Goal: Information Seeking & Learning: Learn about a topic

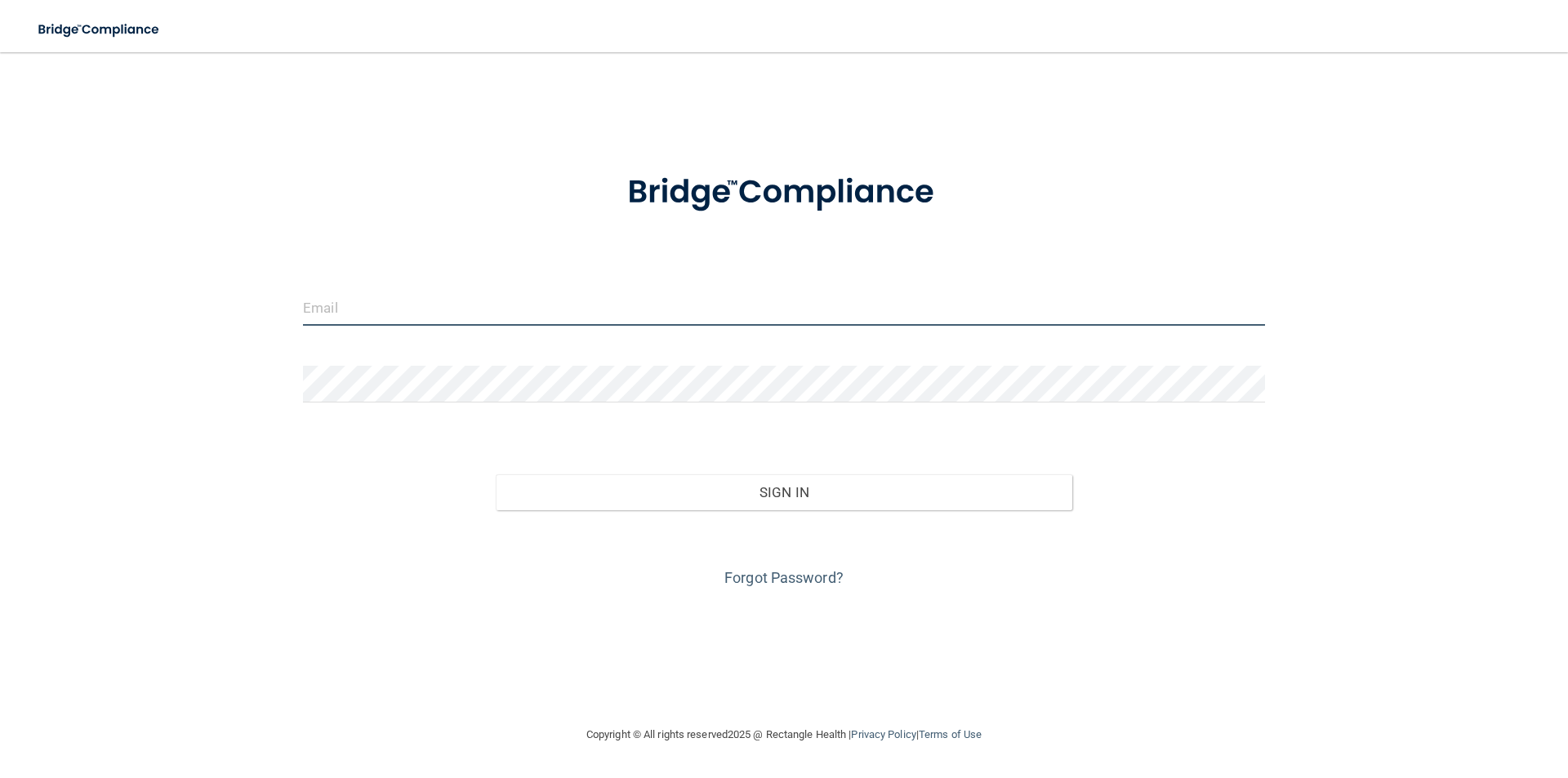
click at [583, 317] on input "email" at bounding box center [783, 307] width 962 height 36
type input "[EMAIL_ADDRESS][DOMAIN_NAME]"
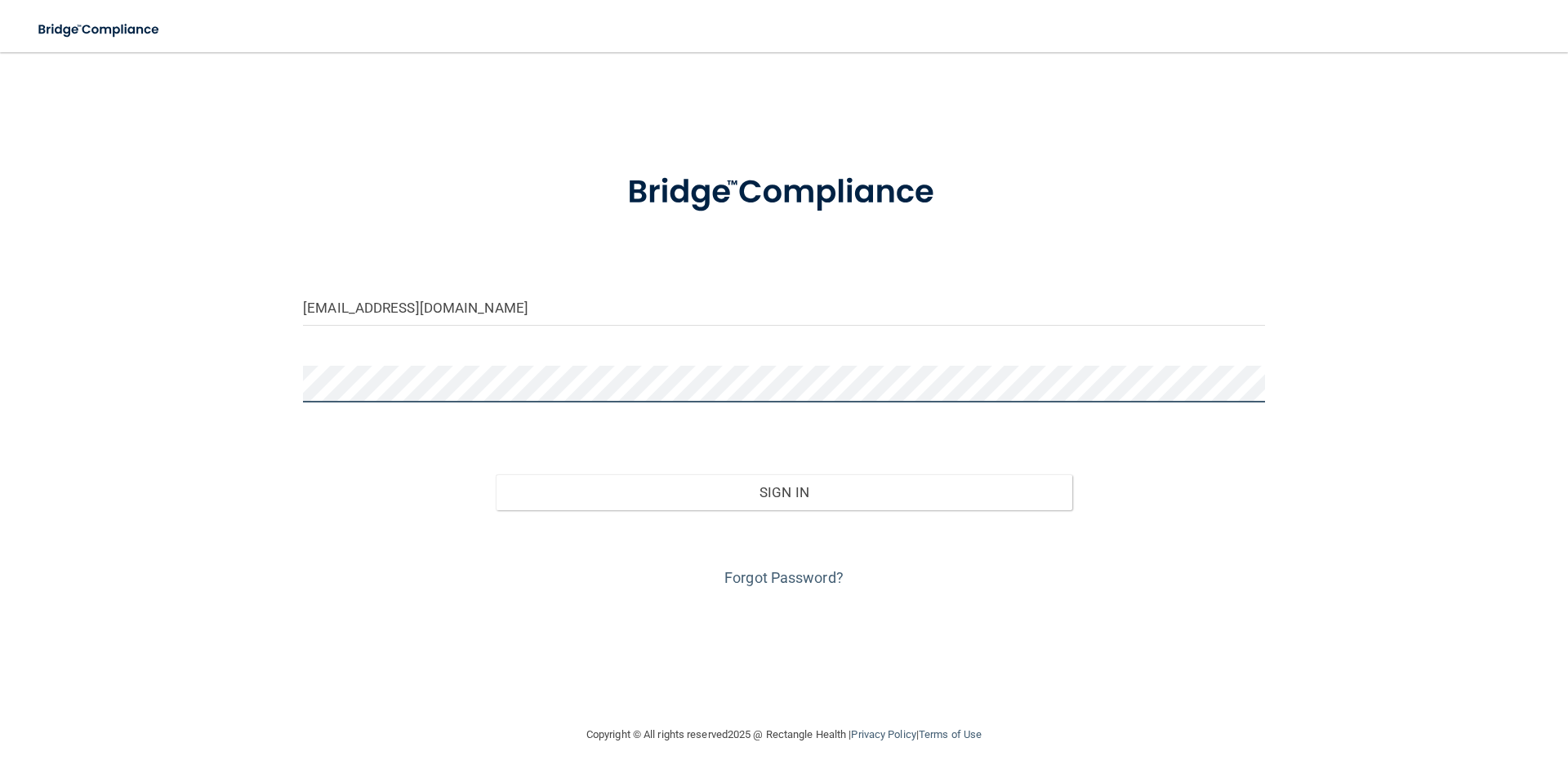
click at [496, 474] on button "Sign In" at bounding box center [784, 492] width 578 height 36
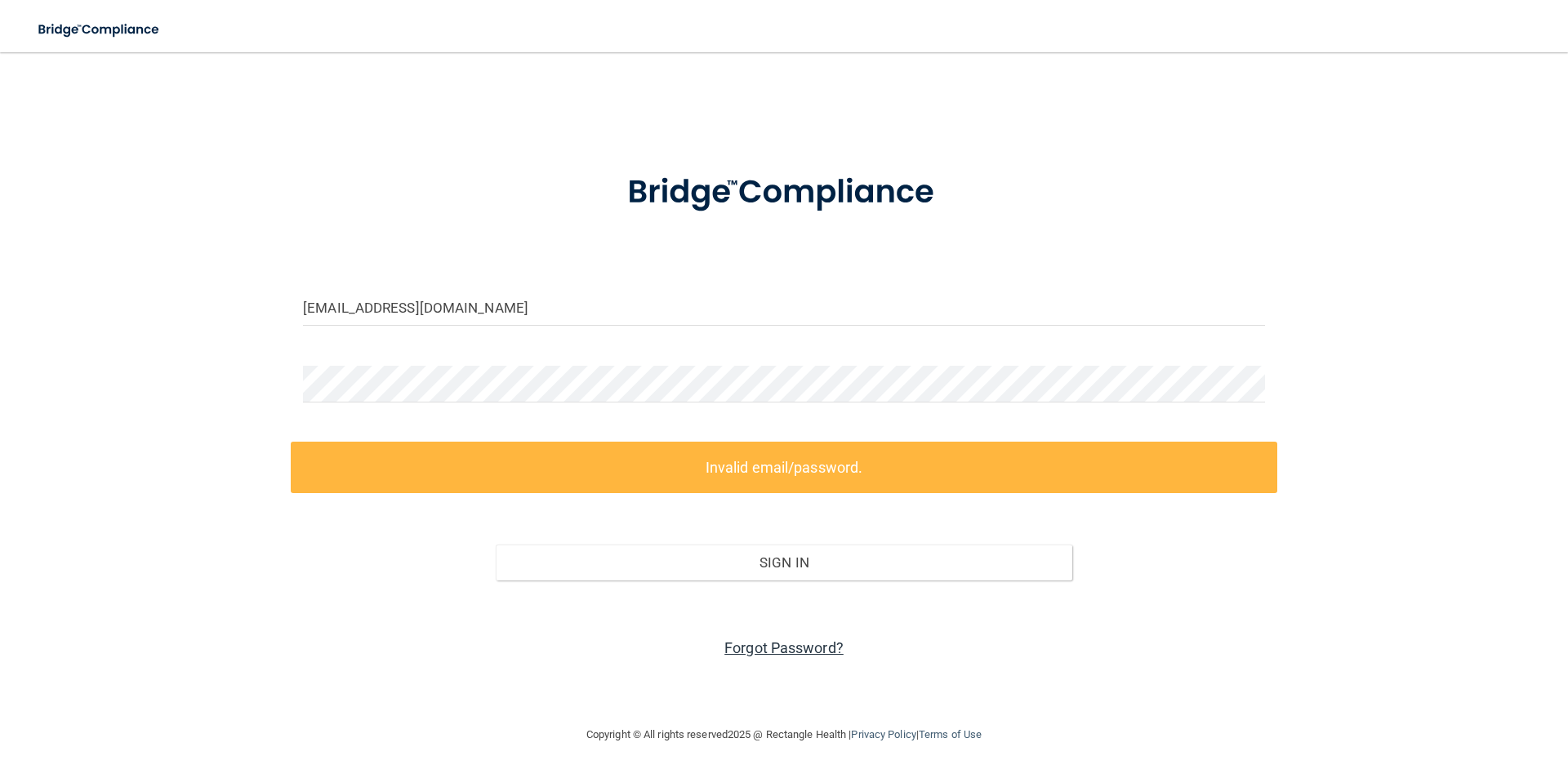
click at [814, 647] on link "Forgot Password?" at bounding box center [783, 648] width 119 height 17
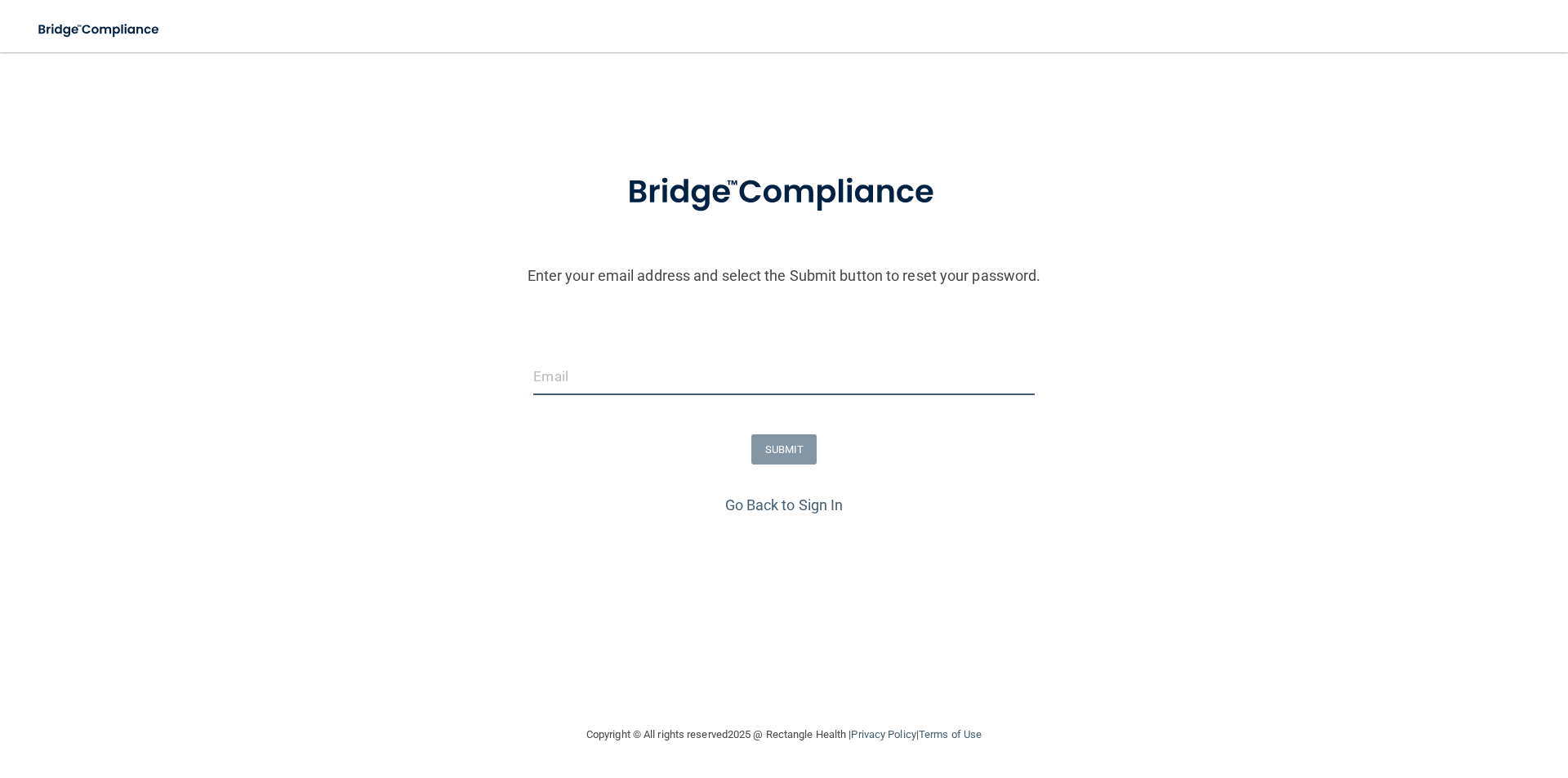
click at [650, 385] on input "email" at bounding box center [783, 376] width 501 height 36
type input "[EMAIL_ADDRESS][DOMAIN_NAME]"
click at [782, 454] on button "SUBMIT" at bounding box center [784, 450] width 66 height 30
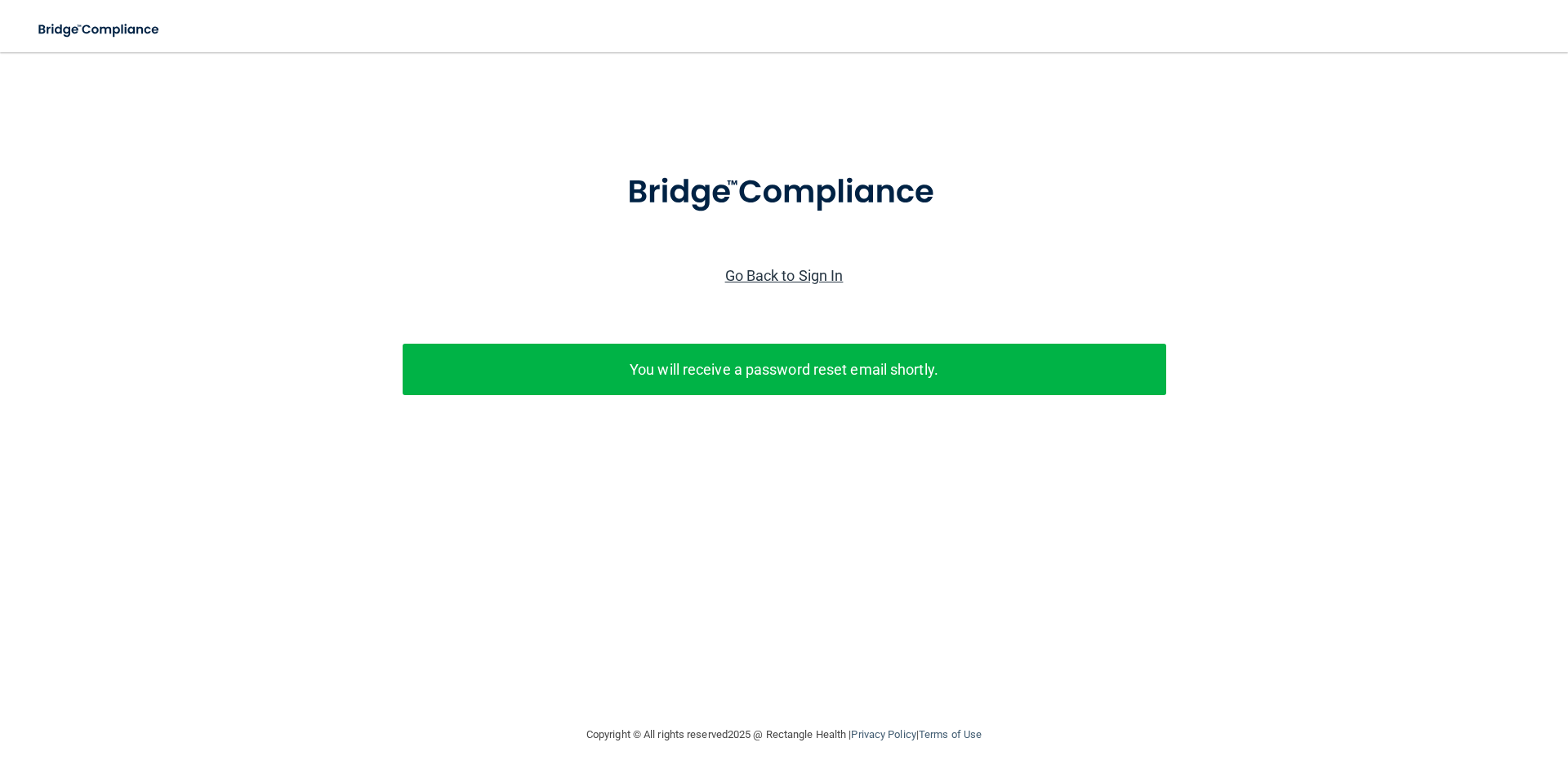
click at [798, 272] on link "Go Back to Sign In" at bounding box center [784, 276] width 118 height 17
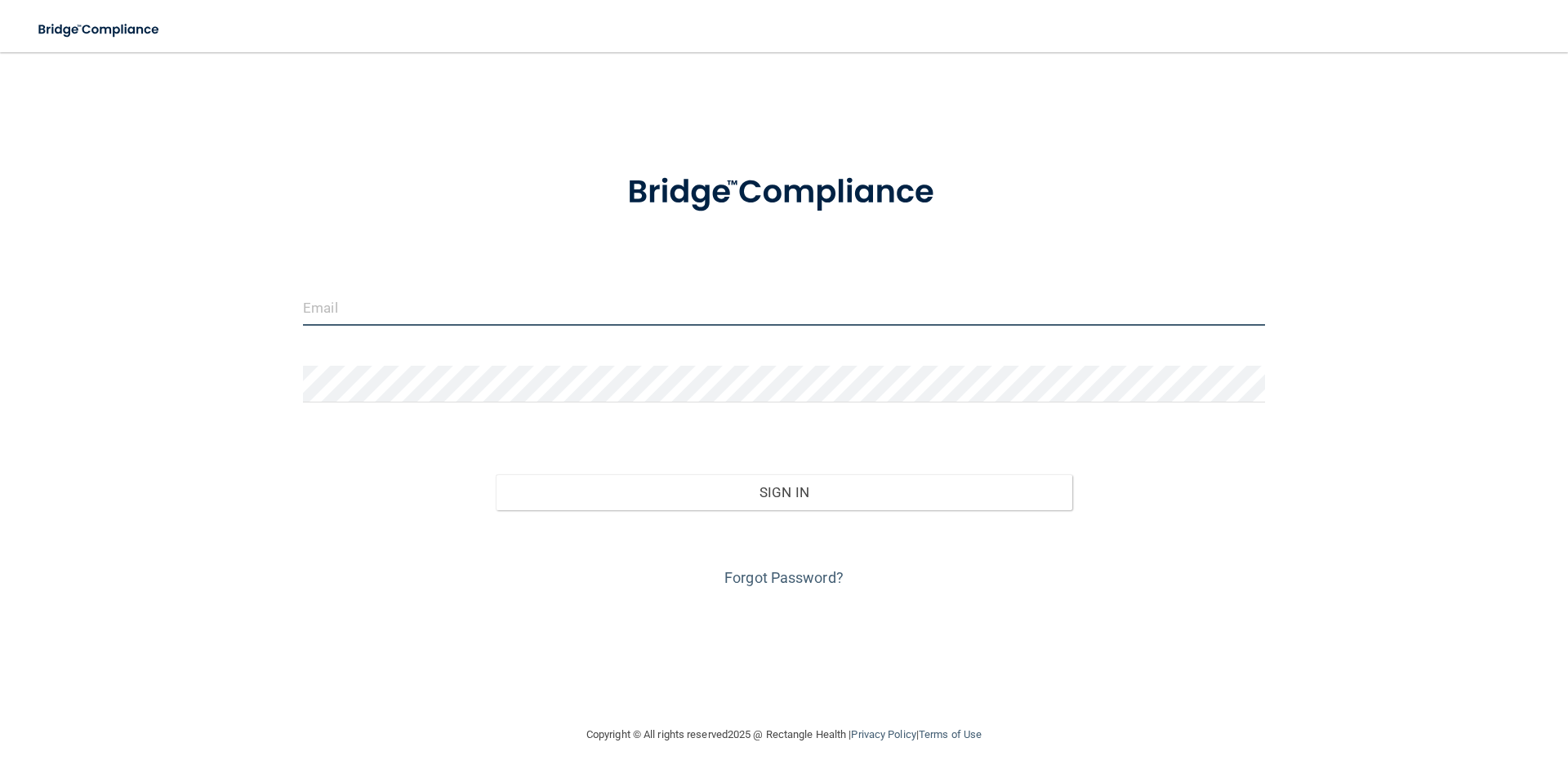
click at [365, 309] on input "email" at bounding box center [783, 307] width 962 height 36
type input "[EMAIL_ADDRESS][DOMAIN_NAME]"
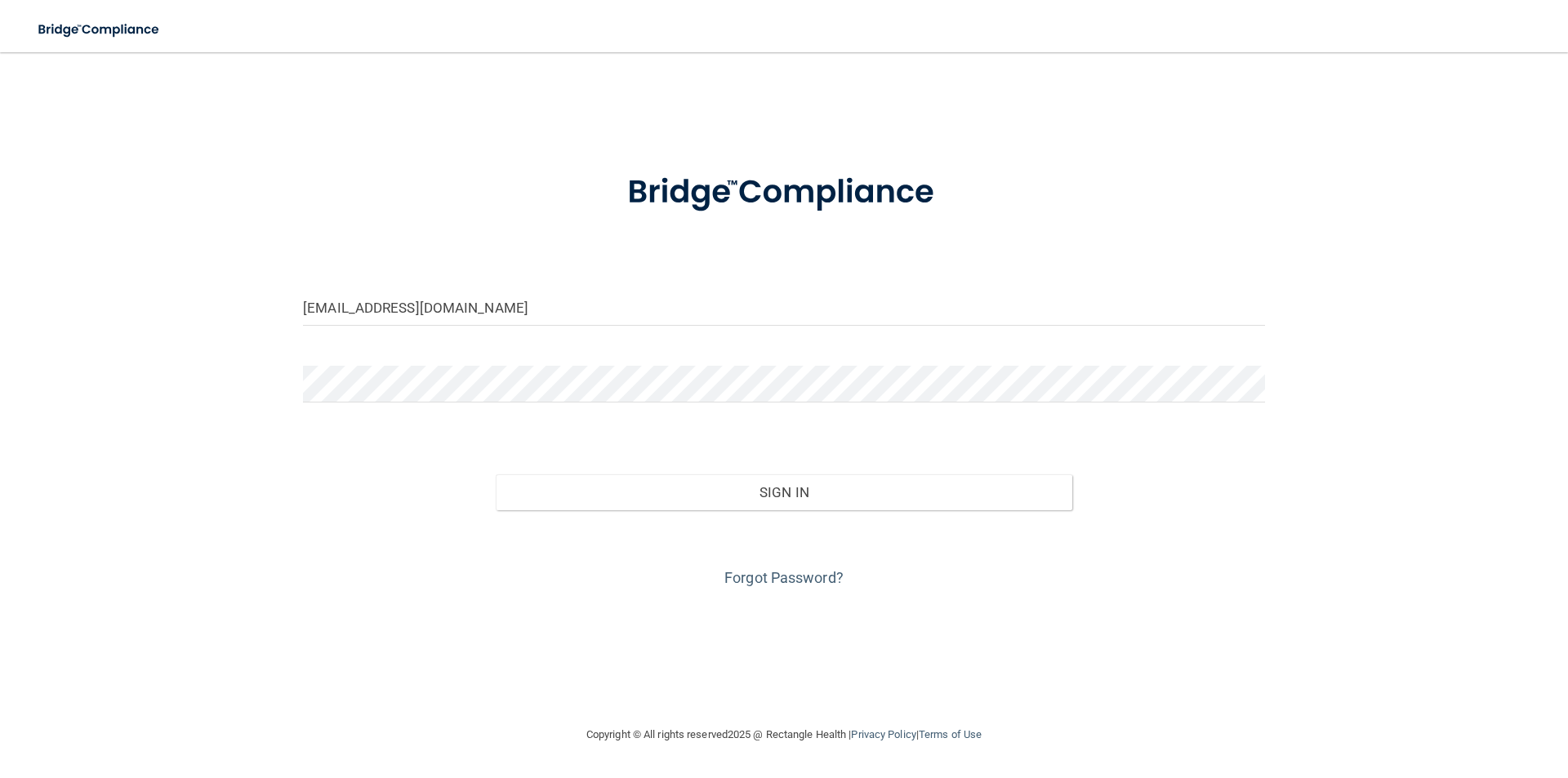
click at [505, 404] on div at bounding box center [784, 391] width 986 height 49
click at [496, 474] on button "Sign In" at bounding box center [784, 492] width 578 height 36
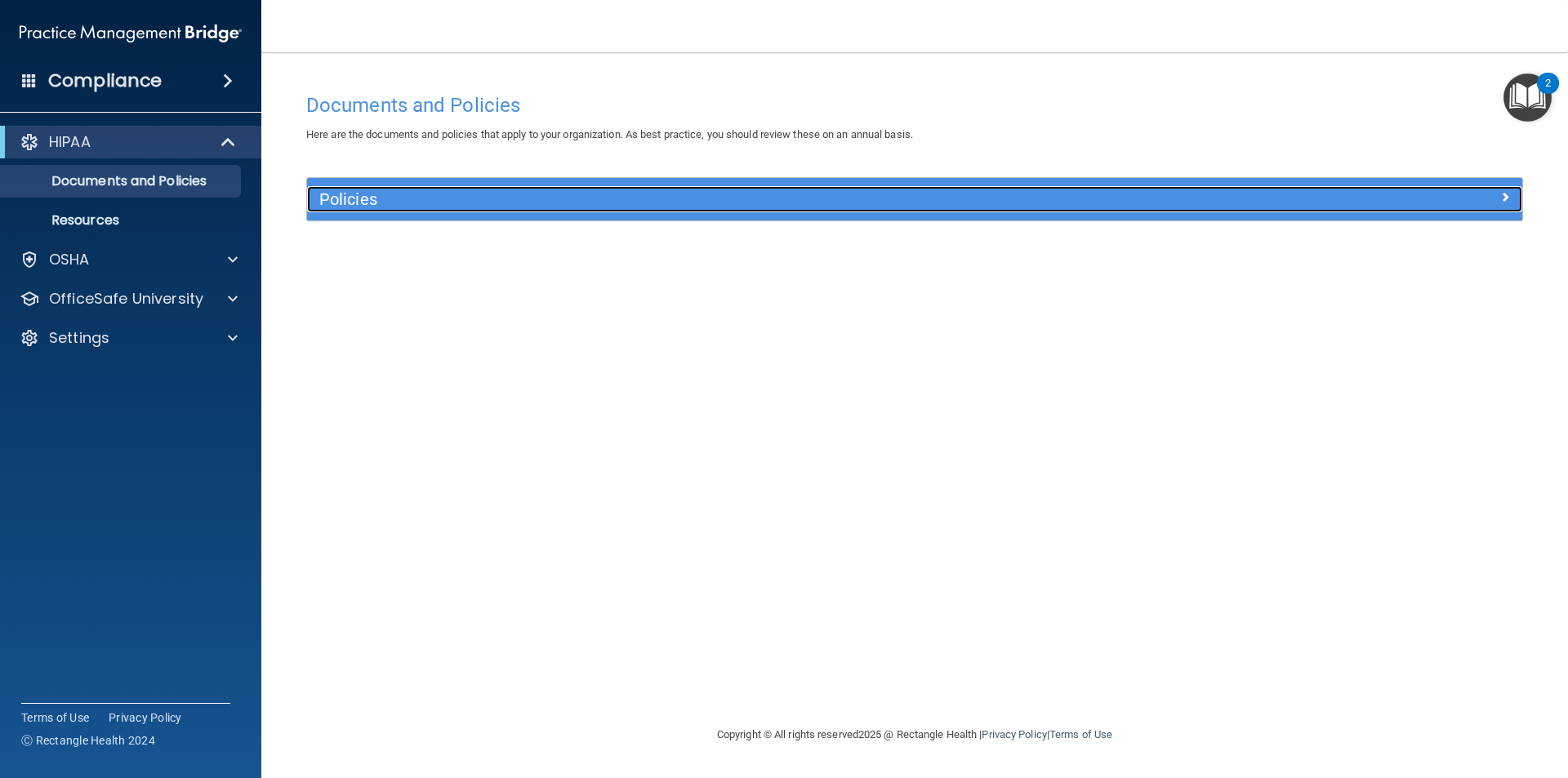
click at [373, 200] on h5 "Policies" at bounding box center [763, 199] width 887 height 18
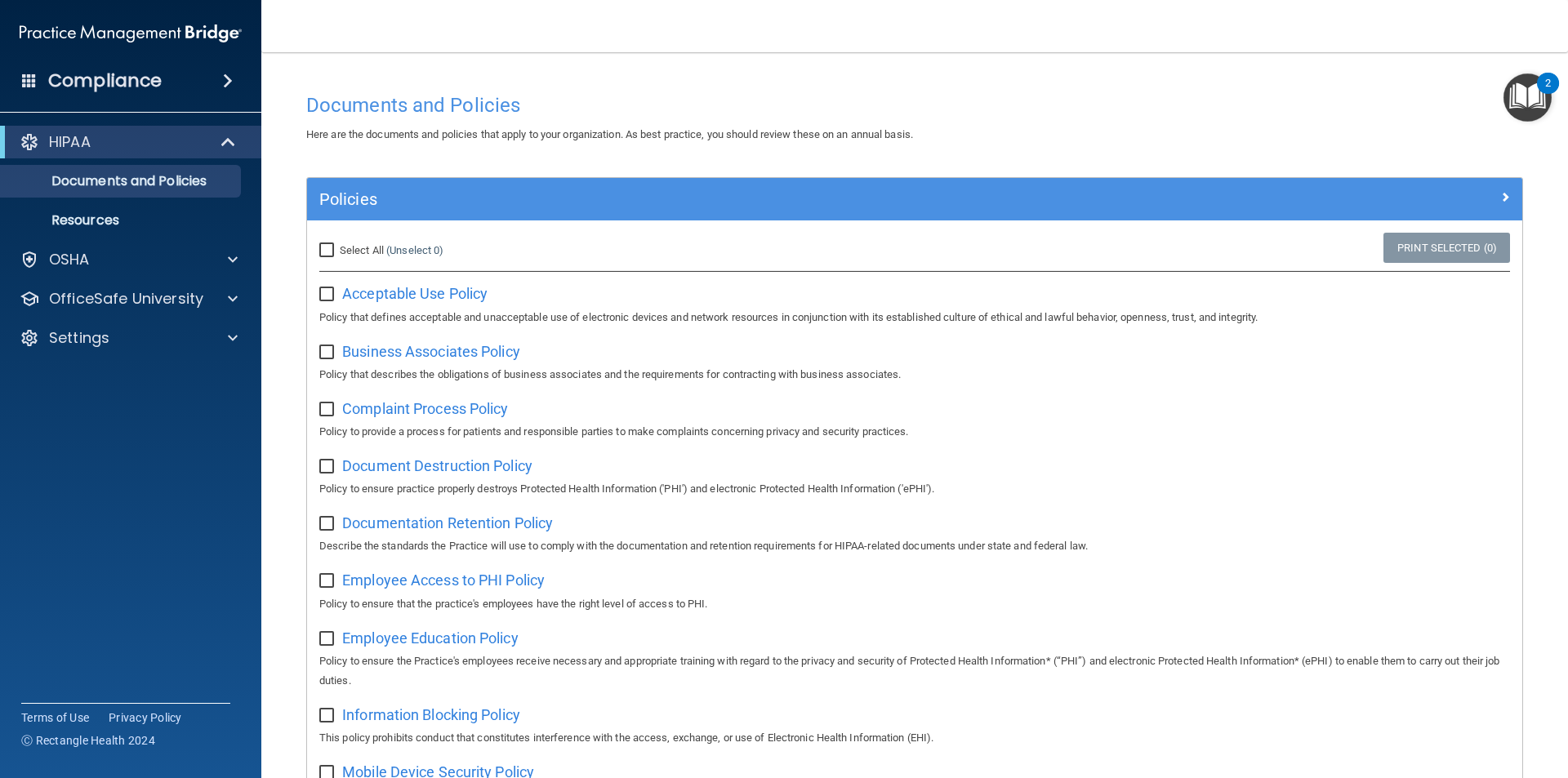
click at [327, 299] on input "checkbox" at bounding box center [329, 294] width 19 height 13
checkbox input "true"
click at [333, 350] on input "checkbox" at bounding box center [329, 352] width 19 height 13
checkbox input "true"
click at [321, 252] on input "Select All (Unselect 2) Unselect All" at bounding box center [329, 250] width 19 height 13
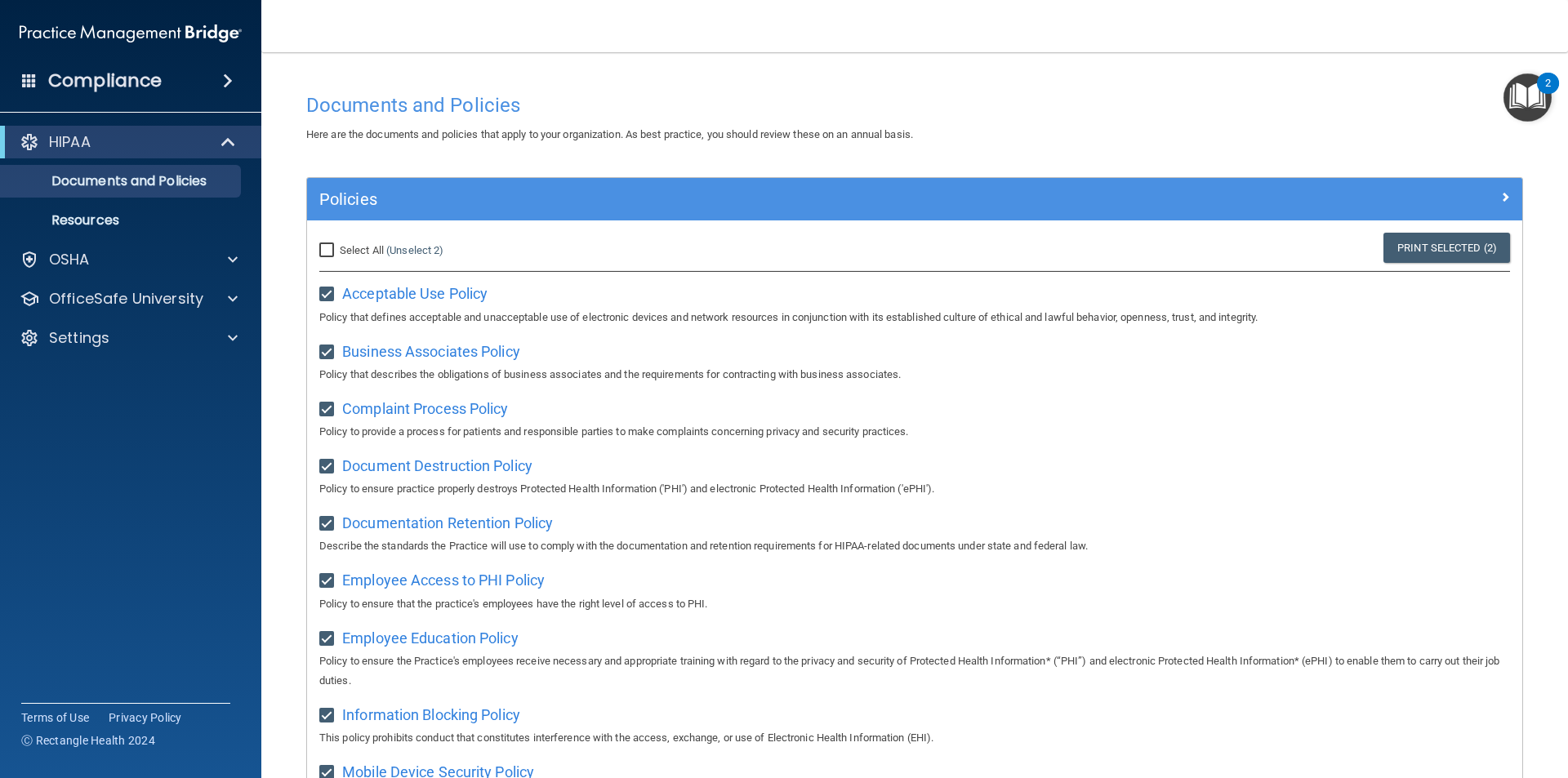
checkbox input "true"
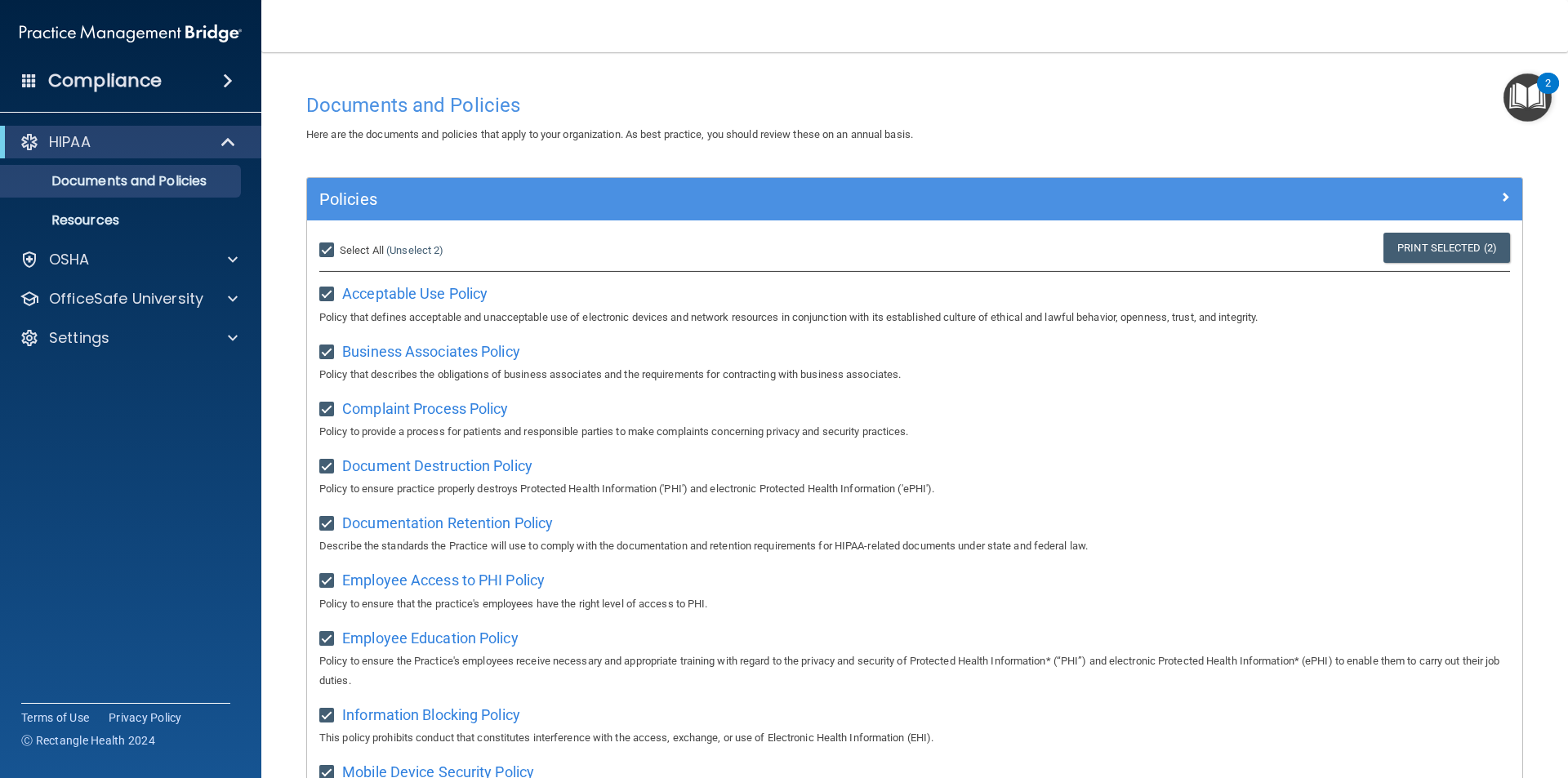
checkbox input "true"
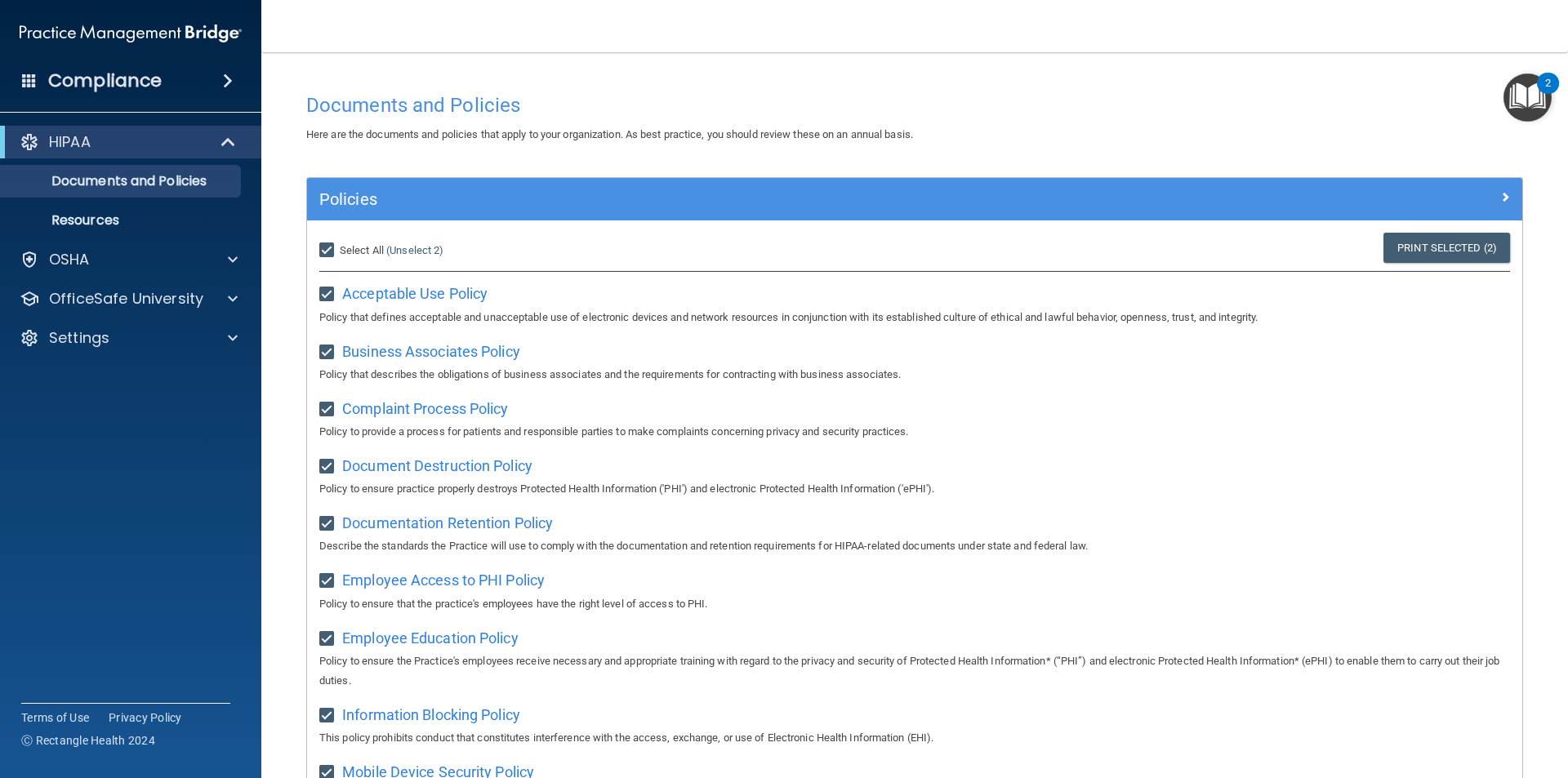
checkbox input "true"
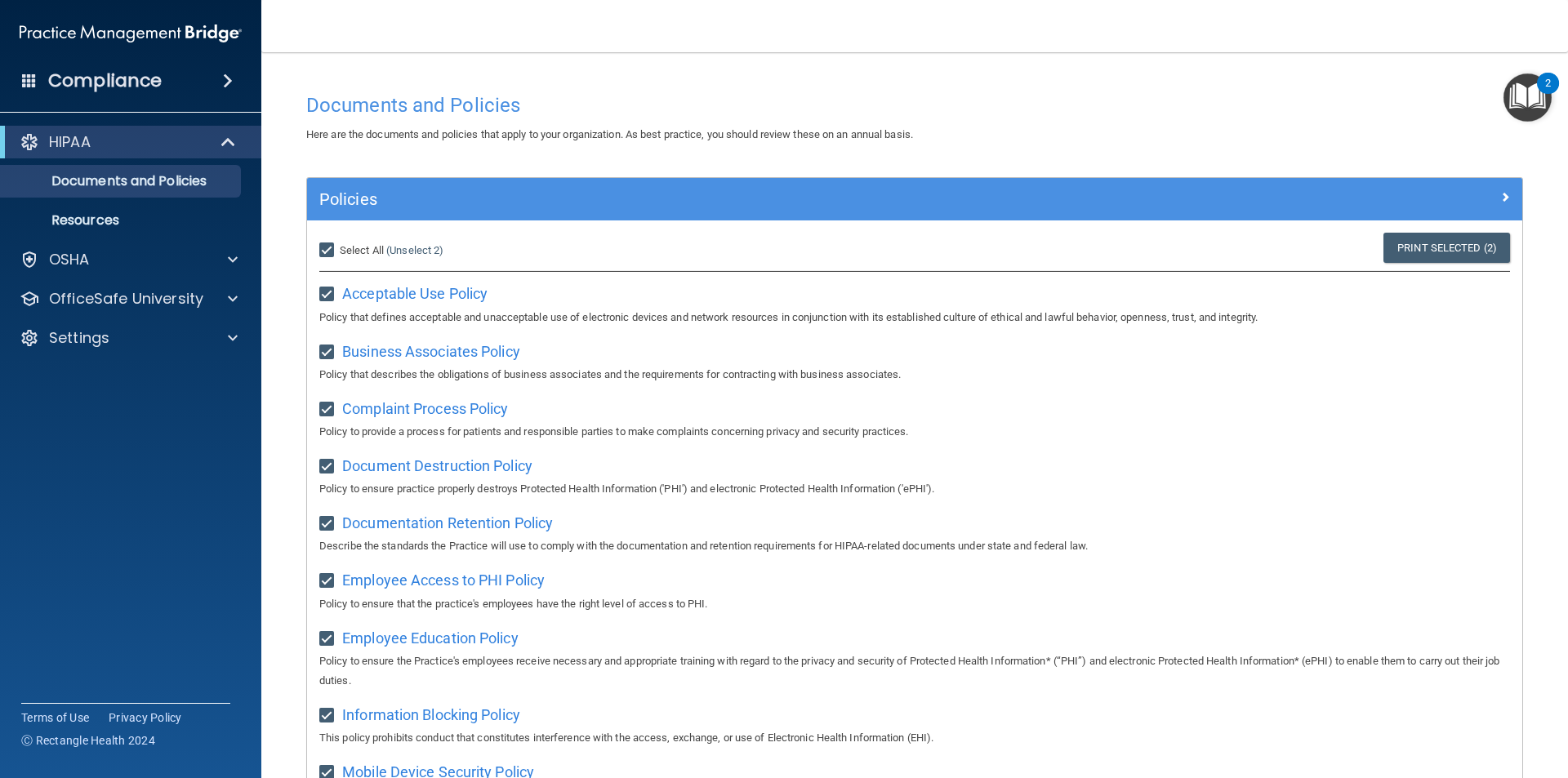
checkbox input "true"
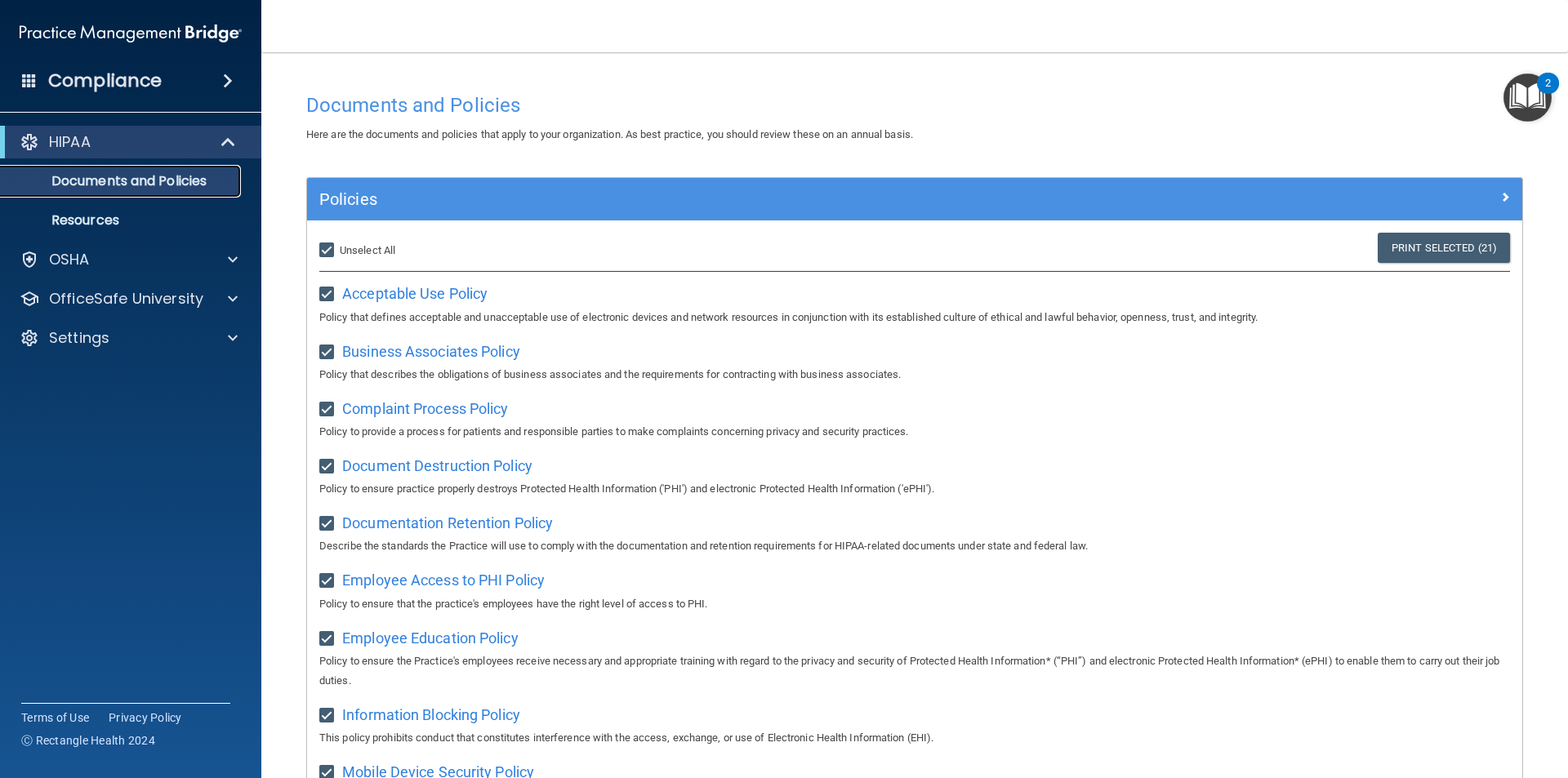
click at [143, 178] on p "Documents and Policies" at bounding box center [123, 181] width 223 height 16
click at [102, 218] on p "Resources" at bounding box center [123, 220] width 223 height 16
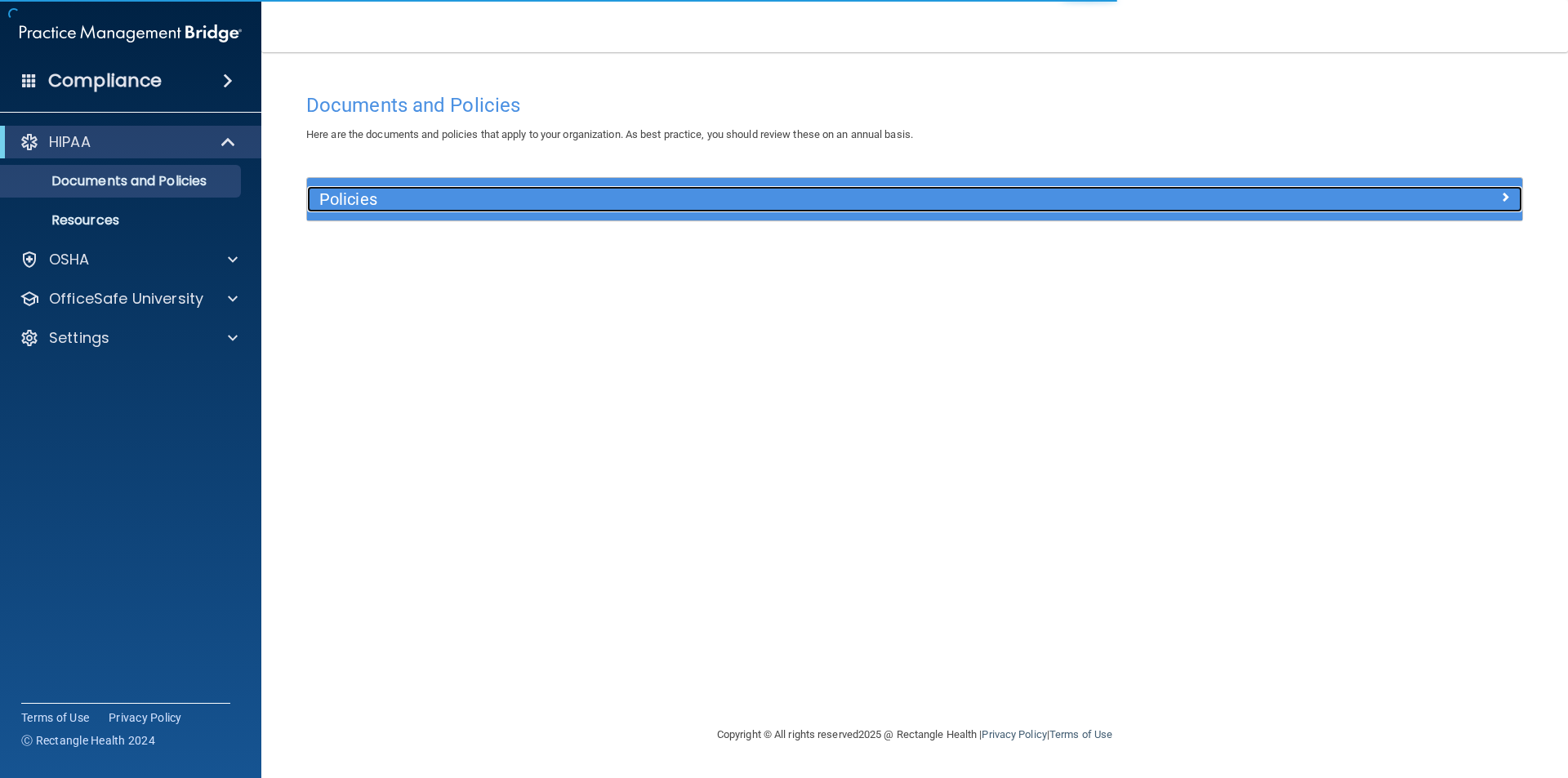
click at [765, 201] on h5 "Policies" at bounding box center [763, 199] width 887 height 18
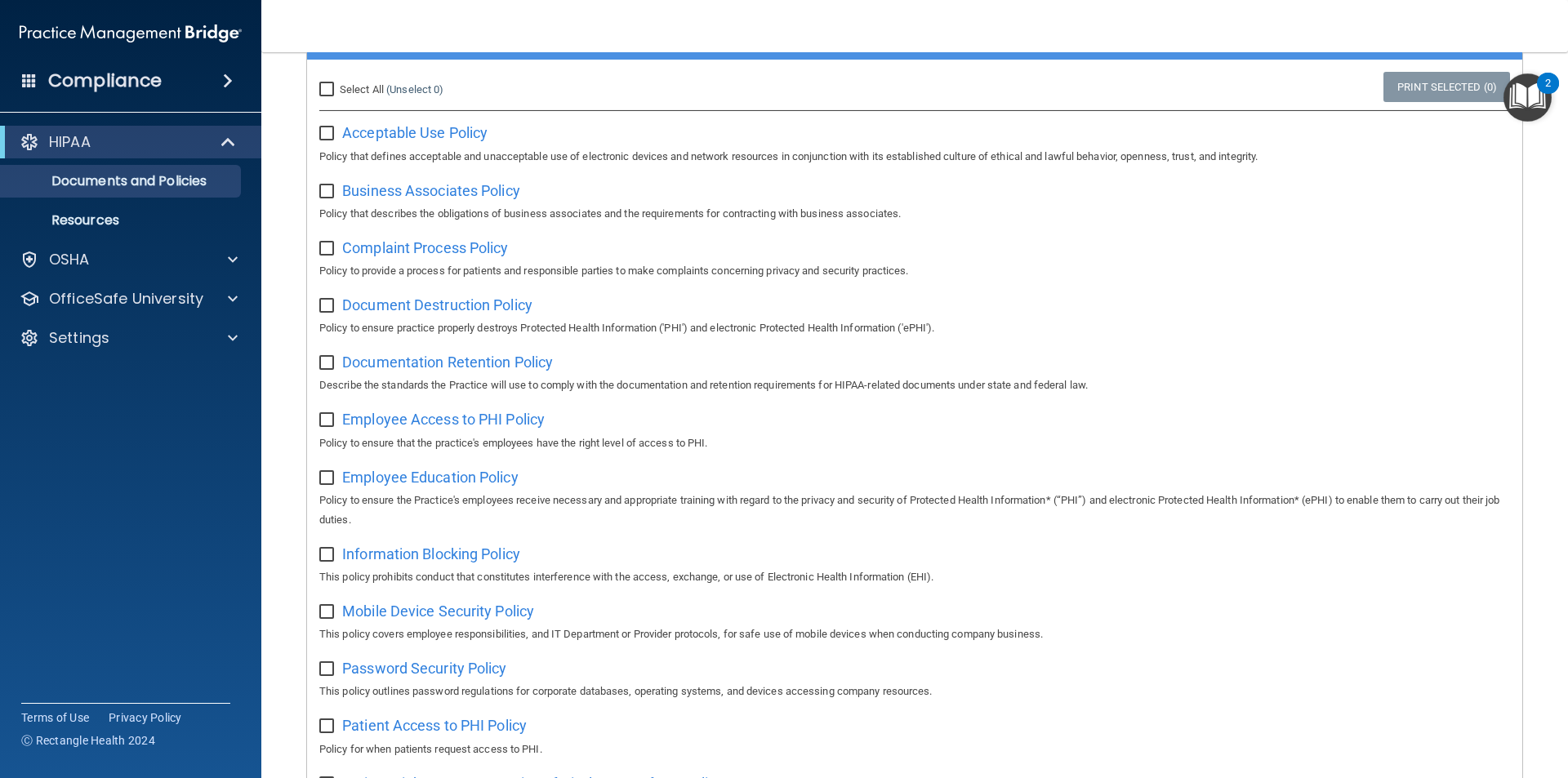
scroll to position [43, 0]
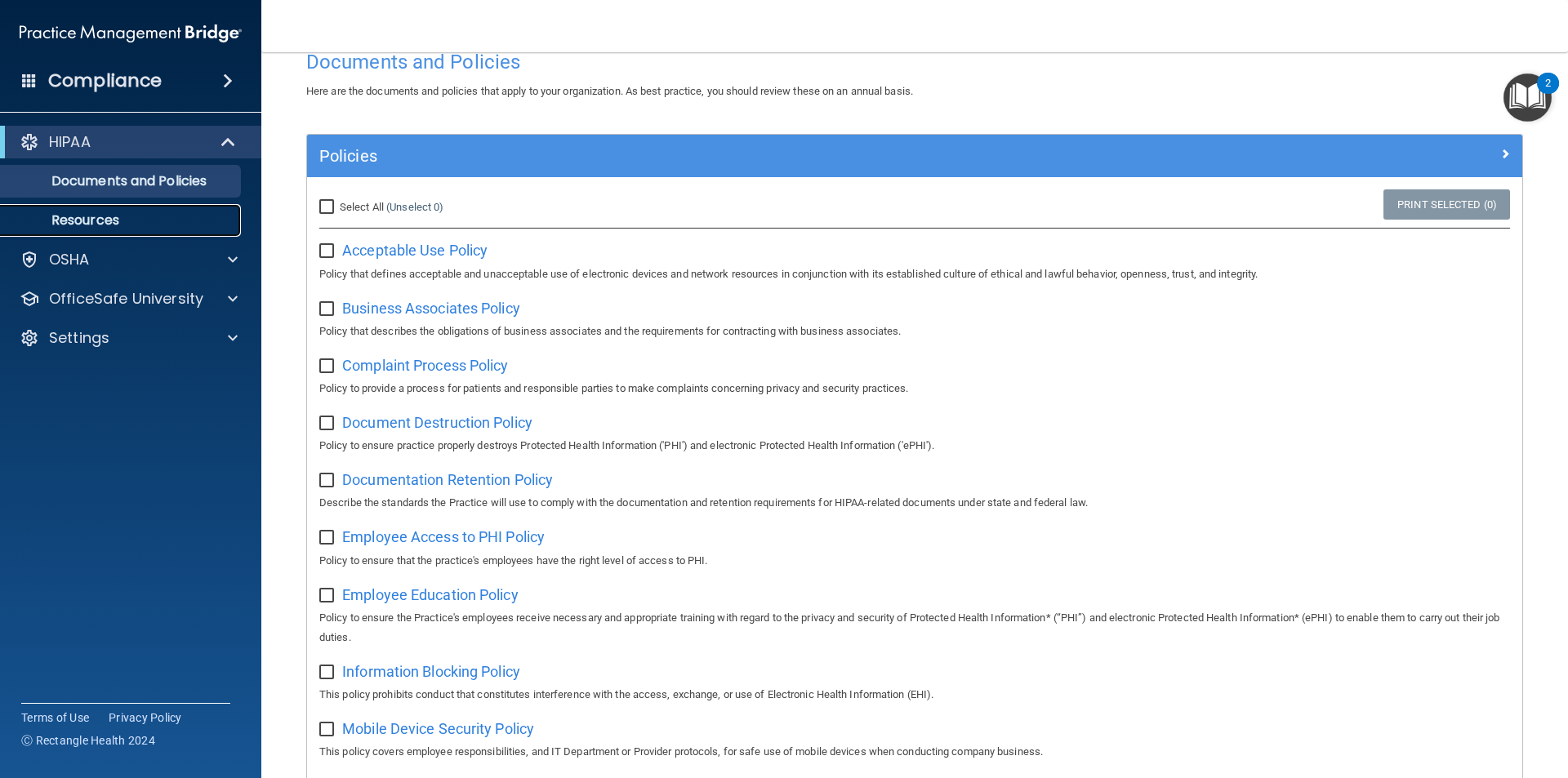
click at [101, 225] on p "Resources" at bounding box center [123, 220] width 223 height 16
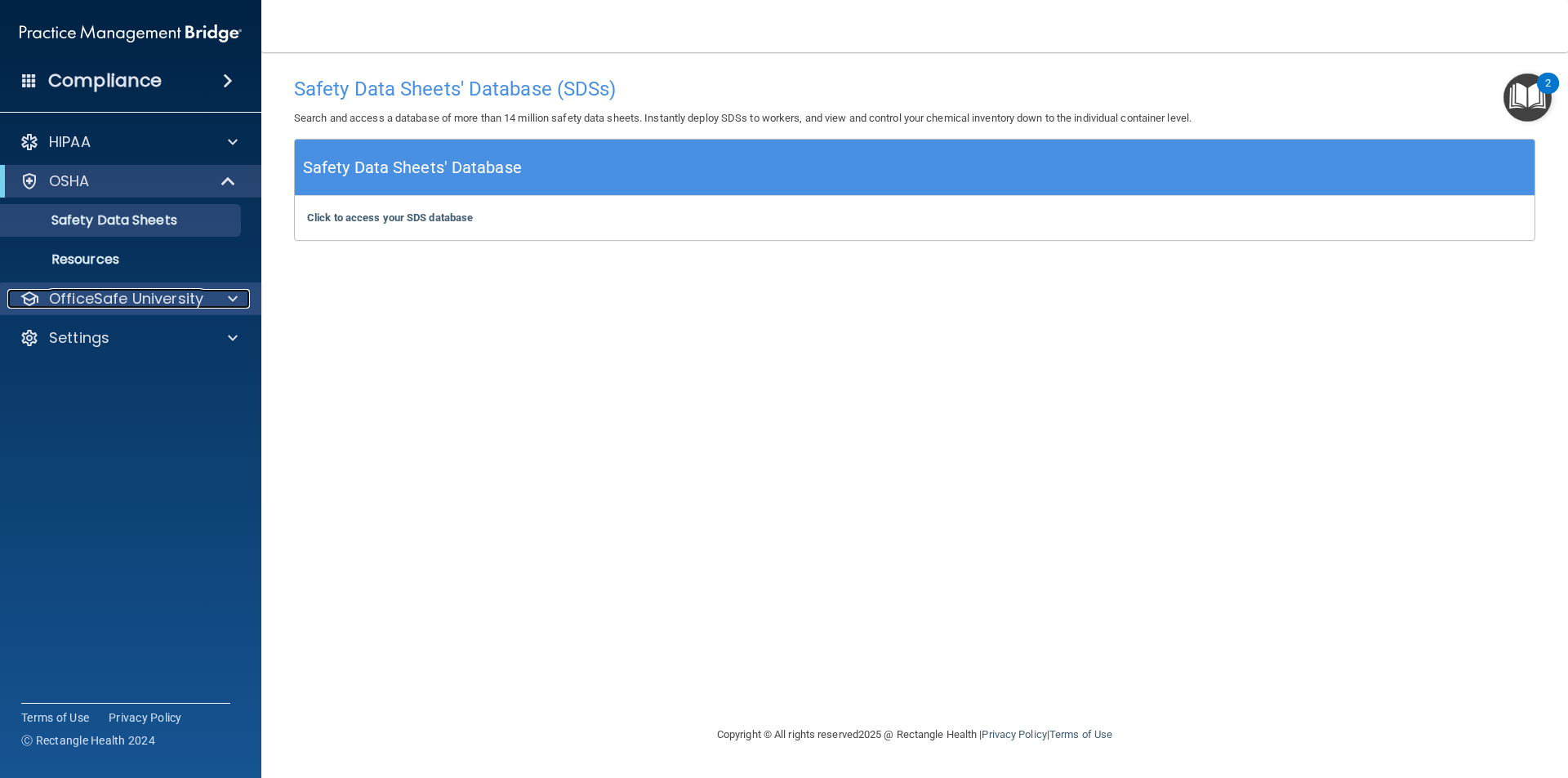
click at [151, 296] on p "OfficeSafe University" at bounding box center [126, 299] width 154 height 19
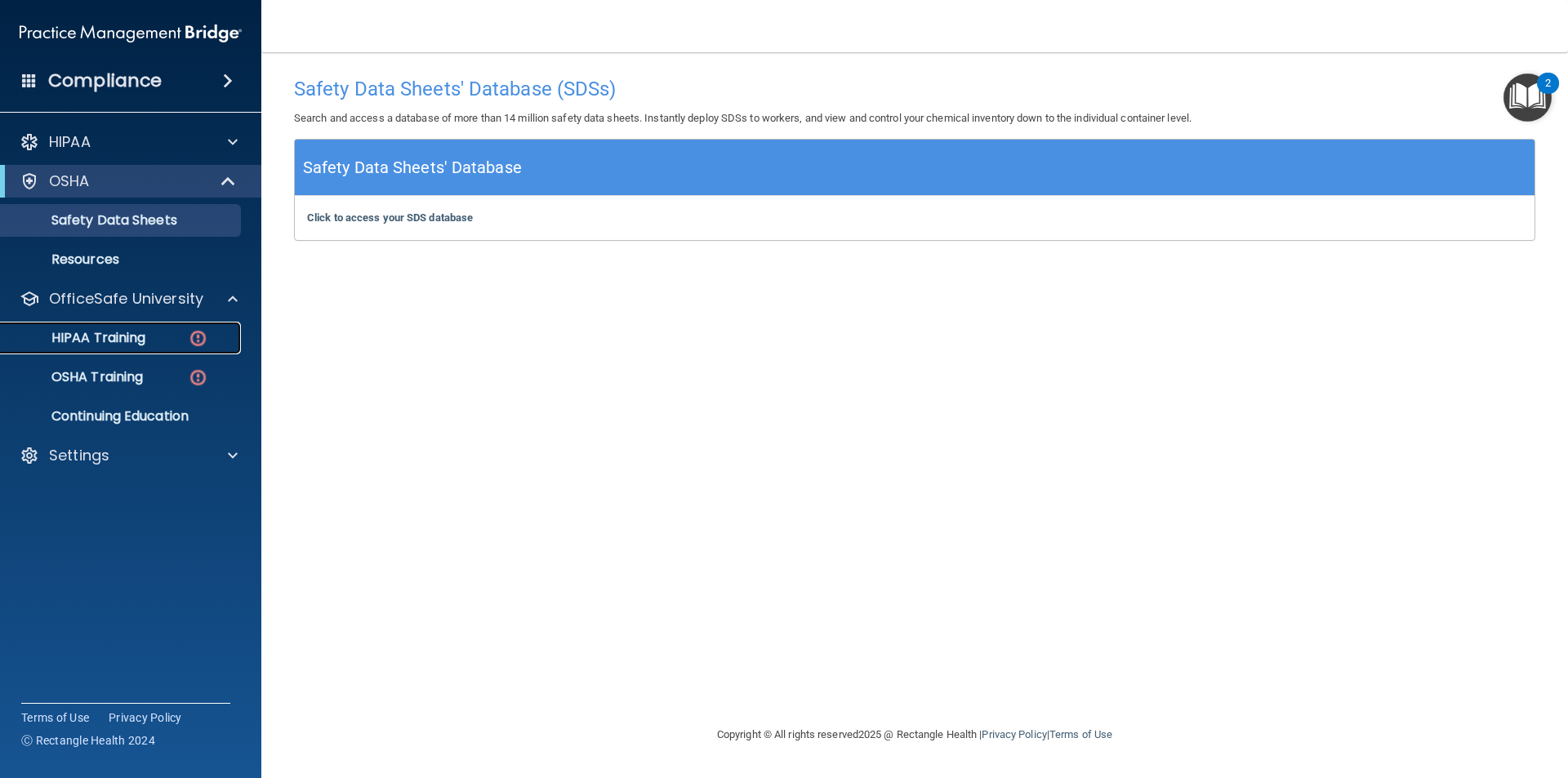
click at [150, 334] on div "HIPAA Training" at bounding box center [123, 337] width 223 height 16
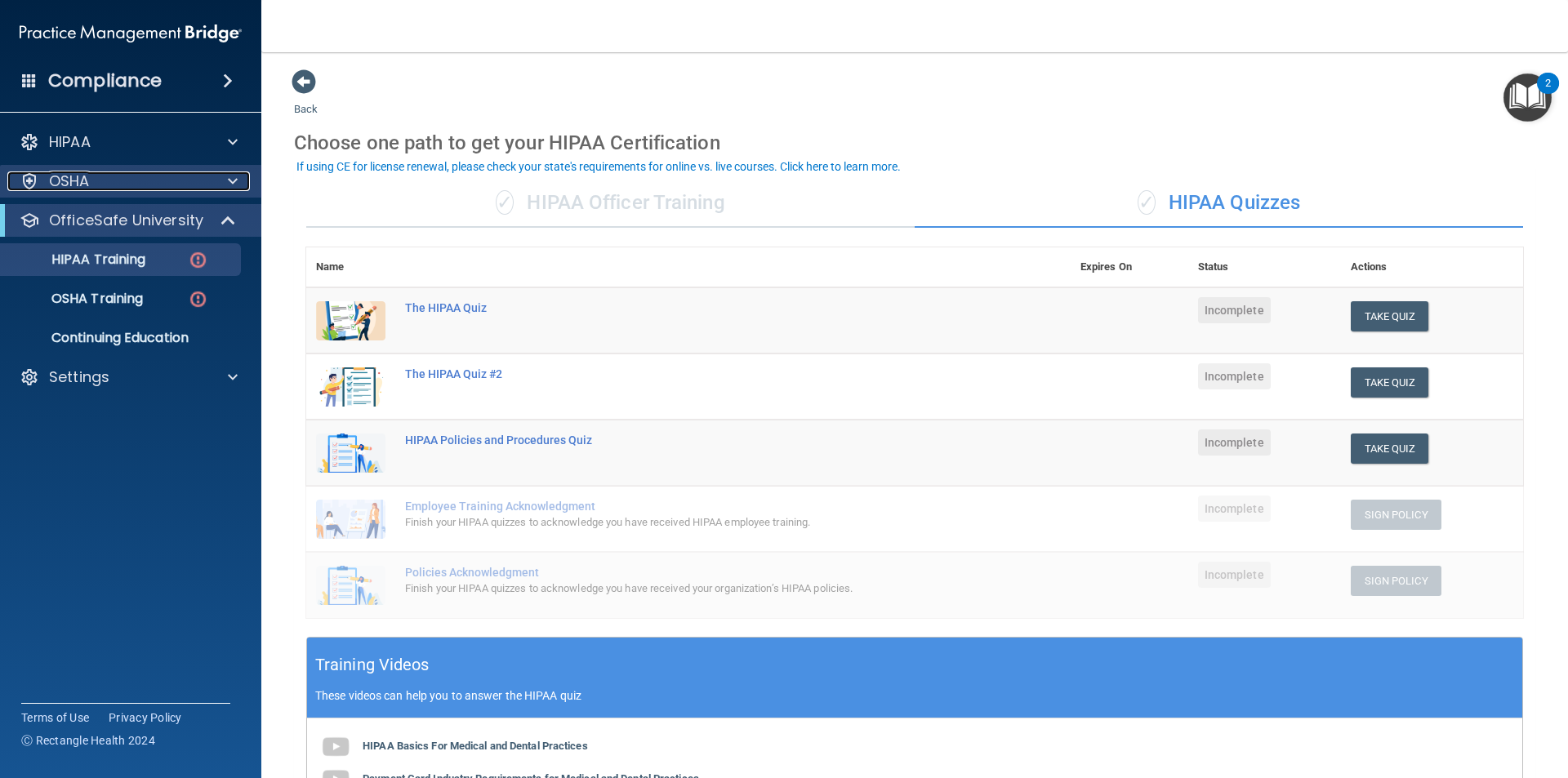
click at [175, 187] on div "OSHA" at bounding box center [108, 181] width 202 height 19
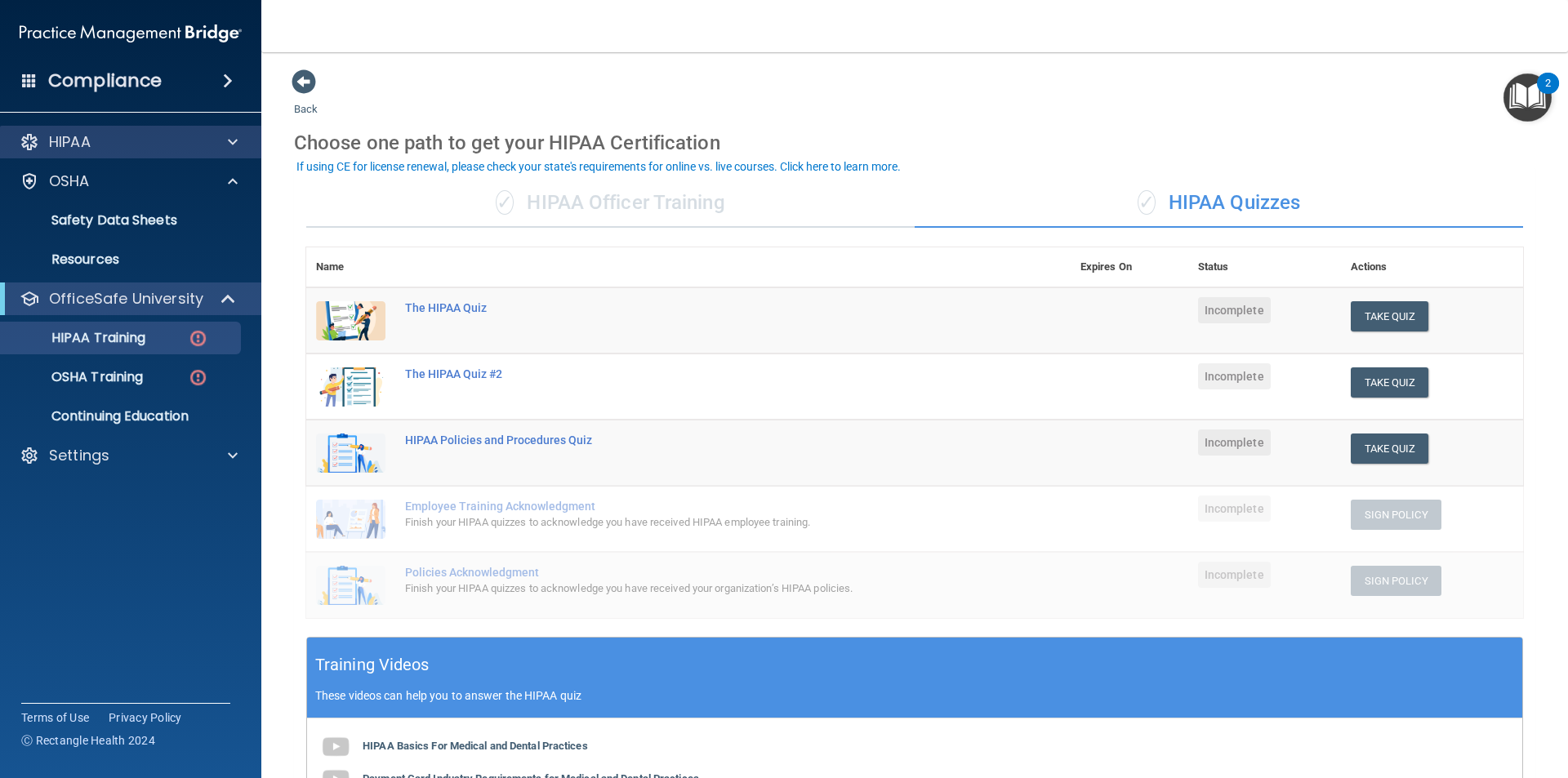
click at [157, 152] on div "HIPAA" at bounding box center [131, 142] width 262 height 33
click at [236, 134] on span at bounding box center [233, 141] width 10 height 19
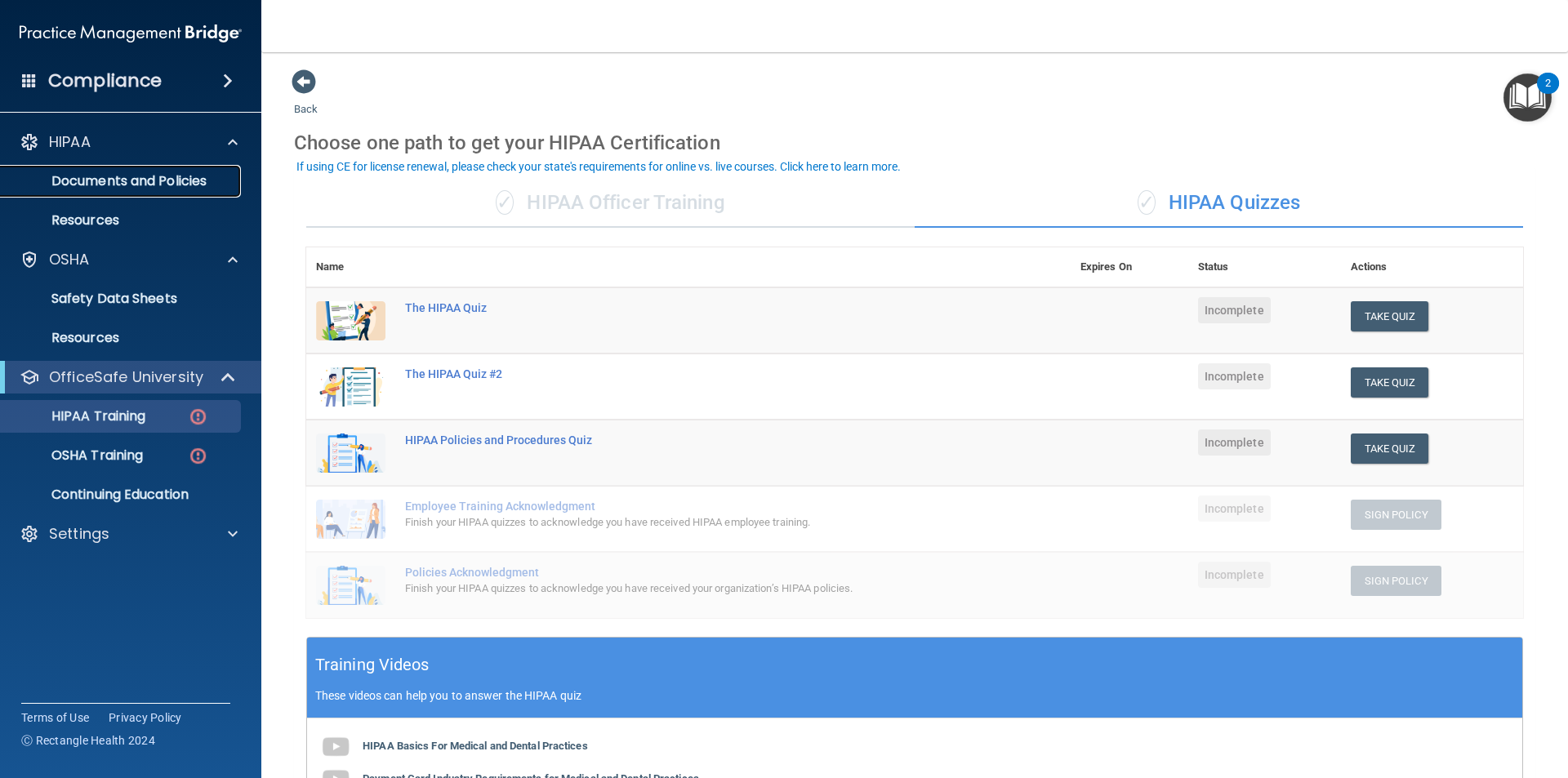
click at [208, 173] on p "Documents and Policies" at bounding box center [123, 181] width 223 height 16
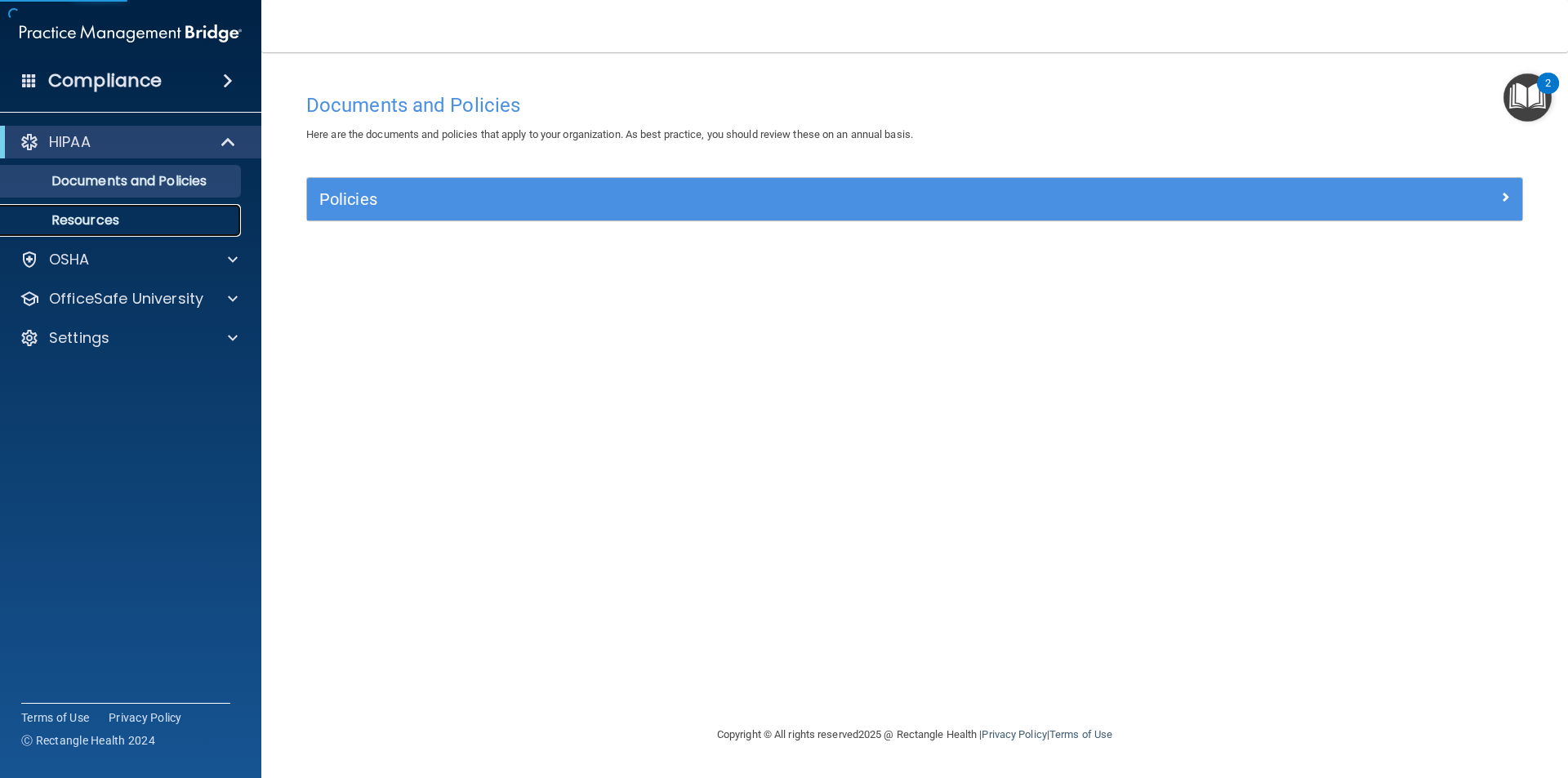
click at [118, 223] on p "Resources" at bounding box center [123, 220] width 223 height 16
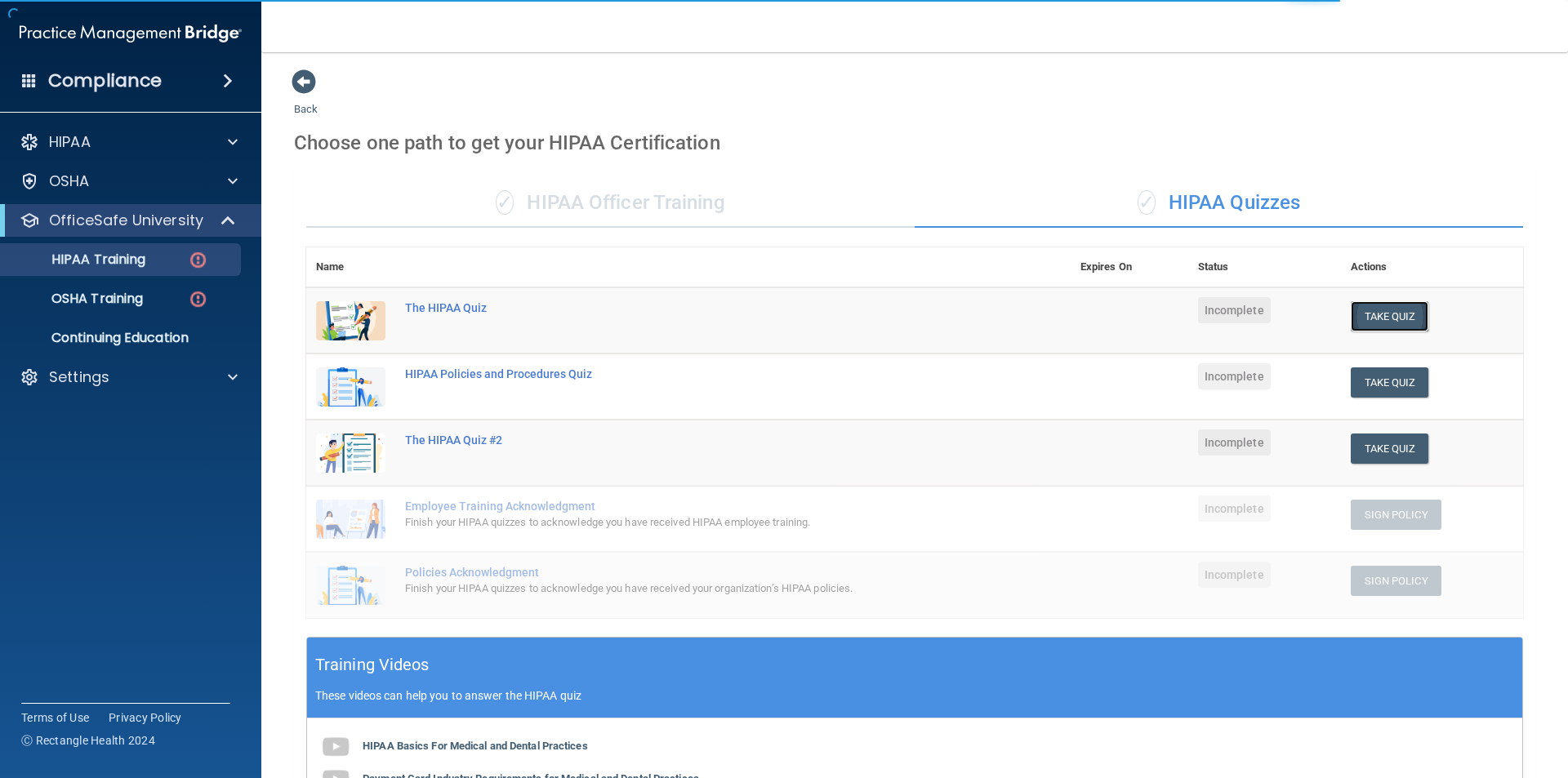
click at [1396, 326] on button "Take Quiz" at bounding box center [1390, 316] width 79 height 30
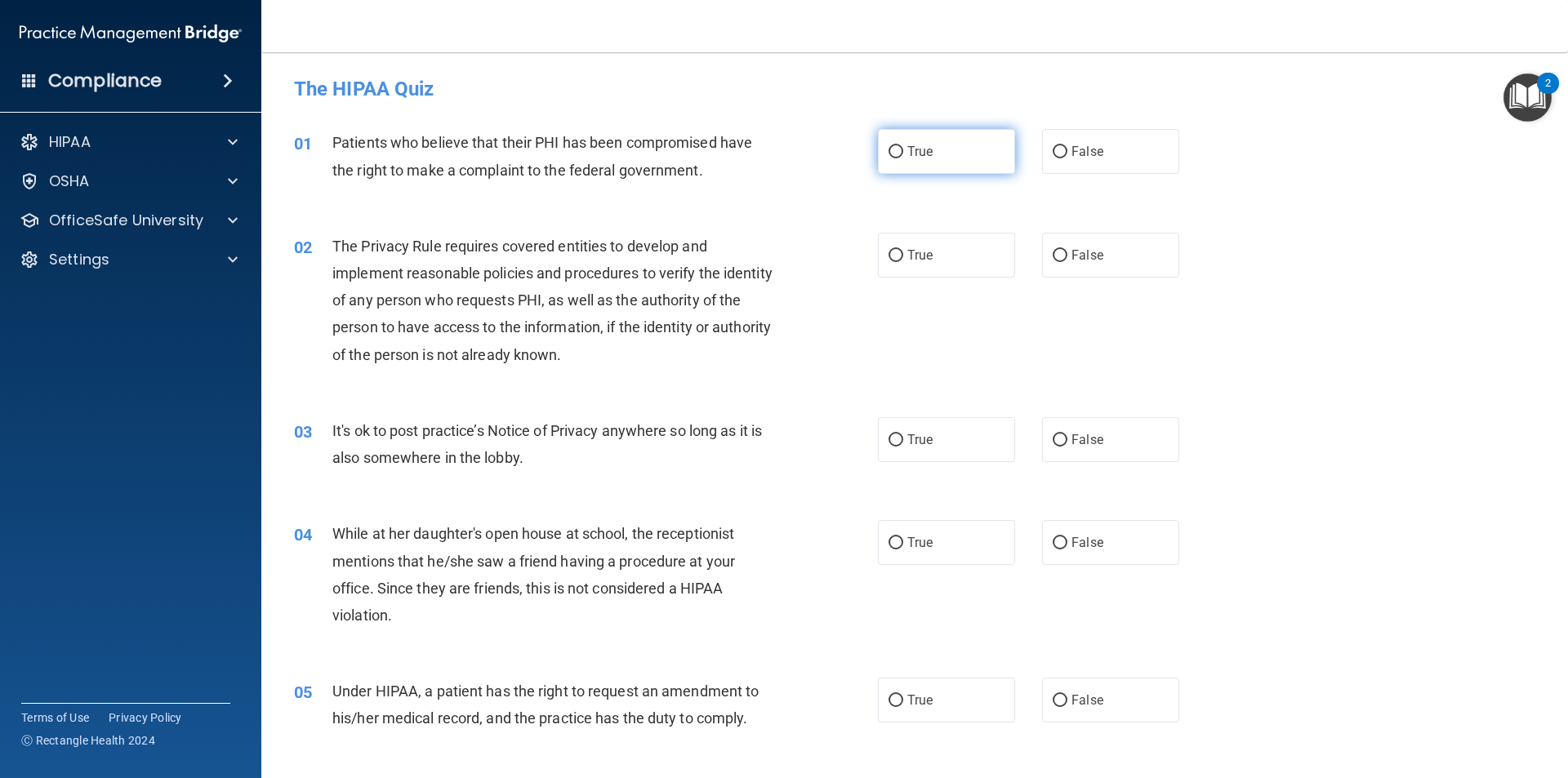
click at [889, 151] on input "True" at bounding box center [895, 152] width 14 height 12
radio input "true"
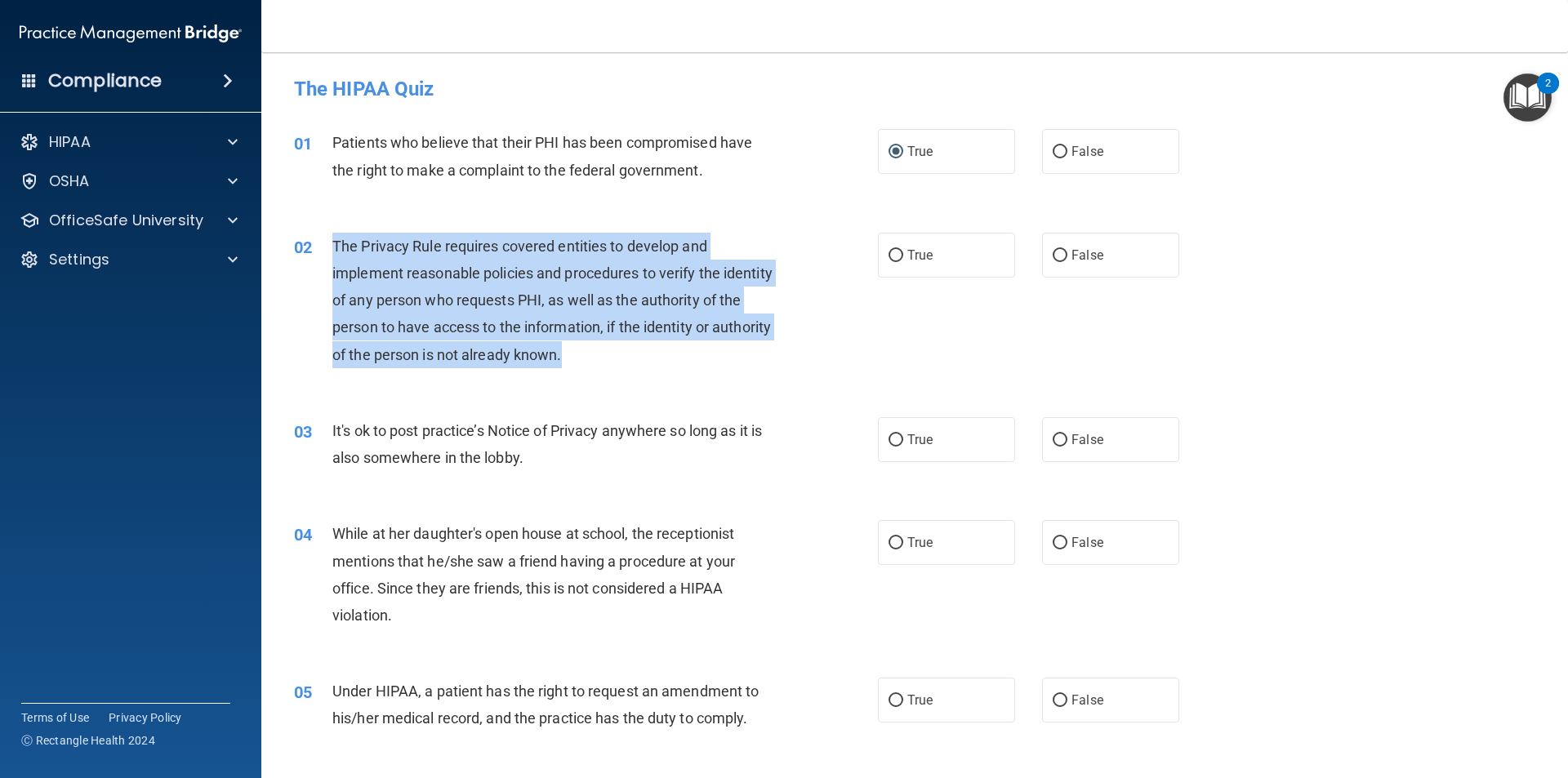
drag, startPoint x: 643, startPoint y: 353, endPoint x: 335, endPoint y: 246, distance: 326.1
click at [335, 246] on div "The Privacy Rule requires covered entities to develop and implement reasonable …" at bounding box center [561, 300] width 457 height 135
copy span "The Privacy Rule requires covered entities to develop and implement reasonable …"
click at [972, 310] on div "02 The Privacy Rule requires covered entities to develop and implement reasonab…" at bounding box center [914, 304] width 1265 height 184
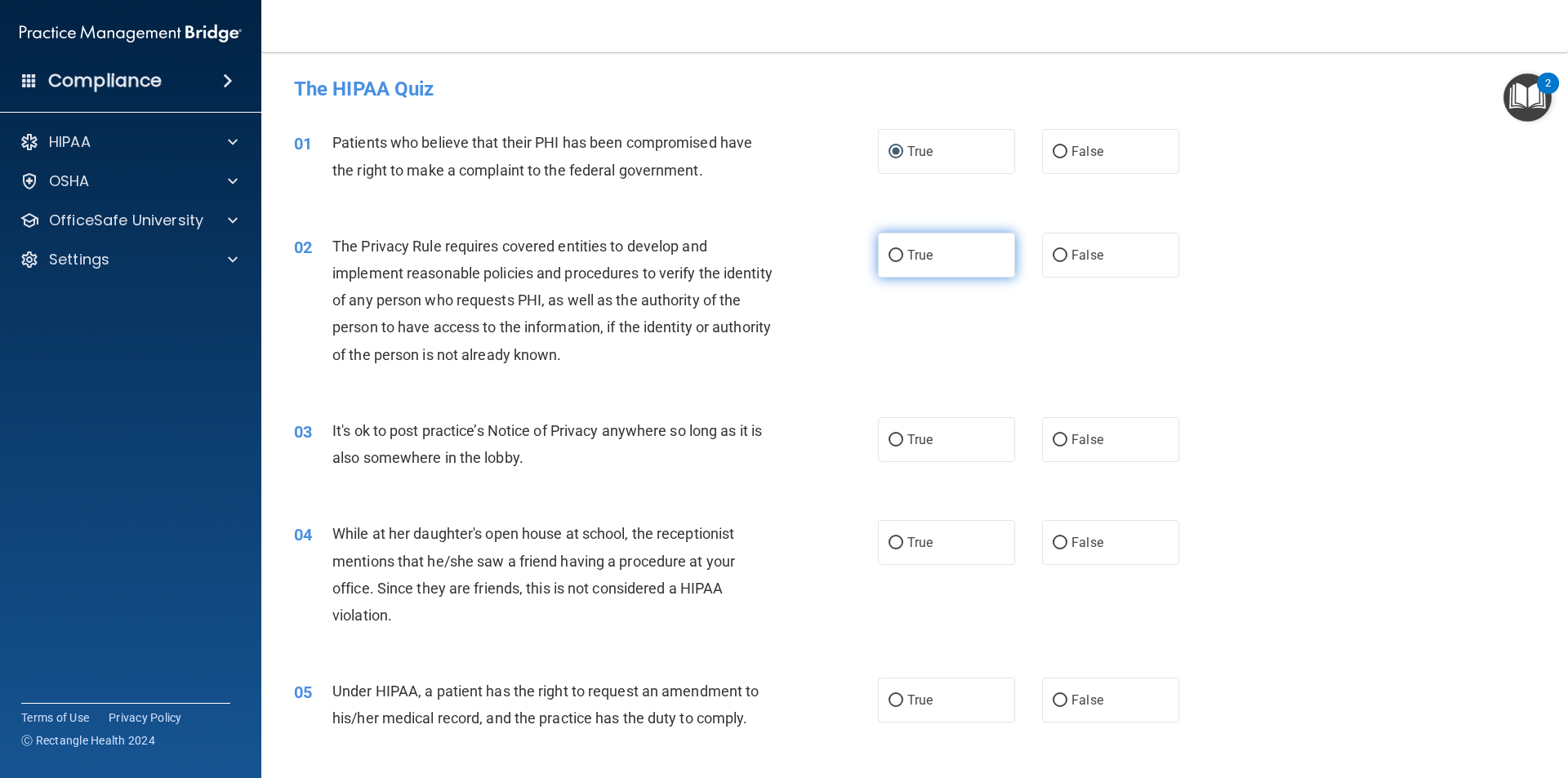
click at [893, 253] on input "True" at bounding box center [895, 255] width 14 height 12
radio input "true"
click at [917, 447] on span "True" at bounding box center [920, 440] width 25 height 15
click at [903, 447] on input "True" at bounding box center [895, 441] width 14 height 12
radio input "true"
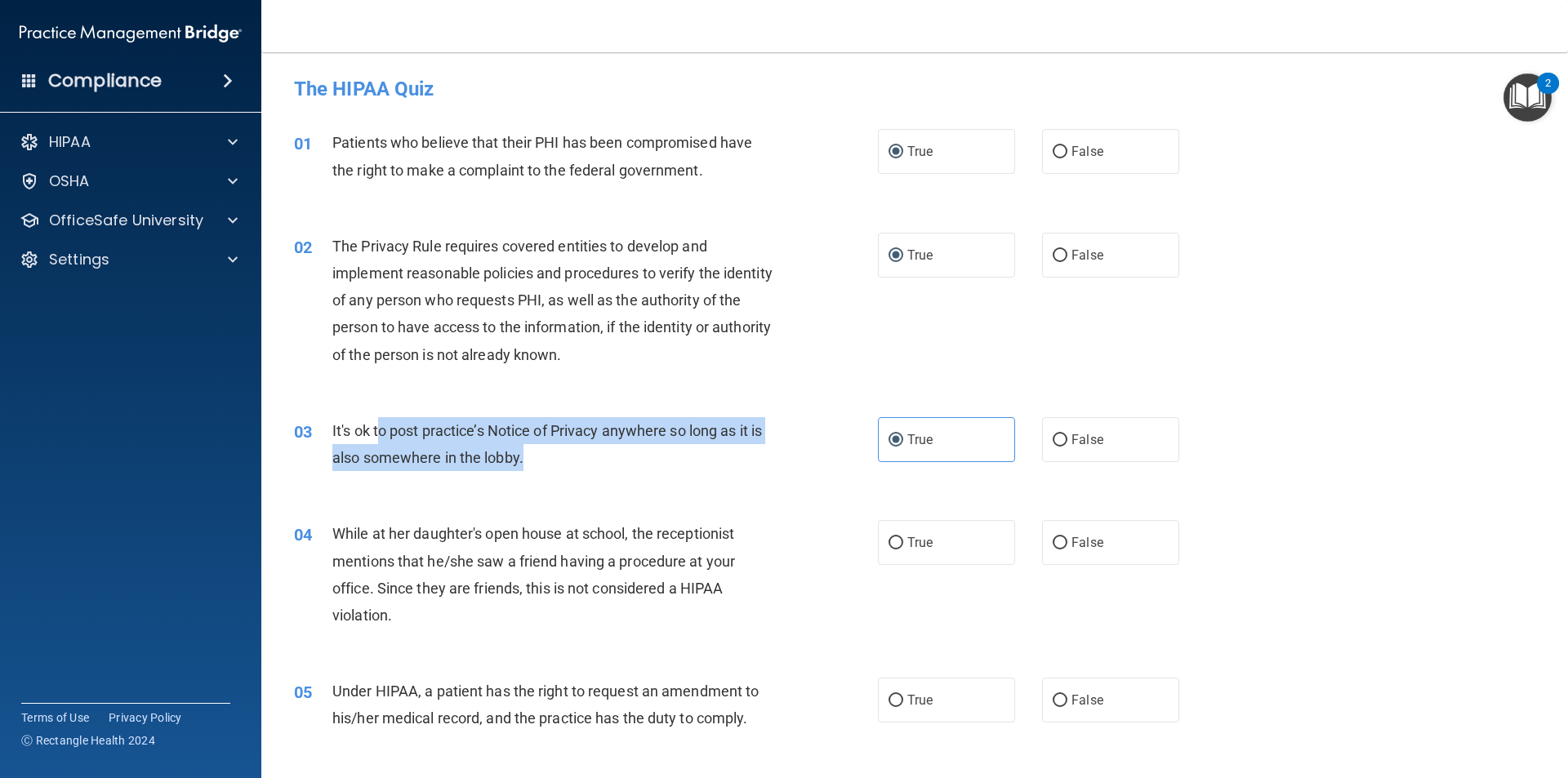
drag, startPoint x: 562, startPoint y: 468, endPoint x: 383, endPoint y: 438, distance: 181.5
click at [382, 439] on div "03 It's ok to post practice’s Notice of Privacy anywhere so long as it is also …" at bounding box center [586, 447] width 633 height 62
click at [586, 478] on div "03 It's ok to post practice’s Notice of Privacy anywhere so long as it is also …" at bounding box center [586, 447] width 633 height 62
drag, startPoint x: 576, startPoint y: 471, endPoint x: 326, endPoint y: 429, distance: 253.5
click at [326, 429] on div "03 It's ok to post practice’s Notice of Privacy anywhere so long as it is also …" at bounding box center [586, 447] width 633 height 62
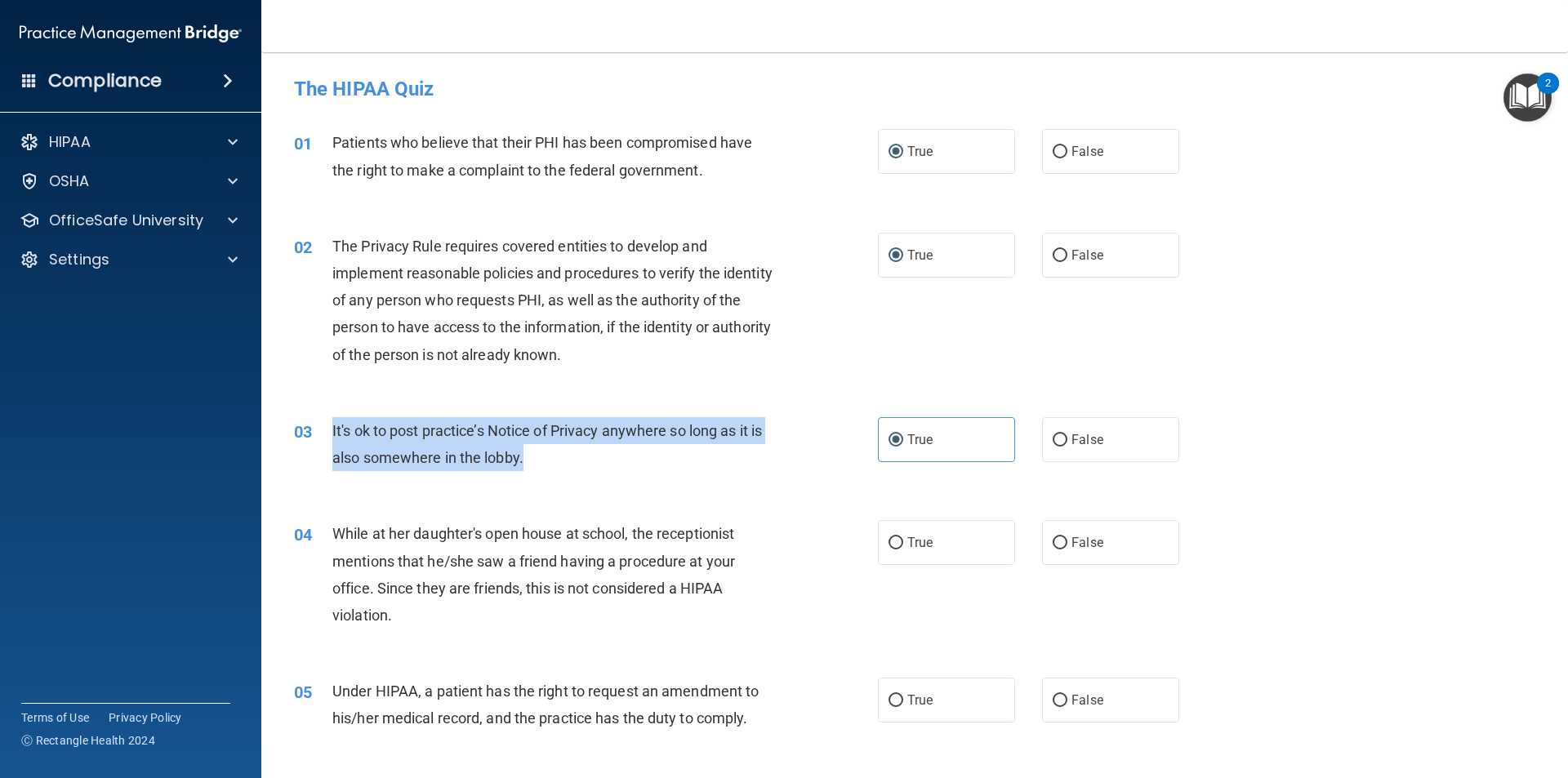
copy div "It's ok to post practice’s Notice of Privacy anywhere so long as it is also som…"
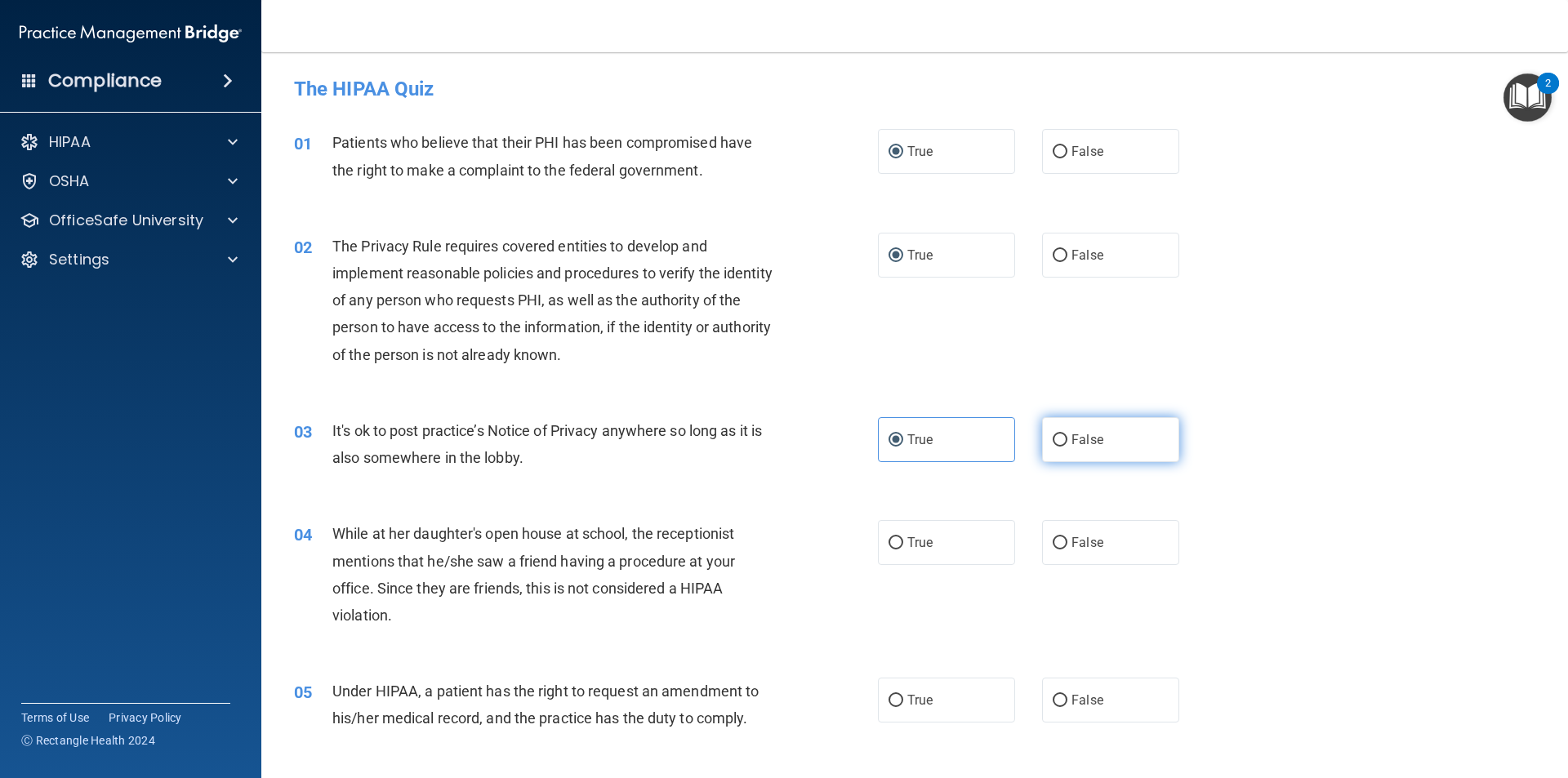
click at [1094, 454] on label "False" at bounding box center [1110, 439] width 137 height 45
click at [1067, 447] on input "False" at bounding box center [1060, 441] width 14 height 12
radio input "true"
radio input "false"
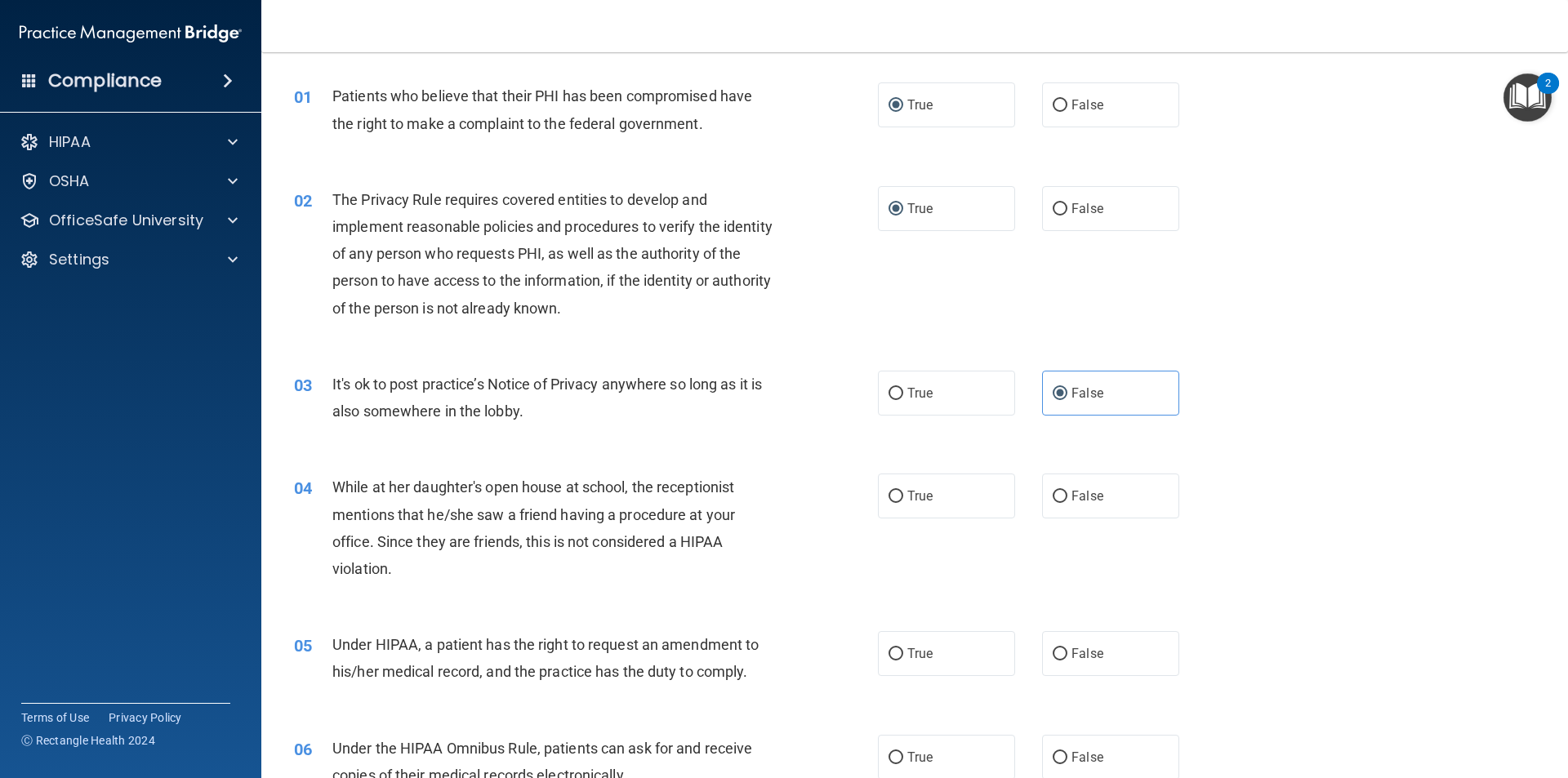
scroll to position [163, 0]
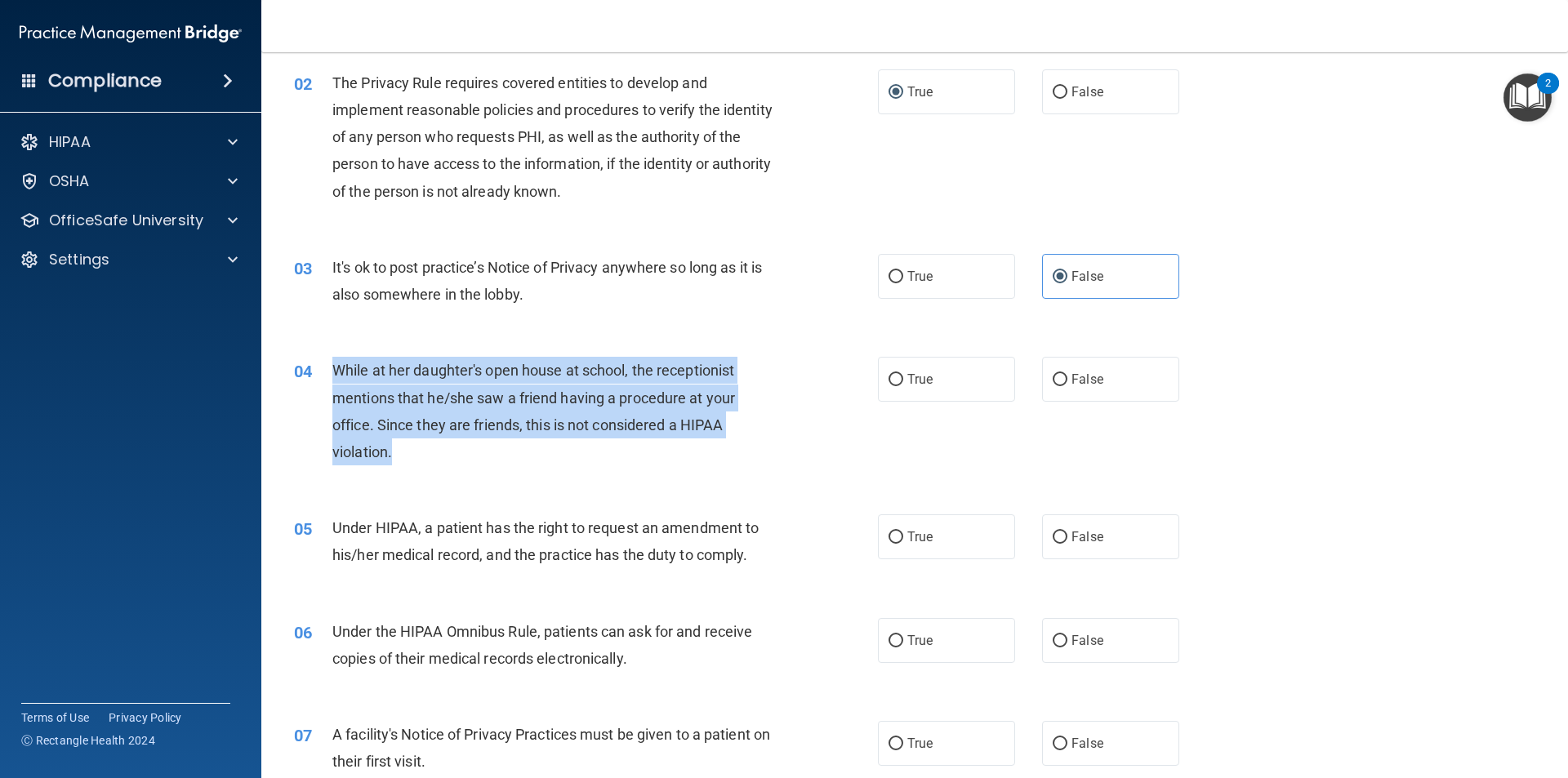
drag, startPoint x: 359, startPoint y: 460, endPoint x: 385, endPoint y: 381, distance: 83.2
click at [320, 381] on div "04 While at her daughter's open house at school, the receptionist mentions that…" at bounding box center [586, 415] width 633 height 117
copy div "While at her daughter's open house at school, the receptionist mentions that he…"
click at [489, 468] on div "04 While at her daughter's open house at school, the receptionist mentions that…" at bounding box center [586, 415] width 633 height 117
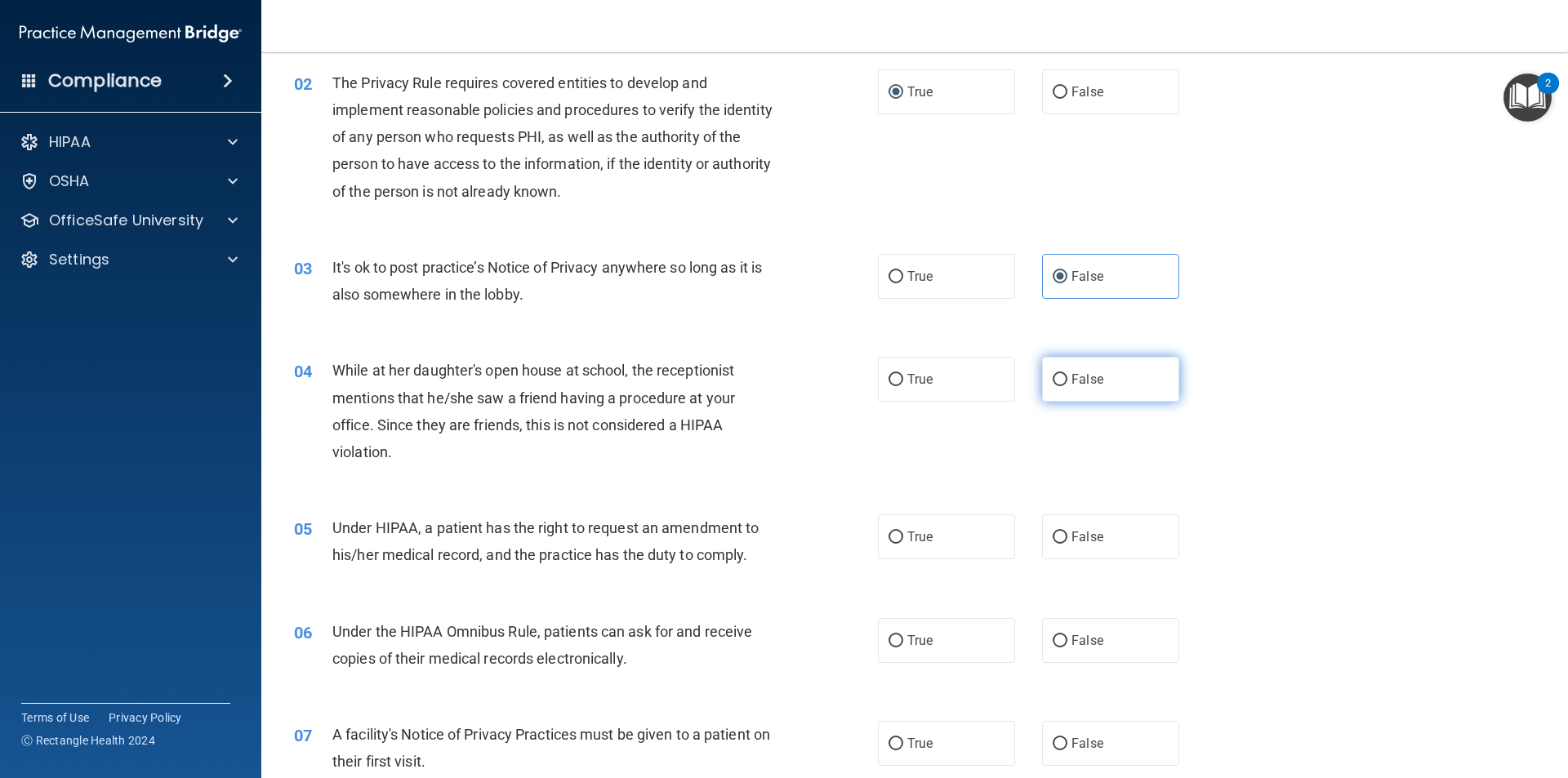
click at [1053, 374] on input "False" at bounding box center [1060, 380] width 14 height 12
radio input "true"
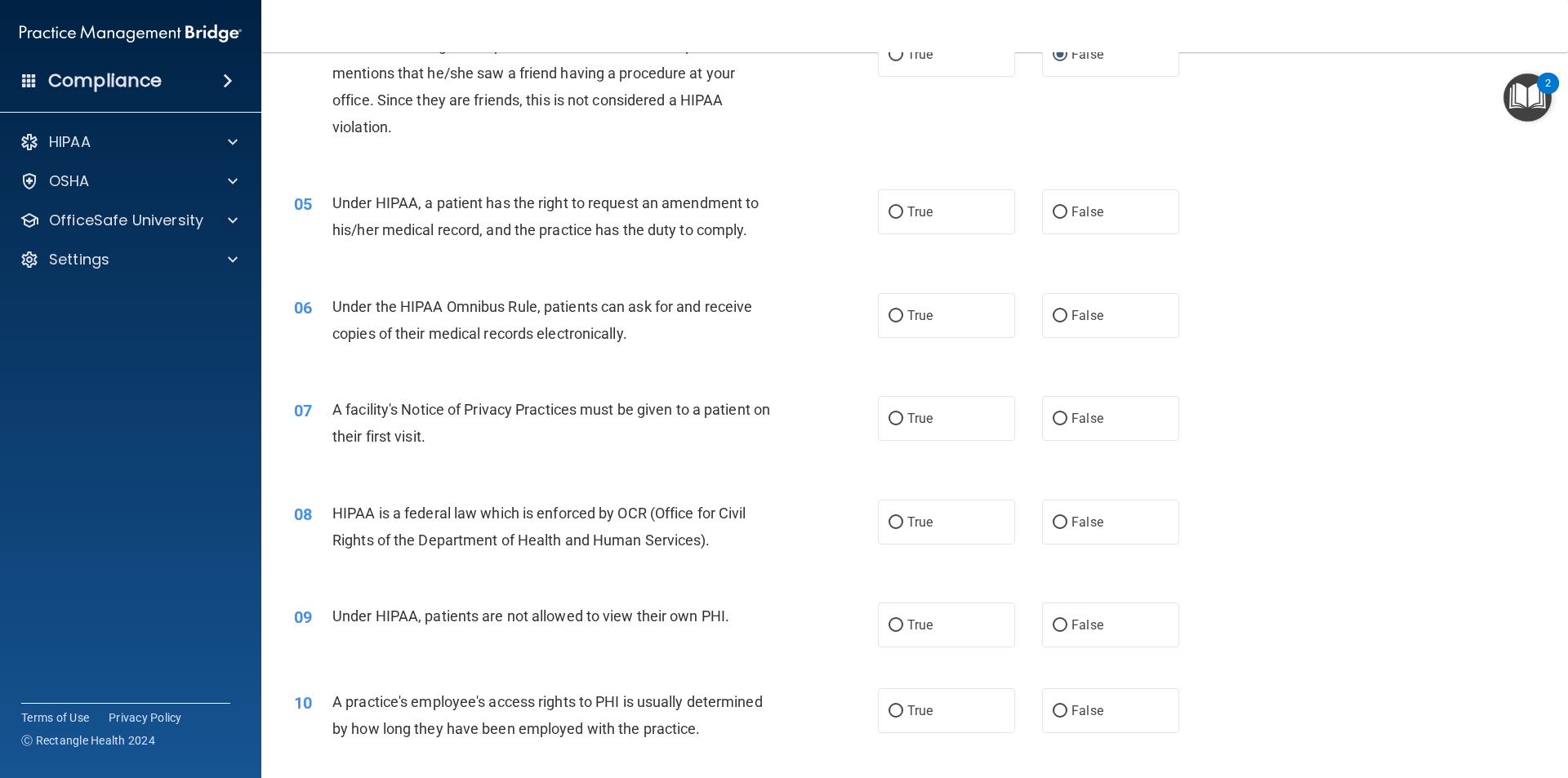
scroll to position [490, 0]
click at [967, 195] on label "True" at bounding box center [946, 210] width 137 height 45
click at [903, 205] on input "True" at bounding box center [895, 211] width 14 height 12
radio input "true"
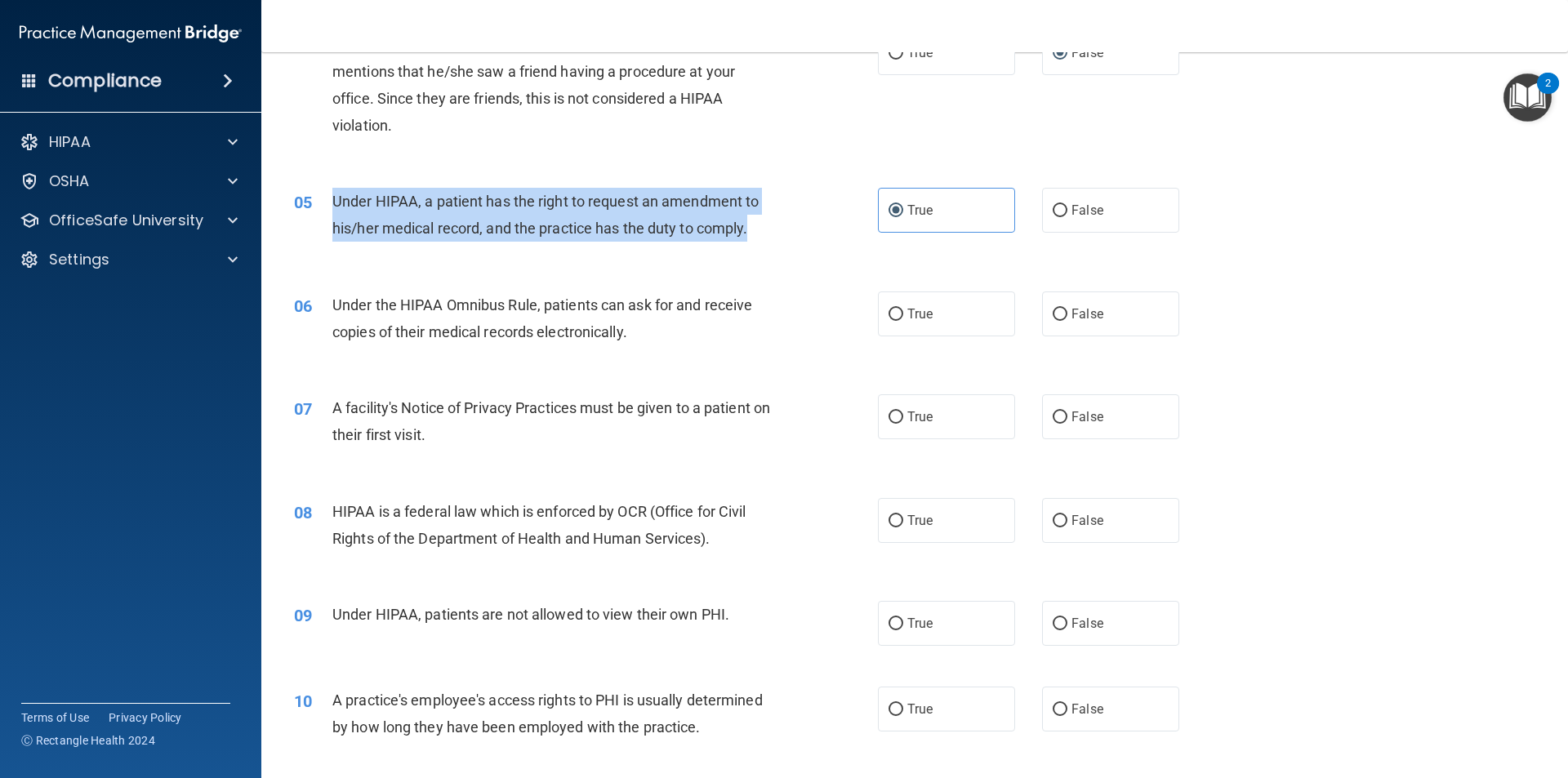
drag, startPoint x: 781, startPoint y: 220, endPoint x: 330, endPoint y: 203, distance: 451.3
click at [330, 203] on div "05 Under HIPAA, a patient has the right to request an amendment to his/her medi…" at bounding box center [586, 218] width 633 height 62
copy div "Under HIPAA, a patient has the right to request an amendment to his/her medical…"
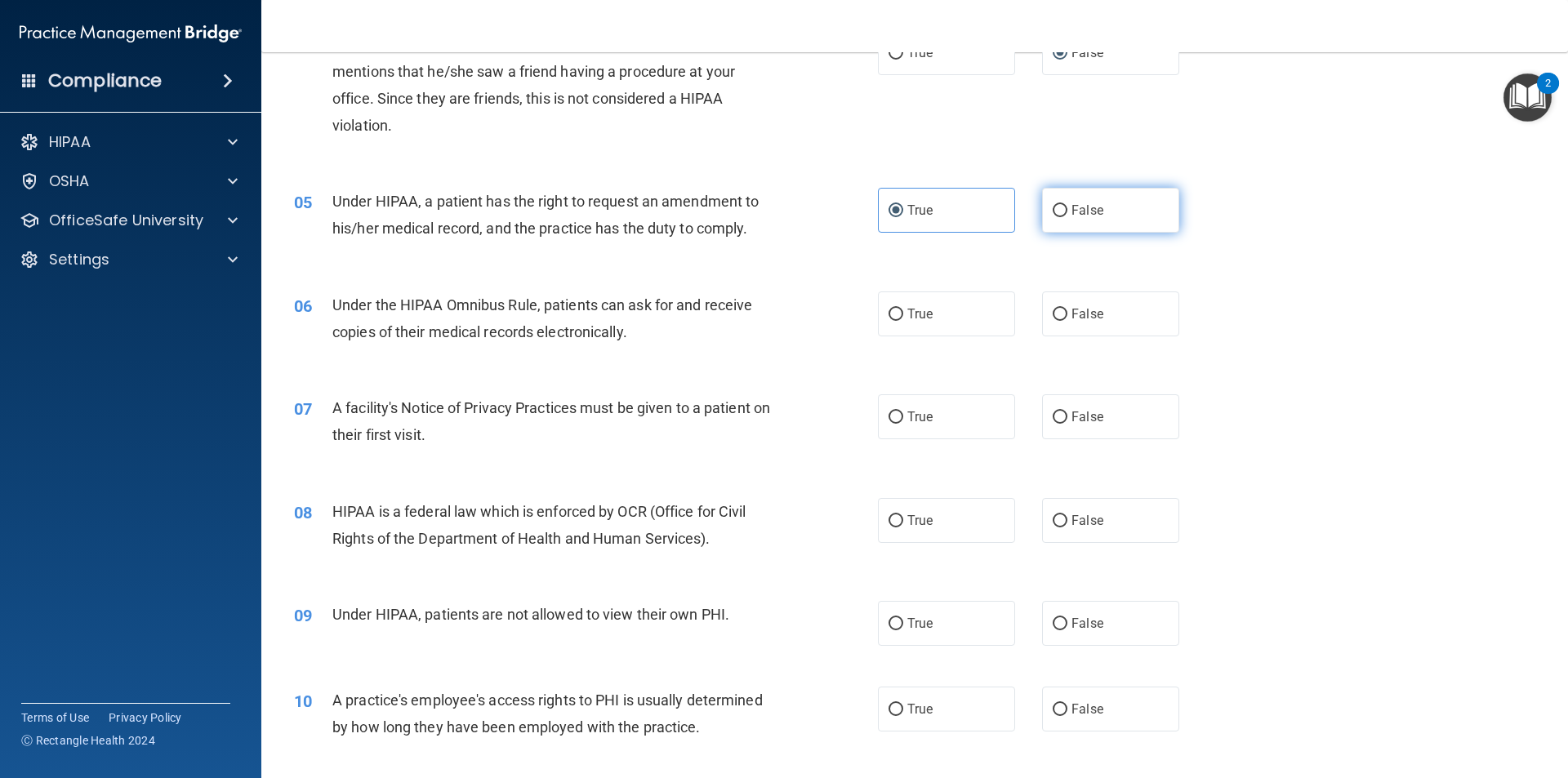
click at [1143, 218] on label "False" at bounding box center [1110, 210] width 137 height 45
click at [1067, 217] on input "False" at bounding box center [1060, 211] width 14 height 12
radio input "true"
radio input "false"
click at [1315, 284] on div "06 Under the HIPAA Omnibus Rule, patients can ask for and receive copies of the…" at bounding box center [914, 323] width 1265 height 103
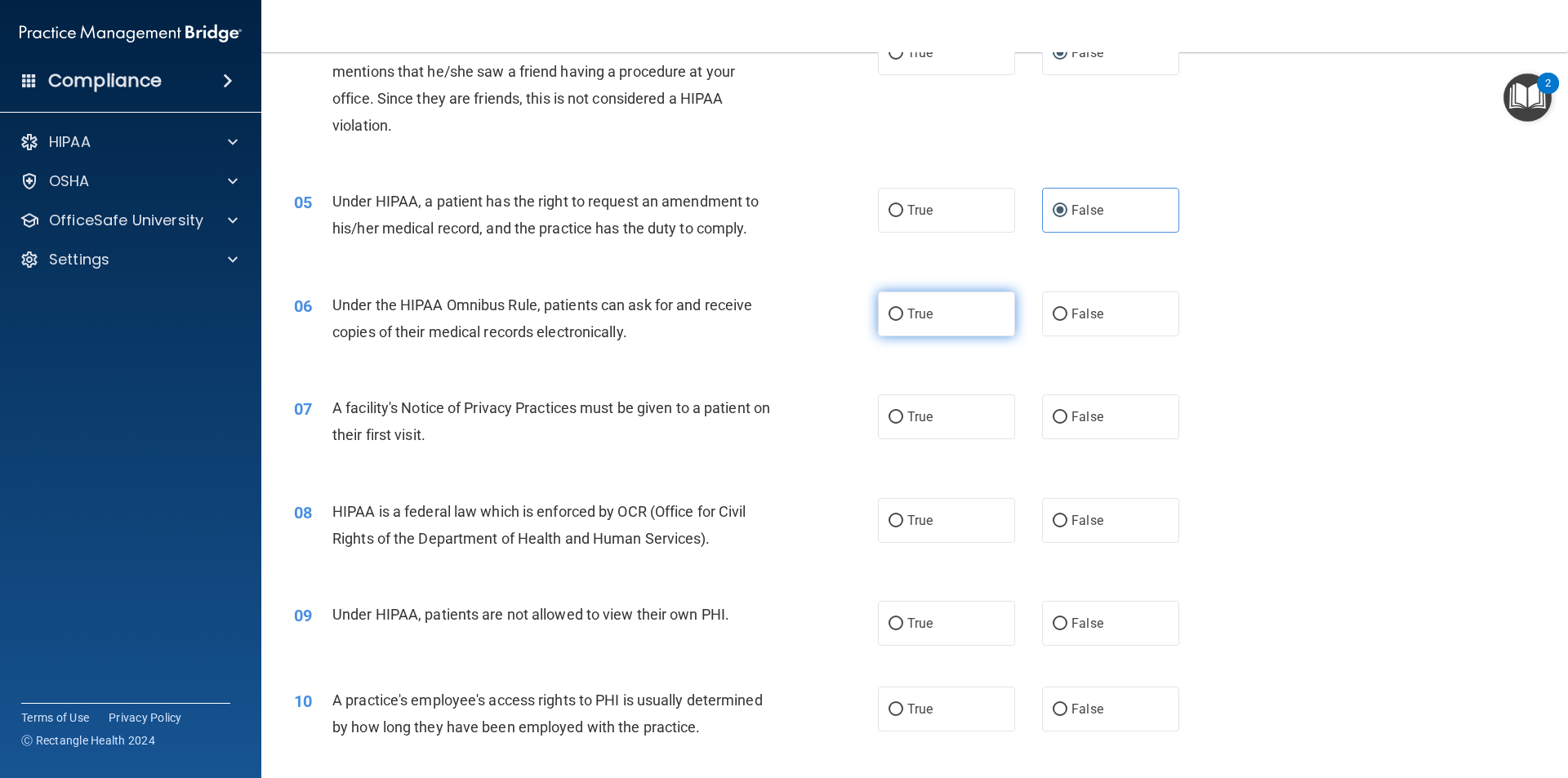
click at [937, 310] on label "True" at bounding box center [946, 314] width 137 height 45
click at [903, 310] on input "True" at bounding box center [895, 315] width 14 height 12
radio input "true"
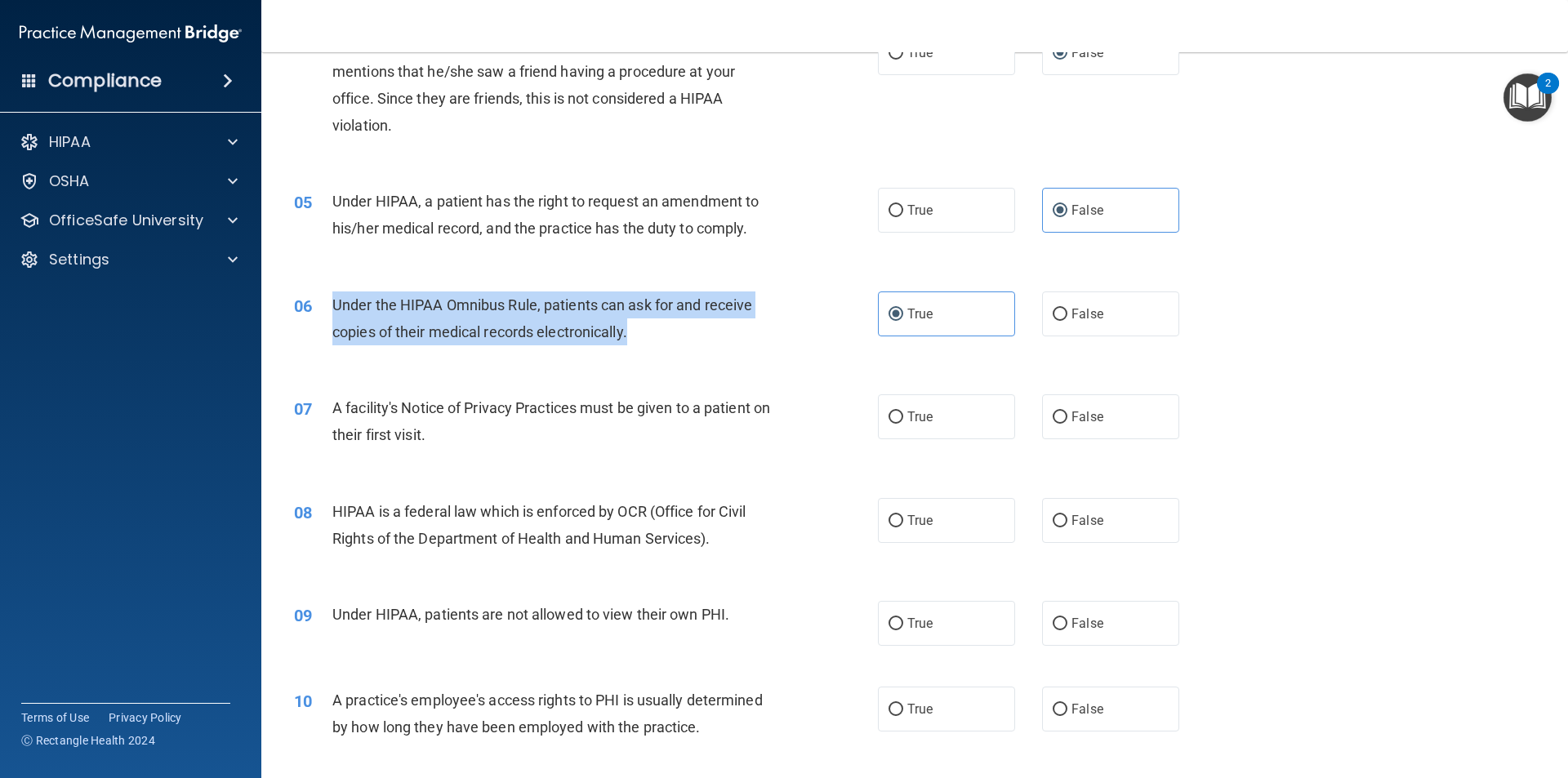
drag, startPoint x: 644, startPoint y: 340, endPoint x: 313, endPoint y: 294, distance: 334.2
click at [310, 295] on div "06 Under the HIPAA Omnibus Rule, patients can ask for and receive copies of the…" at bounding box center [586, 322] width 633 height 62
copy div "Under the HIPAA Omnibus Rule, patients can ask for and receive copies of their …"
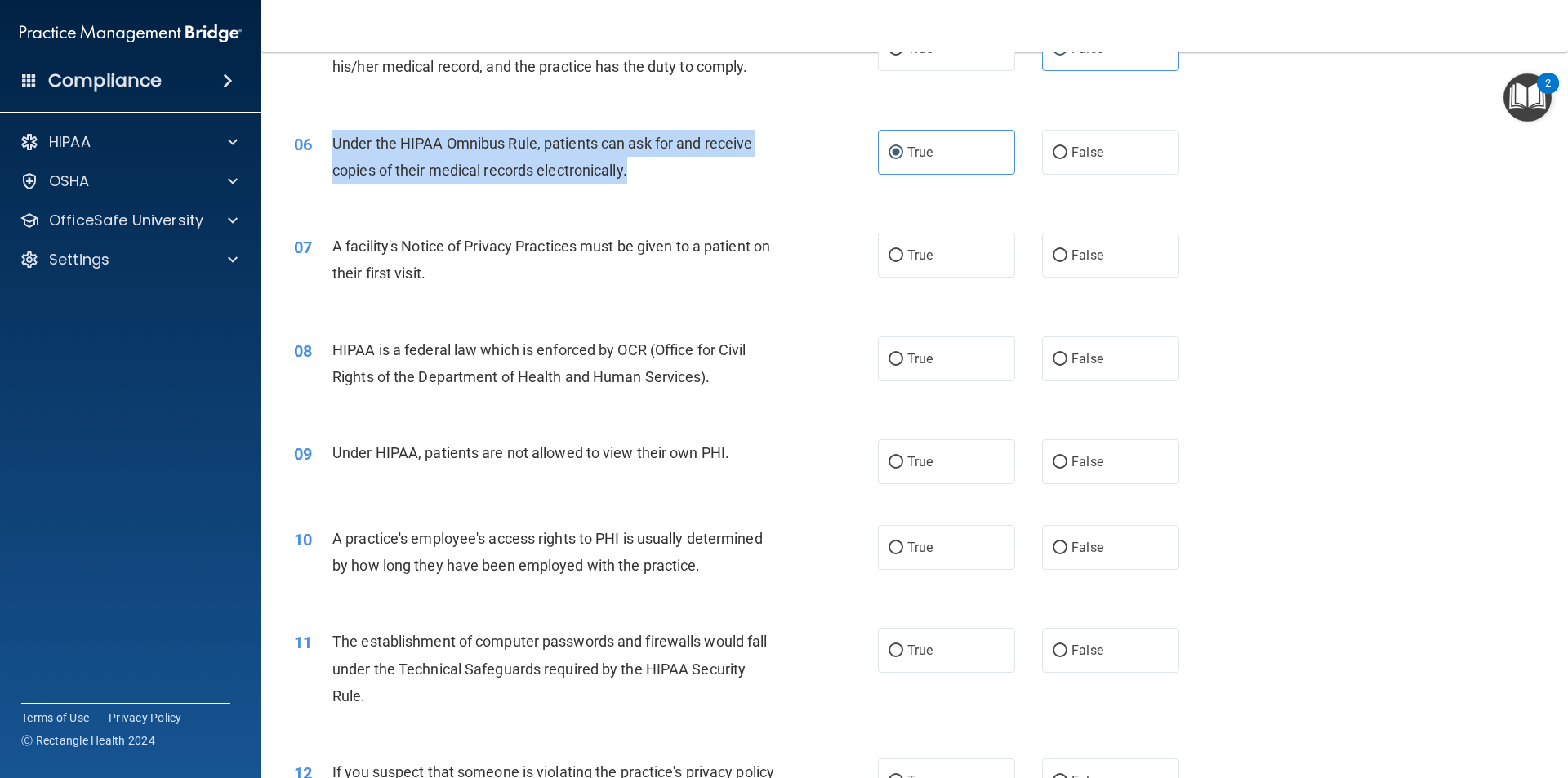
scroll to position [653, 0]
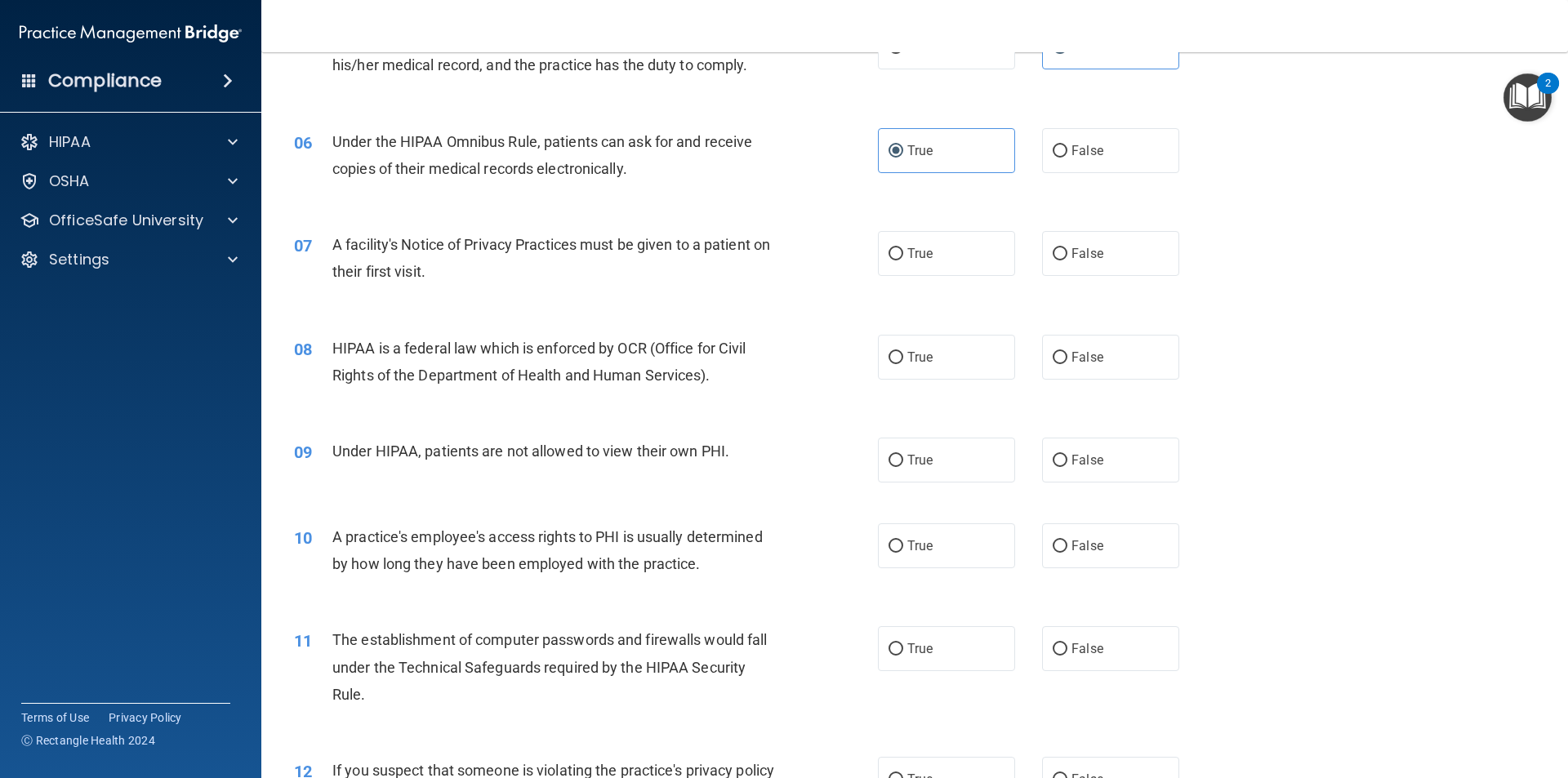
click at [738, 320] on div "08 HIPAA is a federal law which is enforced by OCR (Office for Civil Rights of …" at bounding box center [914, 366] width 1265 height 103
click at [888, 256] on input "True" at bounding box center [895, 255] width 14 height 12
radio input "true"
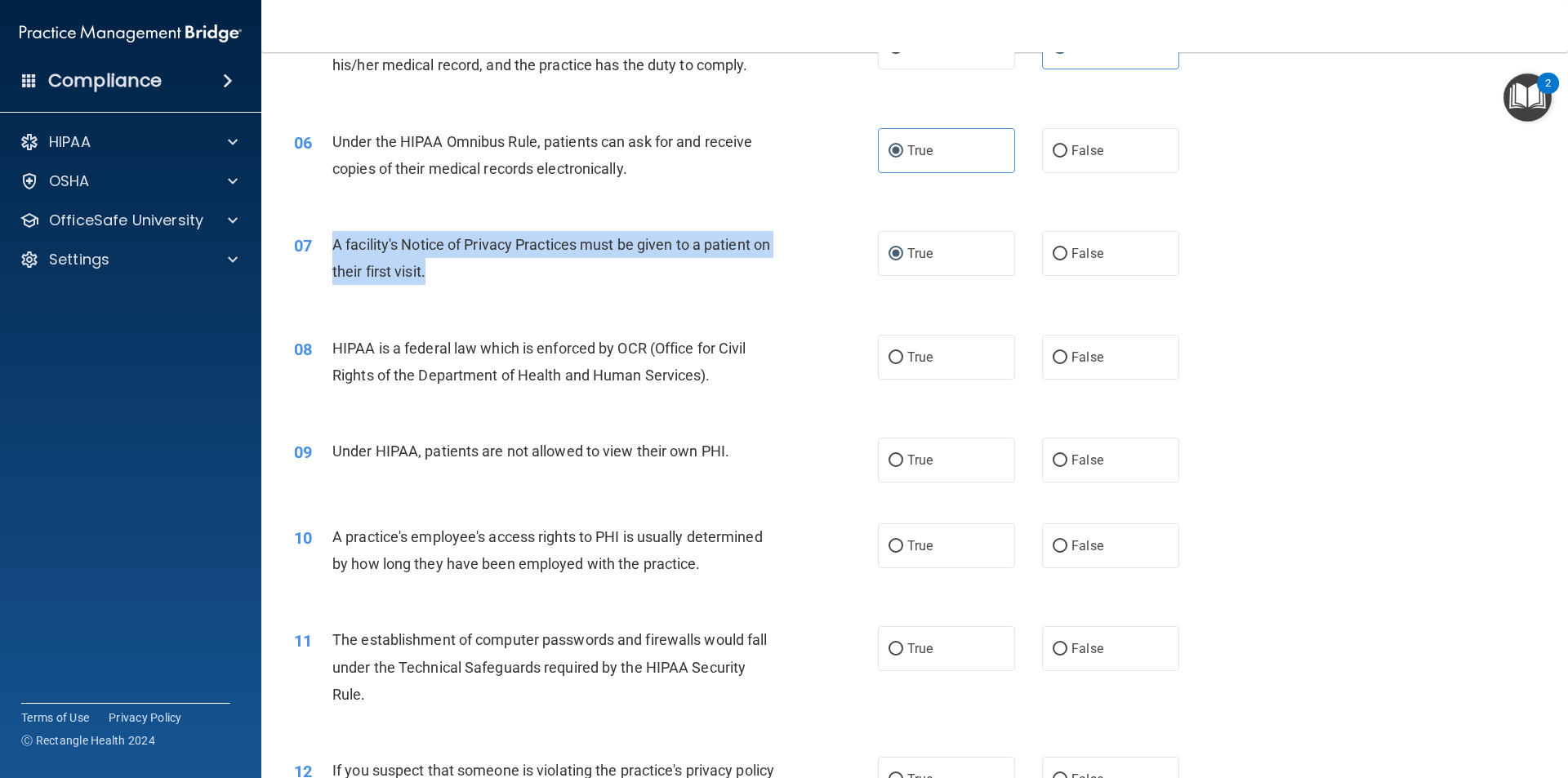
drag, startPoint x: 456, startPoint y: 275, endPoint x: 332, endPoint y: 238, distance: 129.4
click at [332, 238] on div "A facility's Notice of Privacy Practices must be given to a patient on their fi…" at bounding box center [561, 258] width 457 height 54
copy span "A facility's Notice of Privacy Practices must be given to a patient on their fi…"
click at [803, 293] on div "07 A facility's Notice of Privacy Practices must be given to a patient on their…" at bounding box center [586, 261] width 633 height 62
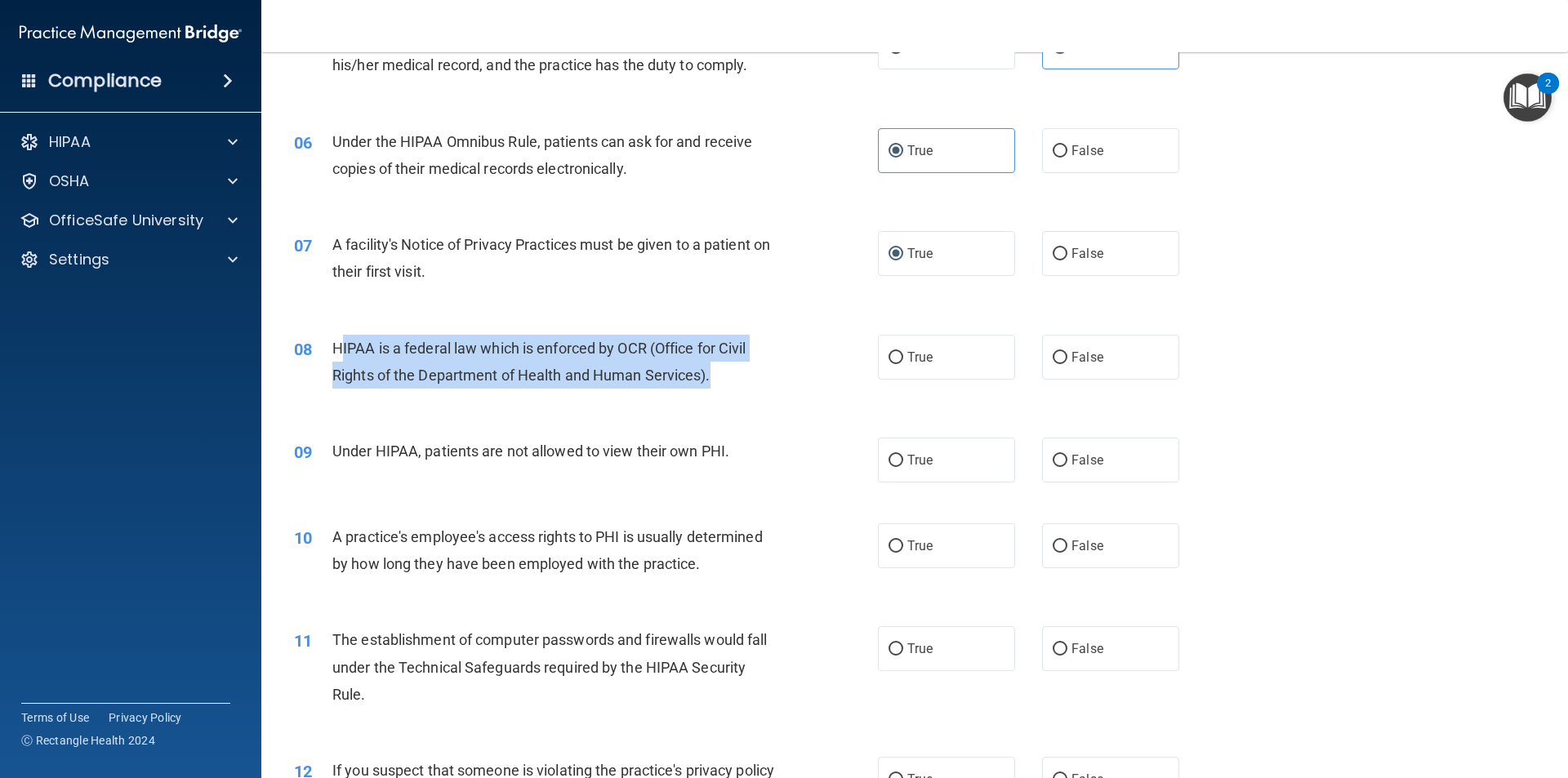
drag, startPoint x: 719, startPoint y: 373, endPoint x: 364, endPoint y: 346, distance: 356.0
click at [339, 343] on div "HIPAA is a federal law which is enforced by OCR (Office for Civil Rights of the…" at bounding box center [561, 362] width 457 height 54
click at [785, 388] on div "08 HIPAA is a federal law which is enforced by OCR (Office for Civil Rights of …" at bounding box center [586, 365] width 633 height 62
click at [759, 391] on div "08 HIPAA is a federal law which is enforced by OCR (Office for Civil Rights of …" at bounding box center [586, 365] width 633 height 62
drag, startPoint x: 716, startPoint y: 386, endPoint x: 398, endPoint y: 363, distance: 318.8
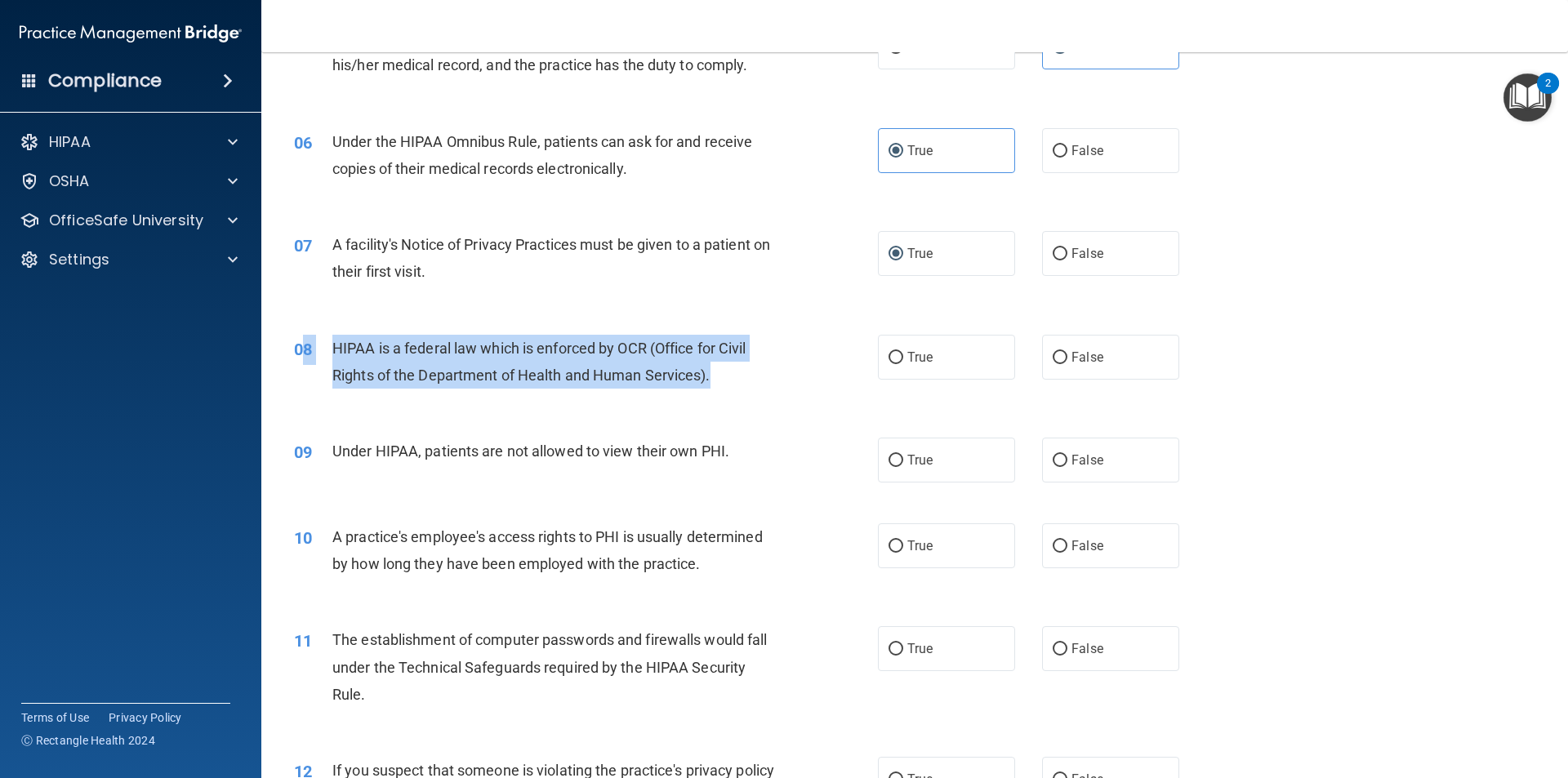
click at [307, 355] on div "08 HIPAA is a federal law which is enforced by OCR (Office for Civil Rights of …" at bounding box center [586, 365] width 633 height 62
copy div "8 HIPAA is a federal law which is enforced by OCR (Office for Civil Rights of t…"
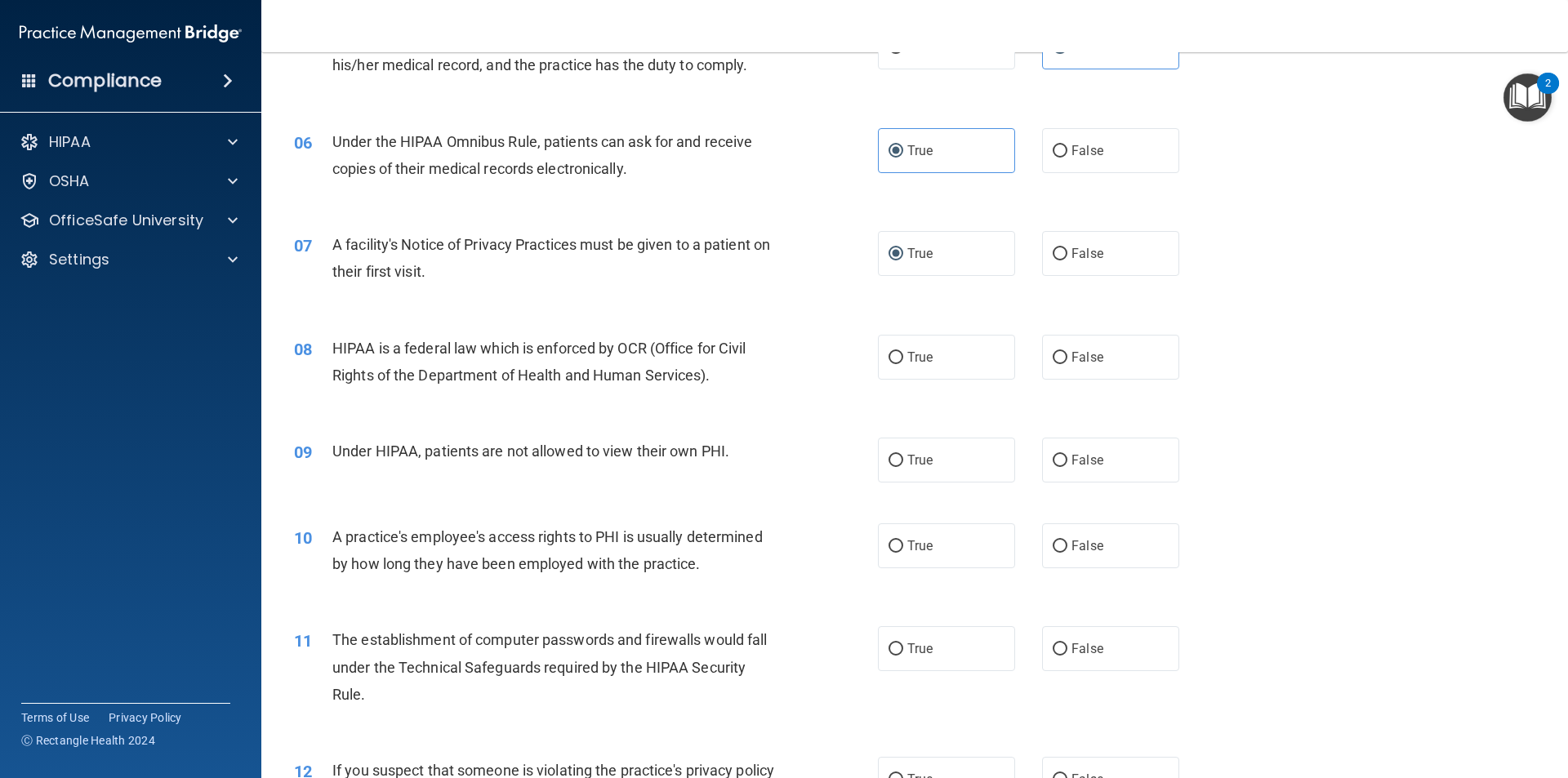
click at [1275, 366] on div "08 HIPAA is a federal law which is enforced by OCR (Office for Civil Rights of …" at bounding box center [914, 366] width 1265 height 103
click at [894, 357] on input "True" at bounding box center [895, 358] width 14 height 12
radio input "true"
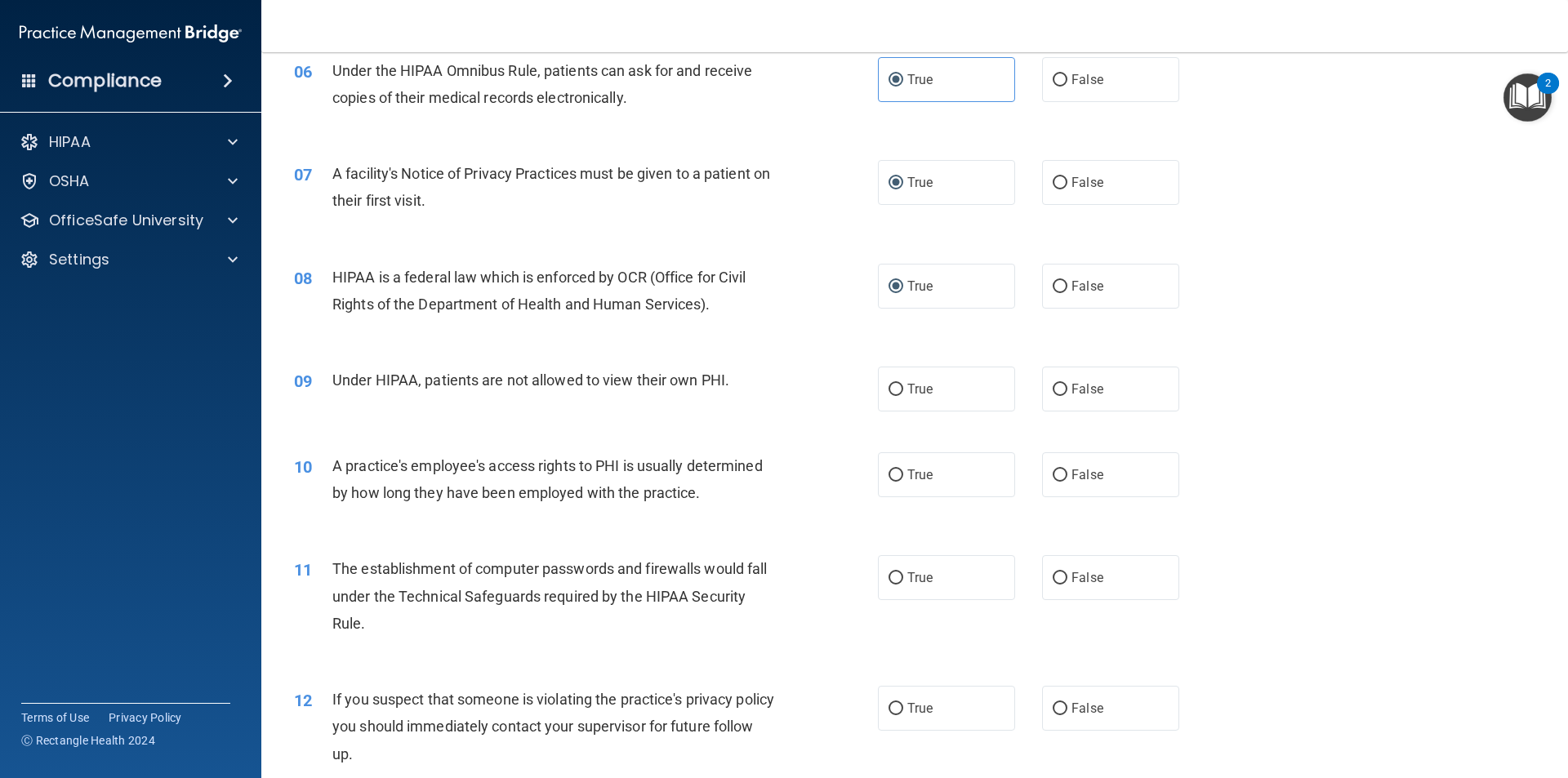
scroll to position [816, 0]
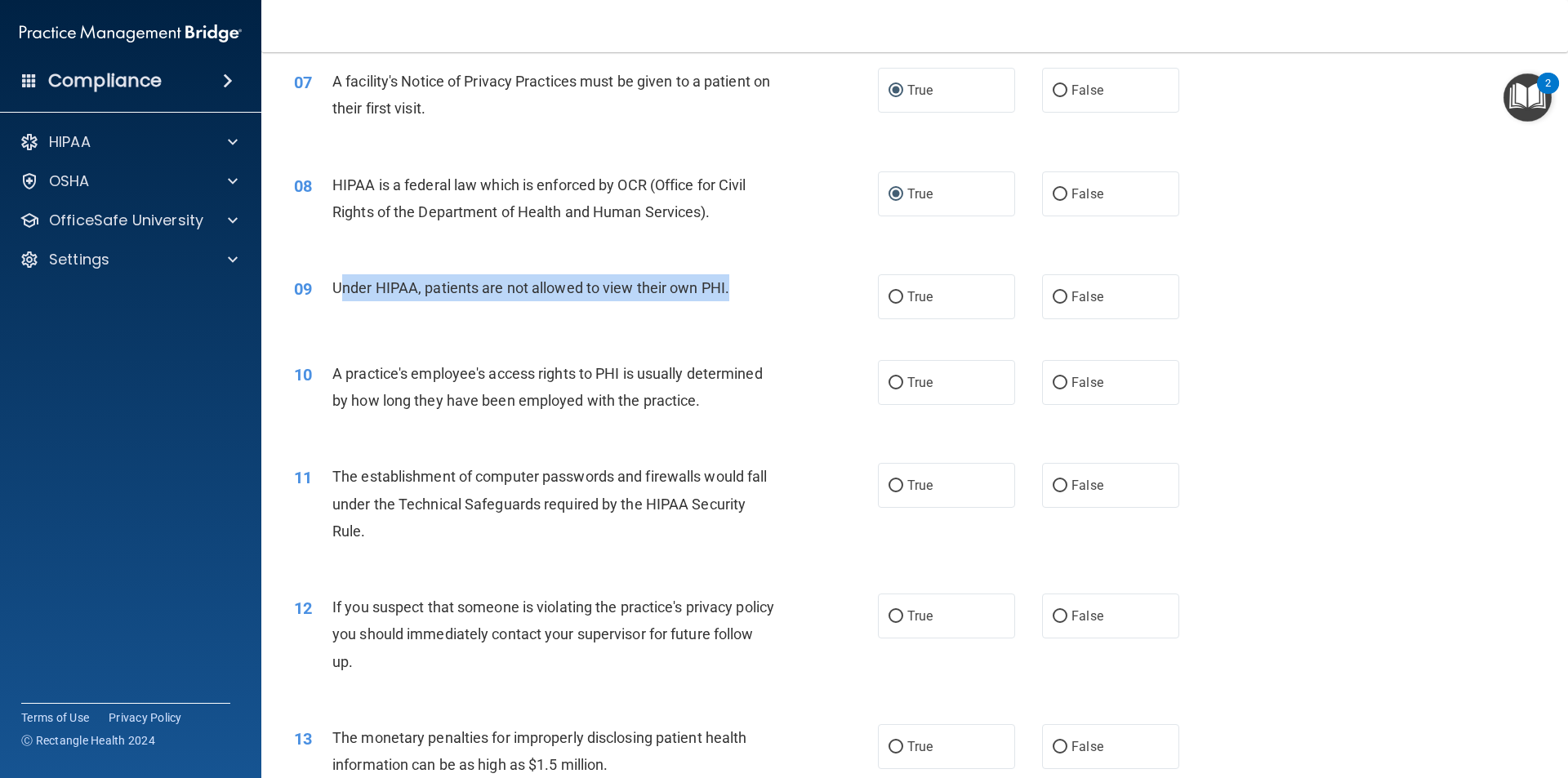
drag, startPoint x: 735, startPoint y: 292, endPoint x: 348, endPoint y: 289, distance: 387.0
click at [338, 292] on div "Under HIPAA, patients are not allowed to view their own PHI." at bounding box center [561, 288] width 457 height 27
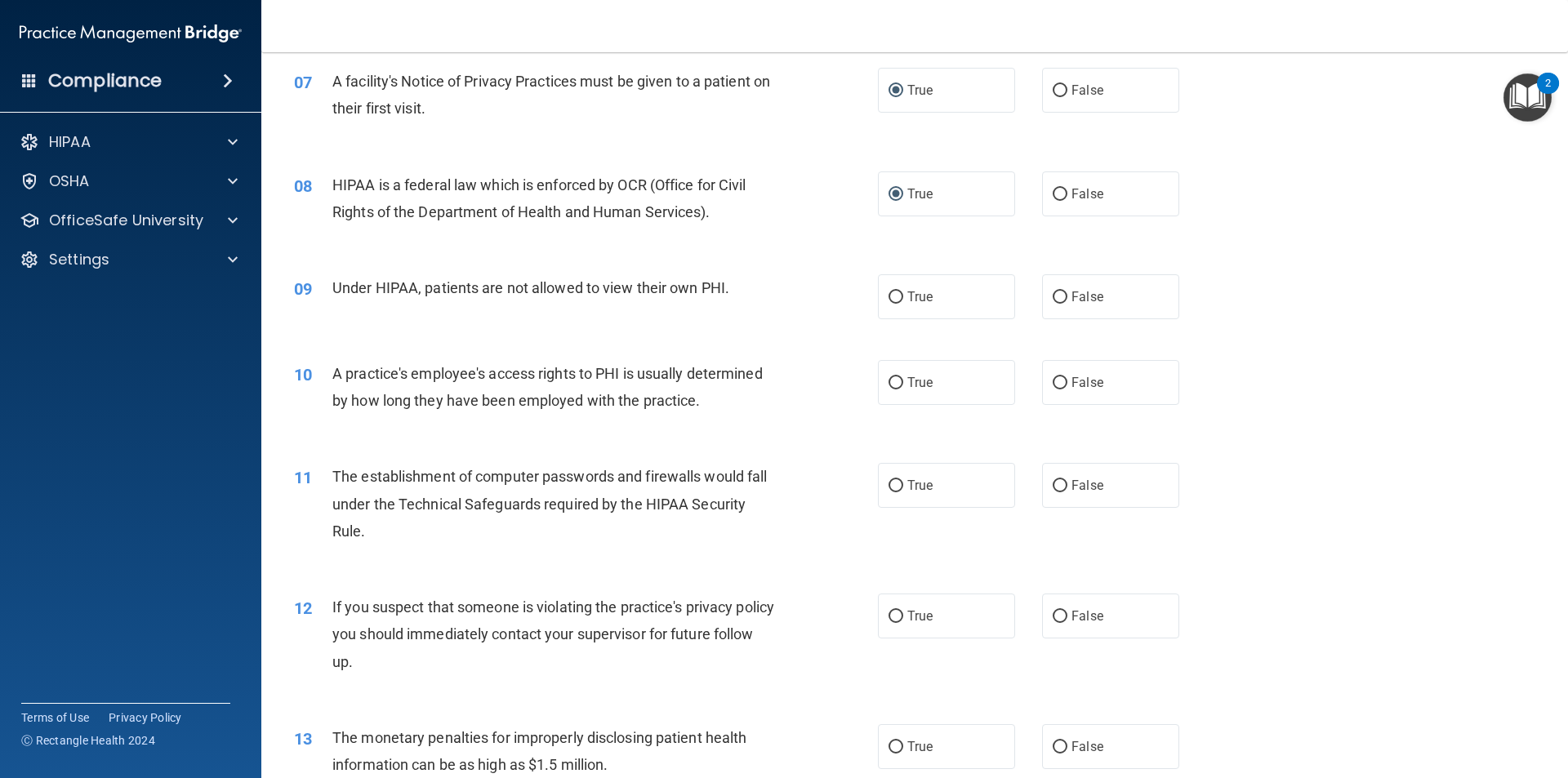
click at [710, 343] on div "10 A practice's employee's access rights to PHI is usually determined by how lo…" at bounding box center [914, 392] width 1265 height 103
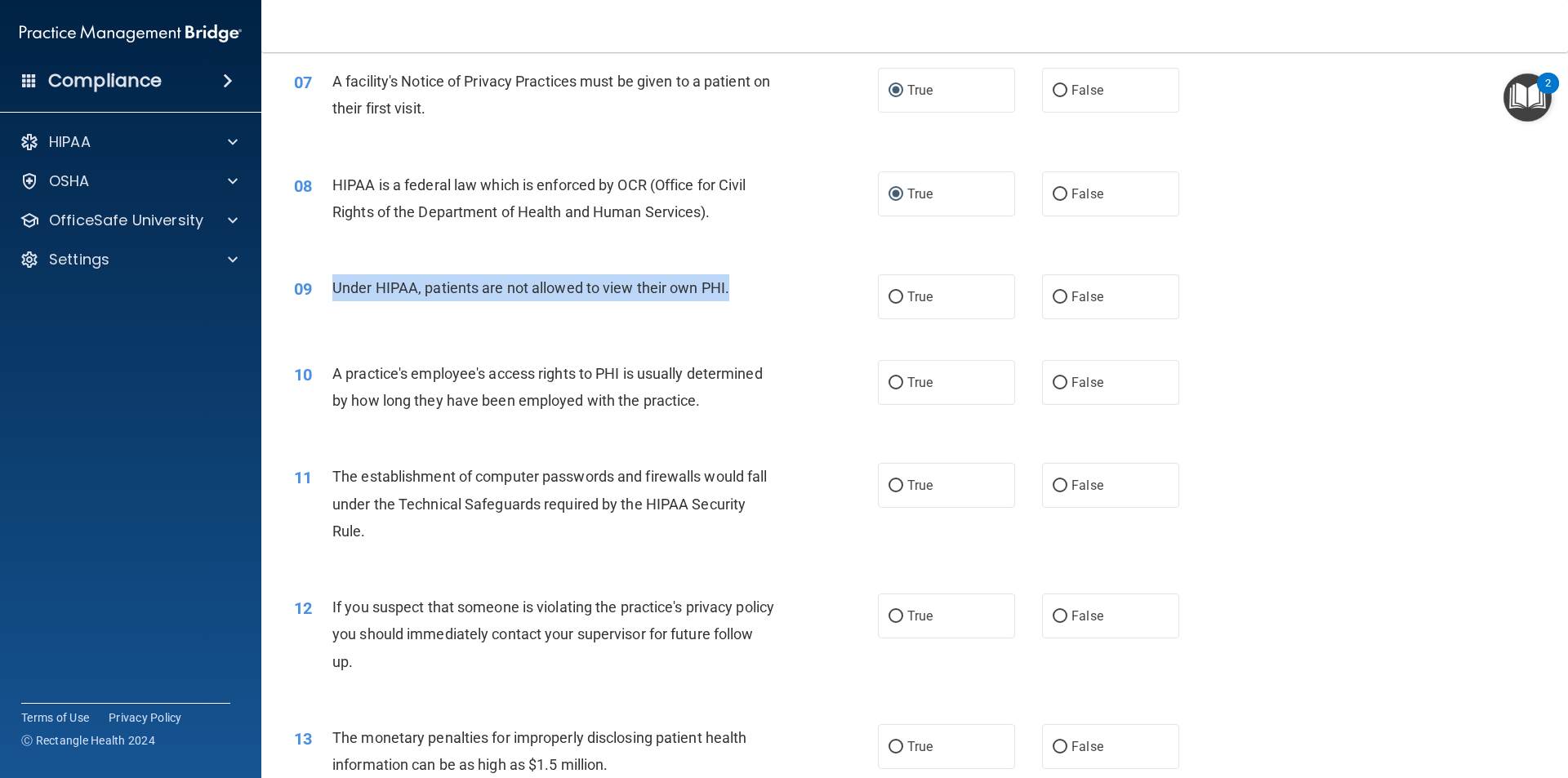
drag, startPoint x: 766, startPoint y: 301, endPoint x: 333, endPoint y: 293, distance: 433.1
click at [333, 293] on div "Under HIPAA, patients are not allowed to view their own PHI." at bounding box center [561, 288] width 457 height 27
copy span "Under HIPAA, patients are not allowed to view their own PHI."
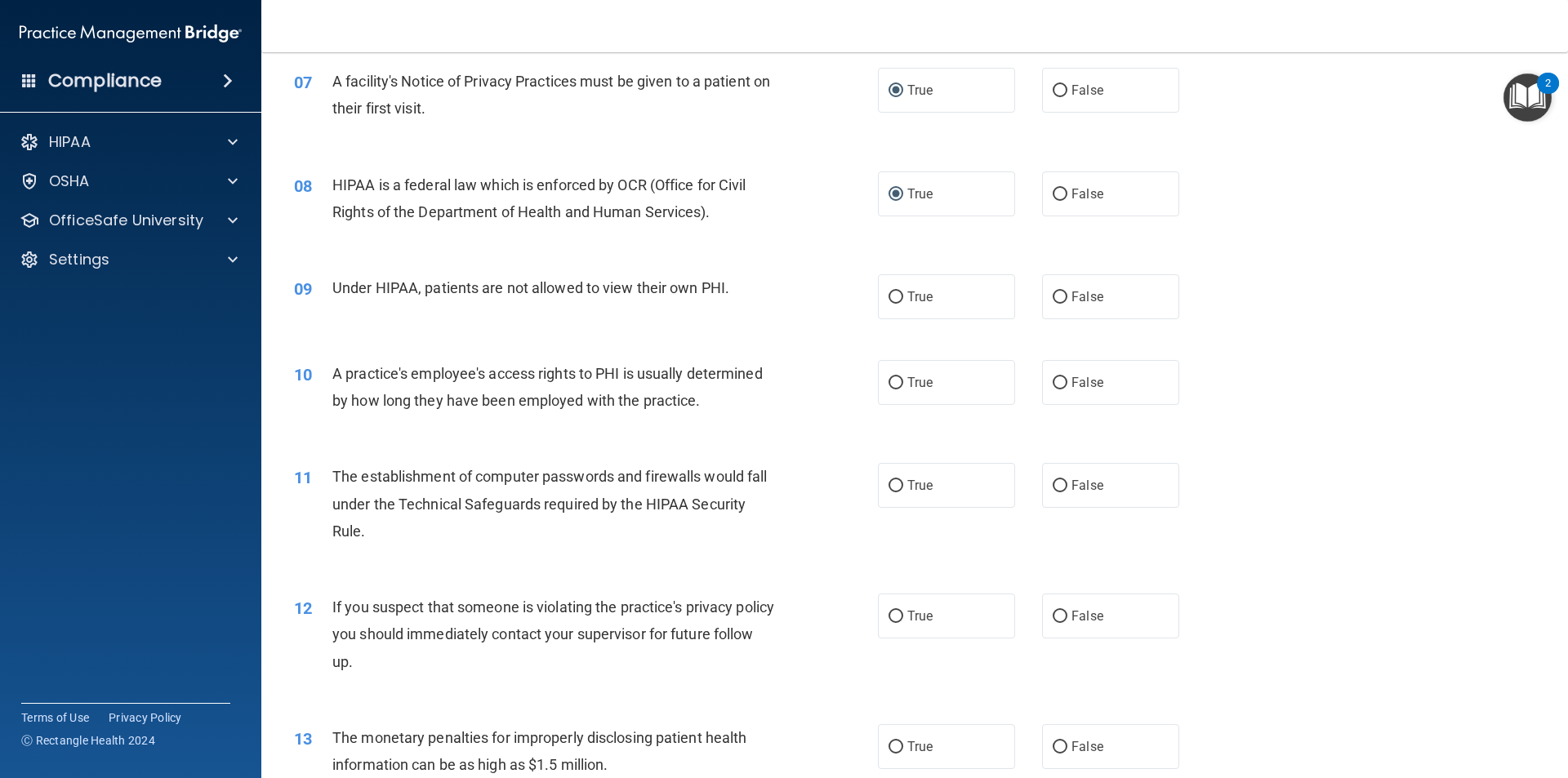
click at [1290, 285] on div "09 Under HIPAA, patients are not allowed to view their own PHI. True False" at bounding box center [914, 296] width 1265 height 85
click at [1115, 304] on label "False" at bounding box center [1110, 296] width 137 height 45
click at [1067, 304] on input "False" at bounding box center [1060, 298] width 14 height 12
radio input "true"
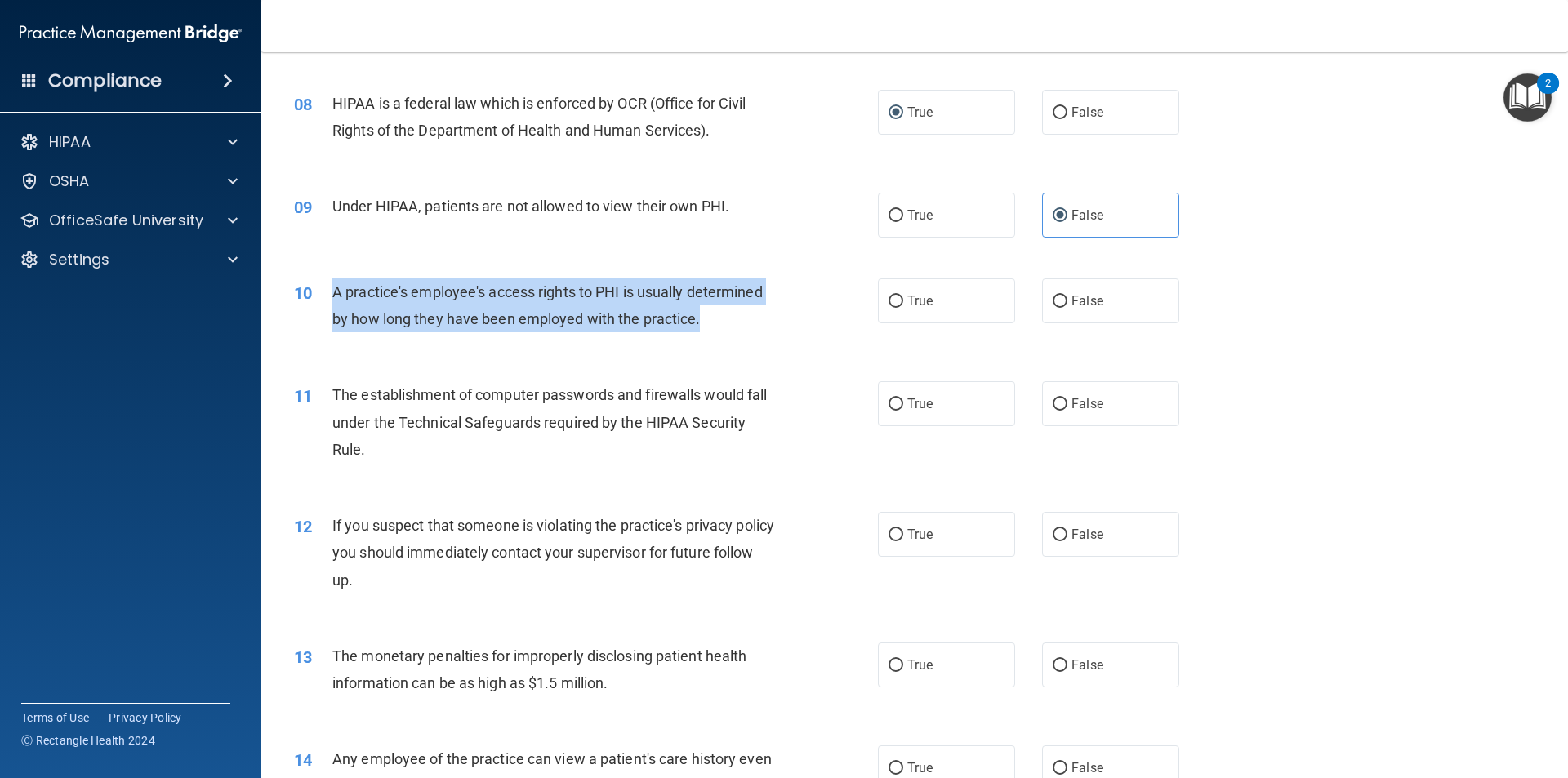
drag, startPoint x: 706, startPoint y: 318, endPoint x: 352, endPoint y: 293, distance: 354.9
click at [330, 293] on div "10 A practice's employee's access rights to PHI is usually determined by how lo…" at bounding box center [586, 309] width 633 height 62
copy div "A practice's employee's access rights to PHI is usually determined by how long …"
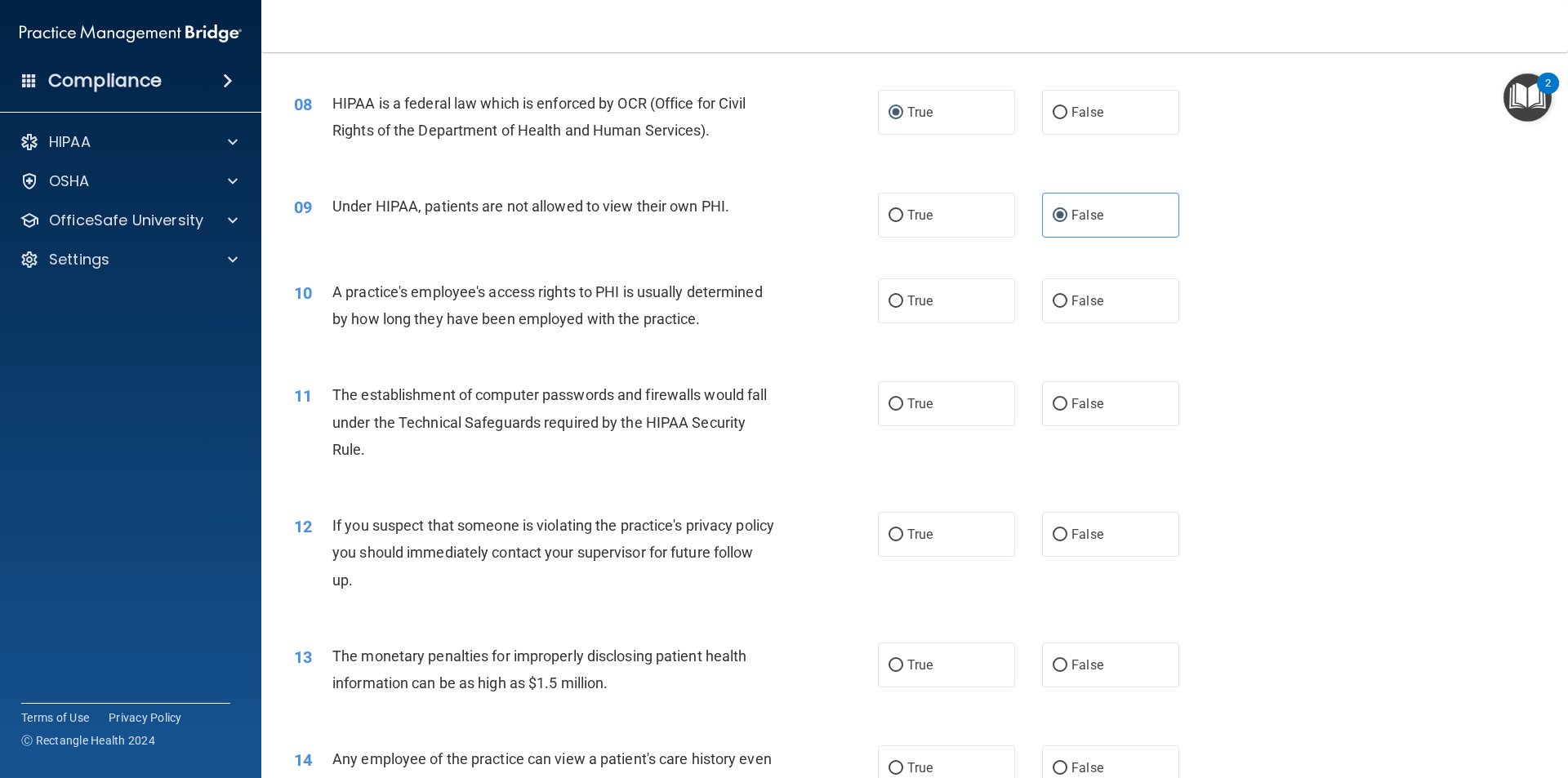
click at [1156, 329] on div "10 A practice's employee's access rights to PHI is usually determined by how lo…" at bounding box center [914, 310] width 1265 height 103
click at [1134, 311] on label "False" at bounding box center [1110, 300] width 137 height 45
click at [1067, 308] on input "False" at bounding box center [1060, 302] width 14 height 12
radio input "true"
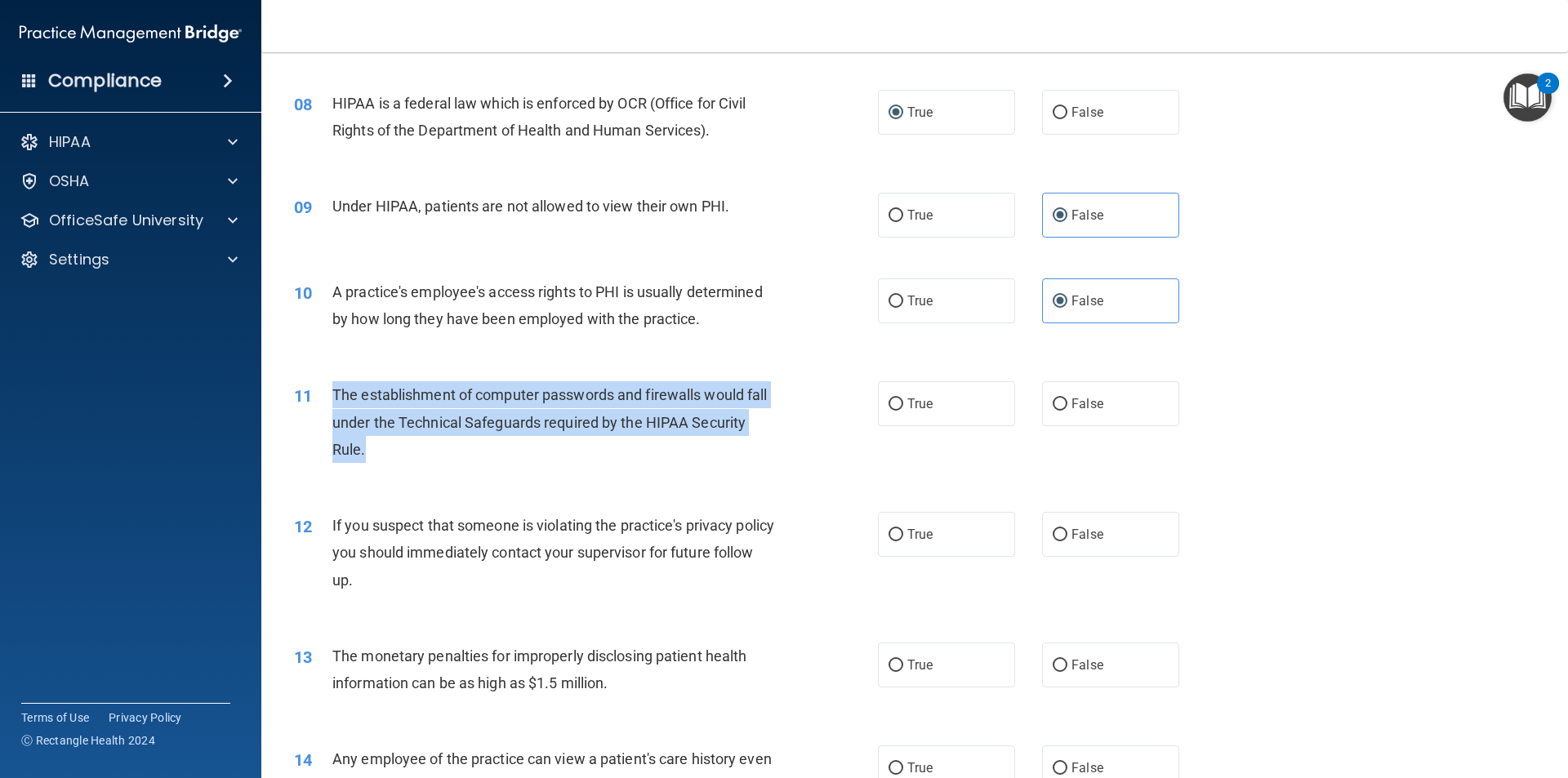
drag, startPoint x: 440, startPoint y: 459, endPoint x: 328, endPoint y: 398, distance: 127.5
click at [328, 398] on div "11 The establishment of computer passwords and firewalls would fall under the T…" at bounding box center [586, 426] width 633 height 90
copy div "The establishment of computer passwords and firewalls would fall under the Tech…"
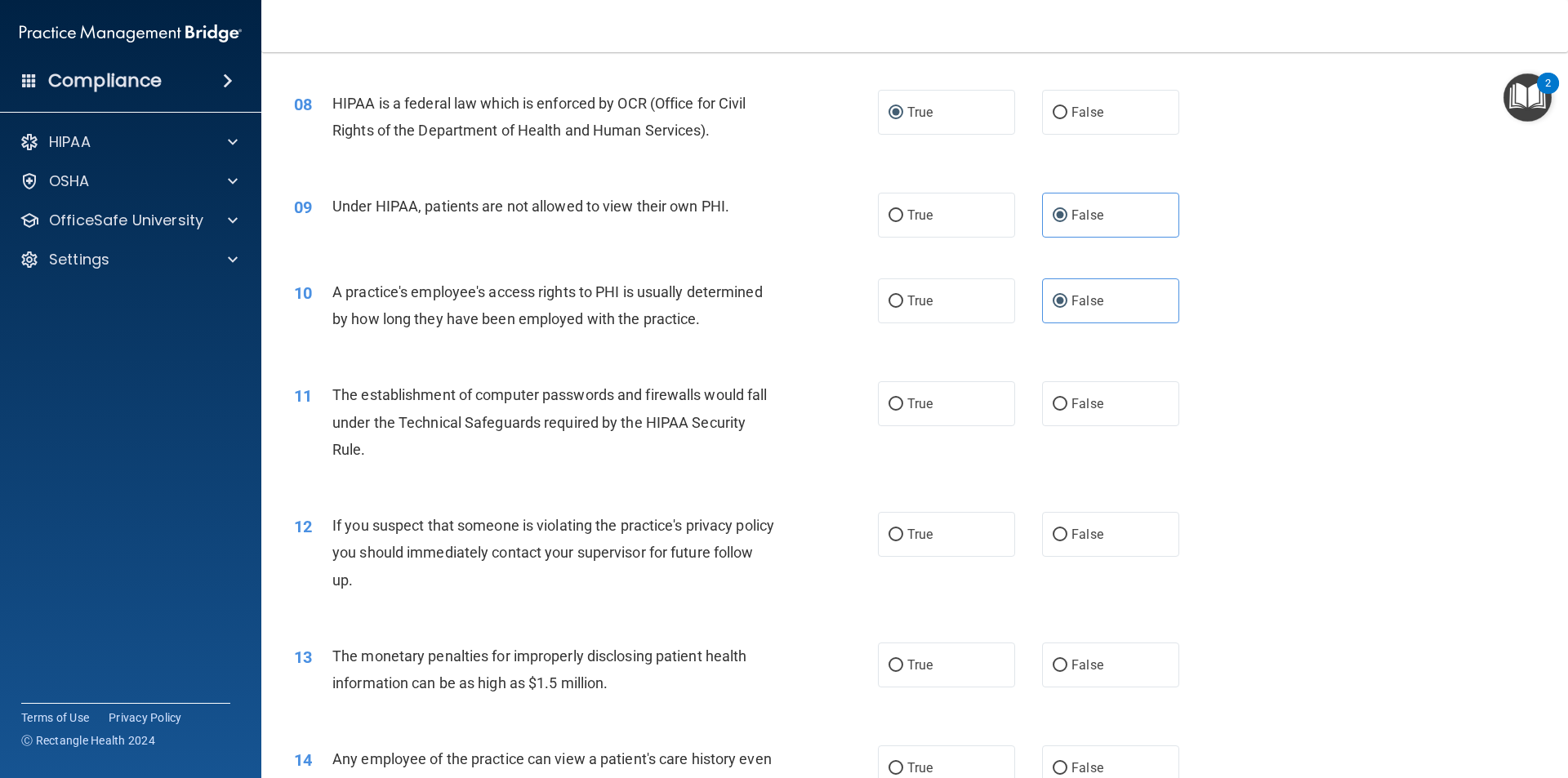
click at [1282, 427] on div "11 The establishment of computer passwords and firewalls would fall under the T…" at bounding box center [914, 426] width 1265 height 130
click at [979, 409] on label "True" at bounding box center [946, 403] width 137 height 45
click at [903, 409] on input "True" at bounding box center [895, 404] width 14 height 12
radio input "true"
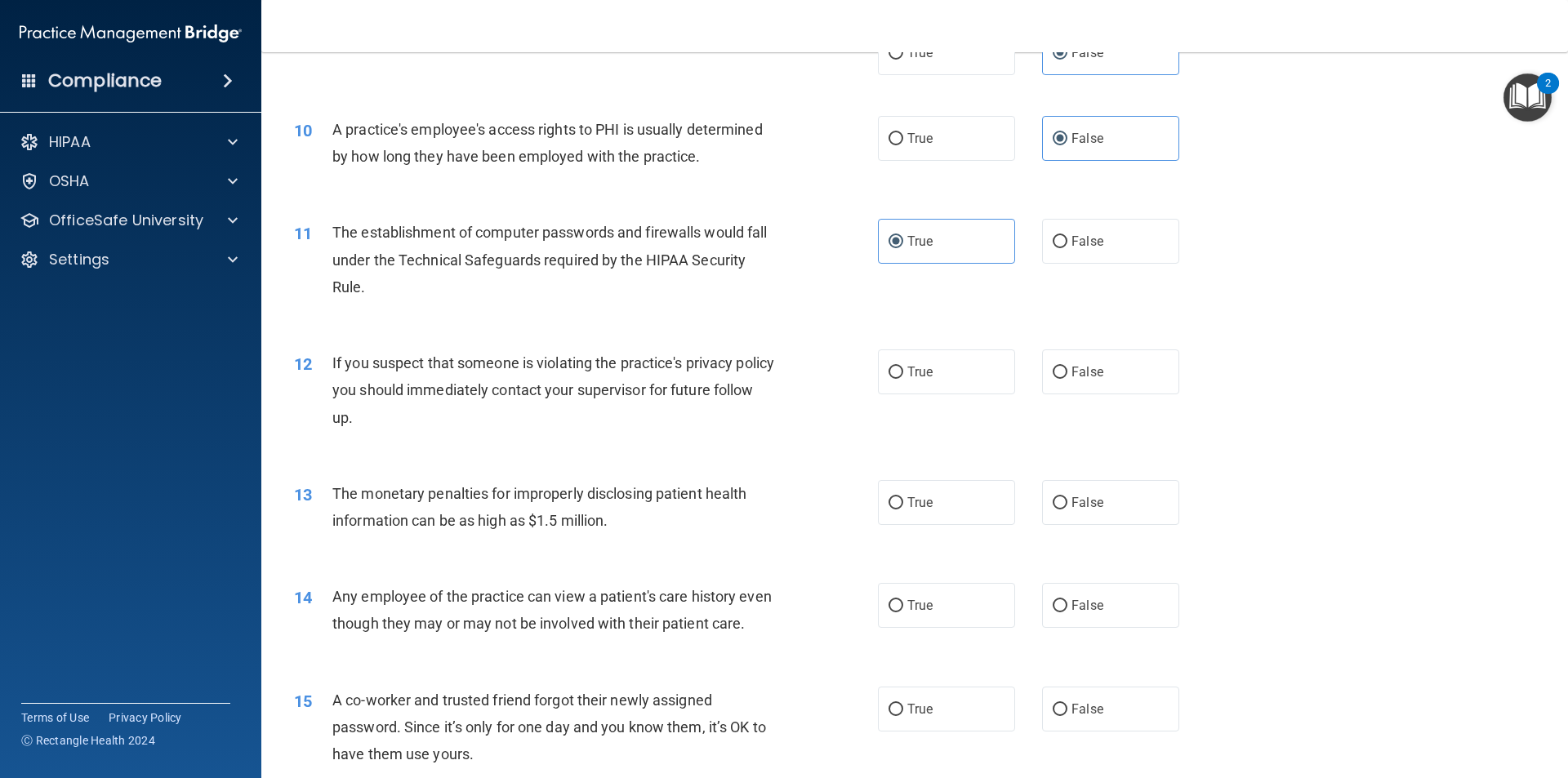
scroll to position [1061, 0]
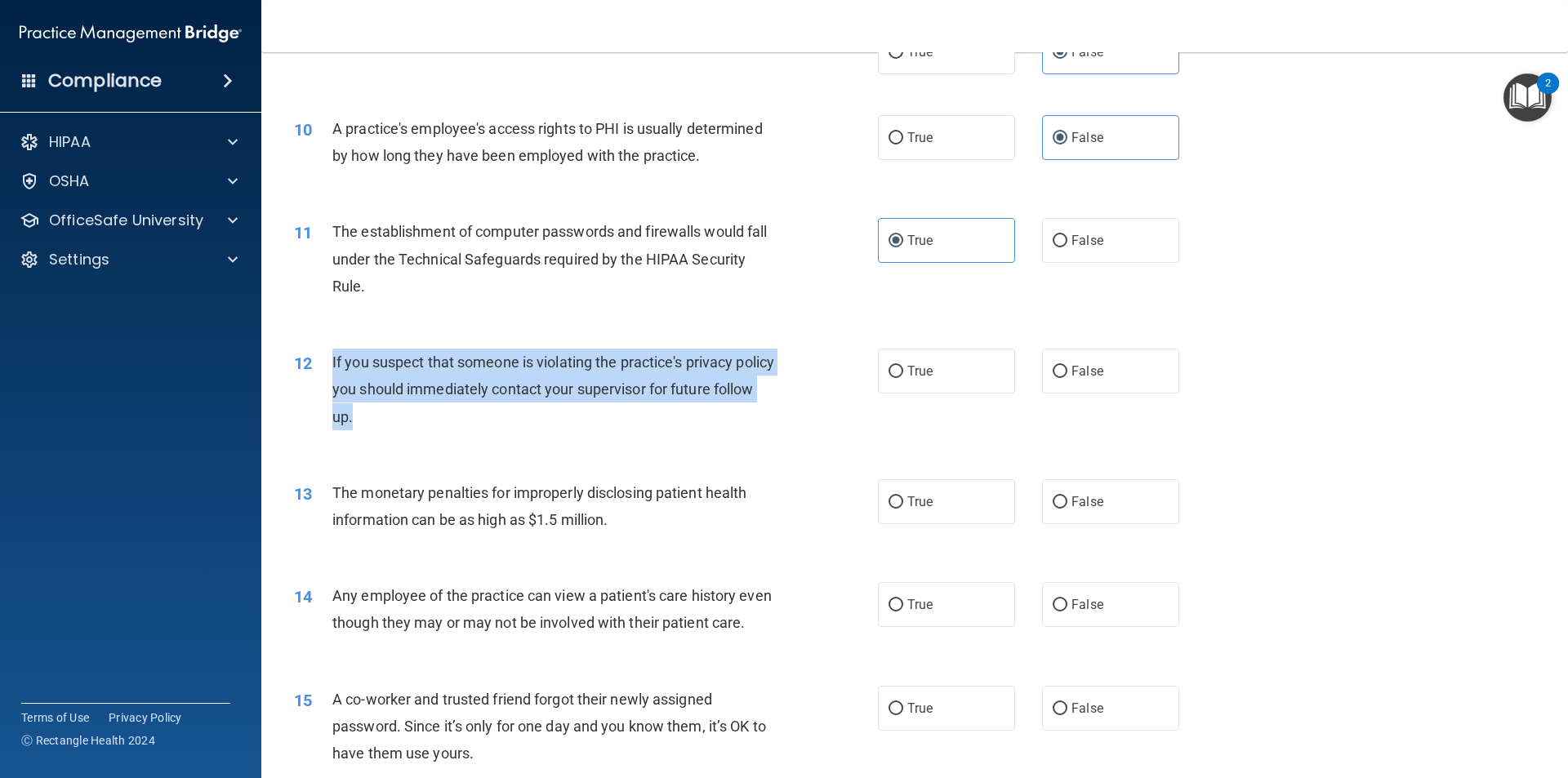
drag, startPoint x: 473, startPoint y: 430, endPoint x: 323, endPoint y: 364, distance: 163.9
click at [316, 364] on div "12 If you suspect that someone is violating the practice's privacy policy you s…" at bounding box center [586, 393] width 633 height 90
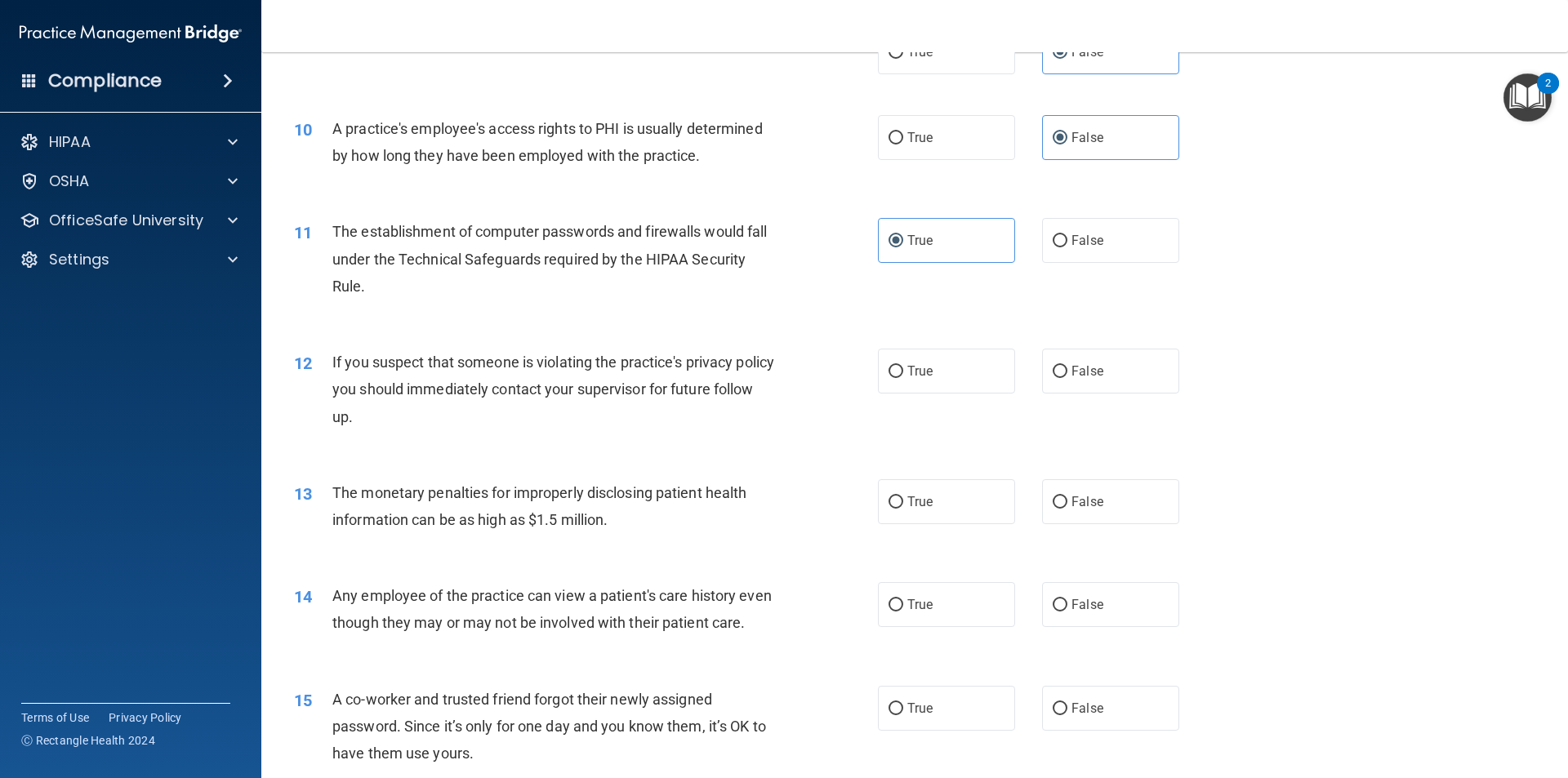
drag, startPoint x: 622, startPoint y: 454, endPoint x: 891, endPoint y: 430, distance: 270.1
click at [622, 453] on div "12 If you suspect that someone is violating the practice's privacy policy you s…" at bounding box center [914, 393] width 1265 height 130
click at [1006, 370] on label "True" at bounding box center [946, 370] width 137 height 45
click at [903, 370] on input "True" at bounding box center [895, 372] width 14 height 12
radio input "true"
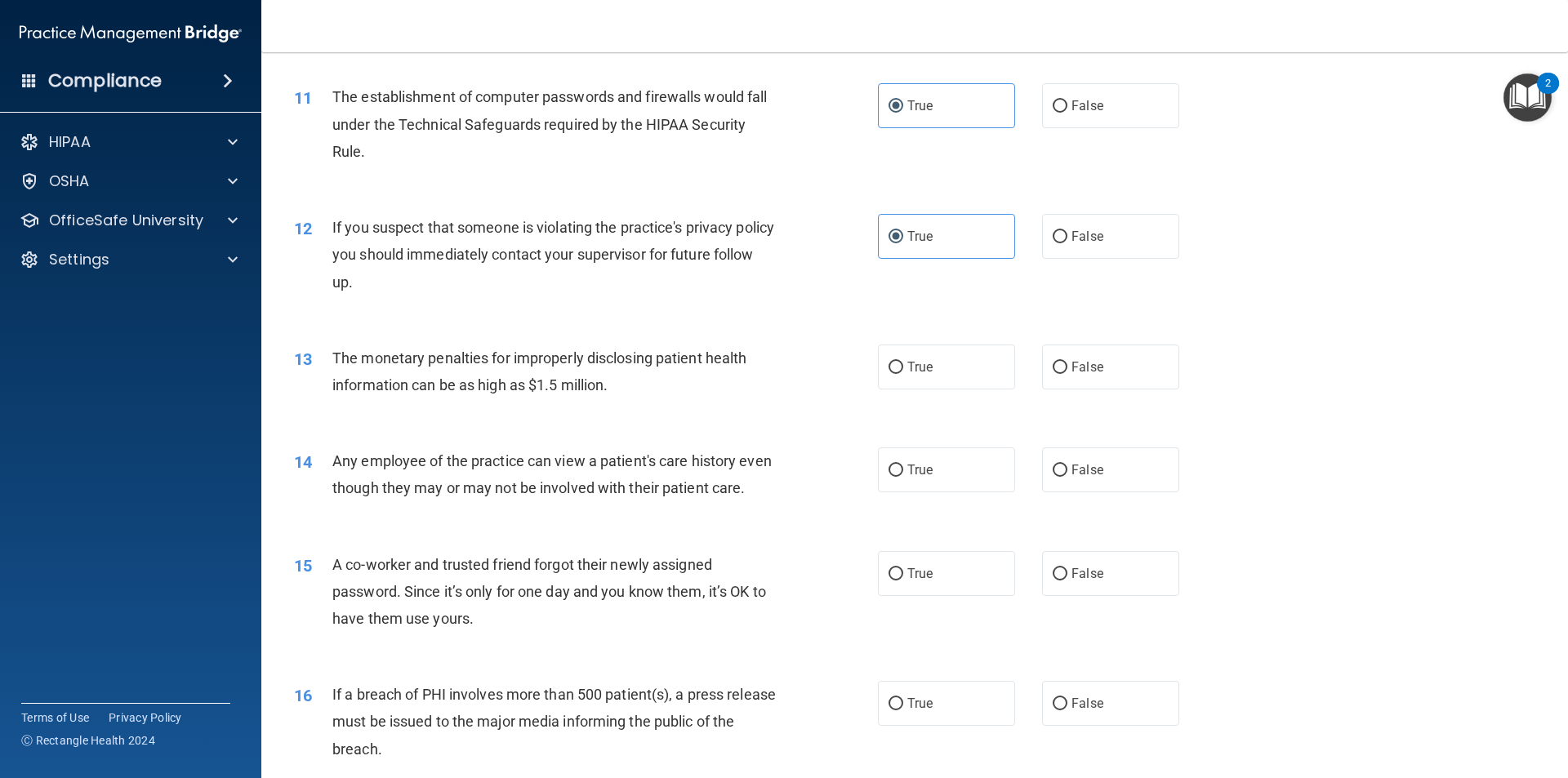
scroll to position [1225, 0]
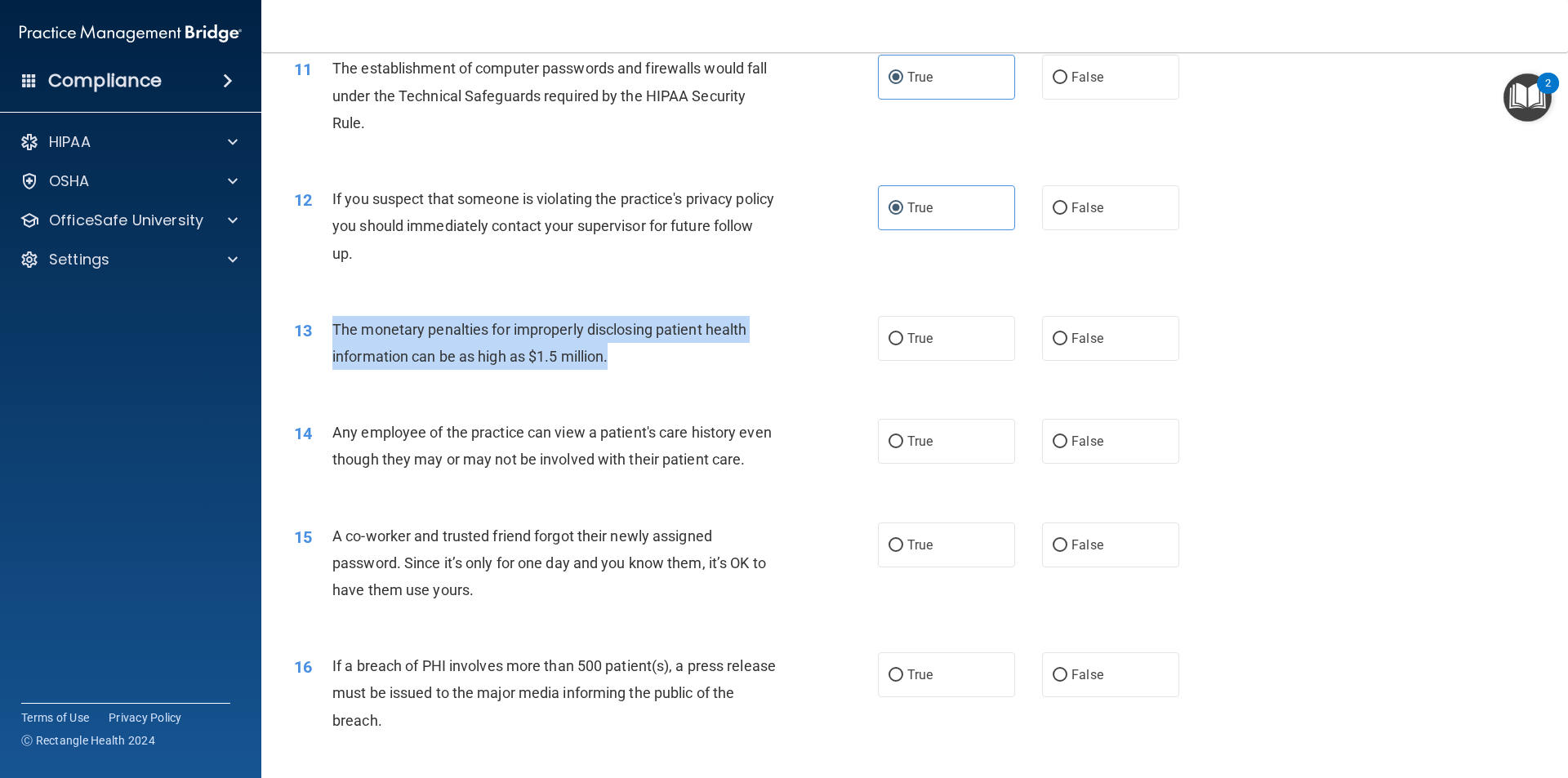
drag, startPoint x: 626, startPoint y: 347, endPoint x: 346, endPoint y: 331, distance: 280.5
click at [323, 331] on div "13 The monetary penalties for improperly disclosing patient health information …" at bounding box center [586, 347] width 633 height 62
click at [870, 338] on div "13 The monetary penalties for improperly disclosing patient health information …" at bounding box center [586, 347] width 633 height 62
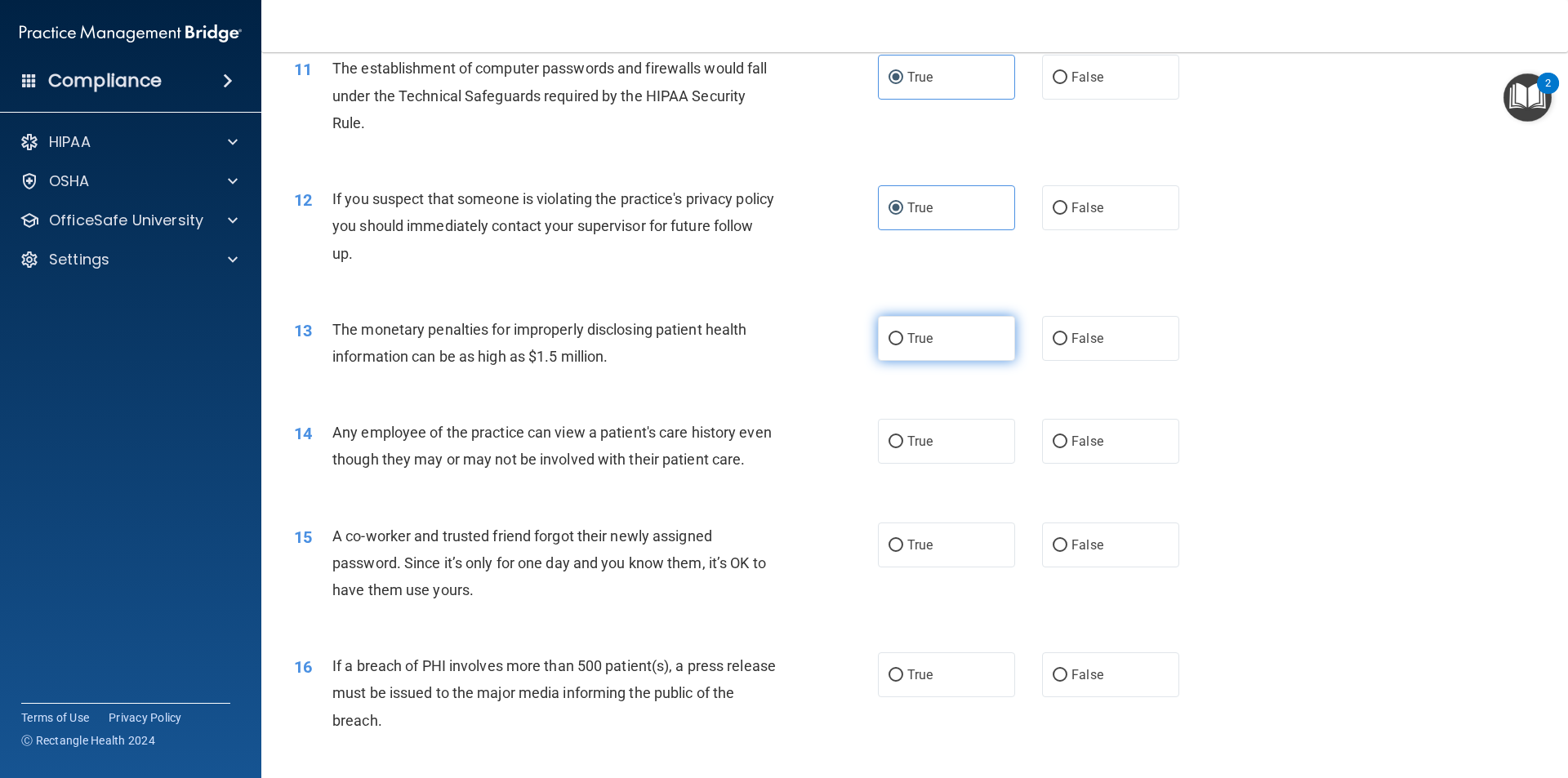
click at [878, 339] on label "True" at bounding box center [946, 338] width 137 height 45
click at [888, 339] on input "True" at bounding box center [895, 339] width 14 height 12
radio input "true"
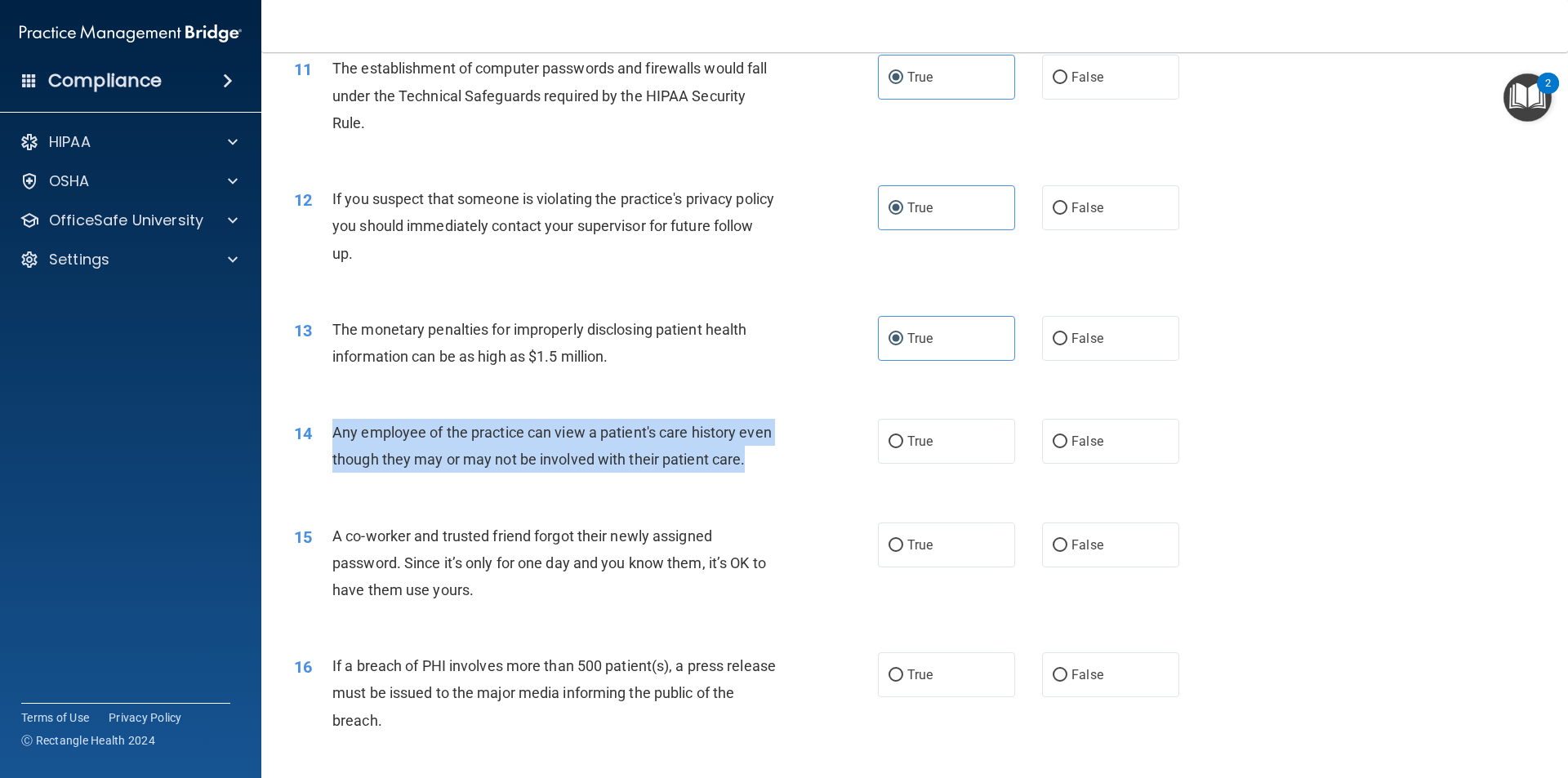
drag, startPoint x: 379, startPoint y: 491, endPoint x: 311, endPoint y: 437, distance: 86.8
click at [311, 437] on div "14 Any employee of the practice can view a patient's care history even though t…" at bounding box center [586, 449] width 633 height 62
click at [667, 473] on div "Any employee of the practice can view a patient's care history even though they…" at bounding box center [561, 446] width 457 height 54
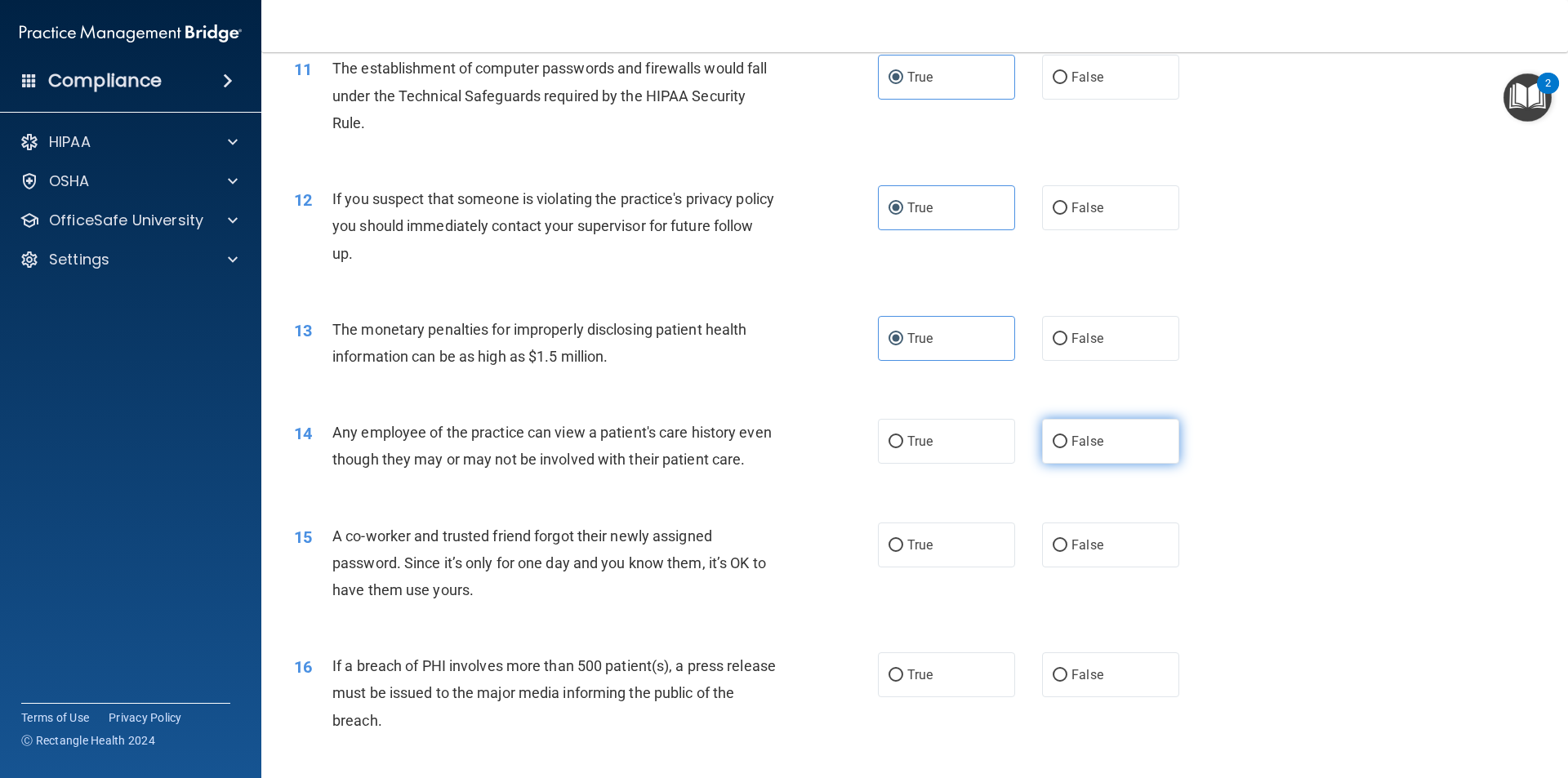
click at [1089, 447] on span "False" at bounding box center [1088, 441] width 32 height 15
click at [1067, 447] on input "False" at bounding box center [1060, 442] width 14 height 12
radio input "true"
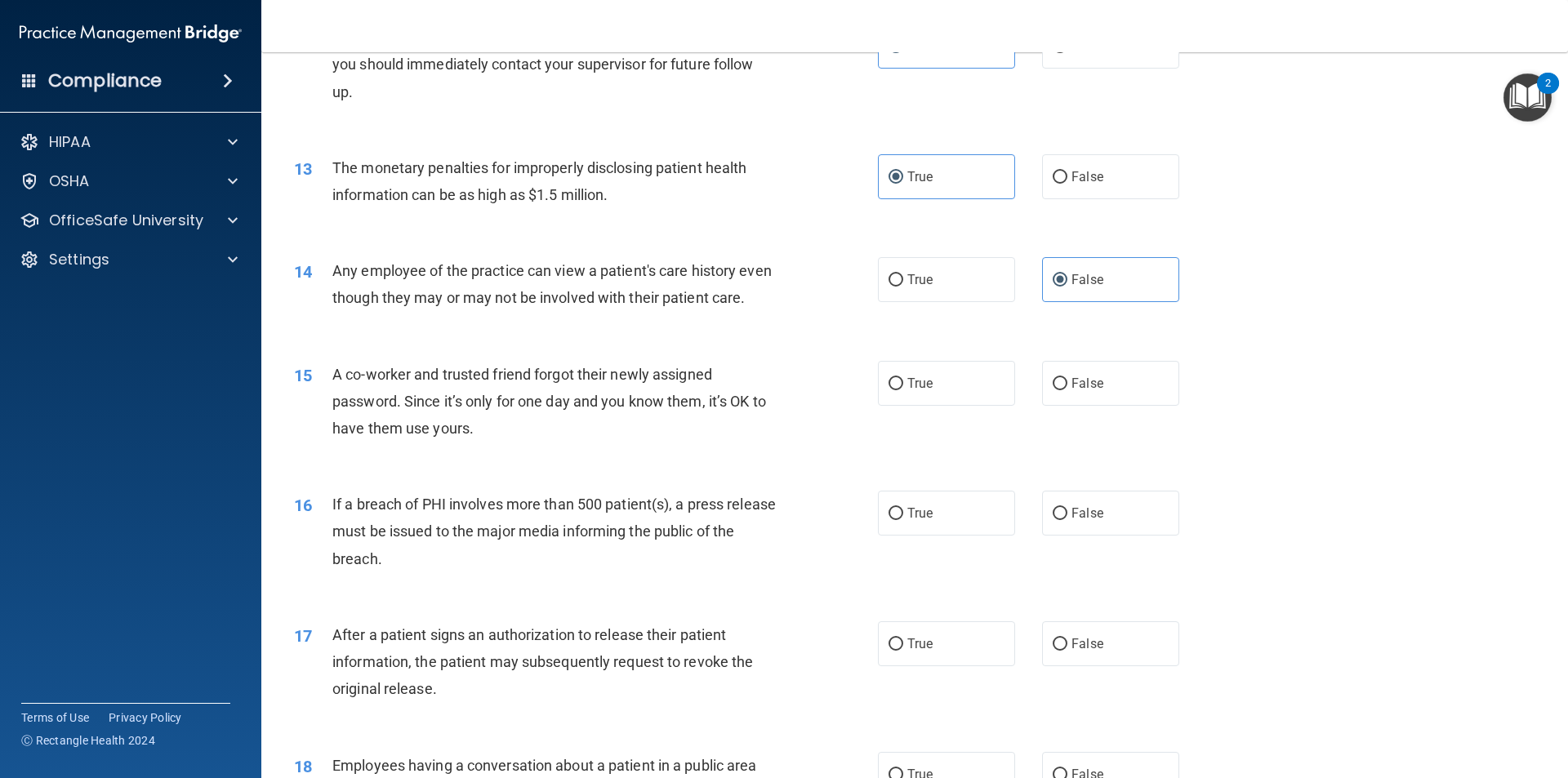
scroll to position [1388, 0]
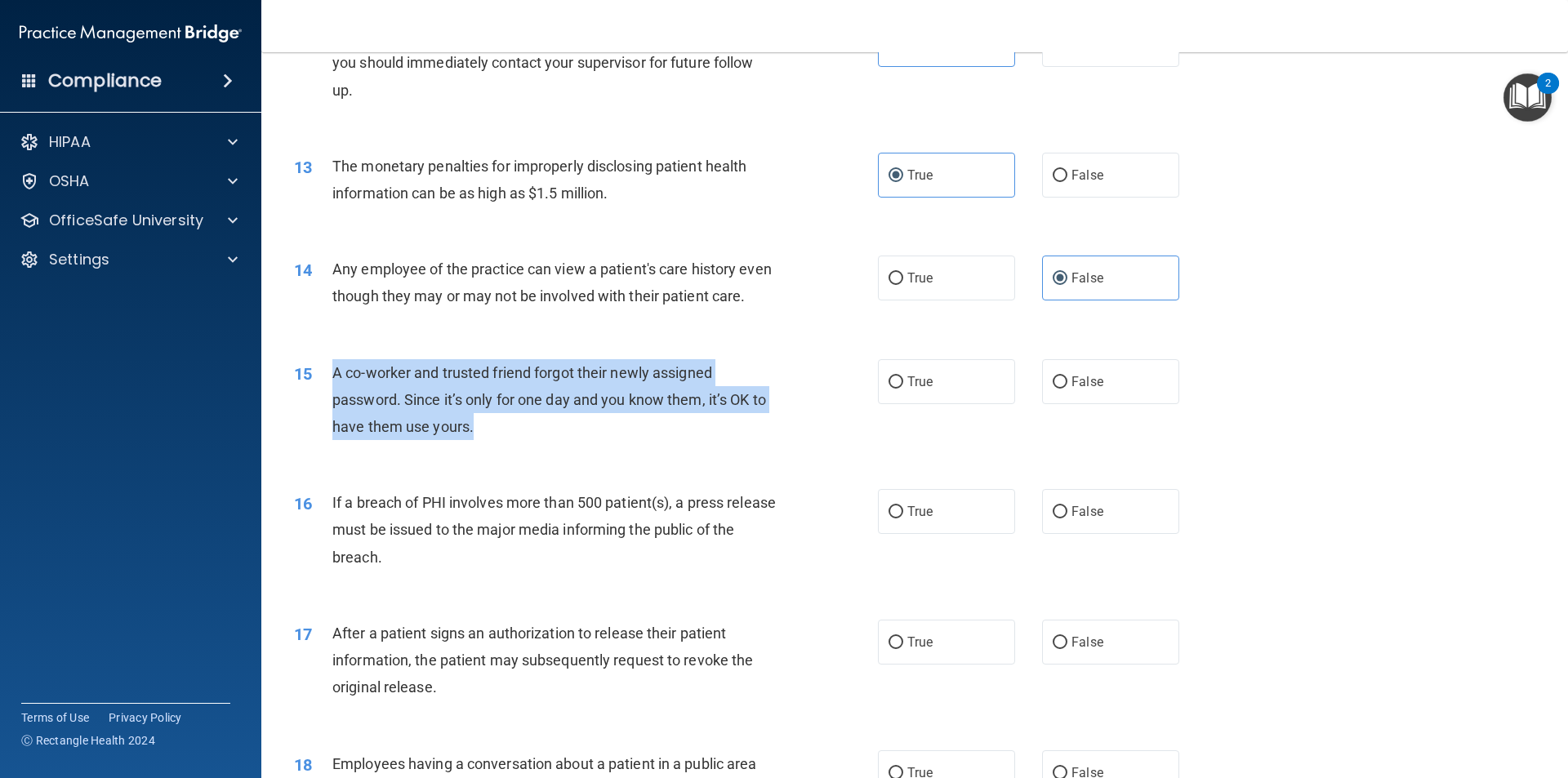
drag, startPoint x: 480, startPoint y: 450, endPoint x: 370, endPoint y: 407, distance: 118.1
click at [332, 399] on div "A co-worker and trusted friend forgot their newly assigned password. Since it’s…" at bounding box center [561, 400] width 457 height 82
click at [512, 441] on div "A co-worker and trusted friend forgot their newly assigned password. Since it’s…" at bounding box center [561, 400] width 457 height 82
click at [510, 441] on div "A co-worker and trusted friend forgot their newly assigned password. Since it’s…" at bounding box center [561, 400] width 457 height 82
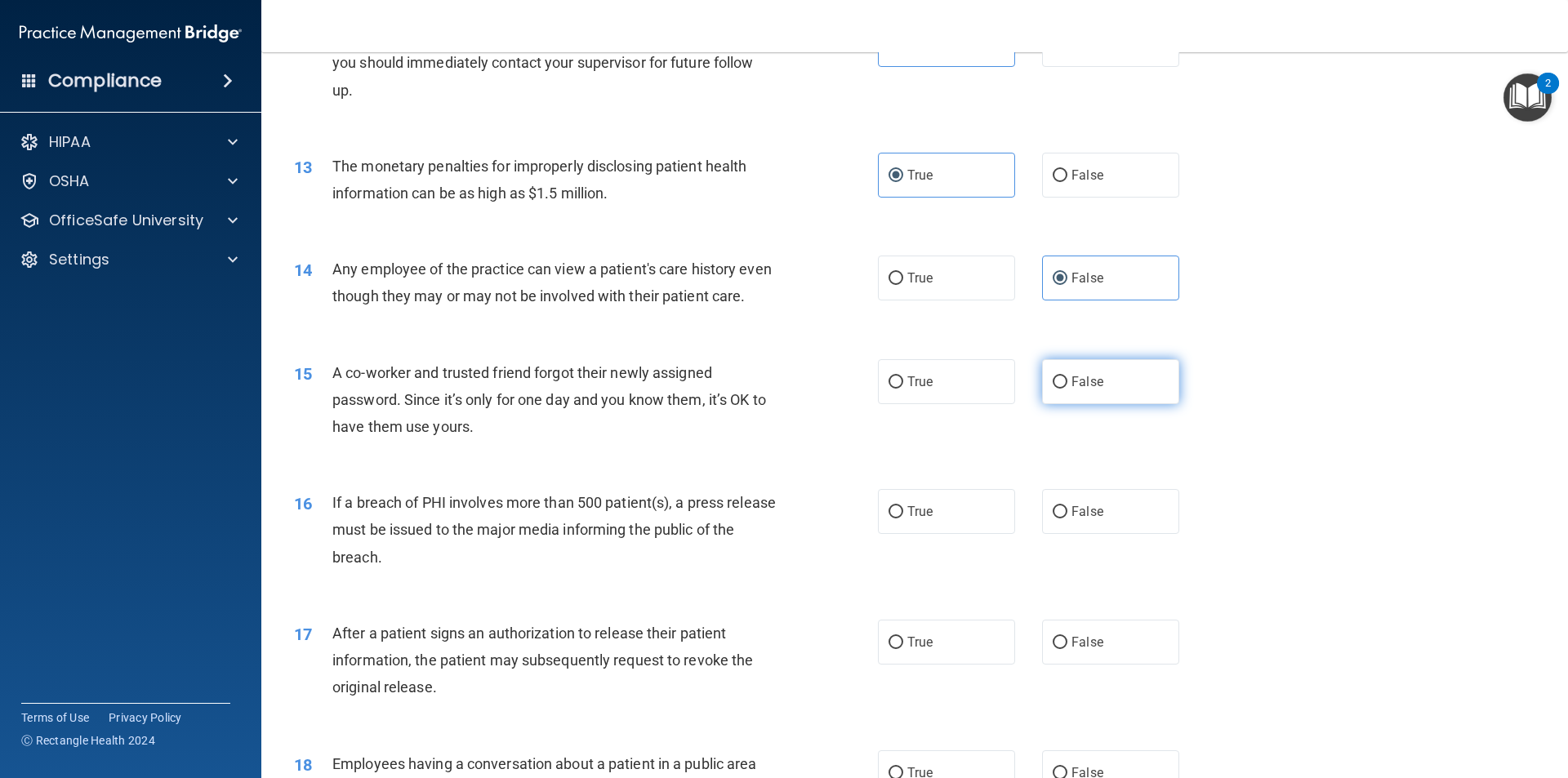
click at [1081, 392] on label "False" at bounding box center [1110, 381] width 137 height 45
click at [1067, 389] on input "False" at bounding box center [1060, 382] width 14 height 12
radio input "true"
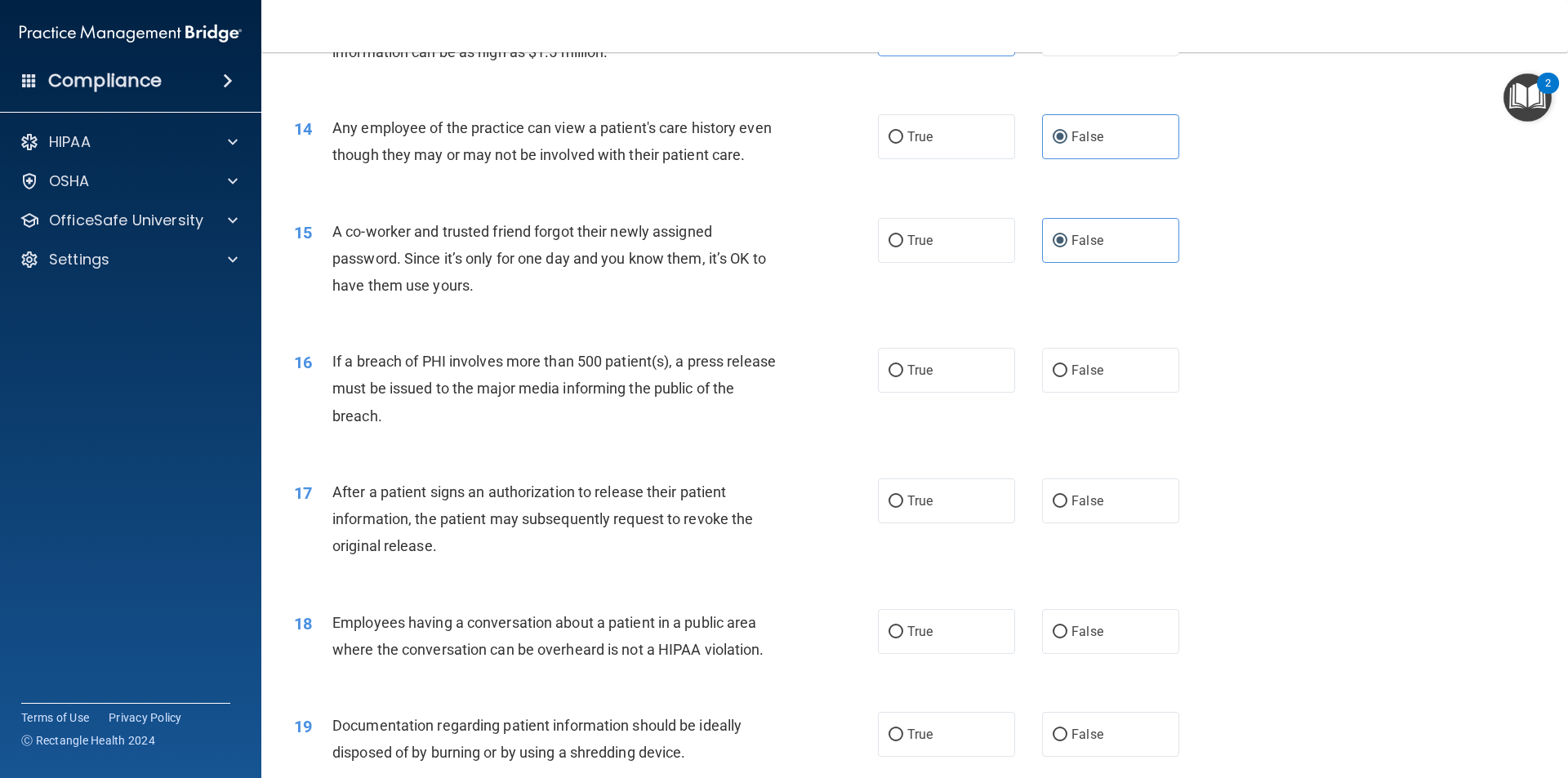
scroll to position [1551, 0]
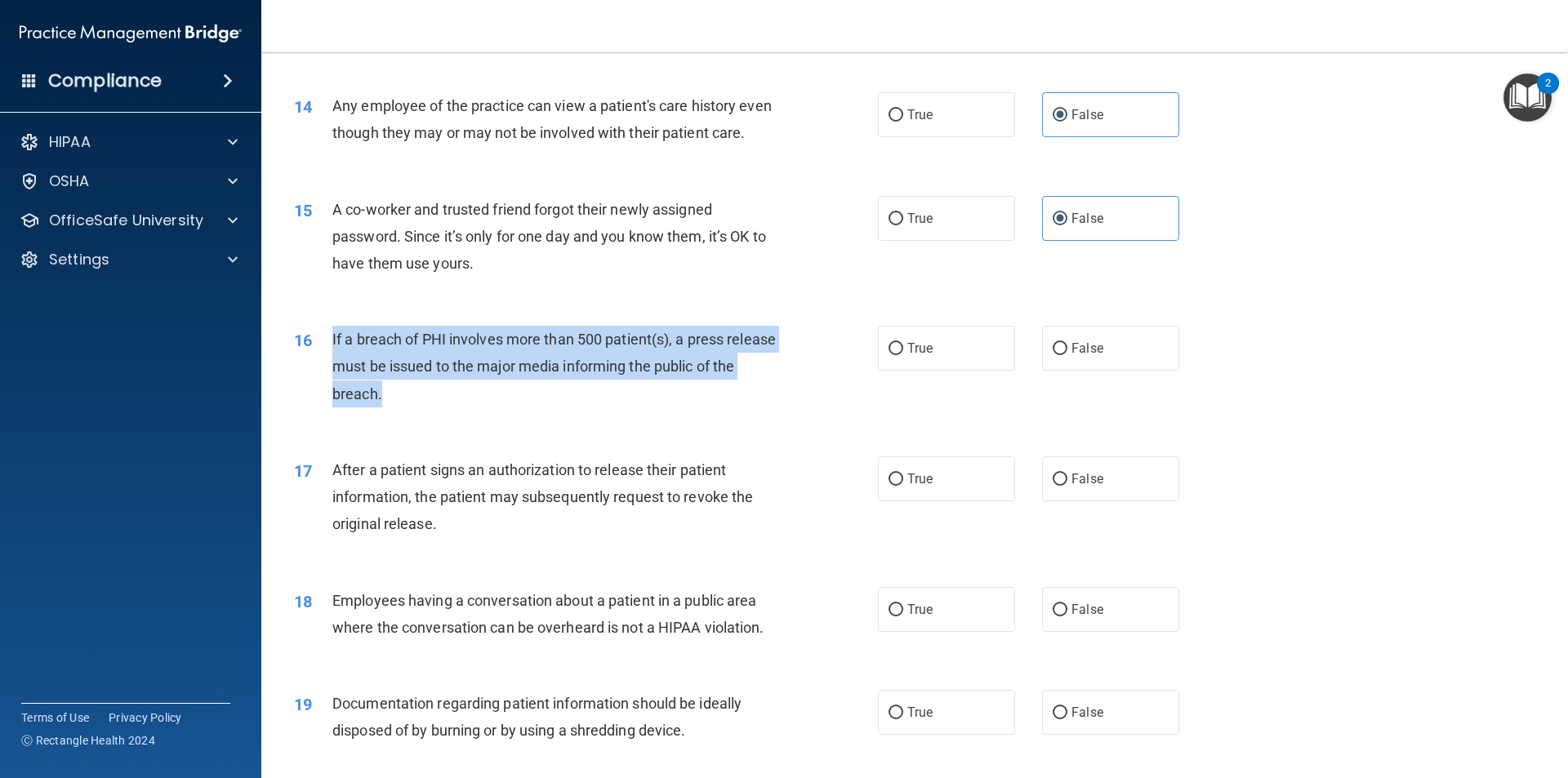
drag, startPoint x: 408, startPoint y: 416, endPoint x: 320, endPoint y: 366, distance: 101.2
click at [320, 366] on div "16 If a breach of PHI involves more than 500 patient(s), a press release must b…" at bounding box center [586, 370] width 633 height 90
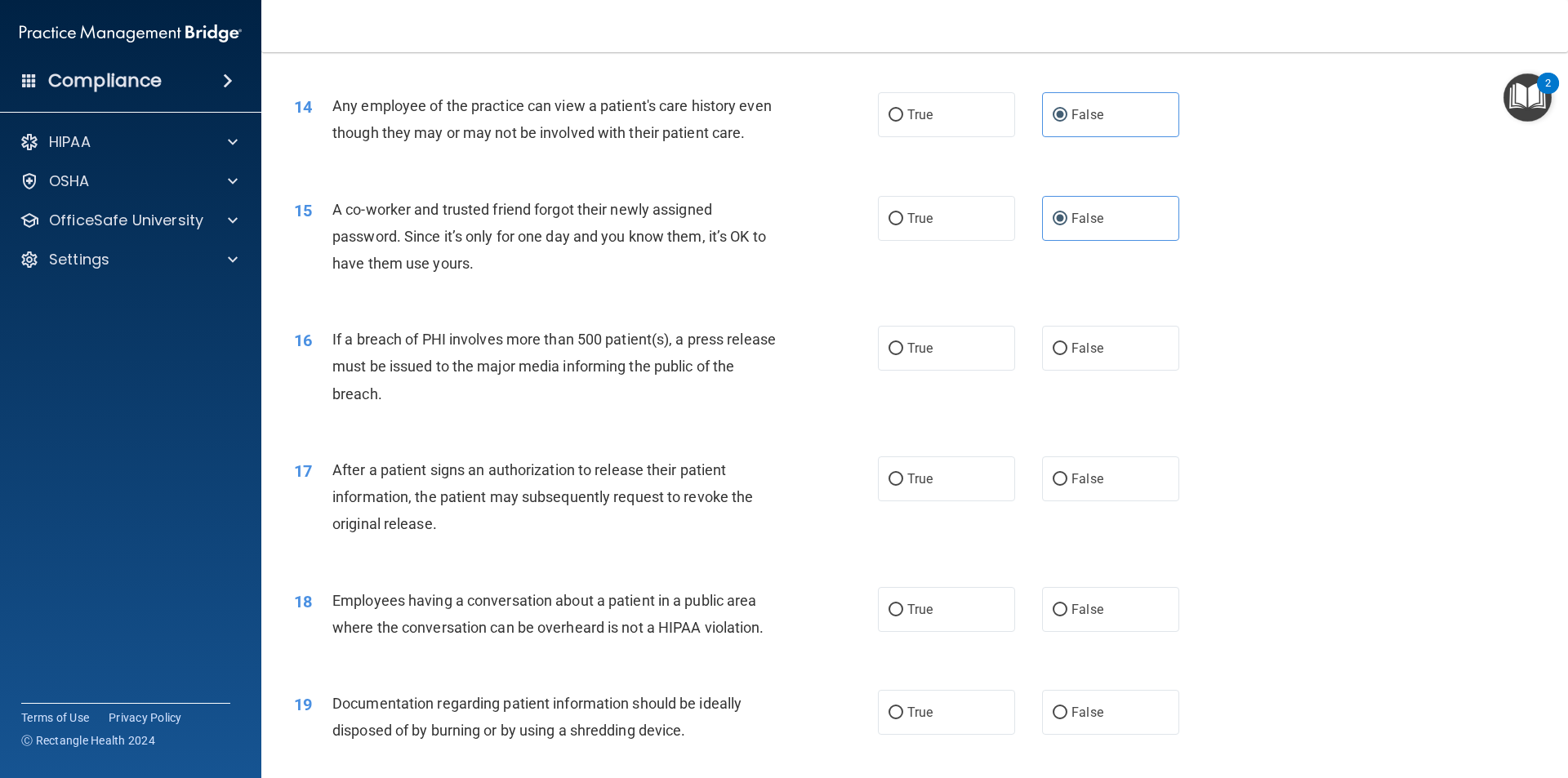
click at [520, 436] on div "16 If a breach of PHI involves more than 500 patient(s), a press release must b…" at bounding box center [914, 370] width 1265 height 130
click at [930, 370] on label "True" at bounding box center [946, 348] width 137 height 45
click at [903, 355] on input "True" at bounding box center [895, 349] width 14 height 12
radio input "true"
click at [598, 408] on div "If a breach of PHI involves more than 500 patient(s), a press release must be i…" at bounding box center [561, 366] width 457 height 82
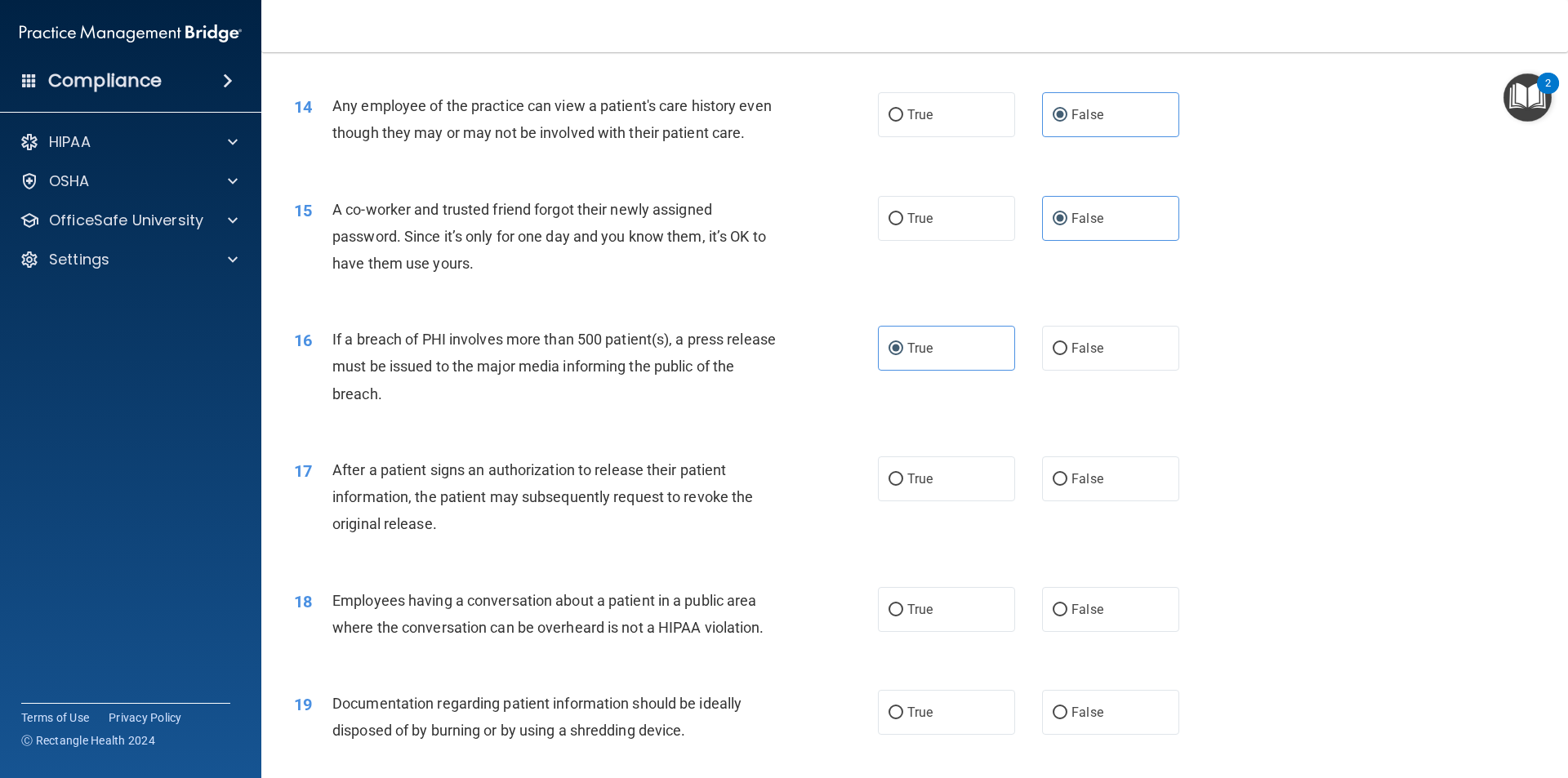
scroll to position [1715, 0]
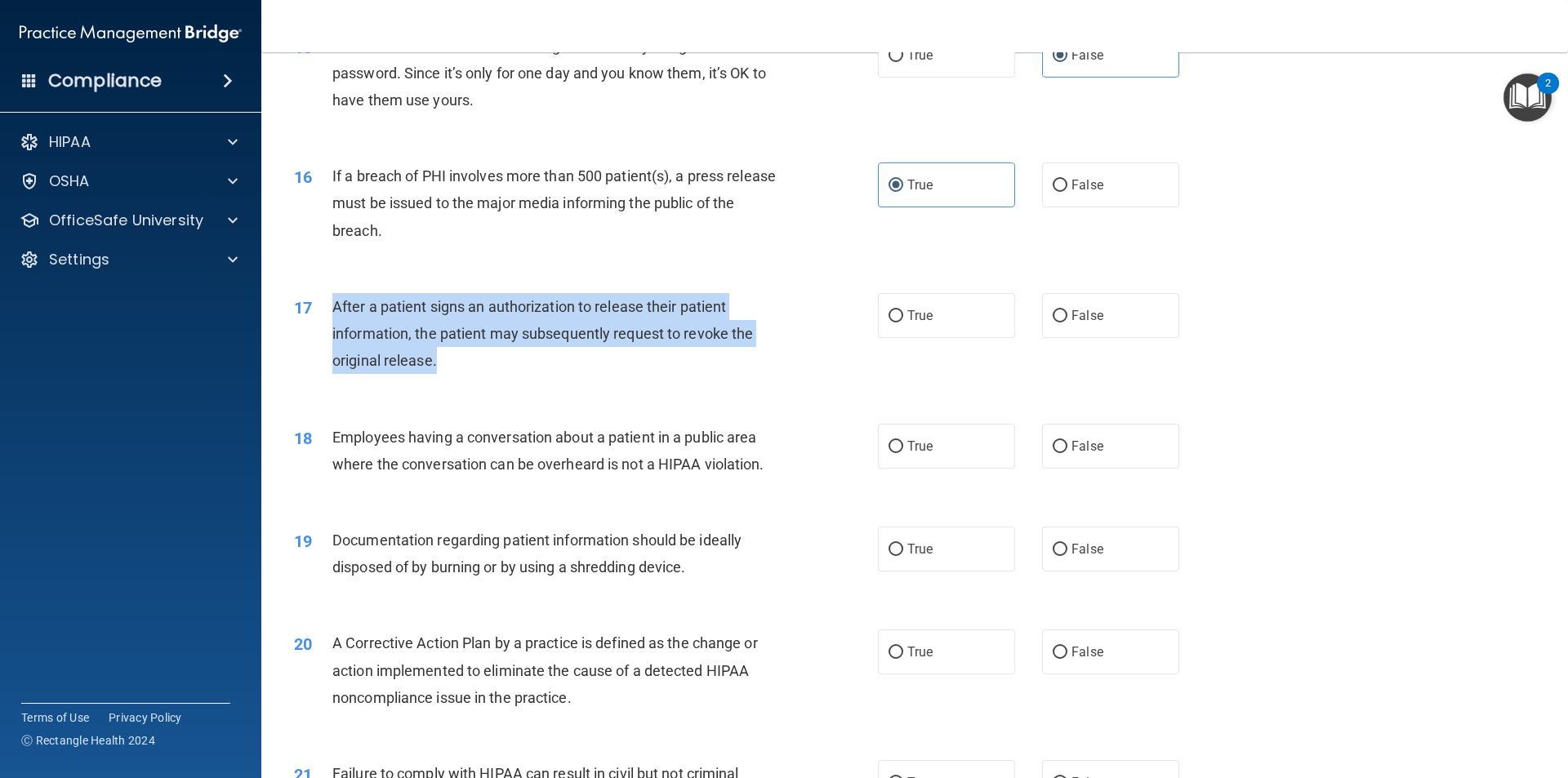
drag, startPoint x: 417, startPoint y: 388, endPoint x: 334, endPoint y: 338, distance: 96.9
click at [334, 338] on div "After a patient signs an authorization to release their patient information, th…" at bounding box center [561, 334] width 457 height 82
click at [787, 383] on div "17 After a patient signs an authorization to release their patient information,…" at bounding box center [586, 338] width 633 height 90
click at [907, 323] on span "True" at bounding box center [920, 315] width 25 height 15
click at [902, 322] on input "True" at bounding box center [895, 316] width 14 height 12
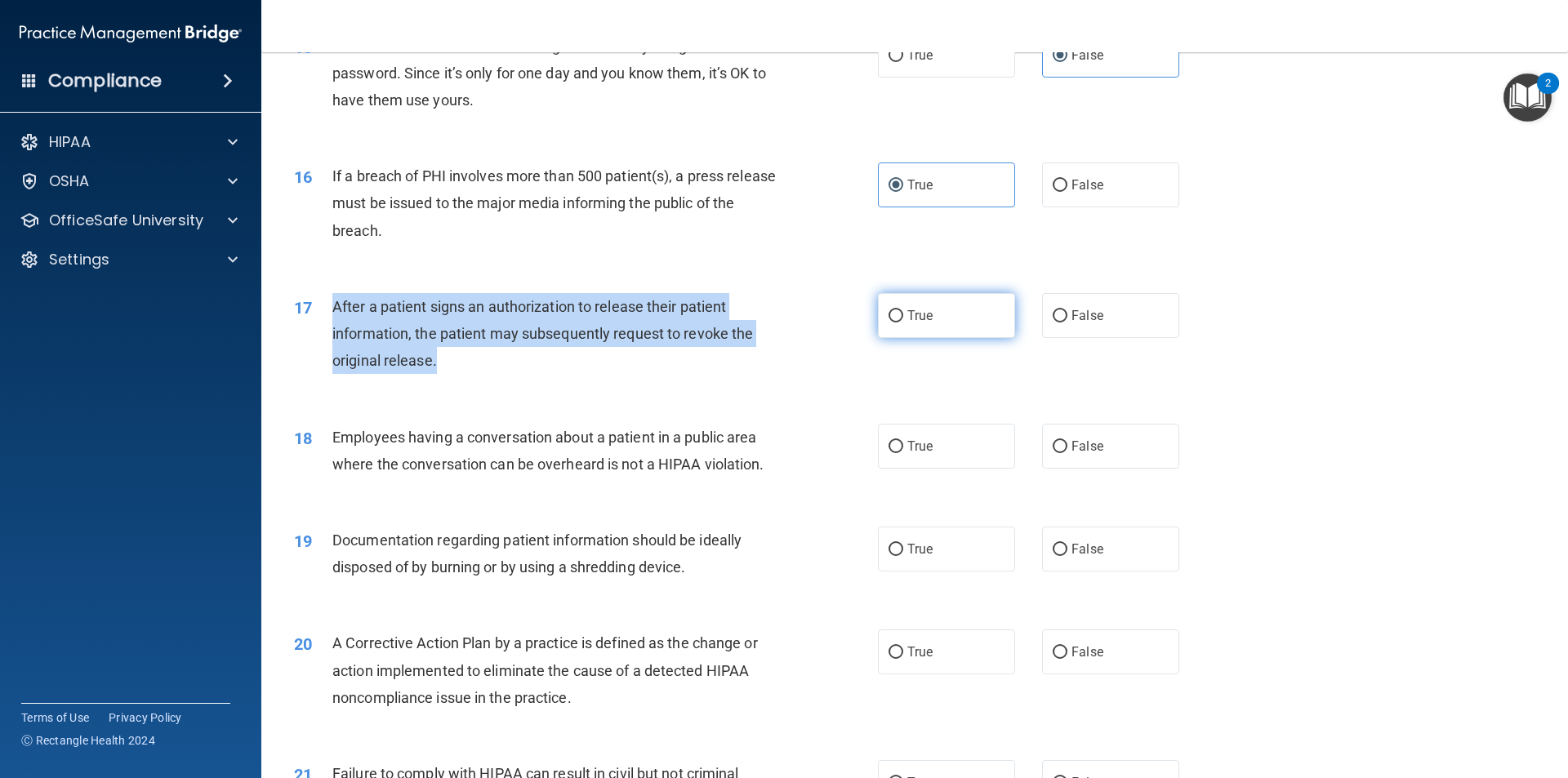
radio input "true"
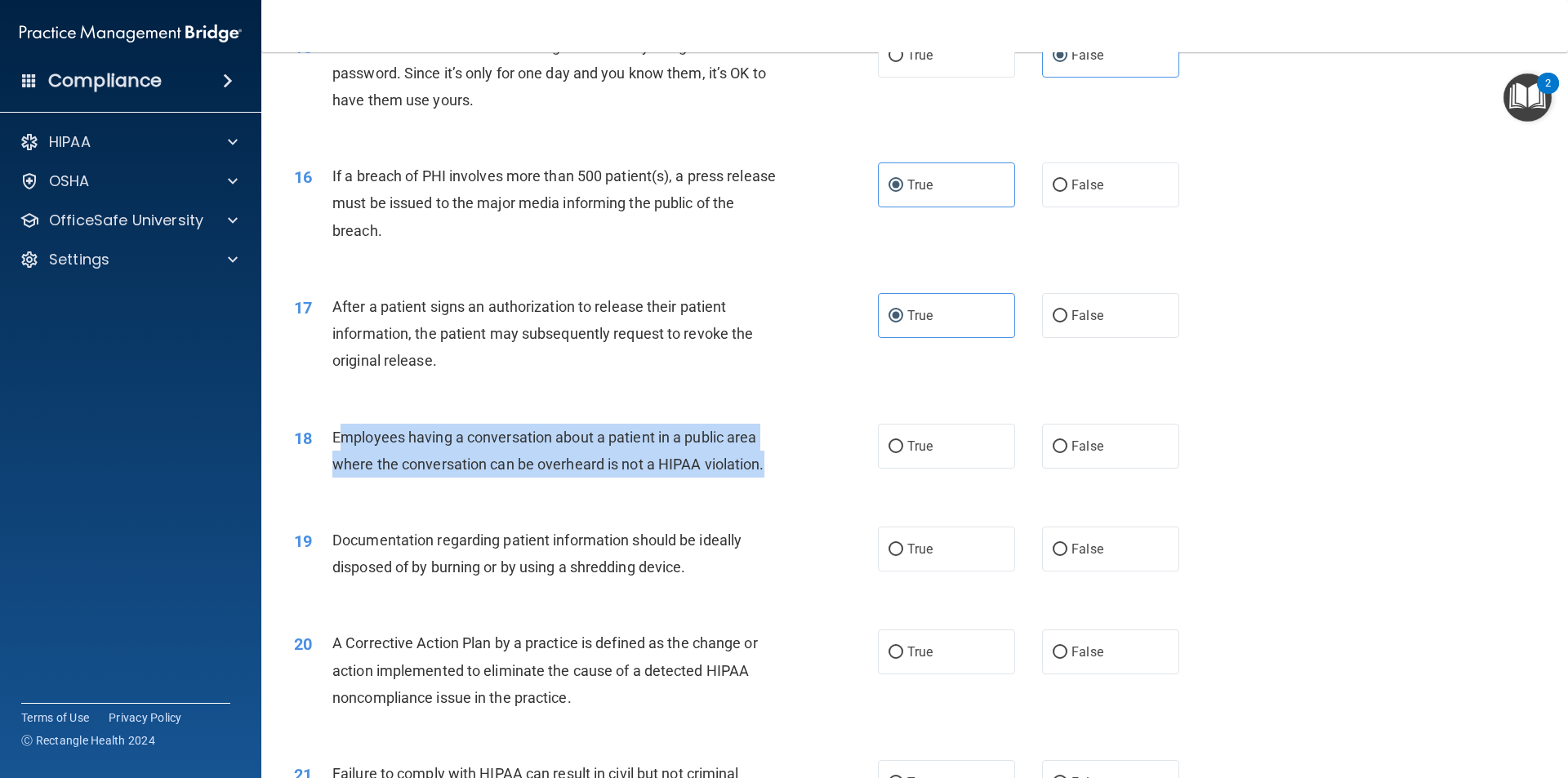
drag, startPoint x: 780, startPoint y: 500, endPoint x: 497, endPoint y: 493, distance: 283.1
click at [474, 478] on div "Employees having a conversation about a patient in a public area where the conv…" at bounding box center [561, 451] width 457 height 54
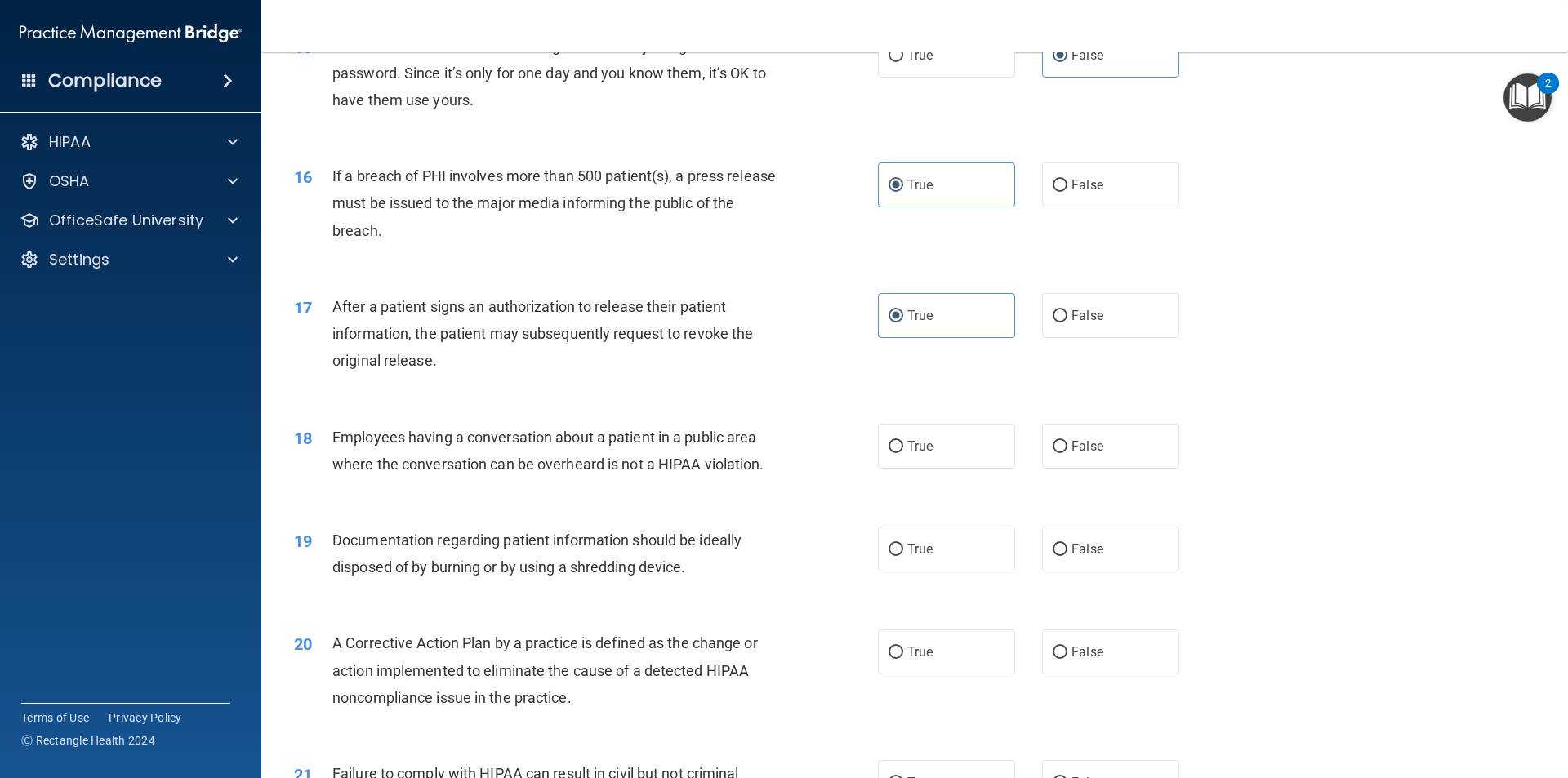
click at [750, 507] on div "18 Employees having a conversation about a patient in a public area where the c…" at bounding box center [914, 455] width 1265 height 103
click at [1054, 453] on input "False" at bounding box center [1060, 447] width 14 height 12
radio input "true"
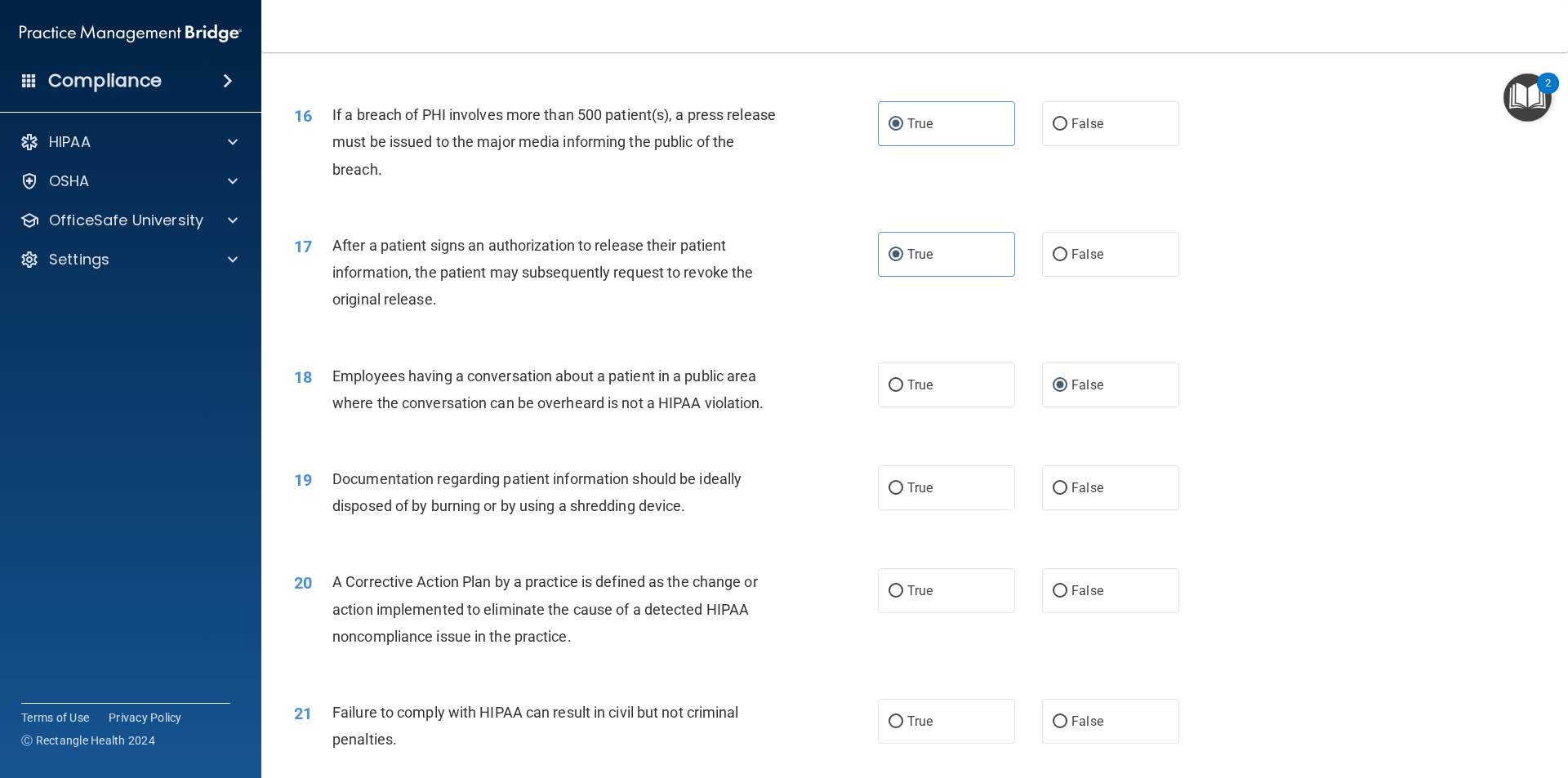
scroll to position [1878, 0]
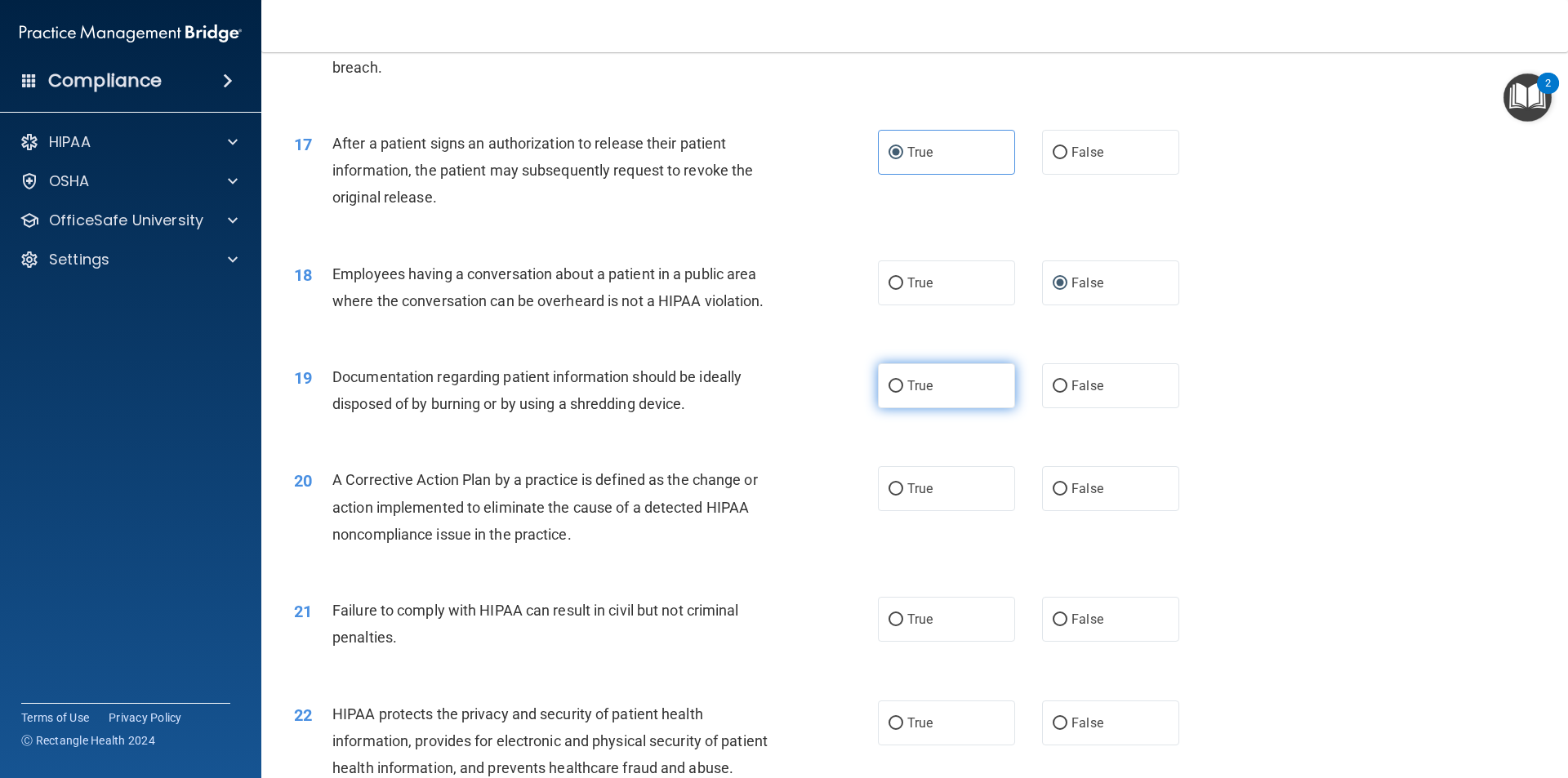
click at [907, 393] on span "True" at bounding box center [920, 386] width 25 height 15
click at [903, 392] on input "True" at bounding box center [895, 386] width 14 height 12
radio input "true"
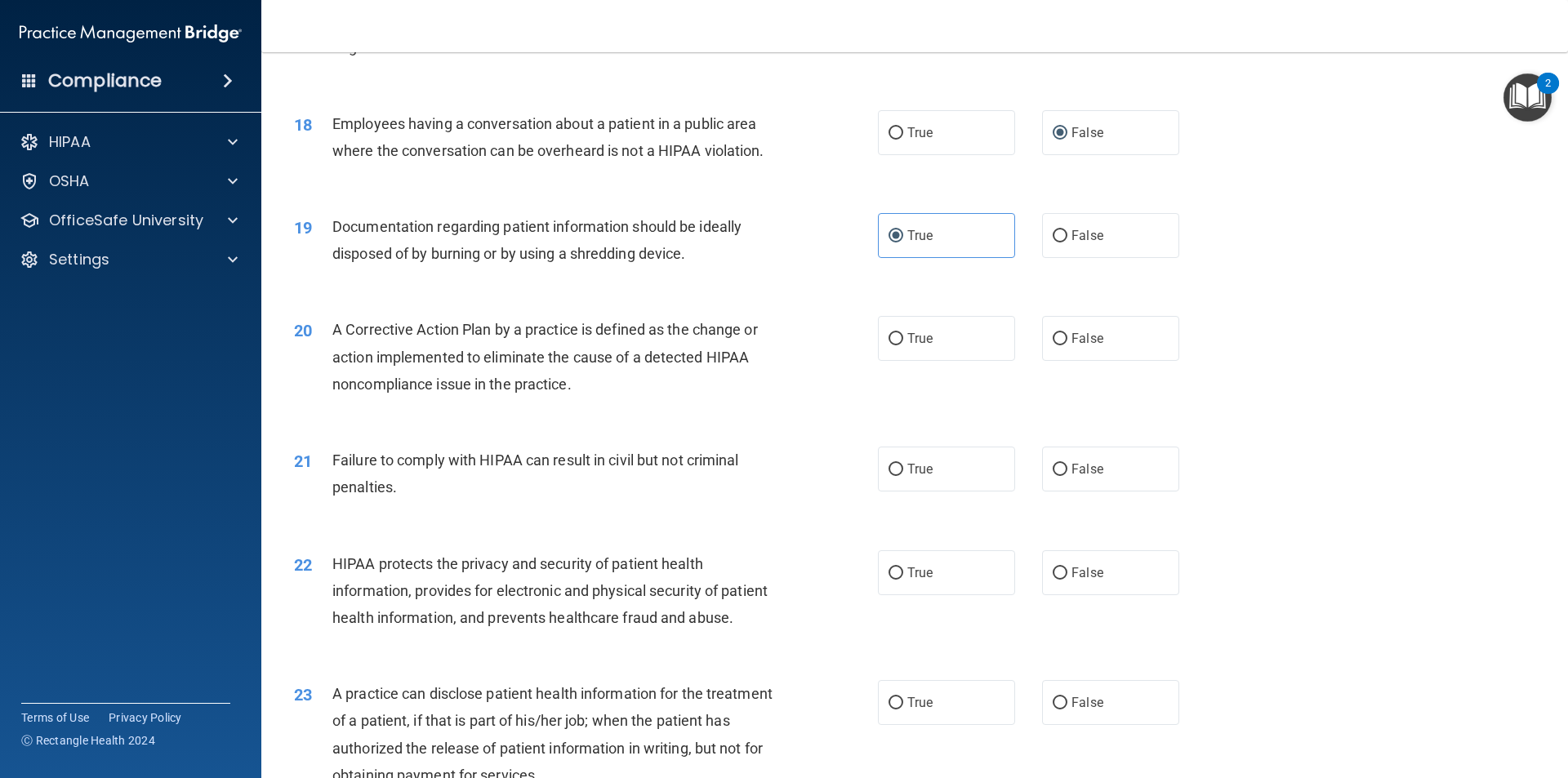
scroll to position [2041, 0]
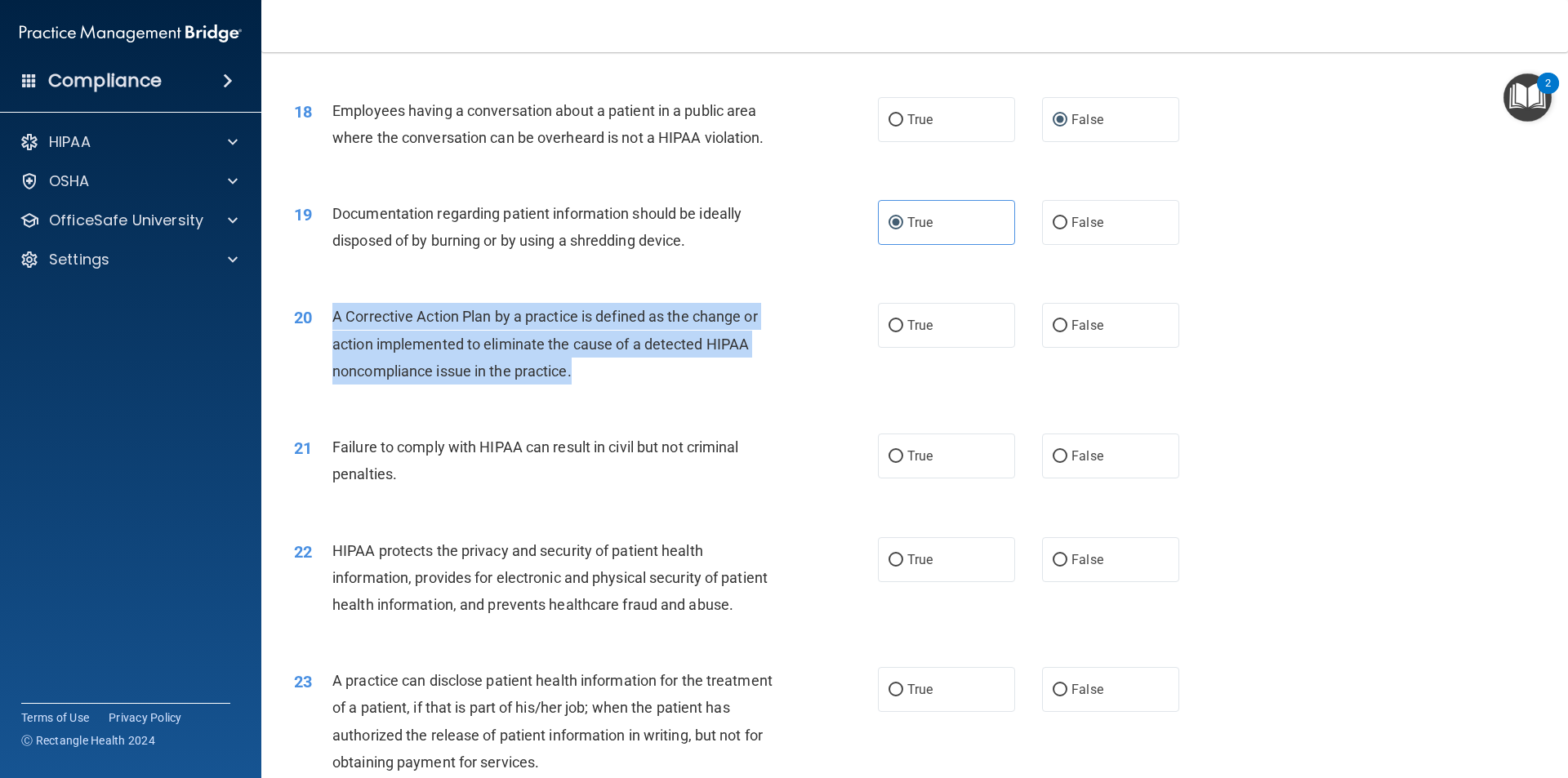
drag, startPoint x: 581, startPoint y: 395, endPoint x: 336, endPoint y: 330, distance: 253.5
click at [336, 330] on div "A Corrective Action Plan by a practice is defined as the change or action imple…" at bounding box center [561, 343] width 457 height 82
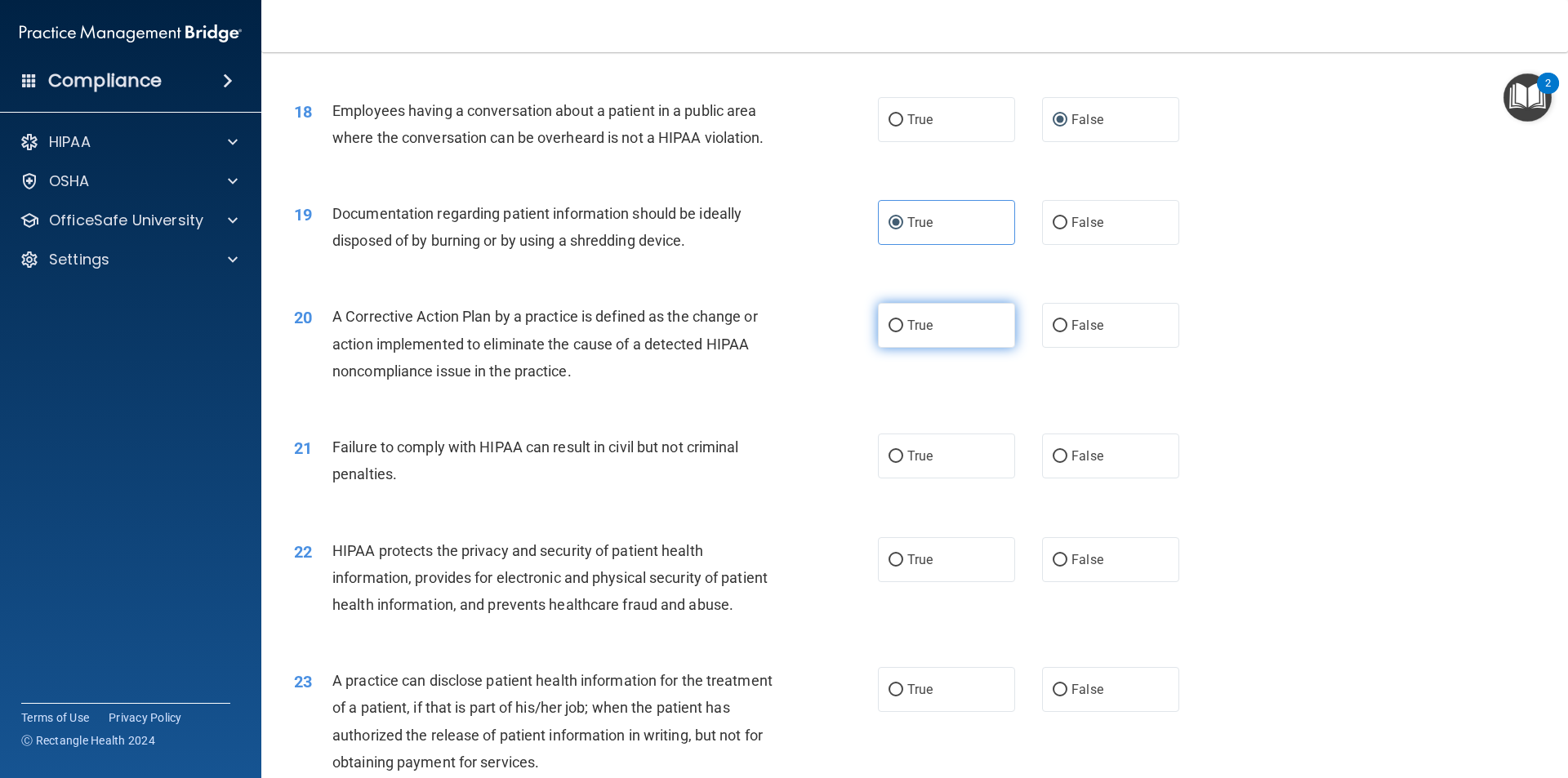
click at [973, 345] on label "True" at bounding box center [946, 325] width 137 height 45
click at [903, 332] on input "True" at bounding box center [895, 326] width 14 height 12
radio input "true"
click at [817, 392] on div "20 A Corrective Action Plan by a practice is defined as the change or action im…" at bounding box center [586, 348] width 633 height 90
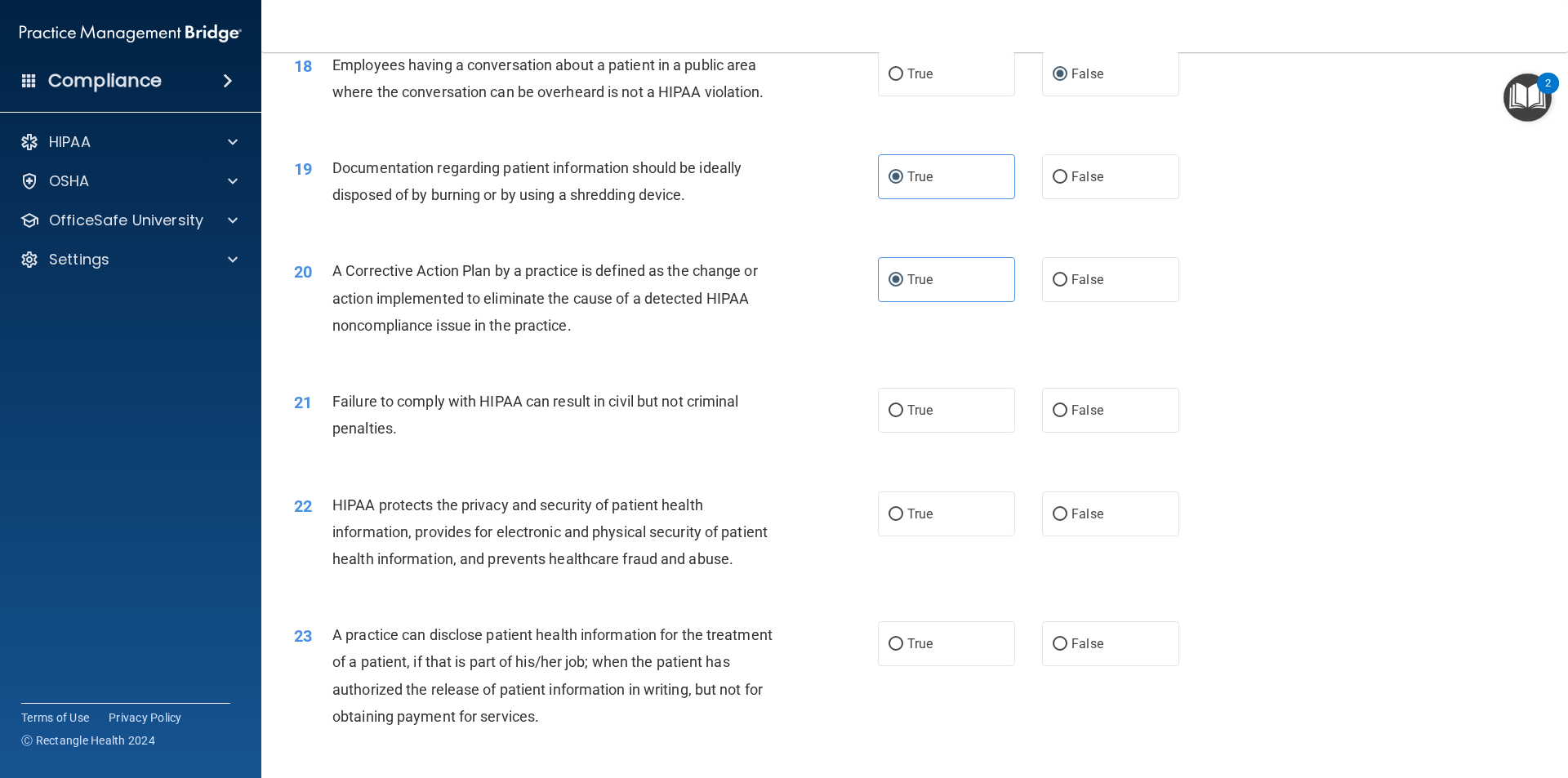
scroll to position [2123, 0]
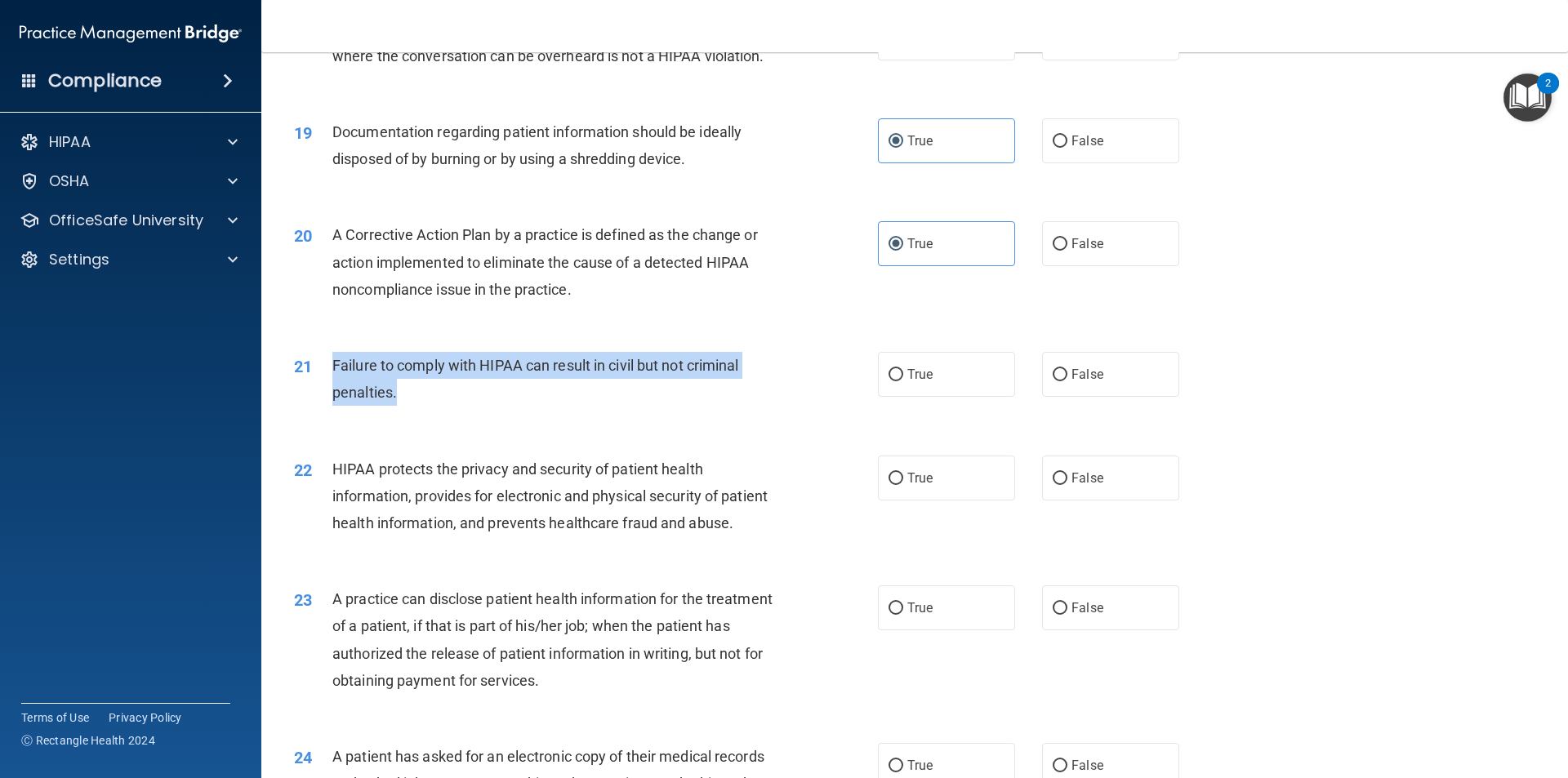
drag, startPoint x: 368, startPoint y: 417, endPoint x: 341, endPoint y: 390, distance: 38.2
click at [332, 392] on div "Failure to comply with HIPAA can result in civil but not criminal penalties." at bounding box center [561, 379] width 457 height 54
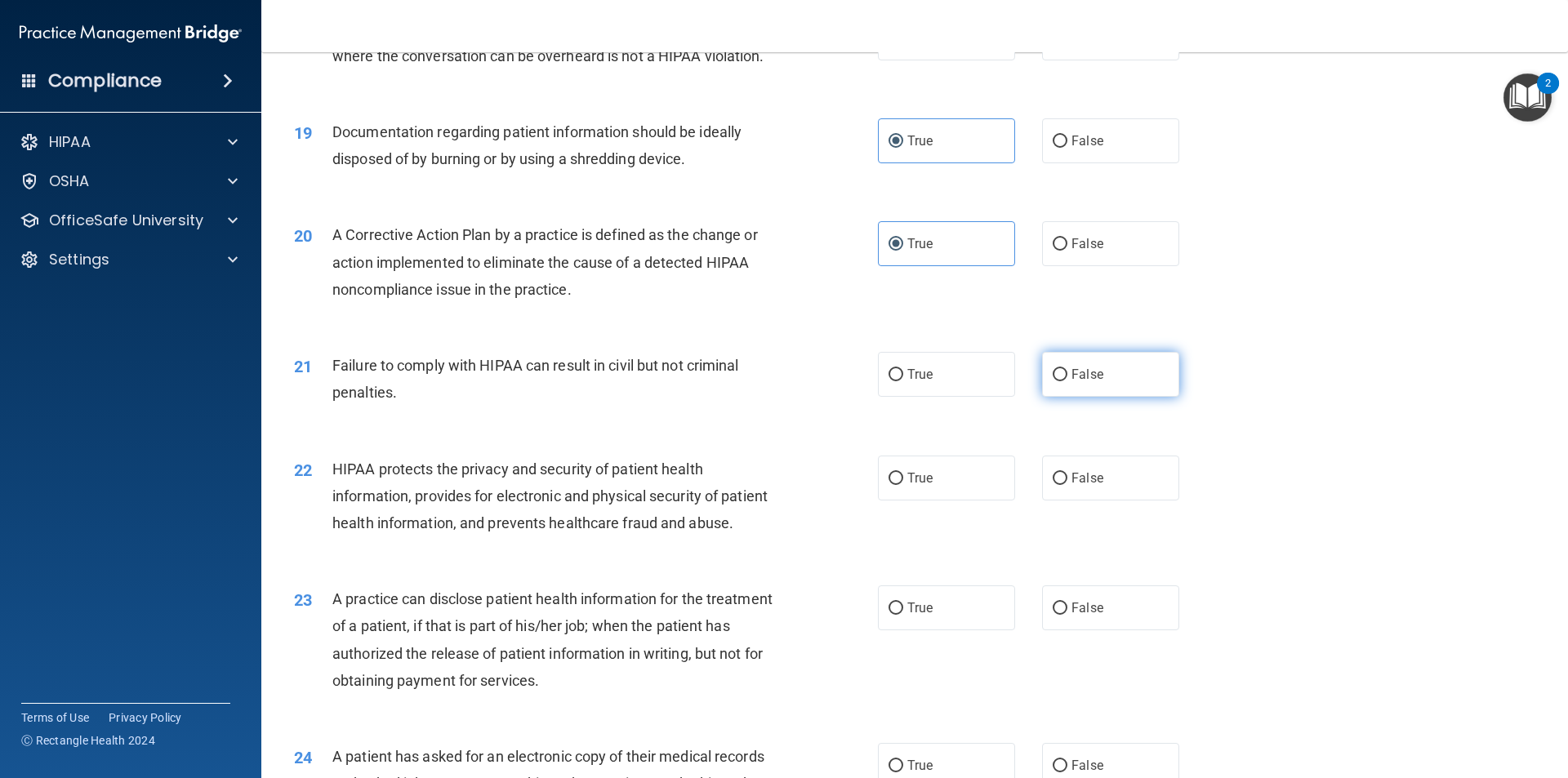
click at [1078, 397] on label "False" at bounding box center [1110, 374] width 137 height 45
click at [1067, 381] on input "False" at bounding box center [1060, 375] width 14 height 12
radio input "true"
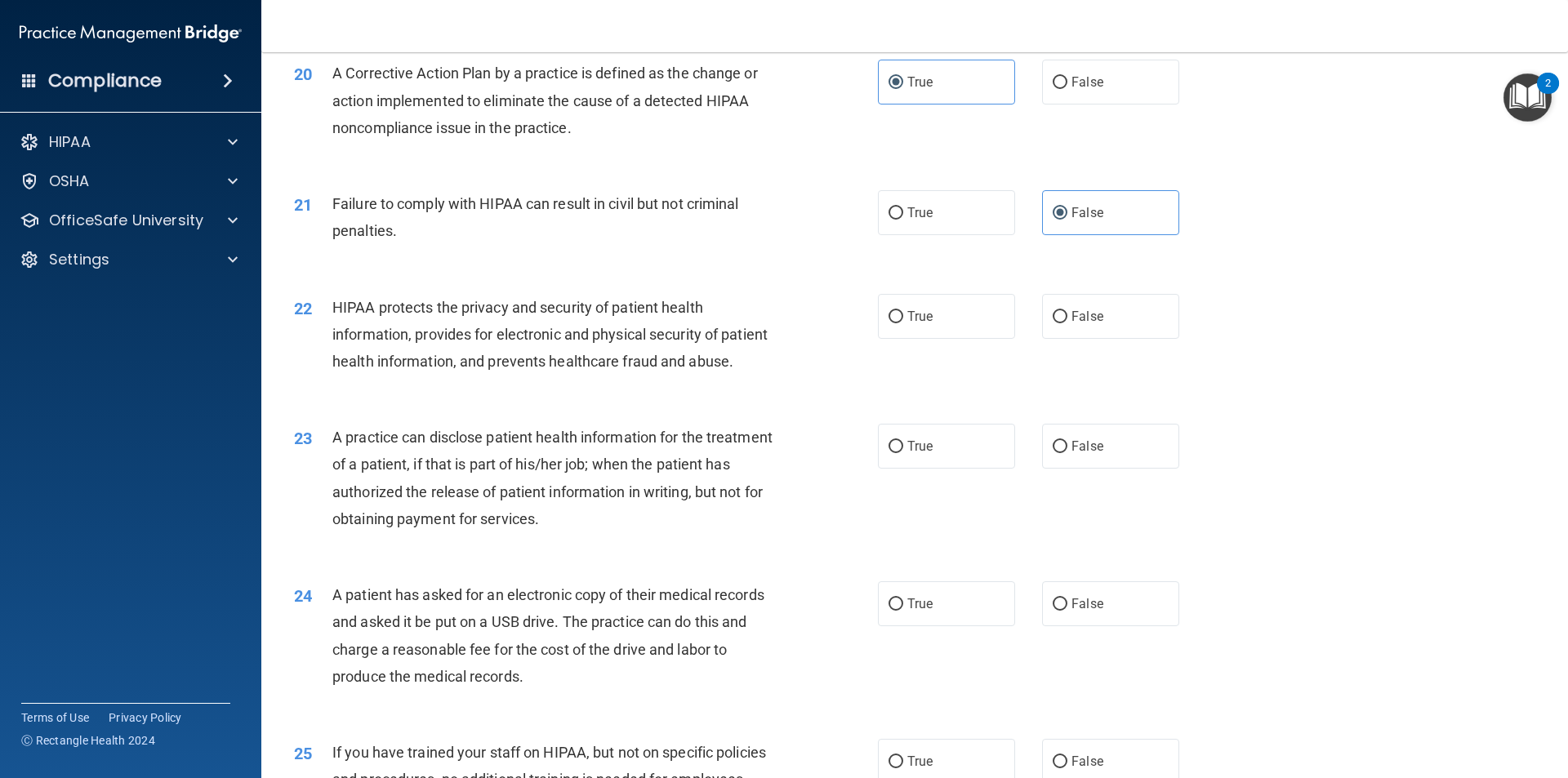
scroll to position [2286, 0]
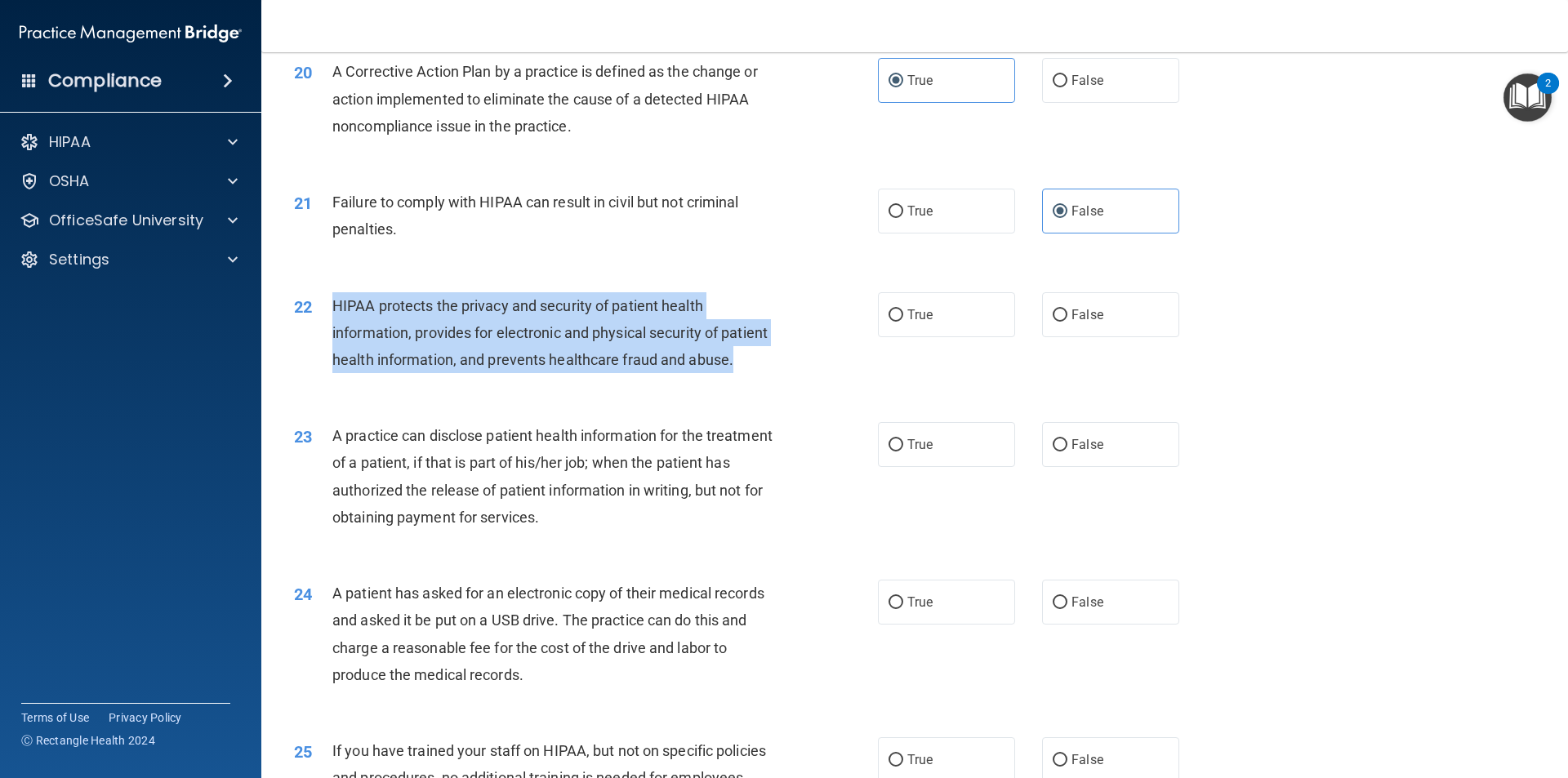
drag, startPoint x: 309, startPoint y: 382, endPoint x: 322, endPoint y: 325, distance: 58.5
click at [322, 325] on div "22 HIPAA protects the privacy and security of patient health information, provi…" at bounding box center [586, 337] width 633 height 90
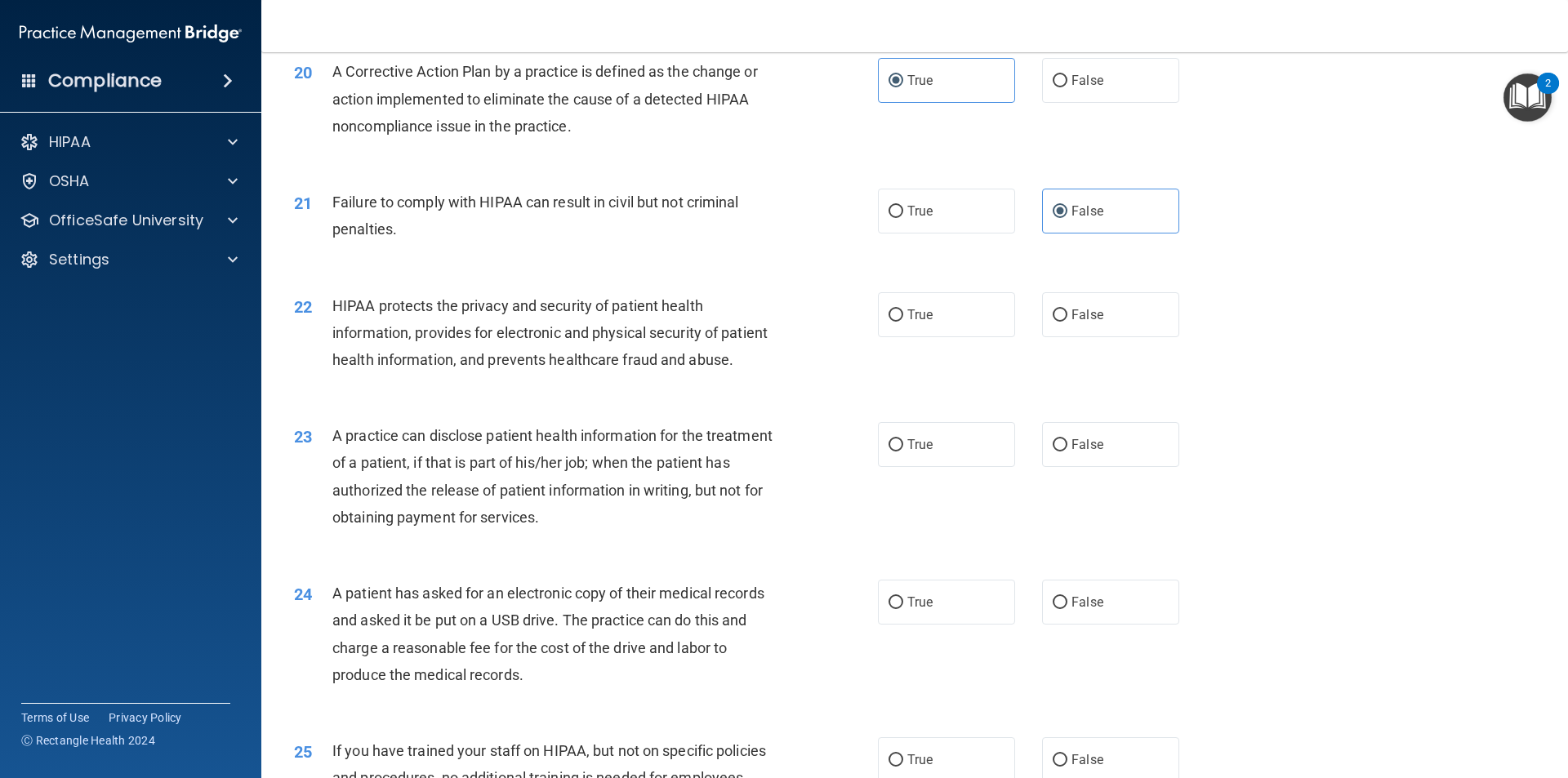
click at [852, 403] on div "22 HIPAA protects the privacy and security of patient health information, provi…" at bounding box center [914, 337] width 1265 height 130
click at [914, 322] on span "True" at bounding box center [920, 315] width 25 height 15
click at [903, 321] on input "True" at bounding box center [895, 315] width 14 height 12
radio input "true"
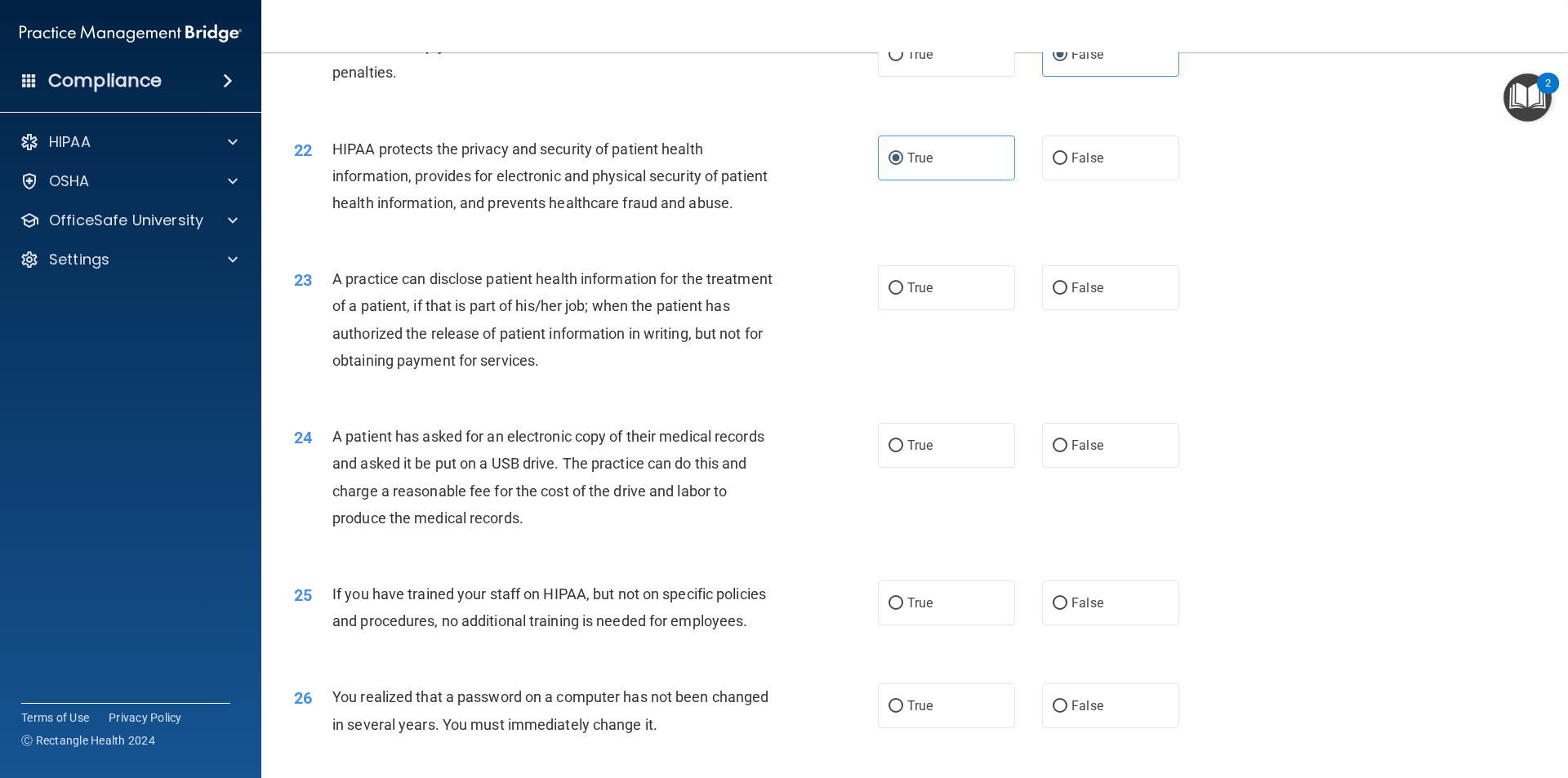
scroll to position [2449, 0]
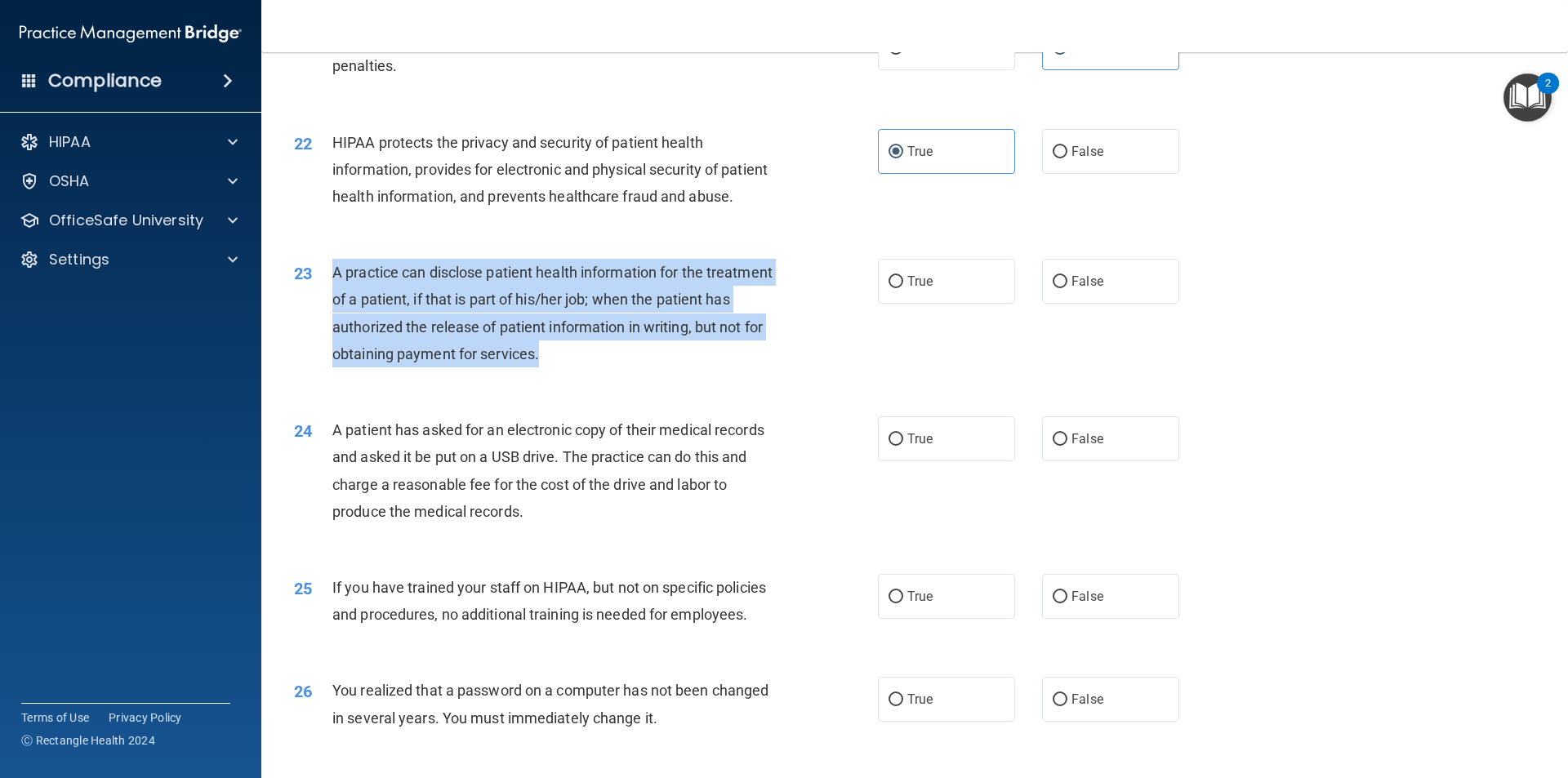
drag, startPoint x: 485, startPoint y: 391, endPoint x: 330, endPoint y: 316, distance: 172.2
click at [330, 316] on div "23 A practice can disclose patient health information for the treatment of a pa…" at bounding box center [586, 317] width 633 height 117
click at [771, 375] on div "23 A practice can disclose patient health information for the treatment of a pa…" at bounding box center [586, 317] width 633 height 117
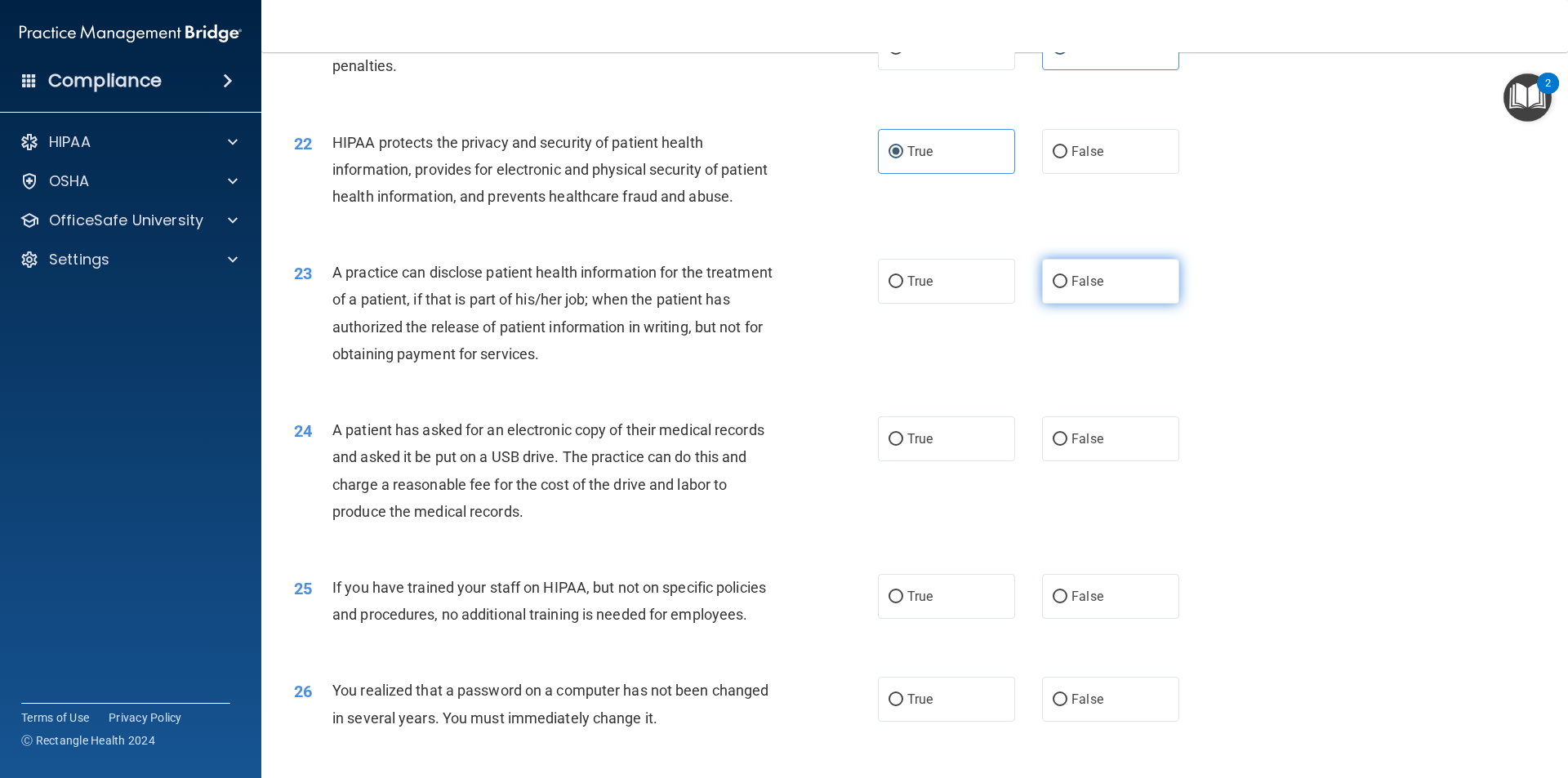
click at [1075, 304] on label "False" at bounding box center [1110, 281] width 137 height 45
click at [1067, 288] on input "False" at bounding box center [1060, 282] width 14 height 12
radio input "true"
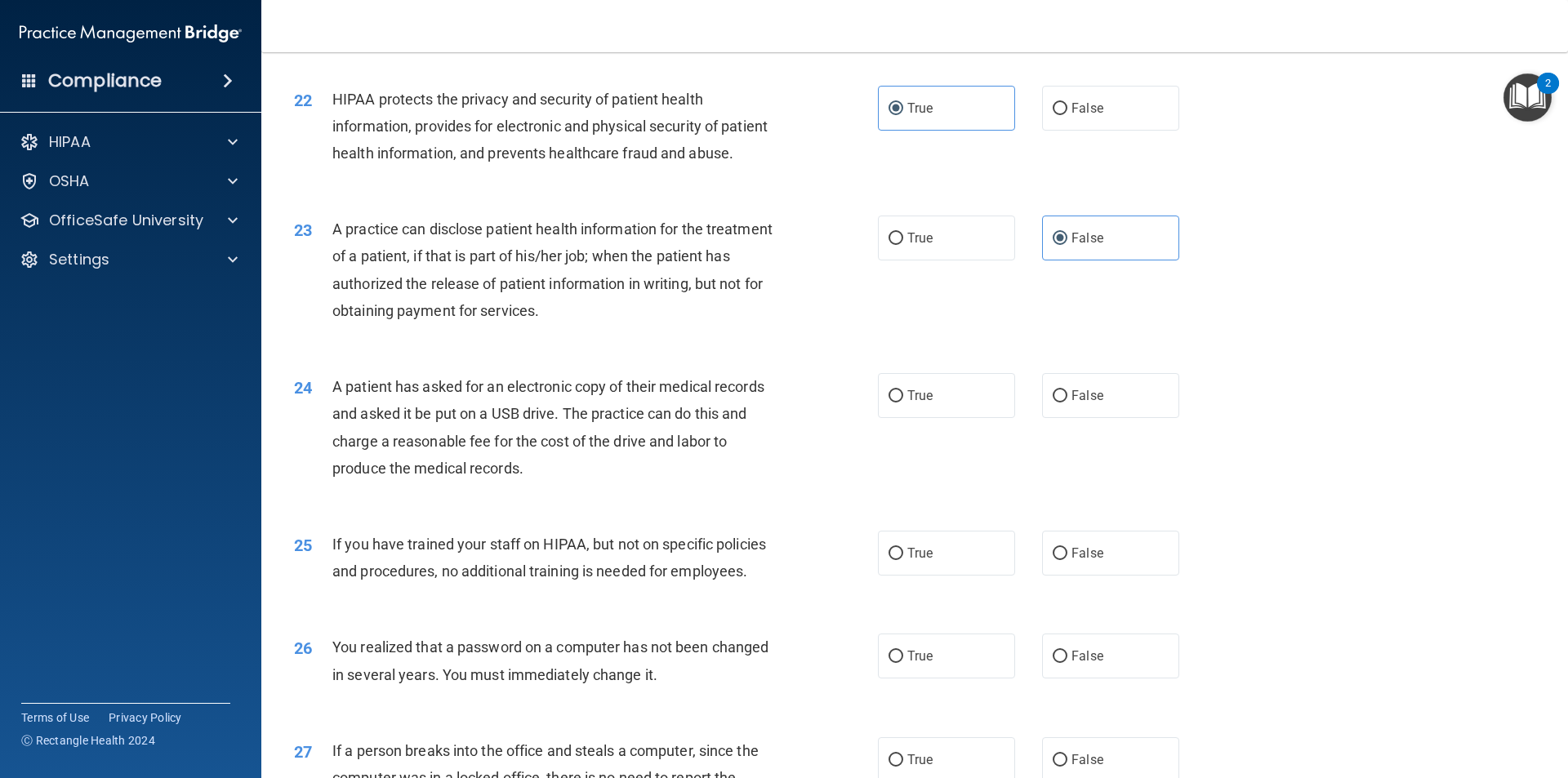
scroll to position [2531, 0]
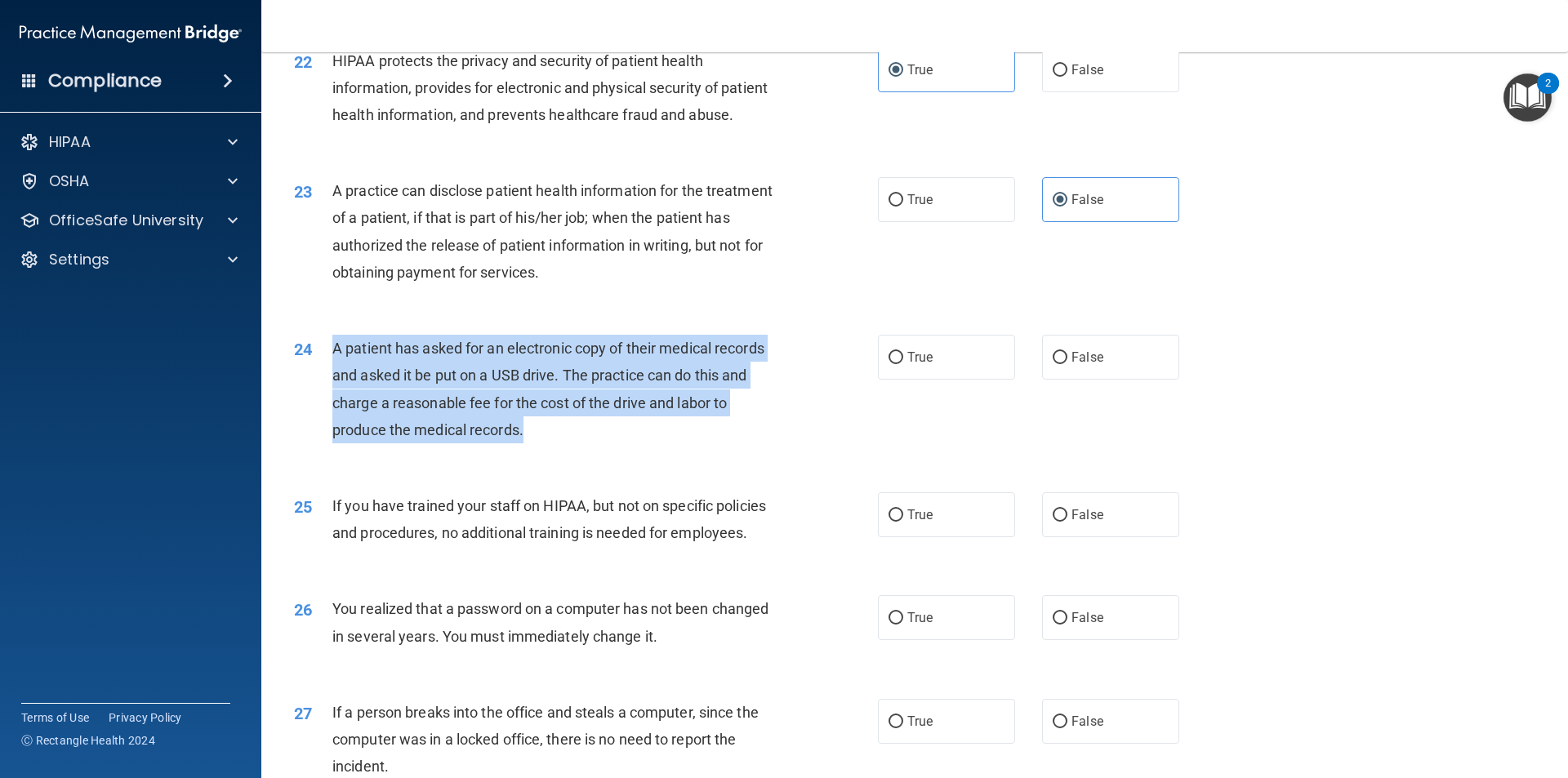
drag, startPoint x: 572, startPoint y: 490, endPoint x: 326, endPoint y: 406, distance: 259.9
click at [326, 406] on div "24 A patient has asked for an electronic copy of their medical records and aske…" at bounding box center [586, 393] width 633 height 117
click at [781, 539] on div "25 If you have trained your staff on HIPAA, but not on specific policies and pr…" at bounding box center [914, 523] width 1265 height 103
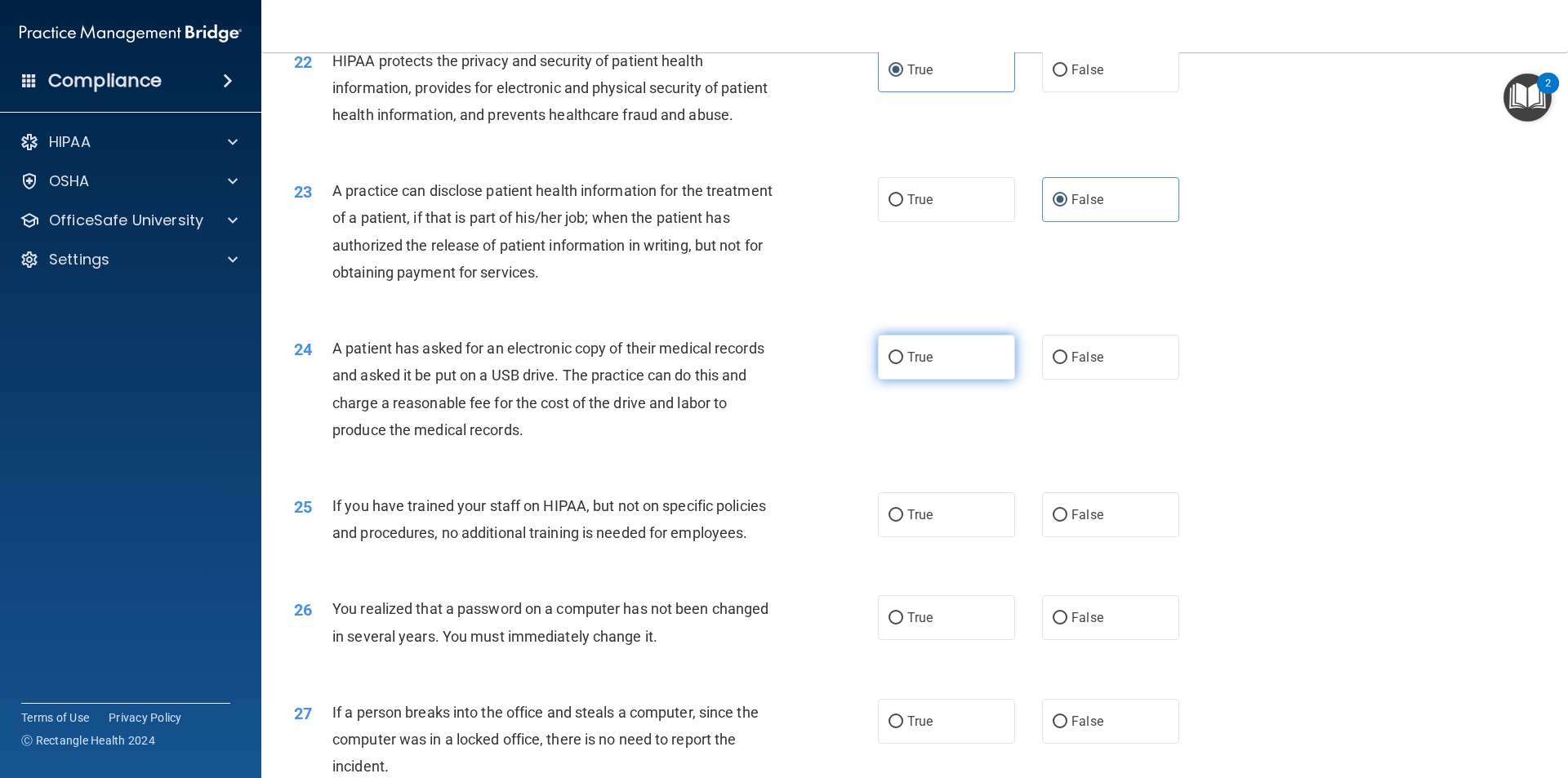
click at [896, 380] on label "True" at bounding box center [946, 357] width 137 height 45
click at [896, 364] on input "True" at bounding box center [895, 358] width 14 height 12
radio input "true"
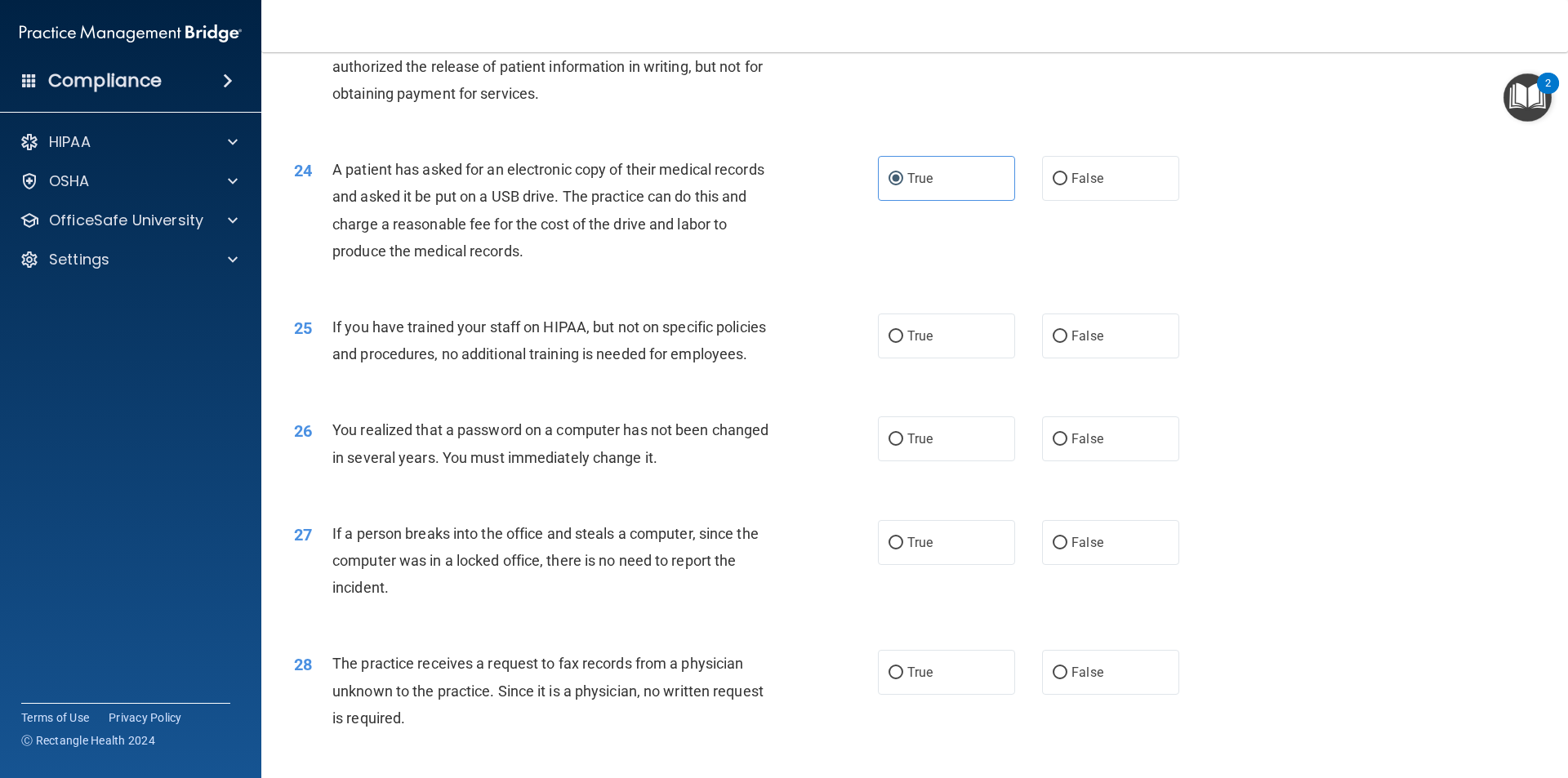
scroll to position [2776, 0]
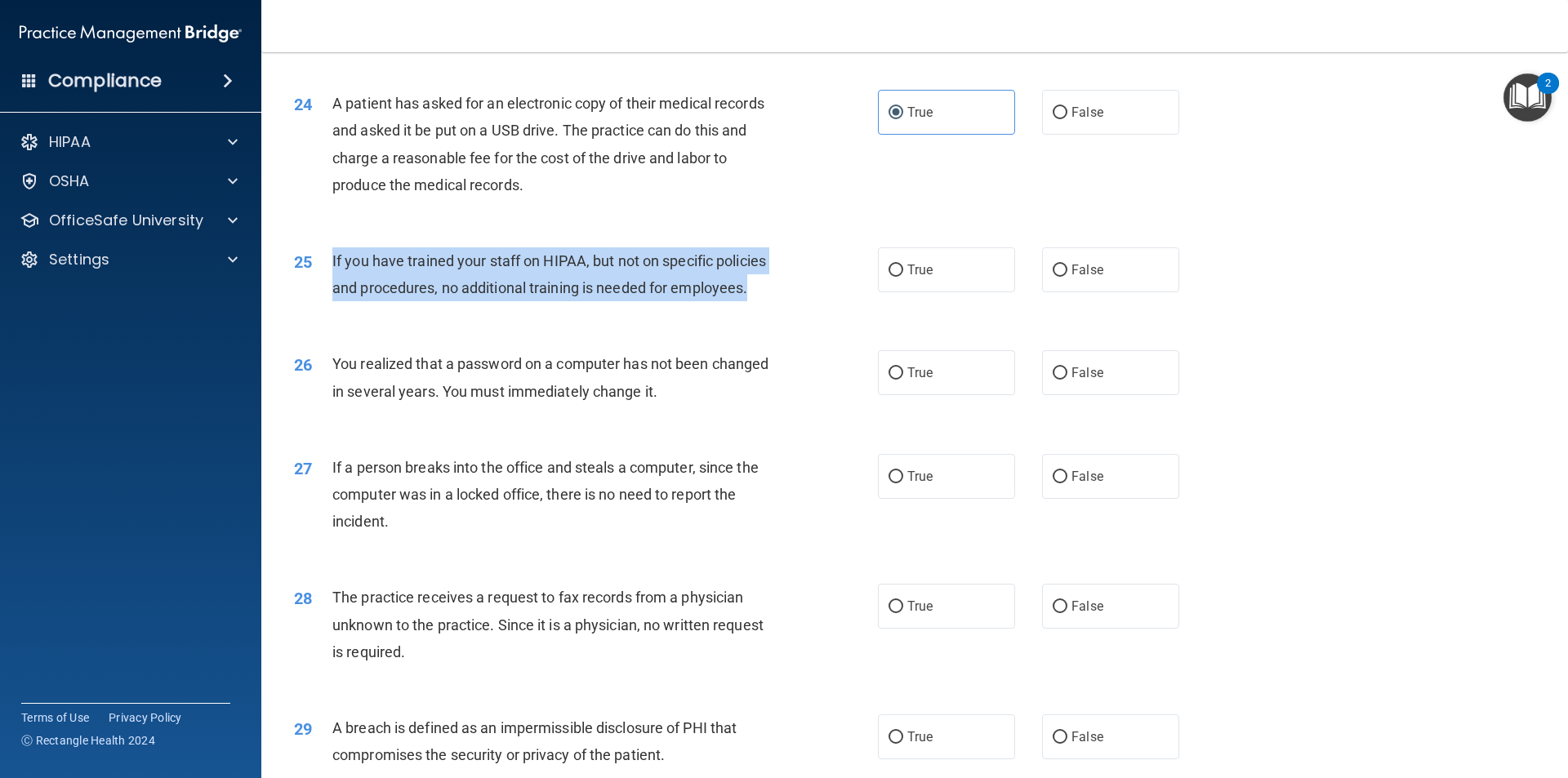
drag, startPoint x: 769, startPoint y: 345, endPoint x: 327, endPoint y: 309, distance: 443.5
click at [327, 309] on div "25 If you have trained your staff on HIPAA, but not on specific policies and pr…" at bounding box center [586, 278] width 633 height 62
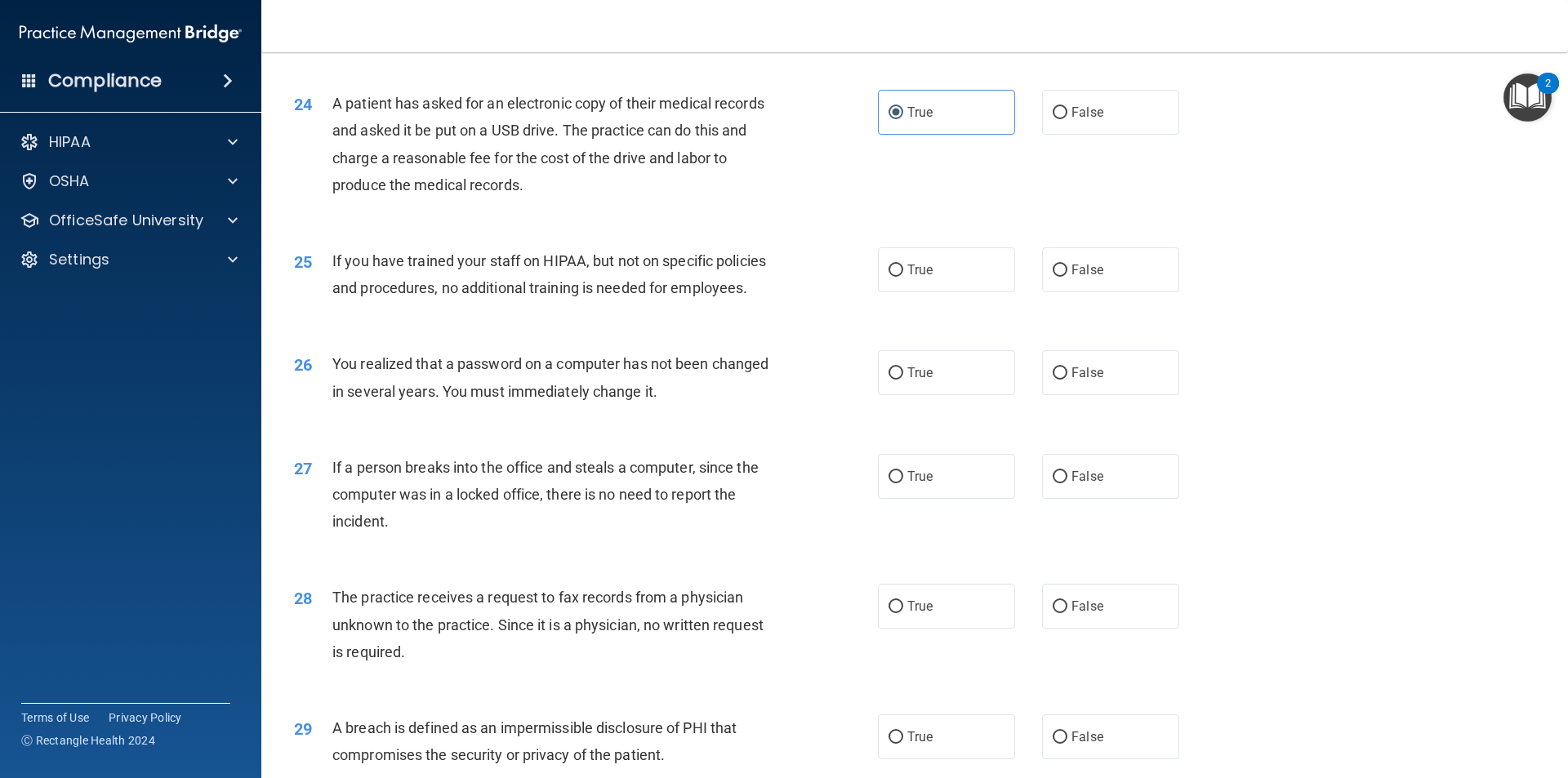
click at [825, 386] on div "26 You realized that a password on a computer has not been changed in several y…" at bounding box center [914, 381] width 1265 height 103
click at [1072, 277] on span "False" at bounding box center [1088, 270] width 32 height 15
click at [1067, 277] on input "False" at bounding box center [1060, 271] width 14 height 12
radio input "true"
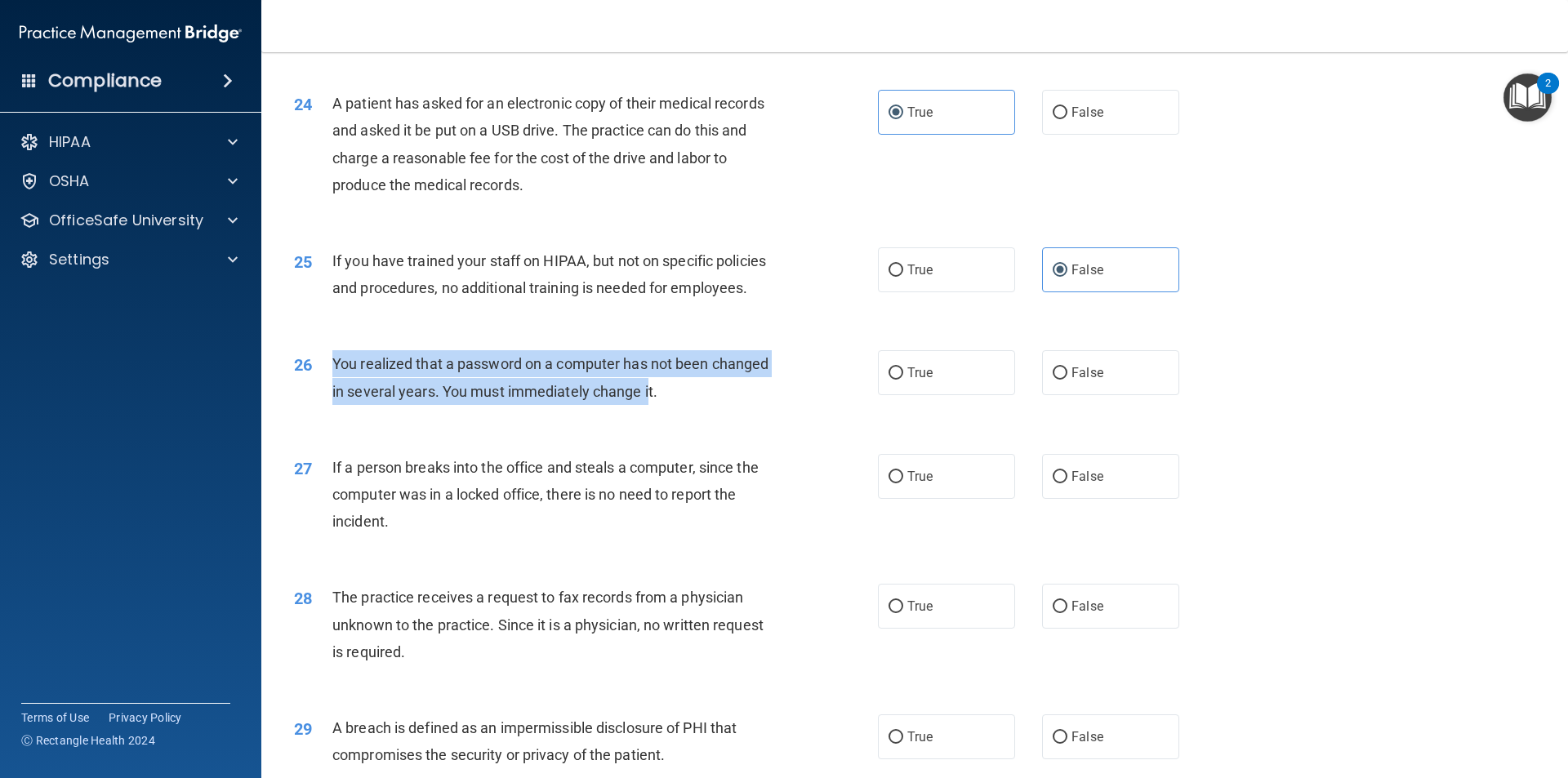
drag, startPoint x: 452, startPoint y: 417, endPoint x: 414, endPoint y: 434, distance: 41.6
click at [322, 413] on div "26 You realized that a password on a computer has not been changed in several y…" at bounding box center [586, 381] width 633 height 62
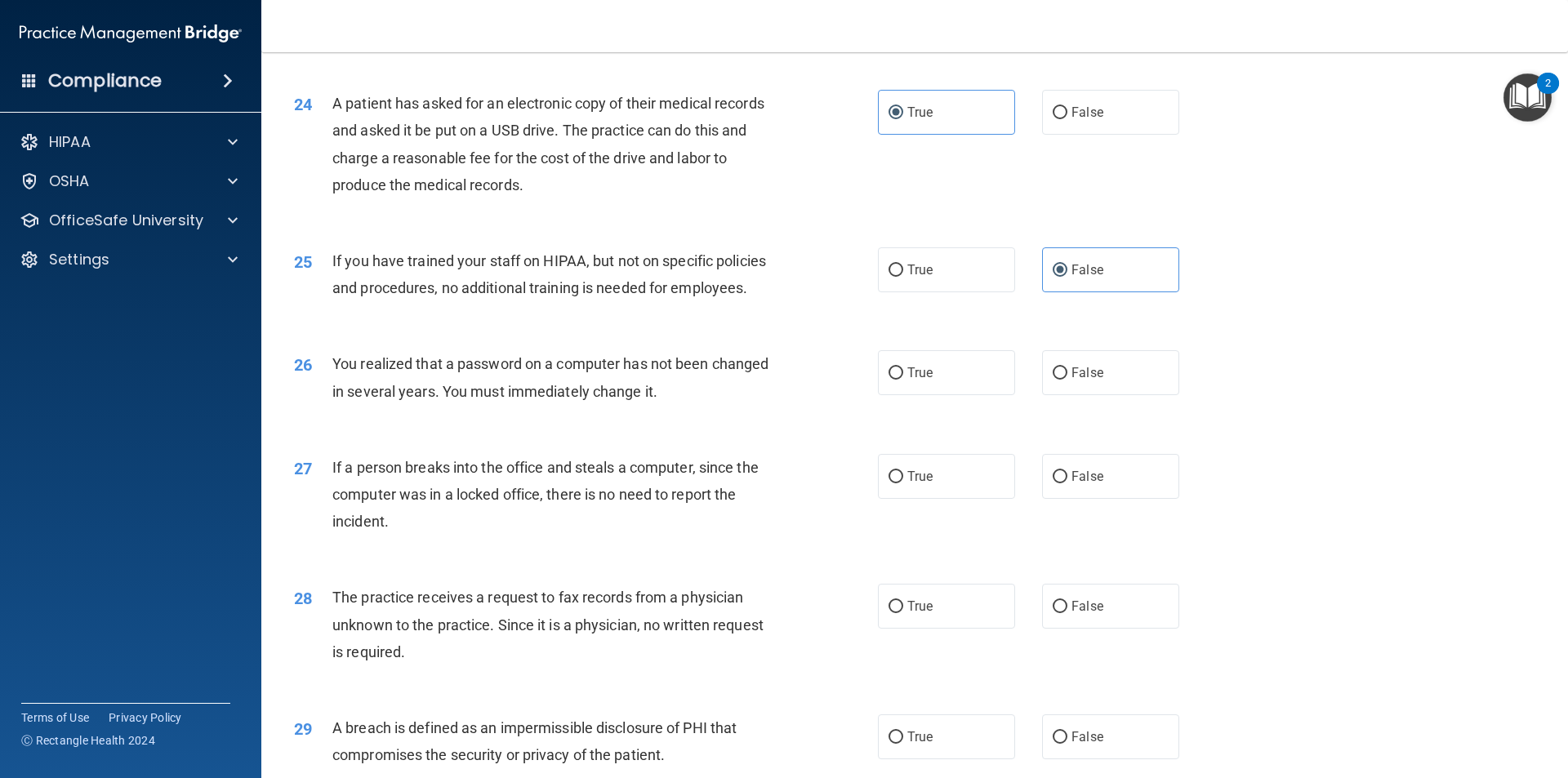
click at [675, 433] on div "26 You realized that a password on a computer has not been changed in several y…" at bounding box center [914, 381] width 1265 height 103
click at [948, 395] on label "True" at bounding box center [946, 372] width 137 height 45
click at [903, 380] on input "True" at bounding box center [895, 373] width 14 height 12
radio input "true"
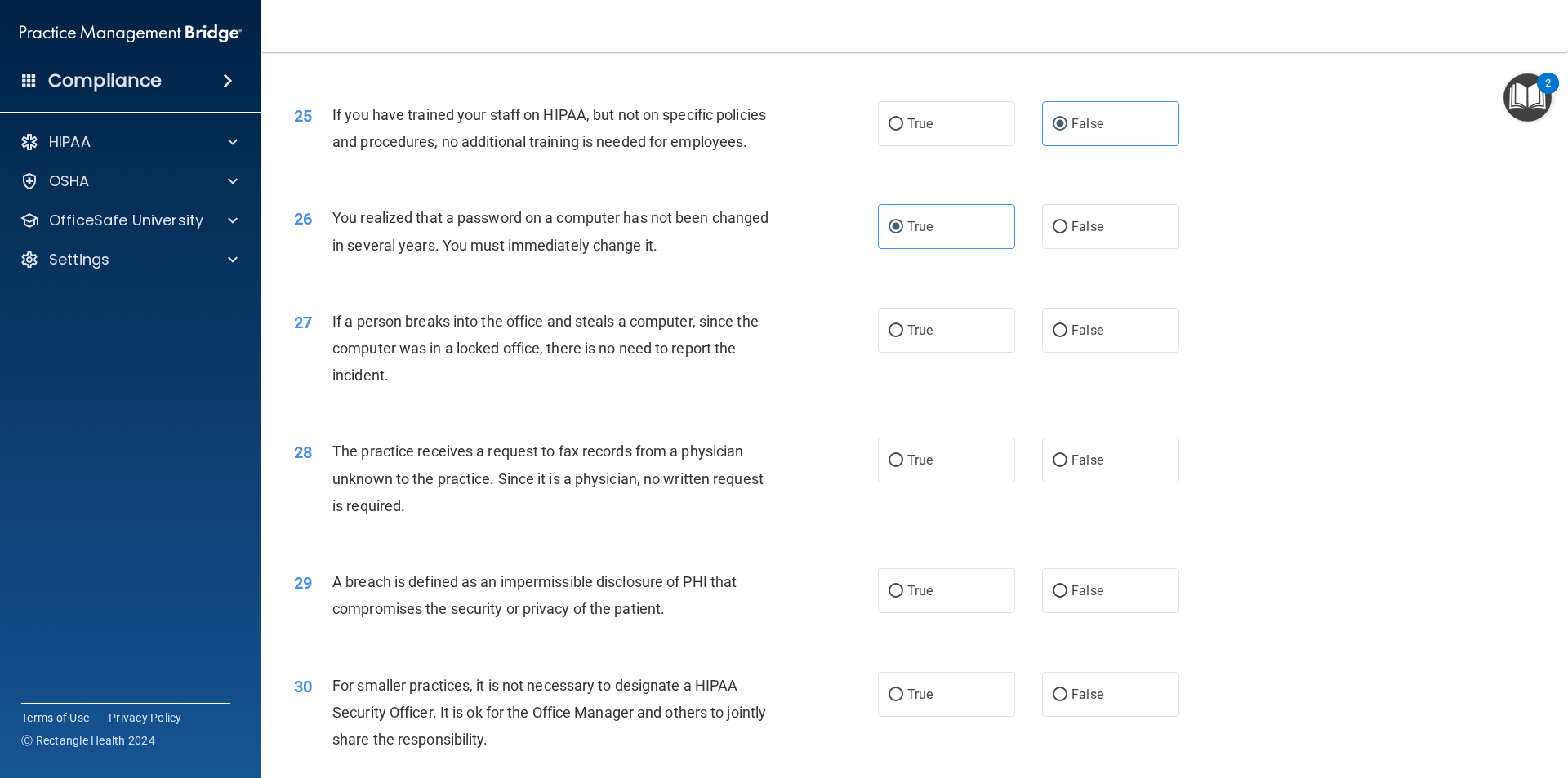
scroll to position [2939, 0]
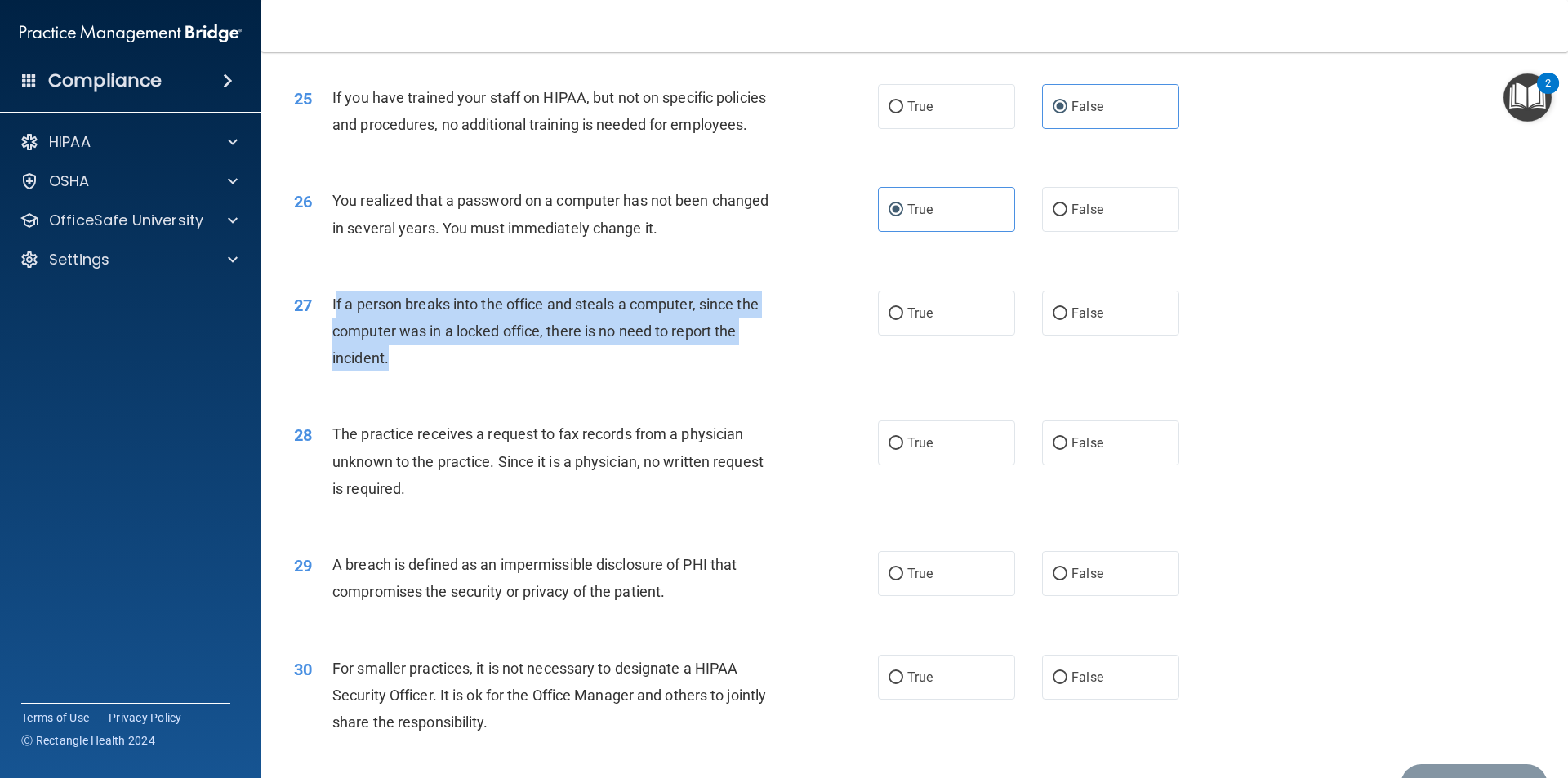
drag, startPoint x: 365, startPoint y: 405, endPoint x: 343, endPoint y: 353, distance: 56.5
click at [337, 353] on div "If a person breaks into the office and steals a computer, since the computer wa…" at bounding box center [561, 331] width 457 height 82
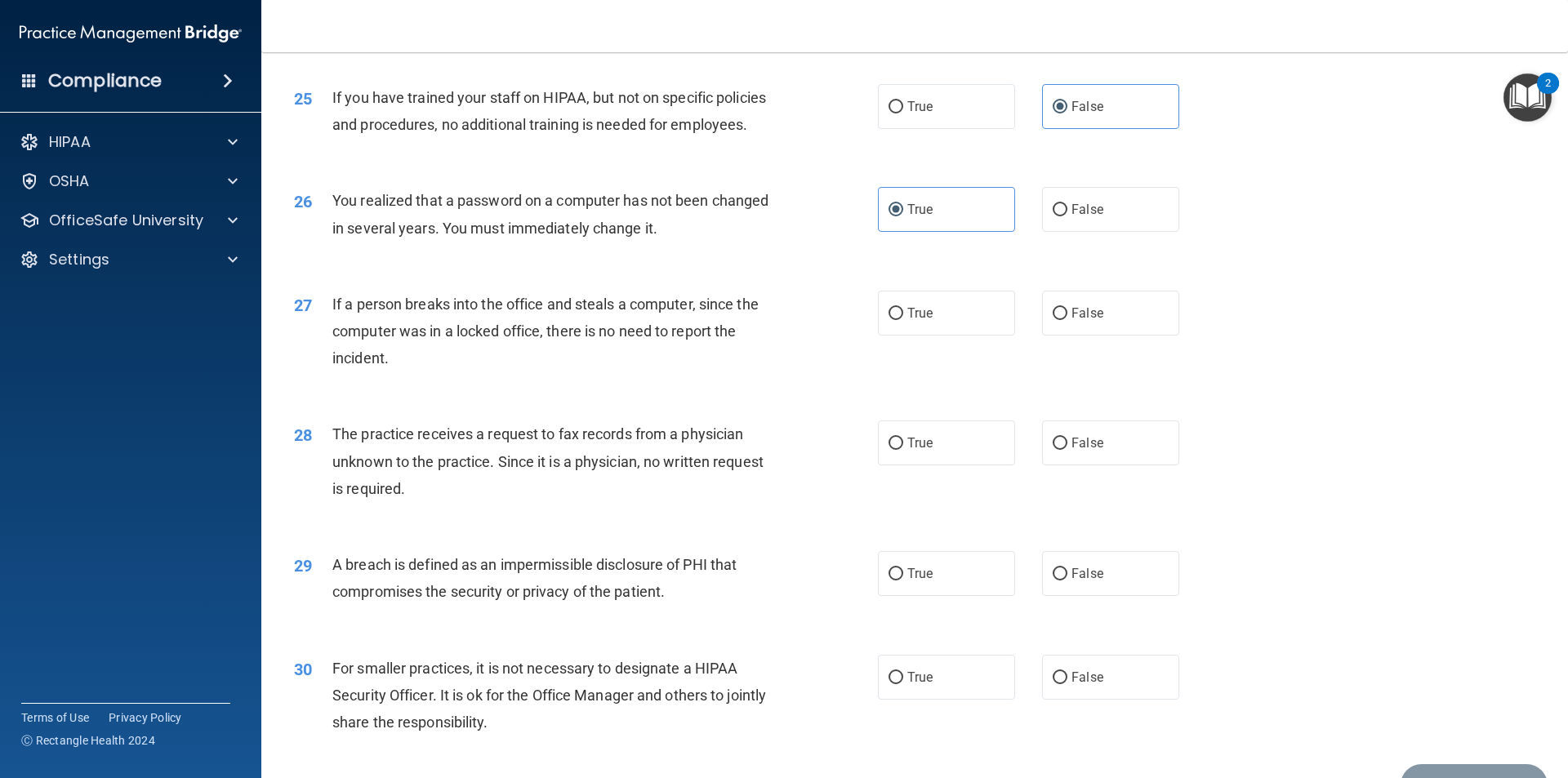
click at [477, 401] on div "27 If a person breaks into the office and steals a computer, since the computer…" at bounding box center [914, 336] width 1265 height 130
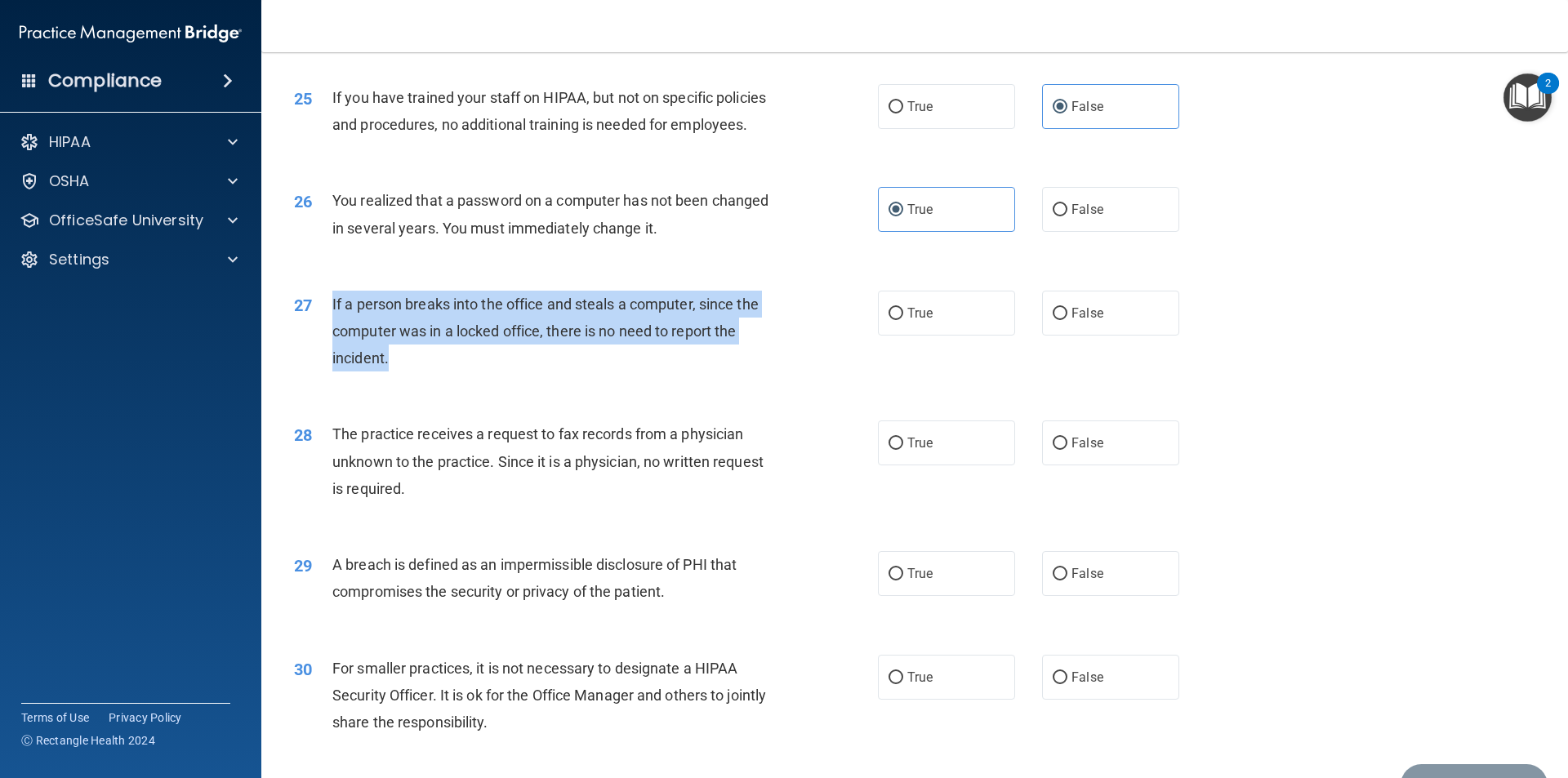
drag, startPoint x: 358, startPoint y: 420, endPoint x: 345, endPoint y: 364, distance: 57.5
click at [337, 364] on div "27 If a person breaks into the office and steals a computer, since the computer…" at bounding box center [586, 336] width 633 height 90
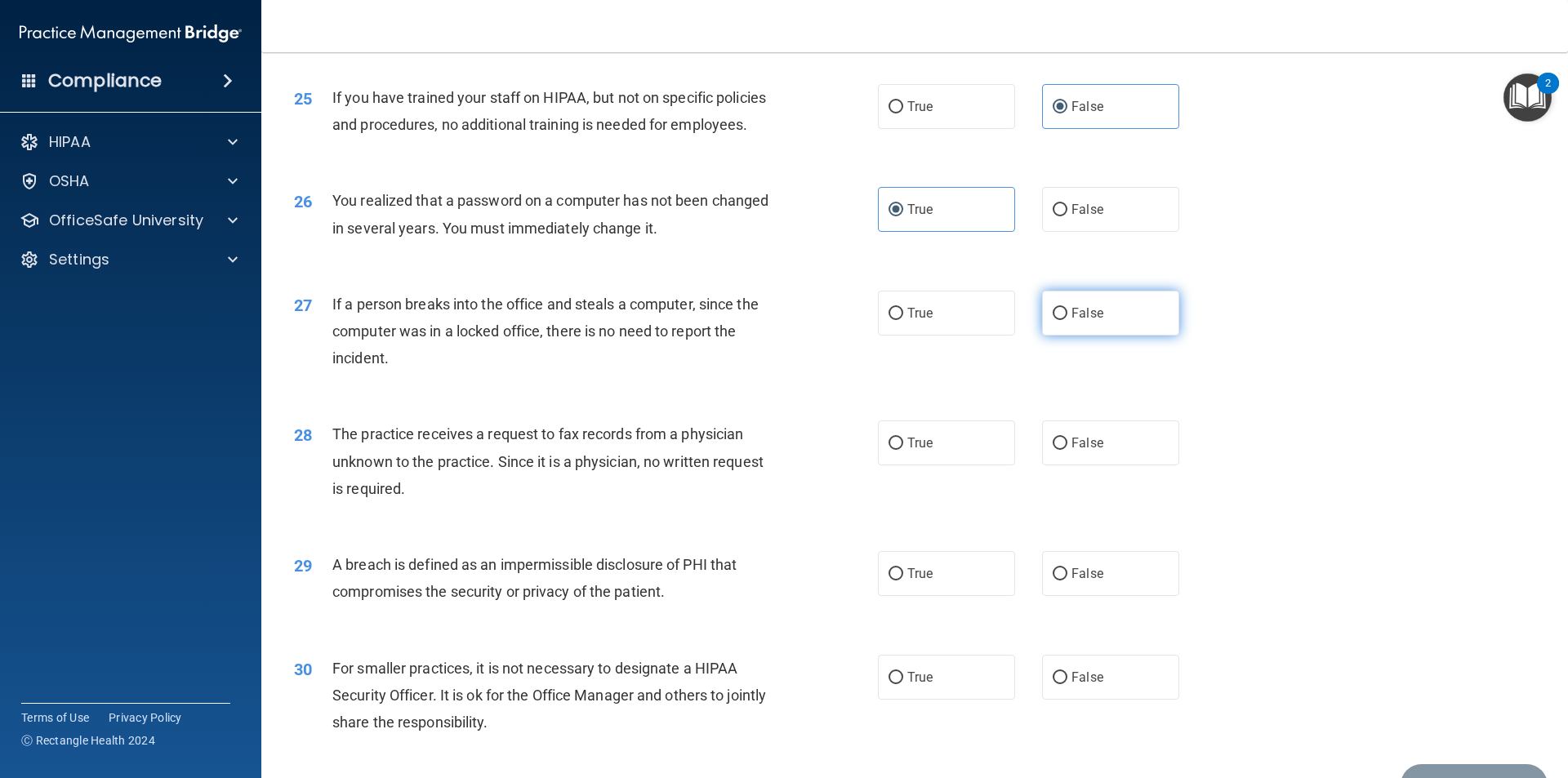
click at [1083, 336] on label "False" at bounding box center [1110, 313] width 137 height 45
click at [1067, 320] on input "False" at bounding box center [1060, 314] width 14 height 12
radio input "true"
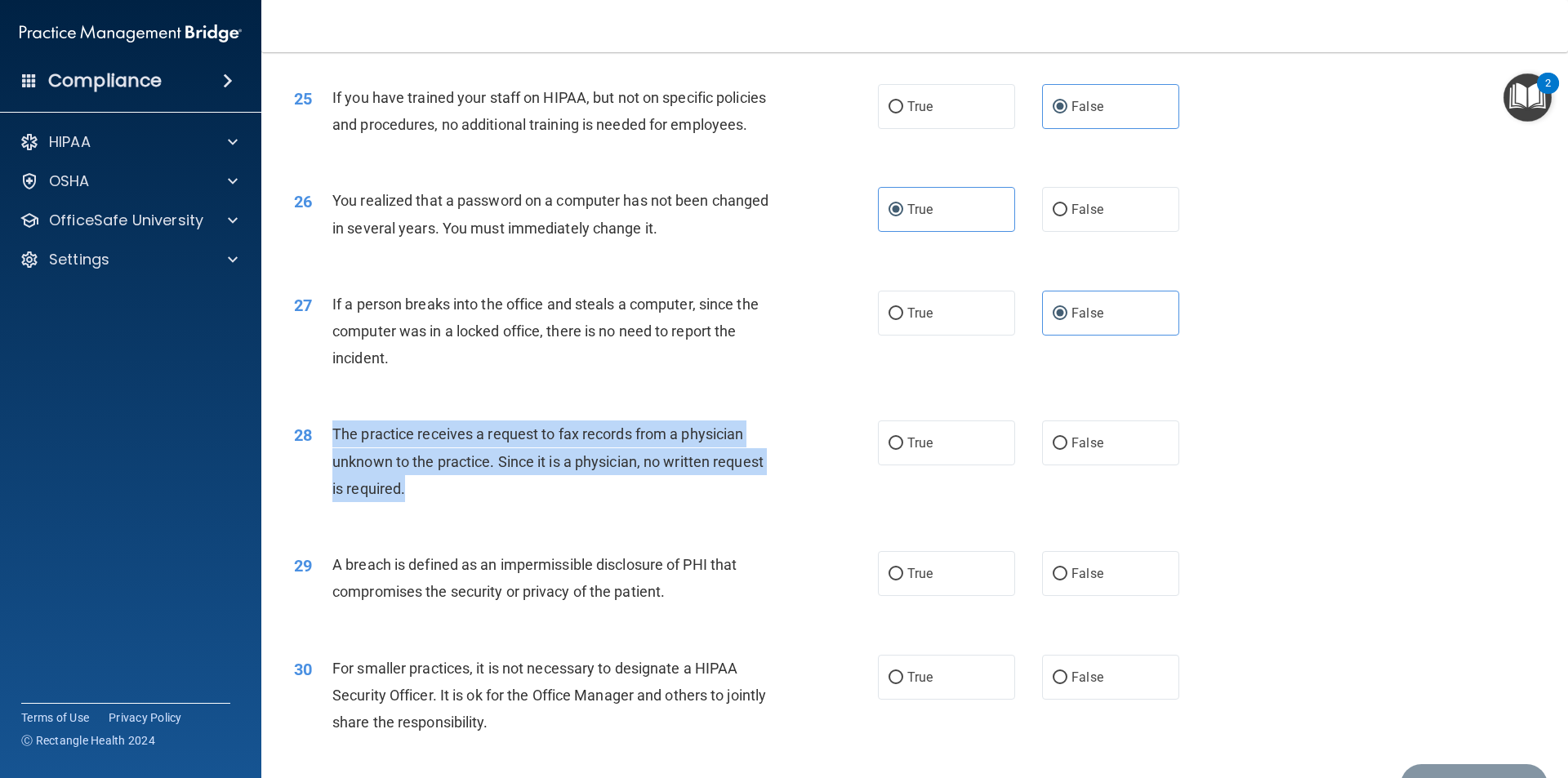
drag, startPoint x: 440, startPoint y: 556, endPoint x: 330, endPoint y: 483, distance: 132.0
click at [330, 483] on div "28 The practice receives a request to fax records from a physician unknown to t…" at bounding box center [586, 465] width 633 height 90
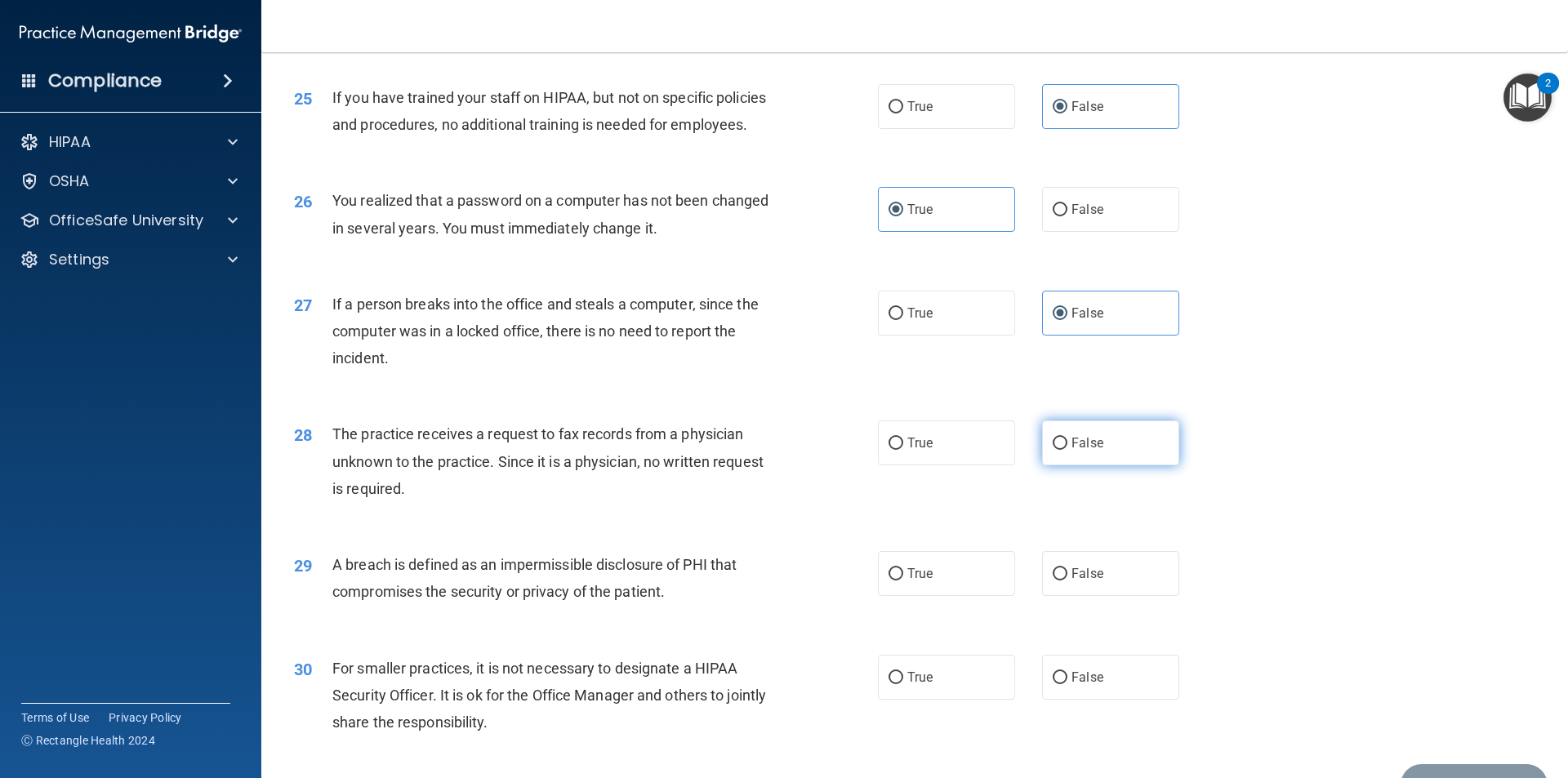
click at [1086, 465] on label "False" at bounding box center [1110, 442] width 137 height 45
click at [1067, 450] on input "False" at bounding box center [1060, 443] width 14 height 12
radio input "true"
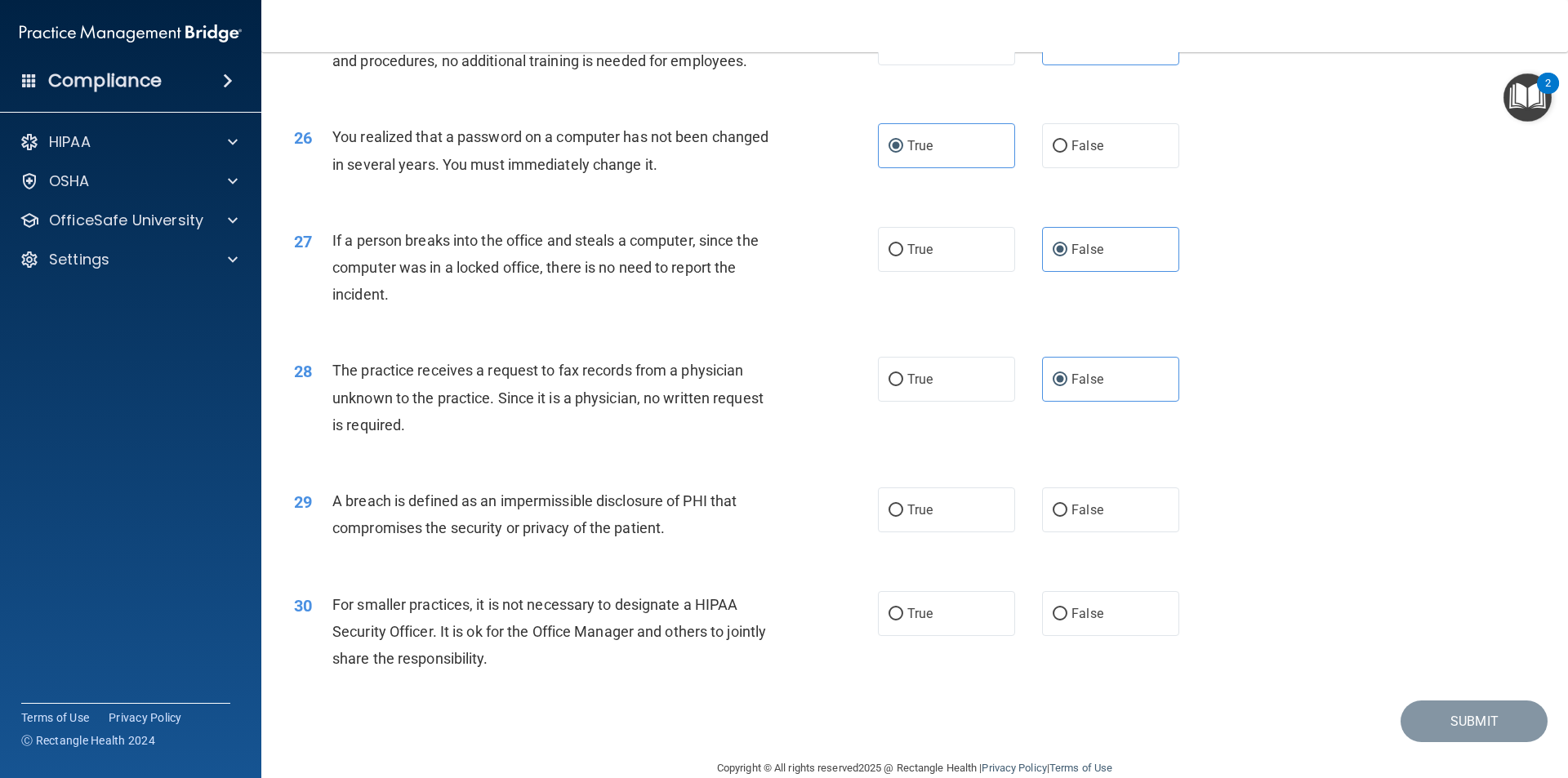
scroll to position [3087, 0]
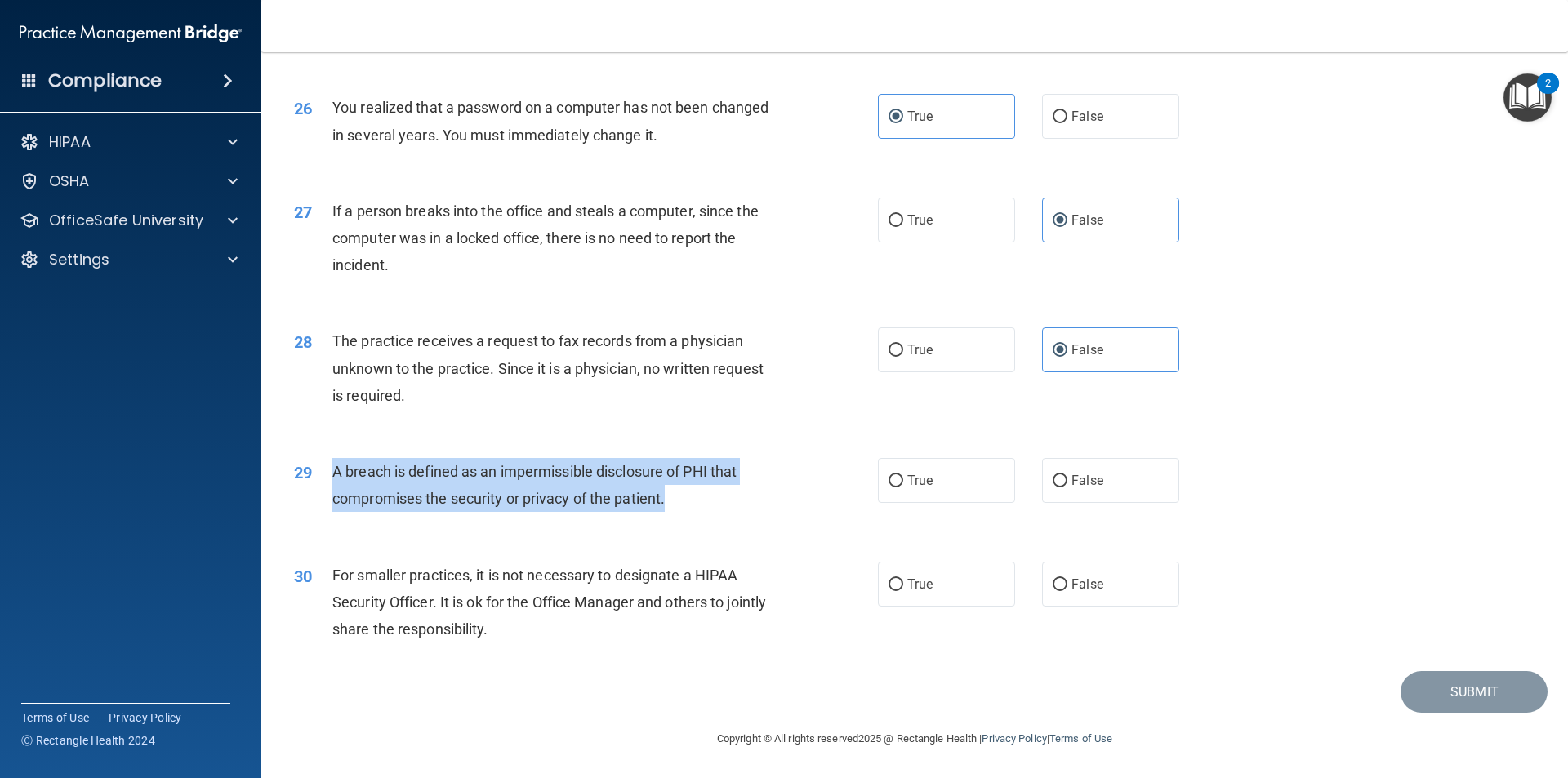
drag, startPoint x: 714, startPoint y: 489, endPoint x: 334, endPoint y: 472, distance: 380.4
click at [334, 472] on div "A breach is defined as an impermissible disclosure of PHI that compromises the …" at bounding box center [561, 485] width 457 height 54
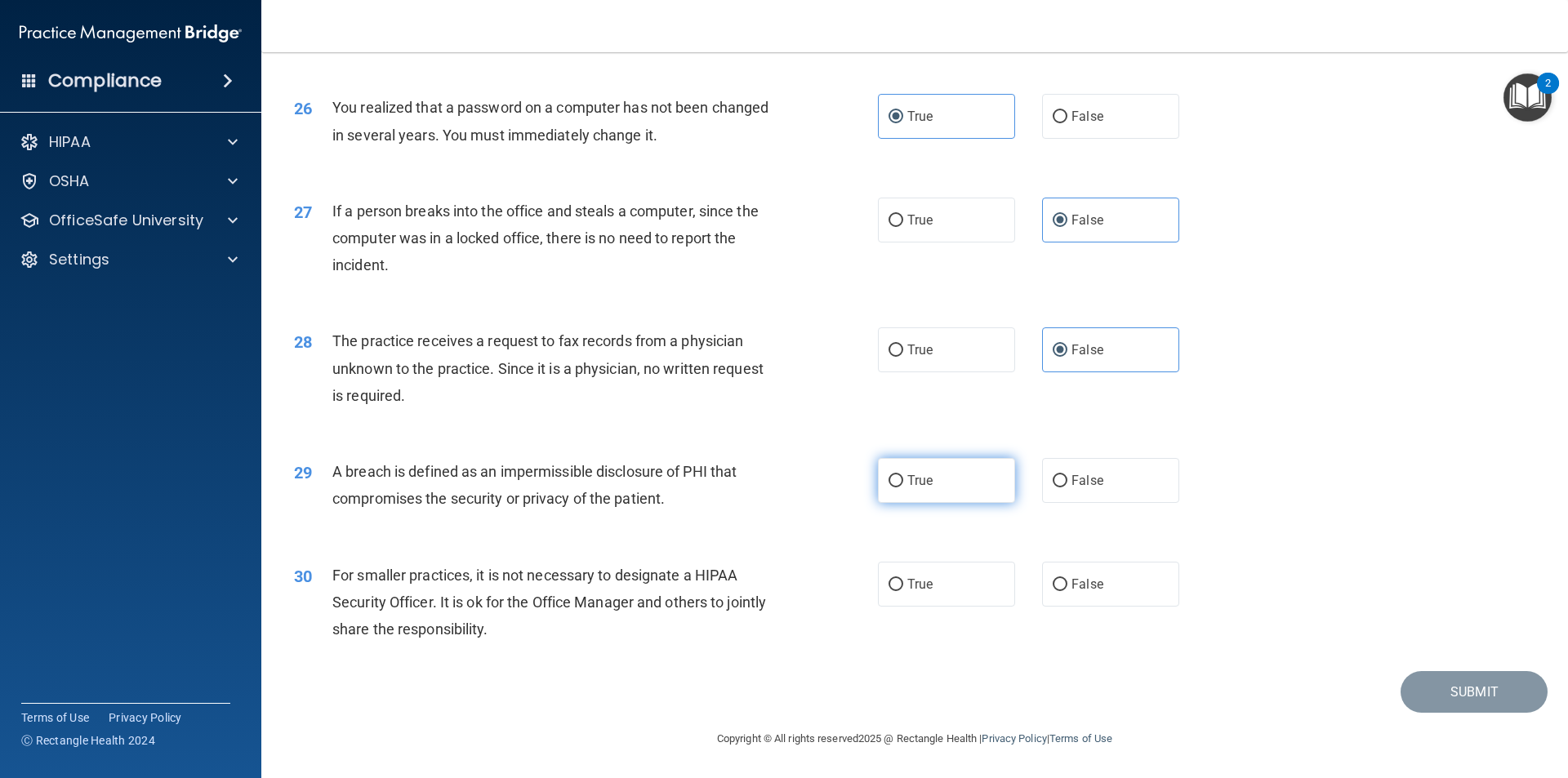
click at [948, 483] on label "True" at bounding box center [946, 480] width 137 height 45
click at [903, 483] on input "True" at bounding box center [895, 481] width 14 height 12
radio input "true"
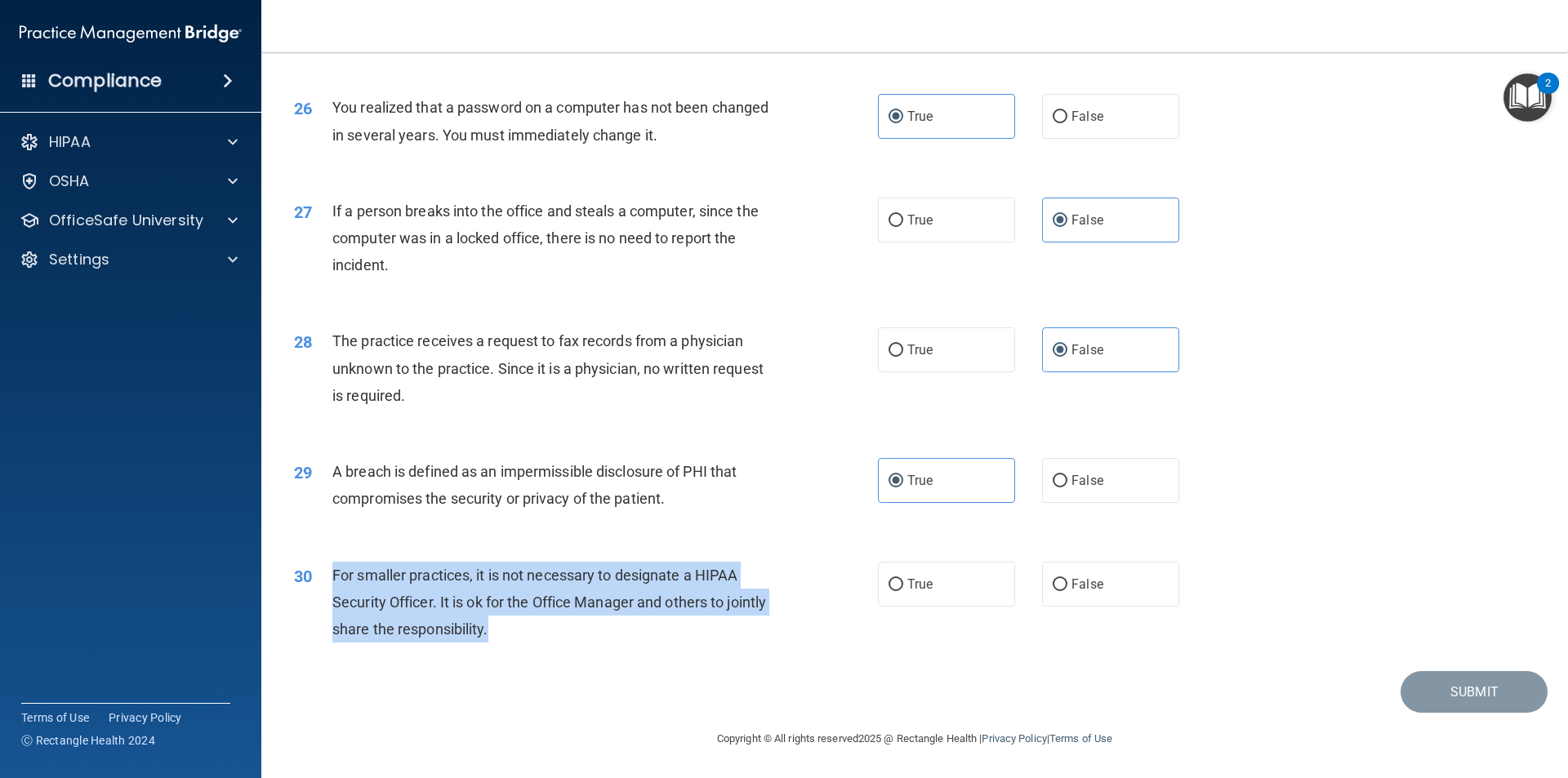
drag, startPoint x: 550, startPoint y: 612, endPoint x: 332, endPoint y: 578, distance: 220.6
click at [332, 578] on div "For smaller practices, it is not necessary to designate a HIPAA Security Office…" at bounding box center [561, 602] width 457 height 82
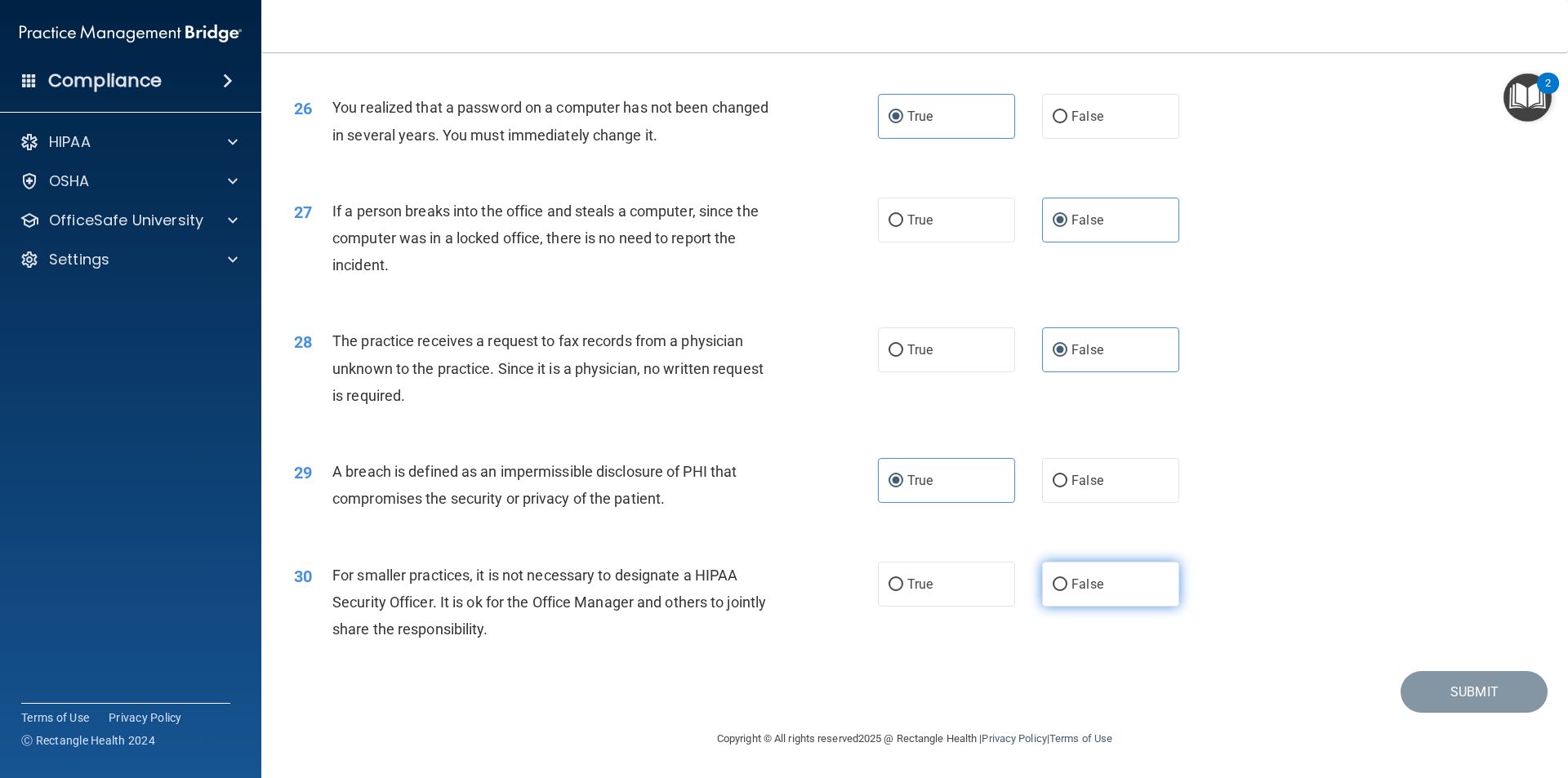
click at [1113, 579] on label "False" at bounding box center [1110, 584] width 137 height 45
click at [1067, 579] on input "False" at bounding box center [1060, 585] width 14 height 12
radio input "true"
click at [1473, 697] on button "Submit" at bounding box center [1474, 692] width 147 height 41
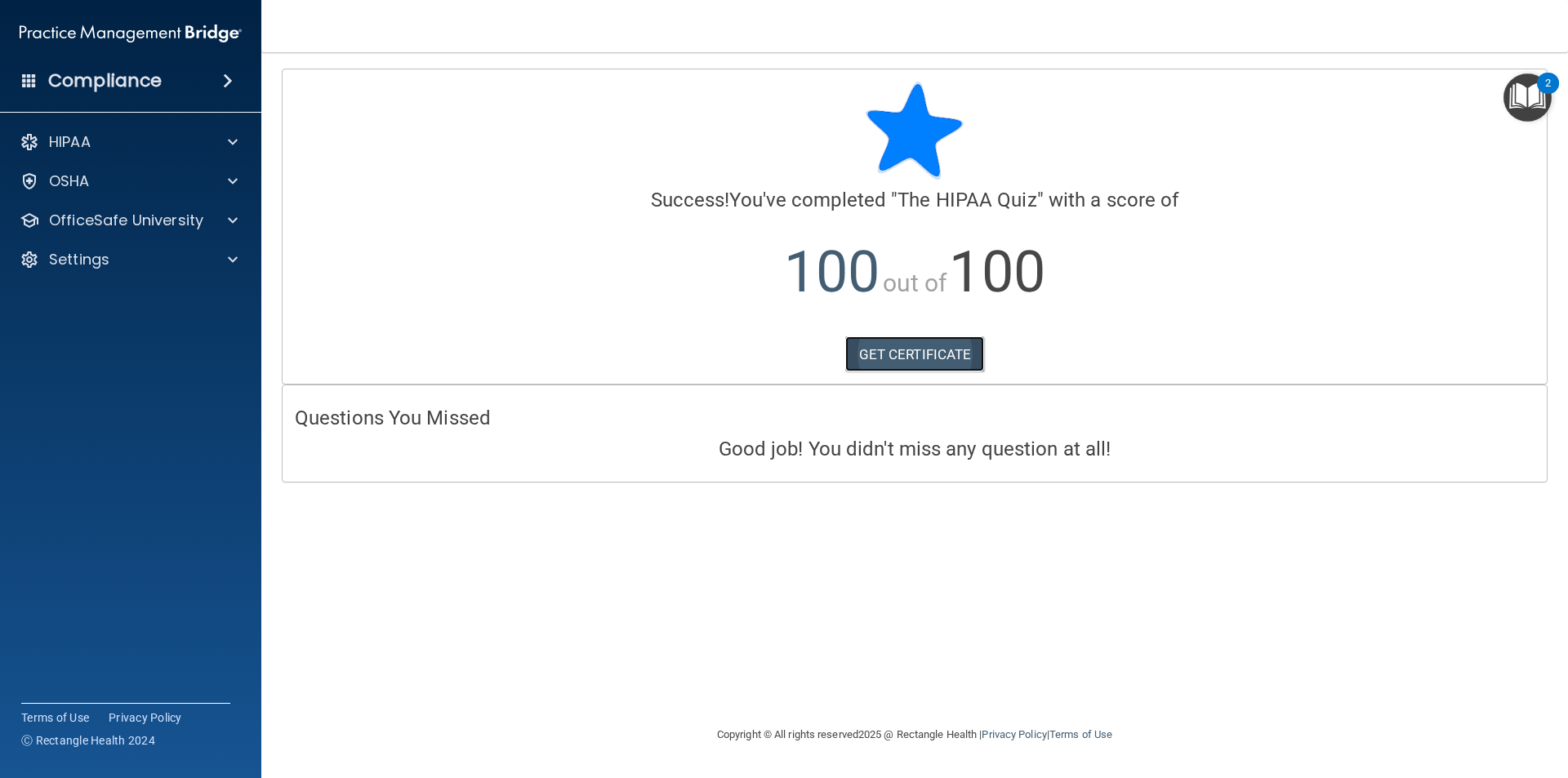
click at [922, 356] on link "GET CERTIFICATE" at bounding box center [914, 354] width 140 height 36
click at [131, 145] on div "HIPAA" at bounding box center [108, 141] width 202 height 19
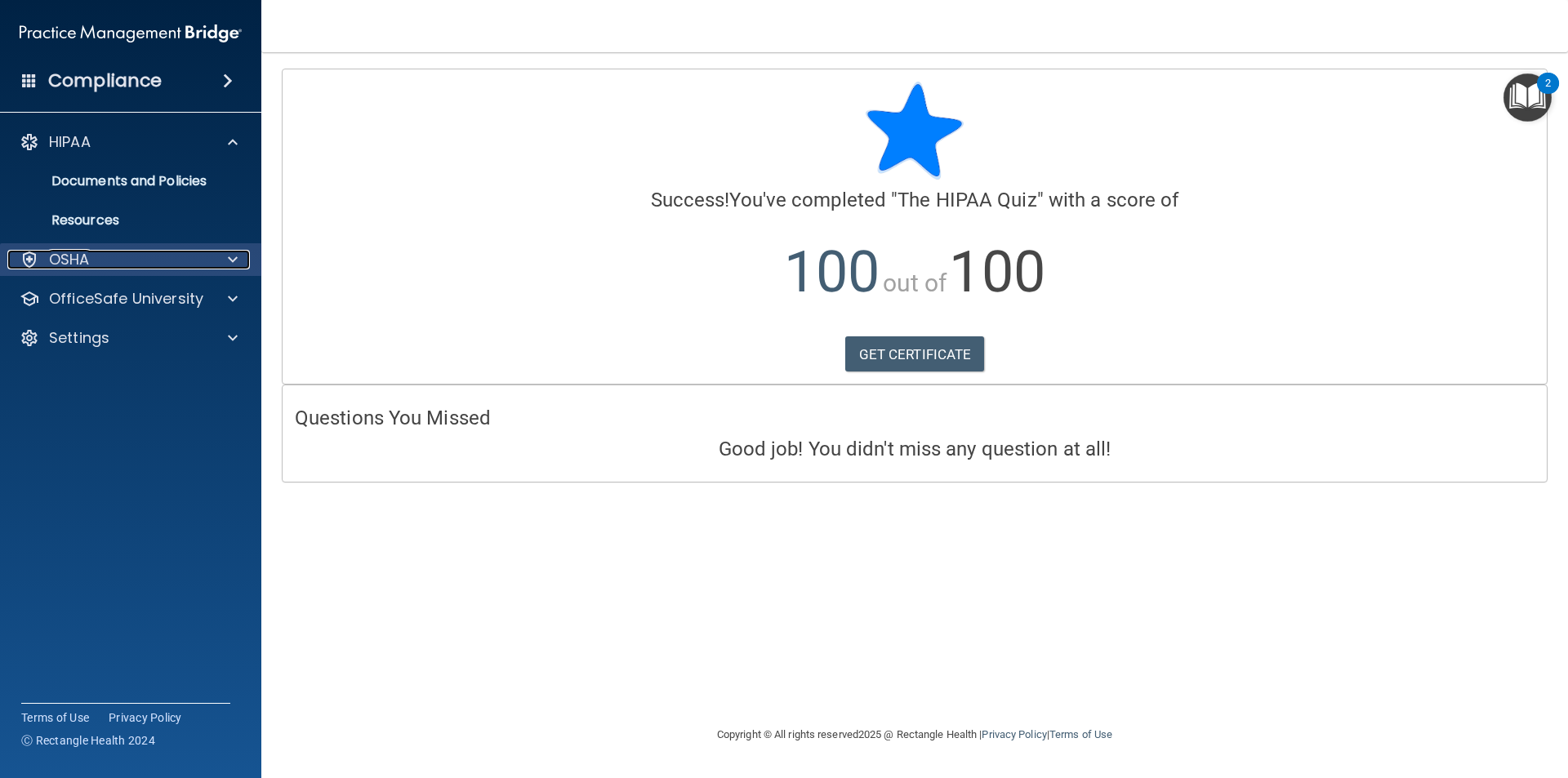
click at [138, 256] on div "OSHA" at bounding box center [108, 259] width 202 height 19
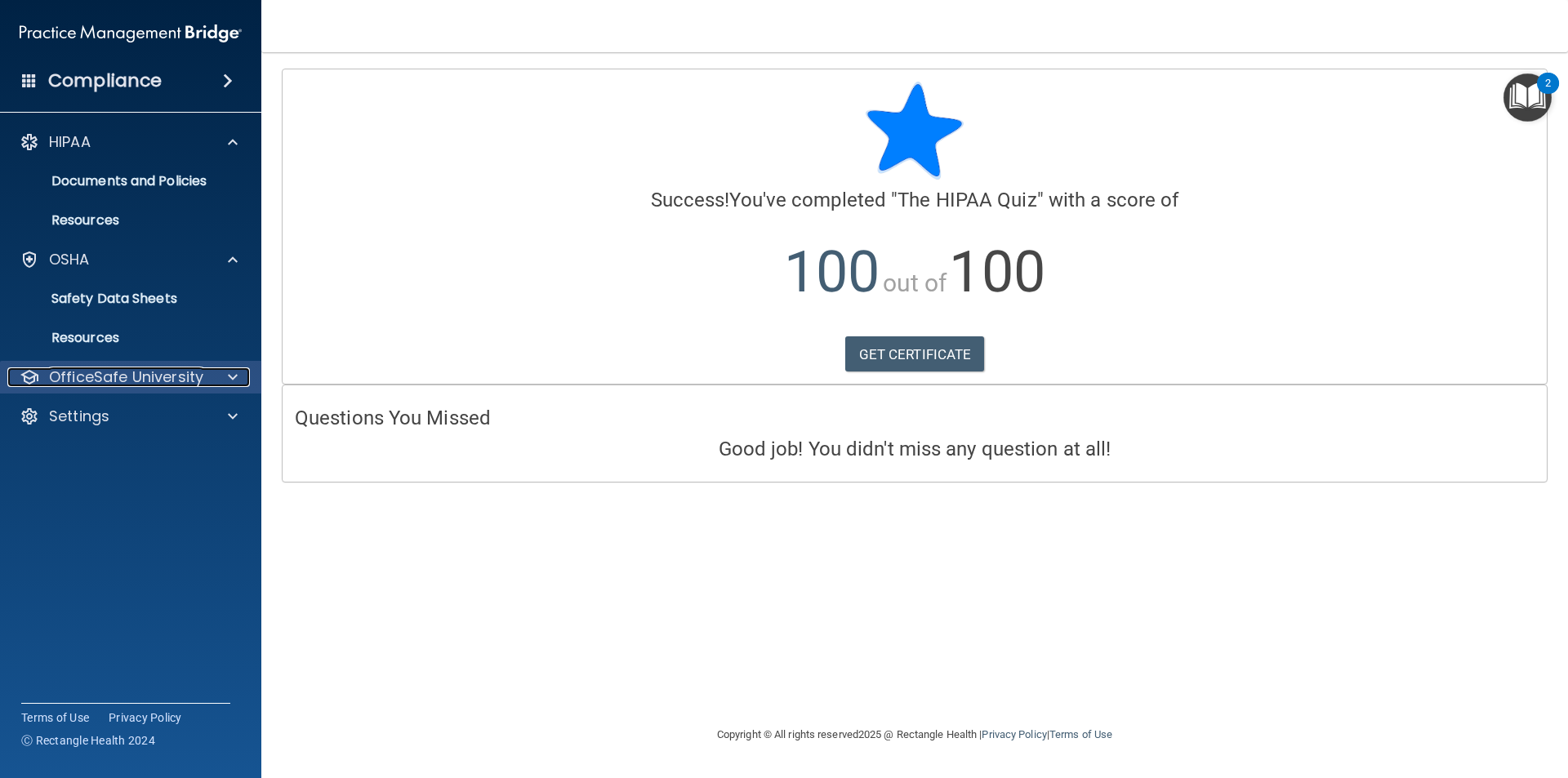
click at [114, 375] on p "OfficeSafe University" at bounding box center [126, 376] width 154 height 19
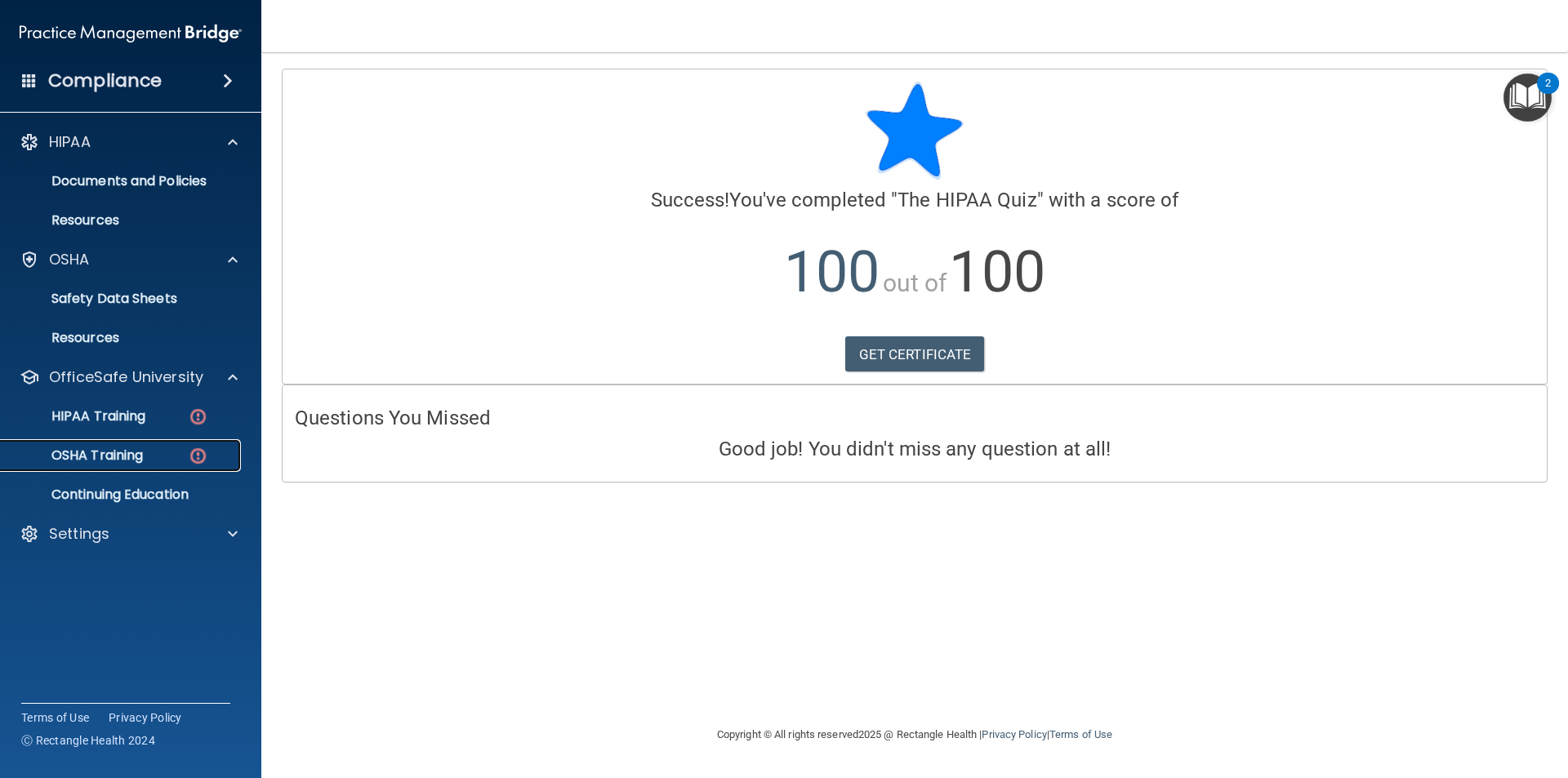
click at [167, 461] on div "OSHA Training" at bounding box center [123, 455] width 223 height 16
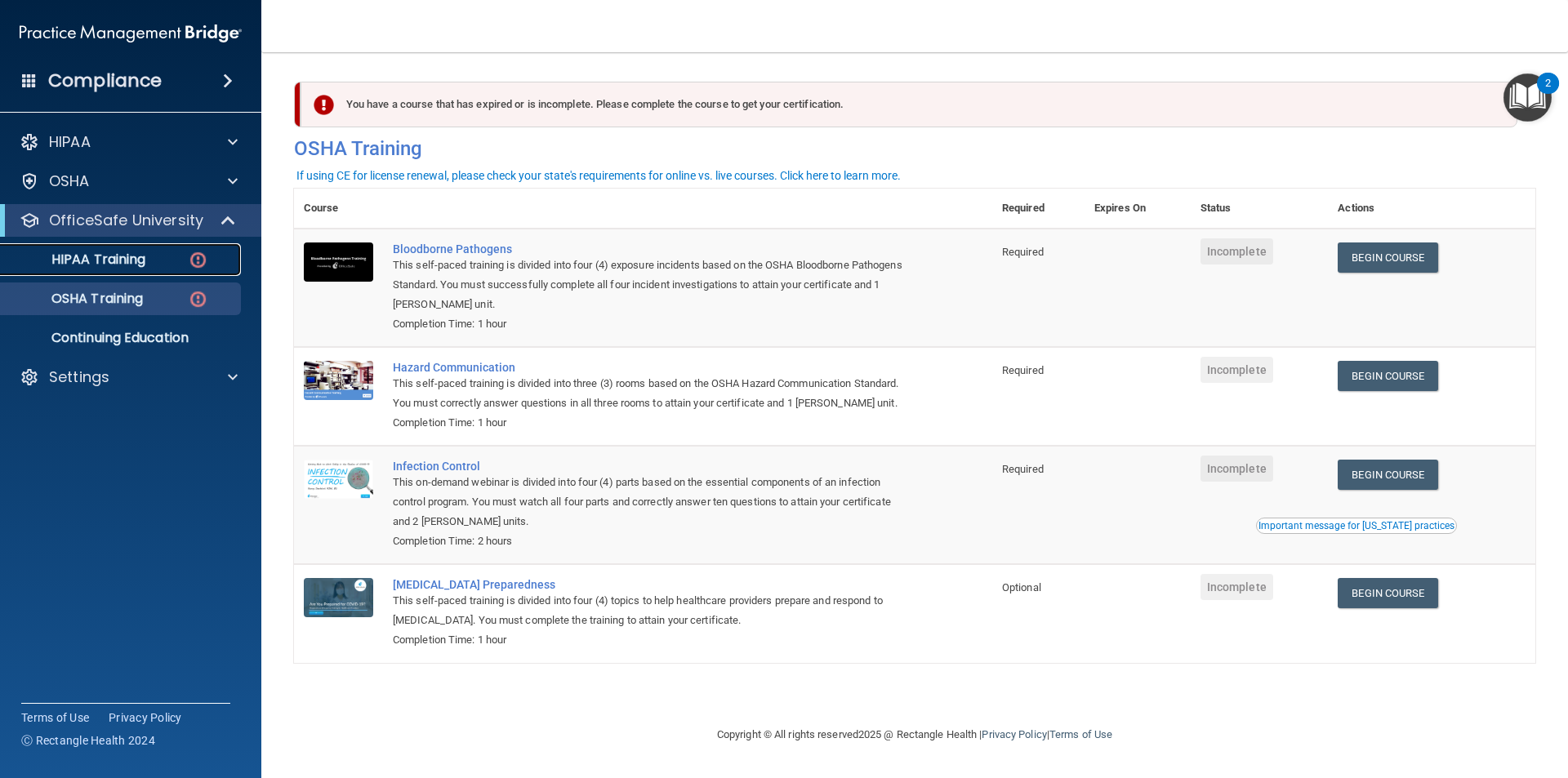
click at [112, 246] on link "HIPAA Training" at bounding box center [112, 260] width 257 height 33
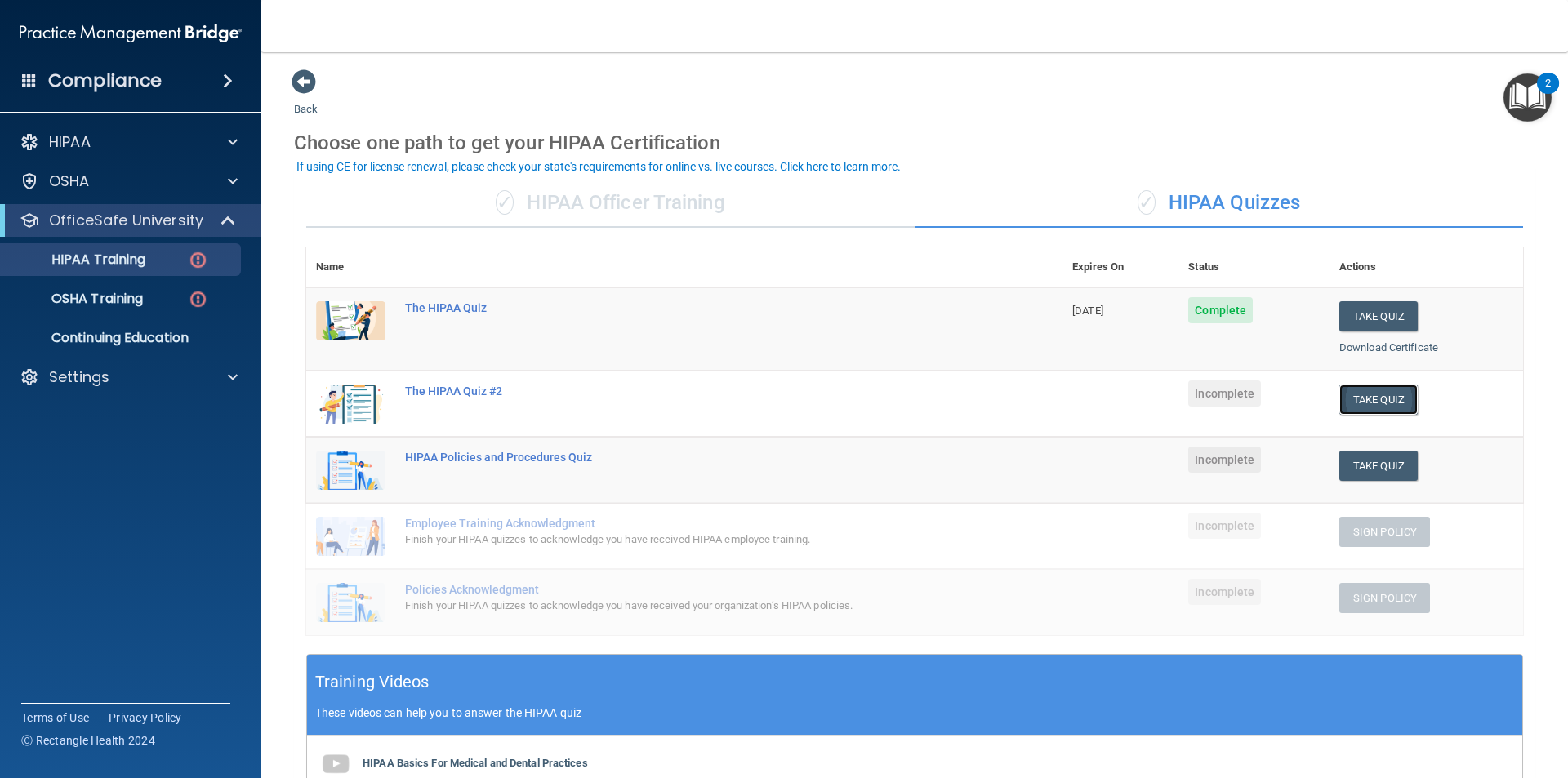
click at [1368, 392] on button "Take Quiz" at bounding box center [1378, 400] width 79 height 30
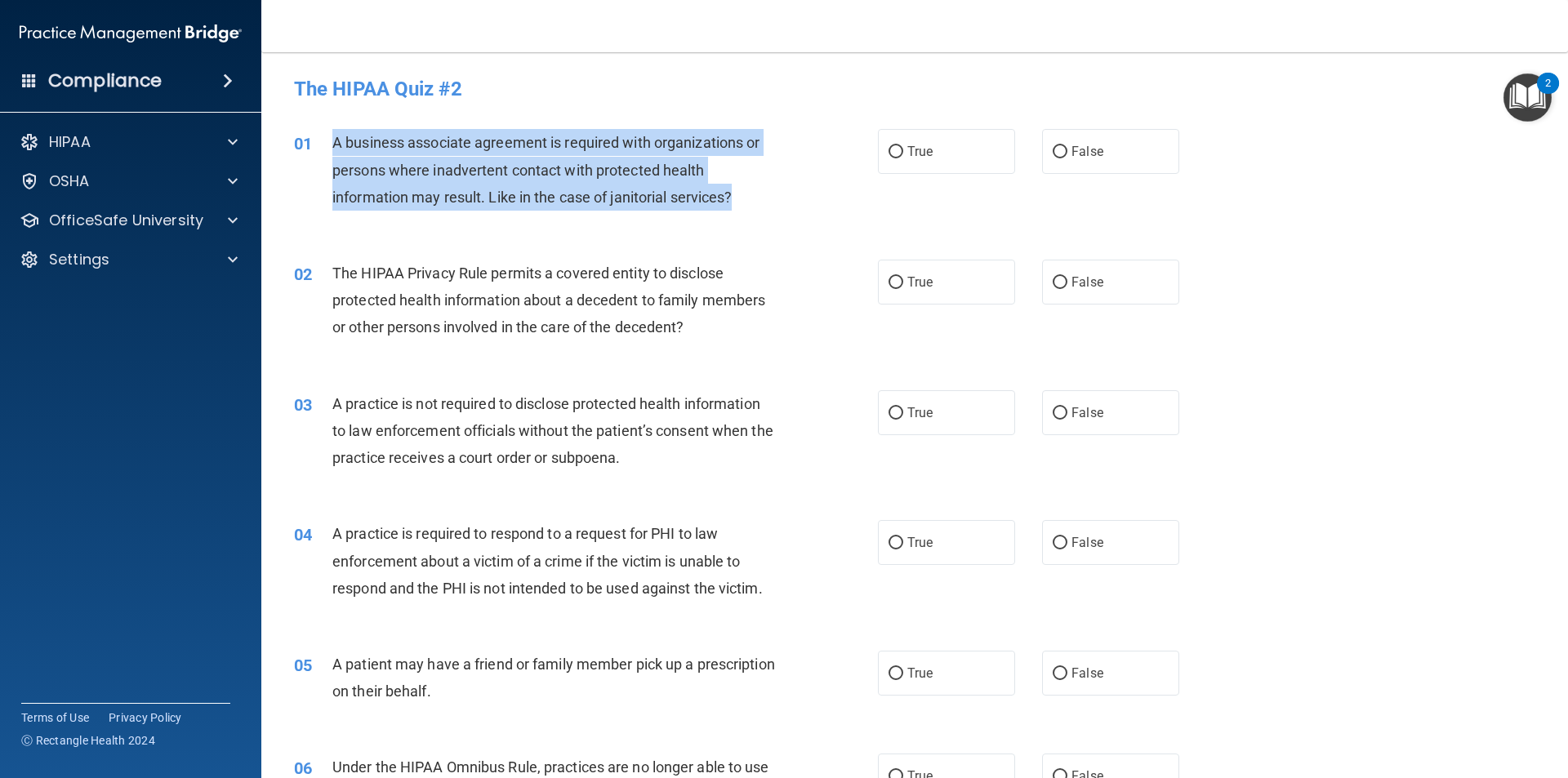
drag, startPoint x: 755, startPoint y: 204, endPoint x: 332, endPoint y: 151, distance: 426.3
click at [324, 154] on div "01 A business associate agreement is required with organizations or persons whe…" at bounding box center [586, 174] width 633 height 90
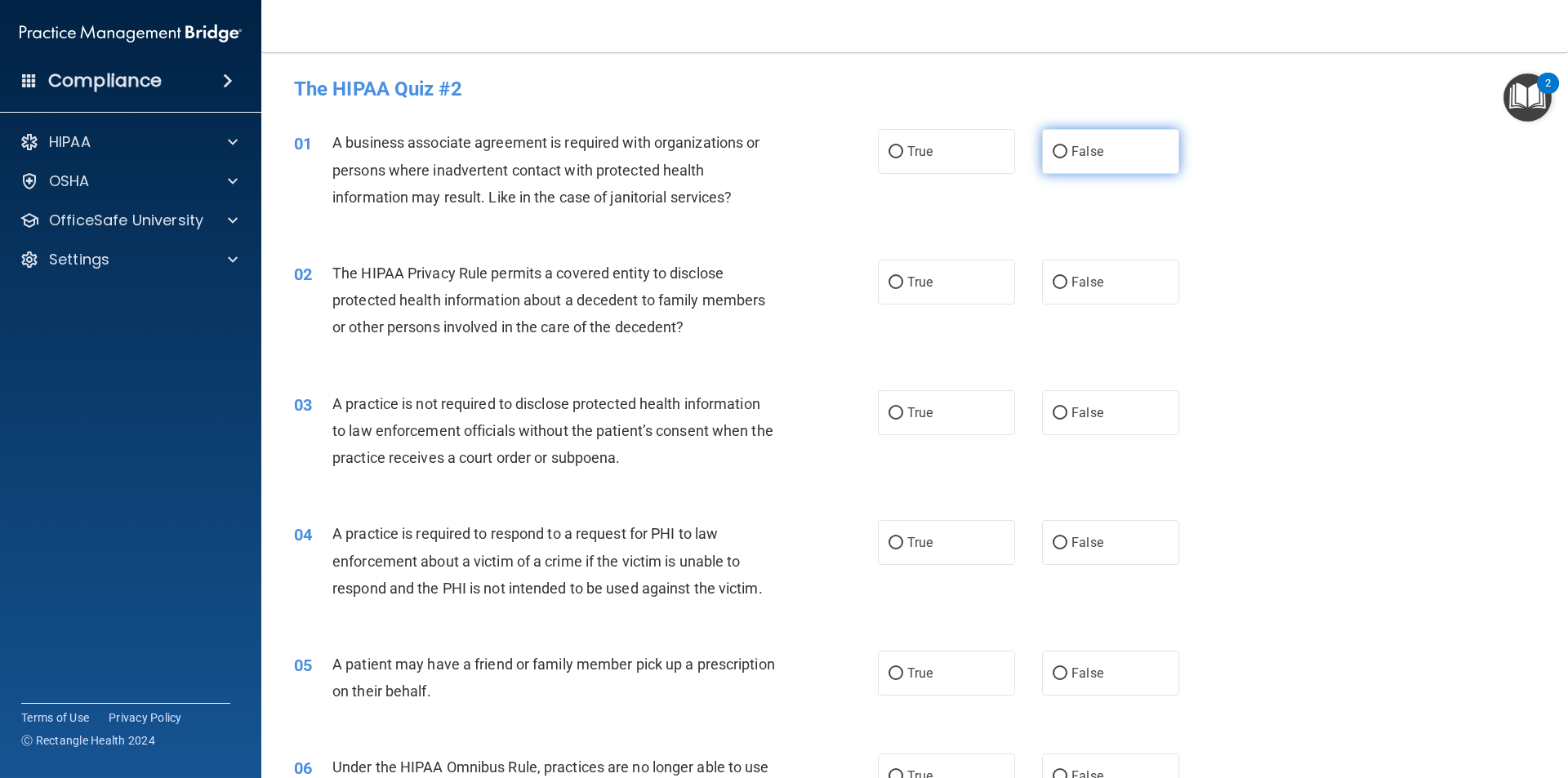
click at [1107, 145] on label "False" at bounding box center [1110, 151] width 137 height 45
click at [1067, 146] on input "False" at bounding box center [1060, 152] width 14 height 12
radio input "true"
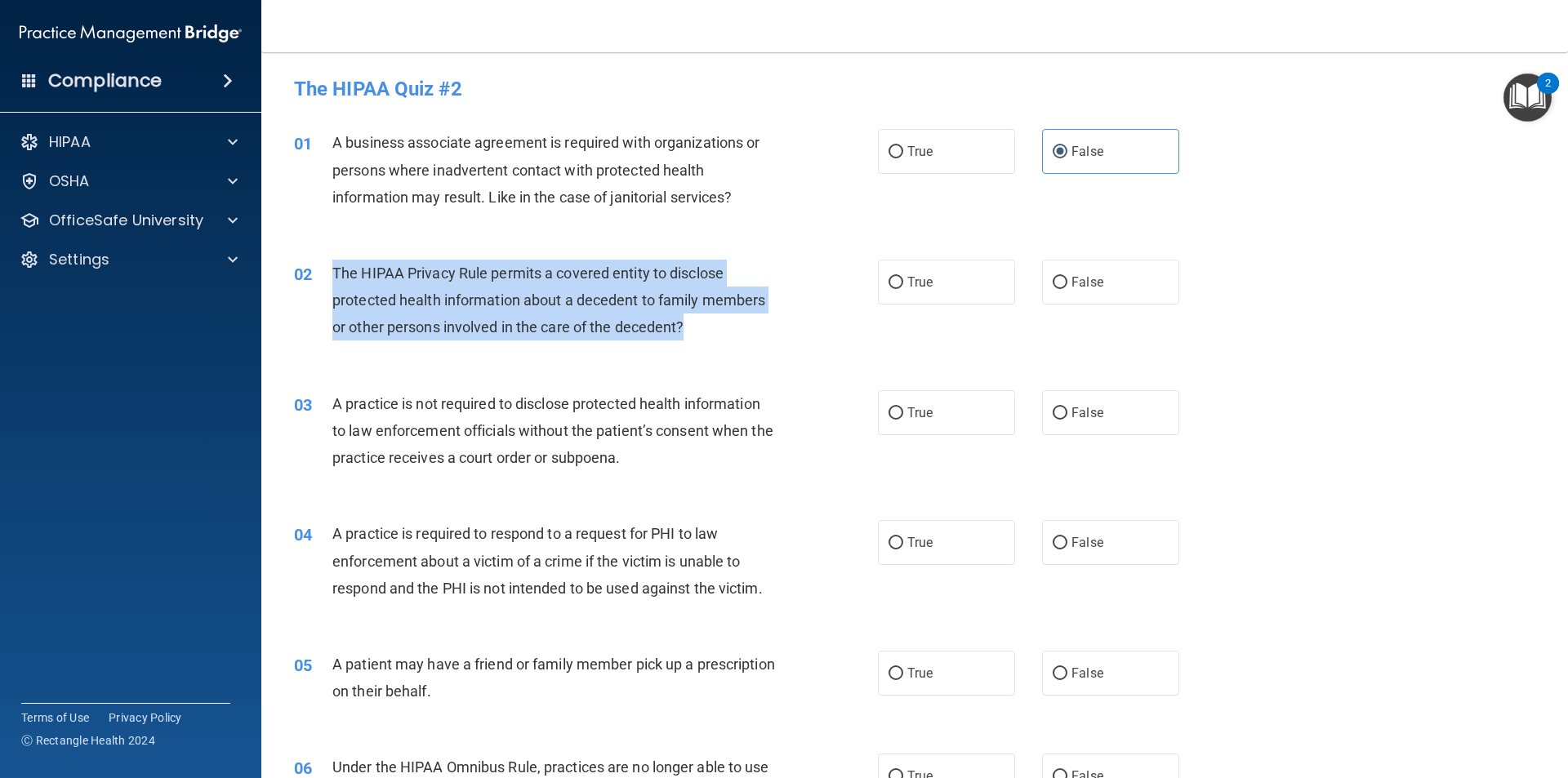
drag, startPoint x: 650, startPoint y: 317, endPoint x: 332, endPoint y: 260, distance: 323.1
click at [332, 260] on div "The HIPAA Privacy Rule permits a covered entity to disclose protected health in…" at bounding box center [561, 300] width 457 height 82
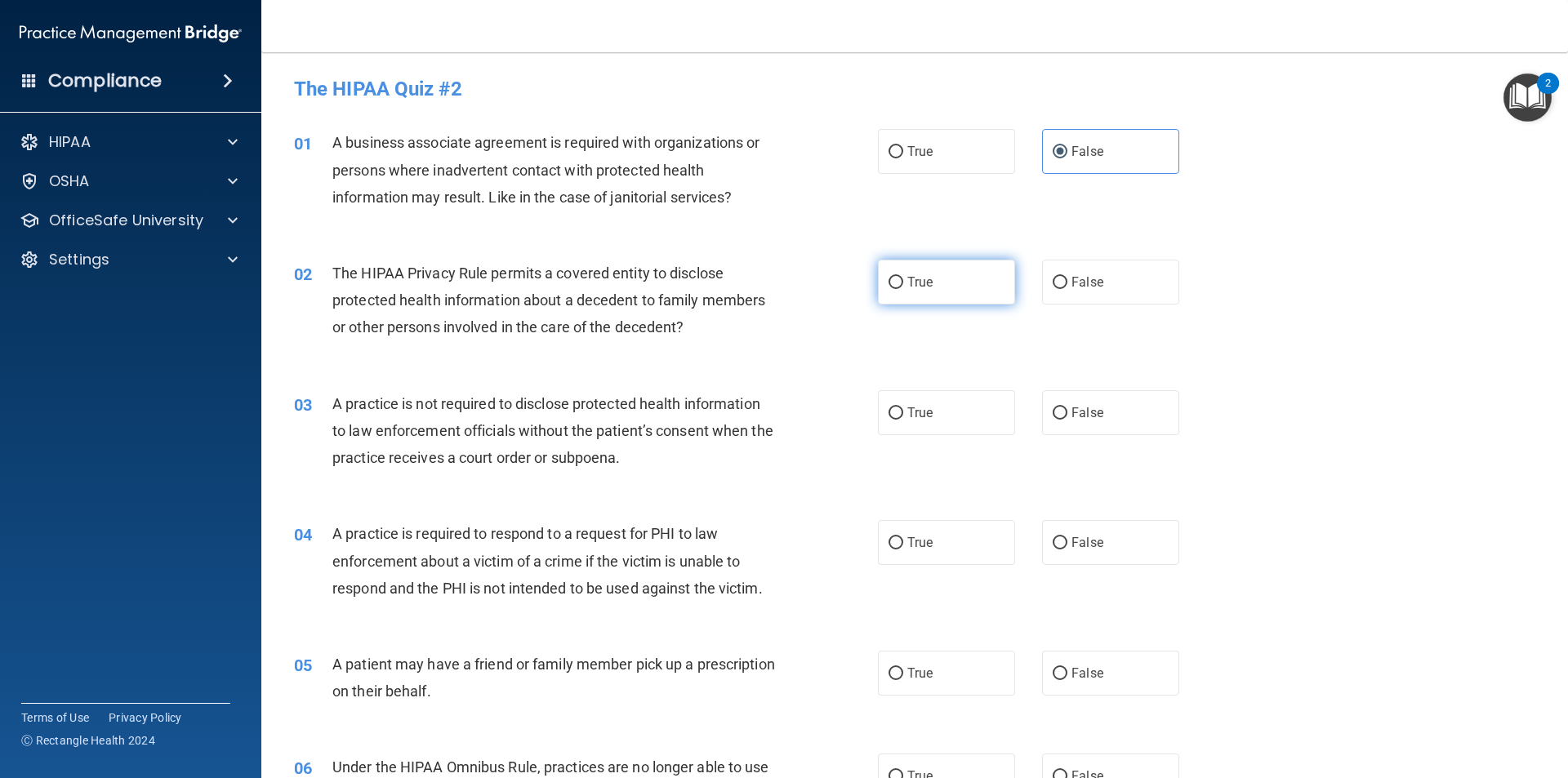
click at [949, 293] on label "True" at bounding box center [946, 282] width 137 height 45
click at [903, 289] on input "True" at bounding box center [895, 282] width 14 height 12
radio input "true"
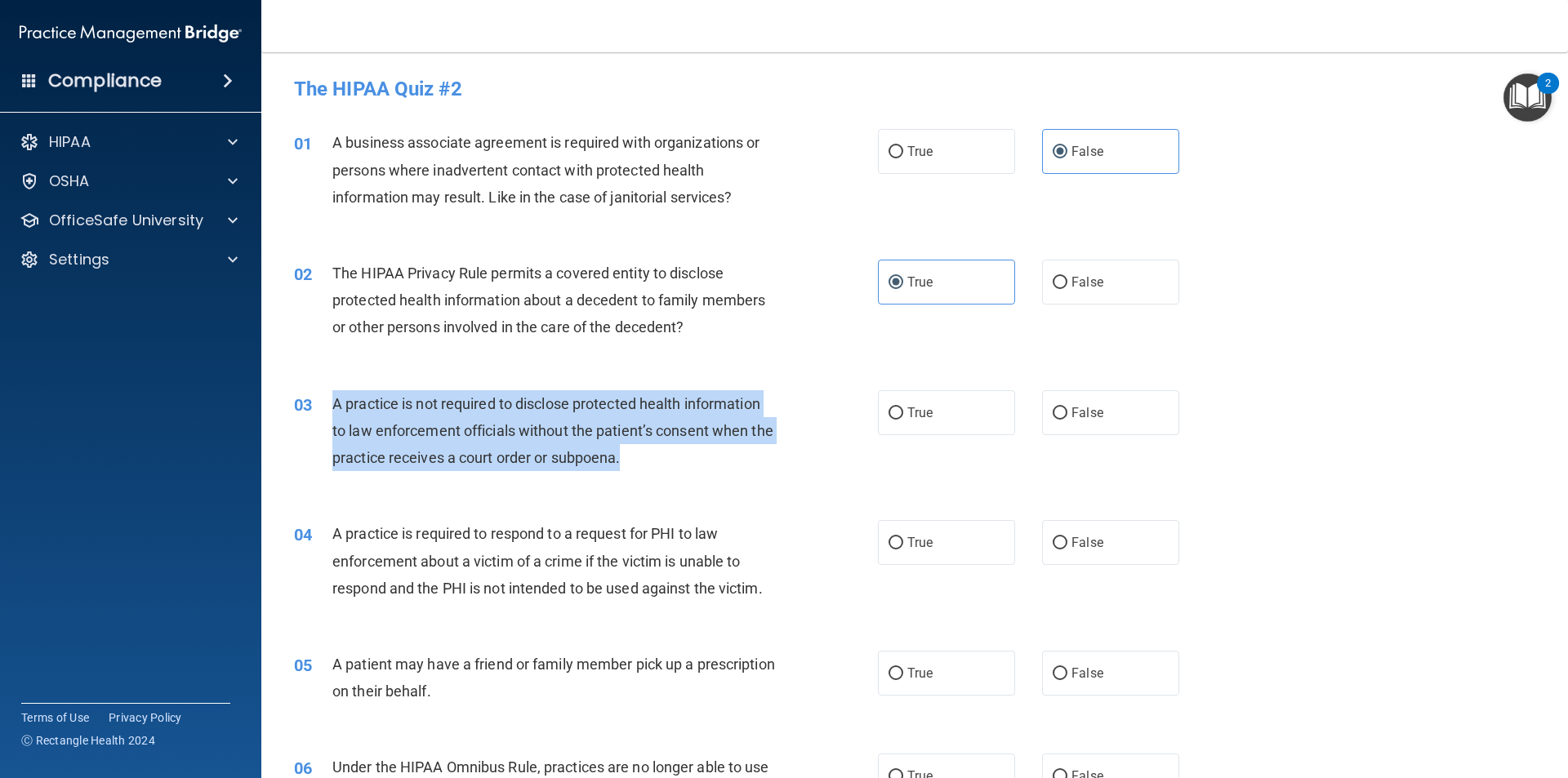
drag, startPoint x: 650, startPoint y: 448, endPoint x: 369, endPoint y: 410, distance: 283.6
click at [329, 406] on div "03 A practice is not required to disclose protected health information to law e…" at bounding box center [586, 436] width 633 height 90
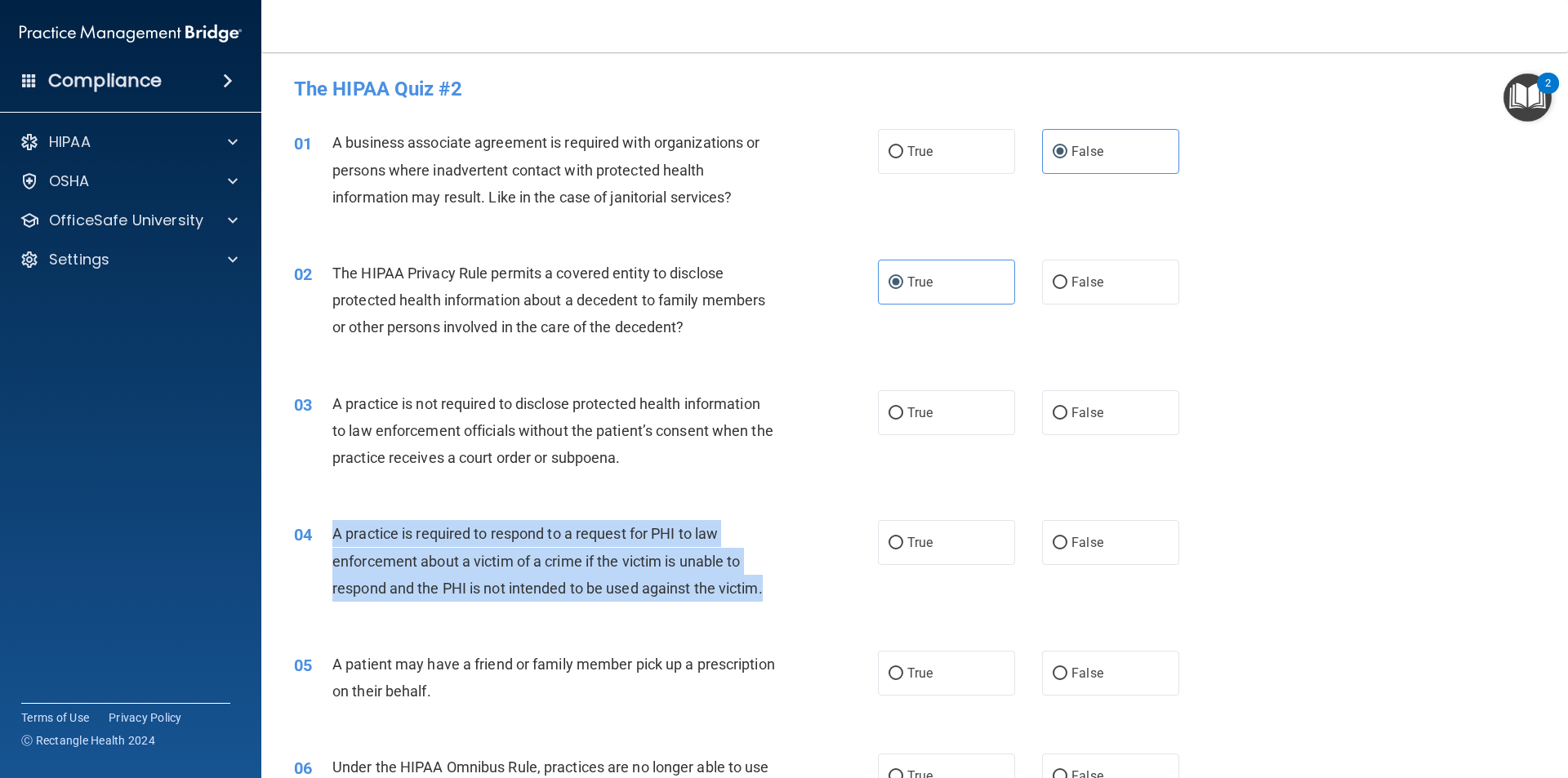
drag, startPoint x: 773, startPoint y: 584, endPoint x: 350, endPoint y: 540, distance: 425.3
click at [319, 545] on div "04 A practice is required to respond to a request for PHI to law enforcement ab…" at bounding box center [586, 565] width 633 height 90
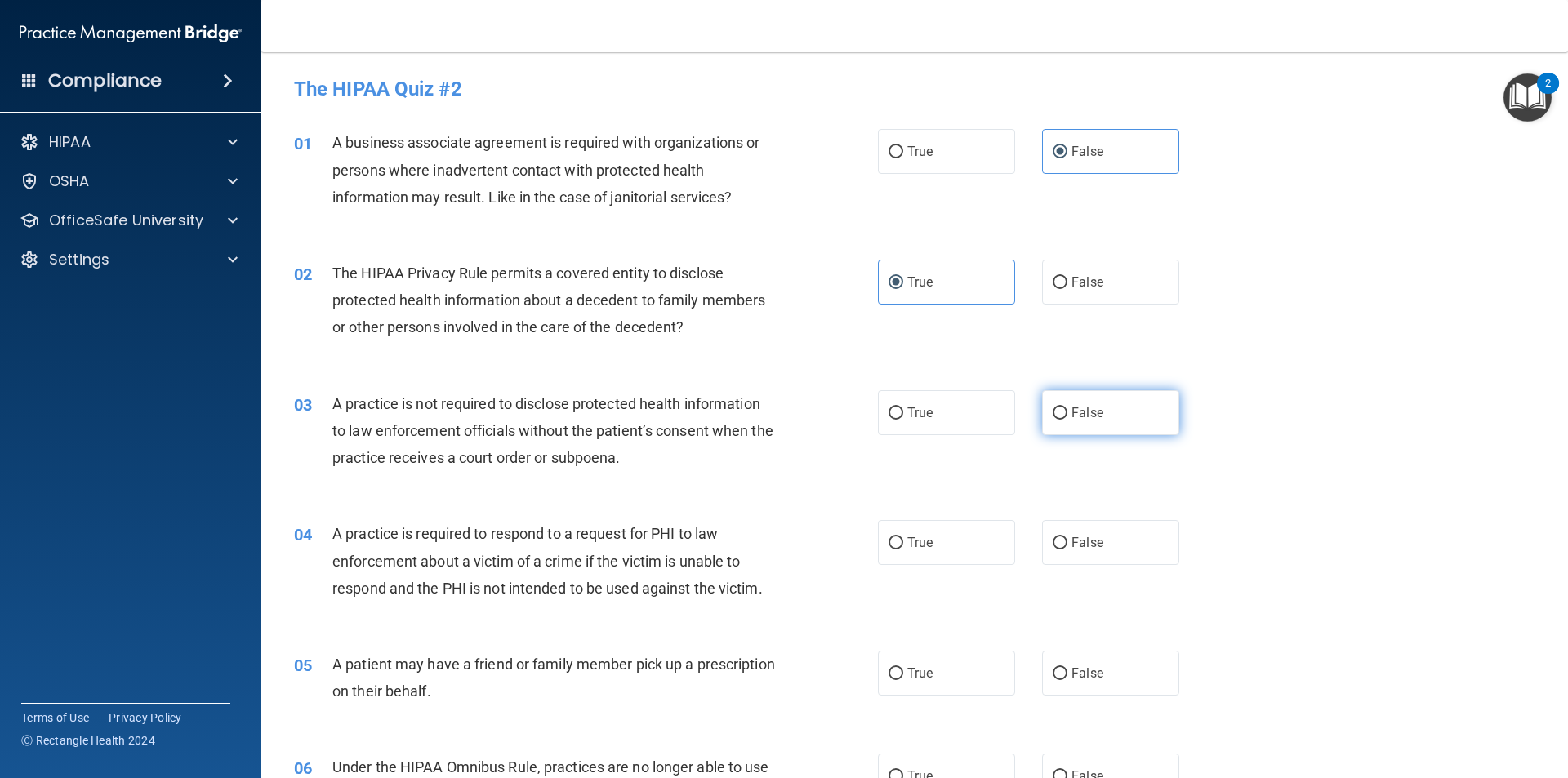
click at [1084, 419] on span "False" at bounding box center [1088, 413] width 32 height 15
click at [1067, 419] on input "False" at bounding box center [1060, 414] width 14 height 12
radio input "true"
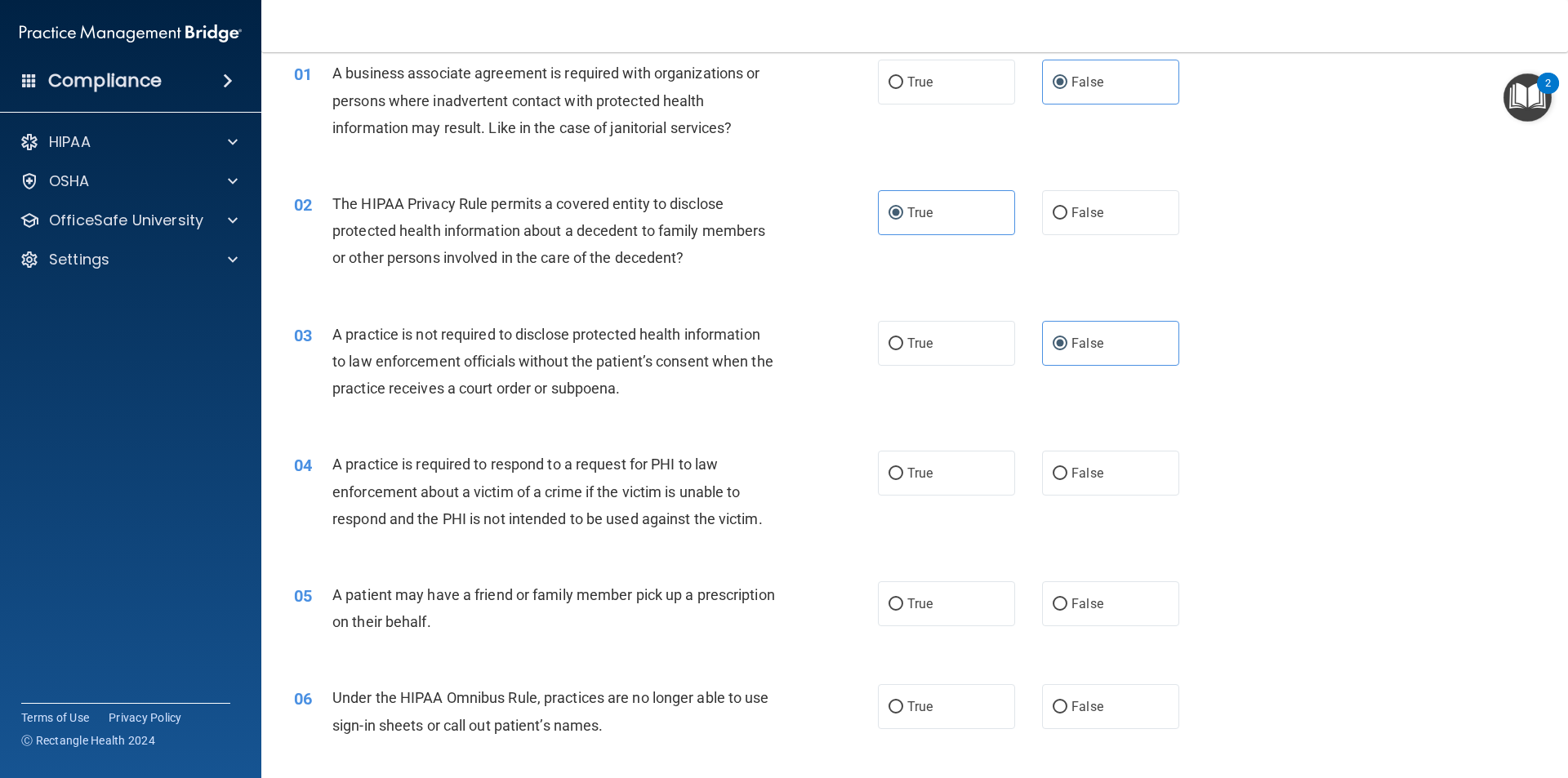
scroll to position [163, 0]
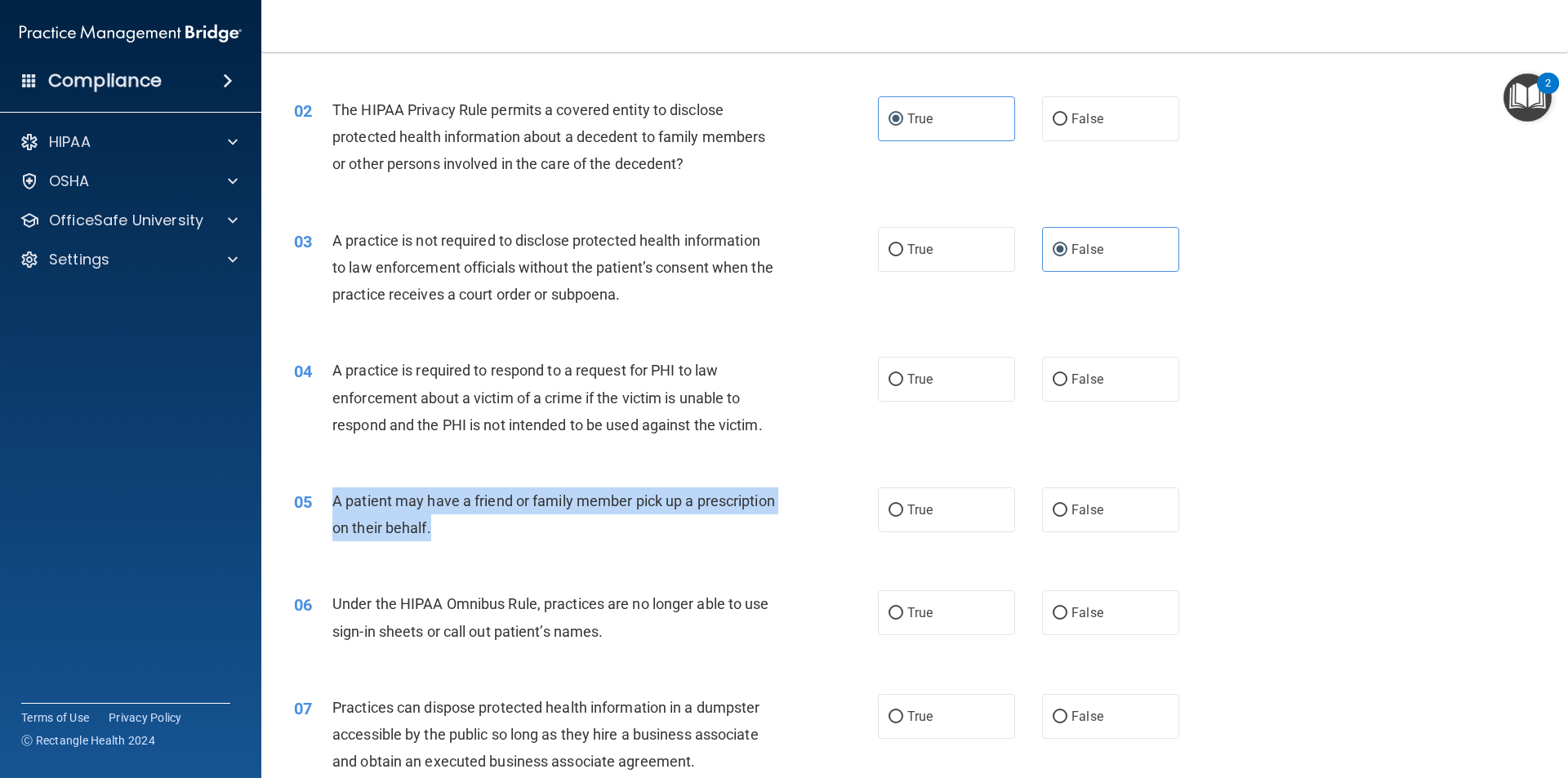
drag, startPoint x: 438, startPoint y: 540, endPoint x: 330, endPoint y: 502, distance: 114.5
click at [330, 502] on div "05 A patient may have a friend or family member pick up a prescription on their…" at bounding box center [586, 518] width 633 height 62
click at [930, 389] on label "True" at bounding box center [946, 379] width 137 height 45
click at [903, 386] on input "True" at bounding box center [895, 380] width 14 height 12
radio input "true"
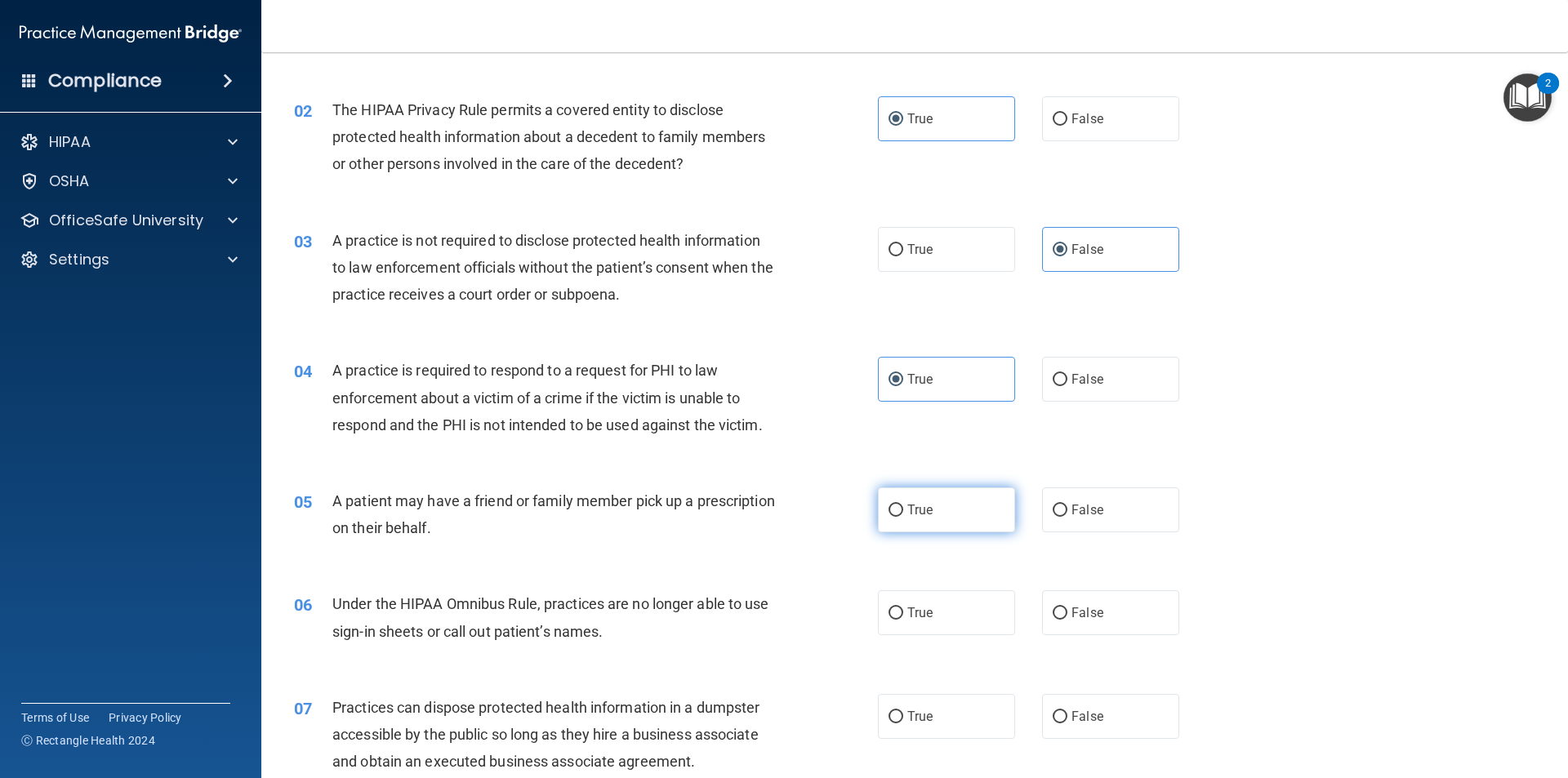
click at [923, 513] on span "True" at bounding box center [920, 510] width 25 height 15
click at [903, 513] on input "True" at bounding box center [895, 511] width 14 height 12
radio input "true"
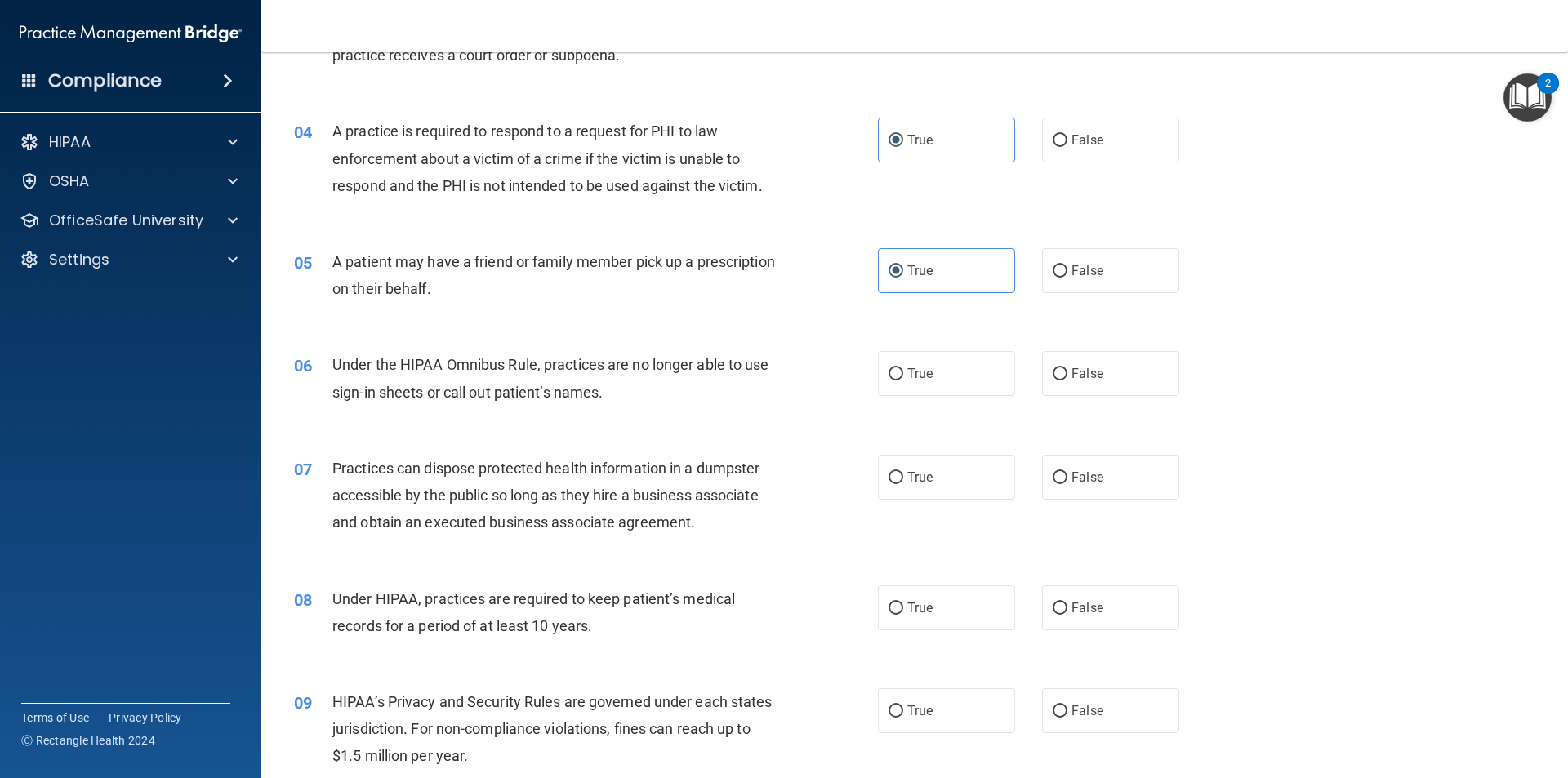
scroll to position [408, 0]
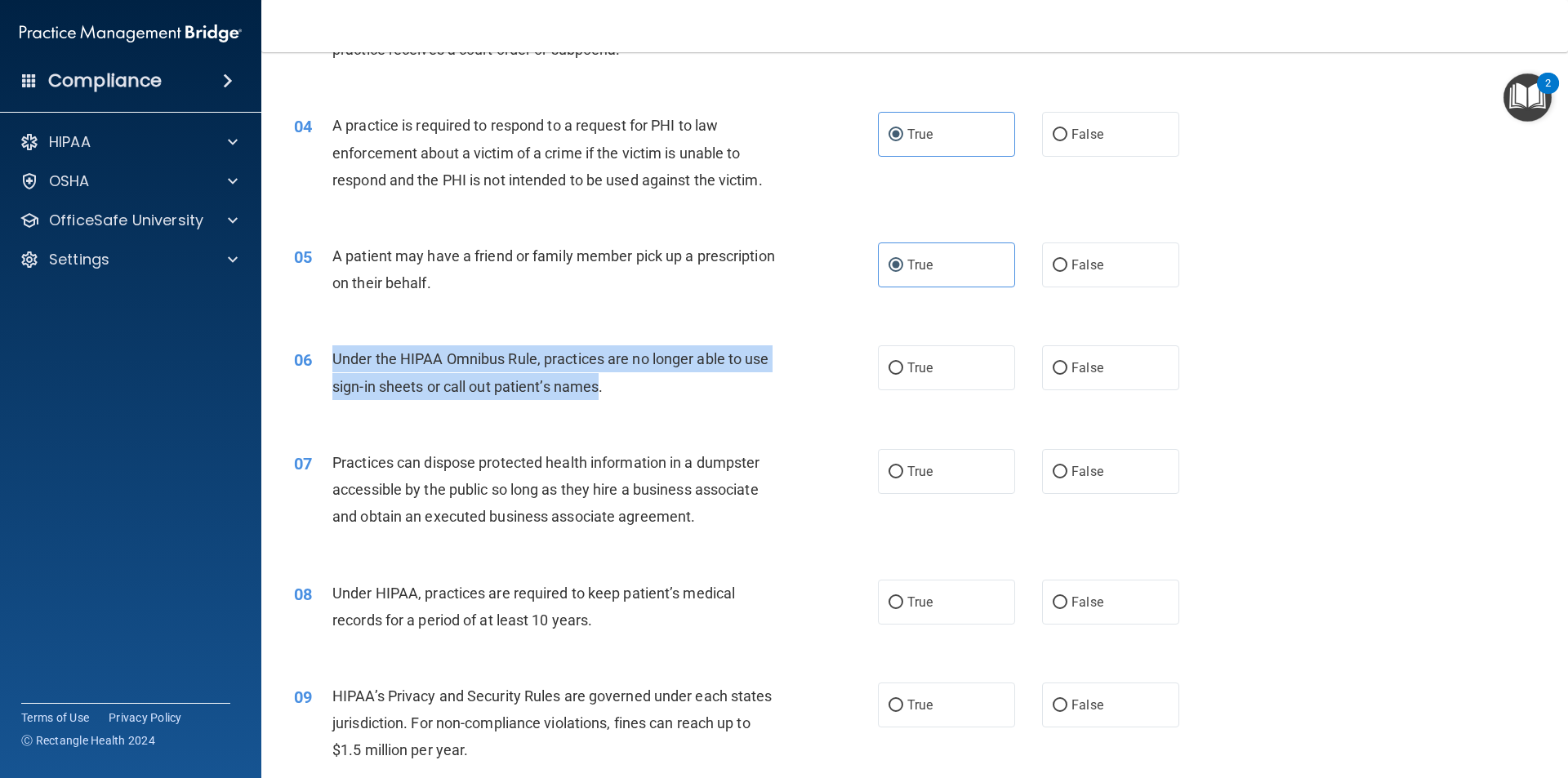
drag, startPoint x: 600, startPoint y: 378, endPoint x: 325, endPoint y: 354, distance: 276.0
click at [321, 354] on div "06 Under the HIPAA Omnibus Rule, practices are no longer able to use sign-in sh…" at bounding box center [586, 375] width 633 height 62
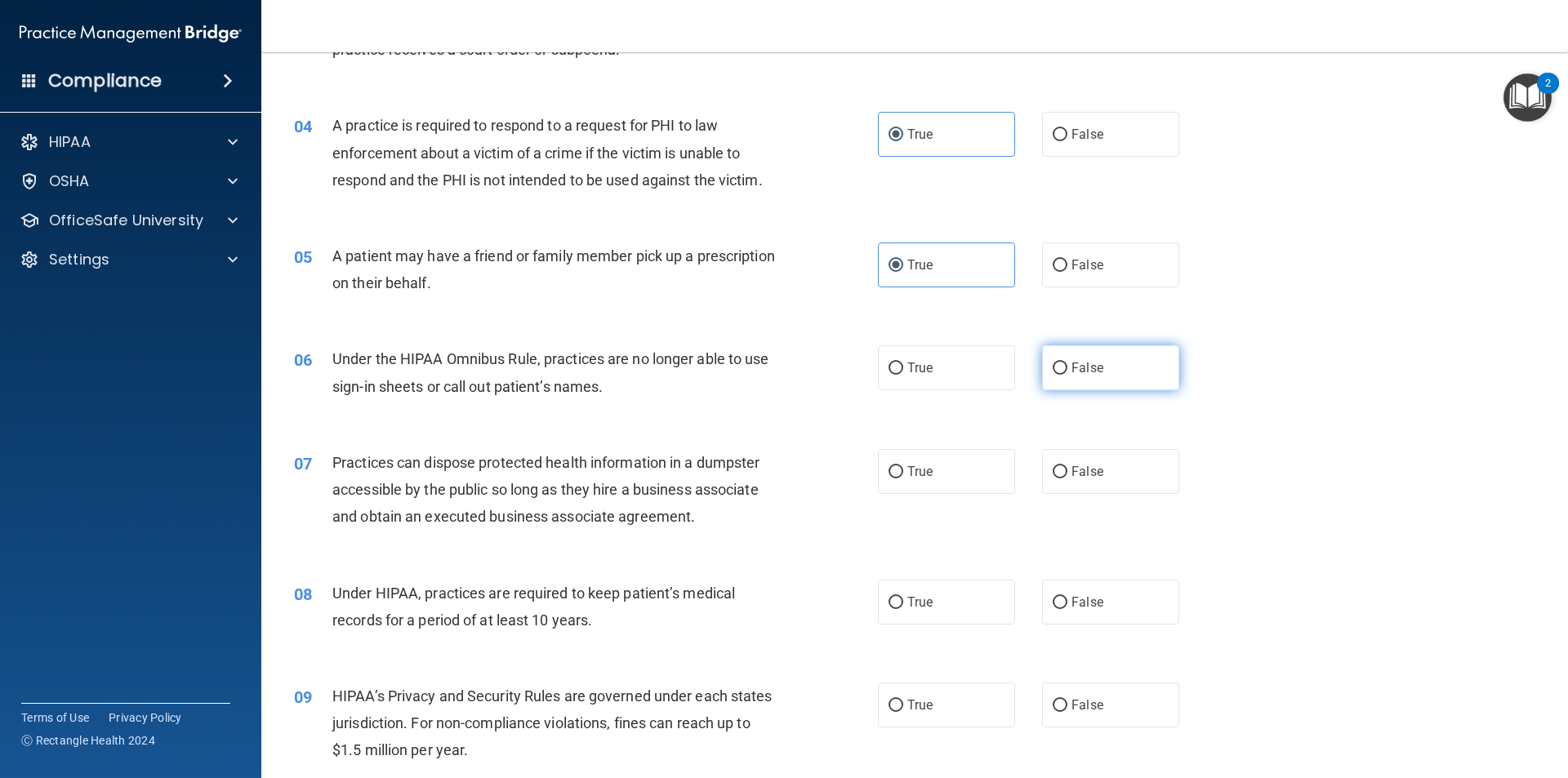
click at [1073, 367] on span "False" at bounding box center [1088, 368] width 32 height 15
click at [1067, 367] on input "False" at bounding box center [1060, 369] width 14 height 12
radio input "true"
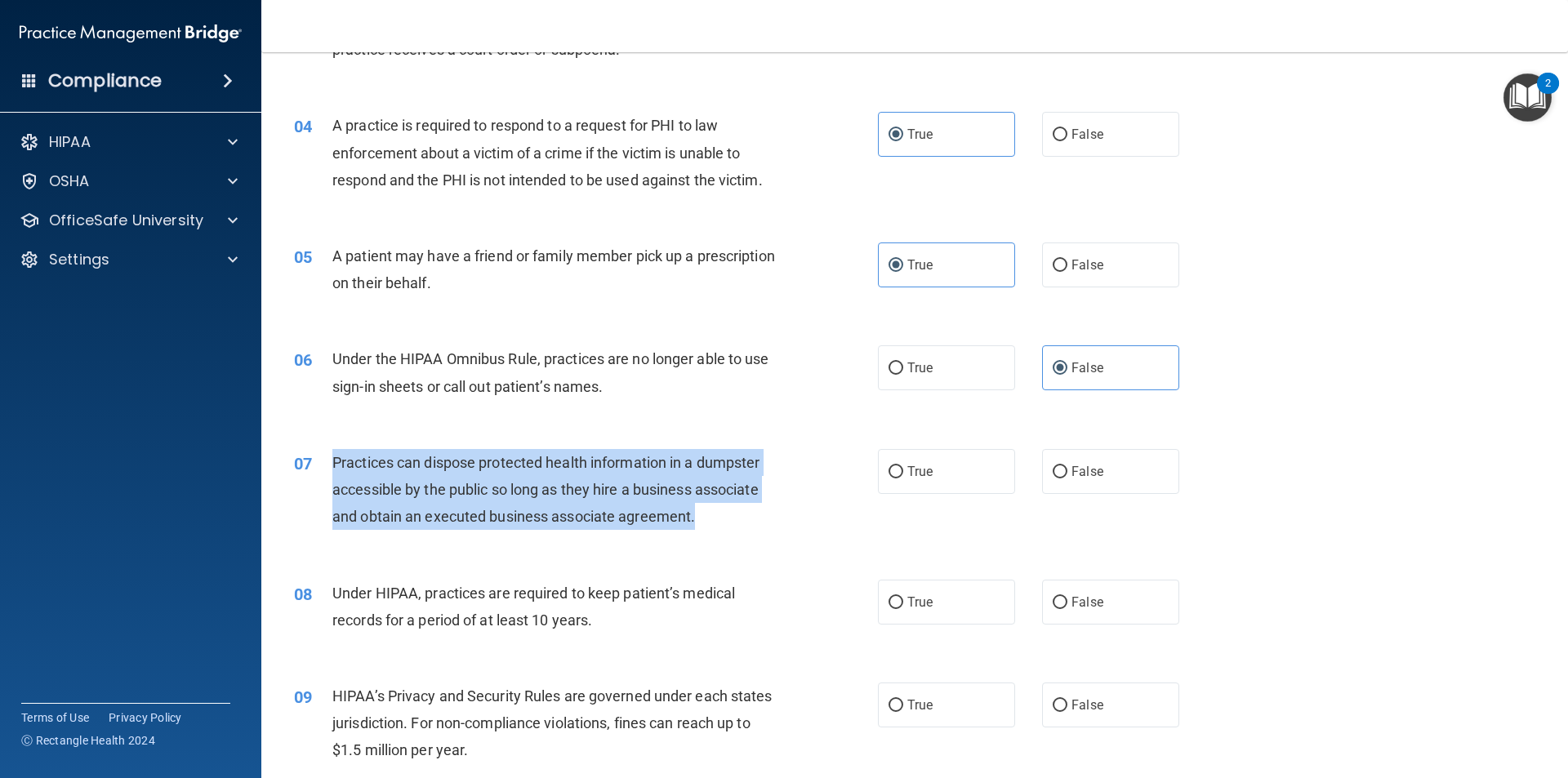
drag, startPoint x: 706, startPoint y: 523, endPoint x: 389, endPoint y: 465, distance: 322.3
click at [336, 469] on div "Practices can dispose protected health information in a dumpster accessible by …" at bounding box center [561, 490] width 457 height 82
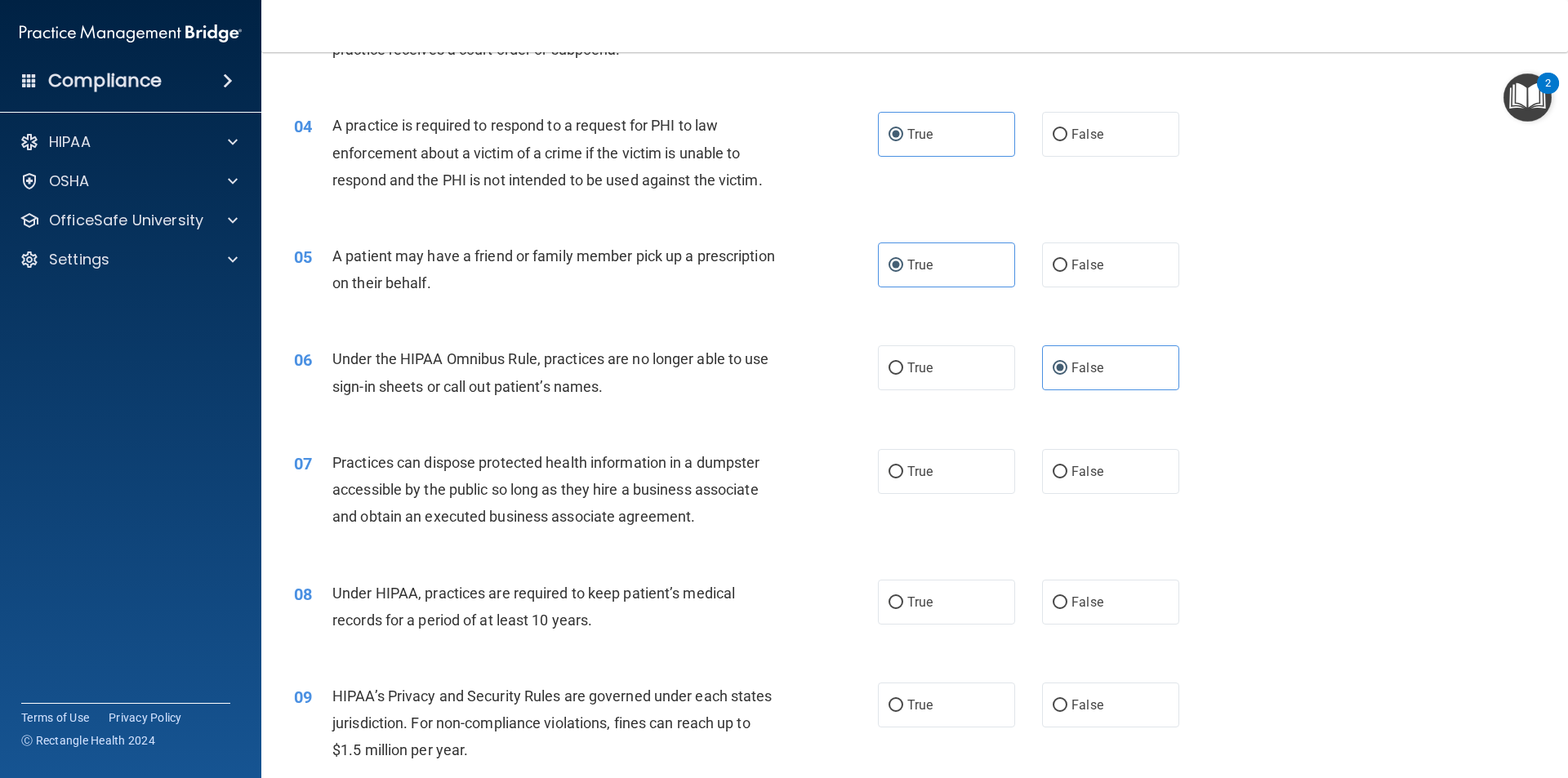
click at [760, 550] on div "07 Practices can dispose protected health information in a dumpster accessible …" at bounding box center [914, 494] width 1265 height 130
click at [1080, 481] on label "False" at bounding box center [1110, 471] width 137 height 45
click at [1067, 479] on input "False" at bounding box center [1060, 472] width 14 height 12
radio input "true"
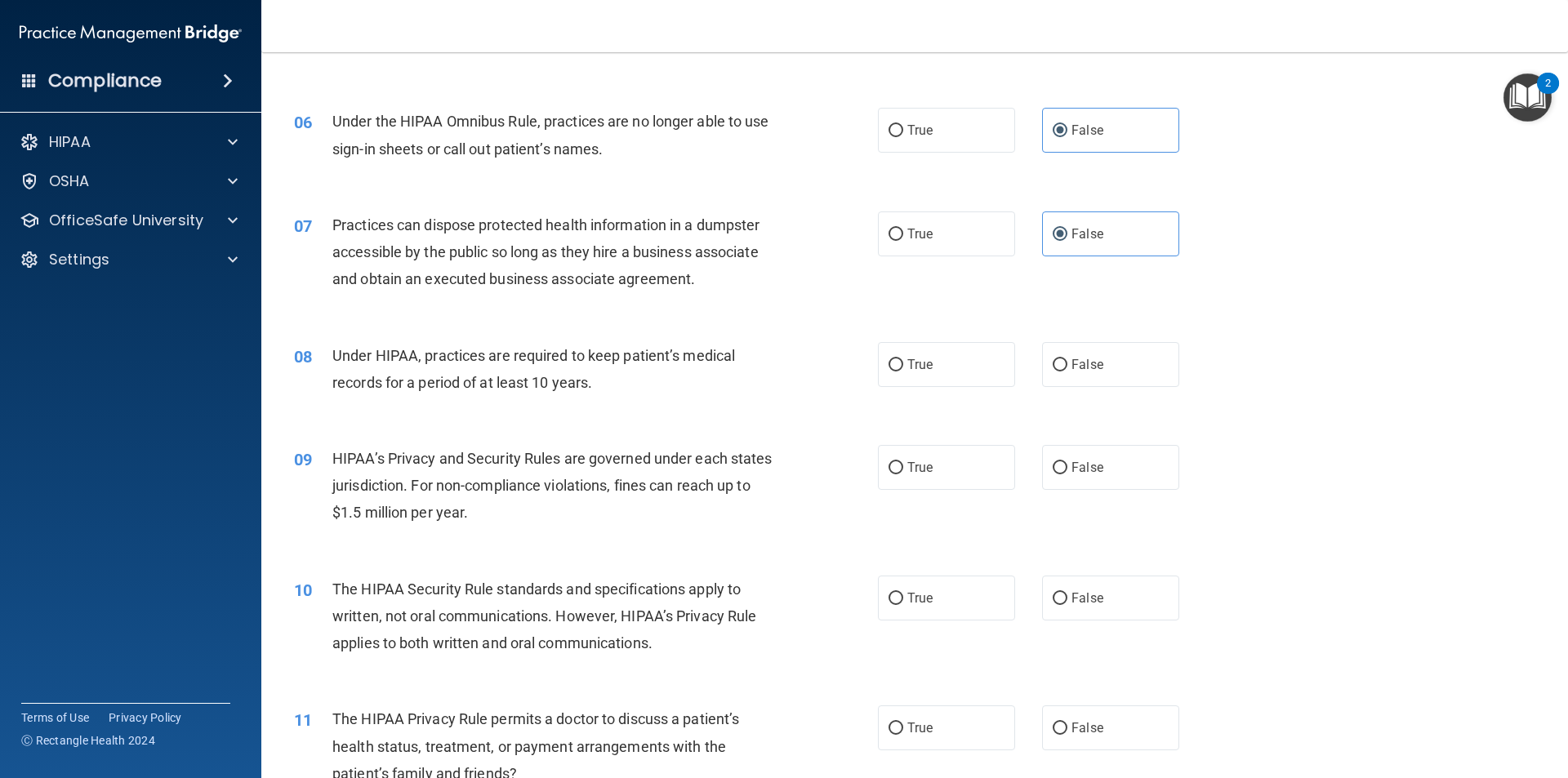
scroll to position [653, 0]
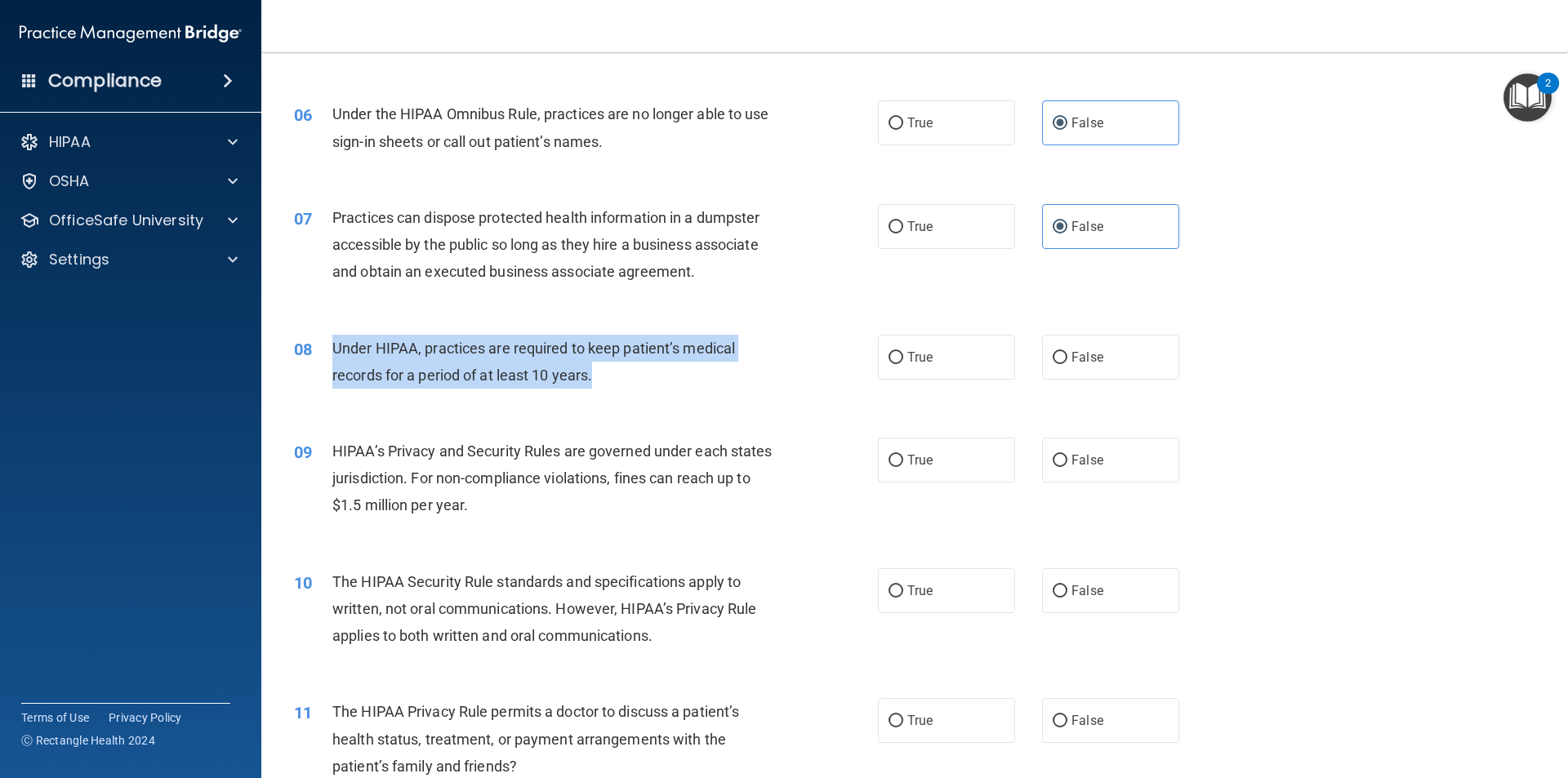
drag, startPoint x: 603, startPoint y: 386, endPoint x: 330, endPoint y: 348, distance: 275.6
click at [326, 348] on div "08 Under HIPAA, practices are required to keep patient’s medical records for a …" at bounding box center [586, 365] width 633 height 62
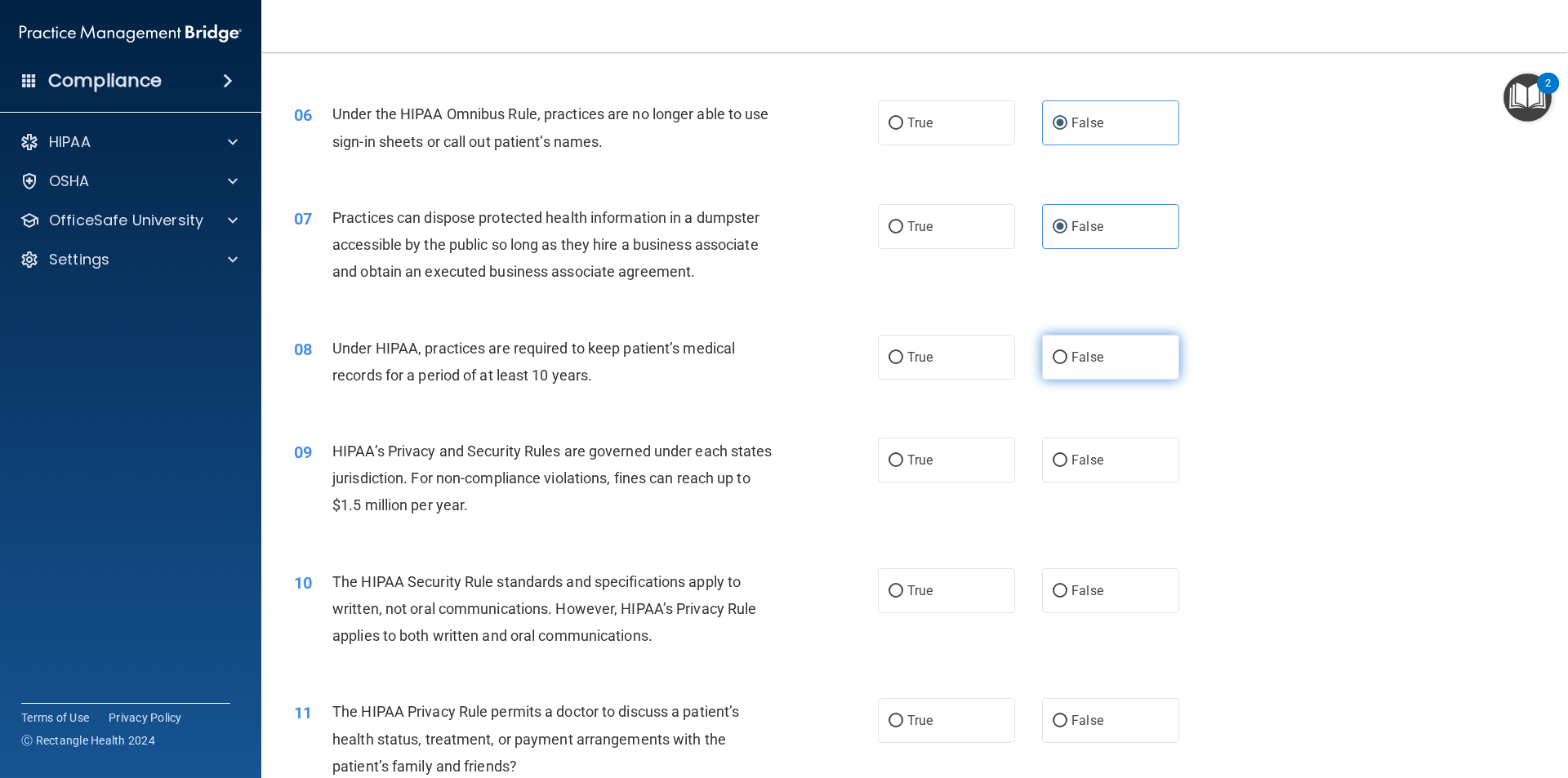
click at [1103, 355] on label "False" at bounding box center [1110, 357] width 137 height 45
click at [1067, 355] on input "False" at bounding box center [1060, 358] width 14 height 12
radio input "true"
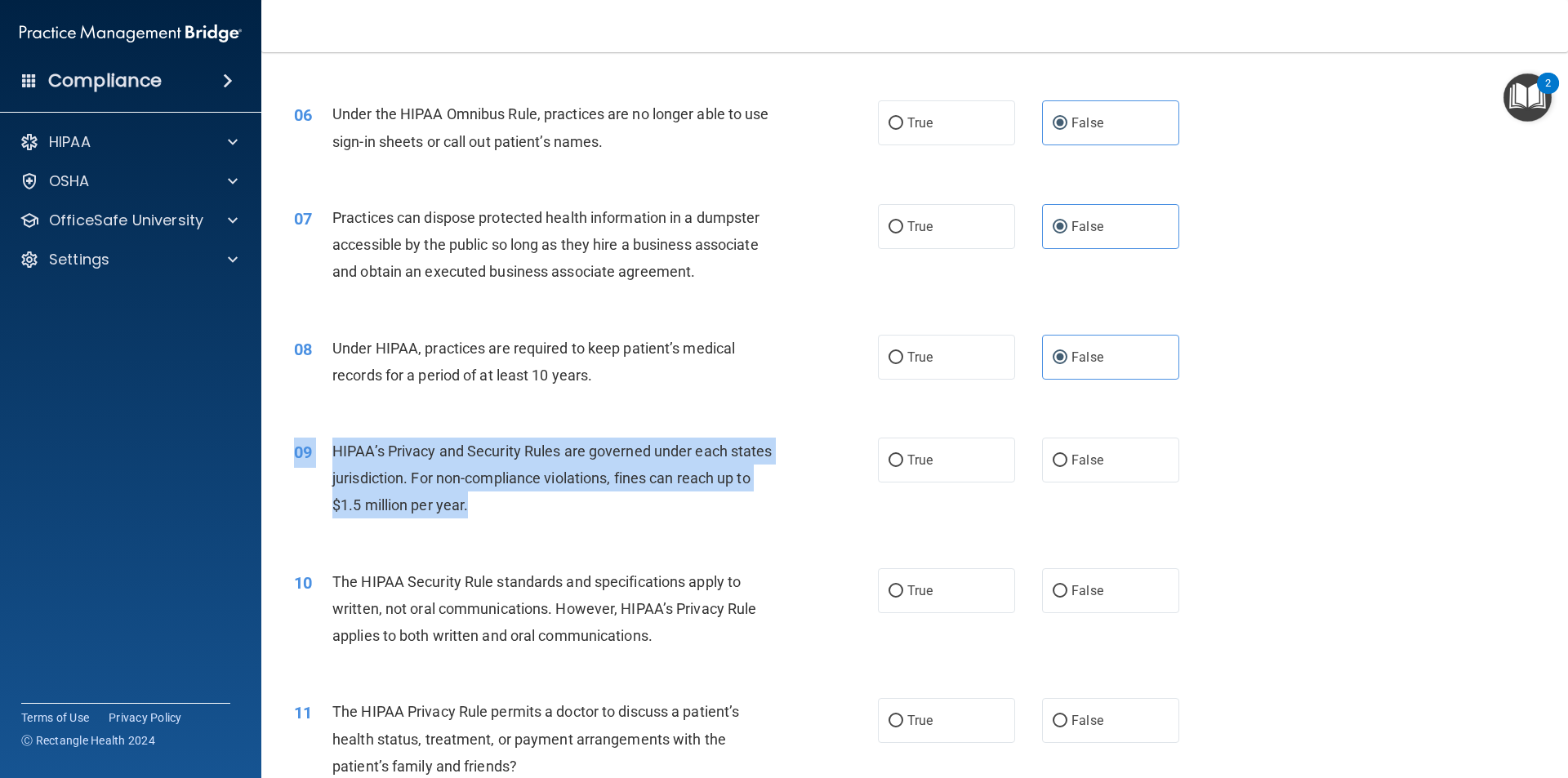
drag, startPoint x: 544, startPoint y: 508, endPoint x: 322, endPoint y: 436, distance: 233.4
click at [322, 436] on div "09 HIPAA’s Privacy and Security Rules are governed under each states jurisdicti…" at bounding box center [914, 482] width 1265 height 130
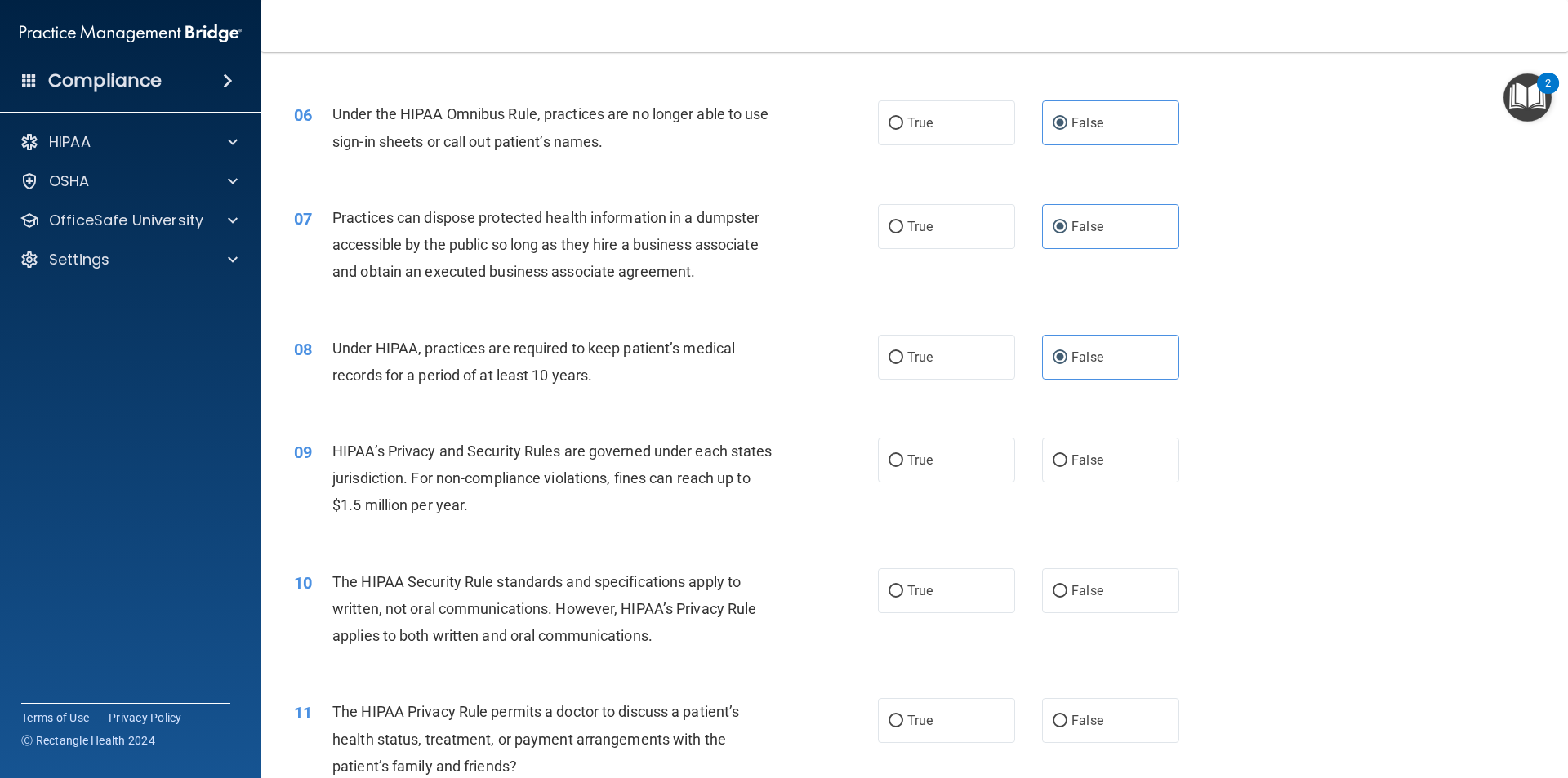
click at [322, 436] on div "09 HIPAA’s Privacy and Security Rules are governed under each states jurisdicti…" at bounding box center [914, 482] width 1265 height 130
click at [968, 461] on label "True" at bounding box center [946, 459] width 137 height 45
click at [903, 461] on input "True" at bounding box center [895, 461] width 14 height 12
radio input "true"
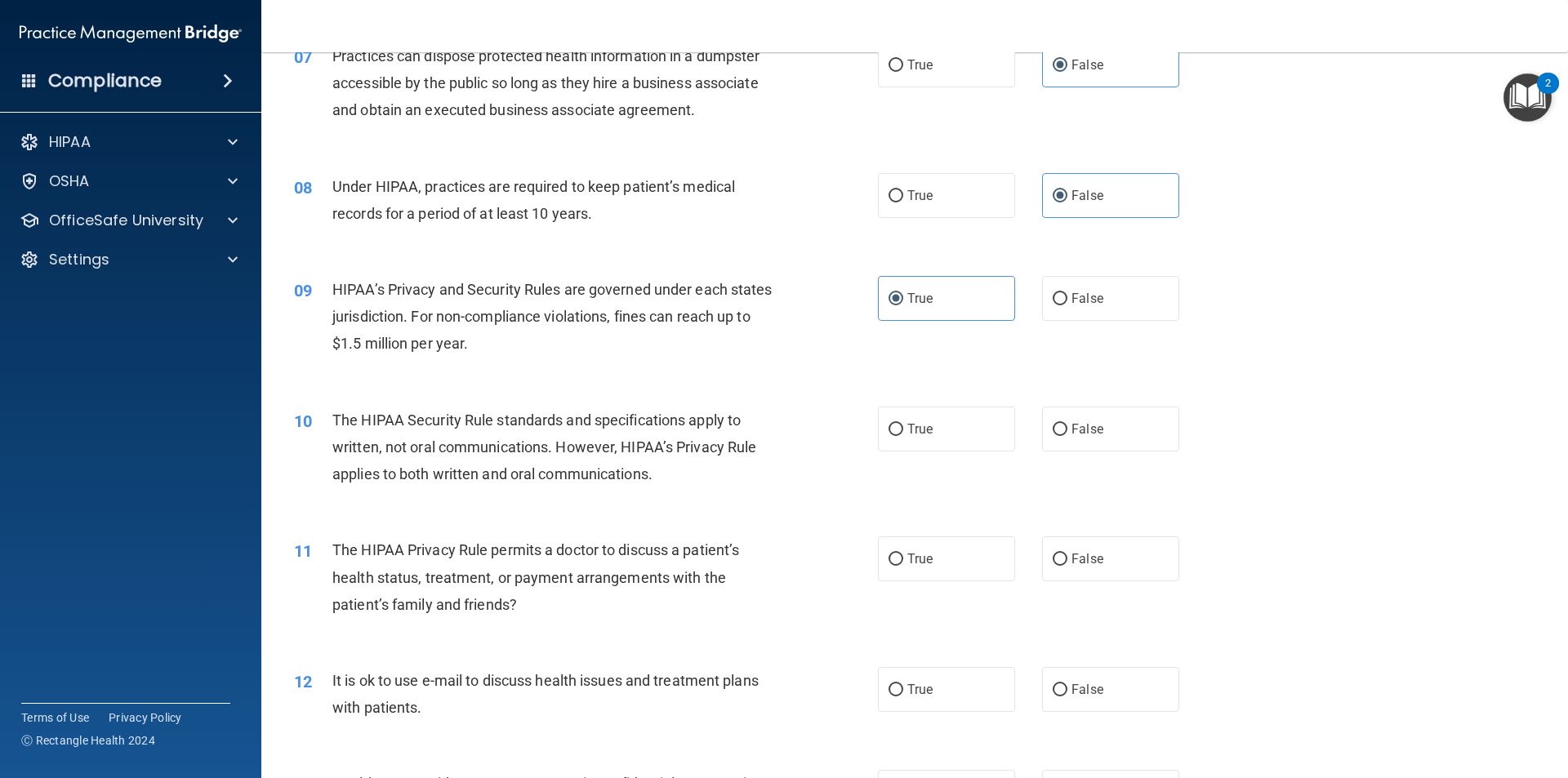
scroll to position [816, 0]
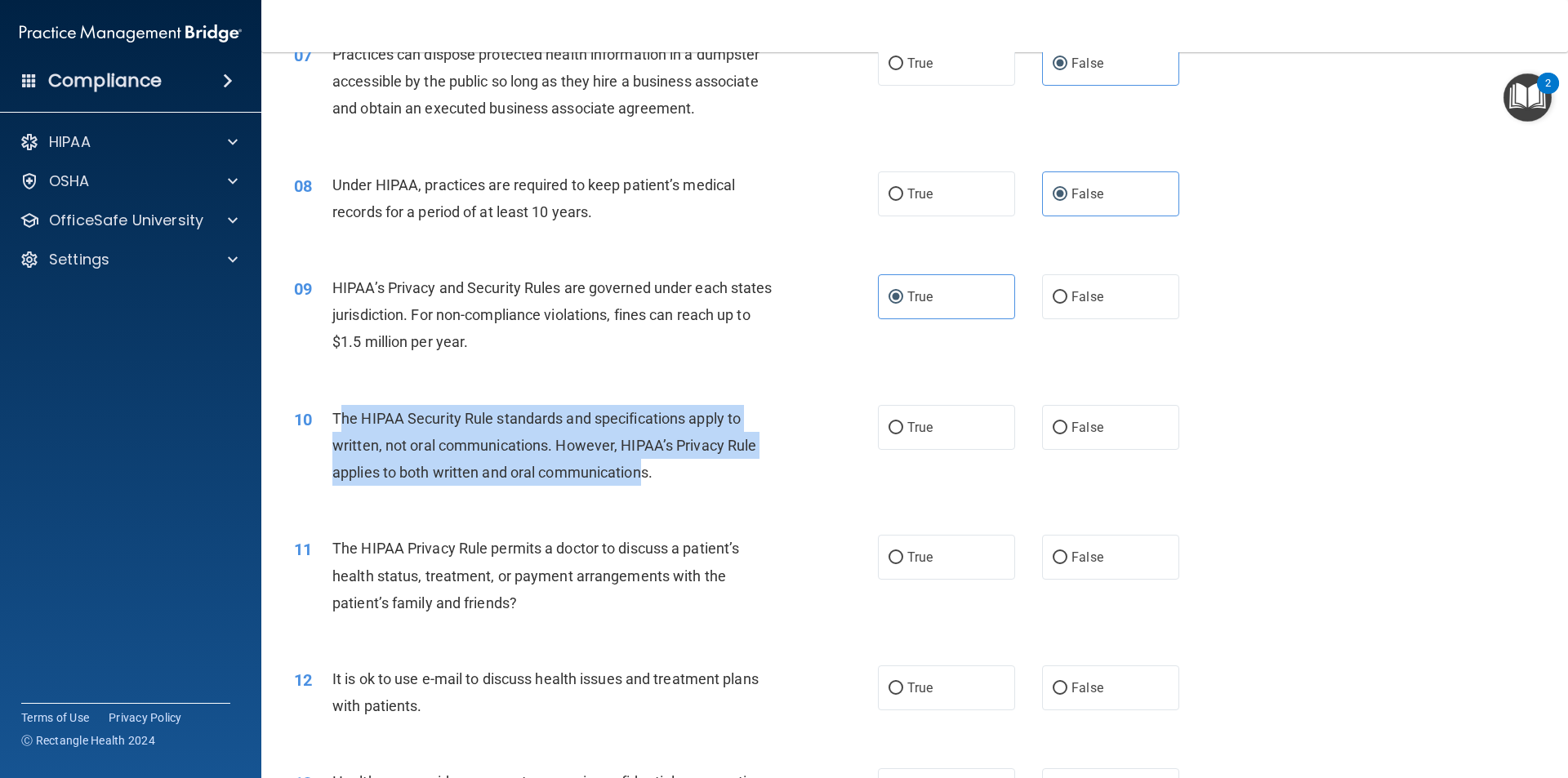
drag, startPoint x: 647, startPoint y: 478, endPoint x: 342, endPoint y: 411, distance: 312.3
click at [342, 411] on span "The HIPAA Security Rule standards and specifications apply to written, not oral…" at bounding box center [544, 446] width 424 height 71
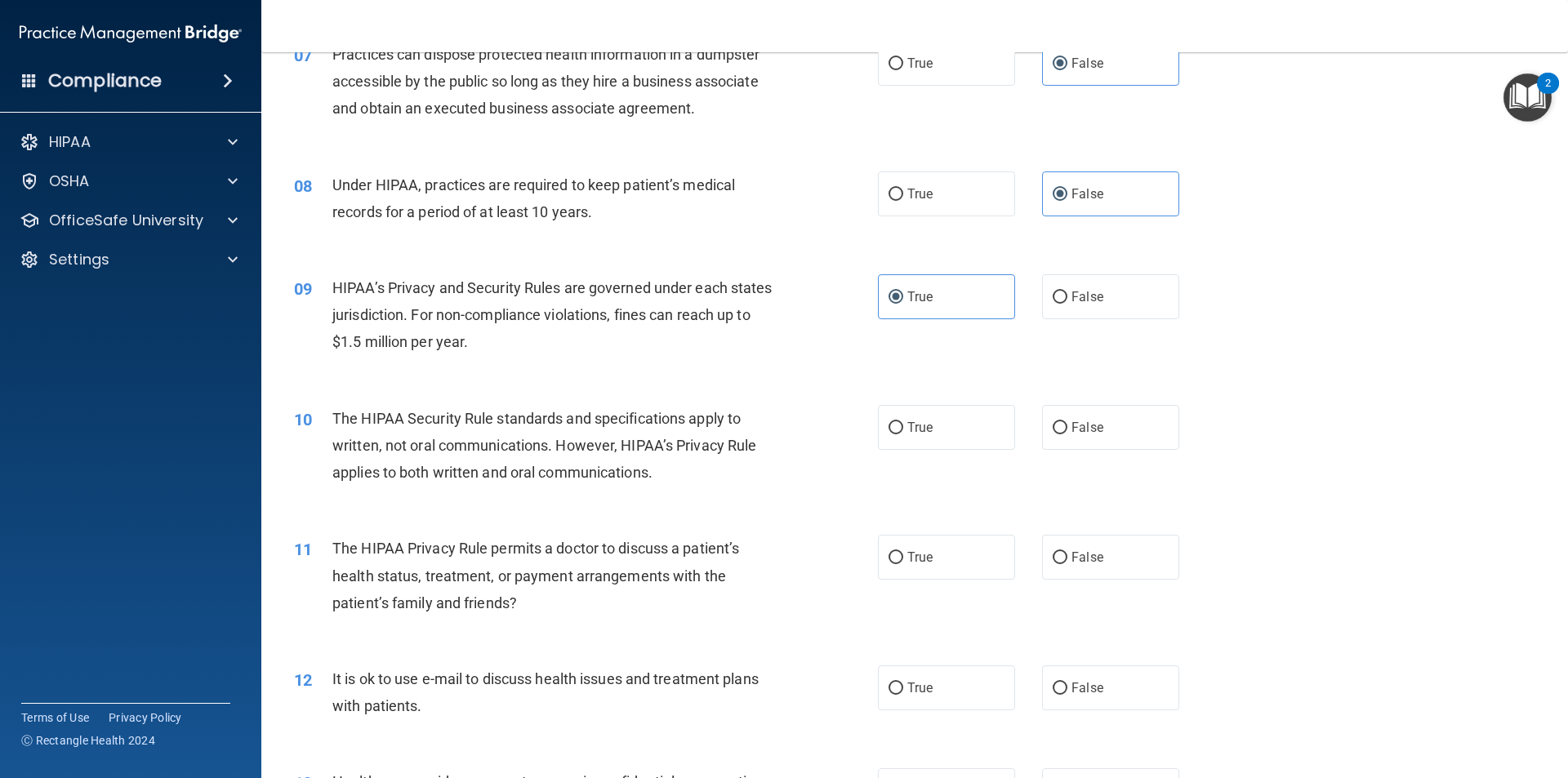
click at [663, 480] on div "The HIPAA Security Rule standards and specifications apply to written, not oral…" at bounding box center [561, 446] width 457 height 82
drag, startPoint x: 639, startPoint y: 472, endPoint x: 532, endPoint y: 471, distance: 107.0
click at [532, 471] on span "The HIPAA Security Rule standards and specifications apply to written, not oral…" at bounding box center [544, 446] width 424 height 71
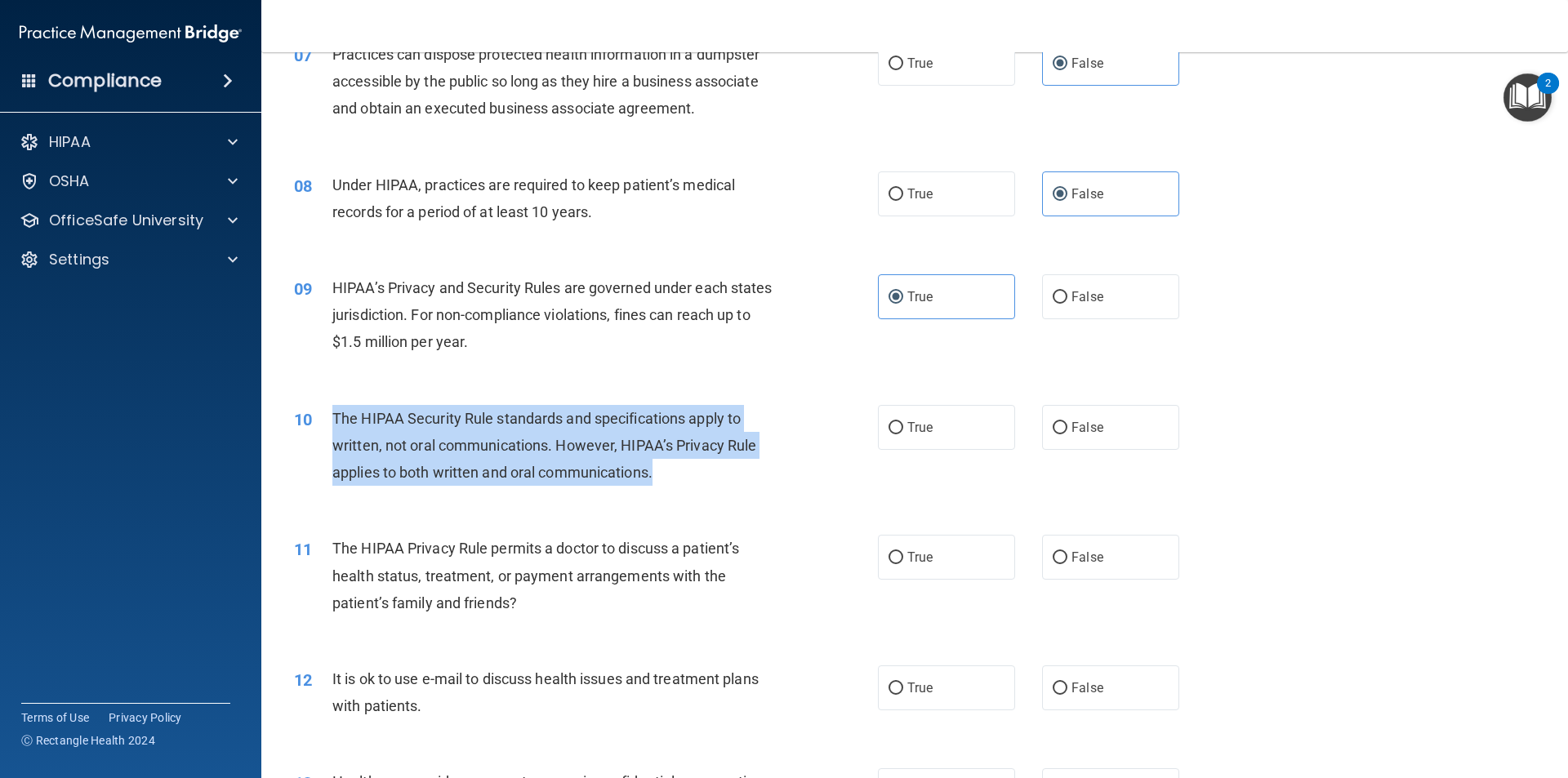
drag, startPoint x: 710, startPoint y: 482, endPoint x: 336, endPoint y: 418, distance: 379.4
click at [336, 418] on div "The HIPAA Security Rule standards and specifications apply to written, not oral…" at bounding box center [561, 446] width 457 height 82
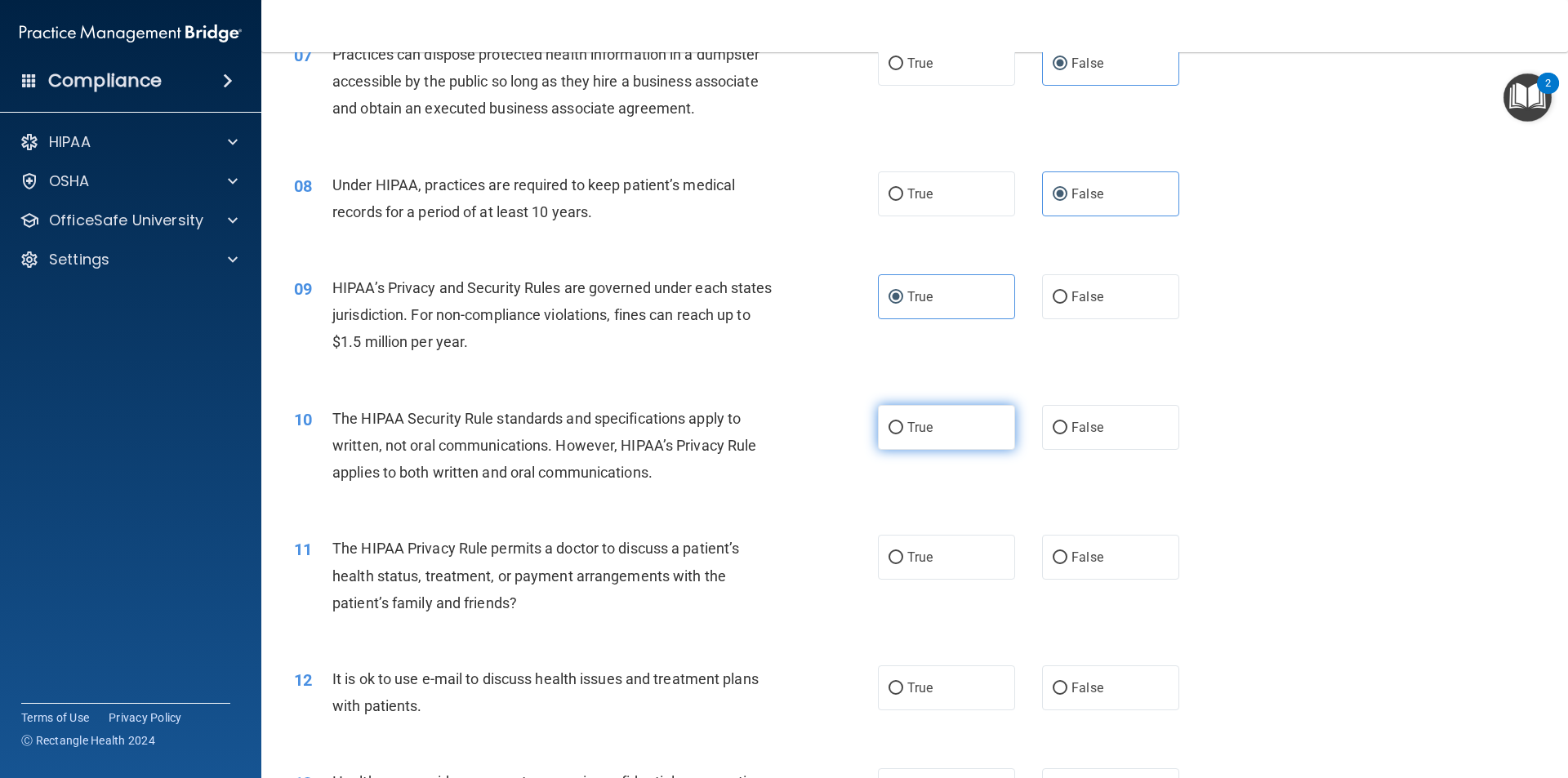
click at [937, 430] on label "True" at bounding box center [946, 427] width 137 height 45
click at [903, 430] on input "True" at bounding box center [895, 428] width 14 height 12
radio input "true"
click at [873, 473] on div "10 The HIPAA Security Rule standards and specifications apply to written, not o…" at bounding box center [586, 450] width 633 height 90
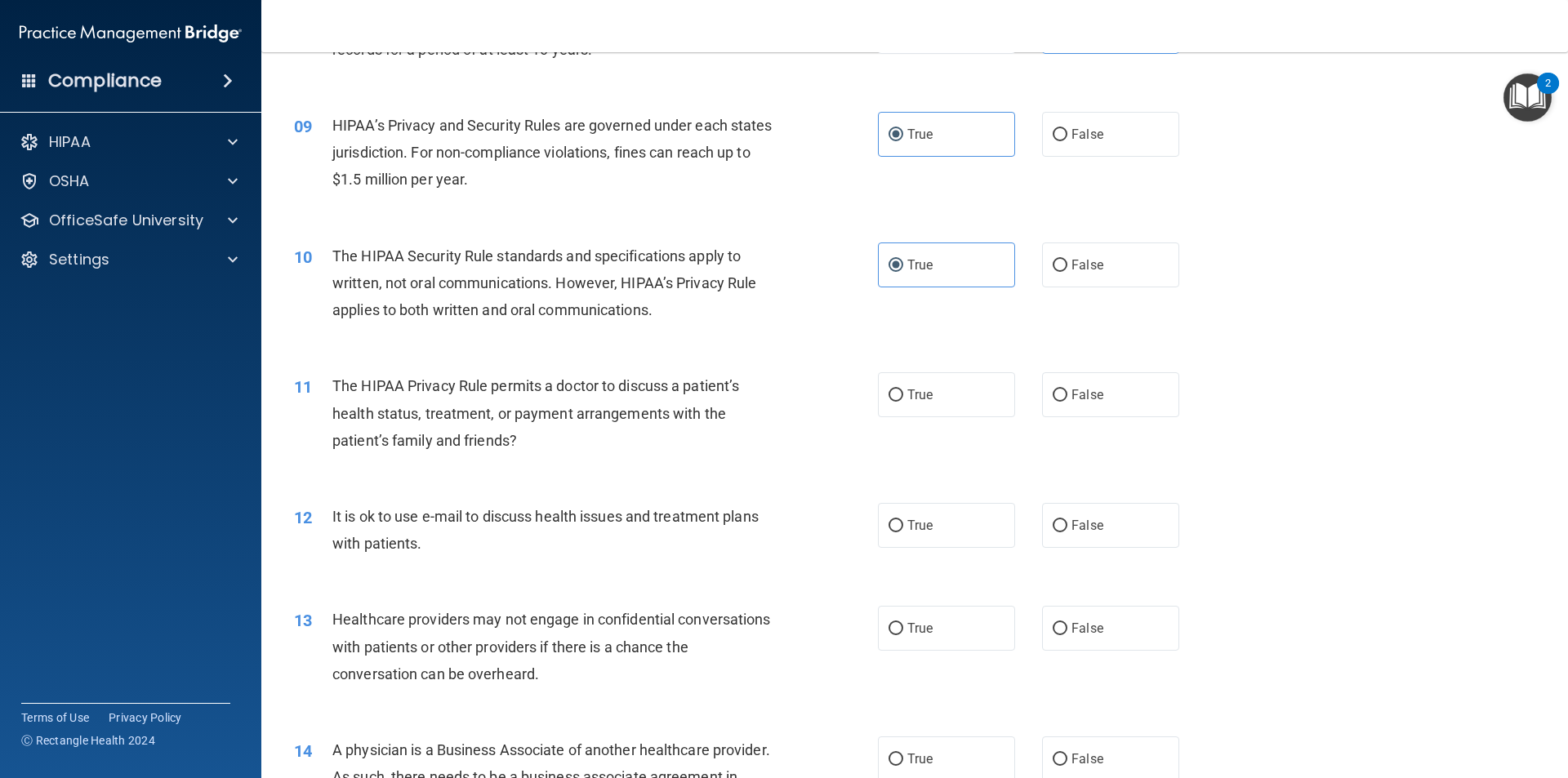
scroll to position [980, 0]
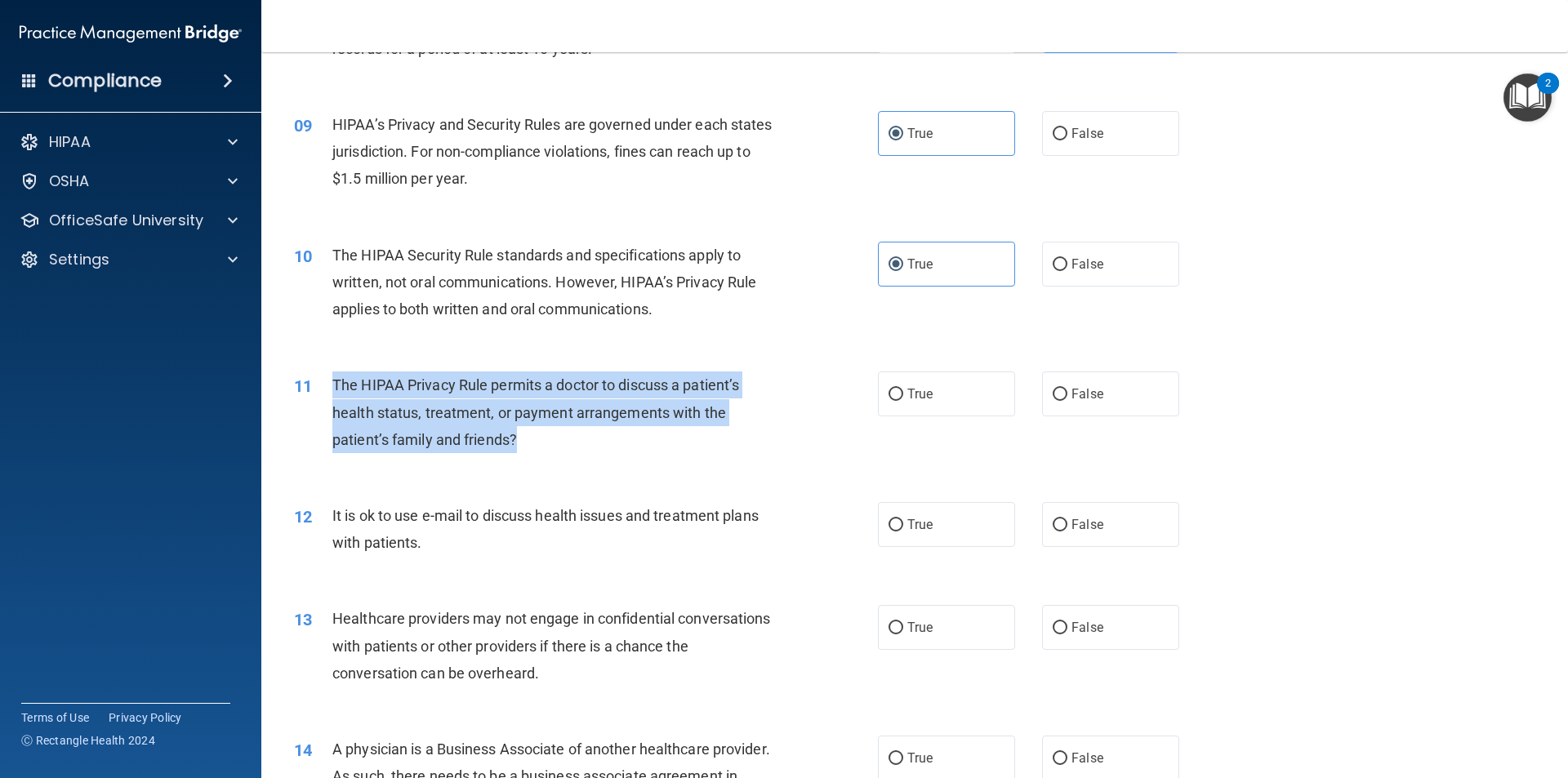
drag, startPoint x: 562, startPoint y: 460, endPoint x: 323, endPoint y: 380, distance: 252.0
click at [320, 380] on div "11 The HIPAA Privacy Rule permits a doctor to discuss a patient’s health status…" at bounding box center [586, 416] width 633 height 90
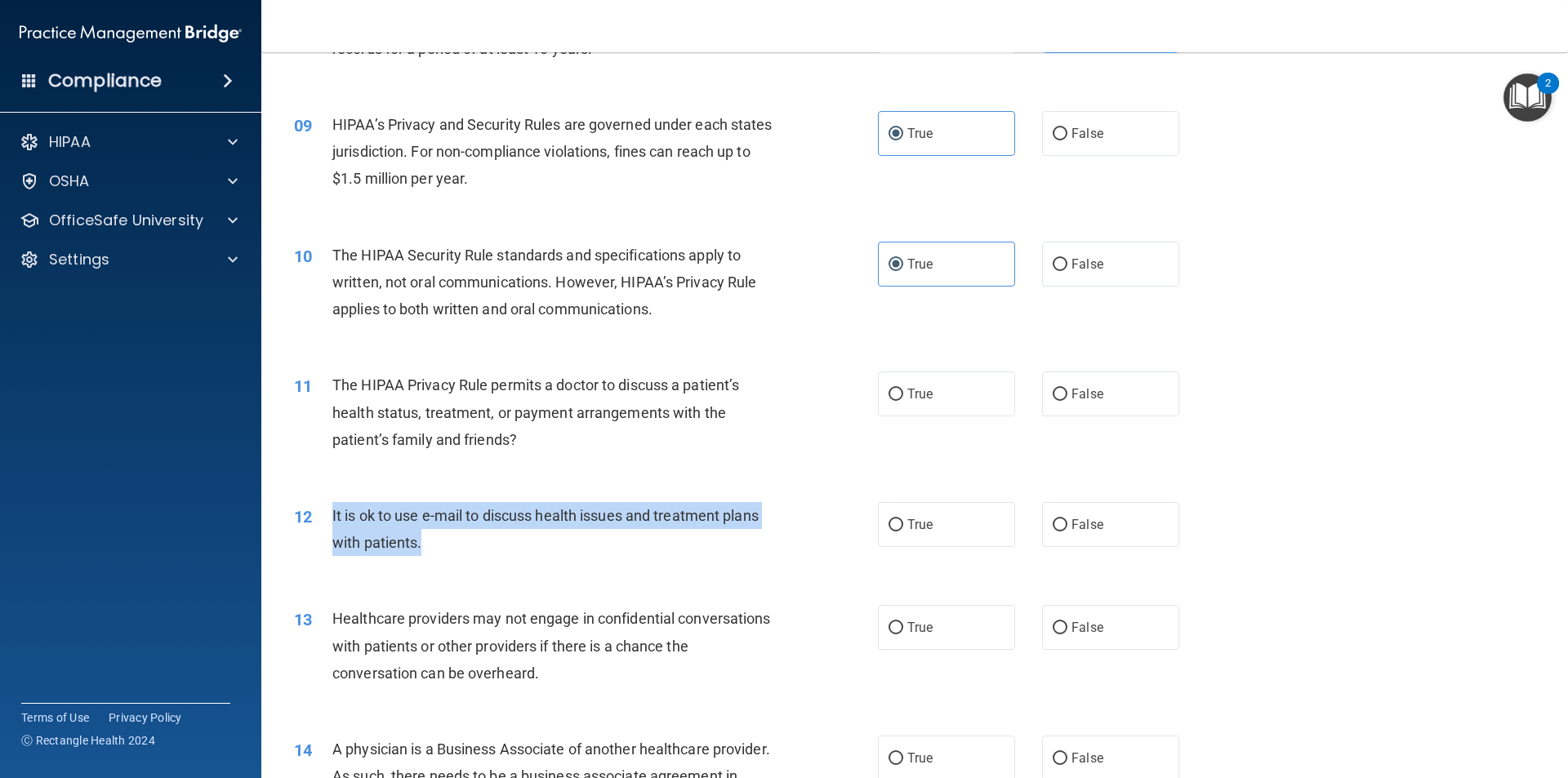
drag, startPoint x: 431, startPoint y: 540, endPoint x: 341, endPoint y: 514, distance: 93.7
click at [329, 512] on div "12 It is ok to use e-mail to discuss health issues and treatment plans with pat…" at bounding box center [586, 533] width 633 height 62
click at [900, 384] on label "True" at bounding box center [946, 393] width 137 height 45
click at [900, 389] on input "True" at bounding box center [895, 395] width 14 height 12
radio input "true"
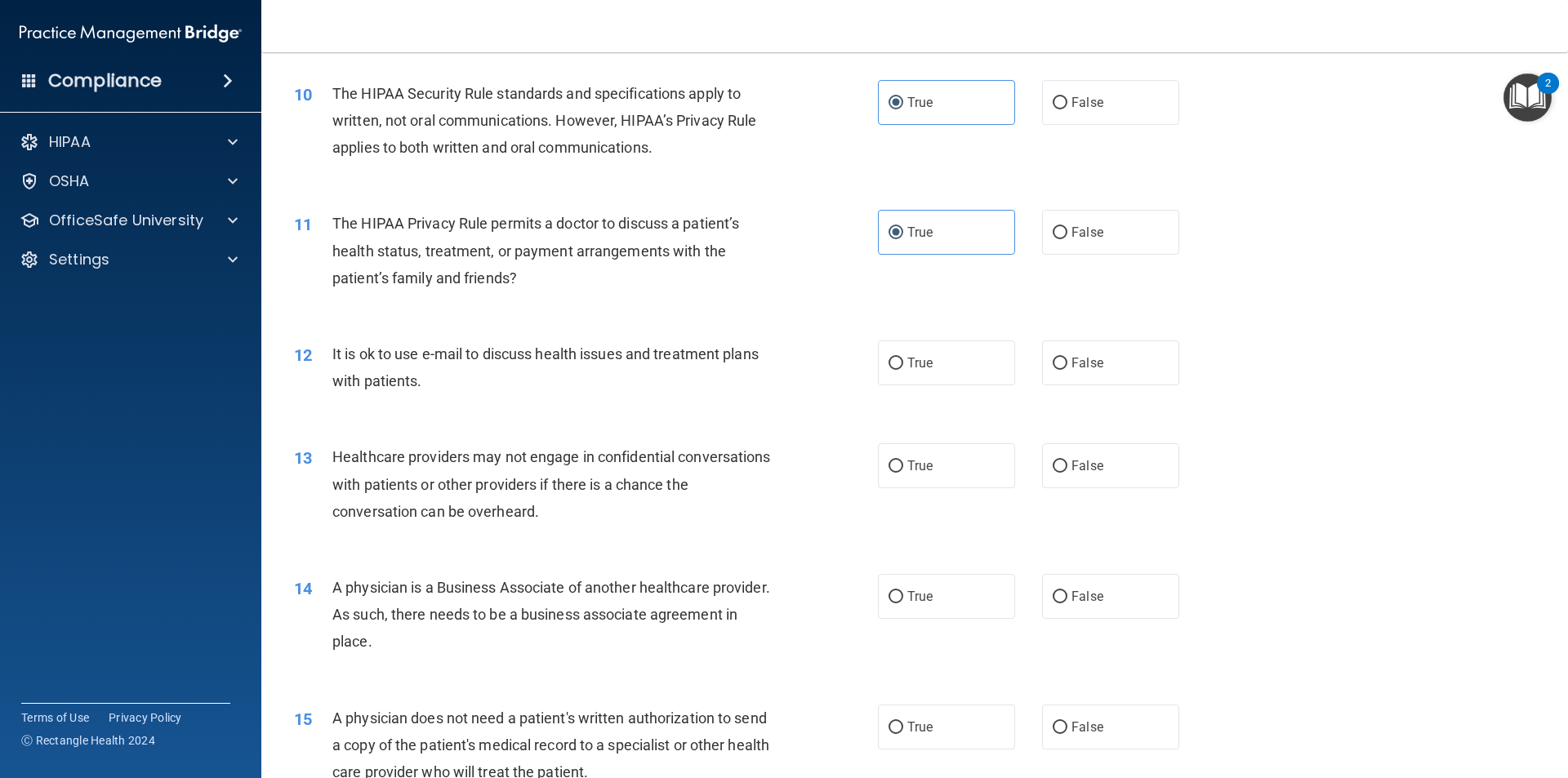
scroll to position [1143, 0]
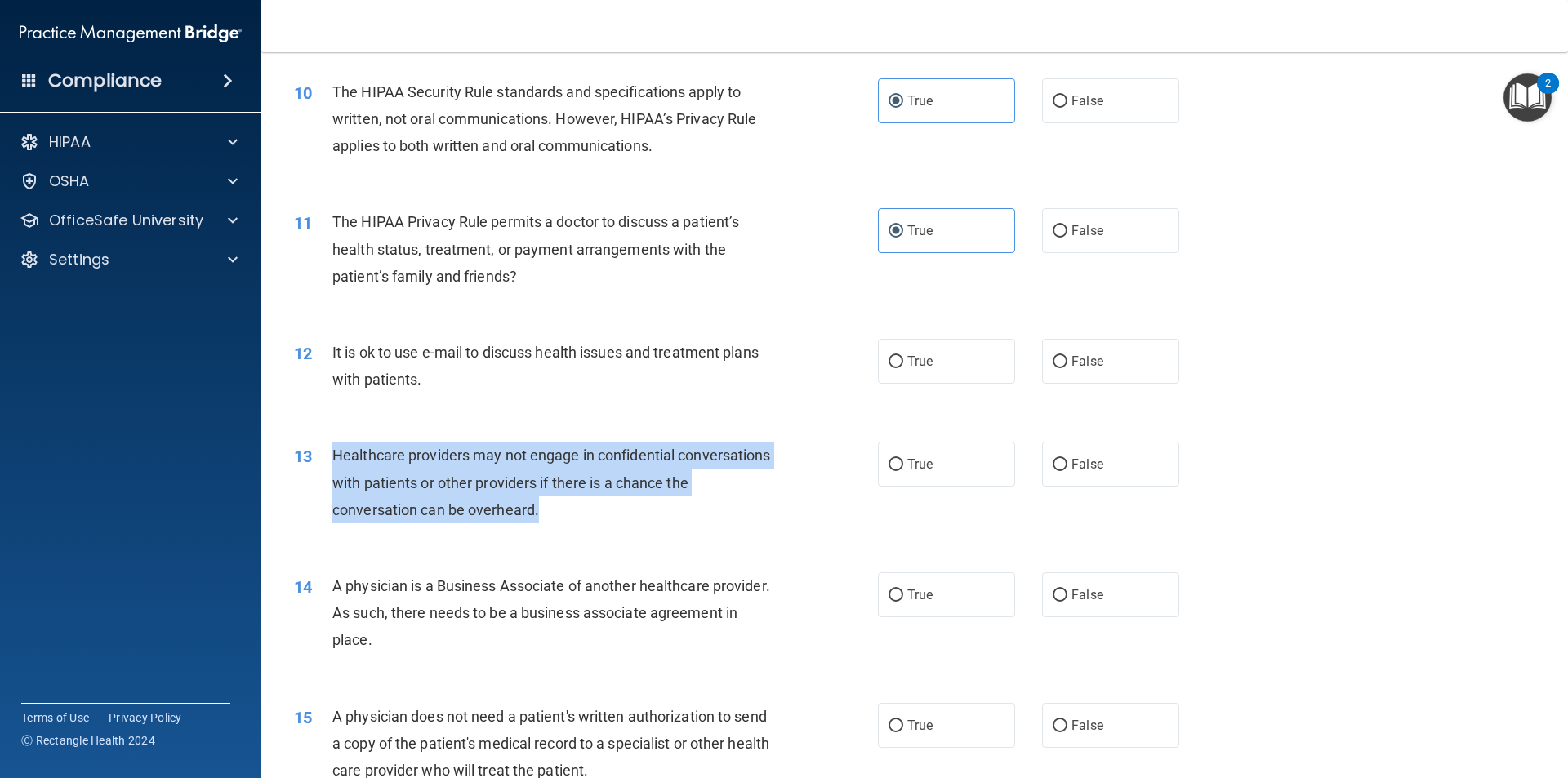
drag, startPoint x: 571, startPoint y: 506, endPoint x: 328, endPoint y: 450, distance: 249.4
click at [321, 451] on div "13 Healthcare providers may not engage in confidential conversations with patie…" at bounding box center [586, 486] width 633 height 90
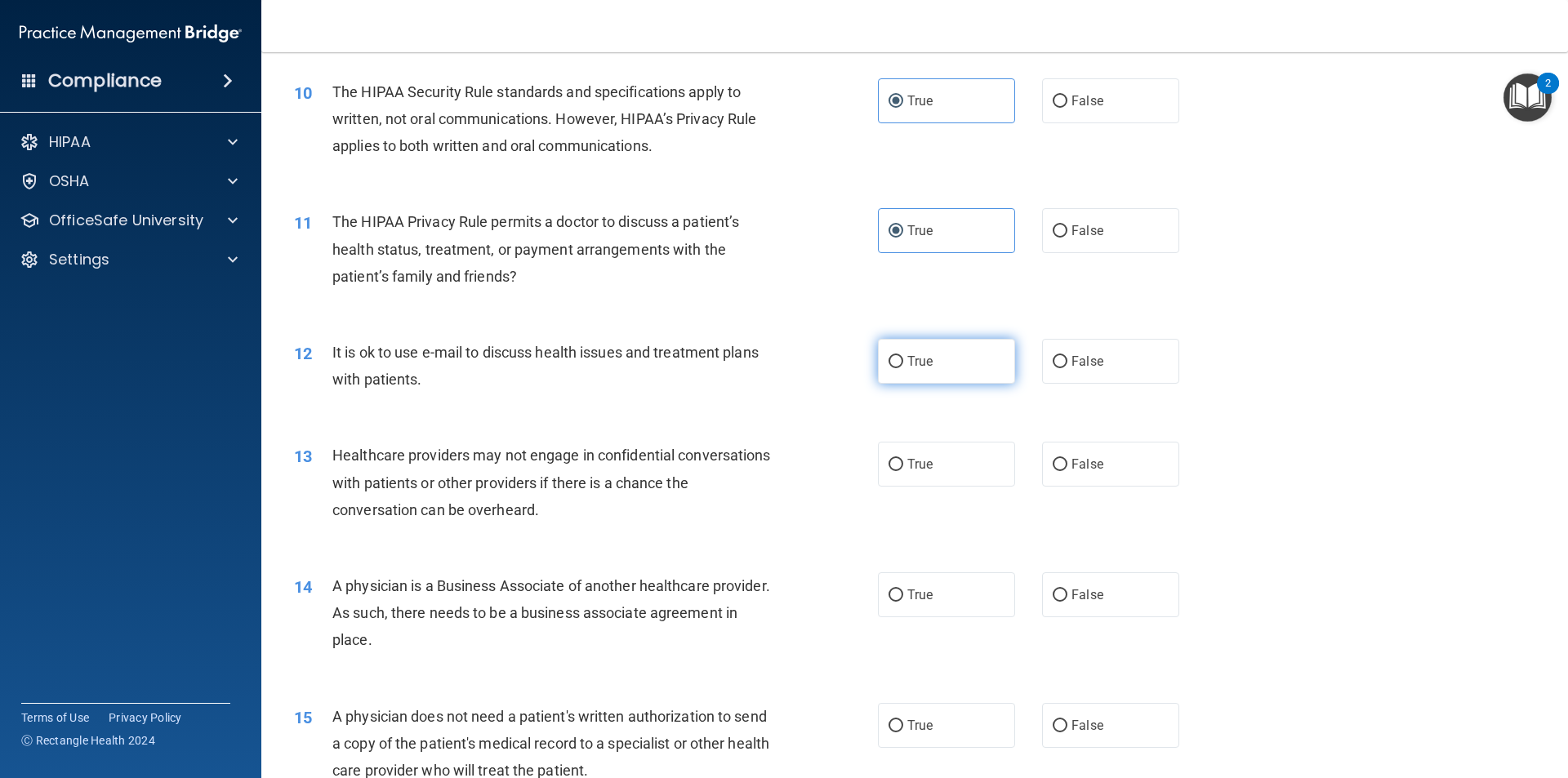
click at [915, 368] on span "True" at bounding box center [920, 361] width 25 height 15
click at [903, 368] on input "True" at bounding box center [895, 362] width 14 height 12
radio input "true"
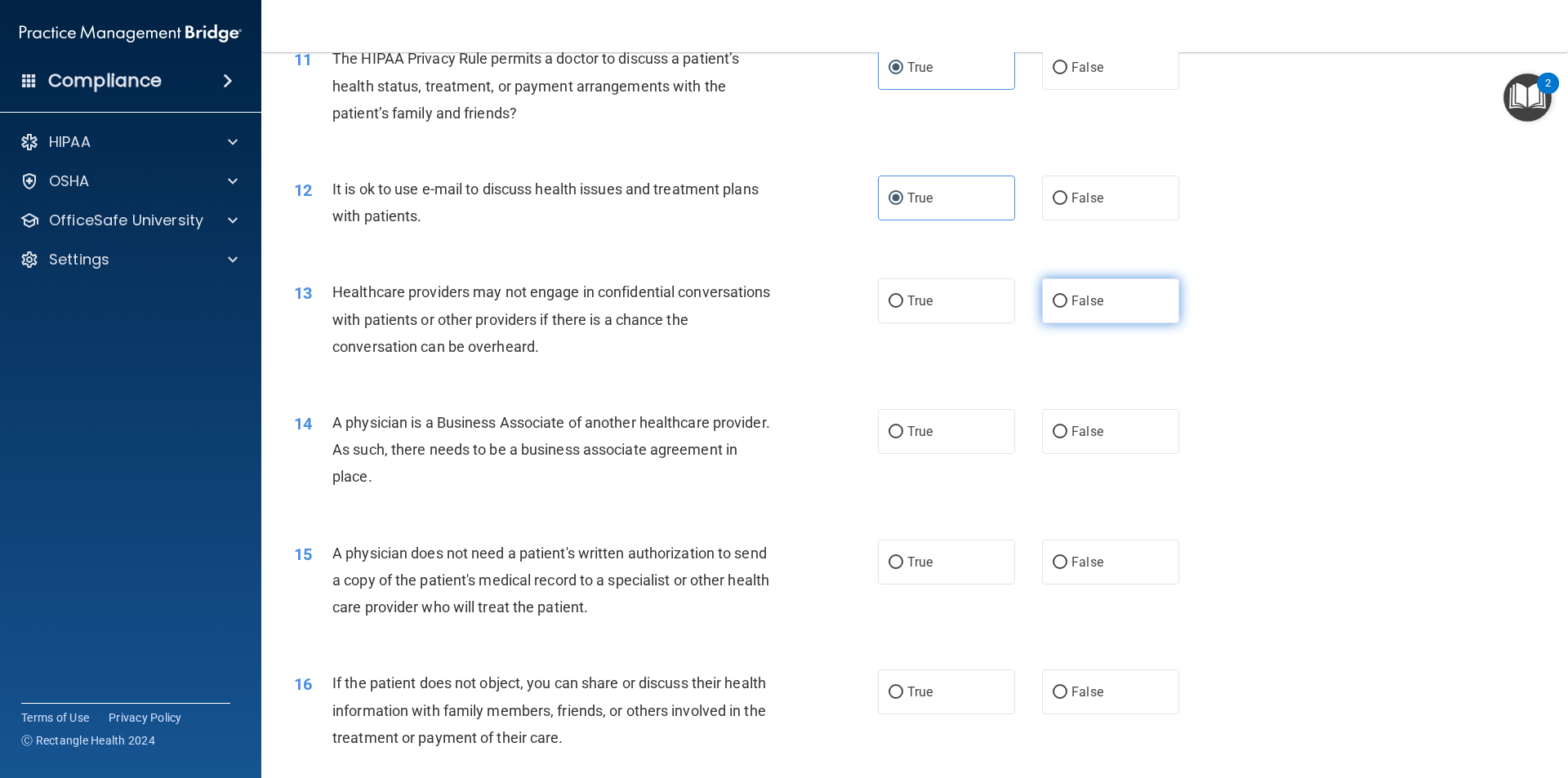
click at [1098, 315] on label "False" at bounding box center [1110, 300] width 137 height 45
click at [1067, 308] on input "False" at bounding box center [1060, 302] width 14 height 12
radio input "true"
drag, startPoint x: 406, startPoint y: 486, endPoint x: 466, endPoint y: 462, distance: 64.6
click at [464, 483] on div "14 A physician is a Business Associate of another healthcare provider. As such,…" at bounding box center [914, 454] width 1265 height 130
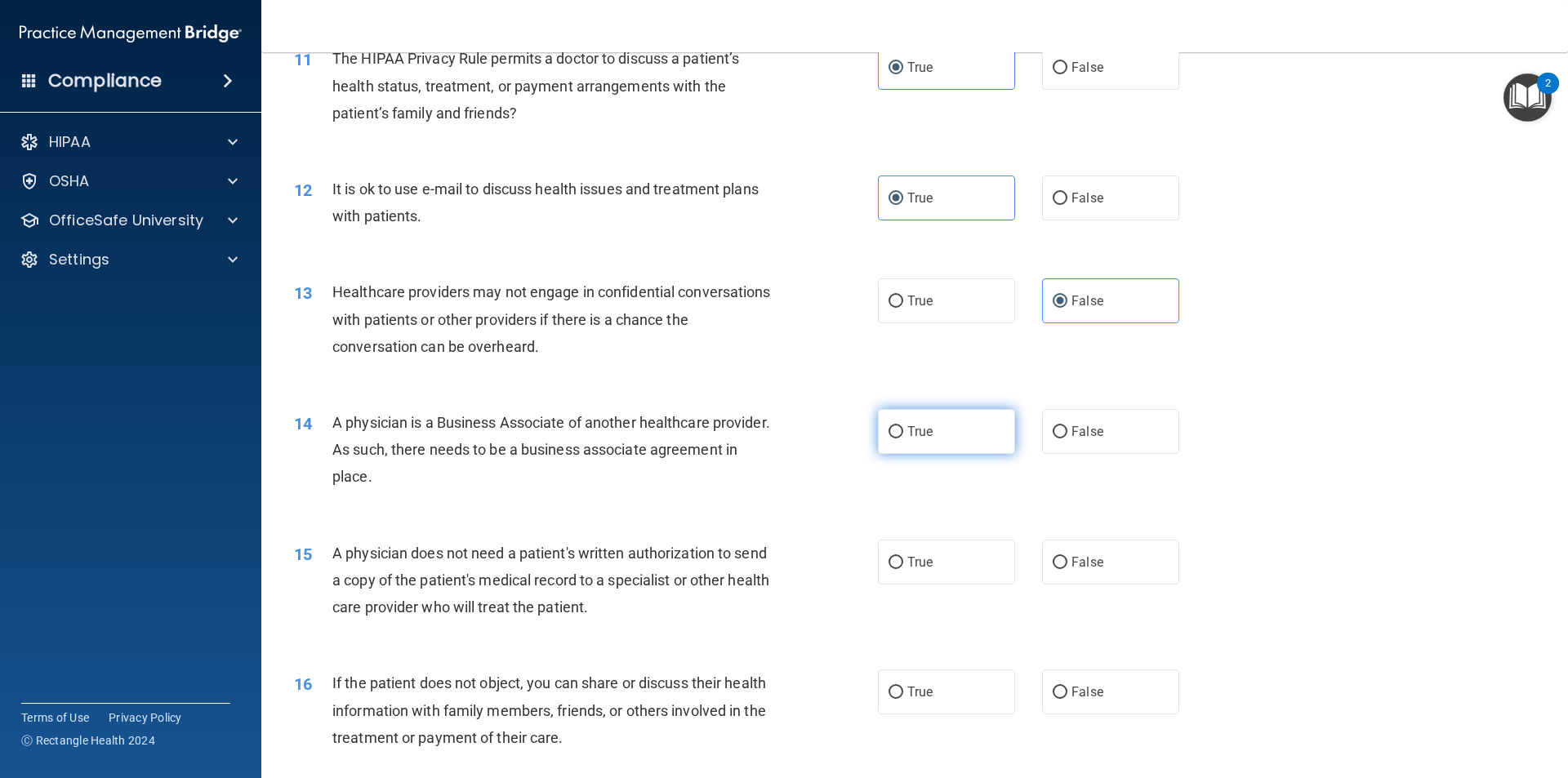
click at [905, 451] on label "True" at bounding box center [946, 431] width 137 height 45
click at [903, 438] on input "True" at bounding box center [895, 432] width 14 height 12
radio input "true"
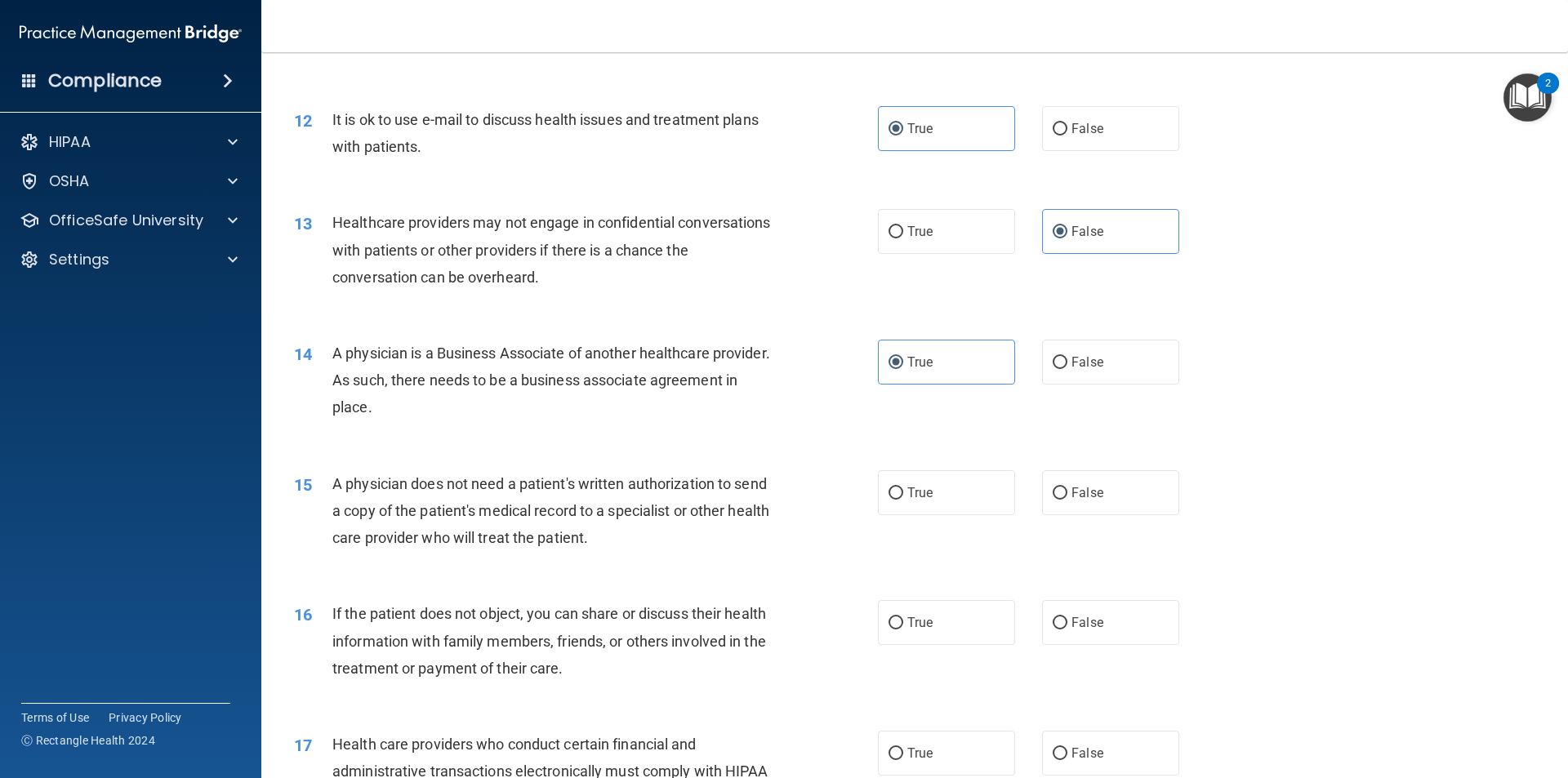
scroll to position [1470, 0]
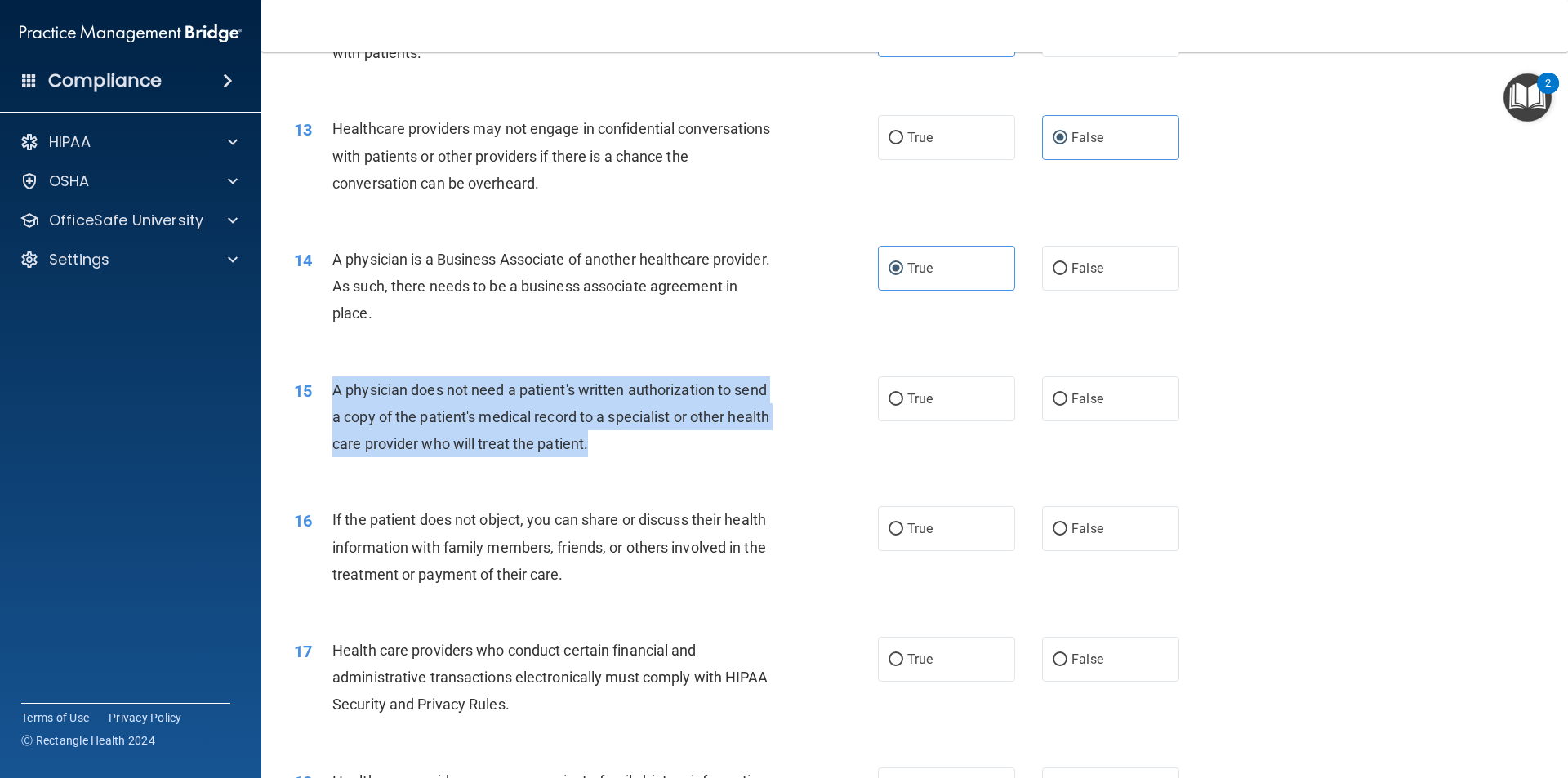
drag, startPoint x: 661, startPoint y: 457, endPoint x: 336, endPoint y: 390, distance: 331.8
click at [336, 390] on div "A physician does not need a patient's written authorization to send a copy of t…" at bounding box center [561, 417] width 457 height 82
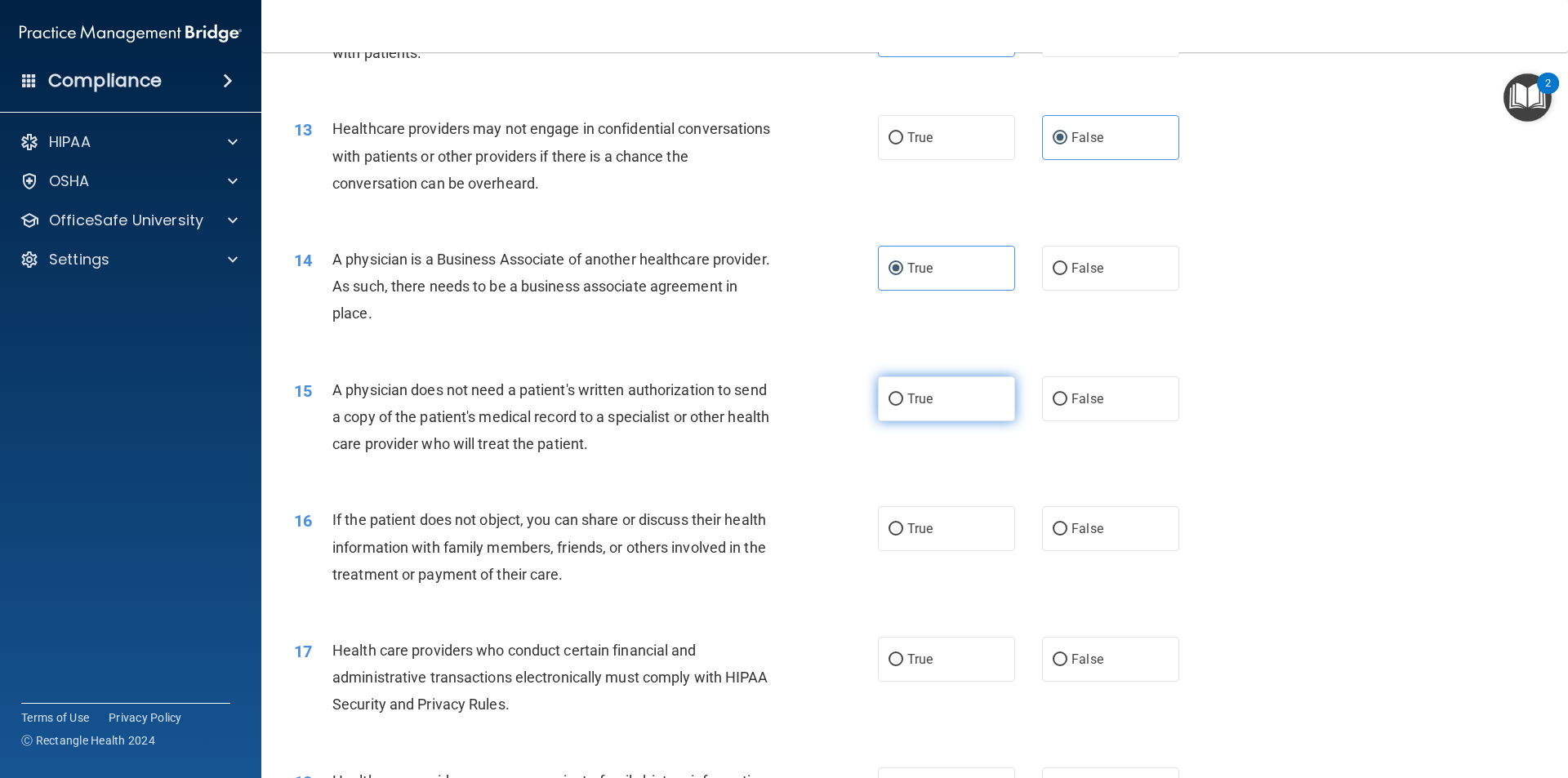
click at [955, 418] on label "True" at bounding box center [946, 398] width 137 height 45
click at [903, 406] on input "True" at bounding box center [895, 399] width 14 height 12
radio input "true"
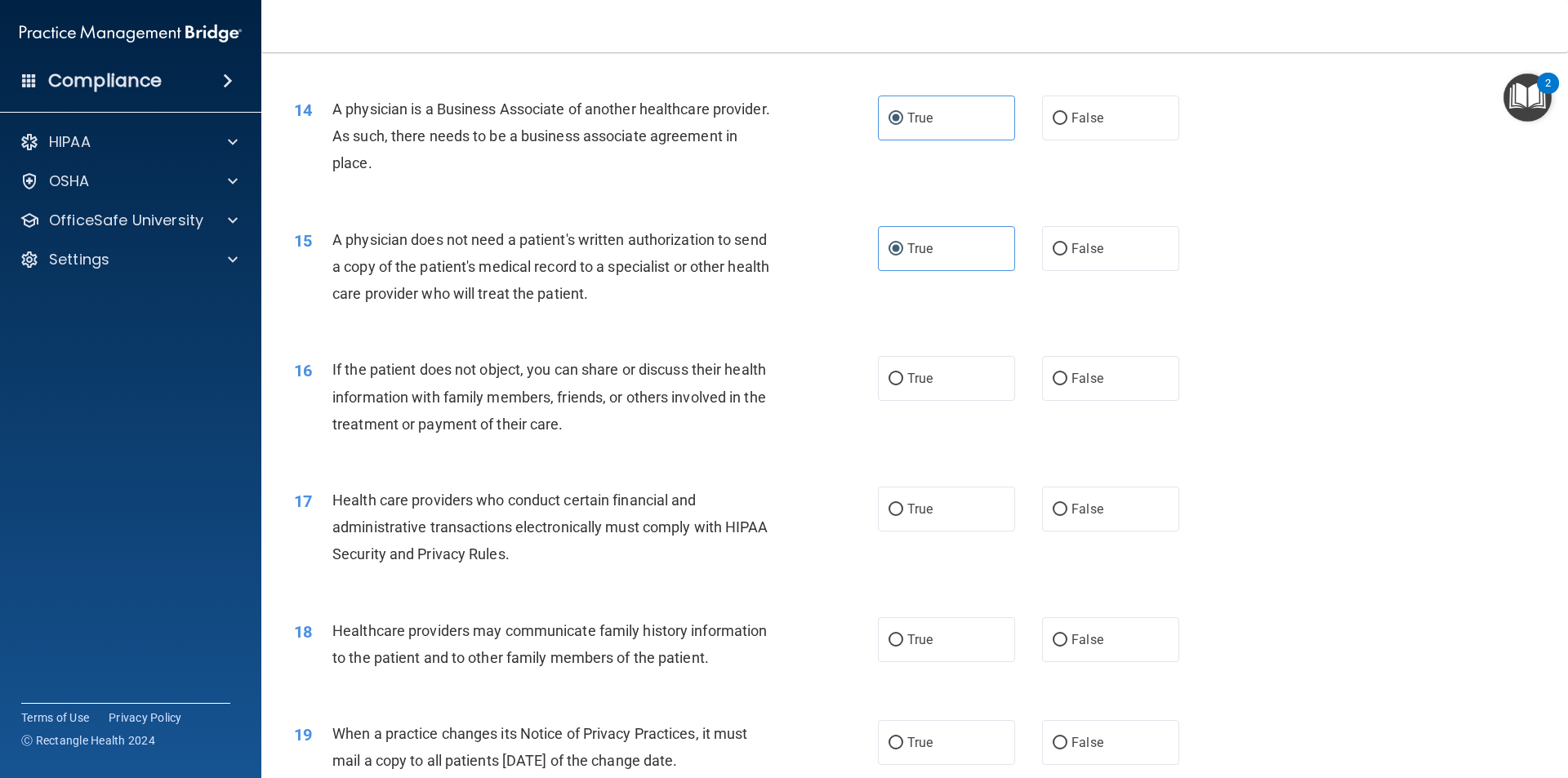
scroll to position [1633, 0]
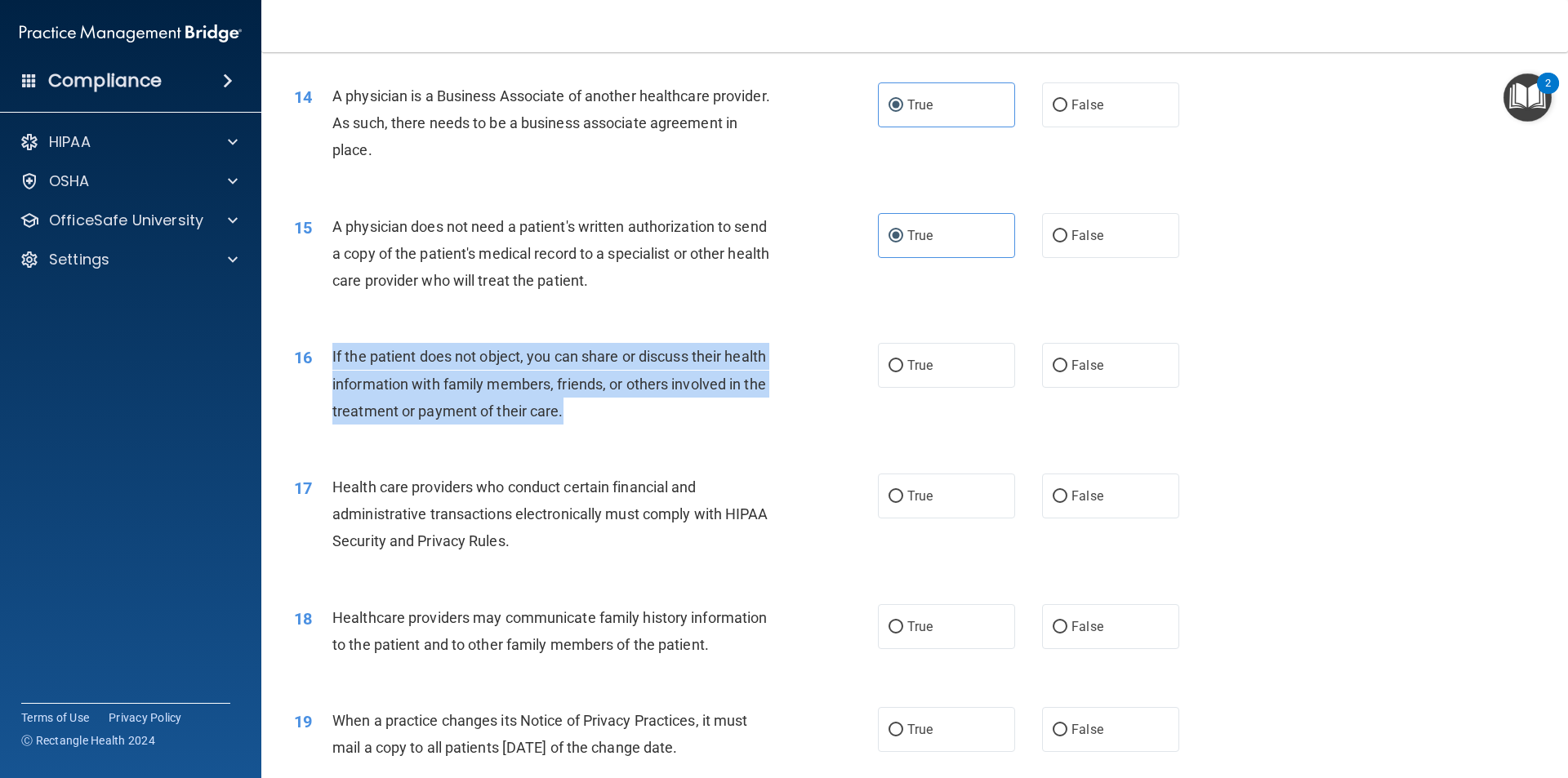
drag, startPoint x: 506, startPoint y: 409, endPoint x: 326, endPoint y: 362, distance: 186.0
click at [326, 362] on div "16 If the patient does not object, you can share or discuss their health inform…" at bounding box center [586, 388] width 633 height 90
click at [888, 368] on input "True" at bounding box center [895, 366] width 14 height 12
radio input "true"
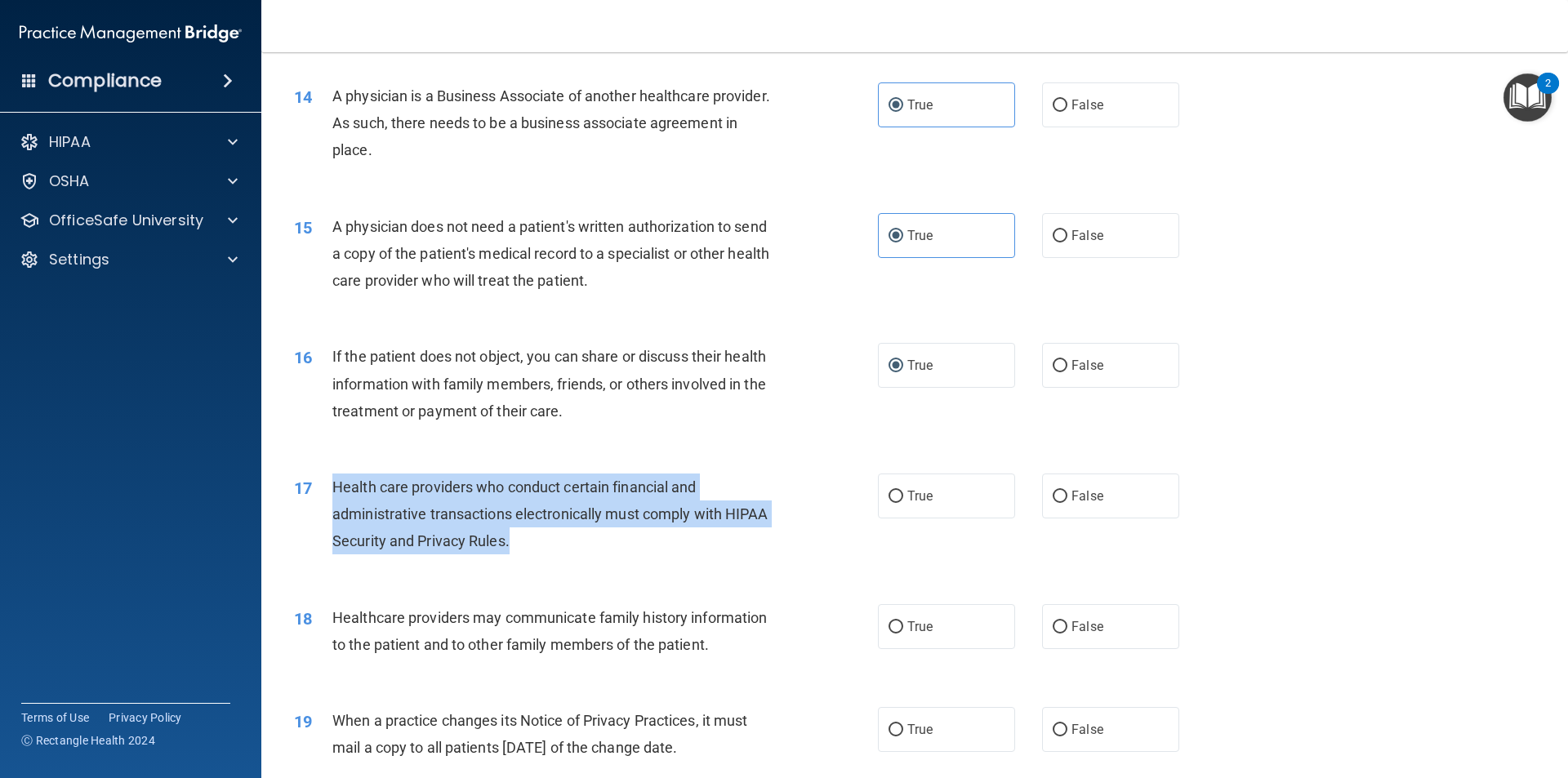
drag, startPoint x: 508, startPoint y: 540, endPoint x: 348, endPoint y: 490, distance: 167.6
click at [319, 487] on div "17 Health care providers who conduct certain financial and administrative trans…" at bounding box center [586, 518] width 633 height 90
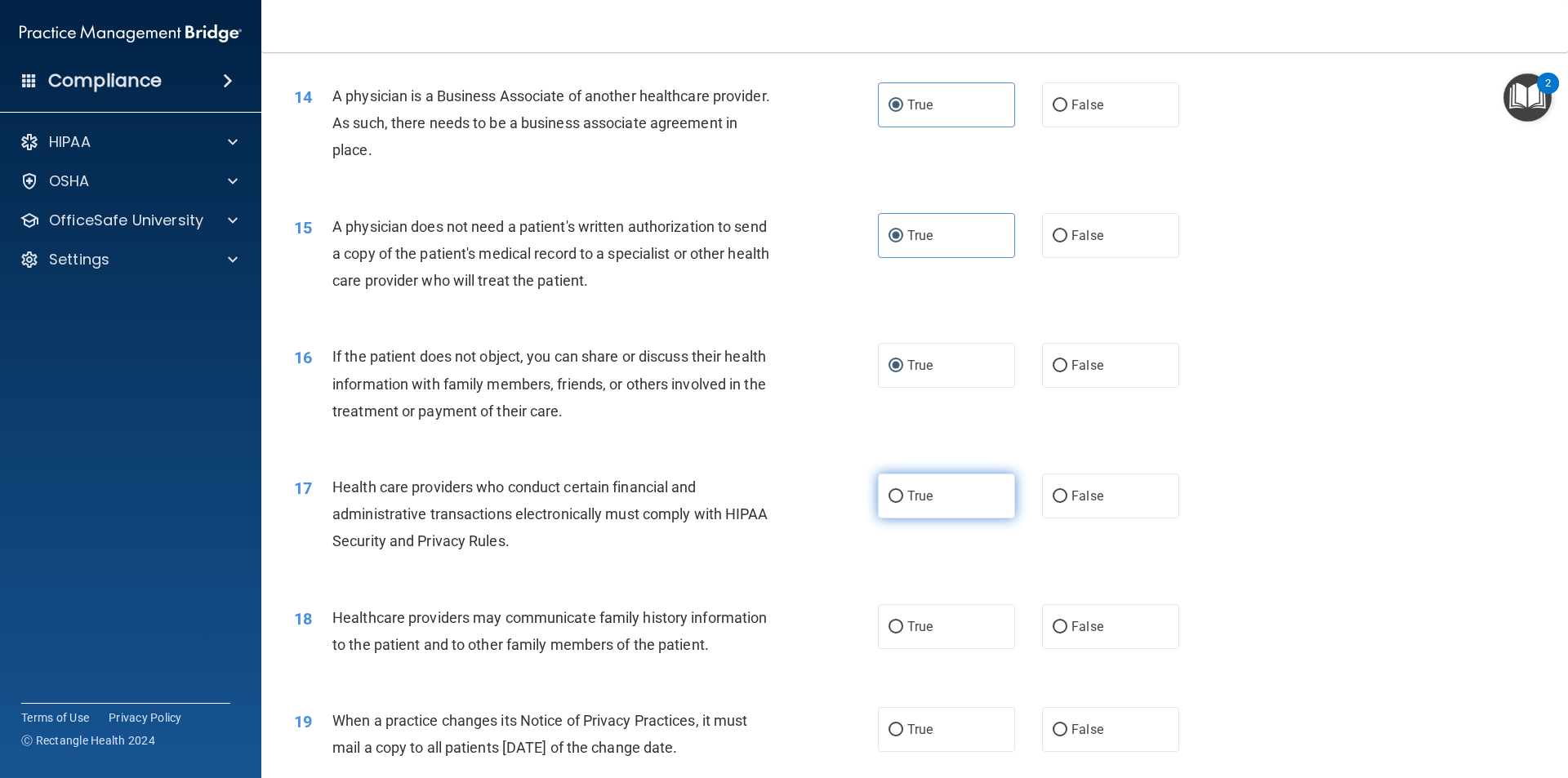
click at [919, 485] on label "True" at bounding box center [946, 496] width 137 height 45
click at [903, 490] on input "True" at bounding box center [895, 496] width 14 height 12
radio input "true"
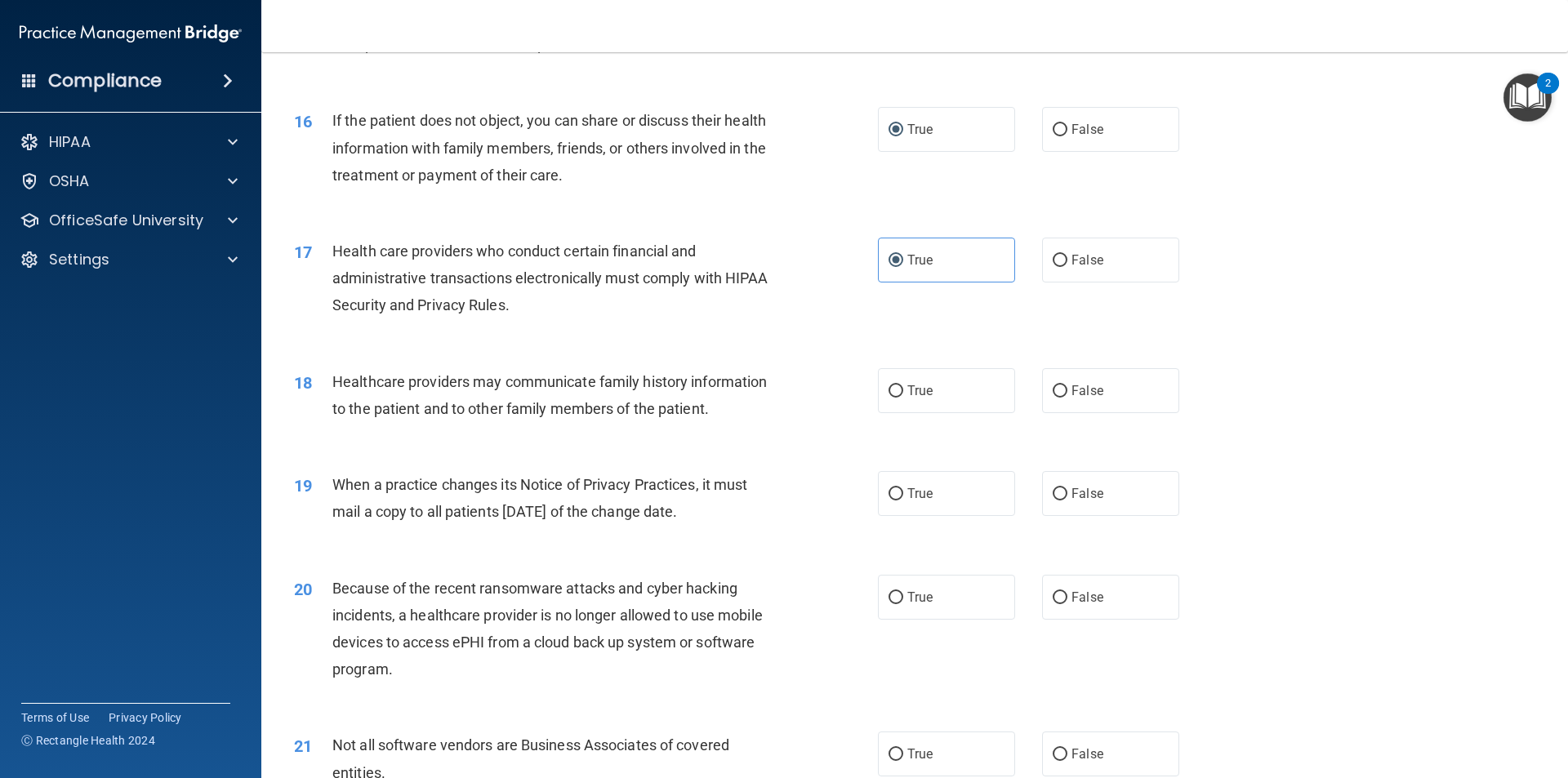
scroll to position [1878, 0]
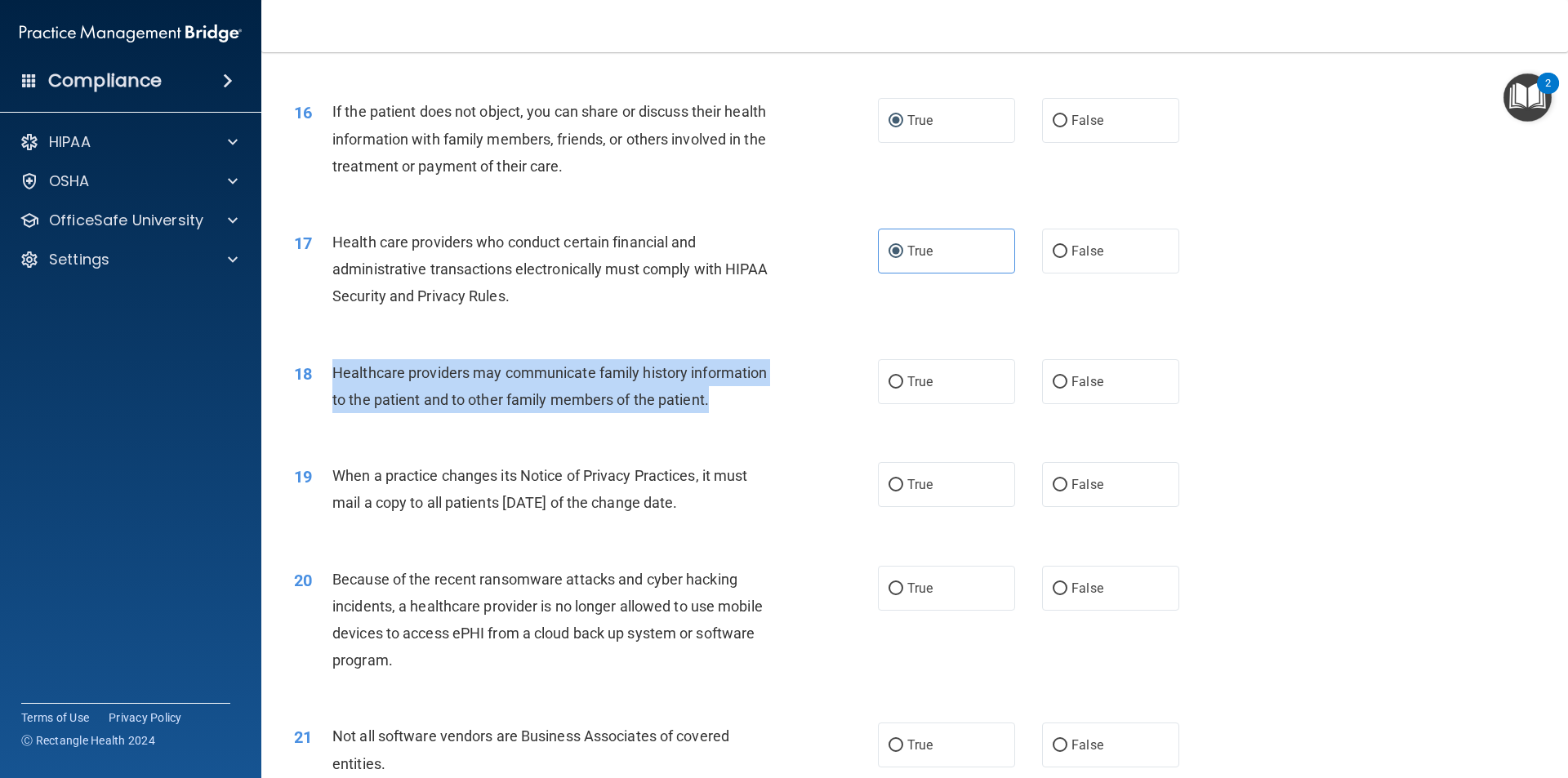
drag, startPoint x: 743, startPoint y: 403, endPoint x: 368, endPoint y: 370, distance: 376.4
click at [331, 374] on div "18 Healthcare providers may communicate family history information to the patie…" at bounding box center [586, 390] width 633 height 62
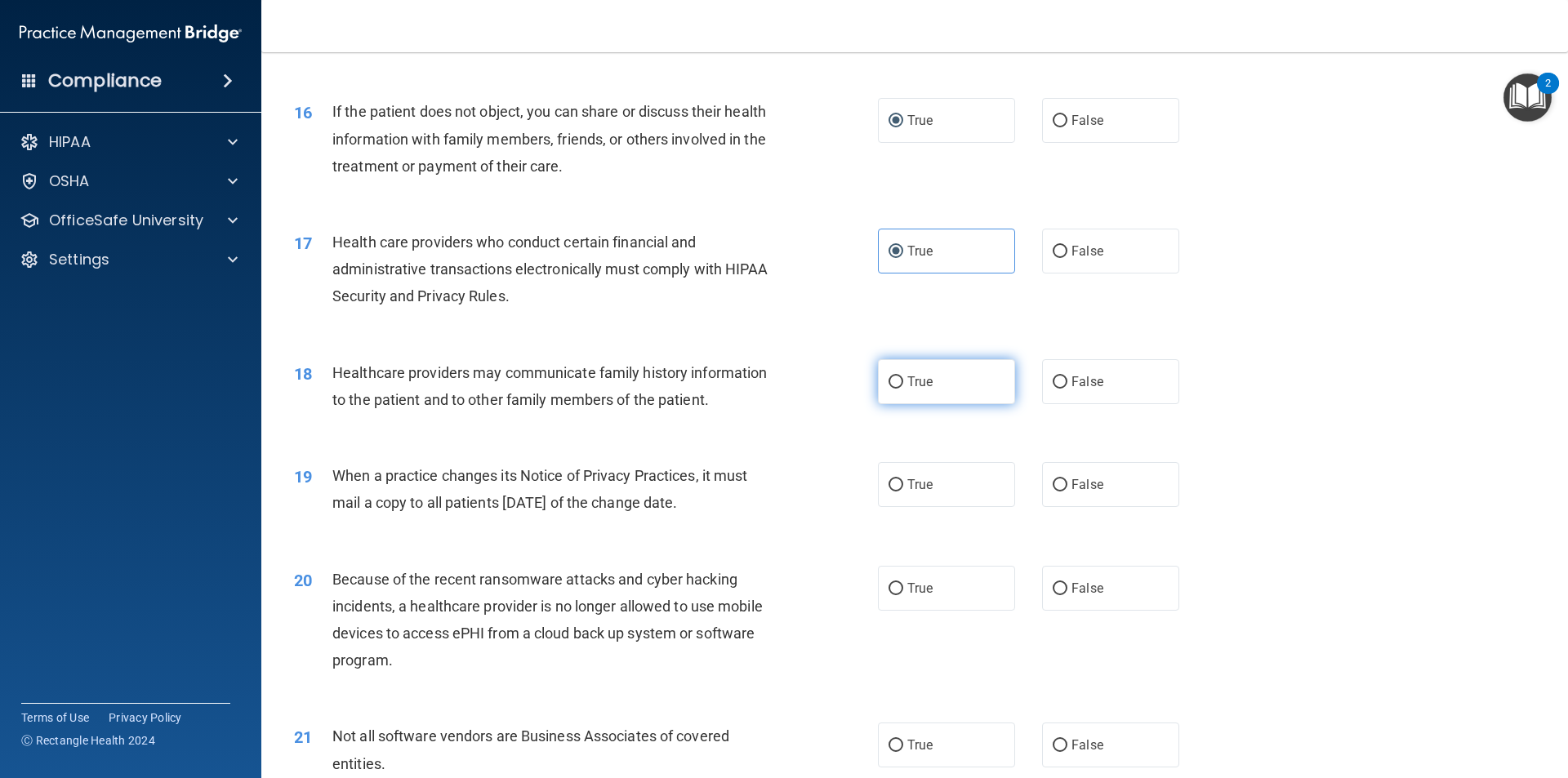
click at [946, 400] on label "True" at bounding box center [946, 381] width 137 height 45
click at [903, 389] on input "True" at bounding box center [895, 382] width 14 height 12
radio input "true"
drag, startPoint x: 746, startPoint y: 507, endPoint x: 327, endPoint y: 474, distance: 420.3
click at [327, 474] on div "19 When a practice changes its Notice of Privacy Practices, it must mail a copy…" at bounding box center [586, 492] width 633 height 62
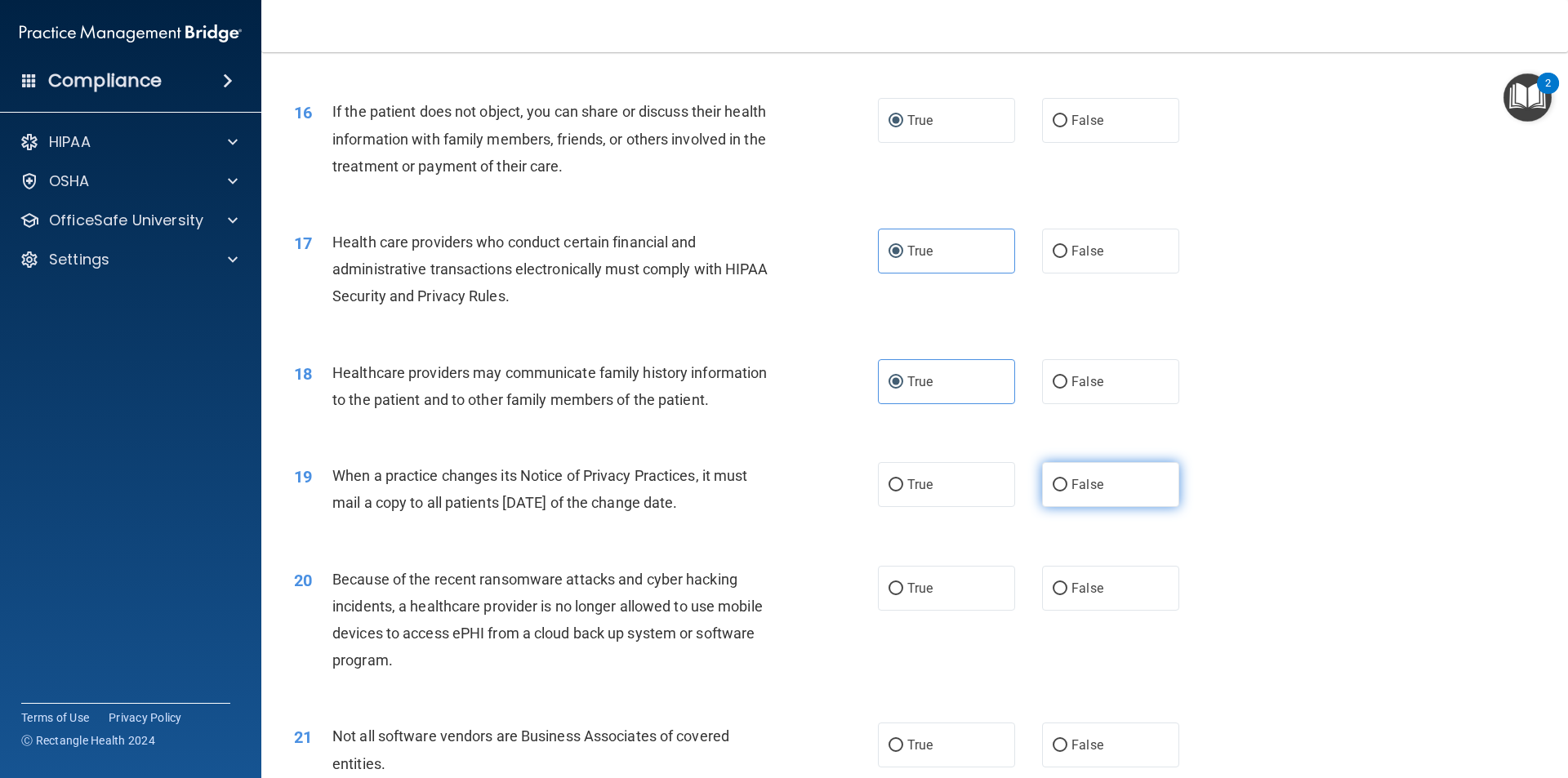
click at [1113, 474] on label "False" at bounding box center [1110, 484] width 137 height 45
click at [1067, 479] on input "False" at bounding box center [1060, 485] width 14 height 12
radio input "true"
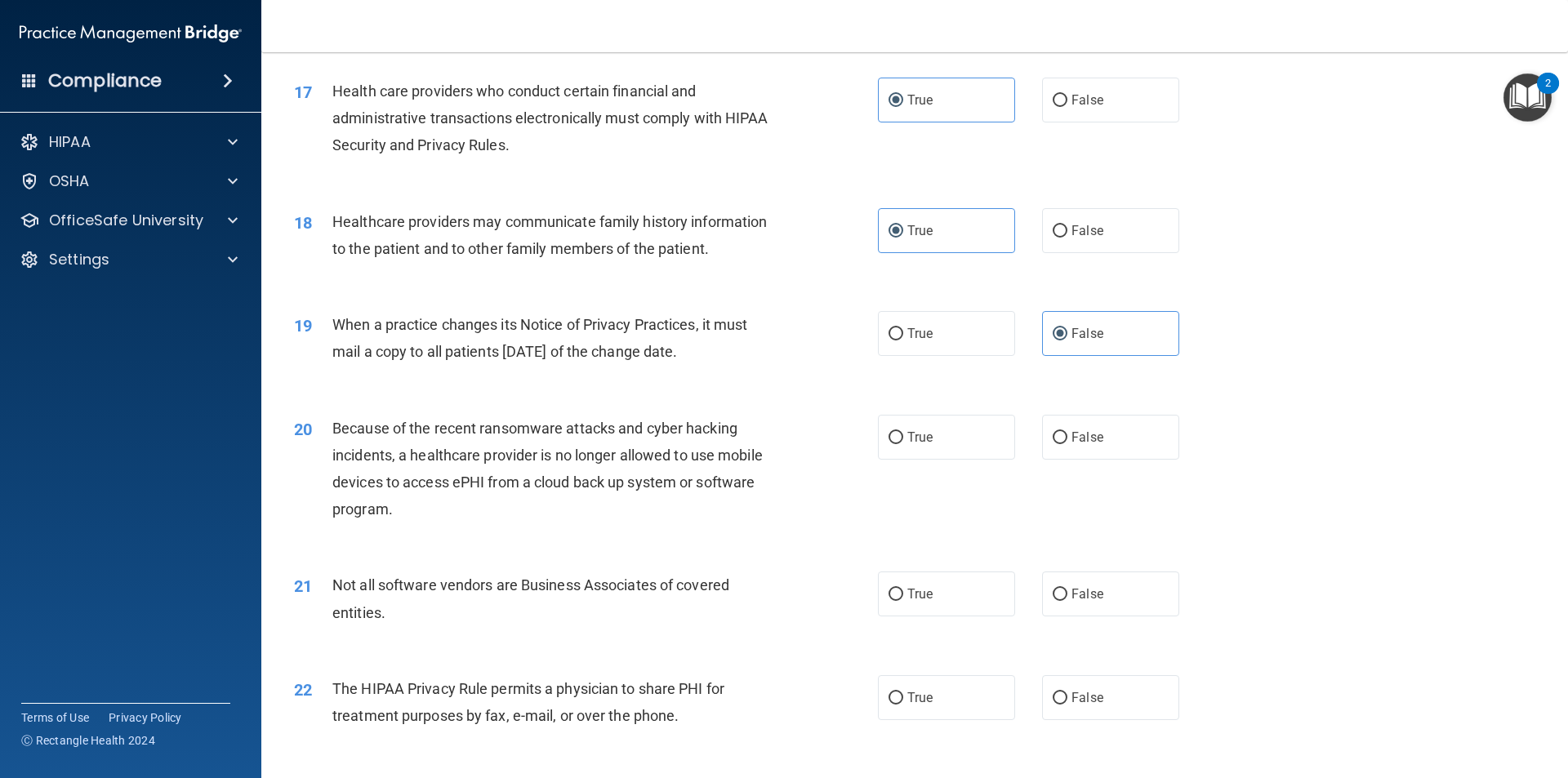
scroll to position [2041, 0]
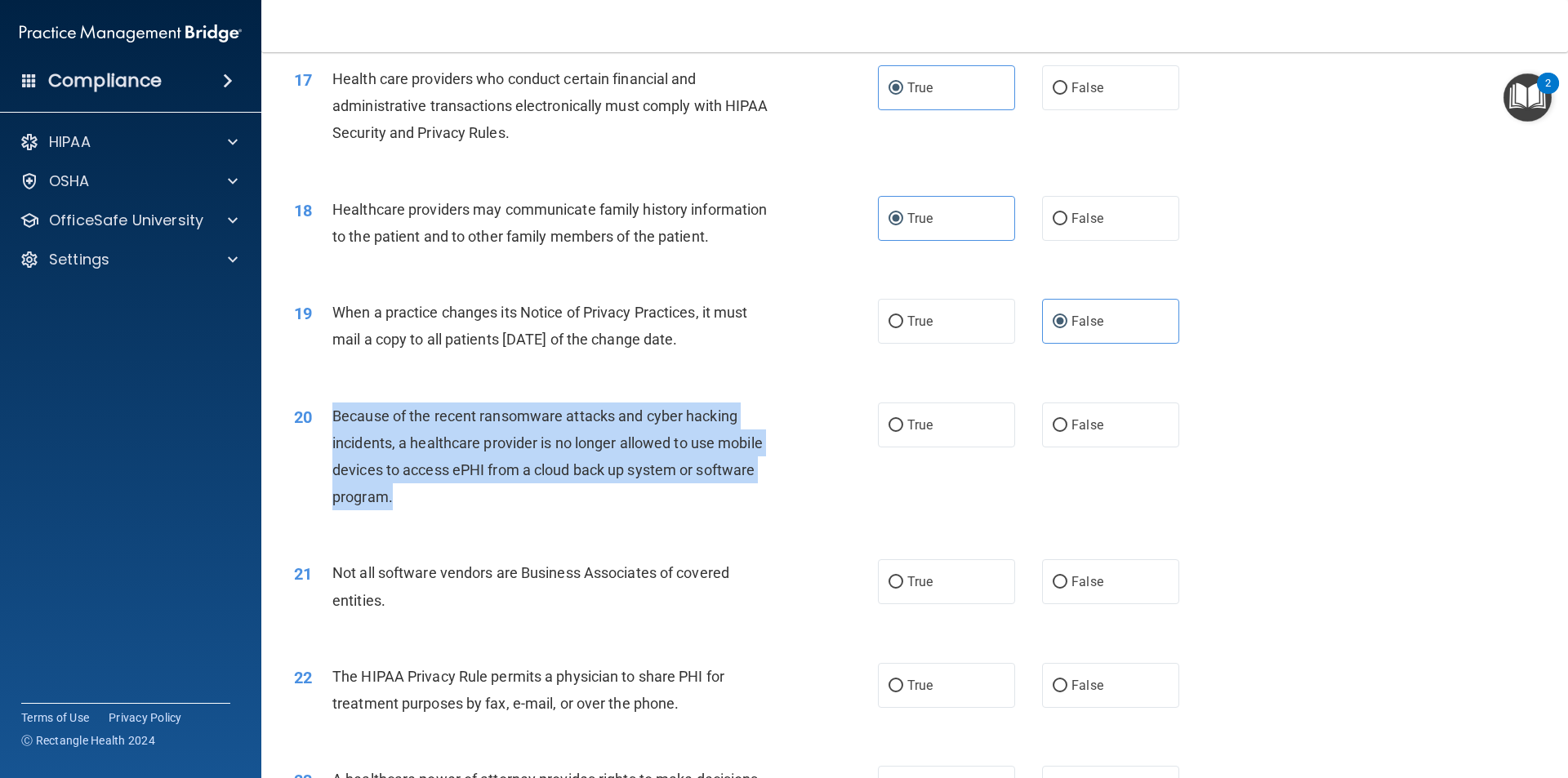
drag, startPoint x: 427, startPoint y: 508, endPoint x: 321, endPoint y: 408, distance: 145.7
click at [321, 408] on div "20 Because of the recent ransomware attacks and cyber hacking incidents, a heal…" at bounding box center [586, 461] width 633 height 117
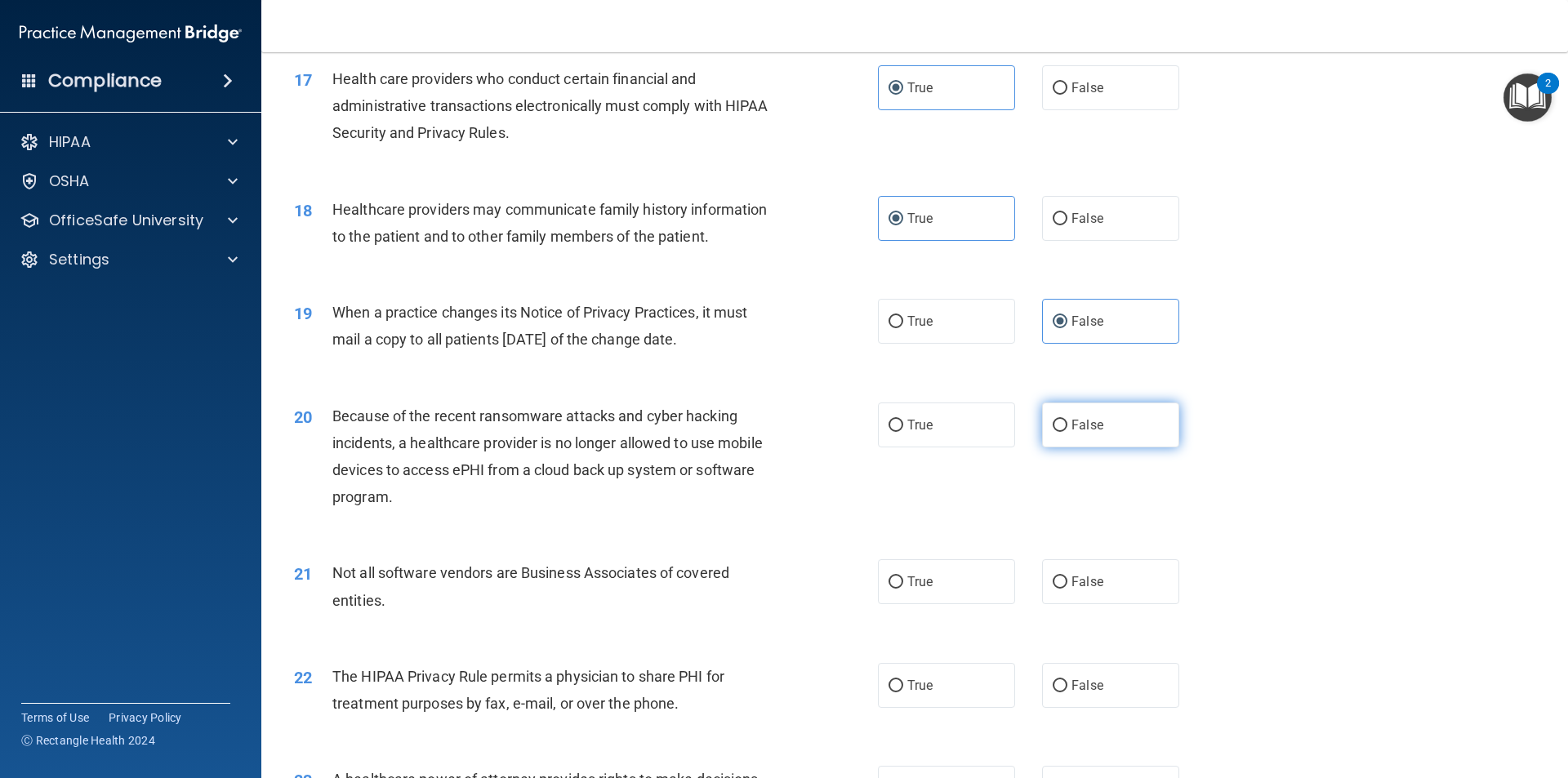
click at [1072, 419] on span "False" at bounding box center [1088, 425] width 32 height 15
click at [1067, 419] on input "False" at bounding box center [1060, 425] width 14 height 12
radio input "true"
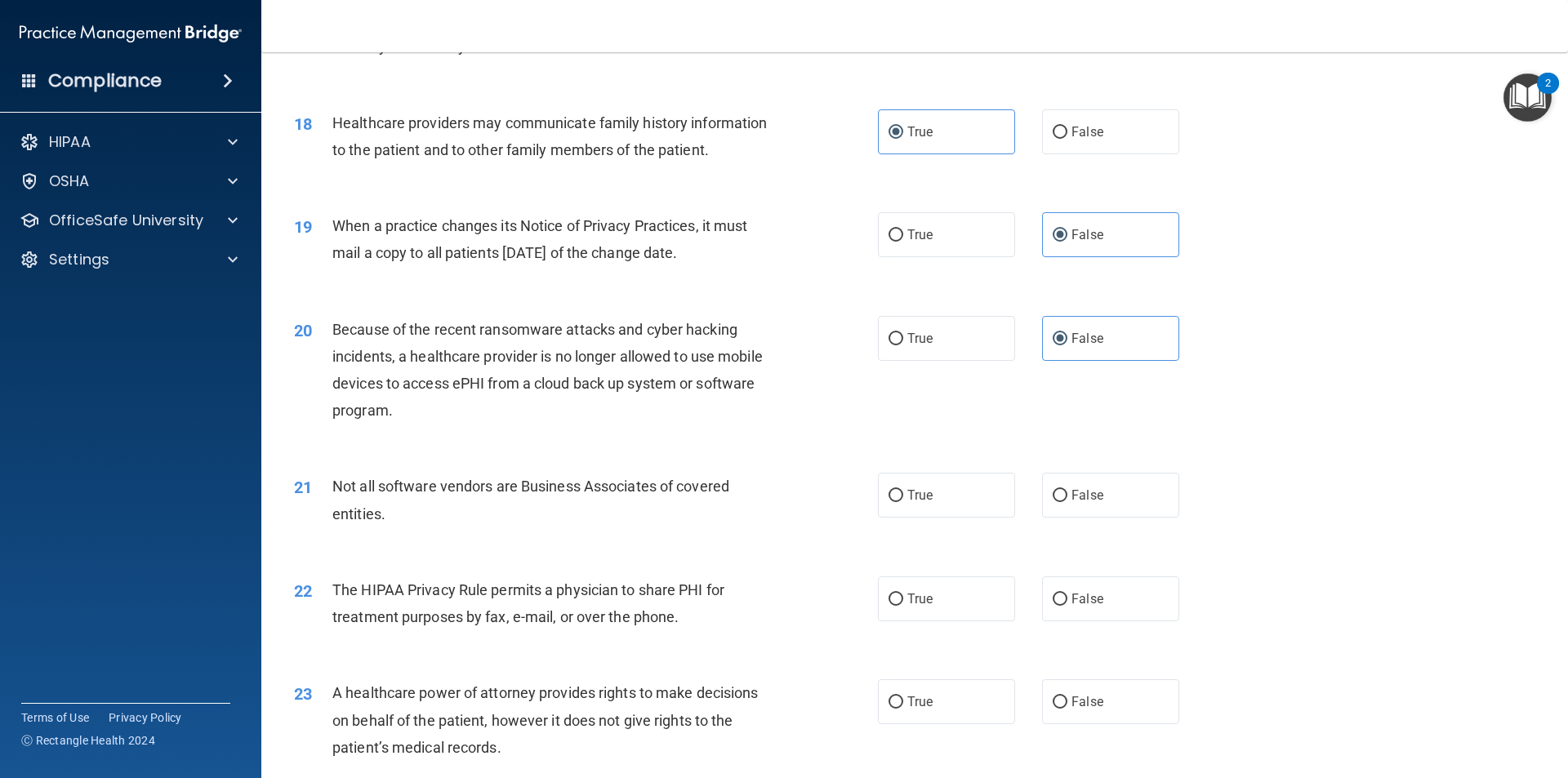
scroll to position [2286, 0]
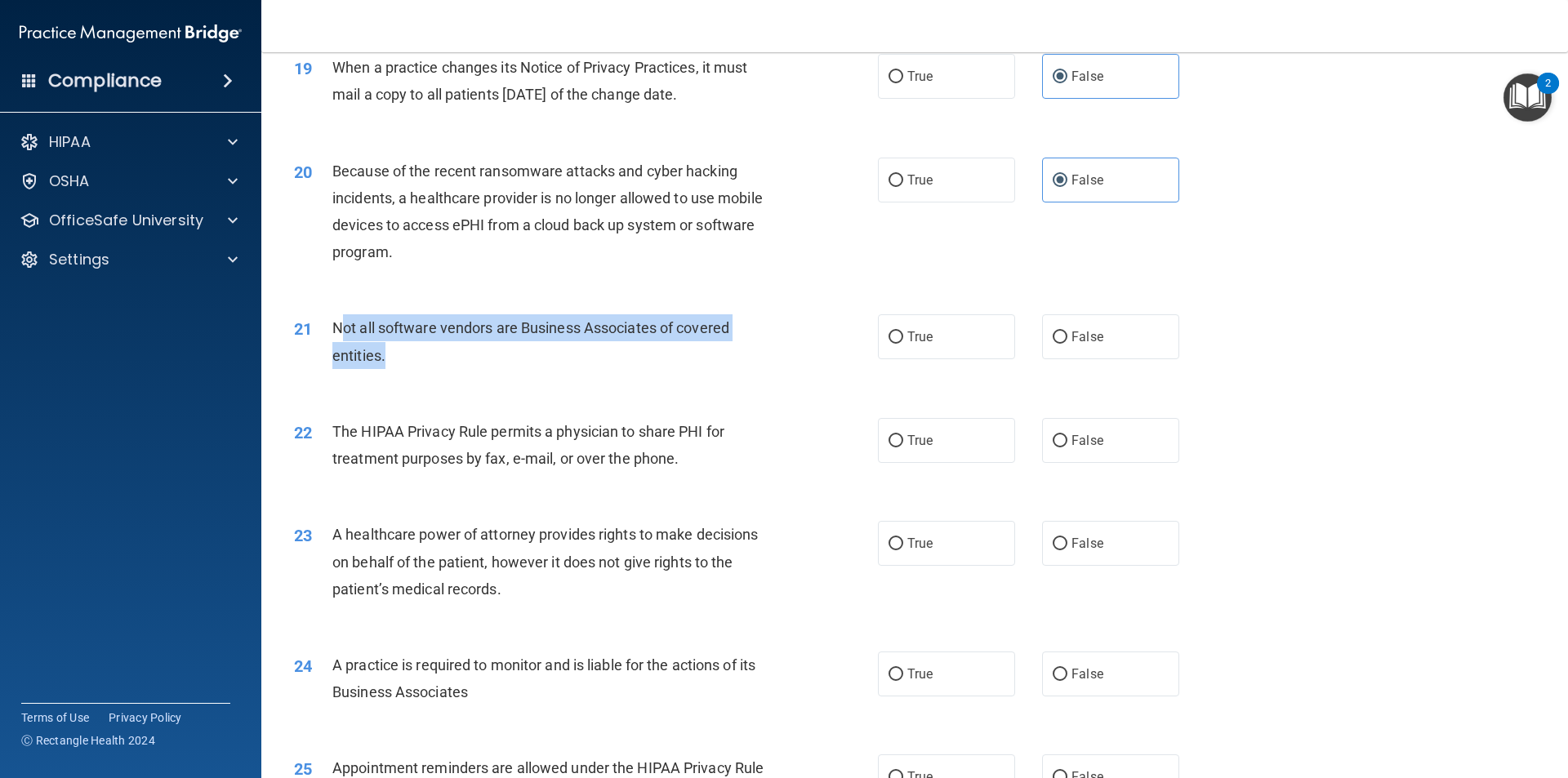
drag, startPoint x: 414, startPoint y: 362, endPoint x: 339, endPoint y: 327, distance: 82.8
click at [339, 327] on div "Not all software vendors are Business Associates of covered entities." at bounding box center [561, 342] width 457 height 54
click at [444, 375] on div "21 Not all software vendors are Business Associates of covered entities." at bounding box center [586, 345] width 633 height 62
drag, startPoint x: 444, startPoint y: 375, endPoint x: 330, endPoint y: 330, distance: 122.6
click at [329, 330] on div "21 Not all software vendors are Business Associates of covered entities." at bounding box center [586, 345] width 633 height 62
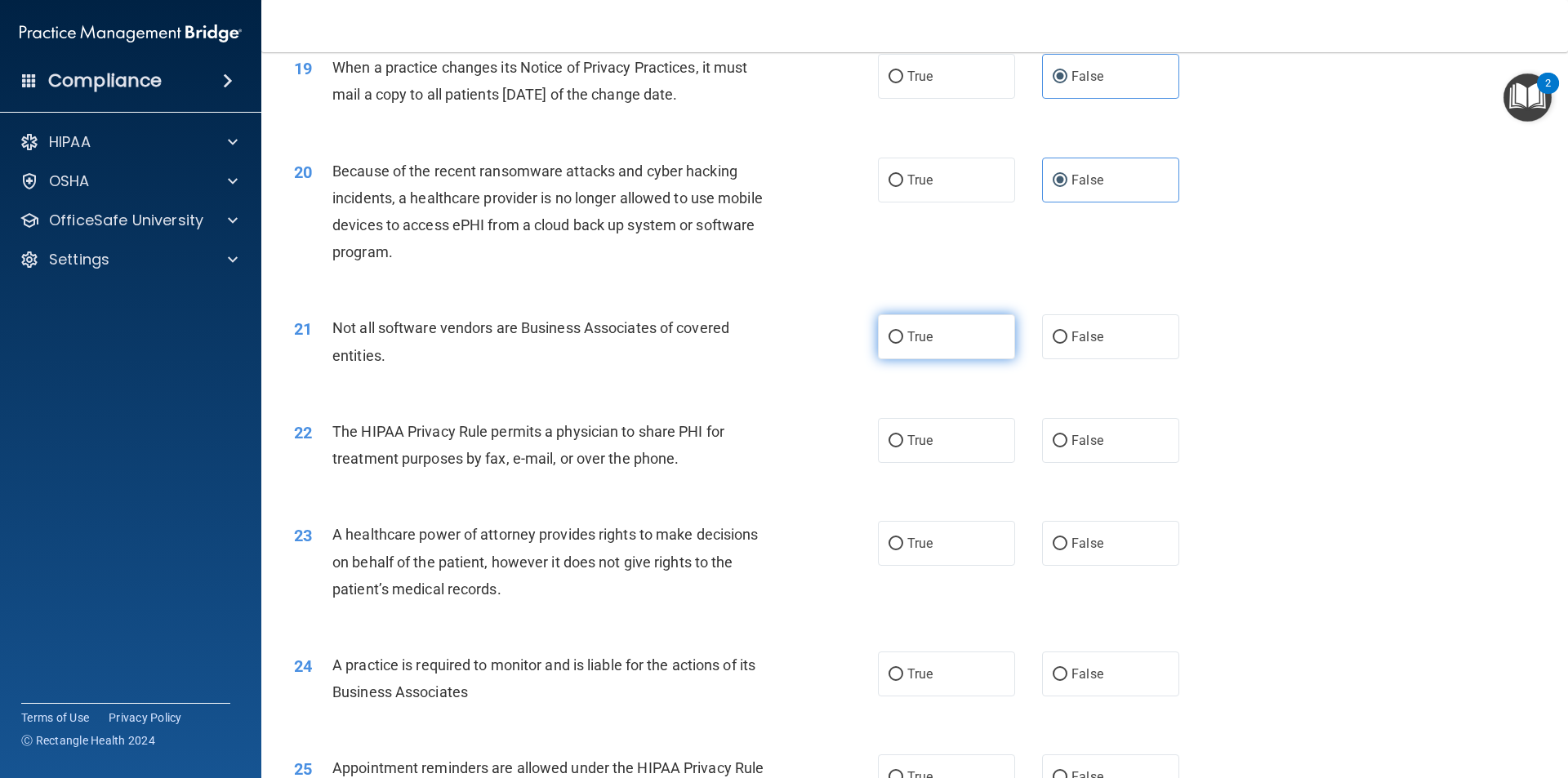
click at [919, 340] on span "True" at bounding box center [920, 337] width 25 height 15
click at [903, 340] on input "True" at bounding box center [895, 337] width 14 height 12
radio input "true"
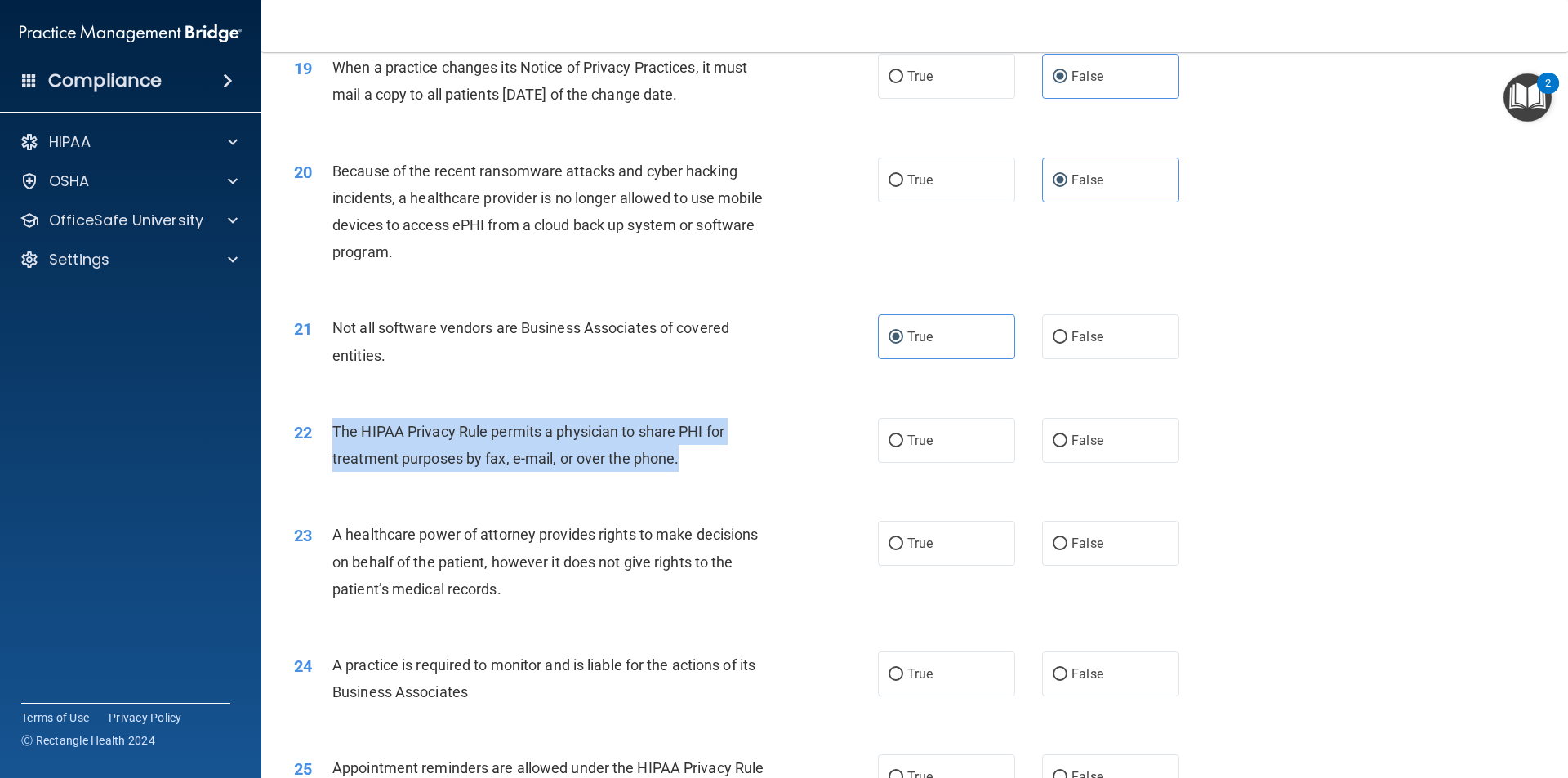
drag, startPoint x: 567, startPoint y: 460, endPoint x: 337, endPoint y: 431, distance: 231.8
click at [328, 436] on div "22 The HIPAA Privacy Rule permits a physician to share PHI for treatment purpos…" at bounding box center [586, 448] width 633 height 62
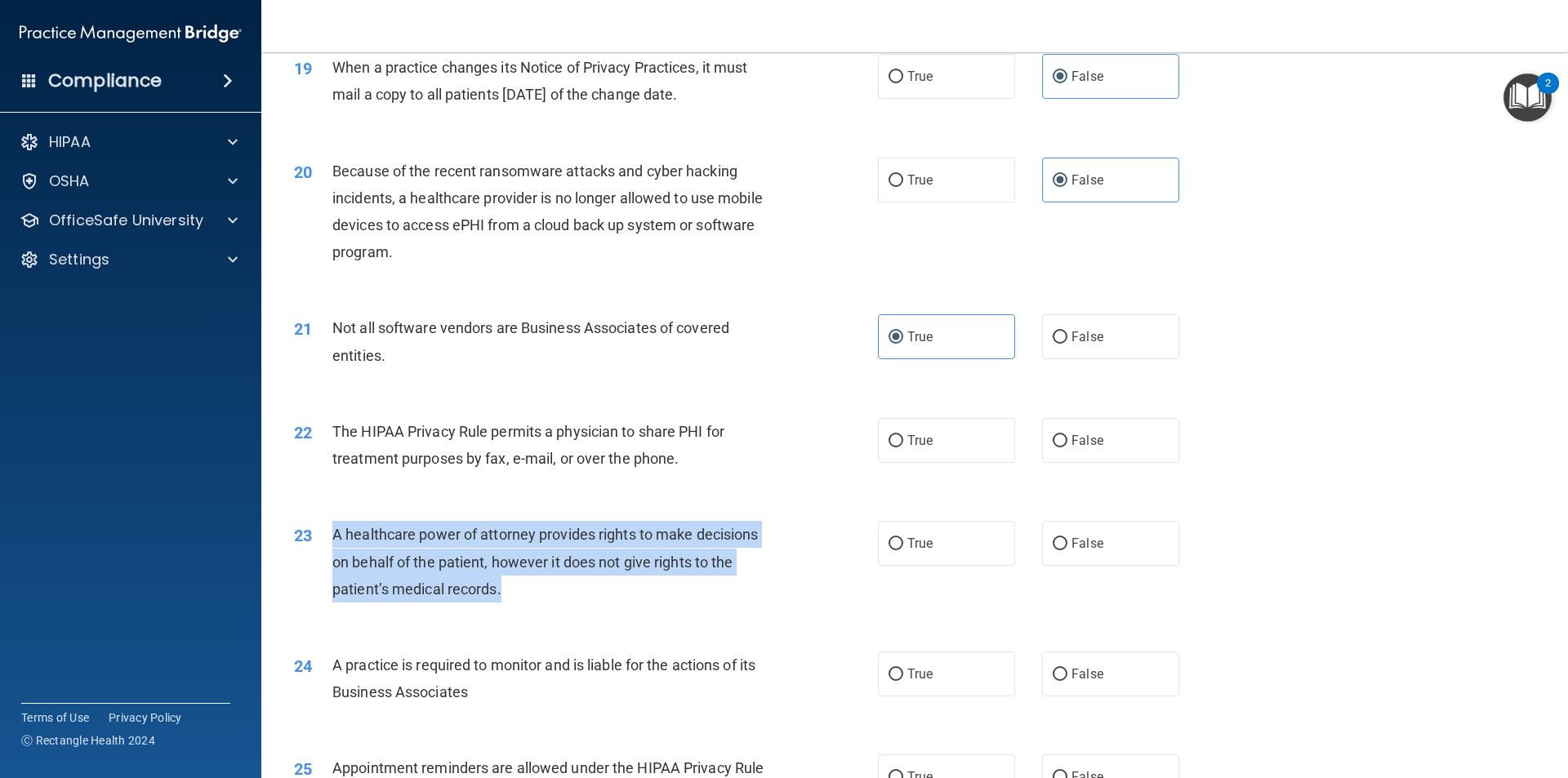
drag, startPoint x: 493, startPoint y: 584, endPoint x: 330, endPoint y: 536, distance: 169.9
click at [330, 537] on div "23 A healthcare power of attorney provides rights to make decisions on behalf o…" at bounding box center [586, 566] width 633 height 90
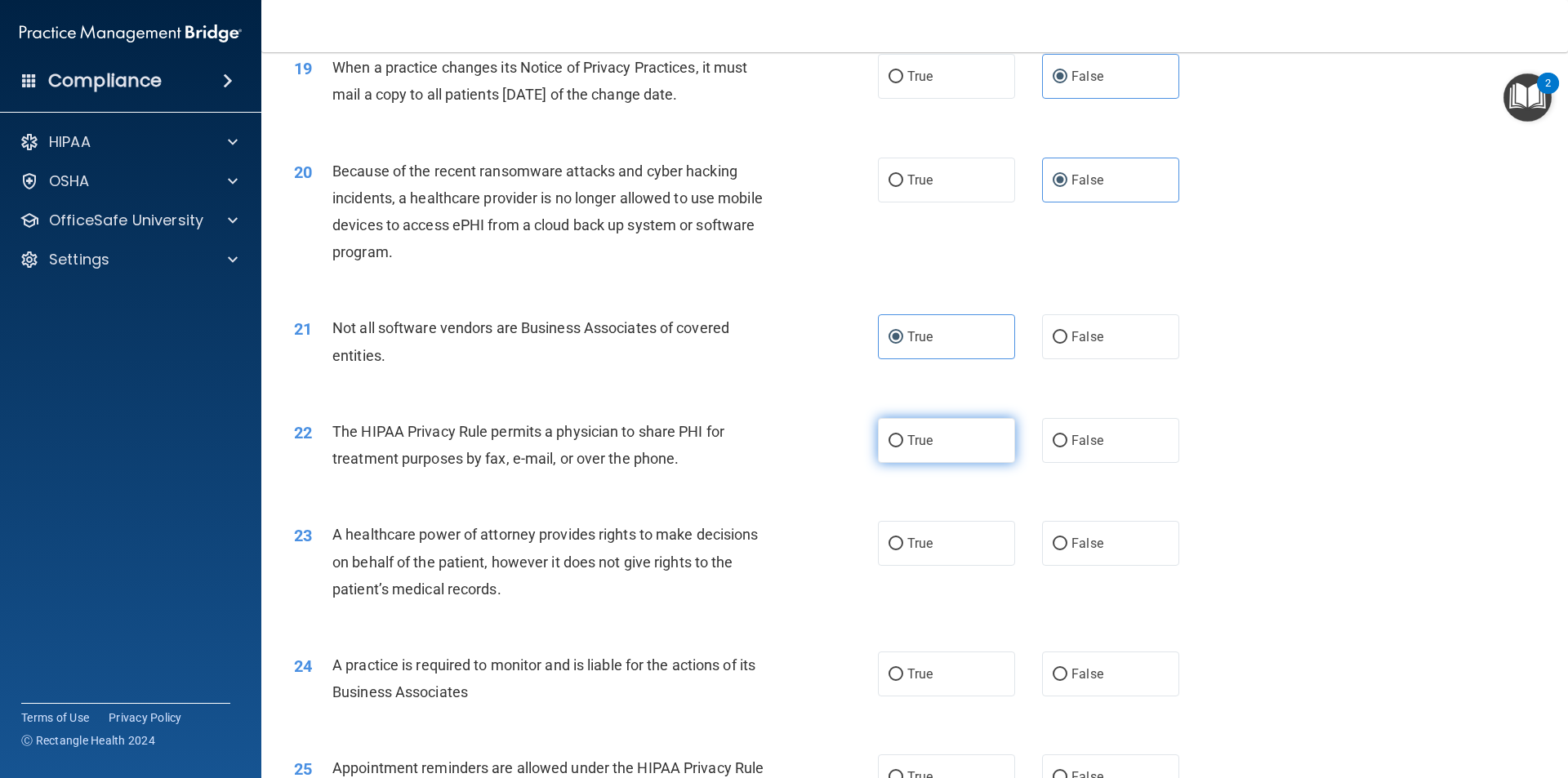
click at [940, 457] on label "True" at bounding box center [946, 440] width 137 height 45
click at [903, 447] on input "True" at bounding box center [895, 441] width 14 height 12
radio input "true"
click at [1116, 552] on label "False" at bounding box center [1110, 543] width 137 height 45
click at [1067, 551] on input "False" at bounding box center [1060, 544] width 14 height 12
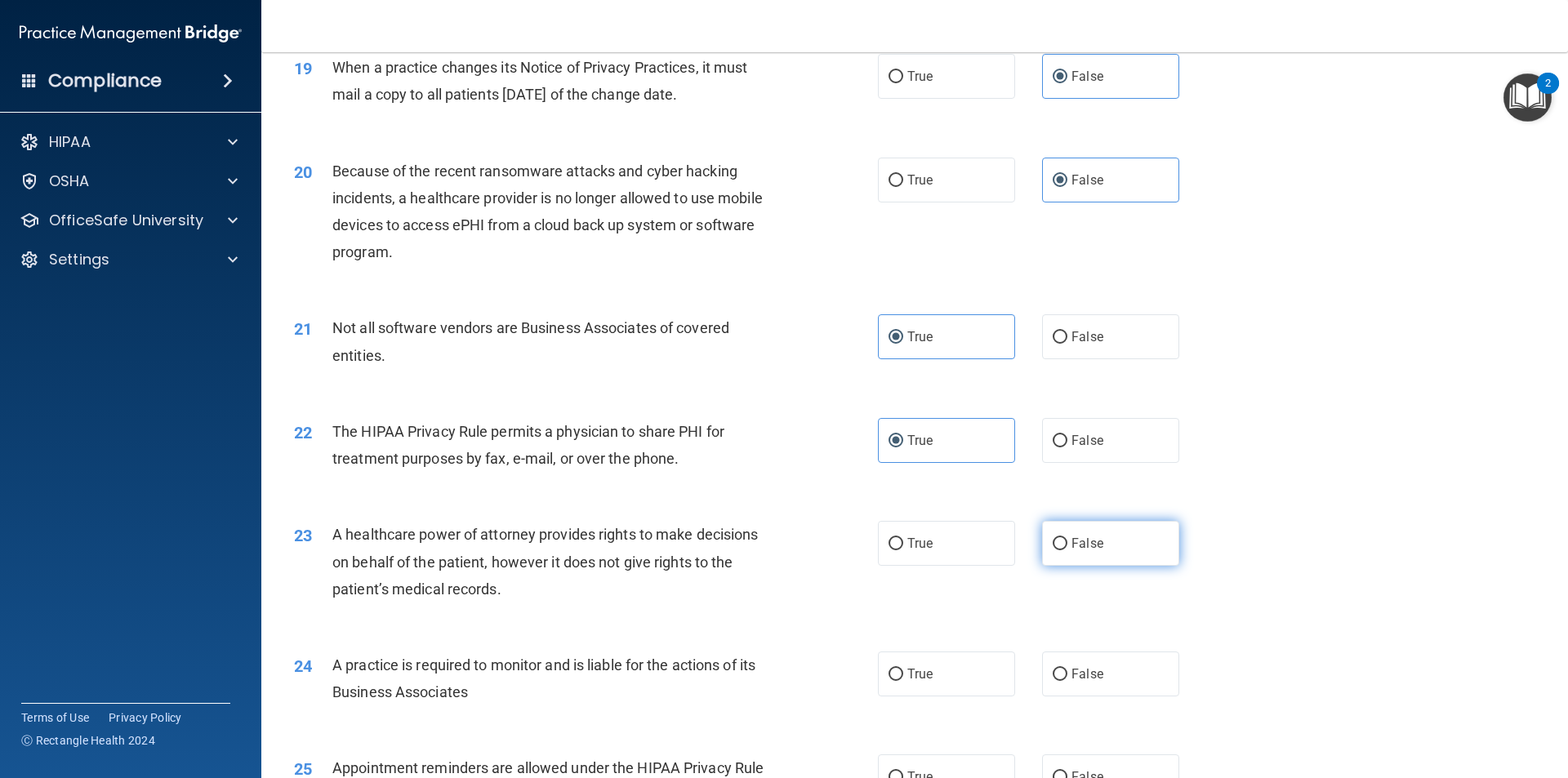
radio input "true"
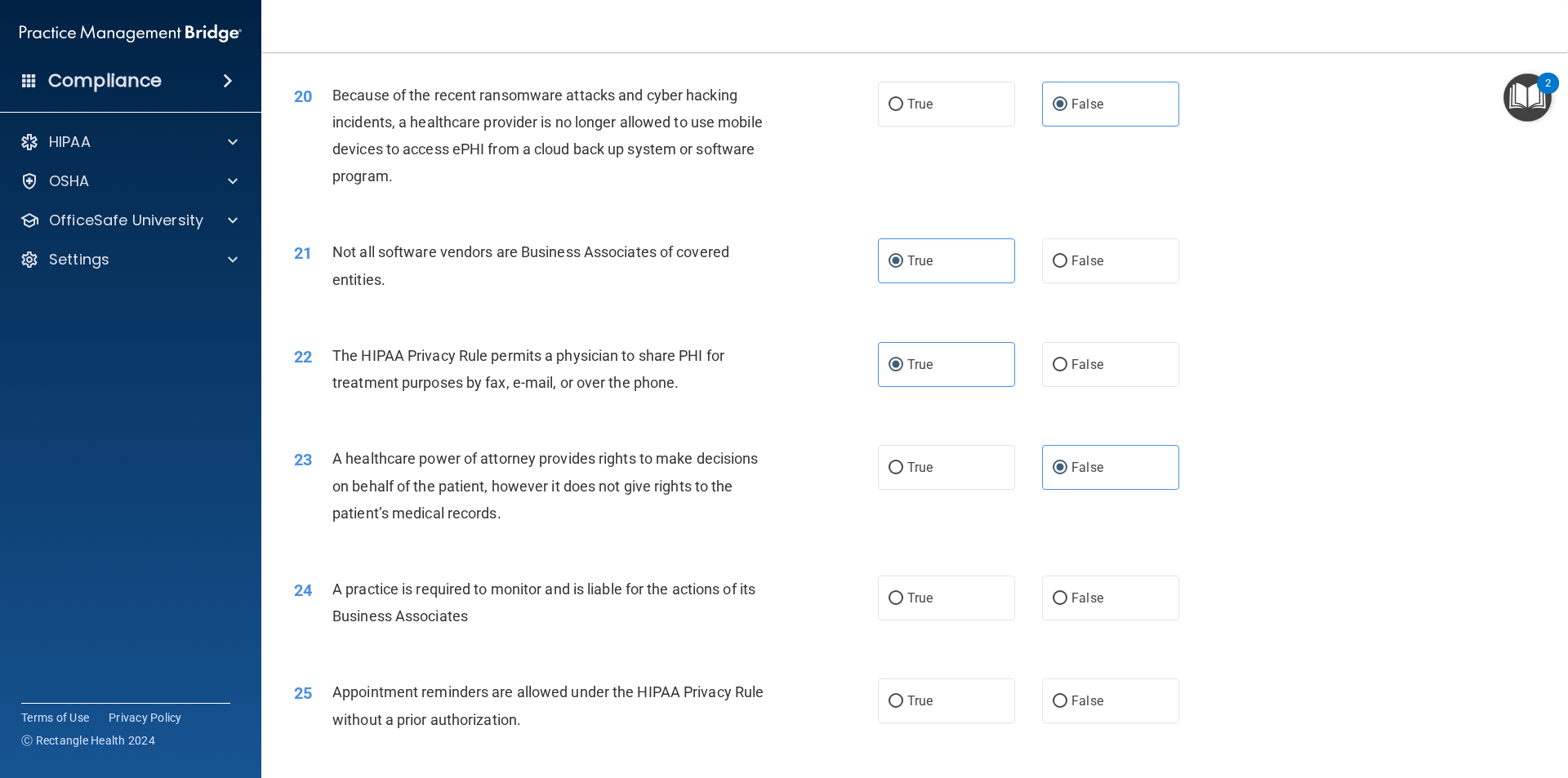
scroll to position [2449, 0]
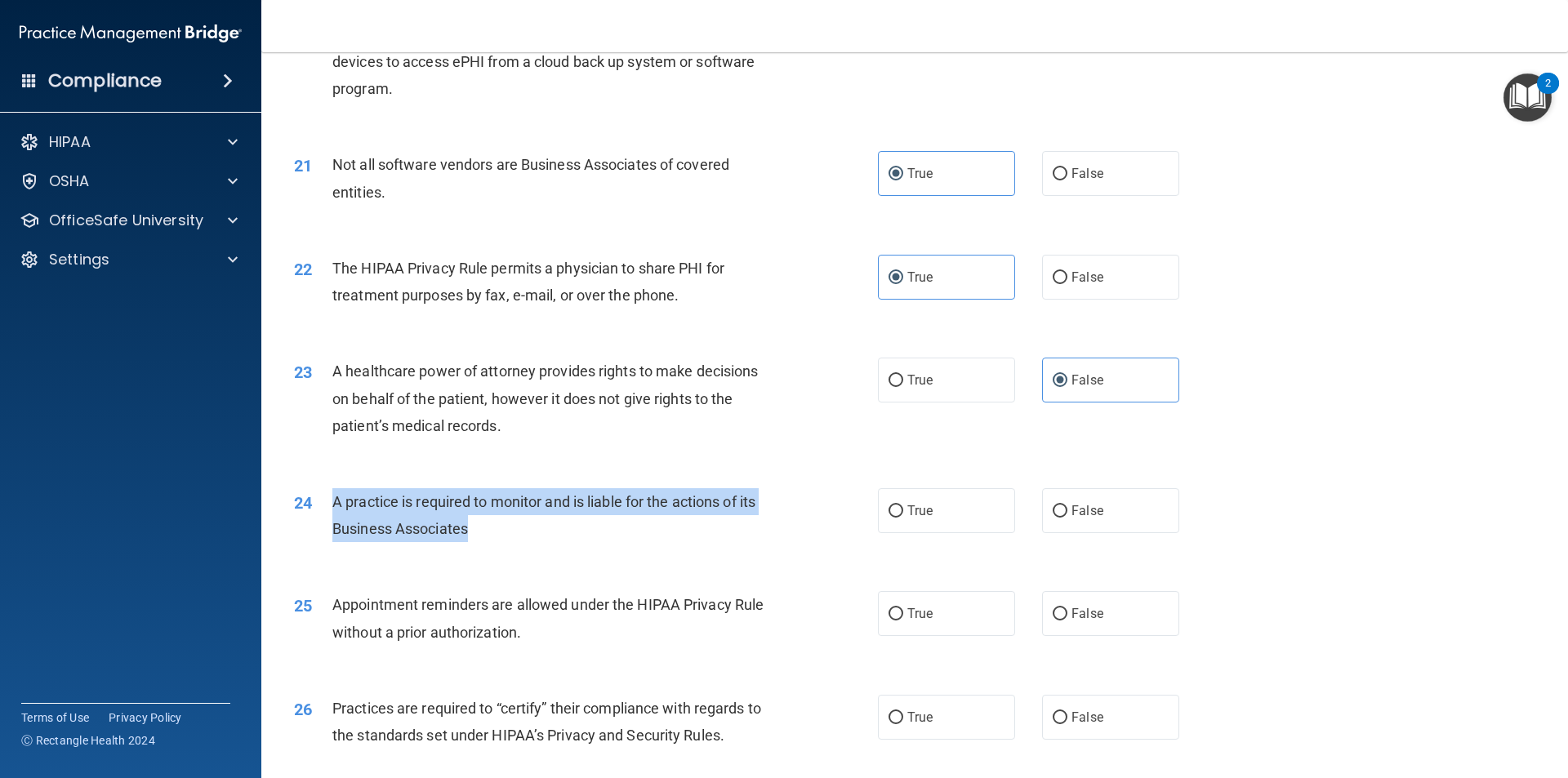
drag, startPoint x: 543, startPoint y: 532, endPoint x: 335, endPoint y: 501, distance: 210.3
click at [335, 501] on div "A practice is required to monitor and is liable for the actions of its Business…" at bounding box center [561, 515] width 457 height 54
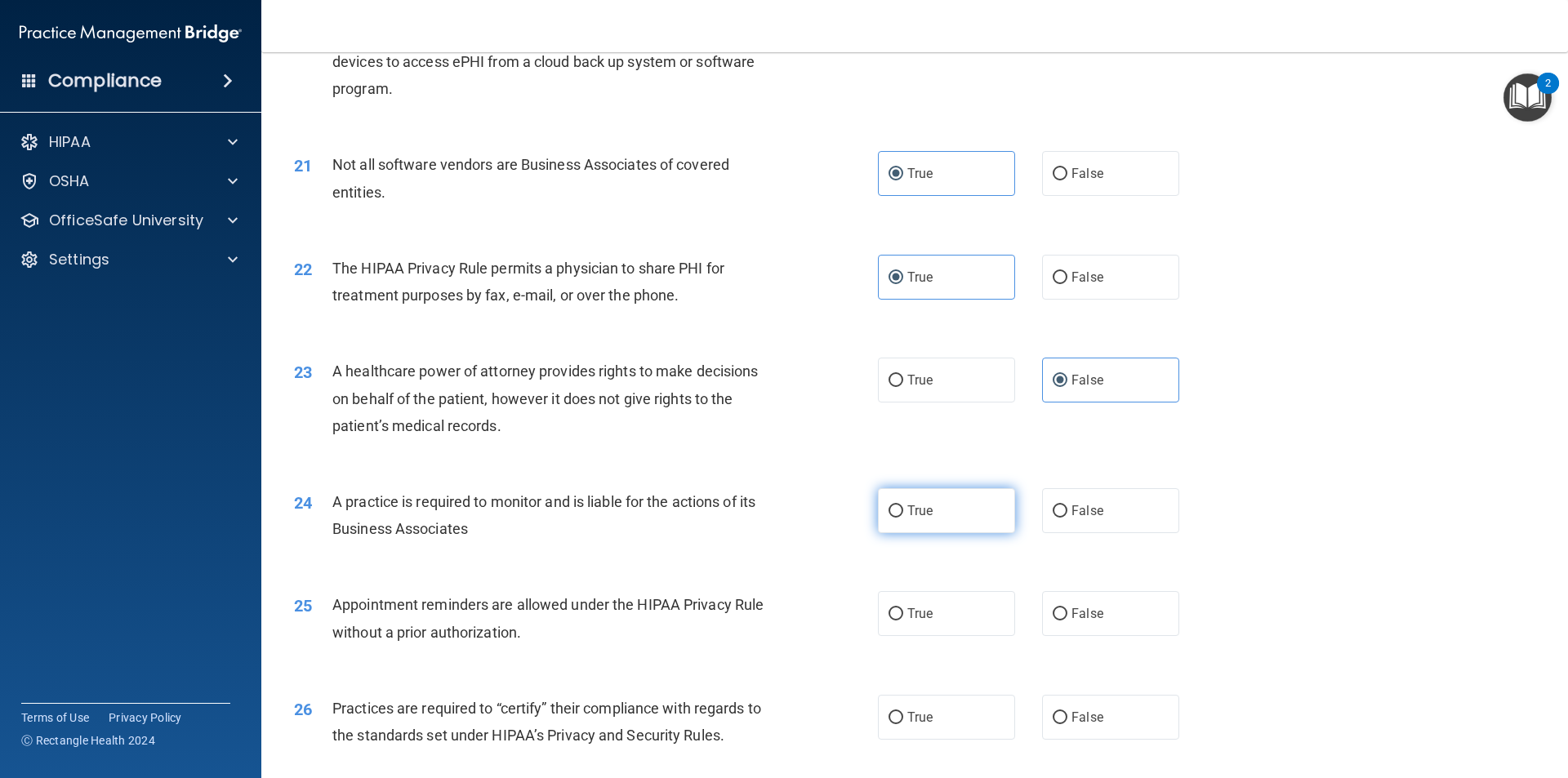
click at [913, 501] on label "True" at bounding box center [946, 510] width 137 height 45
click at [903, 506] on input "True" at bounding box center [895, 512] width 14 height 12
radio input "true"
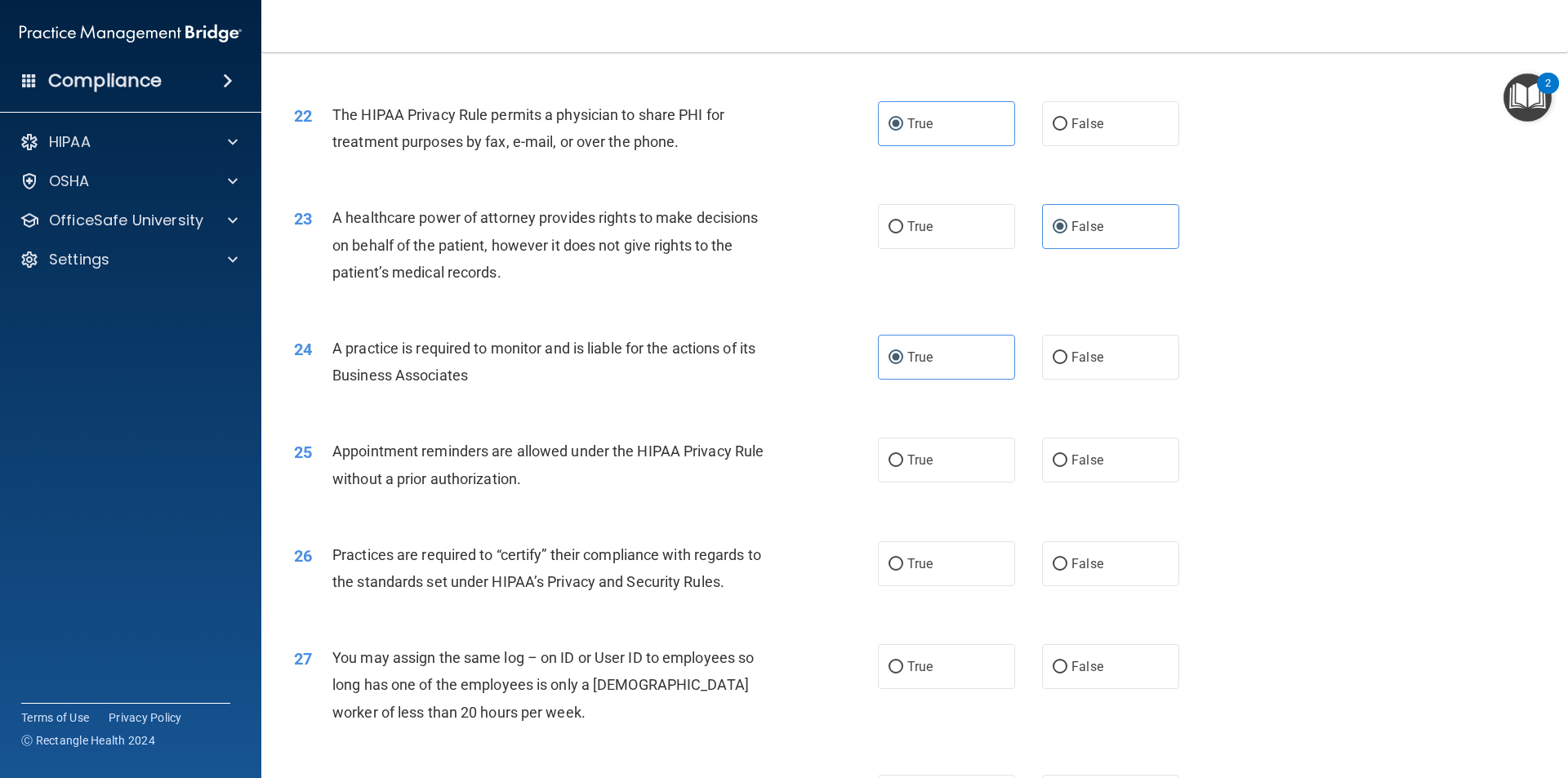
scroll to position [2613, 0]
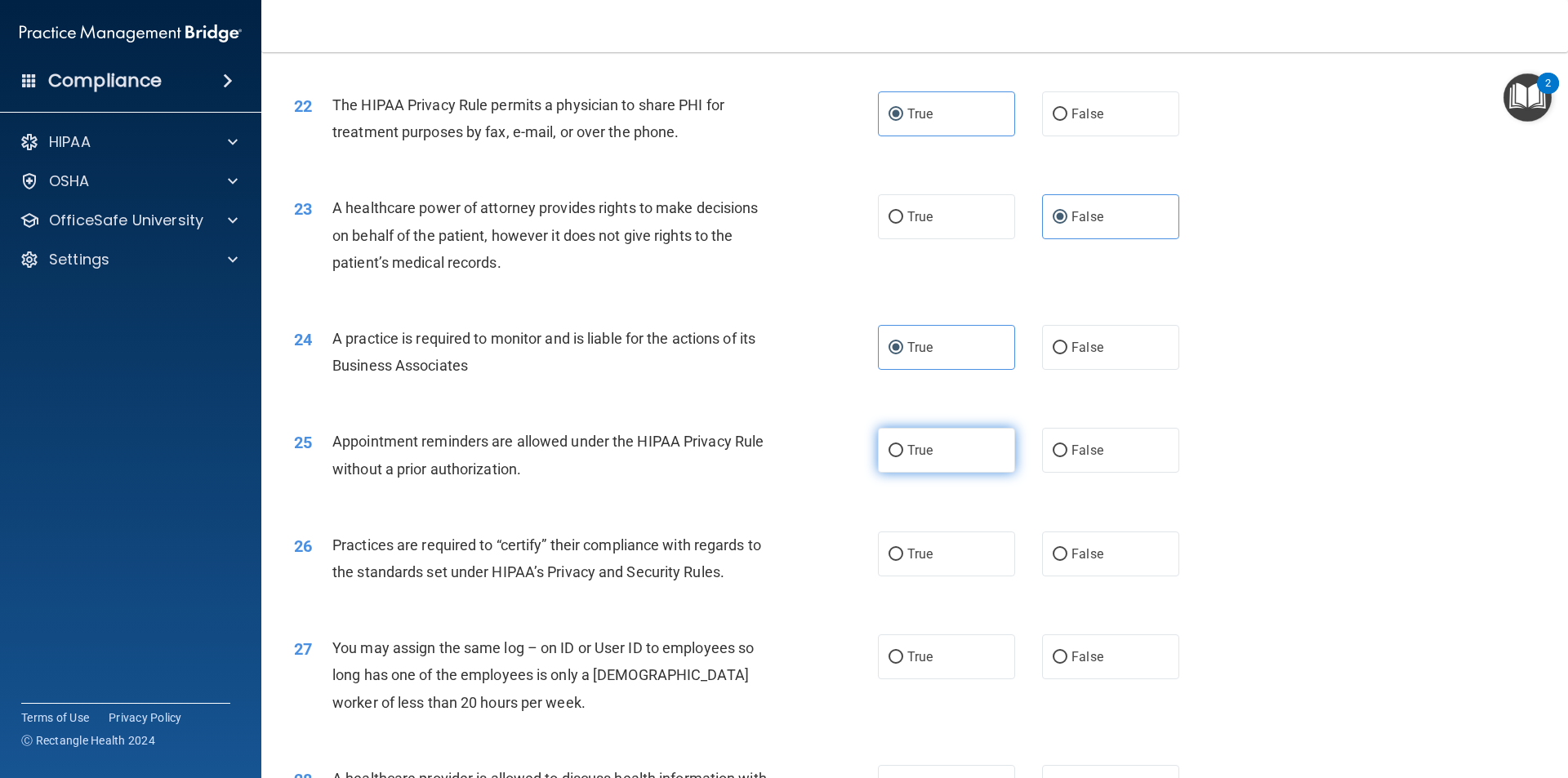
click at [929, 450] on label "True" at bounding box center [946, 450] width 137 height 45
click at [903, 450] on input "True" at bounding box center [895, 451] width 14 height 12
radio input "true"
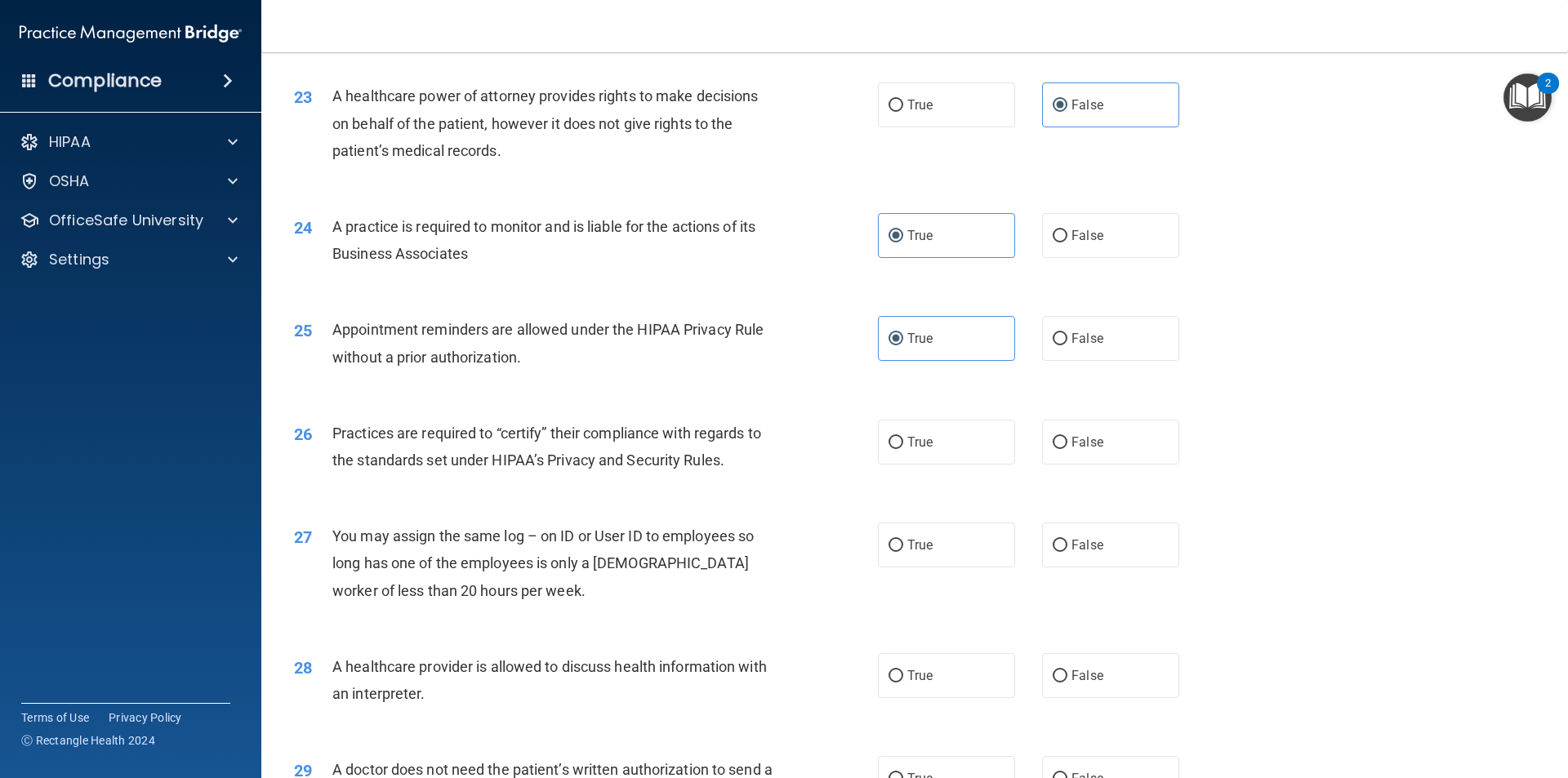
scroll to position [2776, 0]
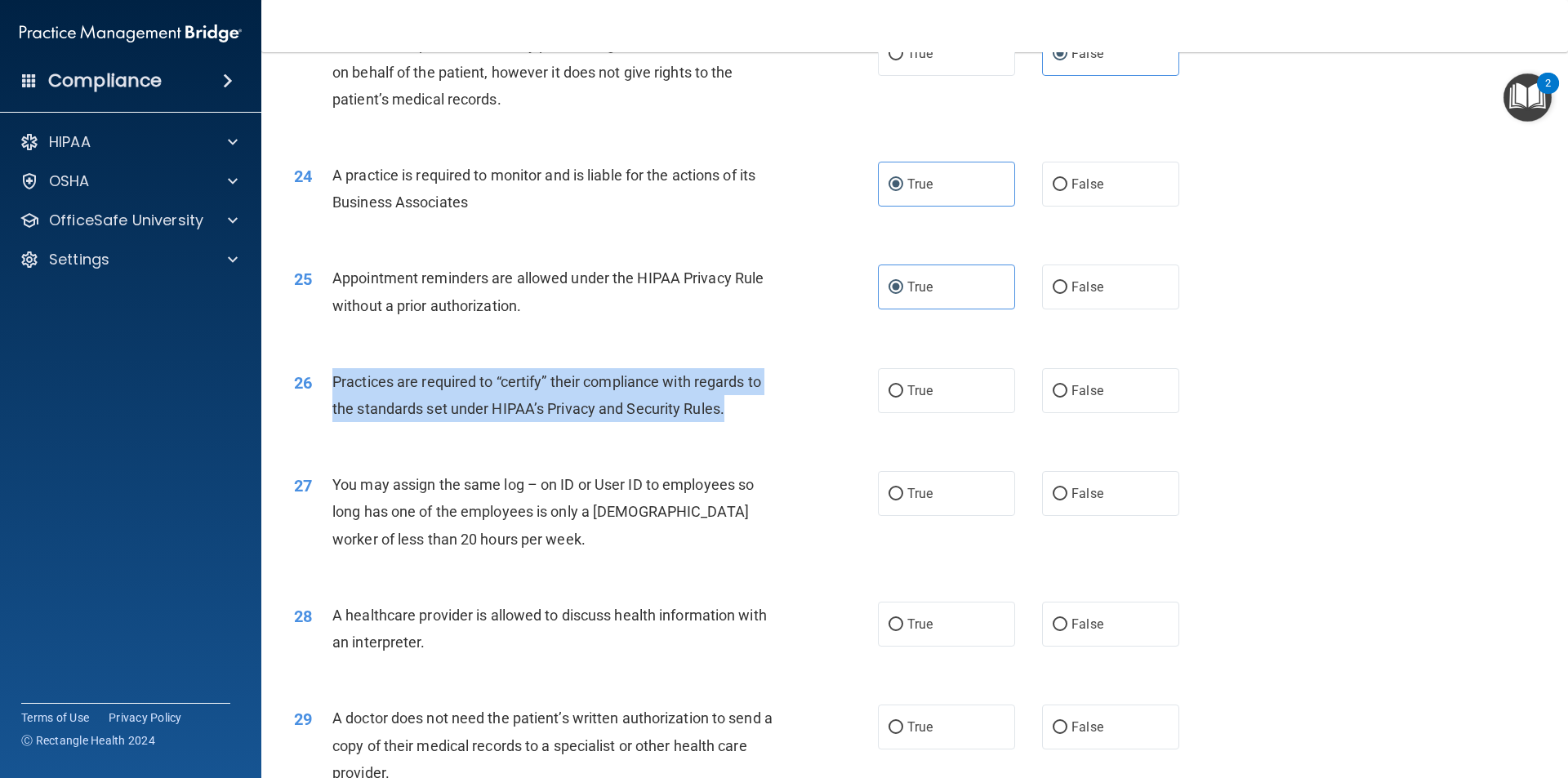
drag, startPoint x: 758, startPoint y: 408, endPoint x: 333, endPoint y: 375, distance: 426.3
click at [333, 375] on div "Practices are required to “certify” their compliance with regards to the standa…" at bounding box center [561, 395] width 457 height 54
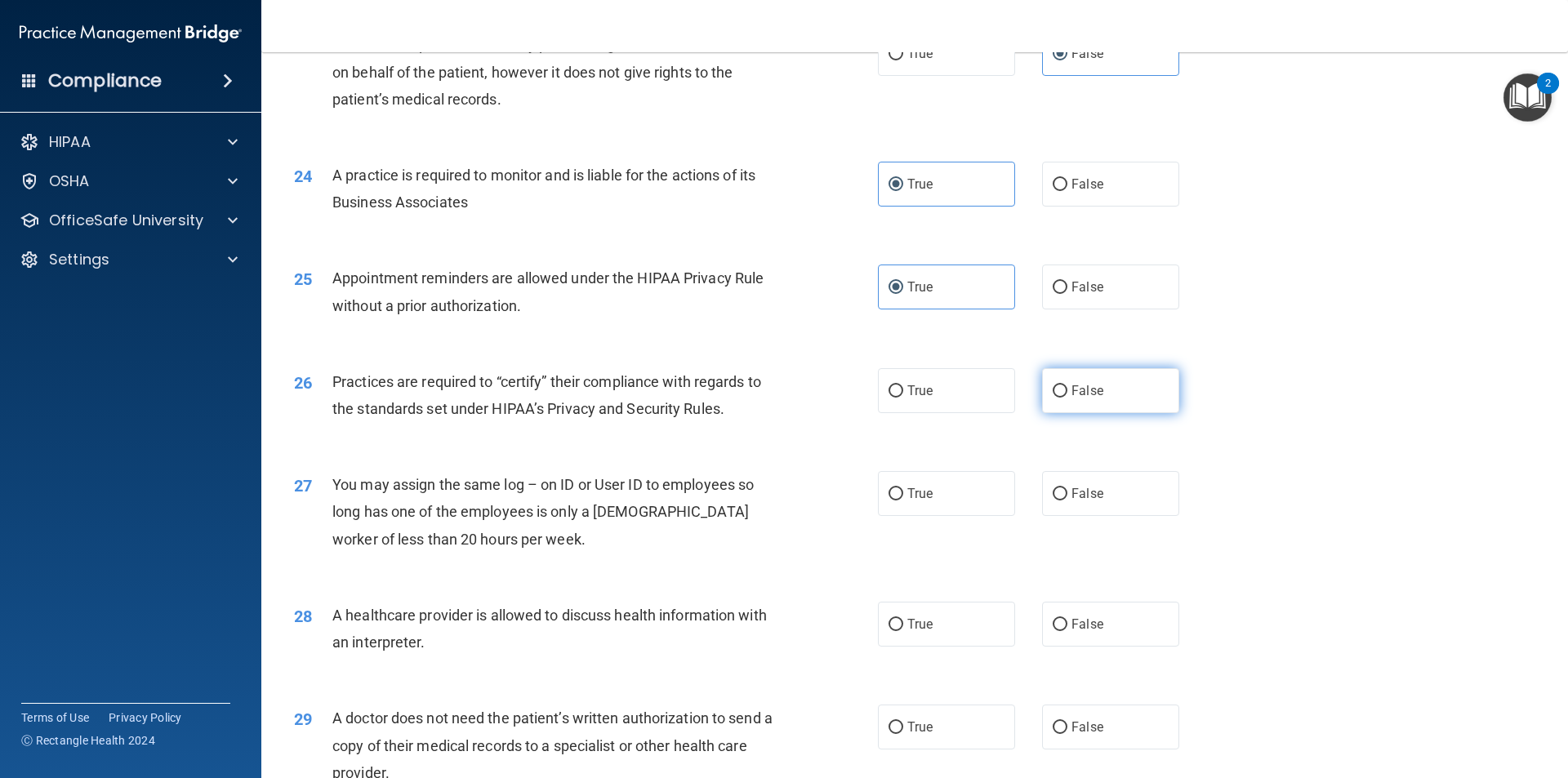
click at [1092, 398] on label "False" at bounding box center [1110, 390] width 137 height 45
click at [1067, 397] on input "False" at bounding box center [1060, 392] width 14 height 12
radio input "true"
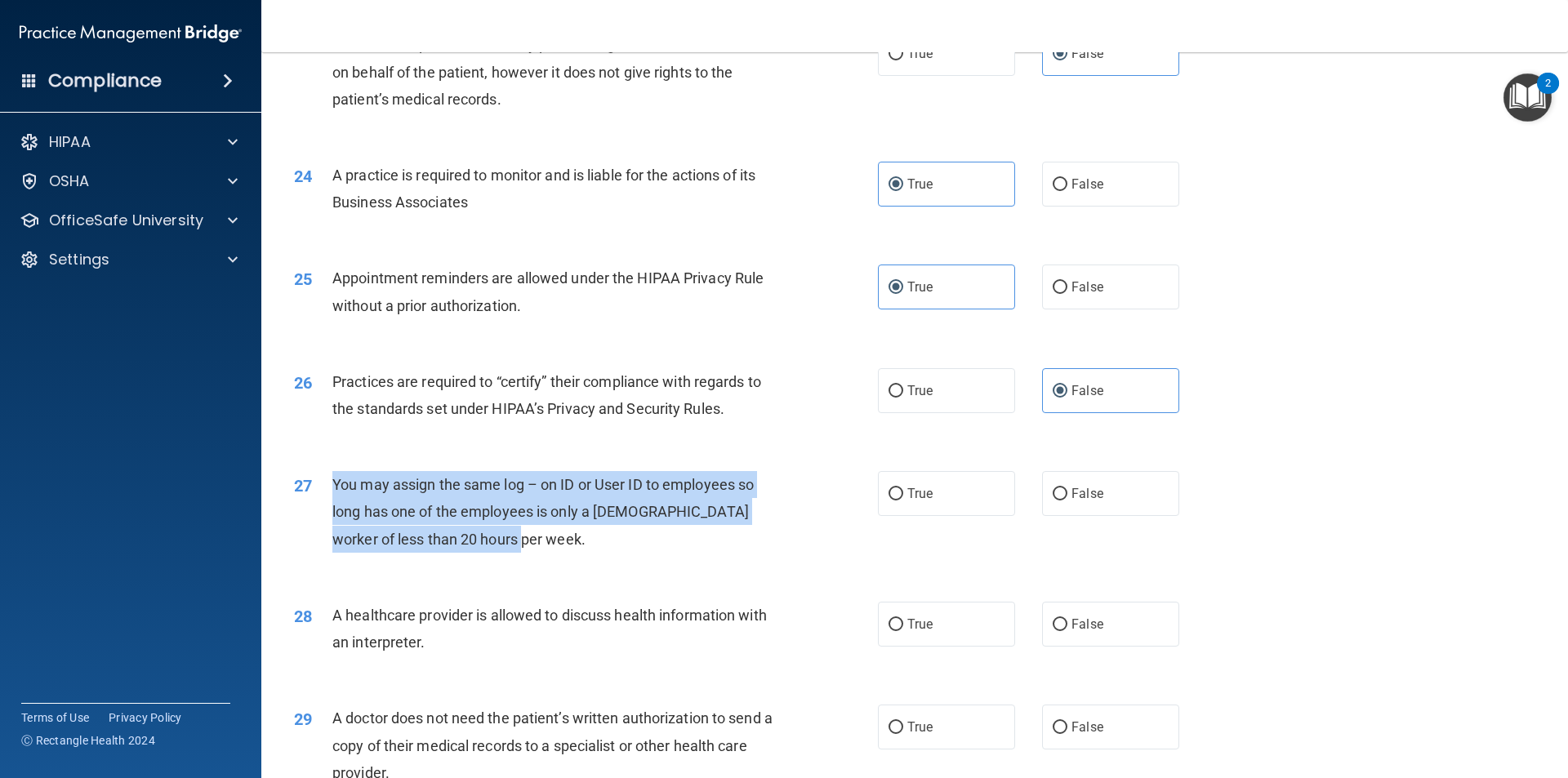
drag, startPoint x: 575, startPoint y: 553, endPoint x: 331, endPoint y: 476, distance: 255.9
click at [331, 476] on div "27 You may assign the same log – on ID or User ID to employees so long has one …" at bounding box center [586, 516] width 633 height 90
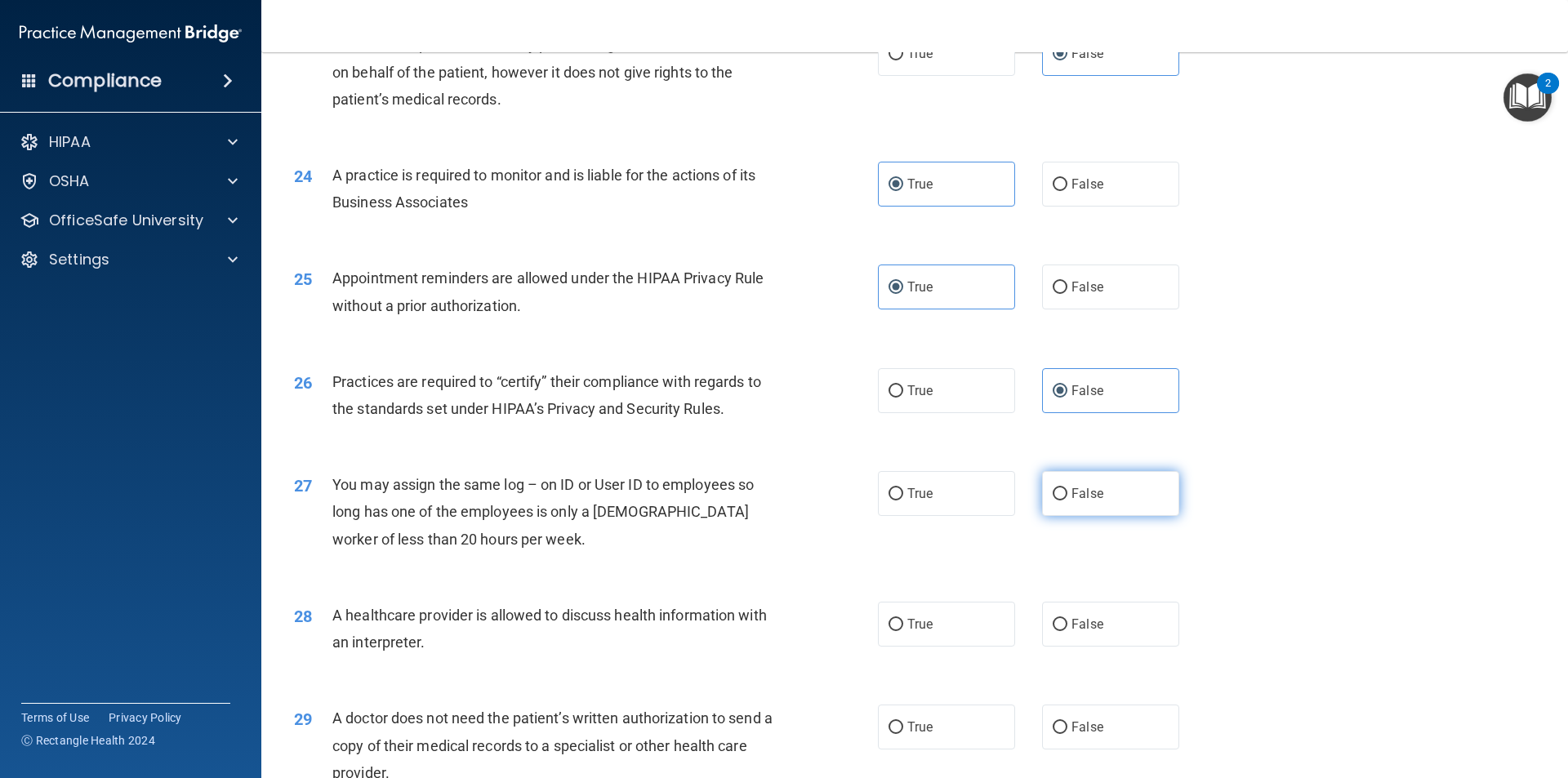
click at [1144, 503] on label "False" at bounding box center [1110, 493] width 137 height 45
click at [1067, 501] on input "False" at bounding box center [1060, 494] width 14 height 12
radio input "true"
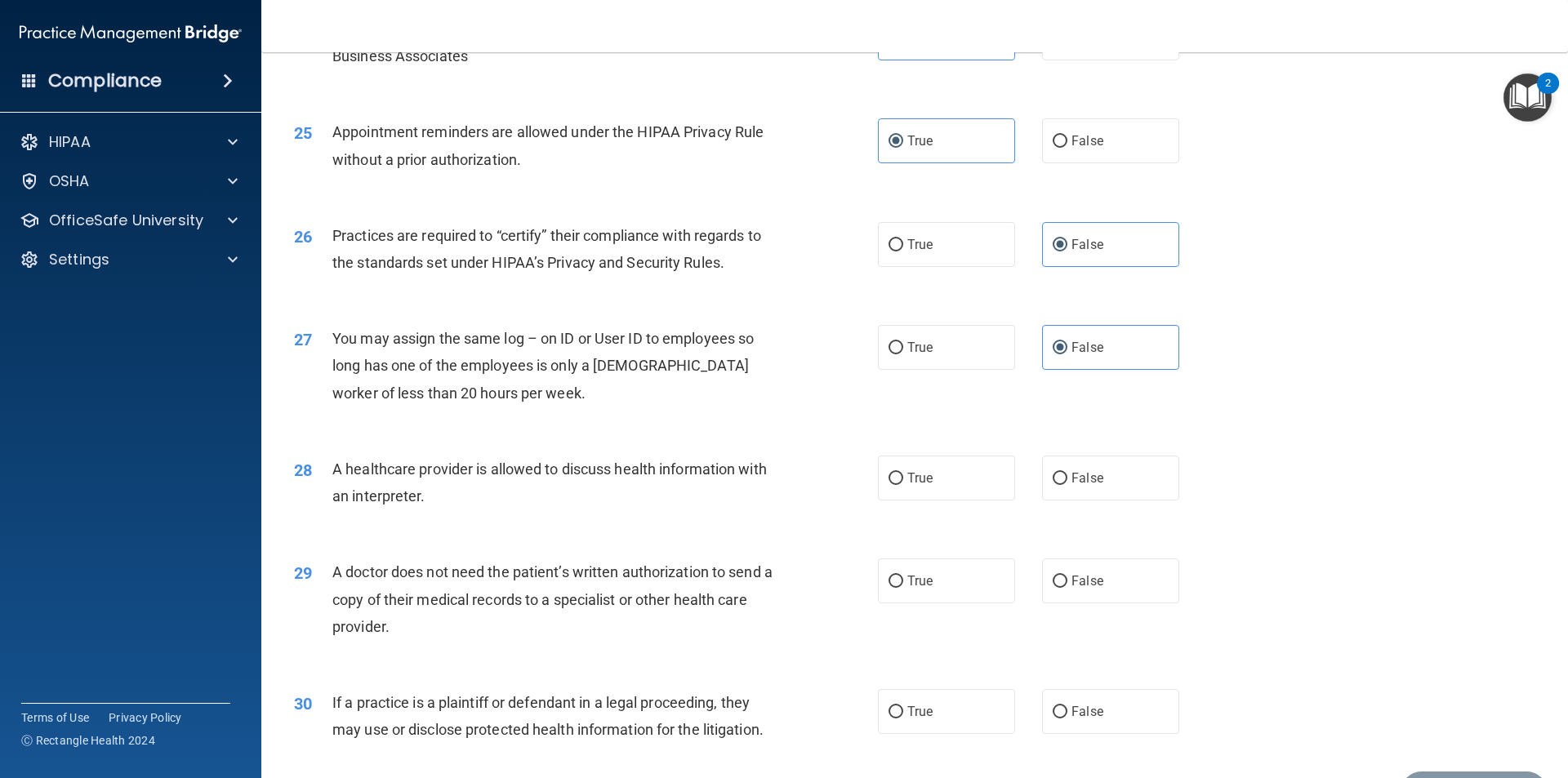
scroll to position [2939, 0]
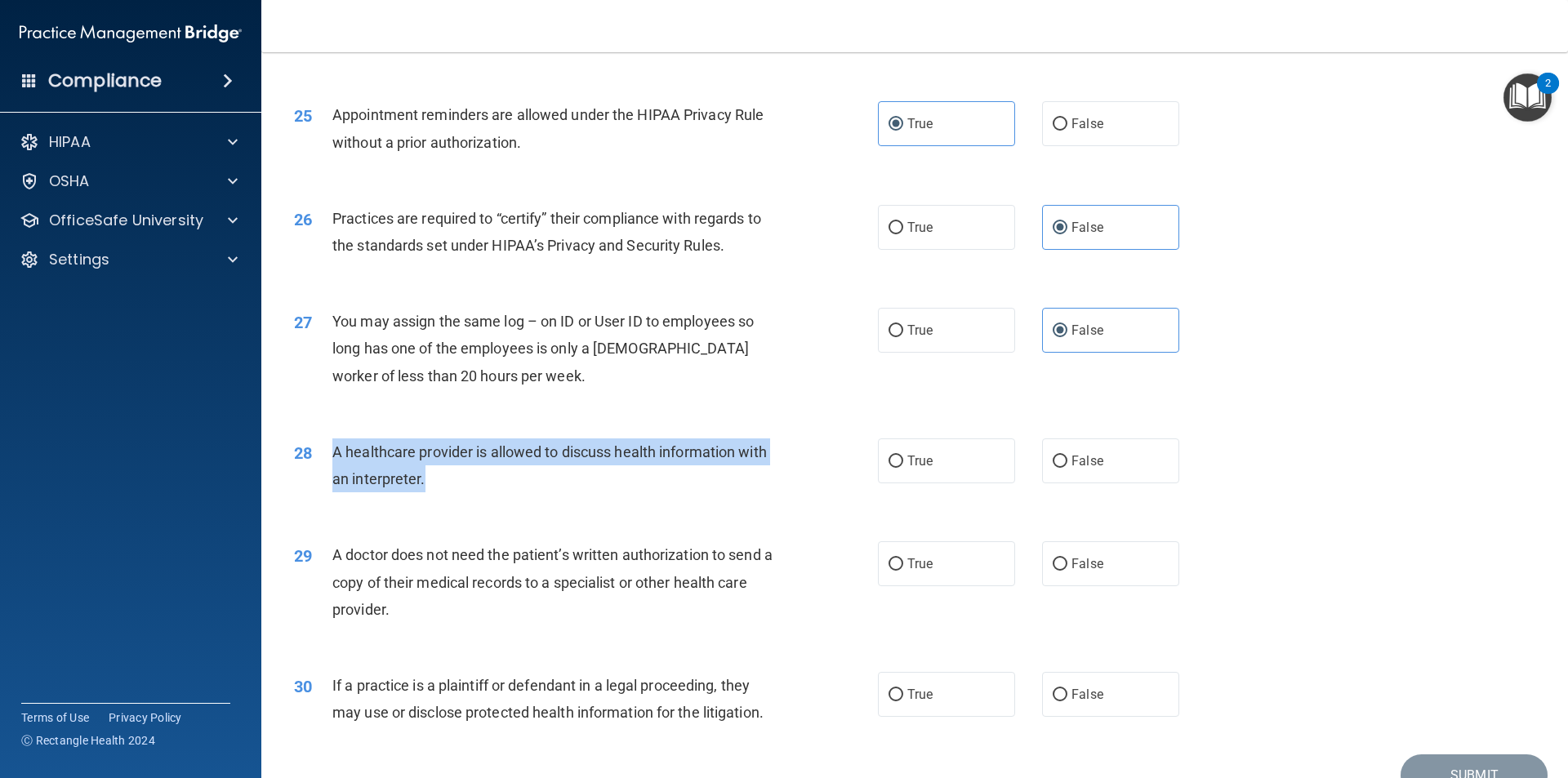
drag, startPoint x: 375, startPoint y: 486, endPoint x: 330, endPoint y: 452, distance: 56.4
click at [330, 452] on div "28 A healthcare provider is allowed to discuss health information with an inter…" at bounding box center [586, 468] width 633 height 62
drag, startPoint x: 484, startPoint y: 615, endPoint x: 319, endPoint y: 557, distance: 174.9
click at [319, 557] on div "29 A doctor does not need the patient’s written authorization to send a copy of…" at bounding box center [586, 586] width 633 height 90
click at [897, 466] on label "True" at bounding box center [946, 460] width 137 height 45
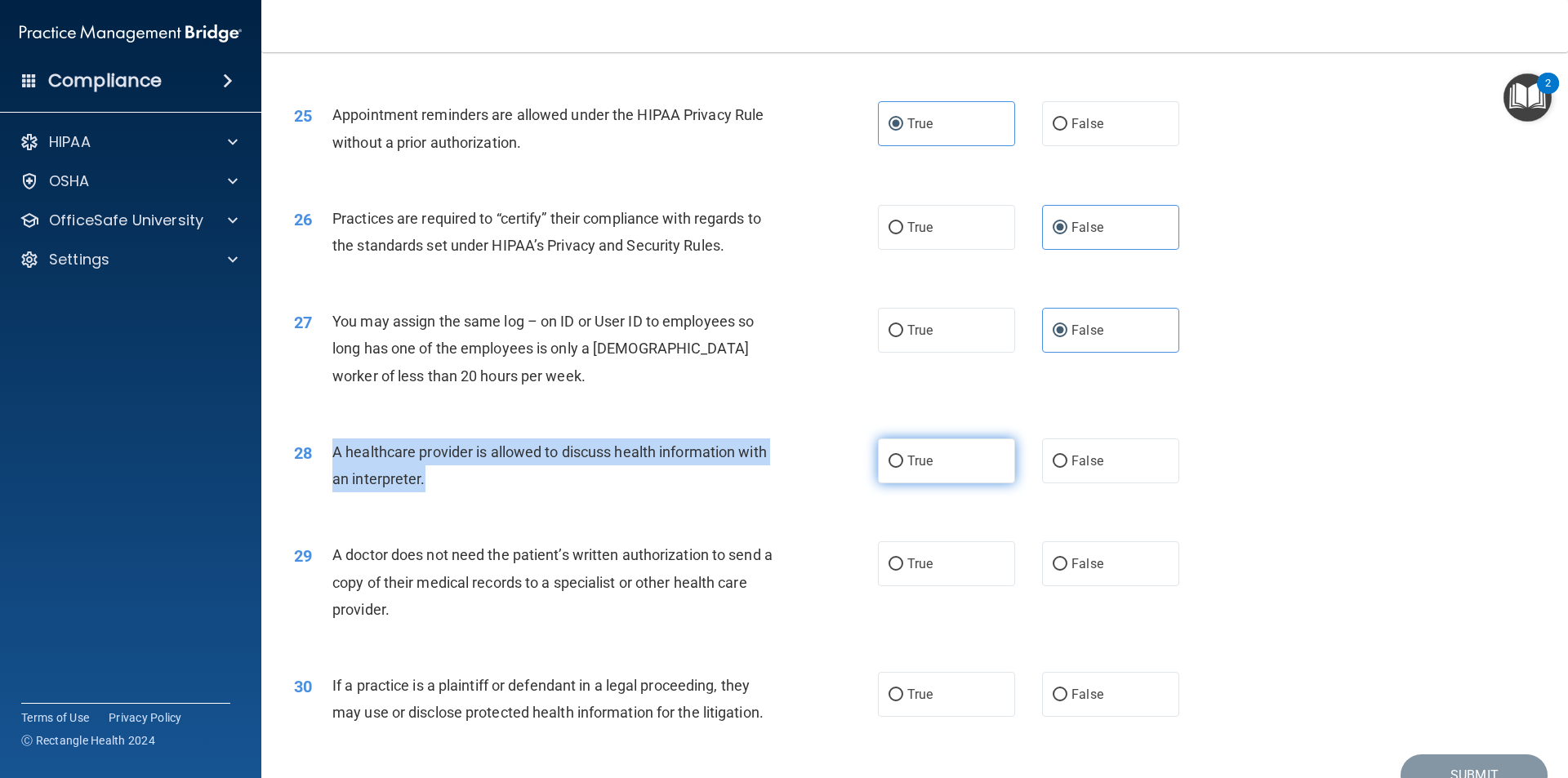
click at [897, 466] on input "True" at bounding box center [895, 462] width 14 height 12
radio input "true"
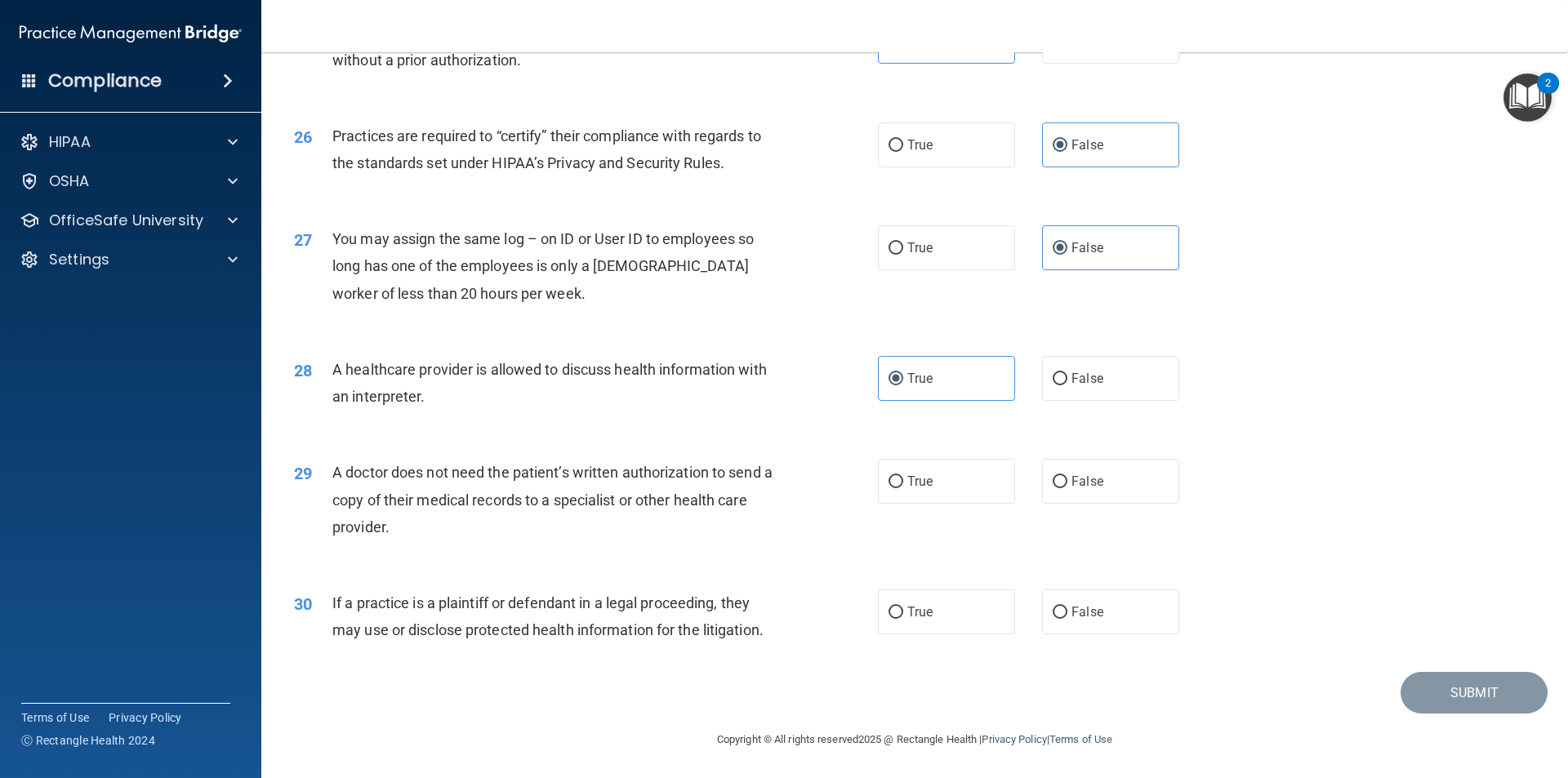
scroll to position [3022, 0]
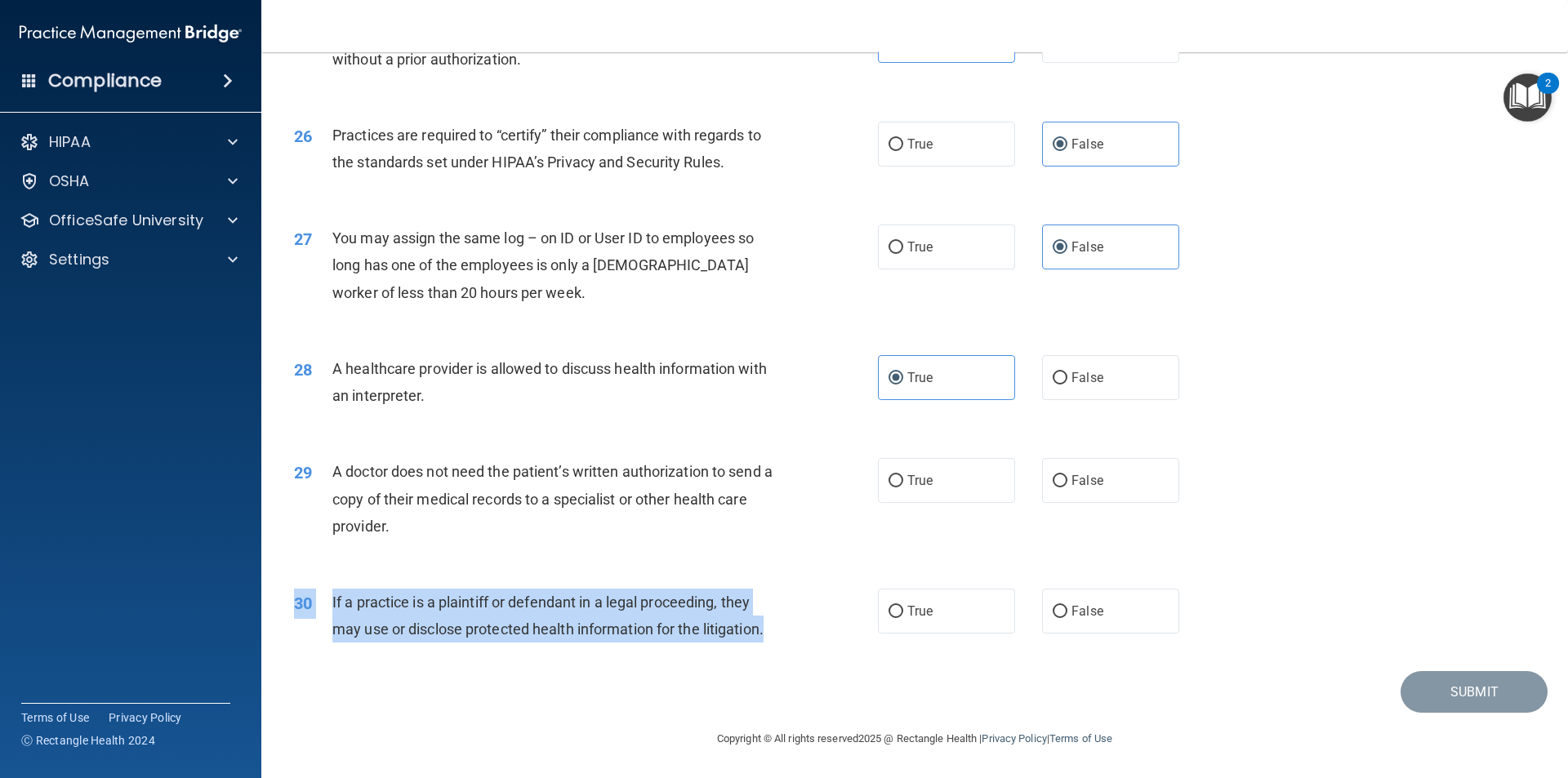
drag, startPoint x: 773, startPoint y: 635, endPoint x: 282, endPoint y: 594, distance: 492.7
click at [282, 594] on div "30 If a practice is a plaintiff or defendant in a legal proceeding, they may us…" at bounding box center [586, 619] width 633 height 62
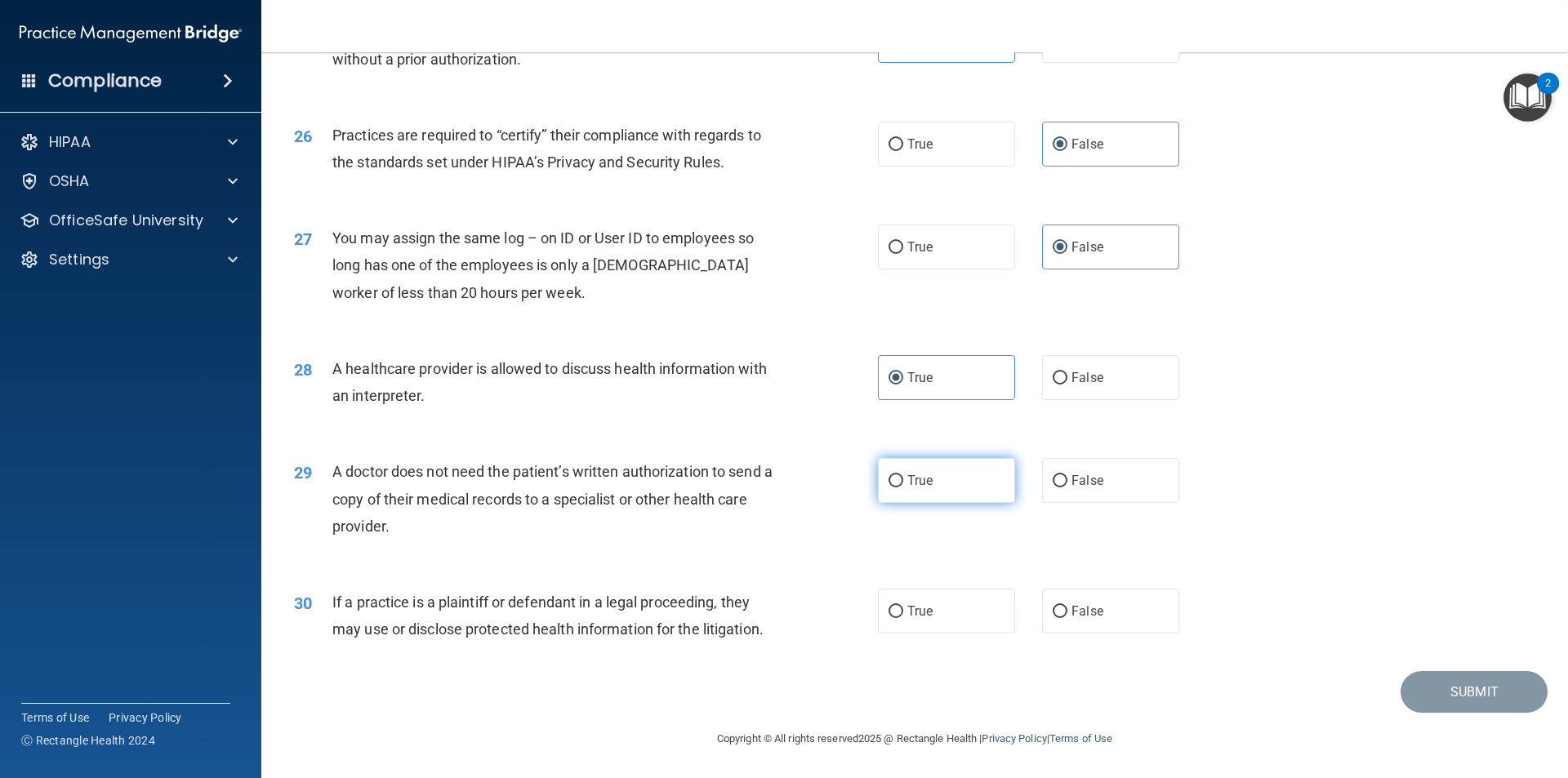
drag, startPoint x: 955, startPoint y: 490, endPoint x: 548, endPoint y: 203, distance: 498.0
click at [955, 489] on label "True" at bounding box center [946, 480] width 137 height 45
click at [903, 487] on input "True" at bounding box center [895, 481] width 14 height 12
radio input "true"
click at [926, 624] on label "True" at bounding box center [946, 611] width 137 height 45
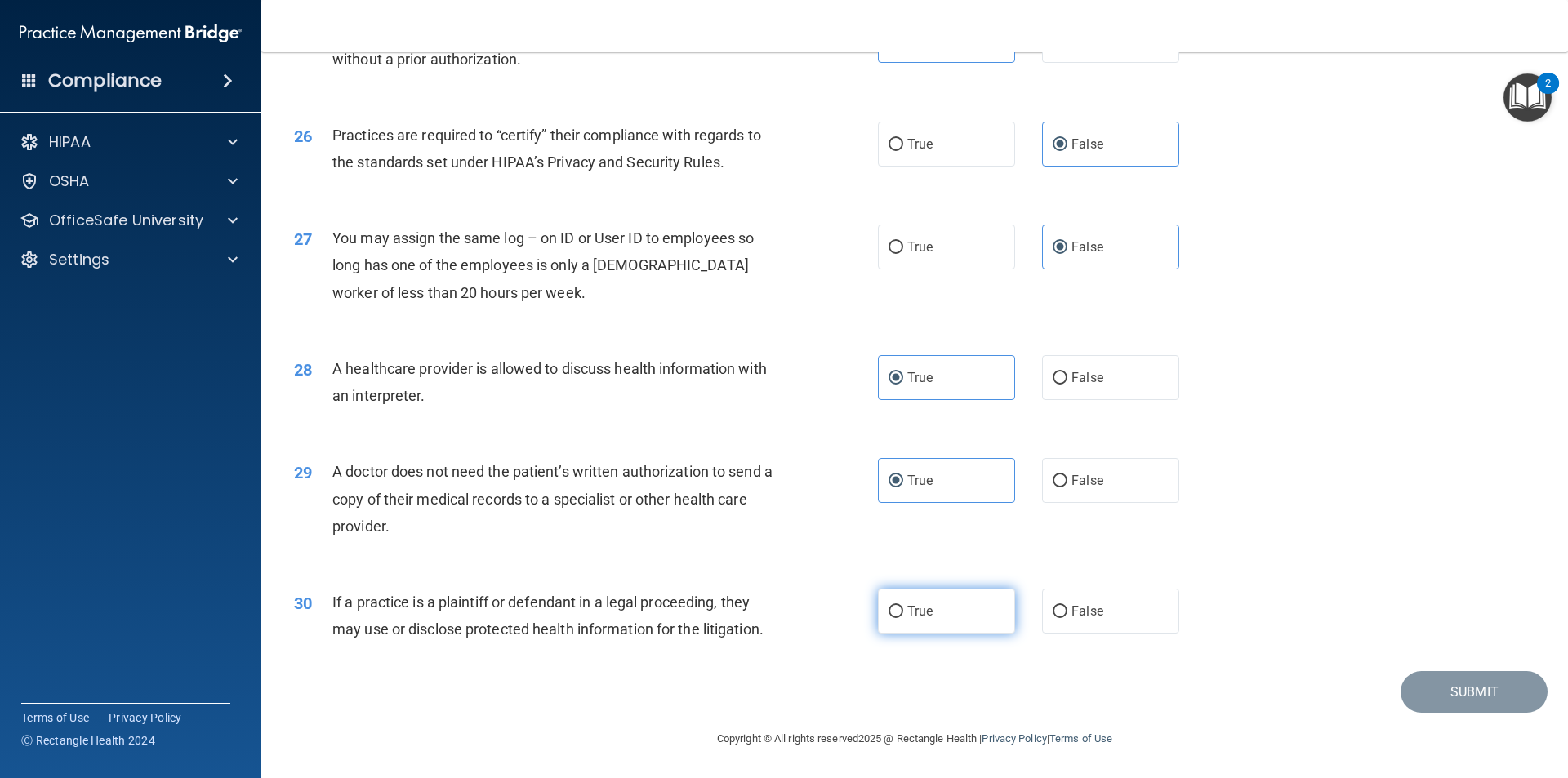
click at [903, 618] on input "True" at bounding box center [895, 611] width 14 height 12
radio input "true"
click at [1489, 695] on button "Submit" at bounding box center [1474, 692] width 147 height 41
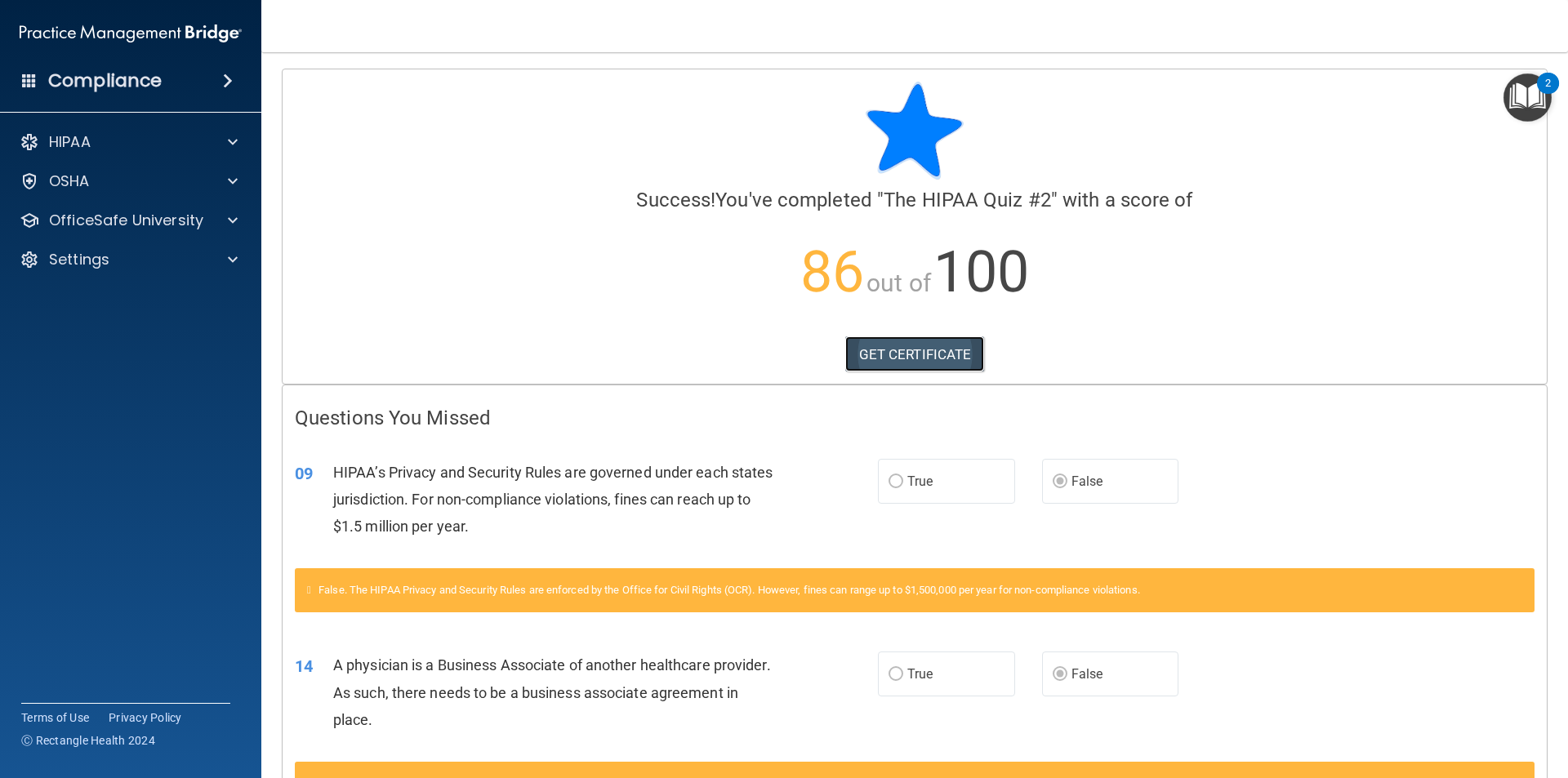
click at [924, 352] on link "GET CERTIFICATE" at bounding box center [914, 354] width 140 height 36
click at [148, 132] on div "HIPAA" at bounding box center [108, 141] width 202 height 19
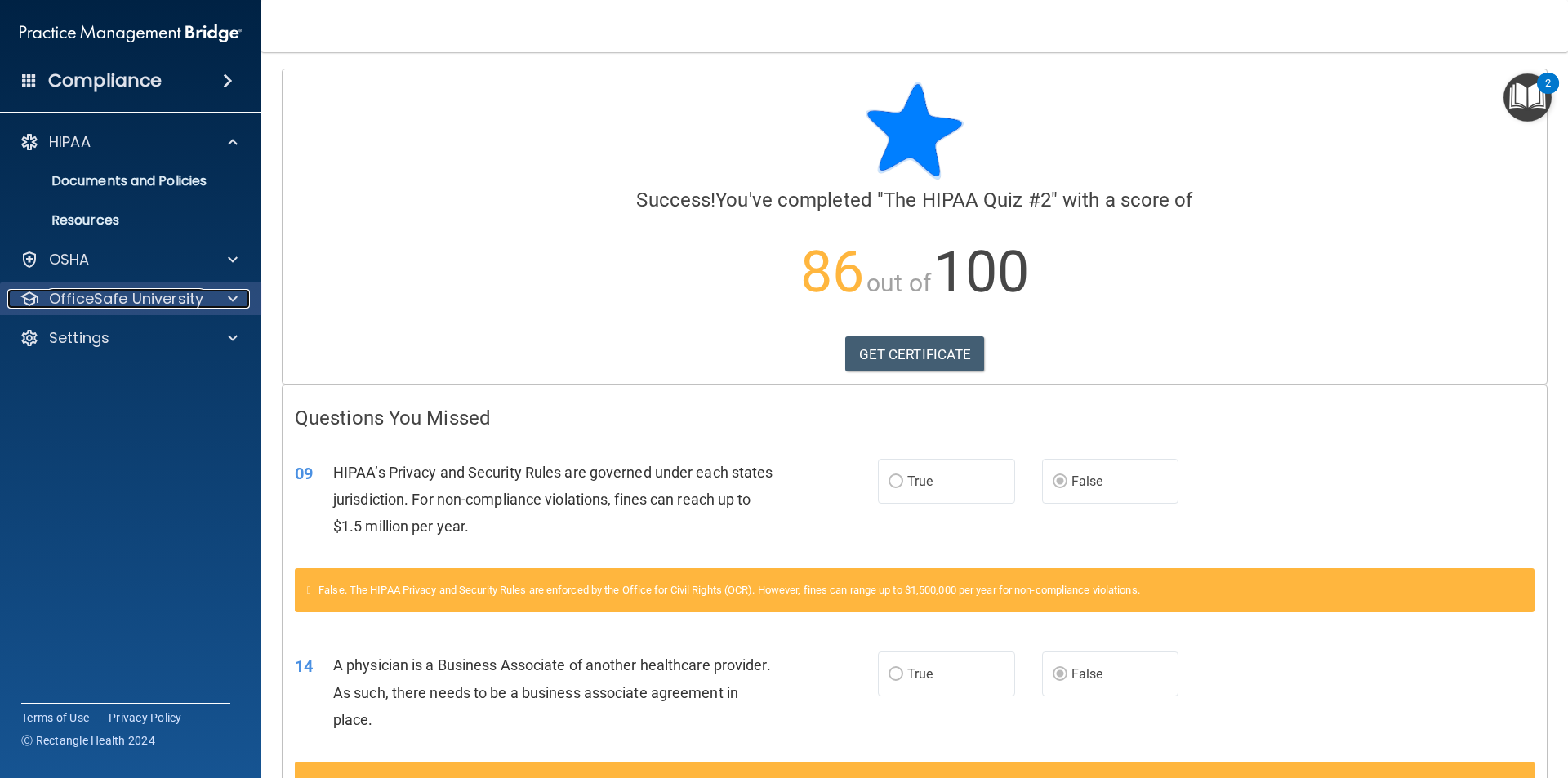
click at [189, 299] on p "OfficeSafe University" at bounding box center [126, 299] width 154 height 19
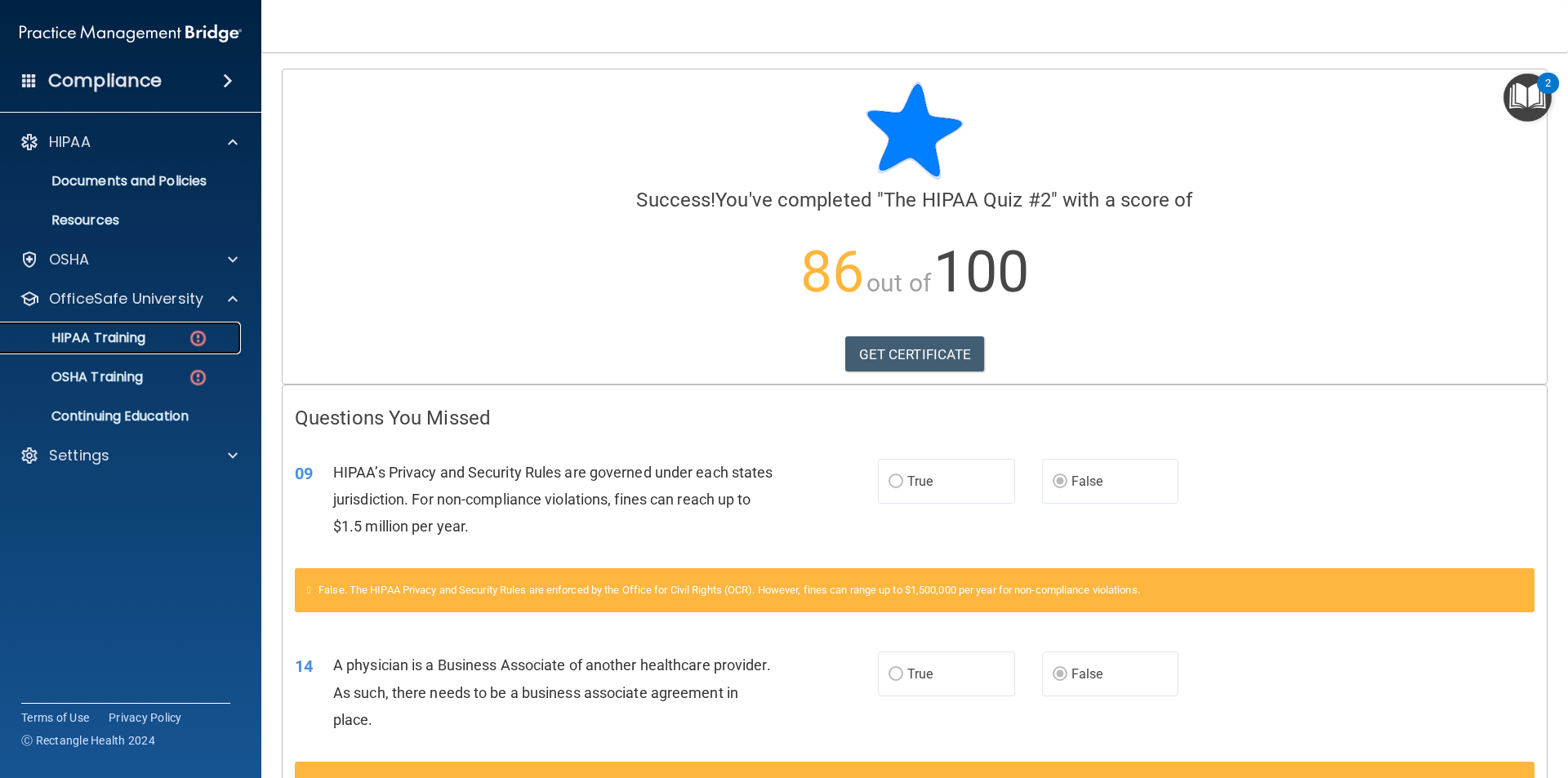
click at [184, 343] on div "HIPAA Training" at bounding box center [123, 337] width 223 height 16
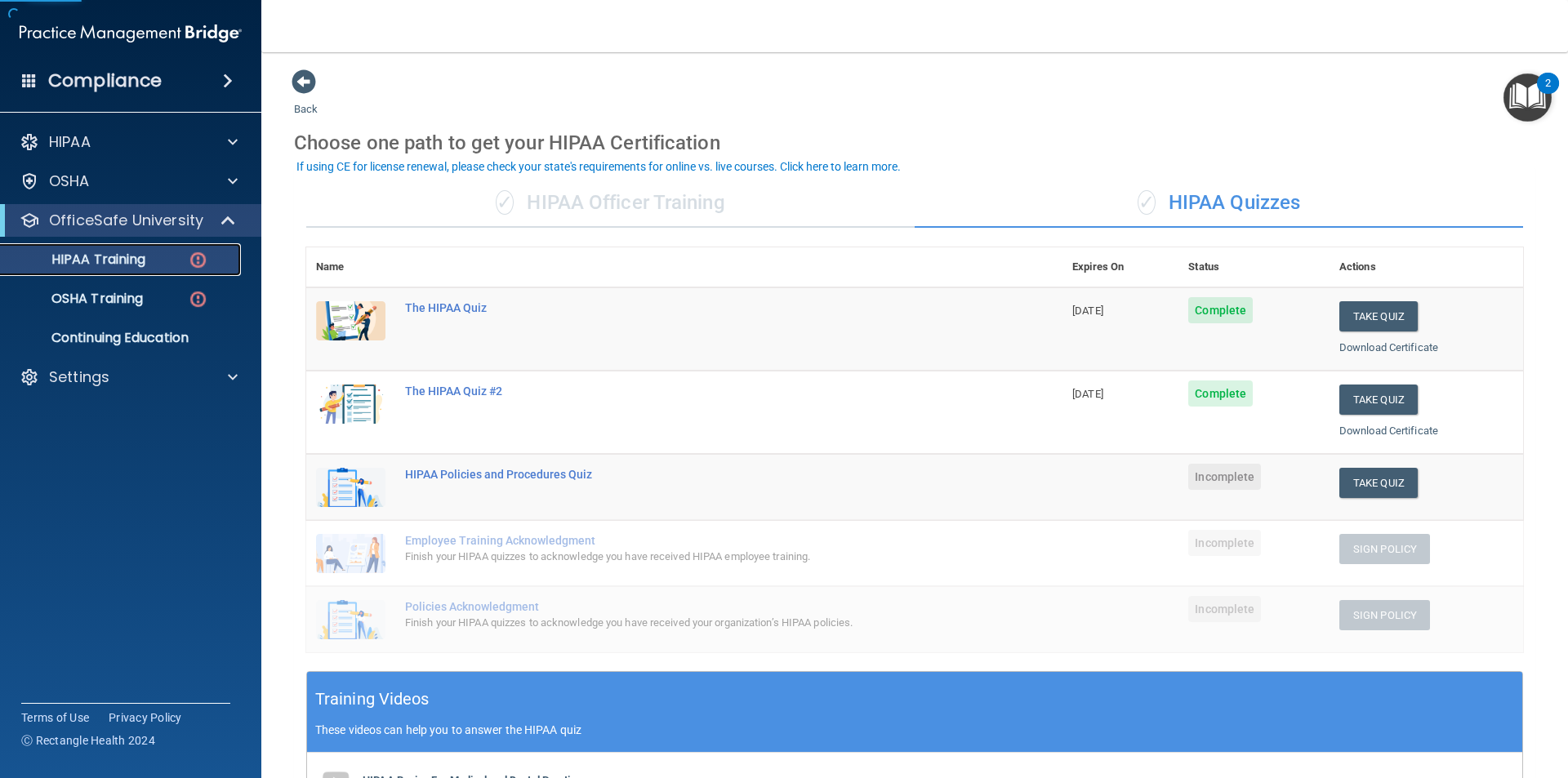
scroll to position [82, 0]
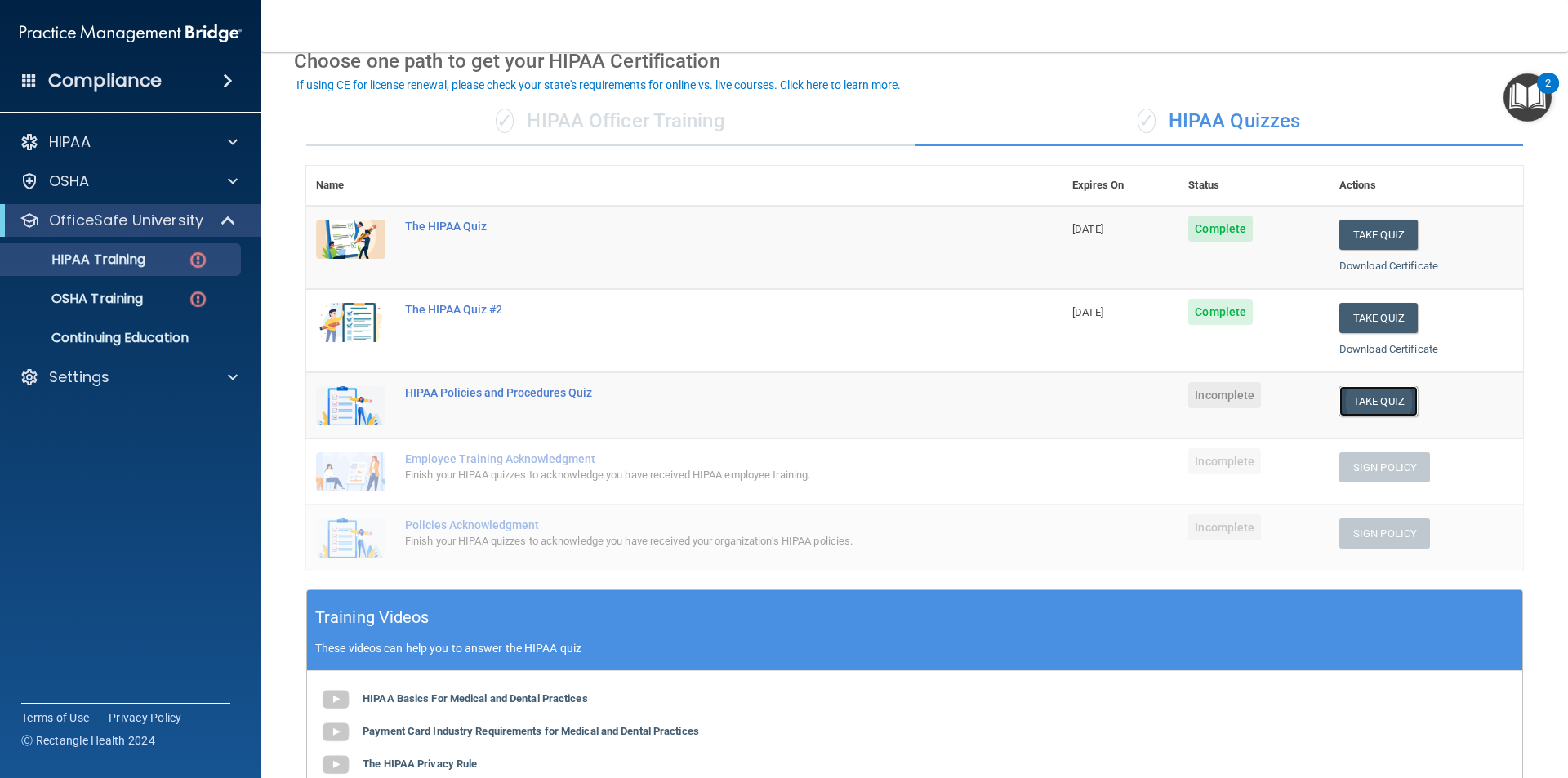
click at [1371, 408] on button "Take Quiz" at bounding box center [1378, 402] width 79 height 30
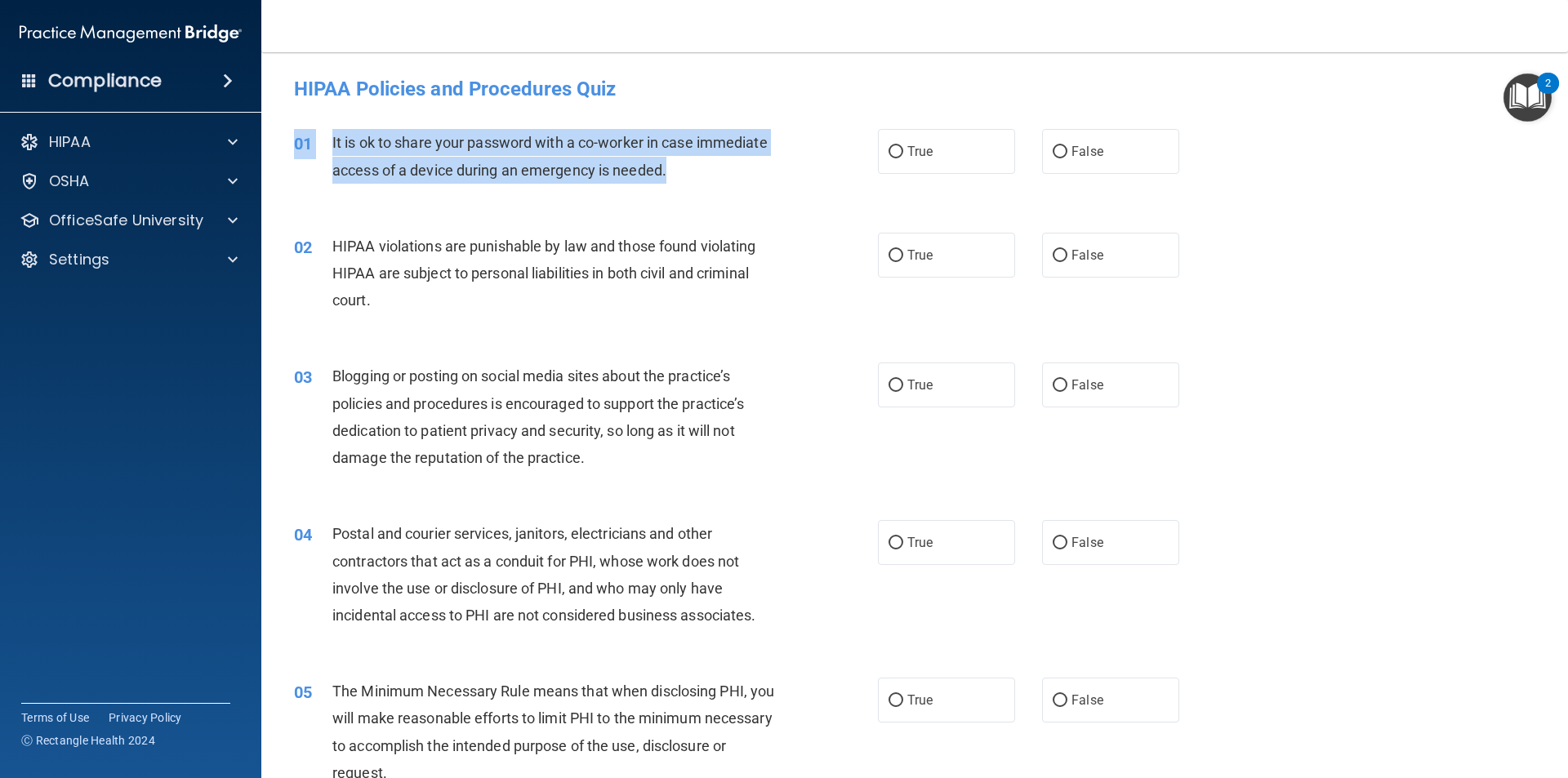
drag, startPoint x: 740, startPoint y: 181, endPoint x: 318, endPoint y: 129, distance: 425.2
click at [318, 129] on div "01 It is ok to share your password with a co-worker in case immediate access of…" at bounding box center [914, 160] width 1265 height 103
click at [531, 189] on div "01 It is ok to share your password with a co-worker in case immediate access of…" at bounding box center [586, 160] width 633 height 62
drag, startPoint x: 710, startPoint y: 163, endPoint x: 332, endPoint y: 142, distance: 378.6
click at [332, 142] on div "It is ok to share your password with a co-worker in case immediate access of a …" at bounding box center [561, 156] width 457 height 54
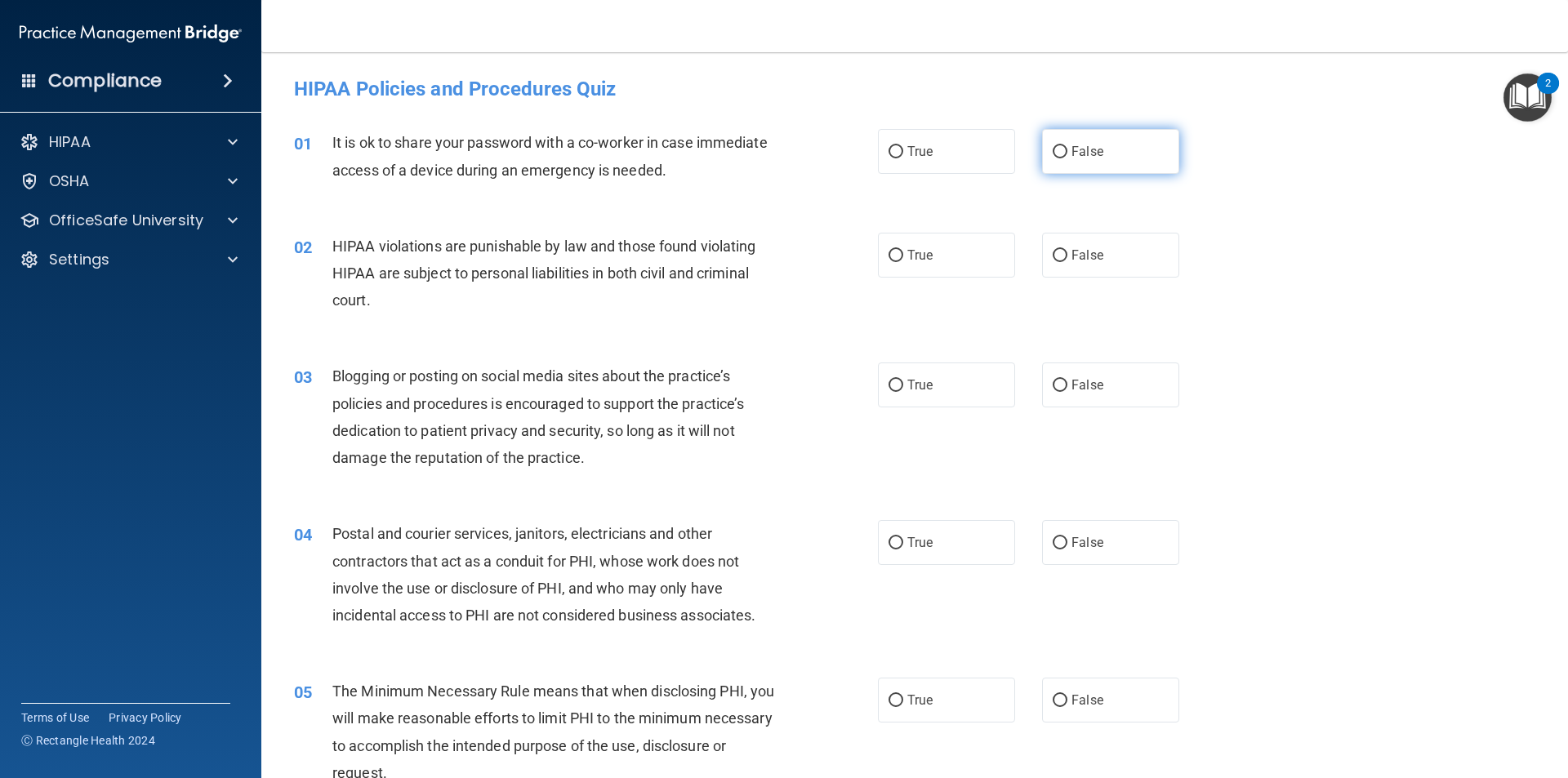
click at [1095, 154] on label "False" at bounding box center [1110, 151] width 137 height 45
click at [1067, 154] on input "False" at bounding box center [1060, 152] width 14 height 12
radio input "true"
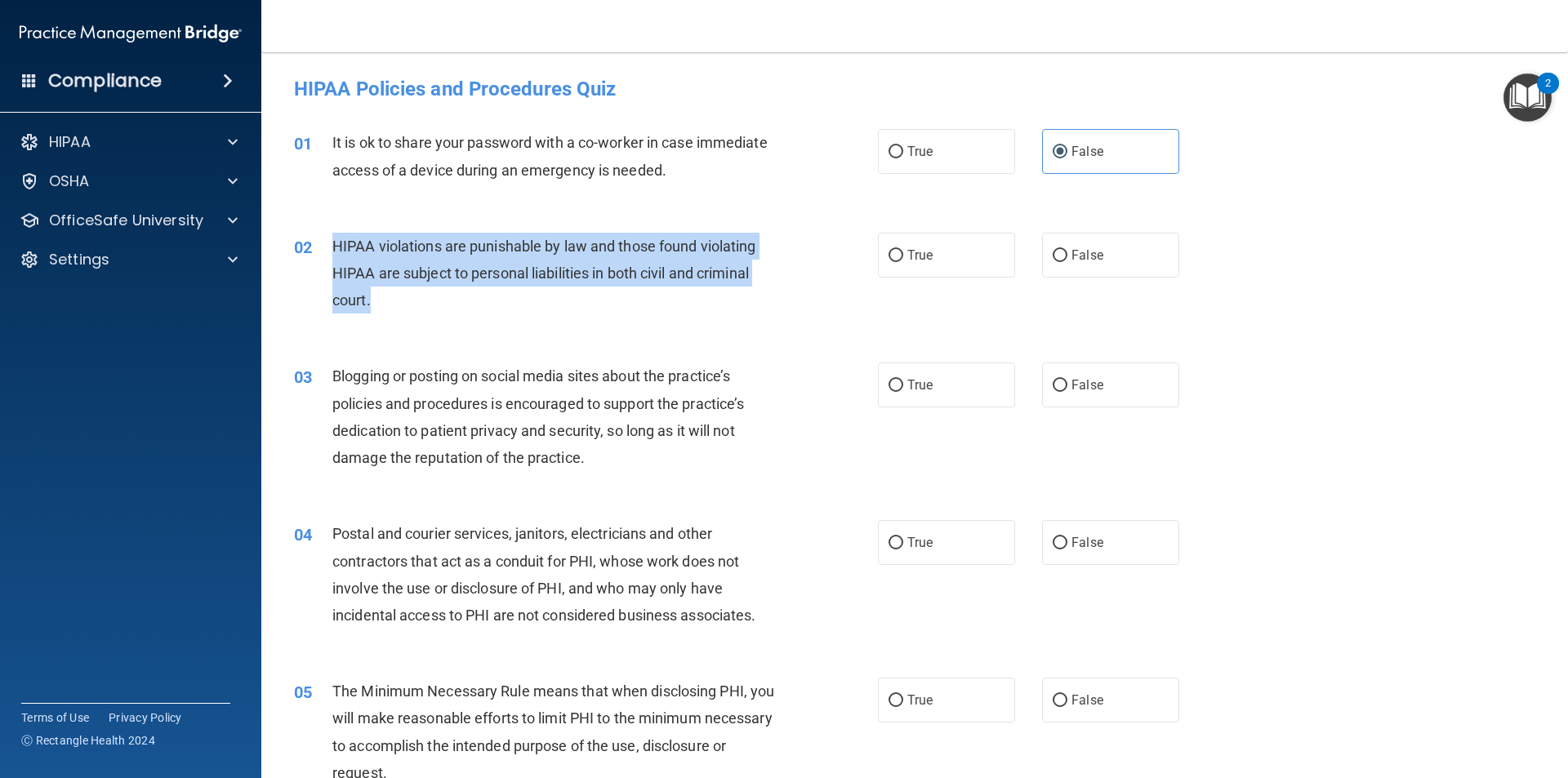
drag, startPoint x: 436, startPoint y: 310, endPoint x: 331, endPoint y: 252, distance: 120.0
click at [331, 252] on div "02 HIPAA violations are punishable by law and those found violating HIPAA are s…" at bounding box center [586, 277] width 633 height 90
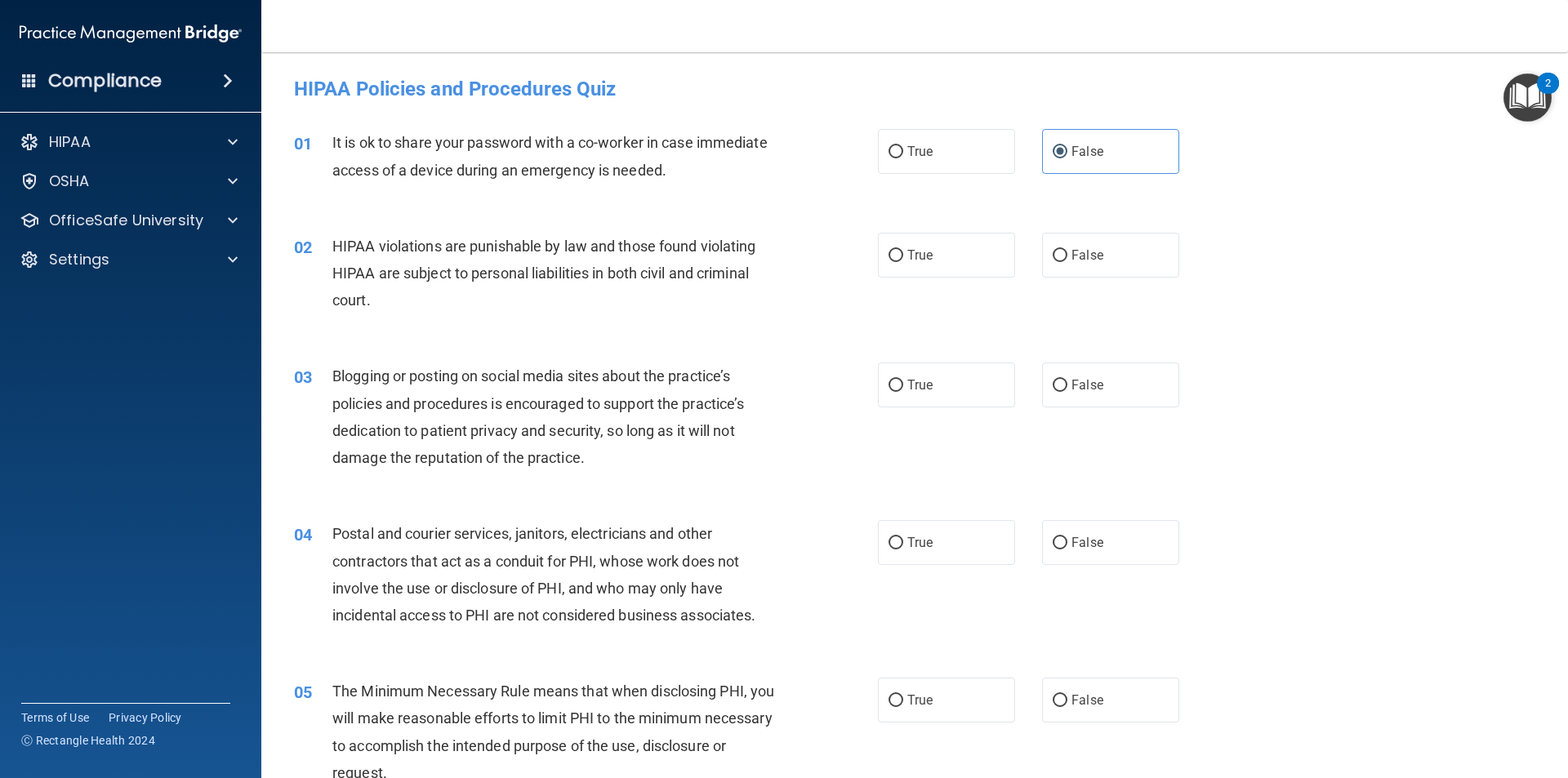
click at [908, 283] on div "02 HIPAA violations are punishable by law and those found violating HIPAA are s…" at bounding box center [914, 277] width 1265 height 130
click at [910, 262] on span "True" at bounding box center [920, 255] width 25 height 15
click at [903, 262] on input "True" at bounding box center [895, 255] width 14 height 12
radio input "true"
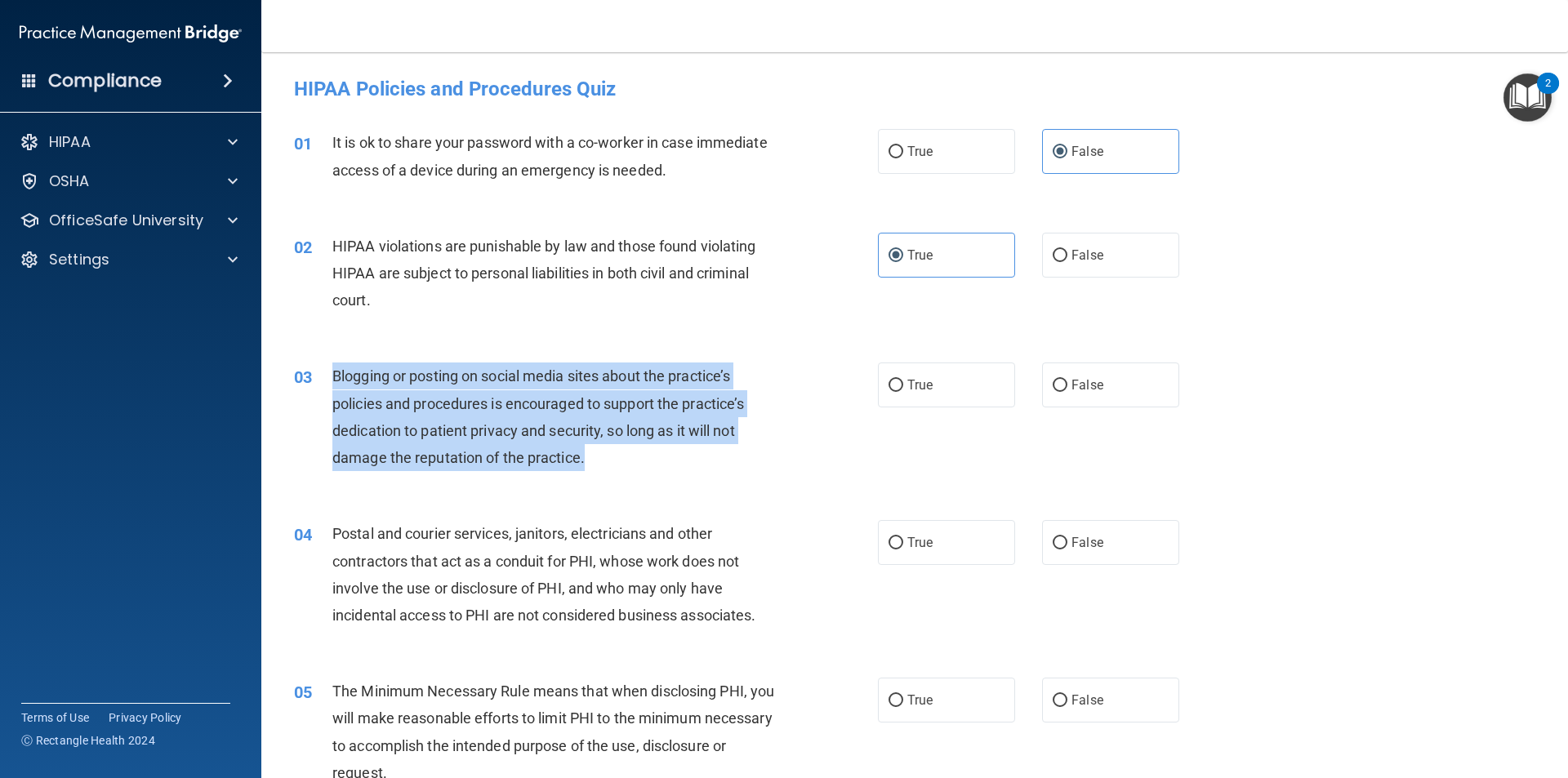
drag, startPoint x: 615, startPoint y: 465, endPoint x: 335, endPoint y: 378, distance: 293.2
click at [335, 378] on div "Blogging or posting on social media sites about the practice’s policies and pro…" at bounding box center [561, 417] width 457 height 108
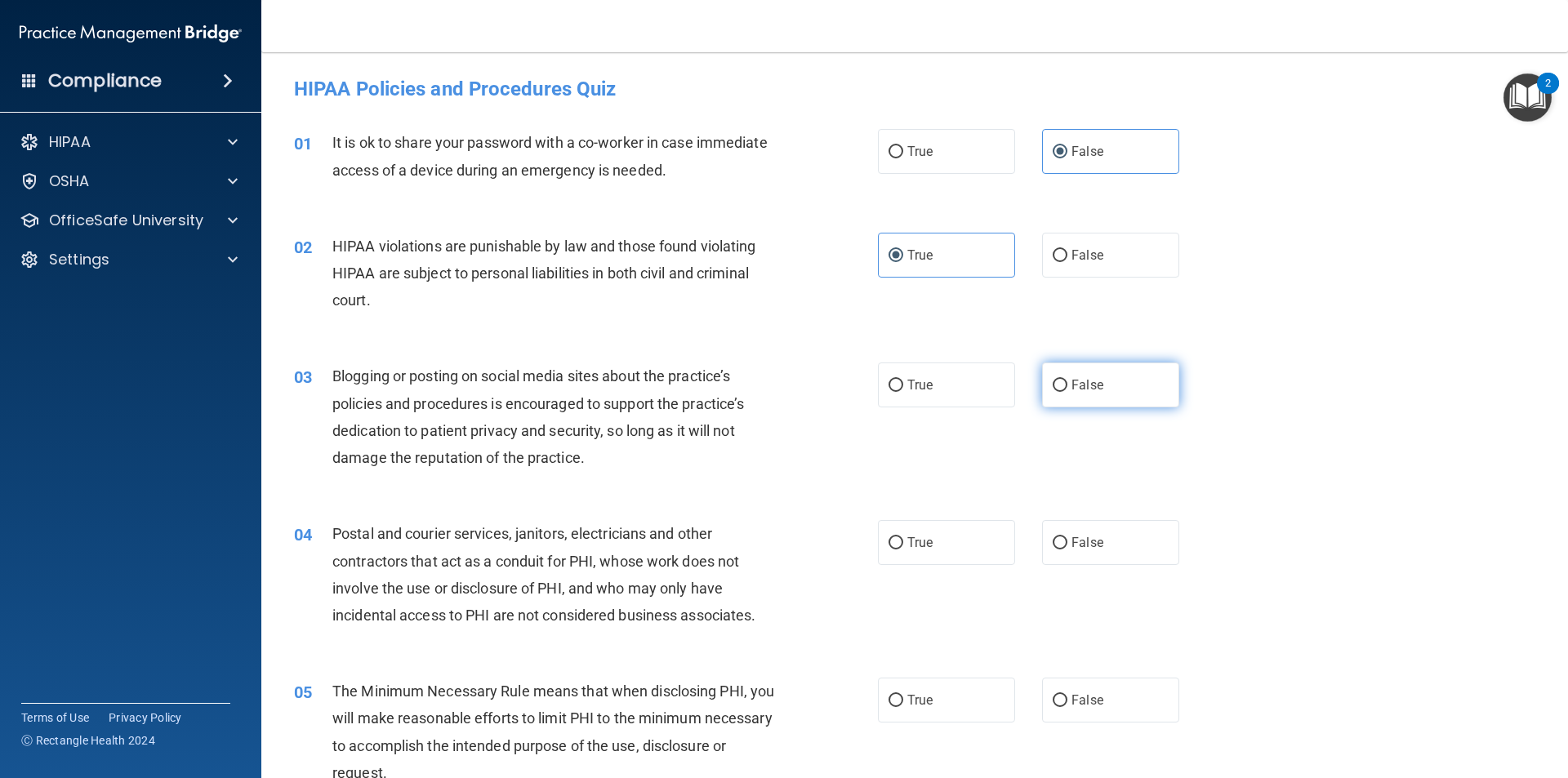
click at [1075, 390] on span "False" at bounding box center [1088, 385] width 32 height 15
click at [1067, 390] on input "False" at bounding box center [1060, 386] width 14 height 12
radio input "true"
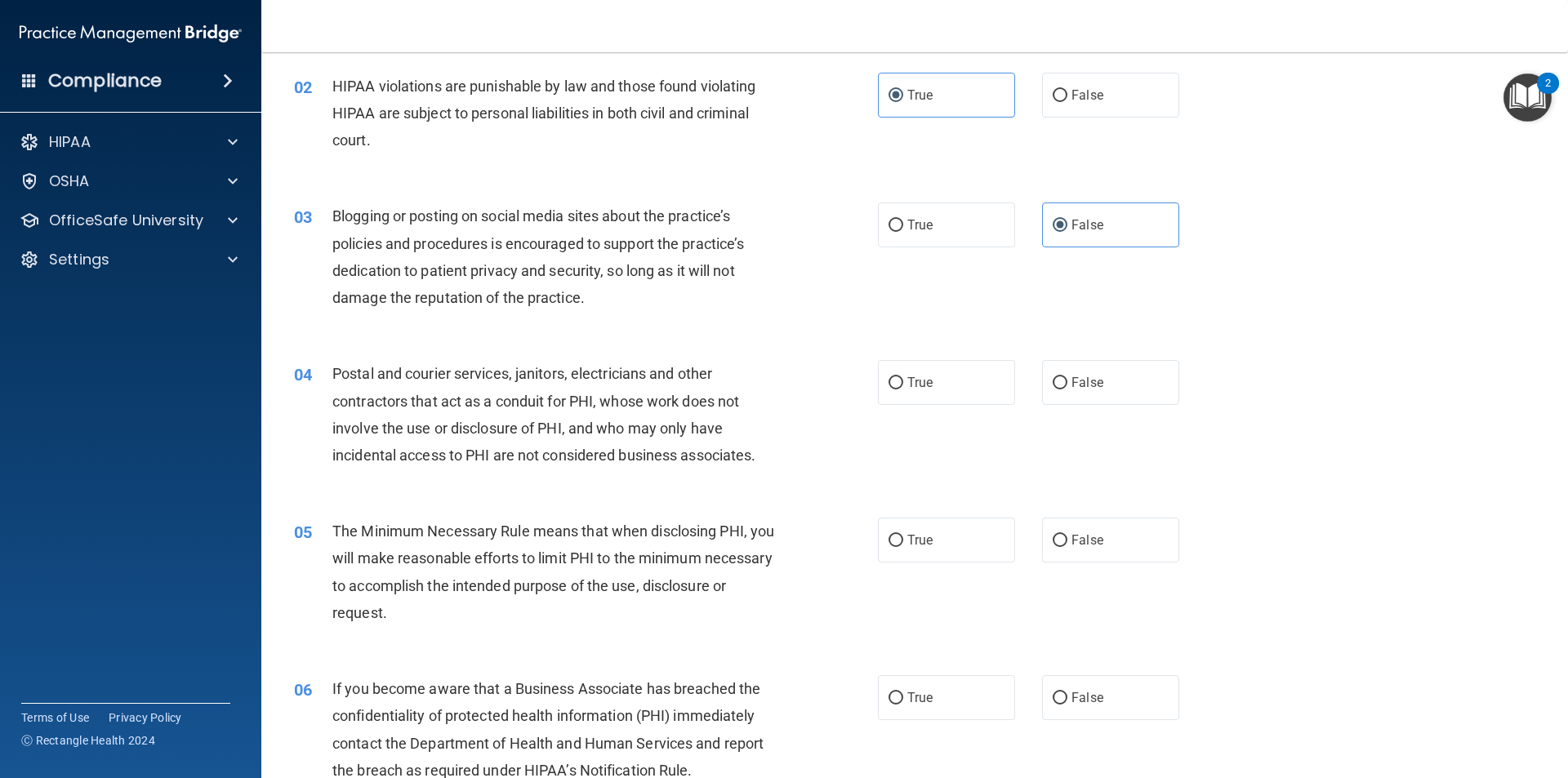
scroll to position [163, 0]
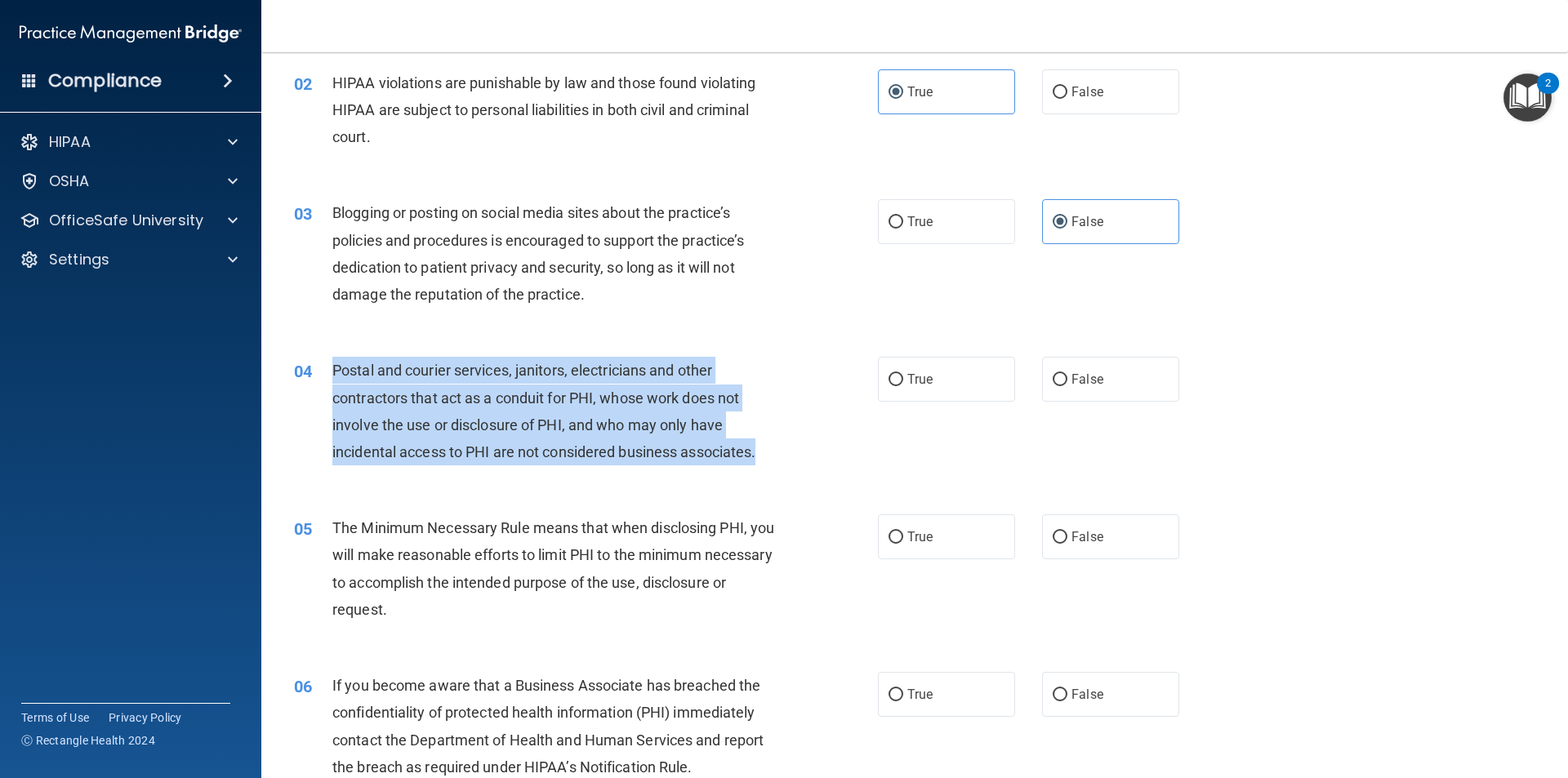
drag, startPoint x: 777, startPoint y: 457, endPoint x: 336, endPoint y: 372, distance: 449.1
click at [336, 372] on div "Postal and courier services, janitors, electricians and other contractors that …" at bounding box center [561, 411] width 457 height 108
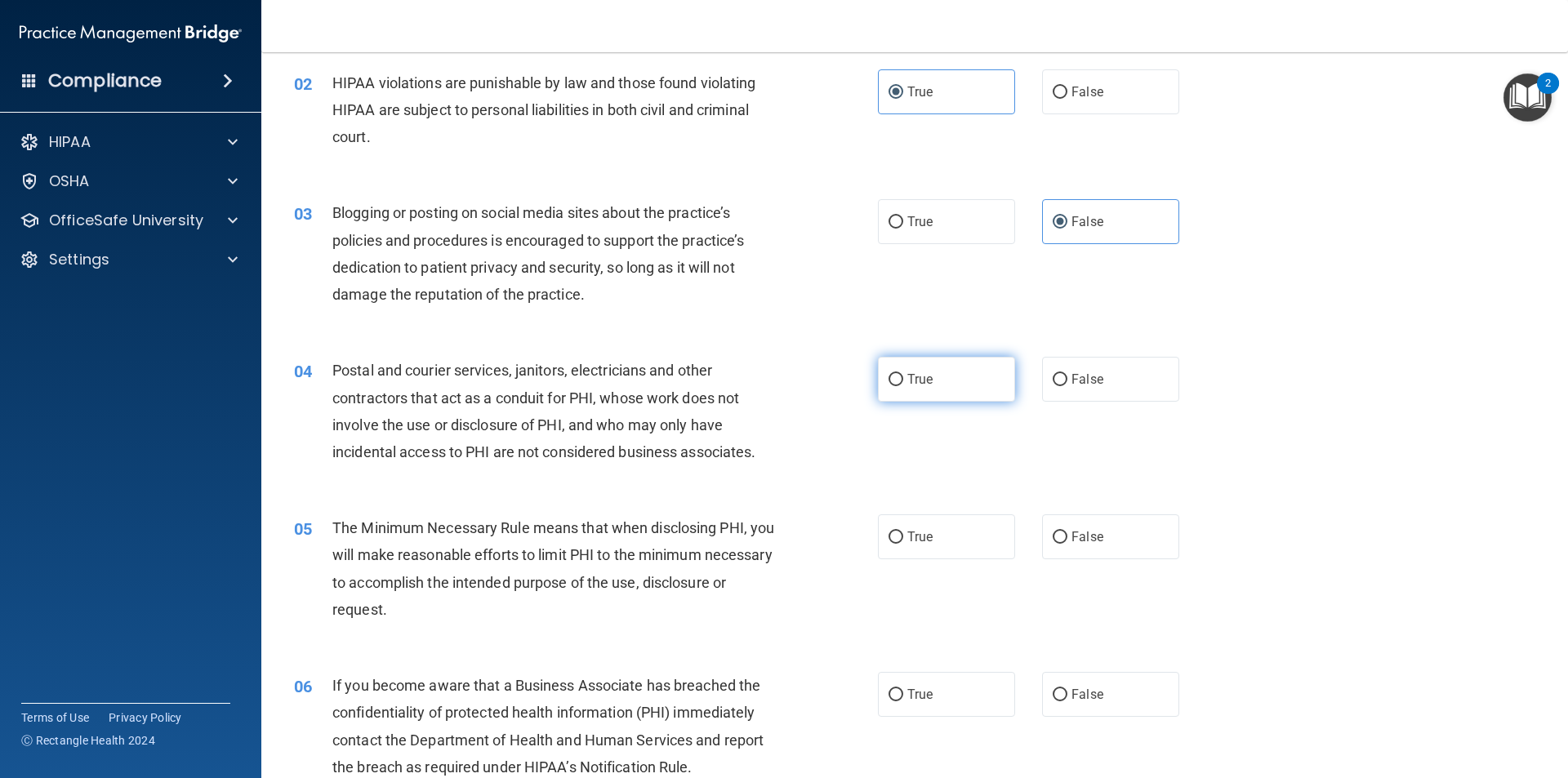
click at [998, 389] on label "True" at bounding box center [946, 379] width 137 height 45
click at [903, 386] on input "True" at bounding box center [895, 380] width 14 height 12
radio input "true"
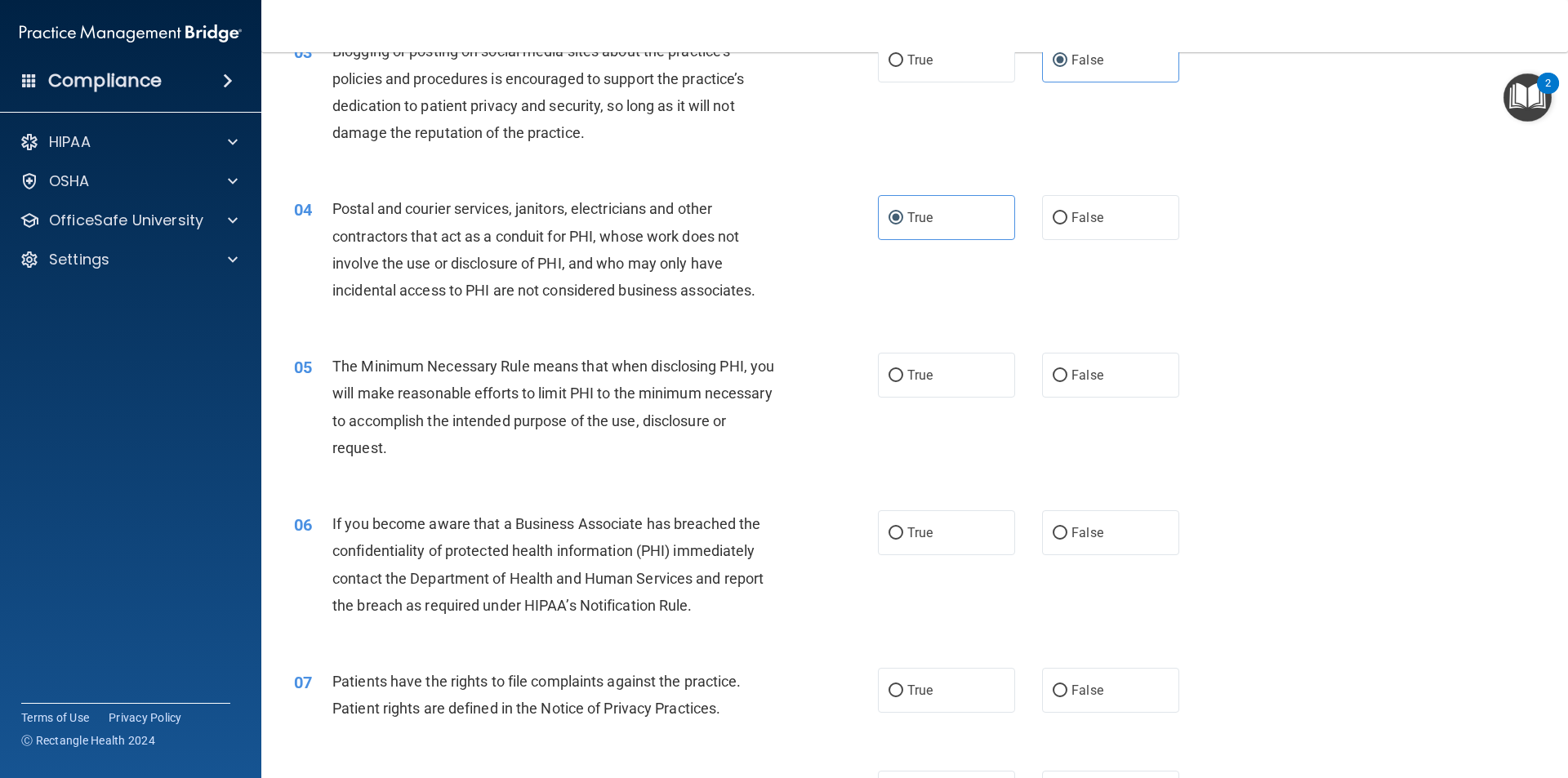
scroll to position [326, 0]
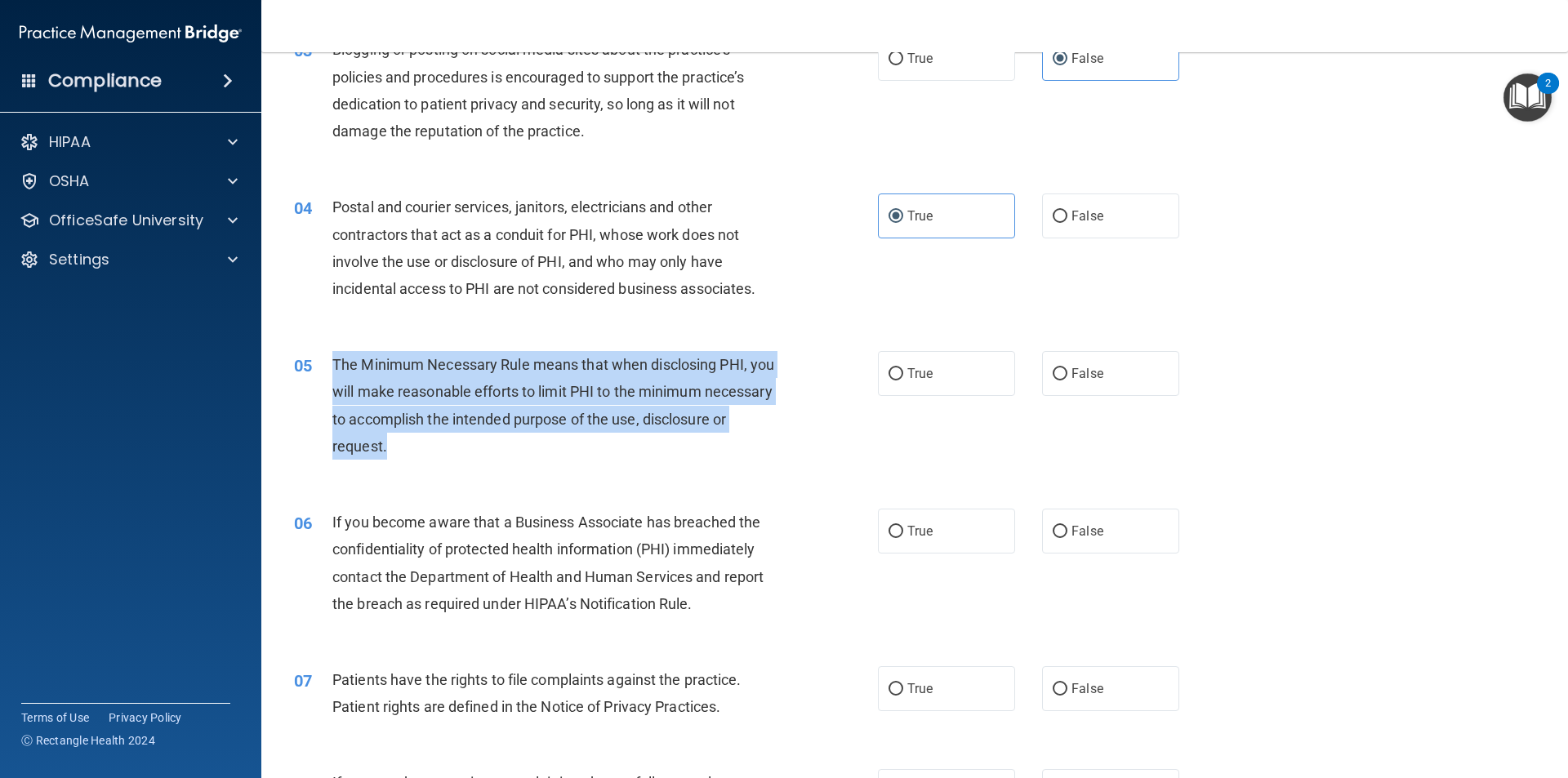
drag, startPoint x: 507, startPoint y: 435, endPoint x: 401, endPoint y: 371, distance: 123.8
click at [331, 367] on div "05 The Minimum Necessary Rule means that when disclosing PHI, you will make rea…" at bounding box center [586, 409] width 633 height 117
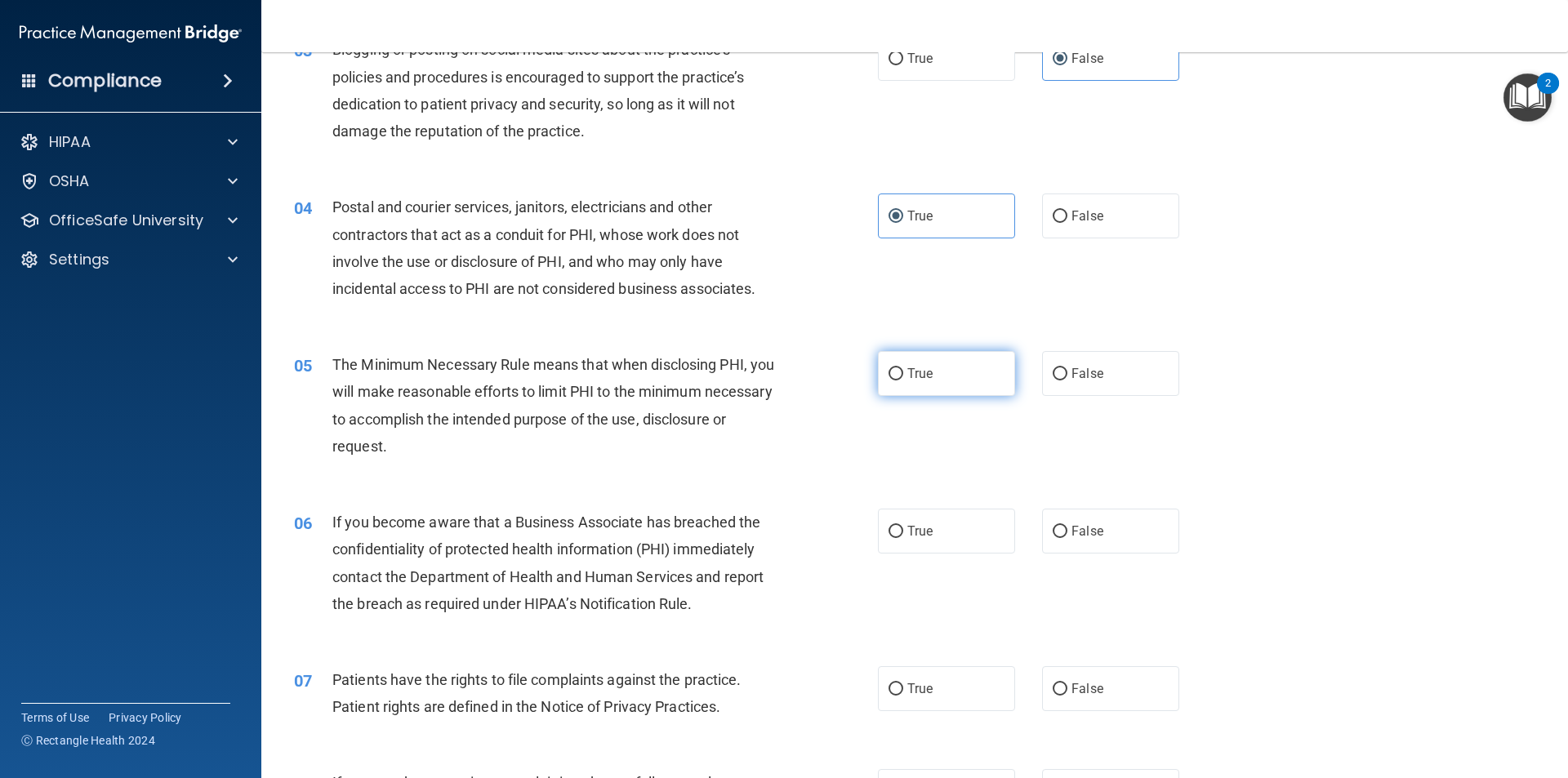
click at [907, 377] on span "True" at bounding box center [920, 374] width 25 height 15
click at [902, 377] on input "True" at bounding box center [895, 374] width 14 height 12
radio input "true"
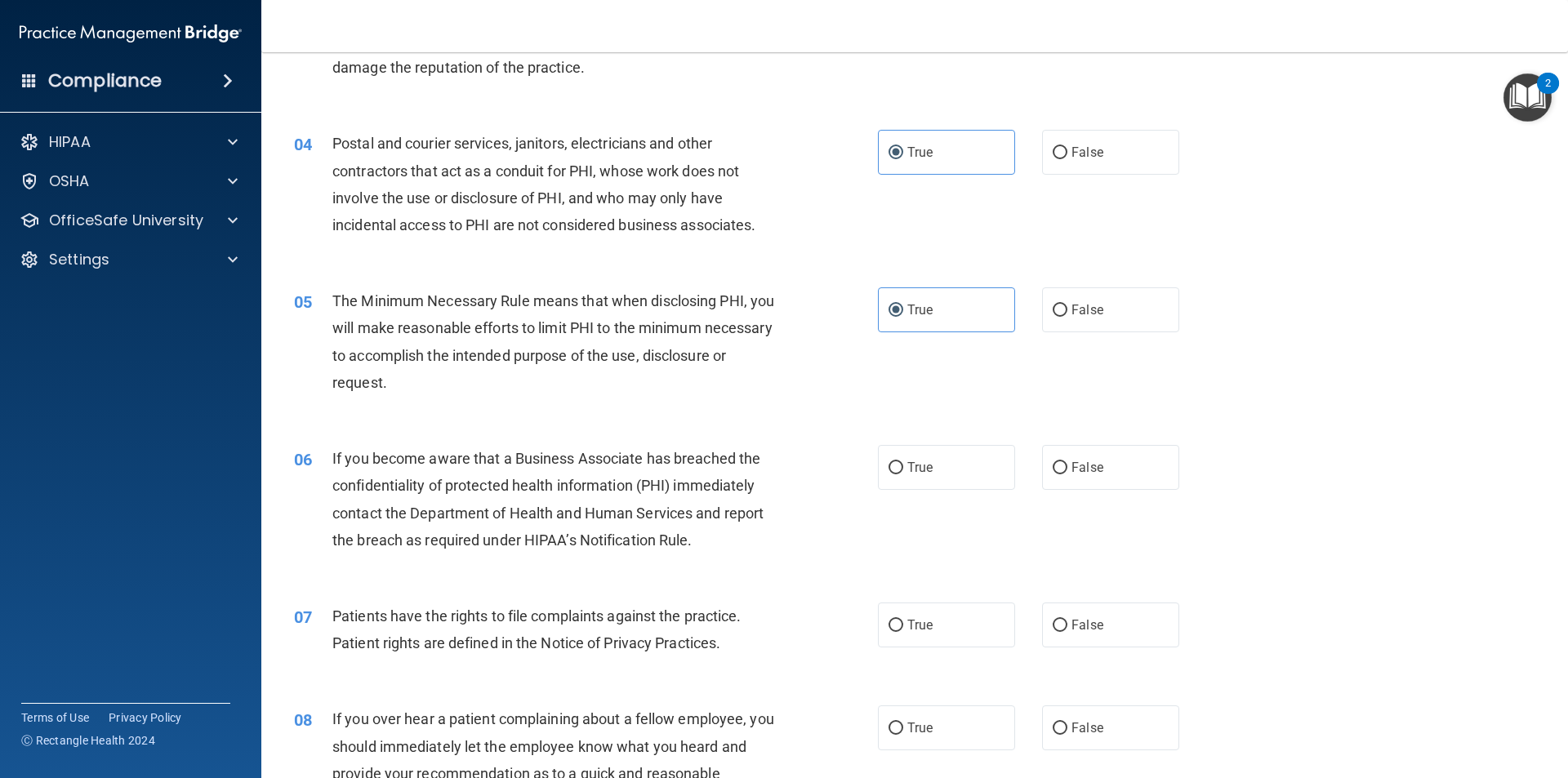
scroll to position [490, 0]
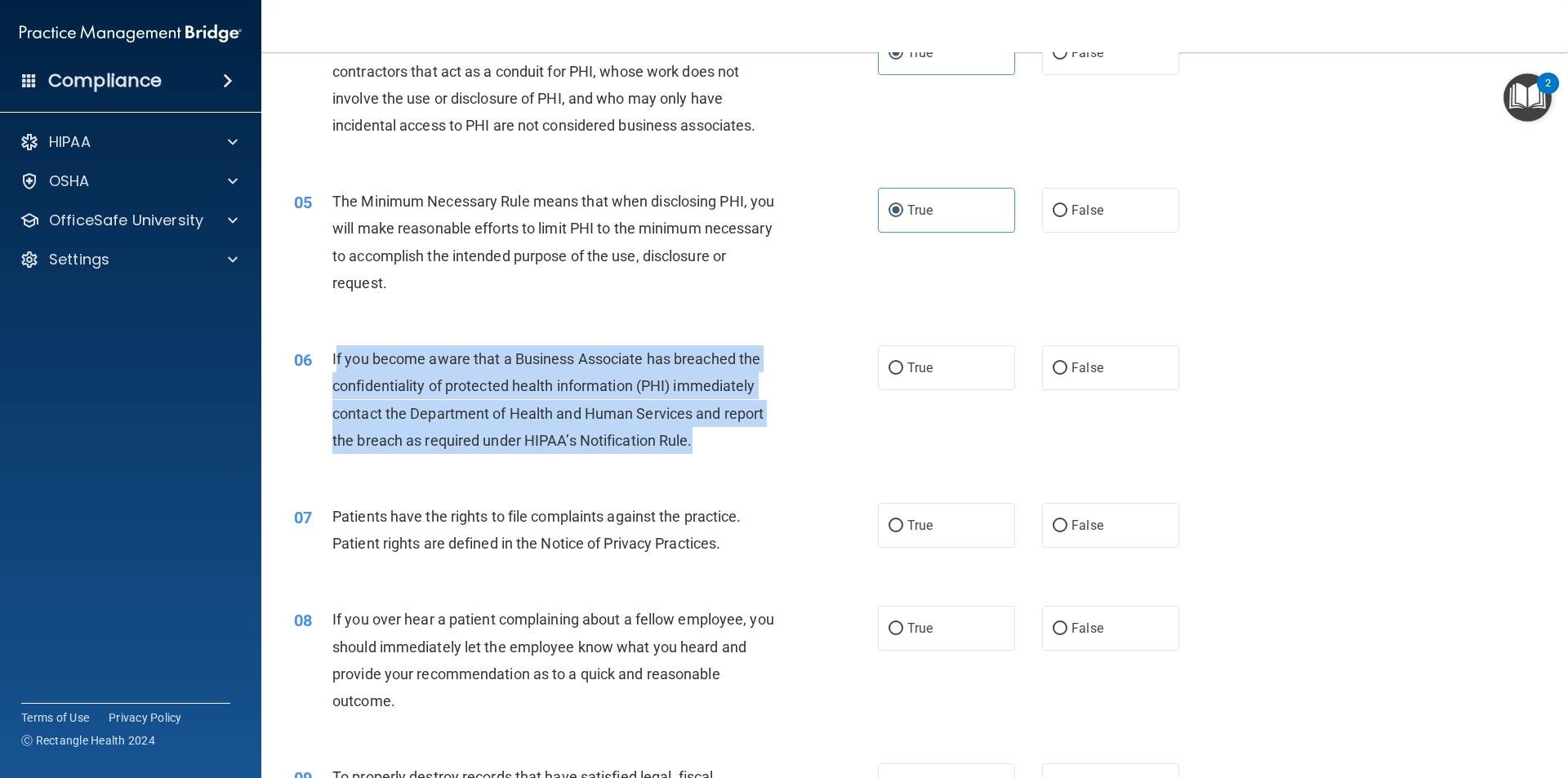
drag, startPoint x: 740, startPoint y: 444, endPoint x: 351, endPoint y: 356, distance: 398.8
click at [334, 356] on div "If you become aware that a Business Associate has breached the confidentiality …" at bounding box center [561, 399] width 457 height 108
click at [1055, 370] on input "False" at bounding box center [1060, 369] width 14 height 12
radio input "true"
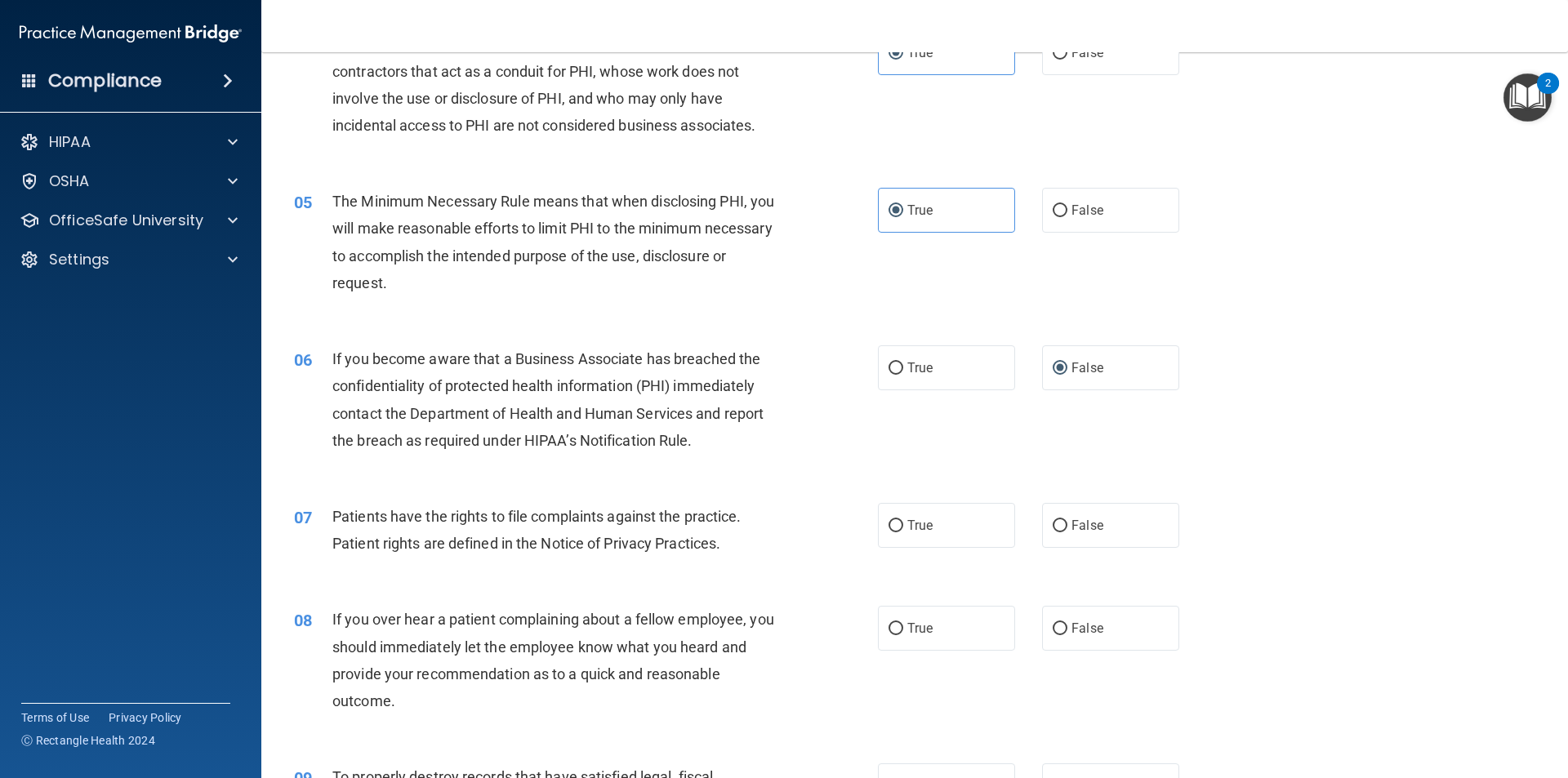
click at [722, 538] on span "Patients have the rights to file complaints against the practice. Patient right…" at bounding box center [537, 530] width 409 height 44
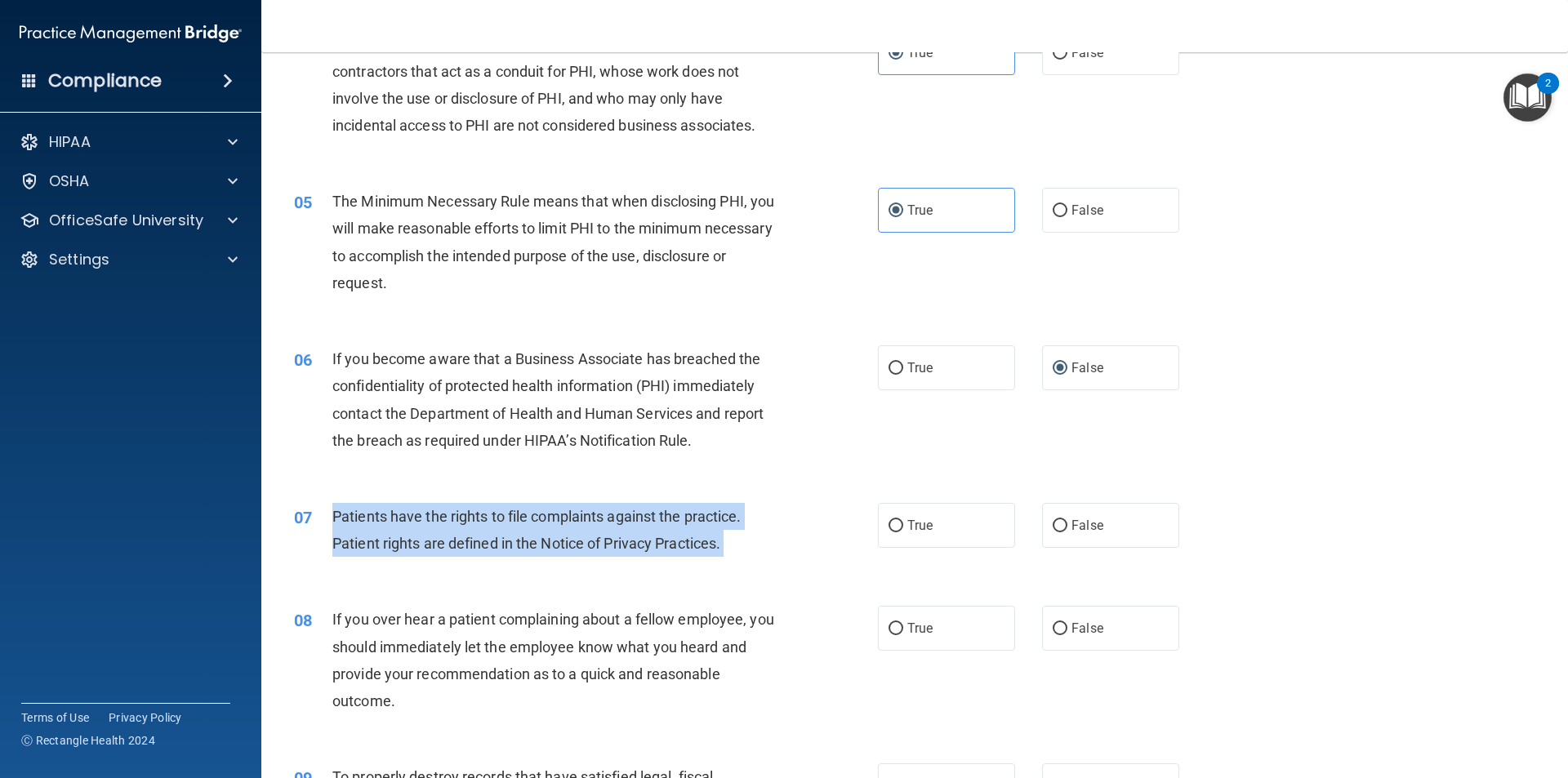
drag, startPoint x: 722, startPoint y: 538, endPoint x: 344, endPoint y: 512, distance: 378.9
click at [344, 512] on span "Patients have the rights to file complaints against the practice. Patient right…" at bounding box center [537, 530] width 409 height 44
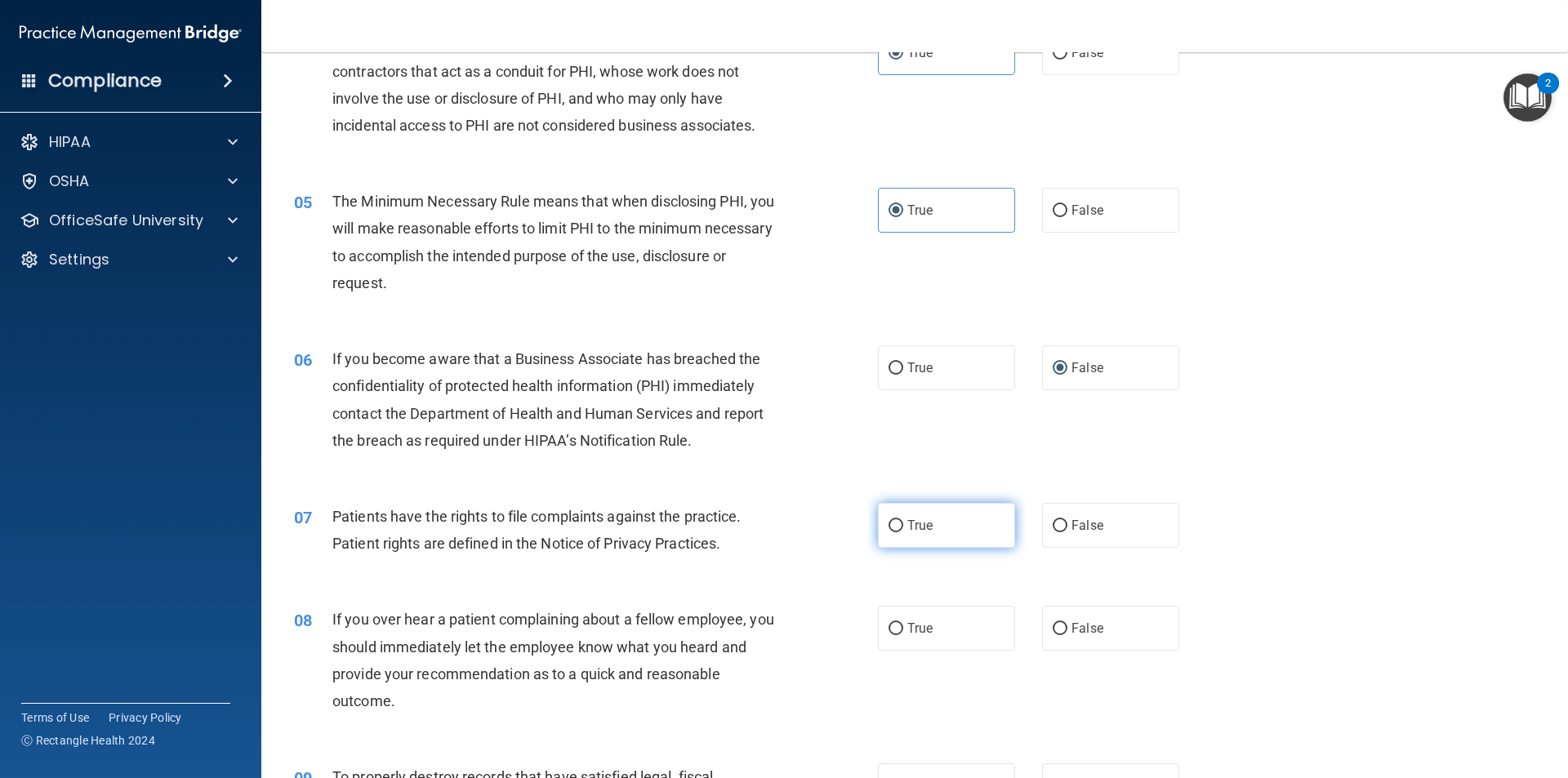
click at [948, 537] on label "True" at bounding box center [946, 525] width 137 height 45
click at [903, 532] on input "True" at bounding box center [895, 526] width 14 height 12
radio input "true"
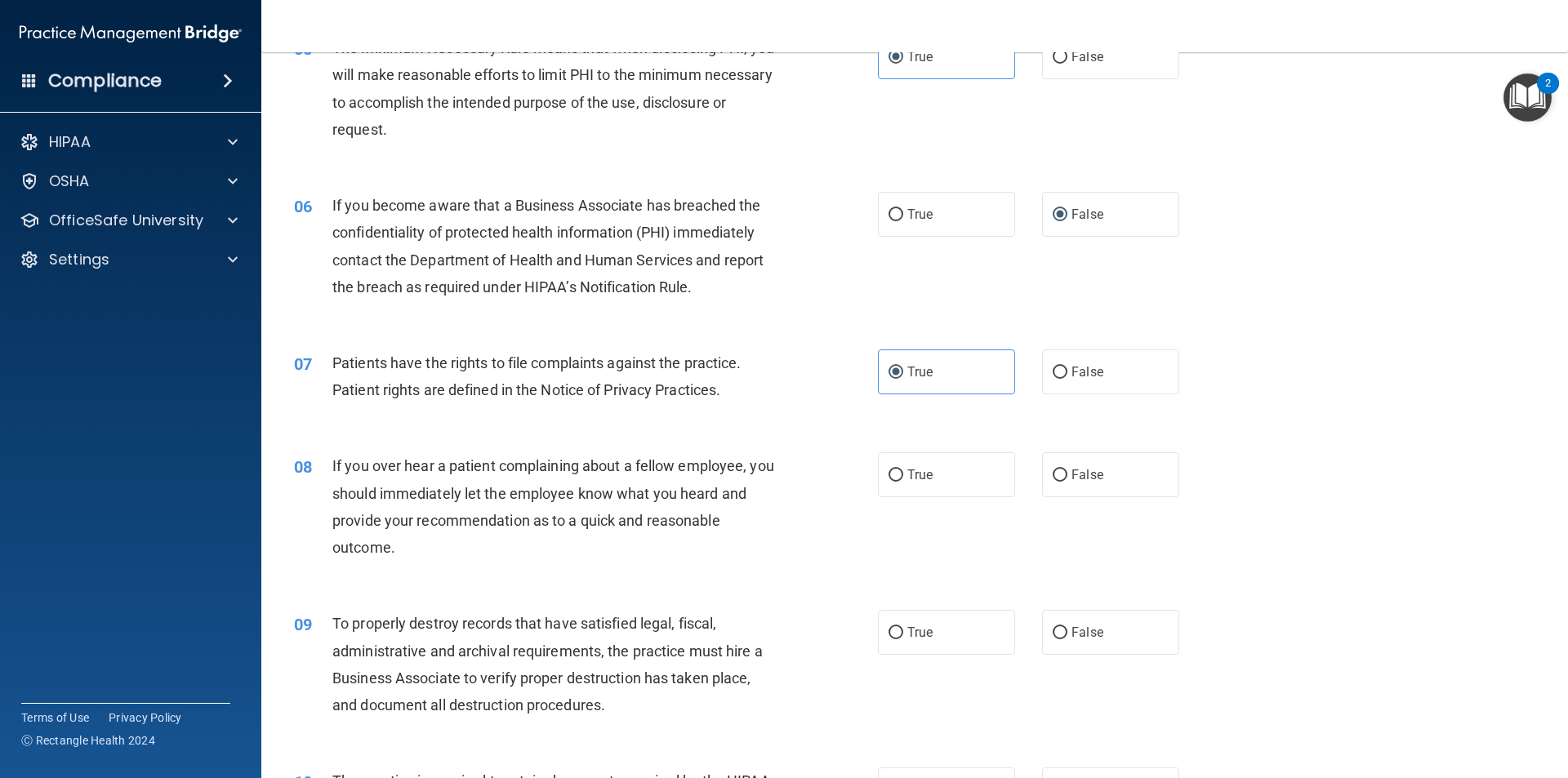
scroll to position [653, 0]
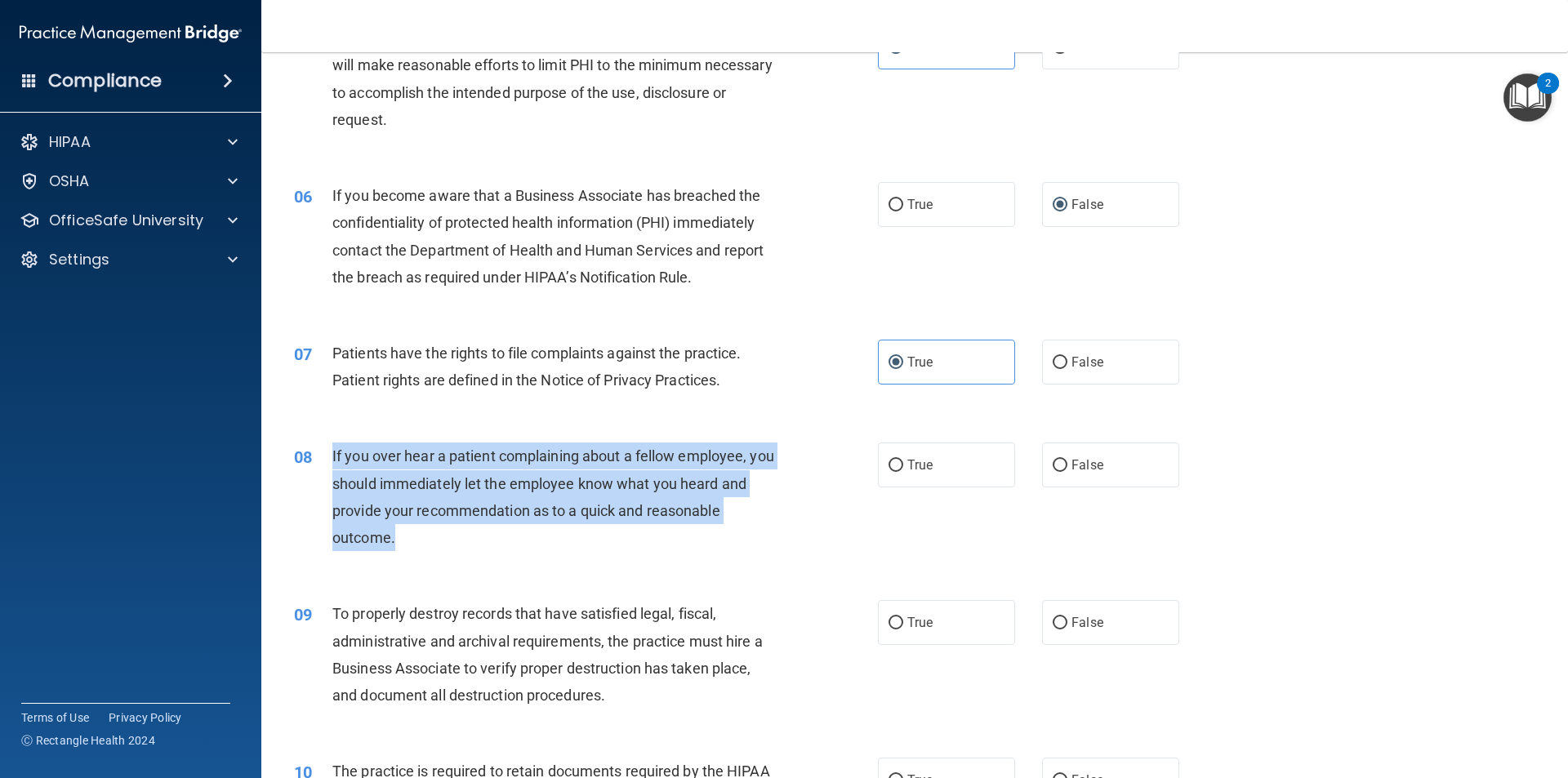
drag, startPoint x: 349, startPoint y: 529, endPoint x: 325, endPoint y: 457, distance: 75.9
click at [325, 457] on div "08 If you over hear a patient complaining about a fellow employee, you should i…" at bounding box center [586, 501] width 633 height 117
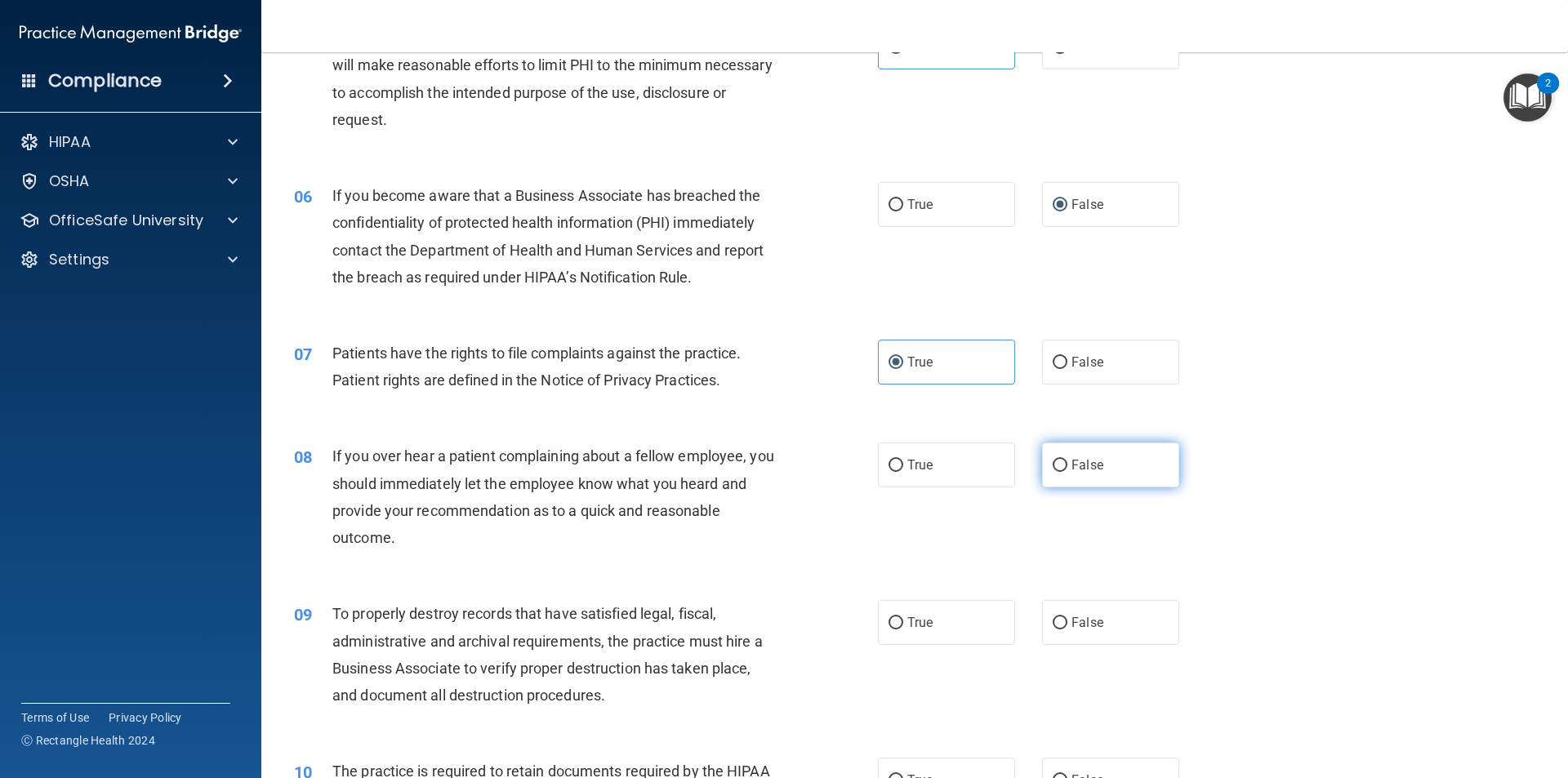
click at [1149, 472] on label "False" at bounding box center [1110, 464] width 137 height 45
click at [1067, 472] on input "False" at bounding box center [1060, 466] width 14 height 12
radio input "true"
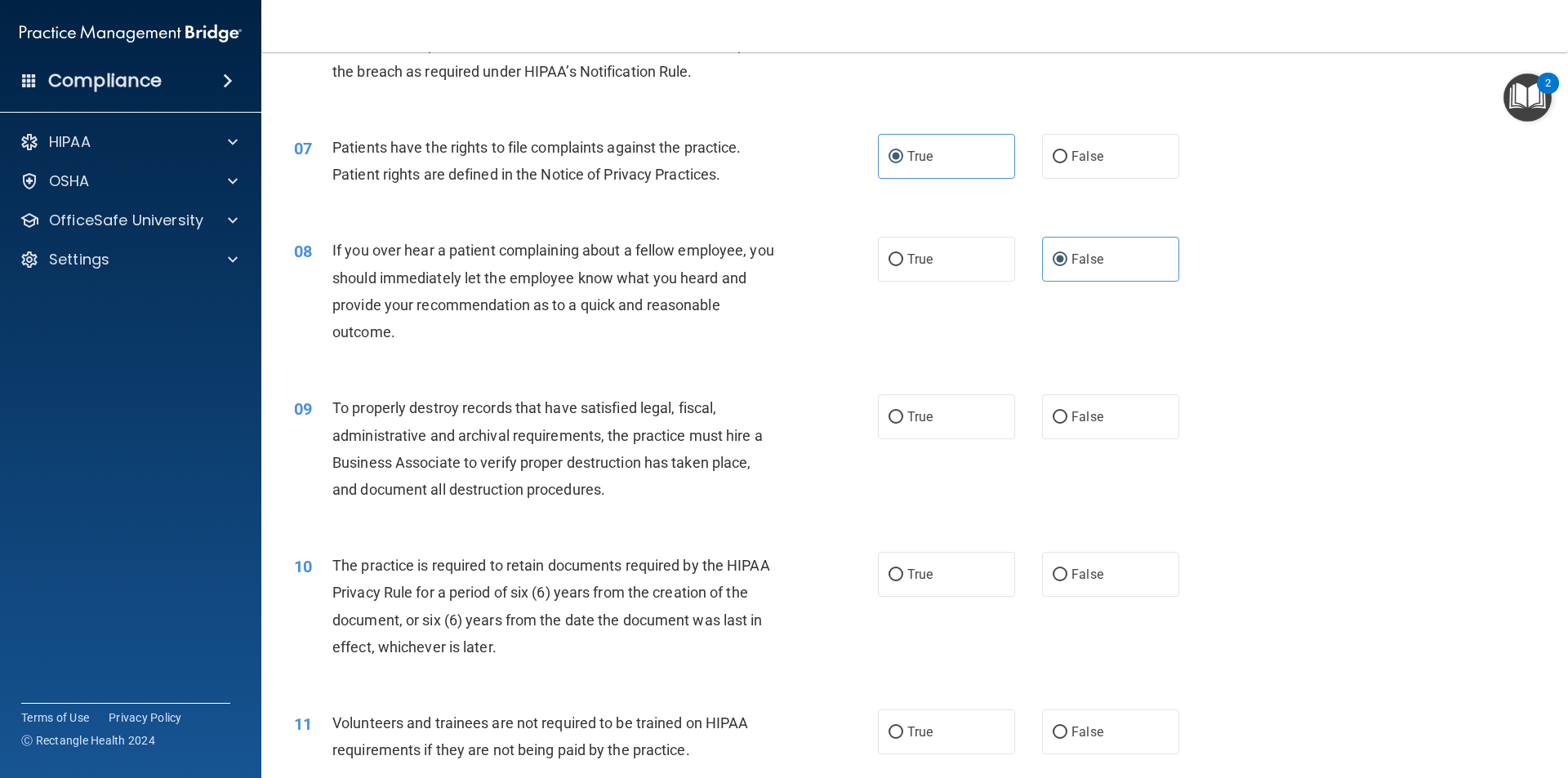
scroll to position [898, 0]
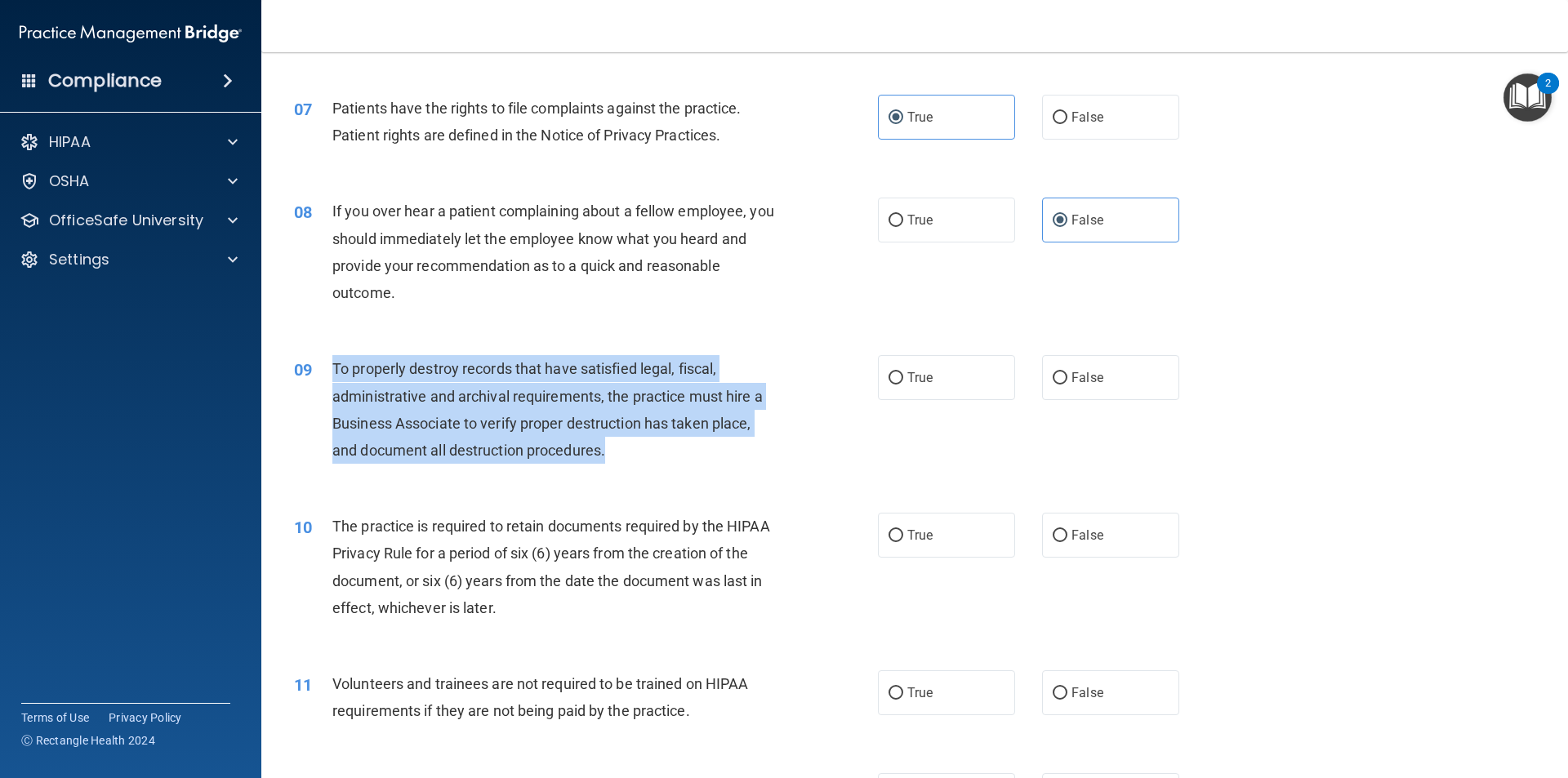
drag, startPoint x: 618, startPoint y: 449, endPoint x: 336, endPoint y: 367, distance: 293.7
click at [336, 367] on div "To properly destroy records that have satisfied legal, fiscal, administrative a…" at bounding box center [561, 409] width 457 height 108
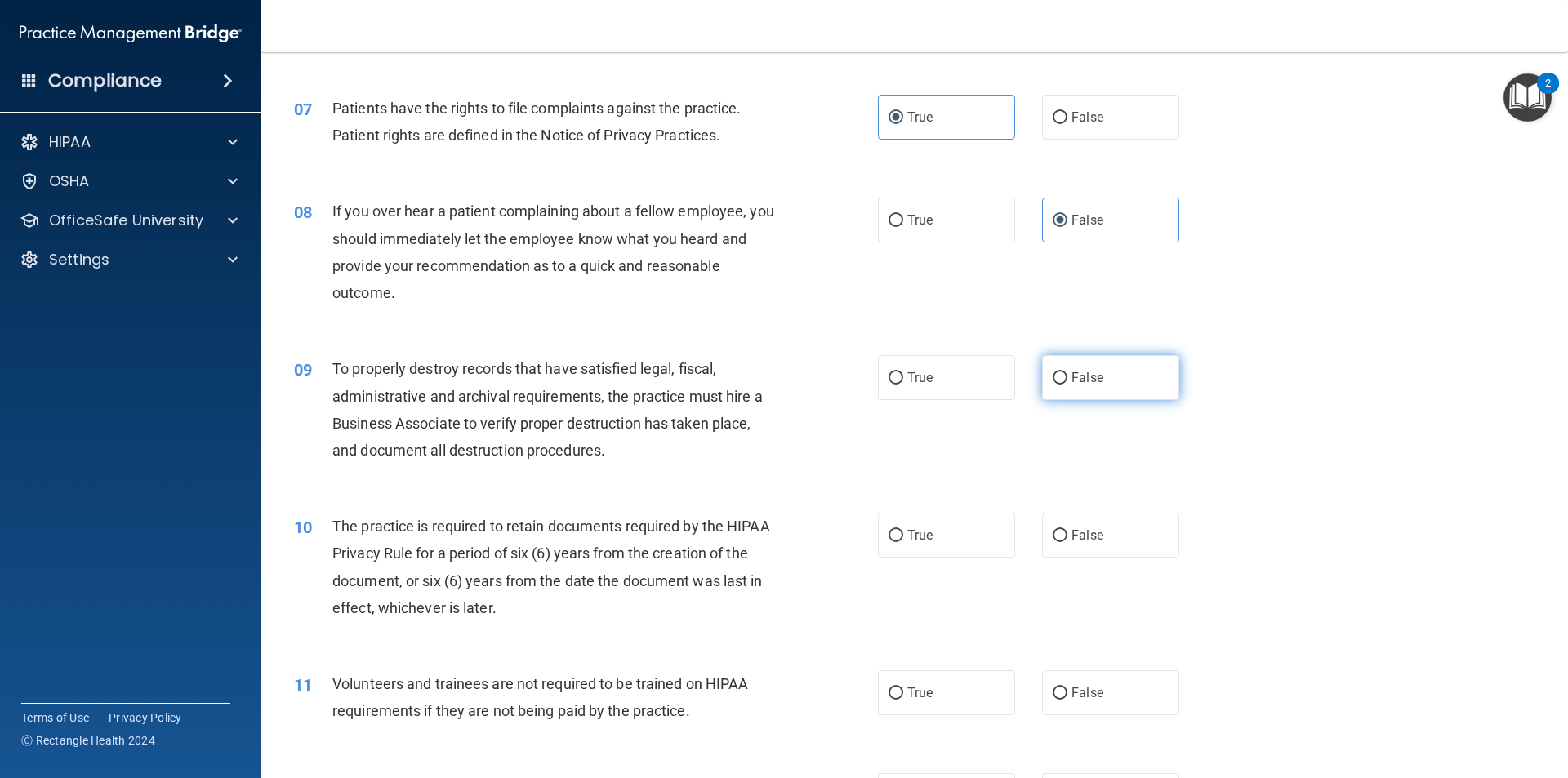
click at [1159, 382] on label "False" at bounding box center [1110, 377] width 137 height 45
click at [1067, 382] on input "False" at bounding box center [1060, 378] width 14 height 12
radio input "true"
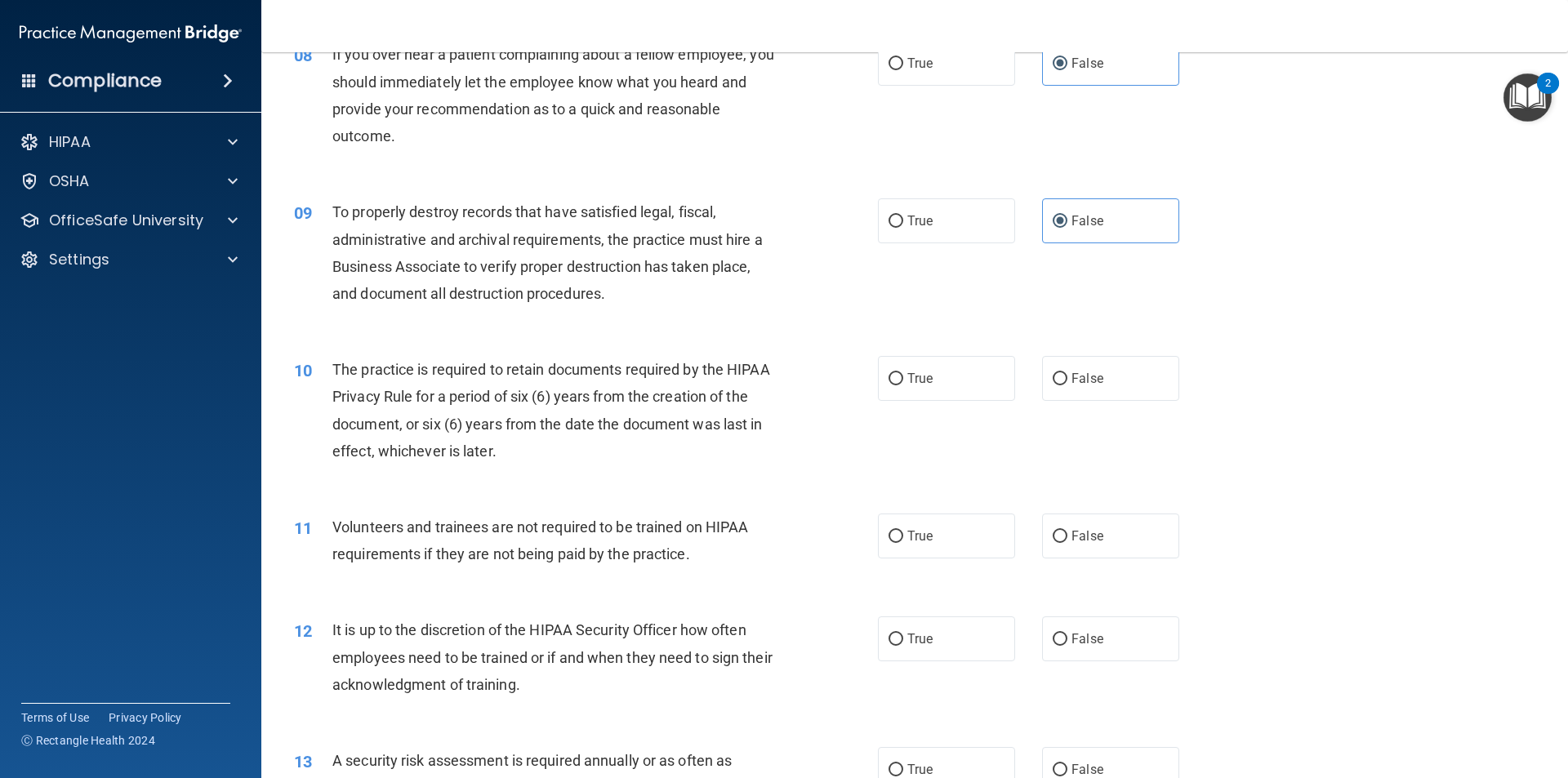
scroll to position [1061, 0]
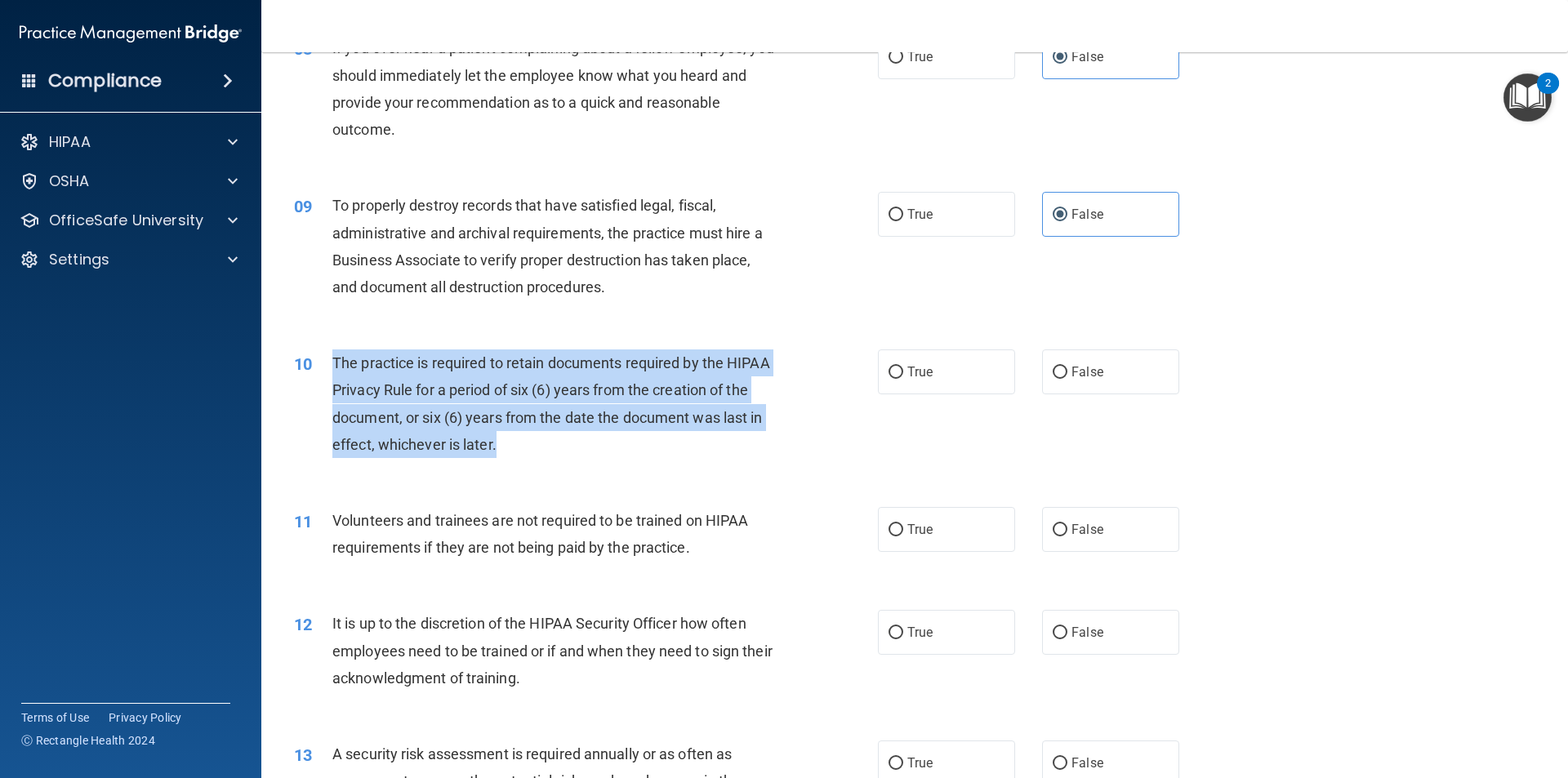
drag, startPoint x: 515, startPoint y: 457, endPoint x: 334, endPoint y: 362, distance: 204.4
click at [334, 362] on div "The practice is required to retain documents required by the HIPAA Privacy Rule…" at bounding box center [561, 403] width 457 height 108
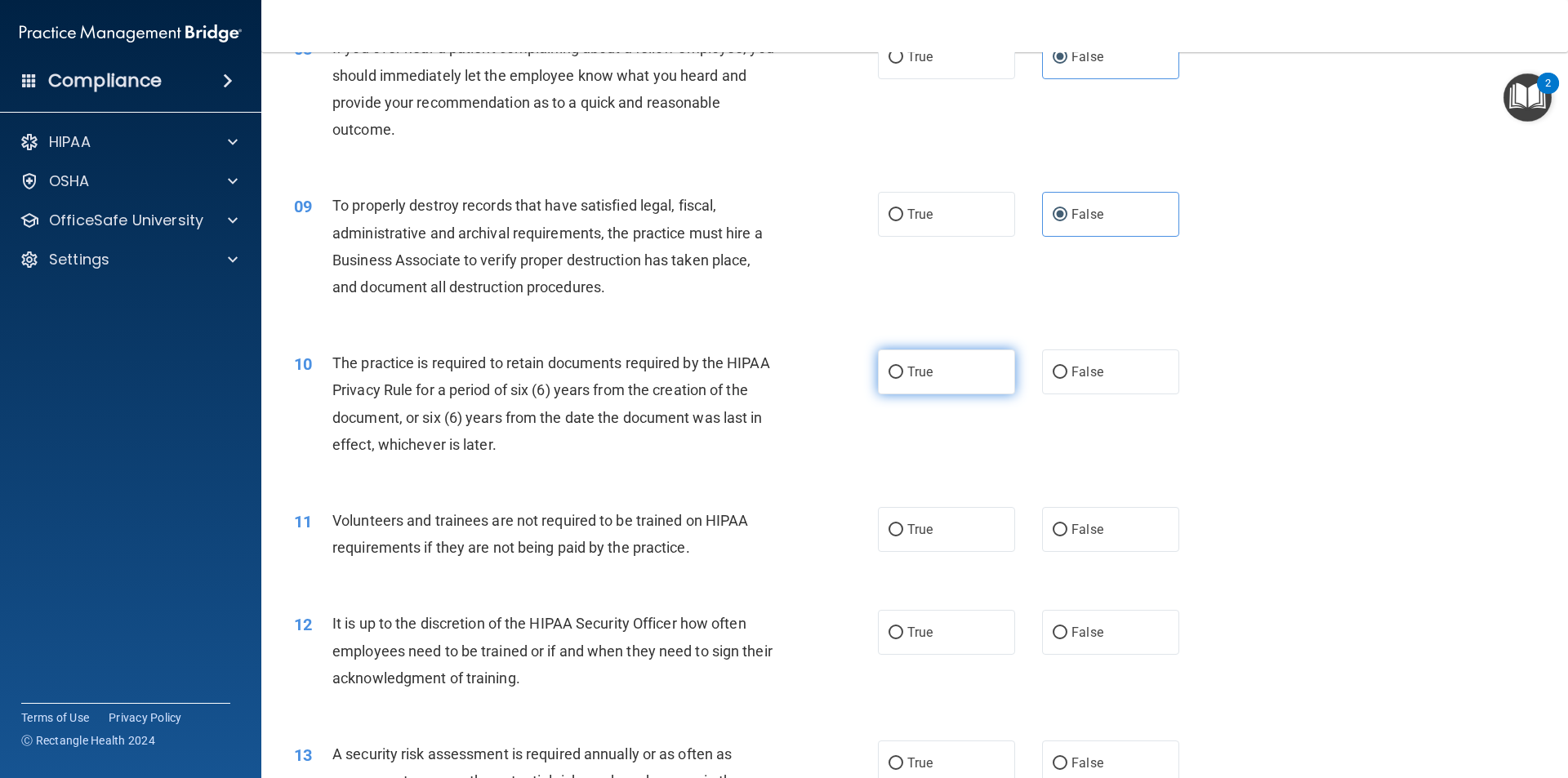
click at [957, 388] on label "True" at bounding box center [946, 371] width 137 height 45
click at [903, 379] on input "True" at bounding box center [895, 373] width 14 height 12
radio input "true"
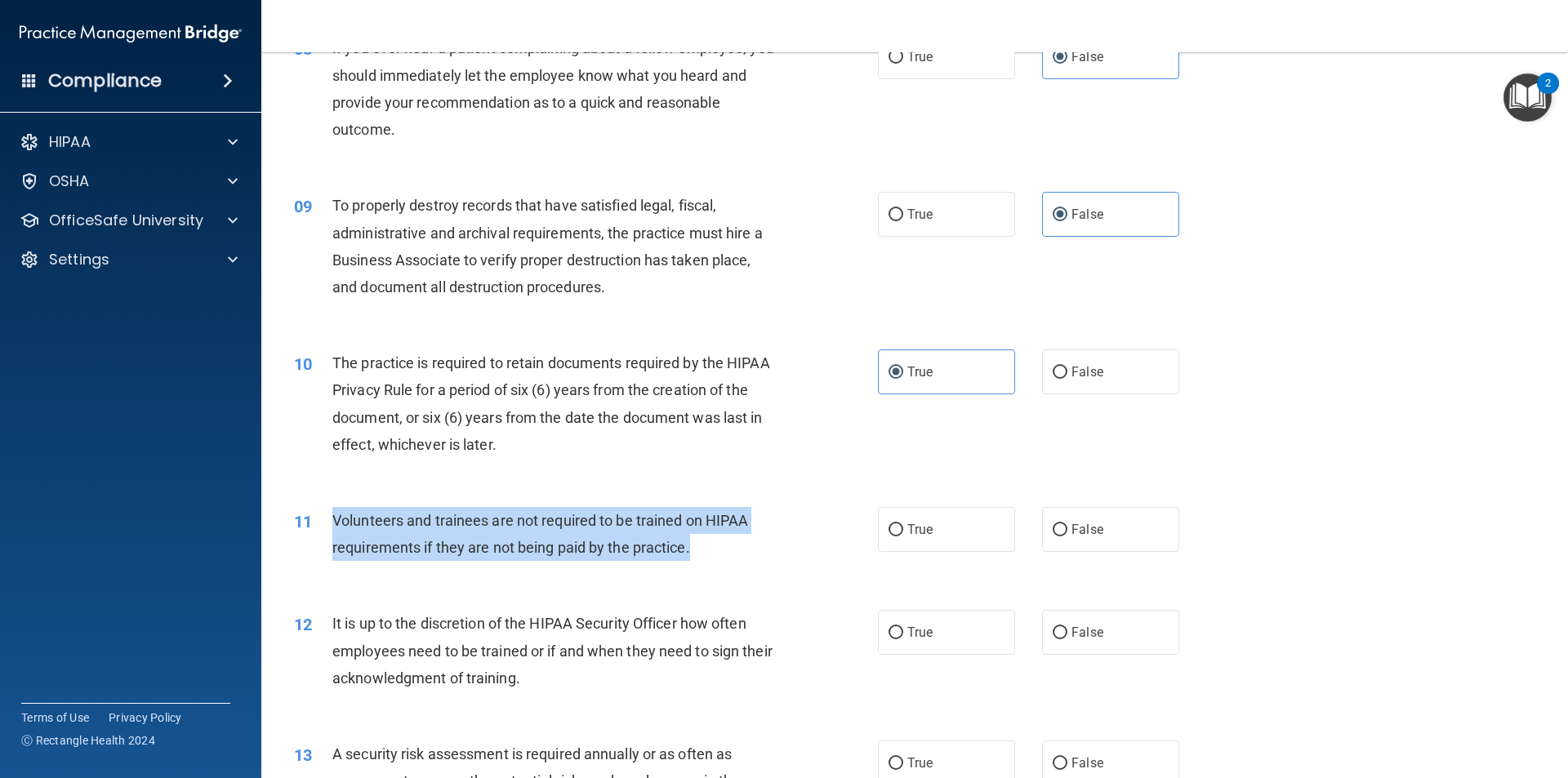
drag, startPoint x: 715, startPoint y: 544, endPoint x: 332, endPoint y: 518, distance: 383.9
click at [332, 518] on div "Volunteers and trainees are not required to be trained on HIPAA requirements if…" at bounding box center [561, 534] width 457 height 54
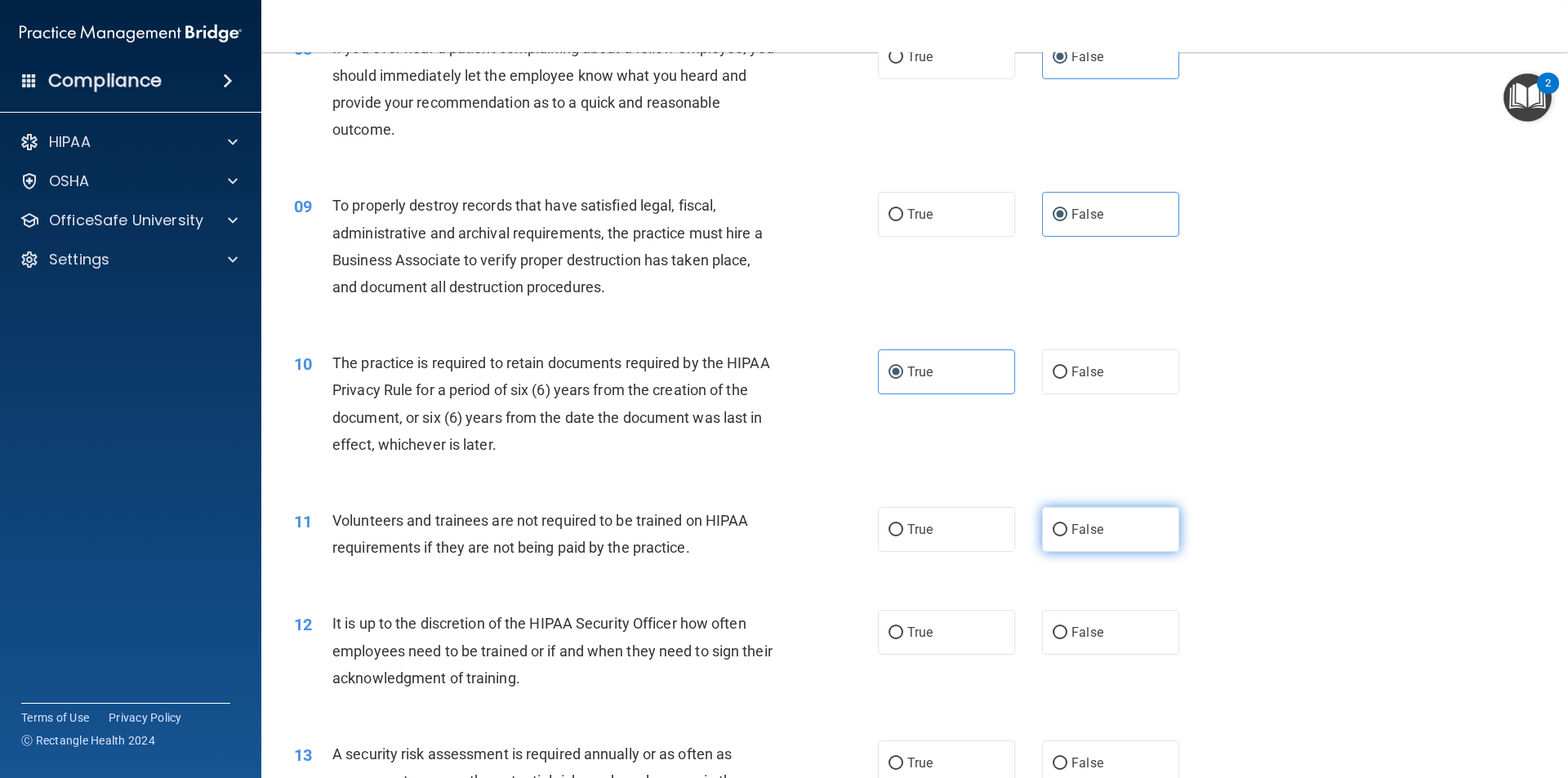
click at [1063, 530] on label "False" at bounding box center [1110, 529] width 137 height 45
click at [1063, 530] on input "False" at bounding box center [1060, 530] width 14 height 12
radio input "true"
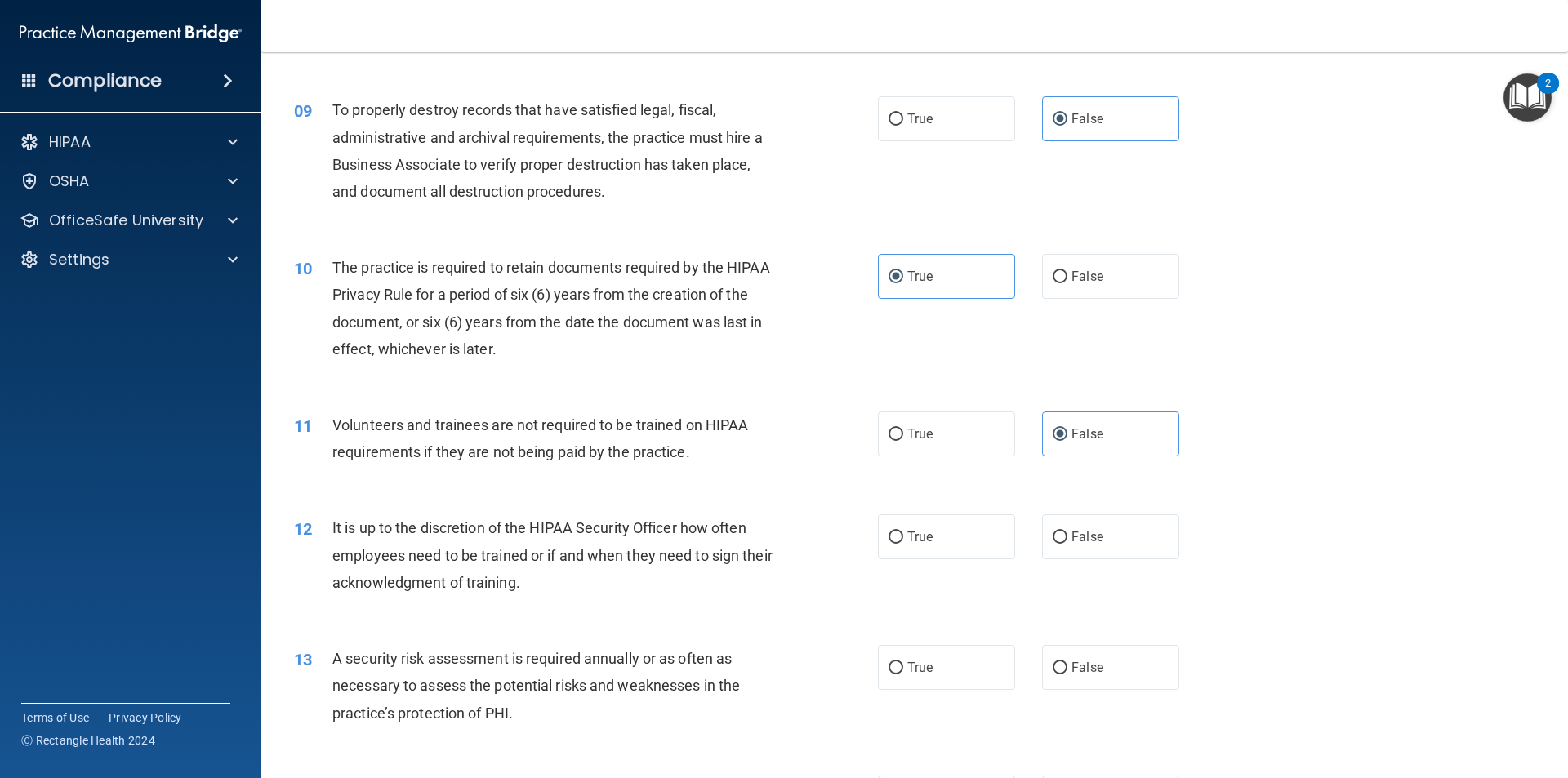
scroll to position [1307, 0]
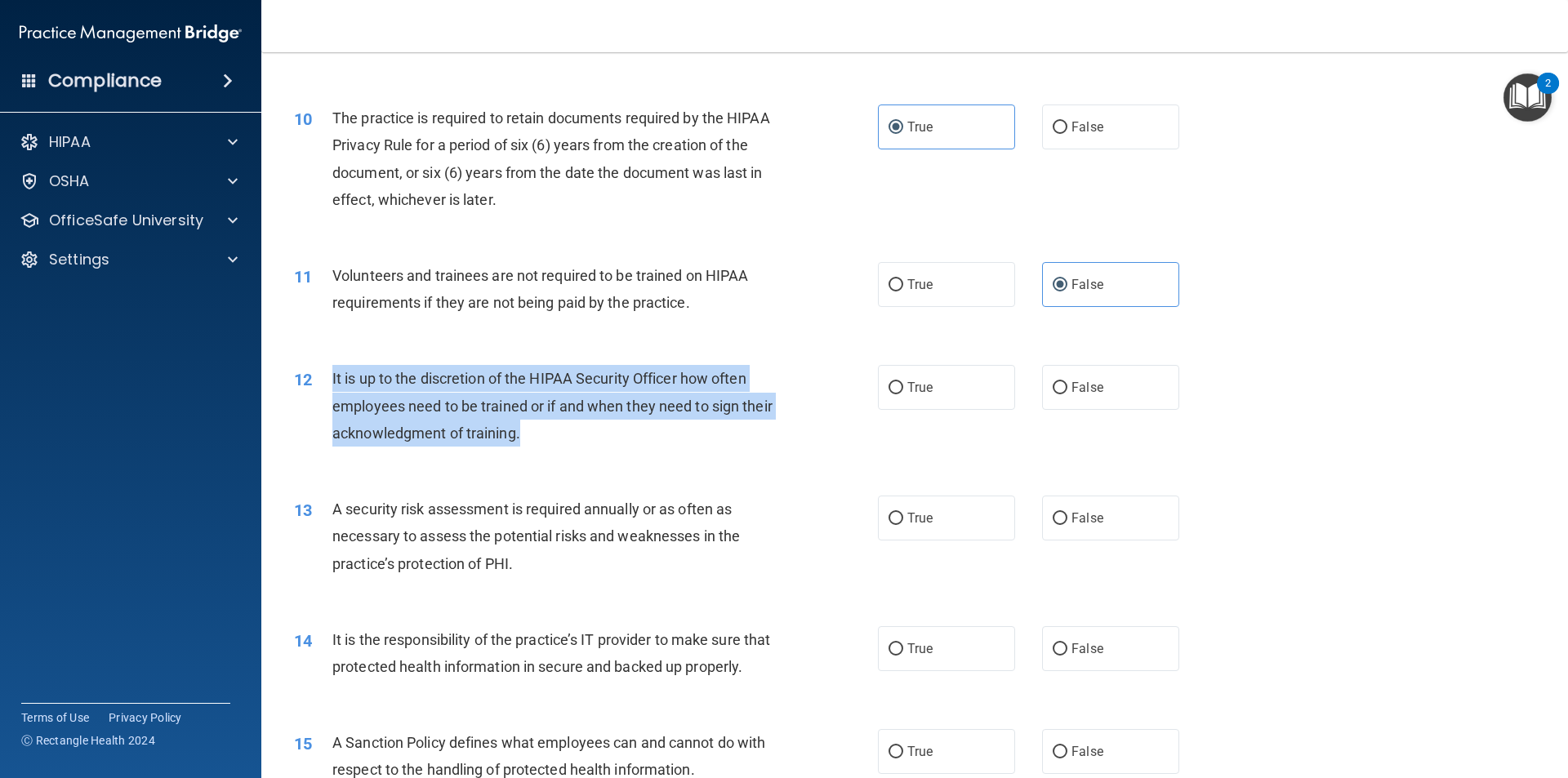
drag, startPoint x: 572, startPoint y: 440, endPoint x: 317, endPoint y: 366, distance: 265.5
click at [317, 366] on div "12 It is up to the discretion of the HIPAA Security Officer how often employees…" at bounding box center [586, 410] width 633 height 90
click at [1059, 394] on input "False" at bounding box center [1060, 388] width 14 height 12
radio input "true"
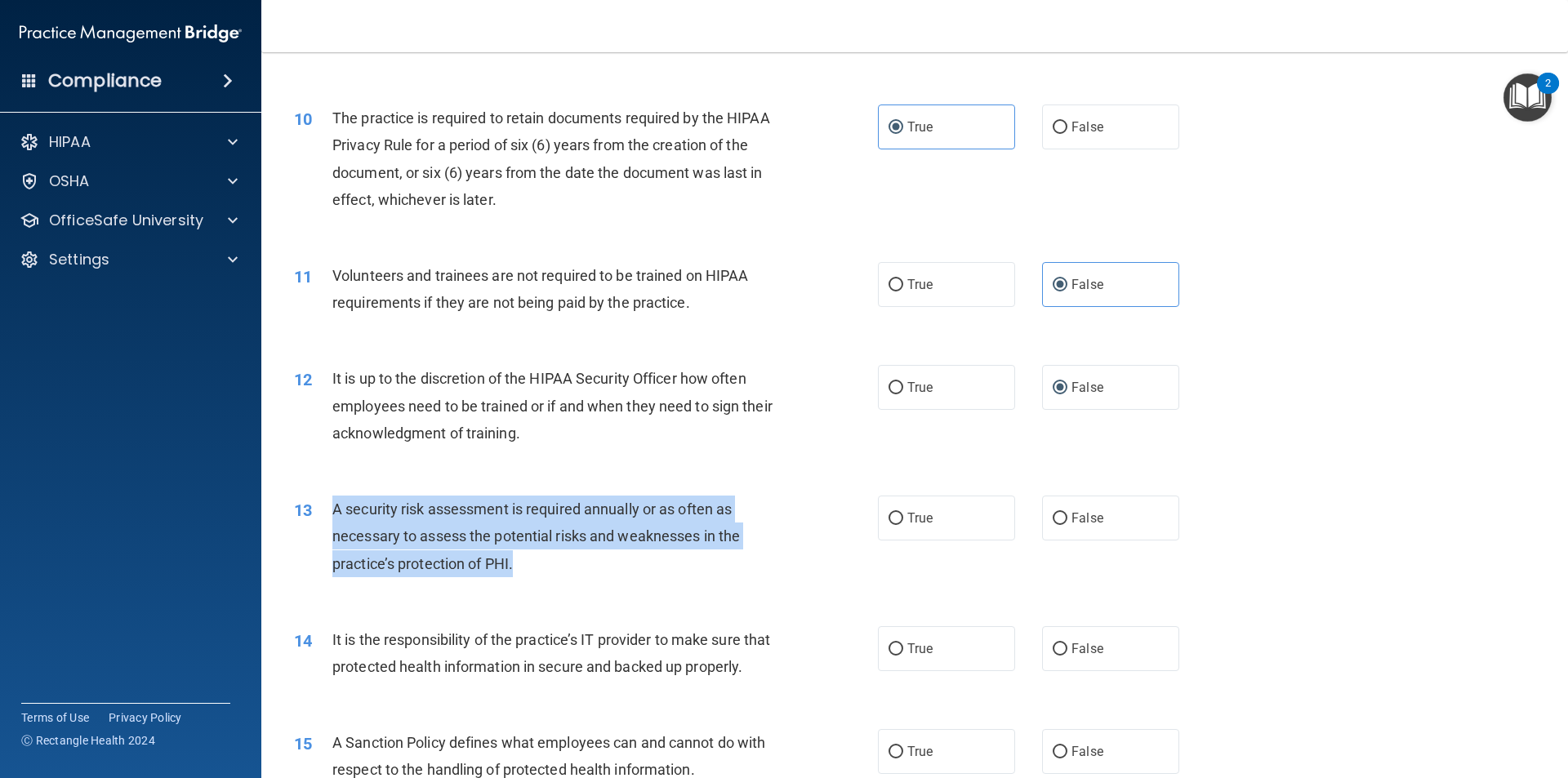
drag, startPoint x: 540, startPoint y: 577, endPoint x: 326, endPoint y: 515, distance: 222.8
click at [326, 515] on div "13 A security risk assessment is required annually or as often as necessary to …" at bounding box center [586, 540] width 633 height 90
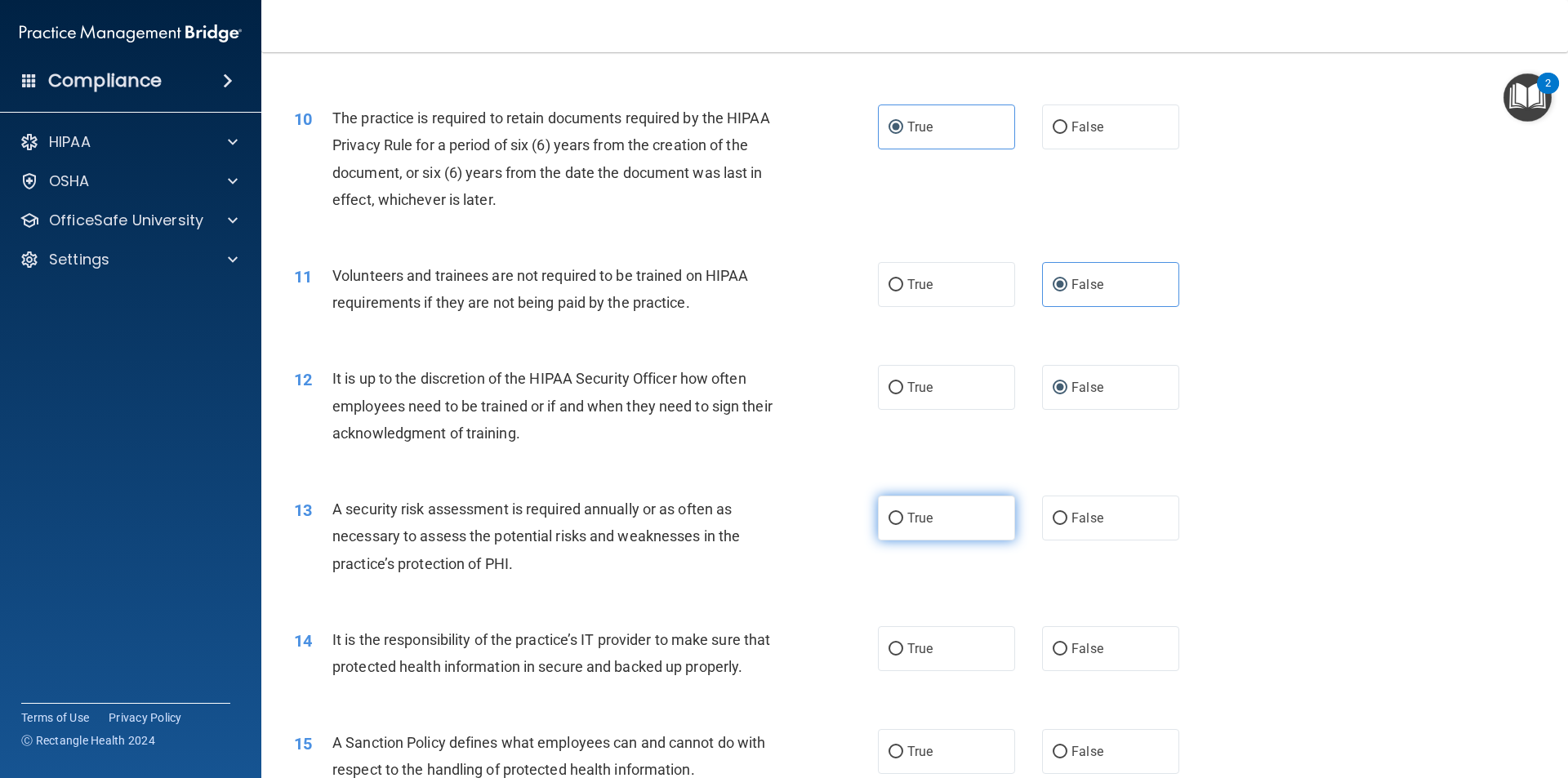
click at [943, 519] on label "True" at bounding box center [946, 518] width 137 height 45
click at [903, 519] on input "True" at bounding box center [895, 518] width 14 height 12
radio input "true"
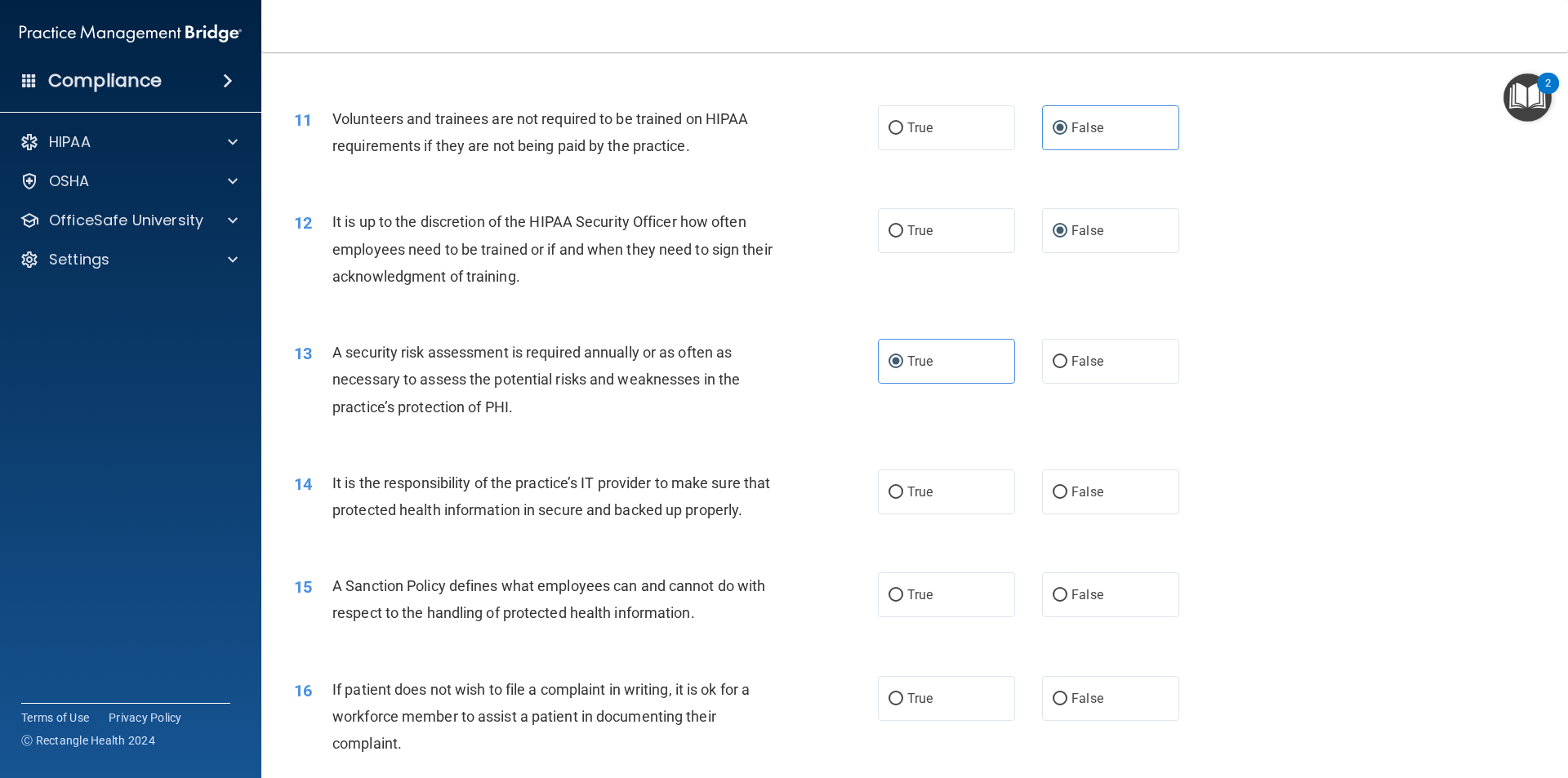
scroll to position [1470, 0]
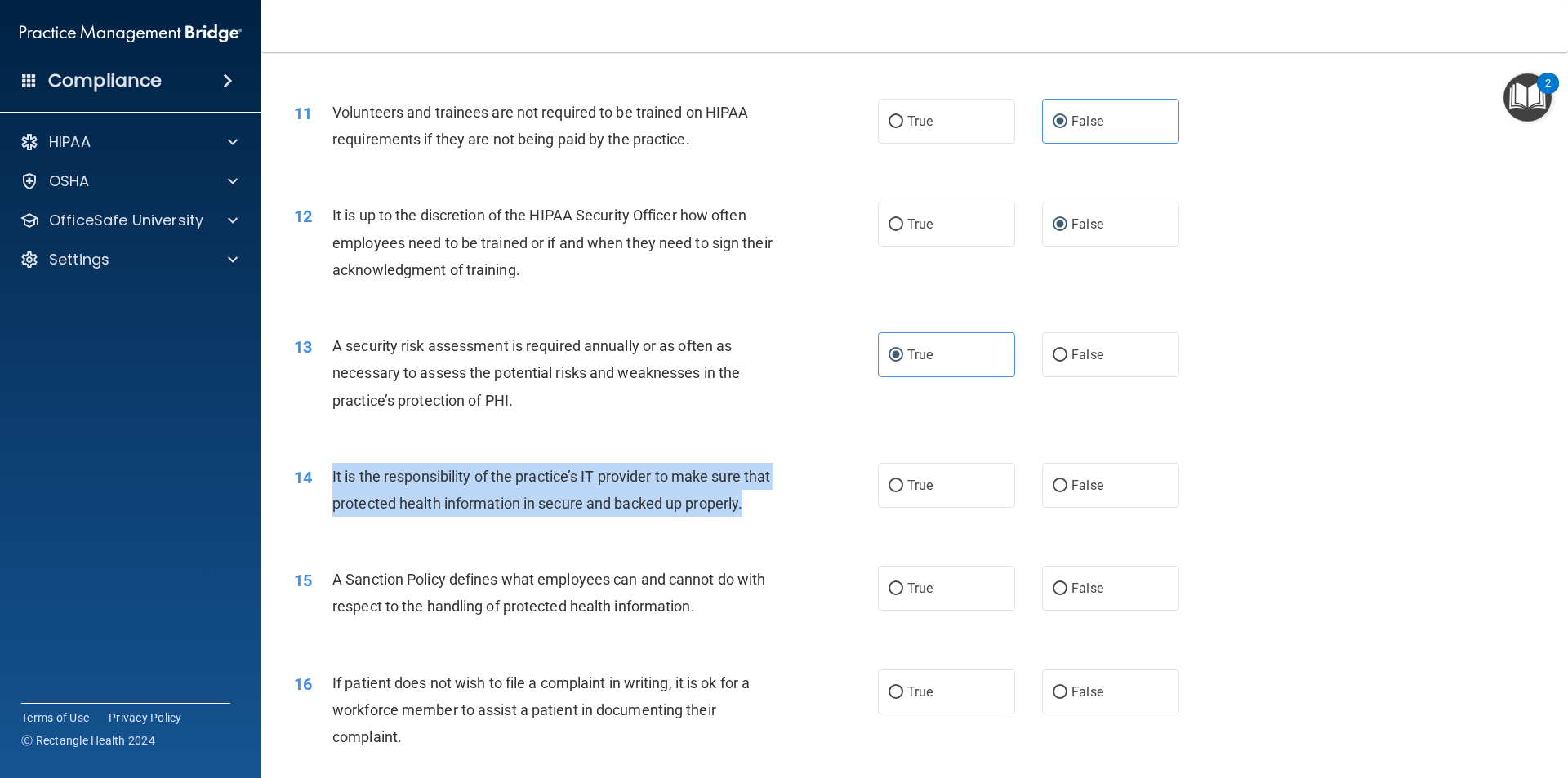
drag, startPoint x: 414, startPoint y: 532, endPoint x: 313, endPoint y: 478, distance: 114.5
click at [313, 478] on div "14 It is the responsibility of the practice’s IT provider to make sure that pro…" at bounding box center [586, 493] width 633 height 62
click at [1075, 485] on span "False" at bounding box center [1088, 485] width 32 height 15
click at [1067, 485] on input "False" at bounding box center [1060, 486] width 14 height 12
radio input "true"
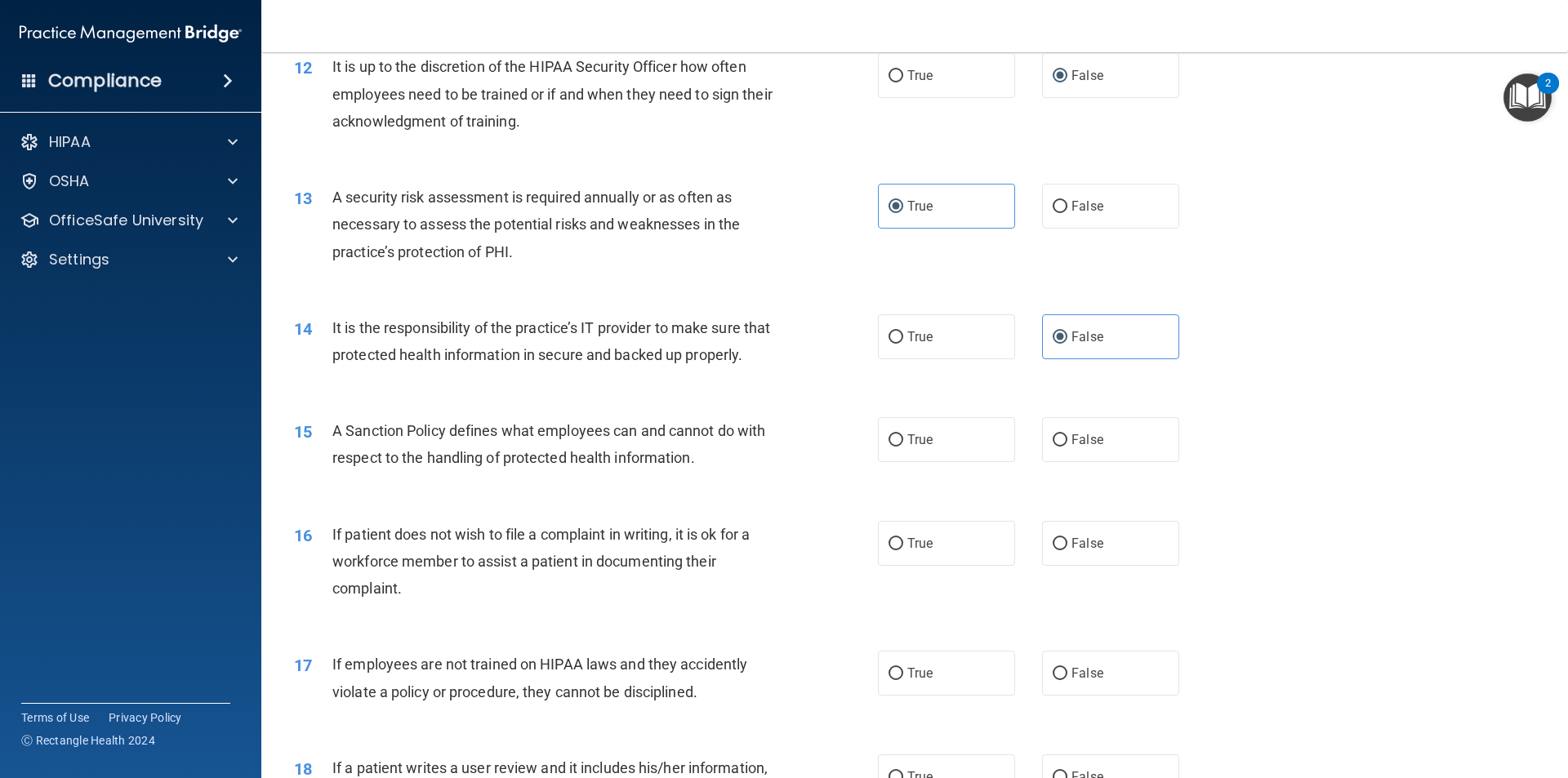
scroll to position [1633, 0]
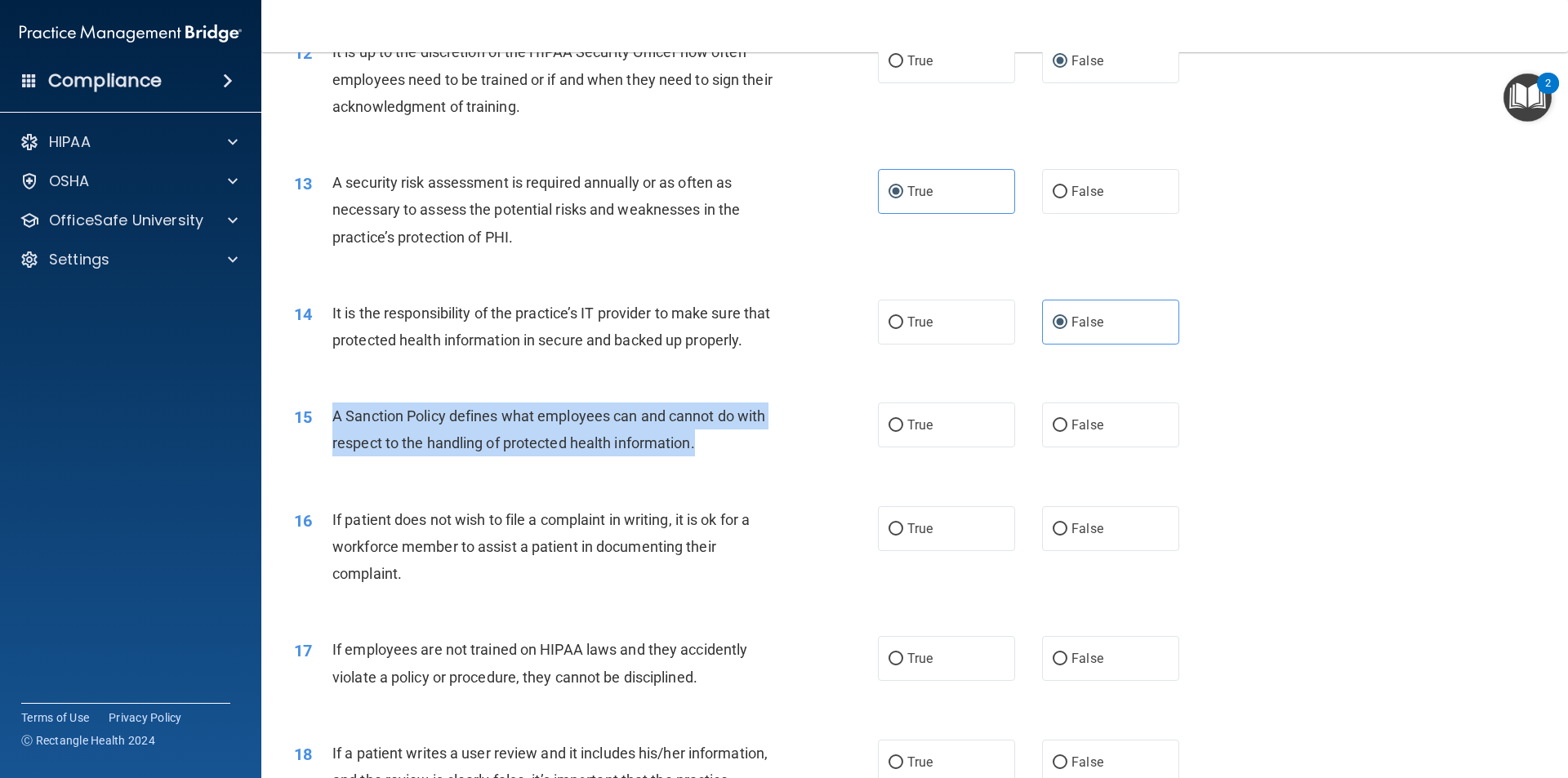
drag, startPoint x: 707, startPoint y: 479, endPoint x: 329, endPoint y: 449, distance: 379.2
click at [329, 449] on div "15 A Sanction Policy defines what employees can and cannot do with respect to t…" at bounding box center [586, 433] width 633 height 62
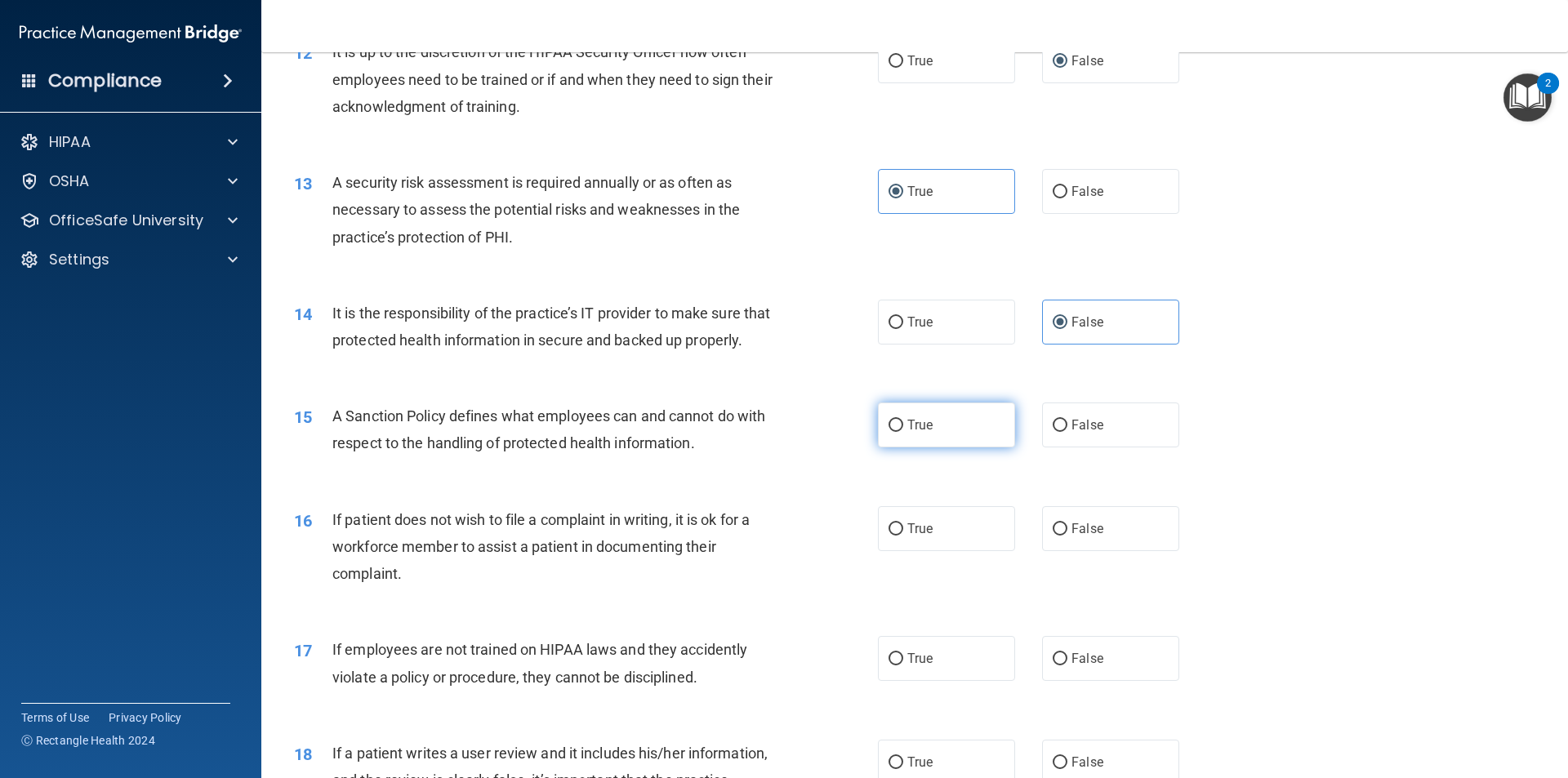
click at [949, 447] on label "True" at bounding box center [946, 425] width 137 height 45
click at [903, 432] on input "True" at bounding box center [895, 425] width 14 height 12
radio input "true"
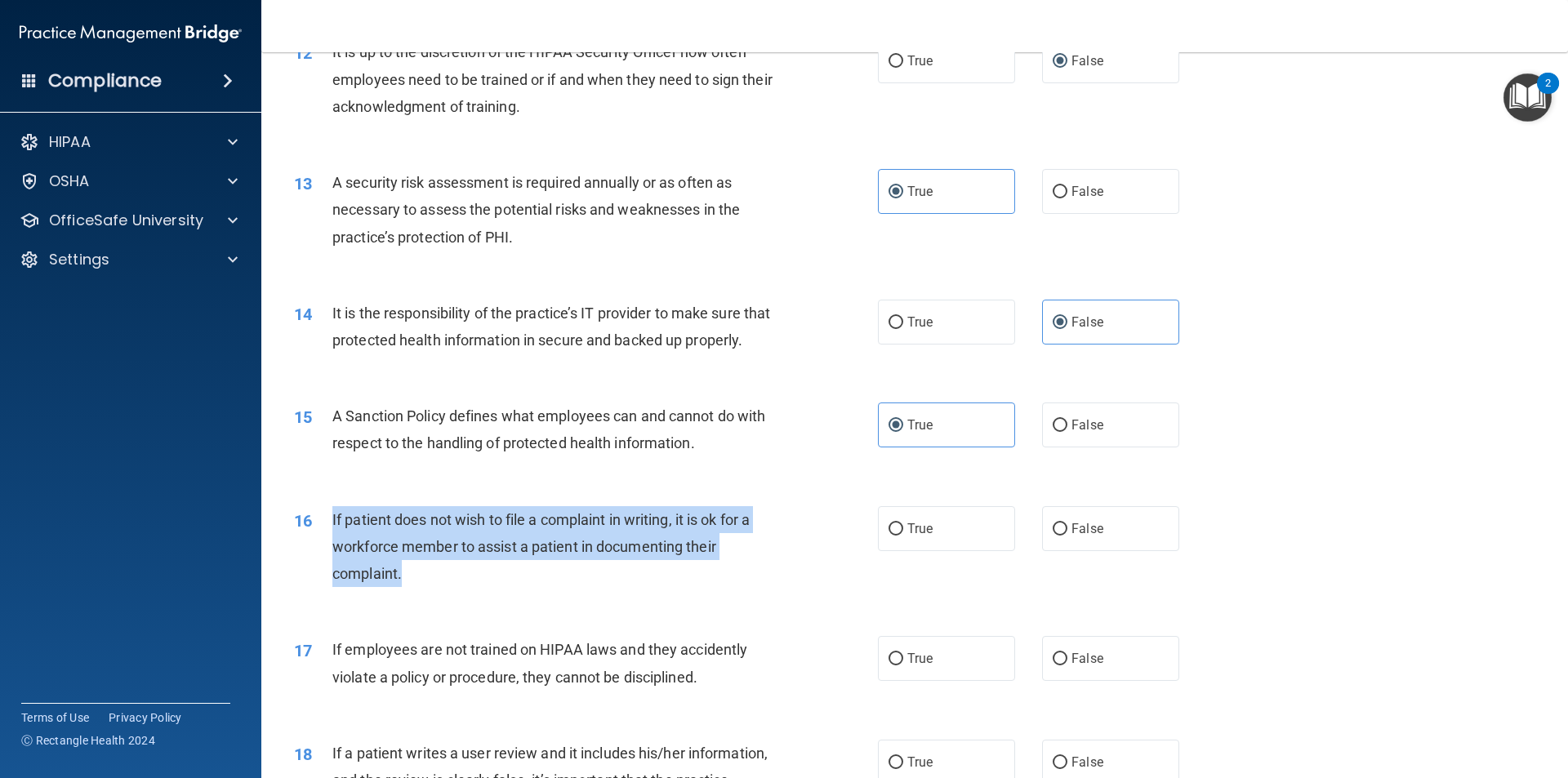
drag, startPoint x: 434, startPoint y: 601, endPoint x: 331, endPoint y: 551, distance: 114.5
click at [331, 551] on div "16 If patient does not wish to file a complaint in writing, it is ok for a work…" at bounding box center [586, 551] width 633 height 90
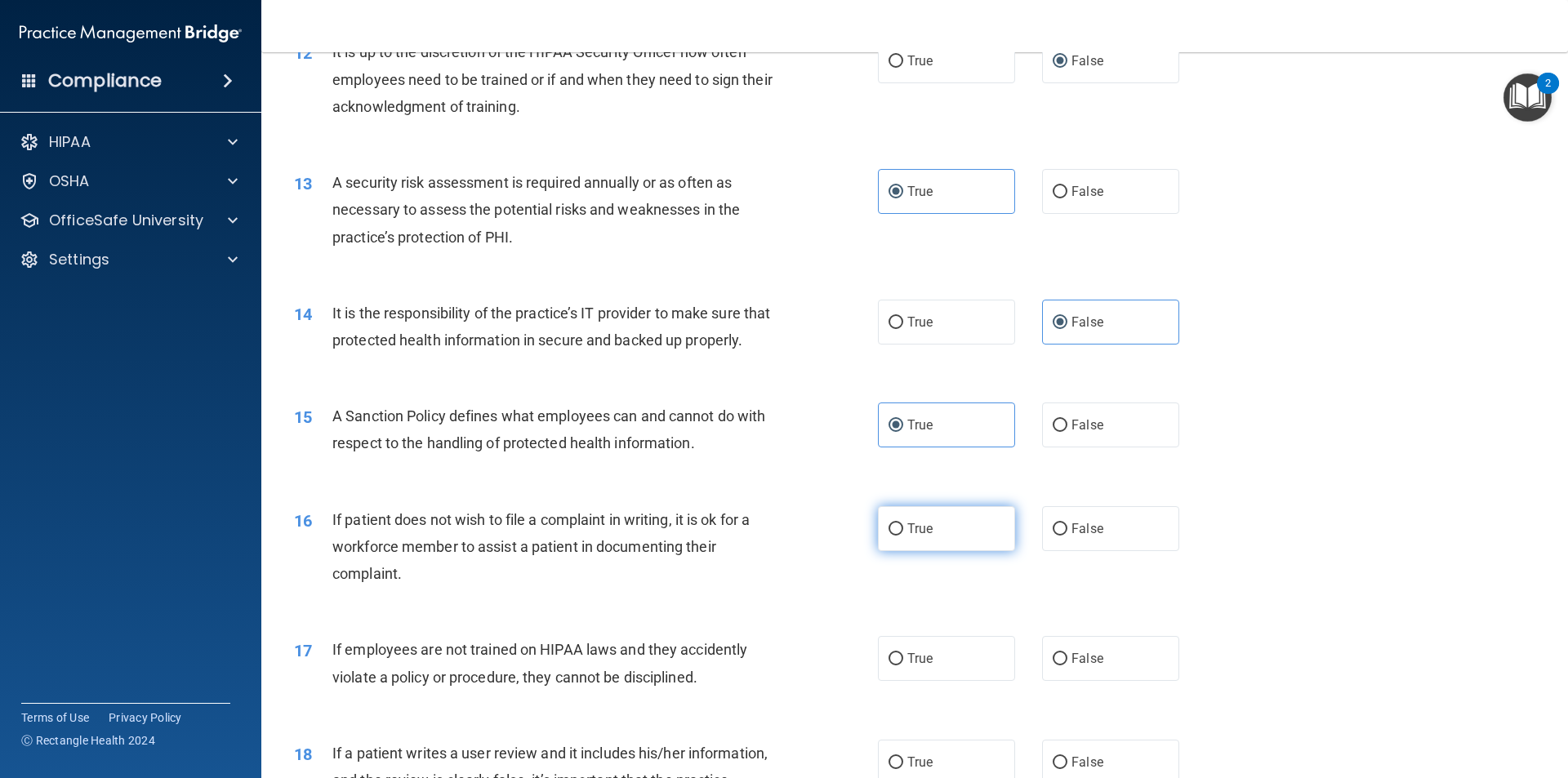
click at [962, 545] on label "True" at bounding box center [946, 529] width 137 height 45
click at [903, 535] on input "True" at bounding box center [895, 529] width 14 height 12
radio input "true"
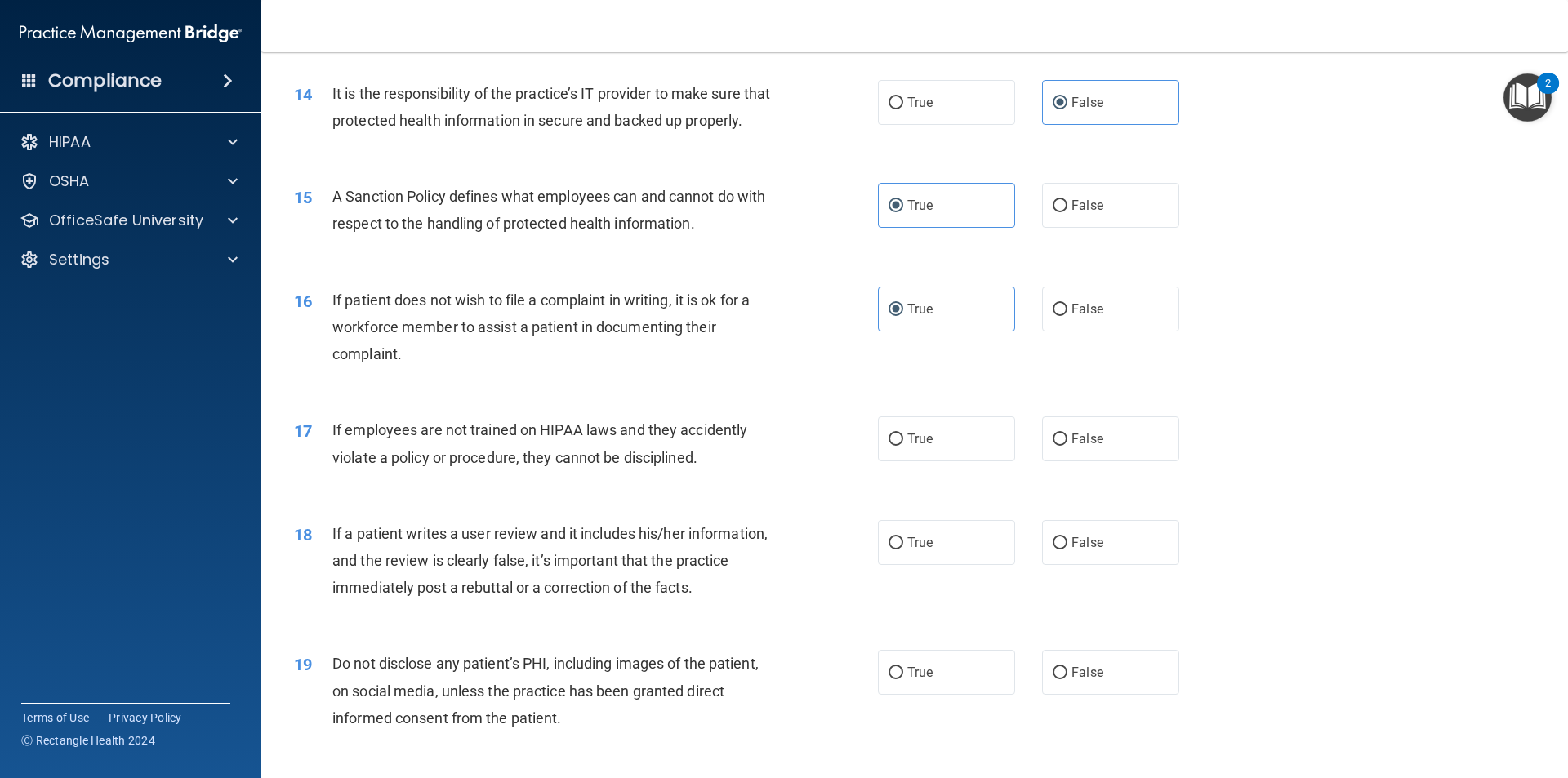
scroll to position [1878, 0]
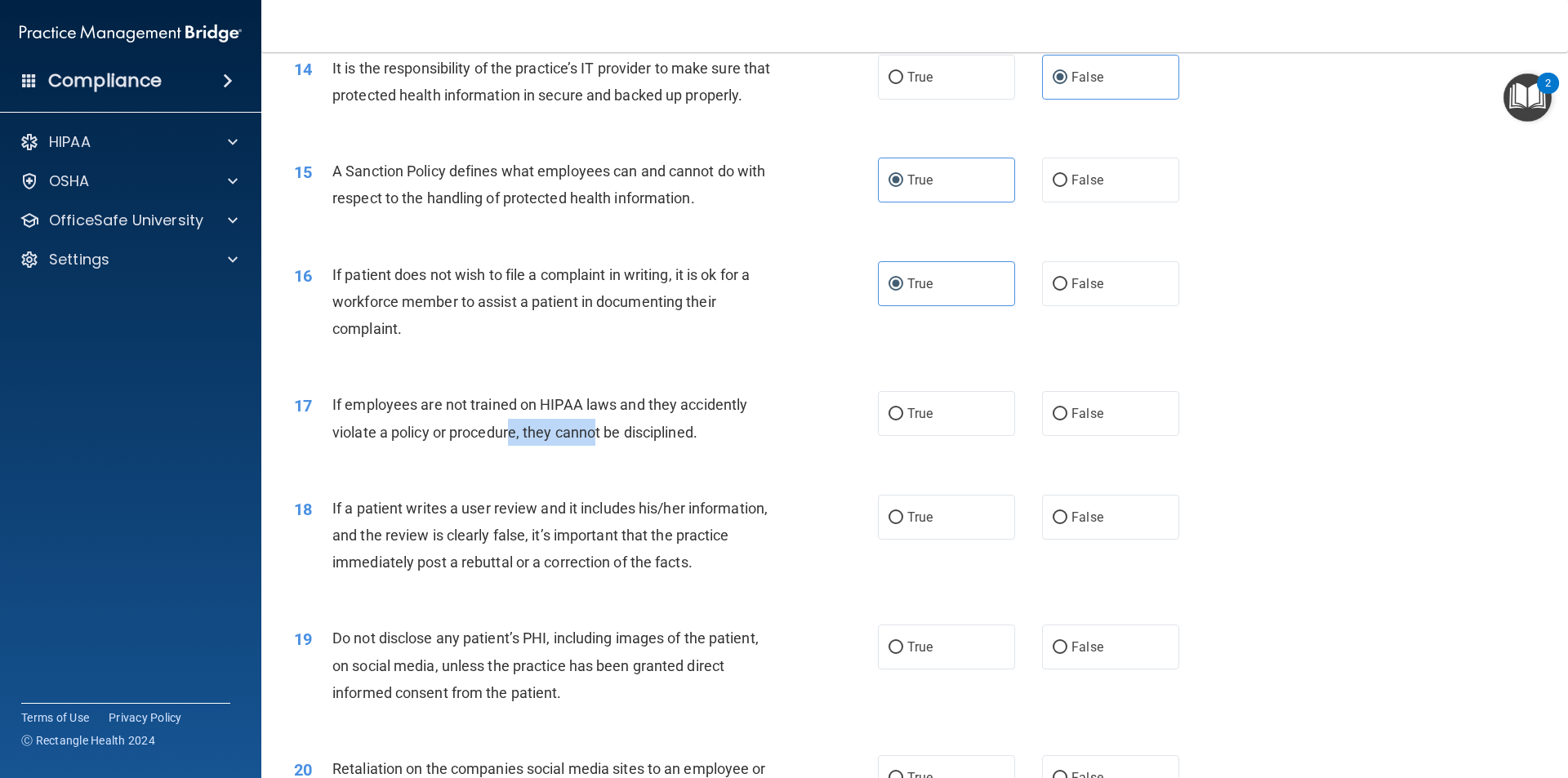
click at [510, 445] on div "If employees are not trained on HIPAA laws and they accidently violate a policy…" at bounding box center [561, 418] width 457 height 54
click at [705, 445] on div "If employees are not trained on HIPAA laws and they accidently violate a policy…" at bounding box center [561, 418] width 457 height 54
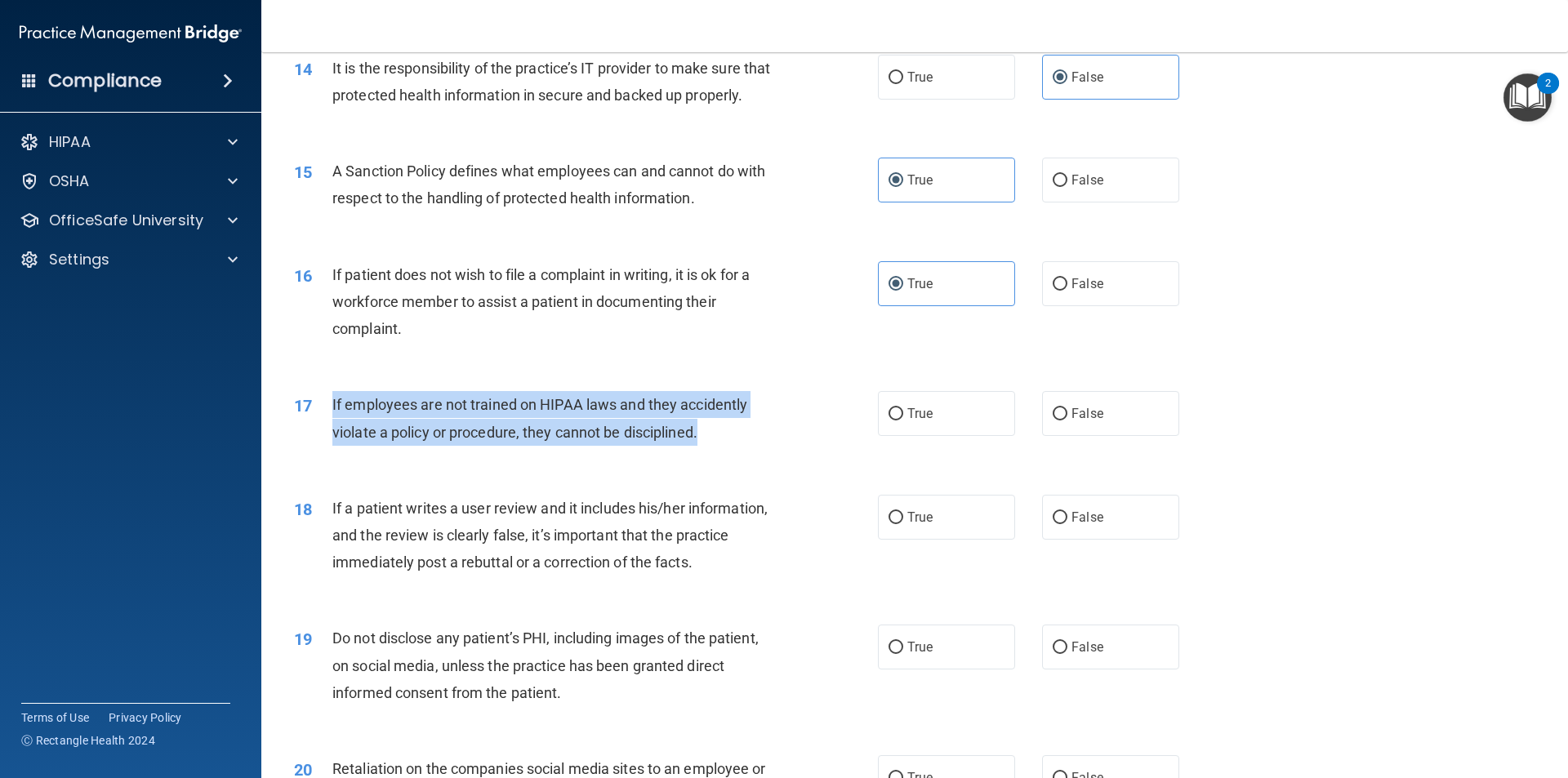
drag, startPoint x: 700, startPoint y: 466, endPoint x: 327, endPoint y: 430, distance: 374.7
click at [327, 430] on div "17 If employees are not trained on HIPAA laws and they accidently violate a pol…" at bounding box center [586, 421] width 633 height 62
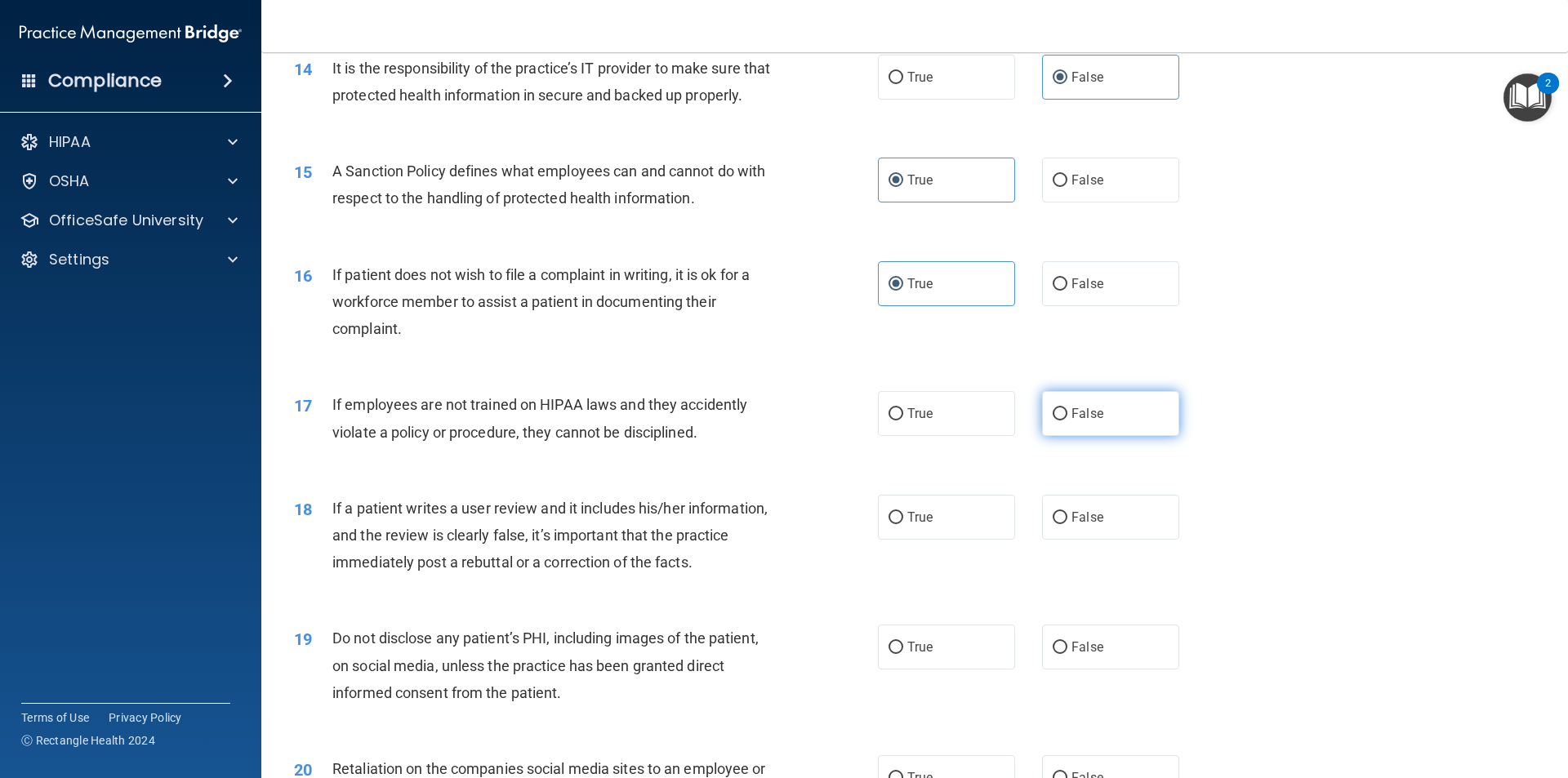
click at [1144, 436] on label "False" at bounding box center [1110, 413] width 137 height 45
click at [1067, 420] on input "False" at bounding box center [1060, 414] width 14 height 12
radio input "true"
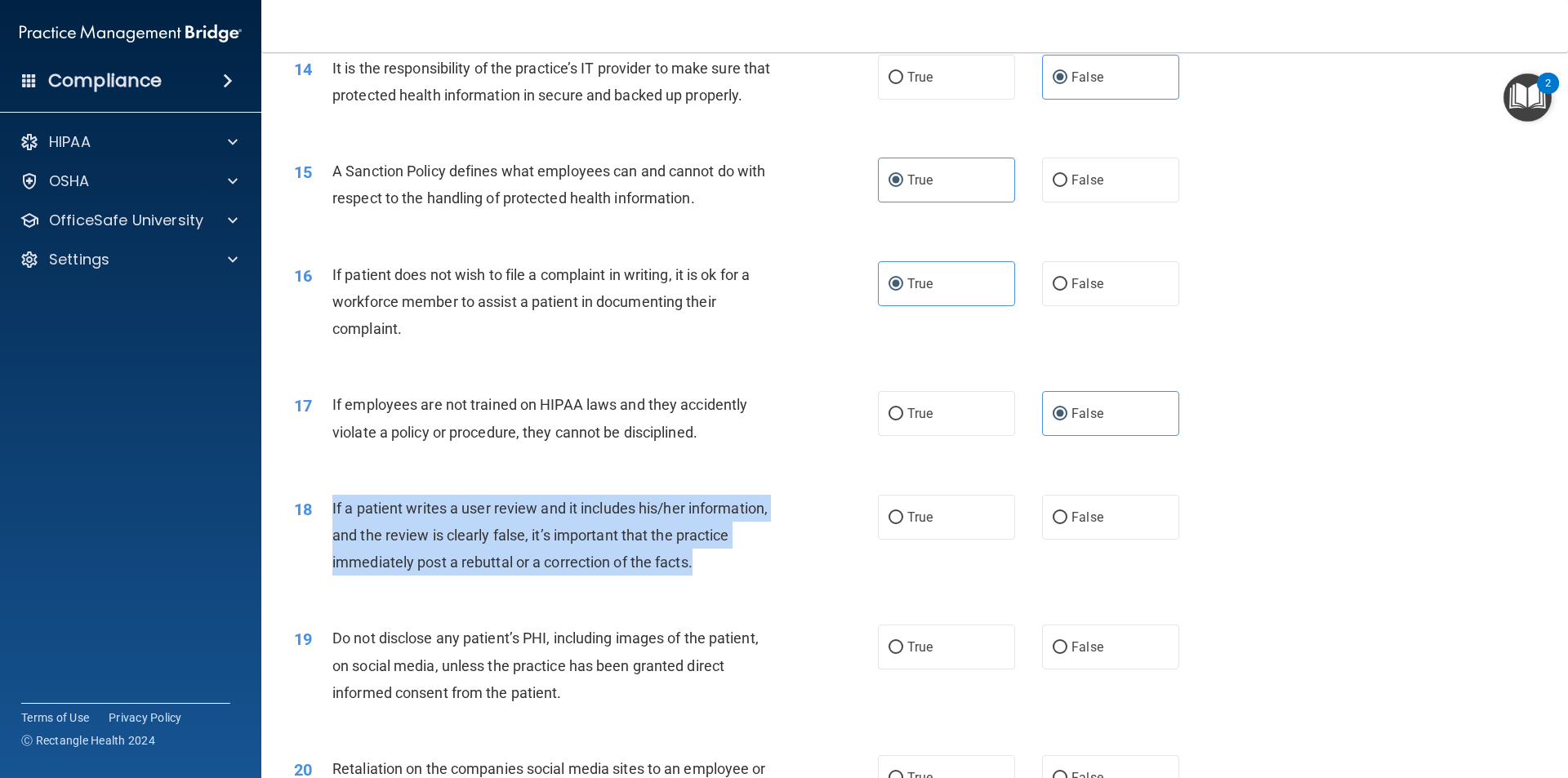
drag, startPoint x: 724, startPoint y: 590, endPoint x: 316, endPoint y: 529, distance: 412.5
click at [316, 529] on div "18 If a patient writes a user review and it includes his/her information, and t…" at bounding box center [586, 540] width 633 height 90
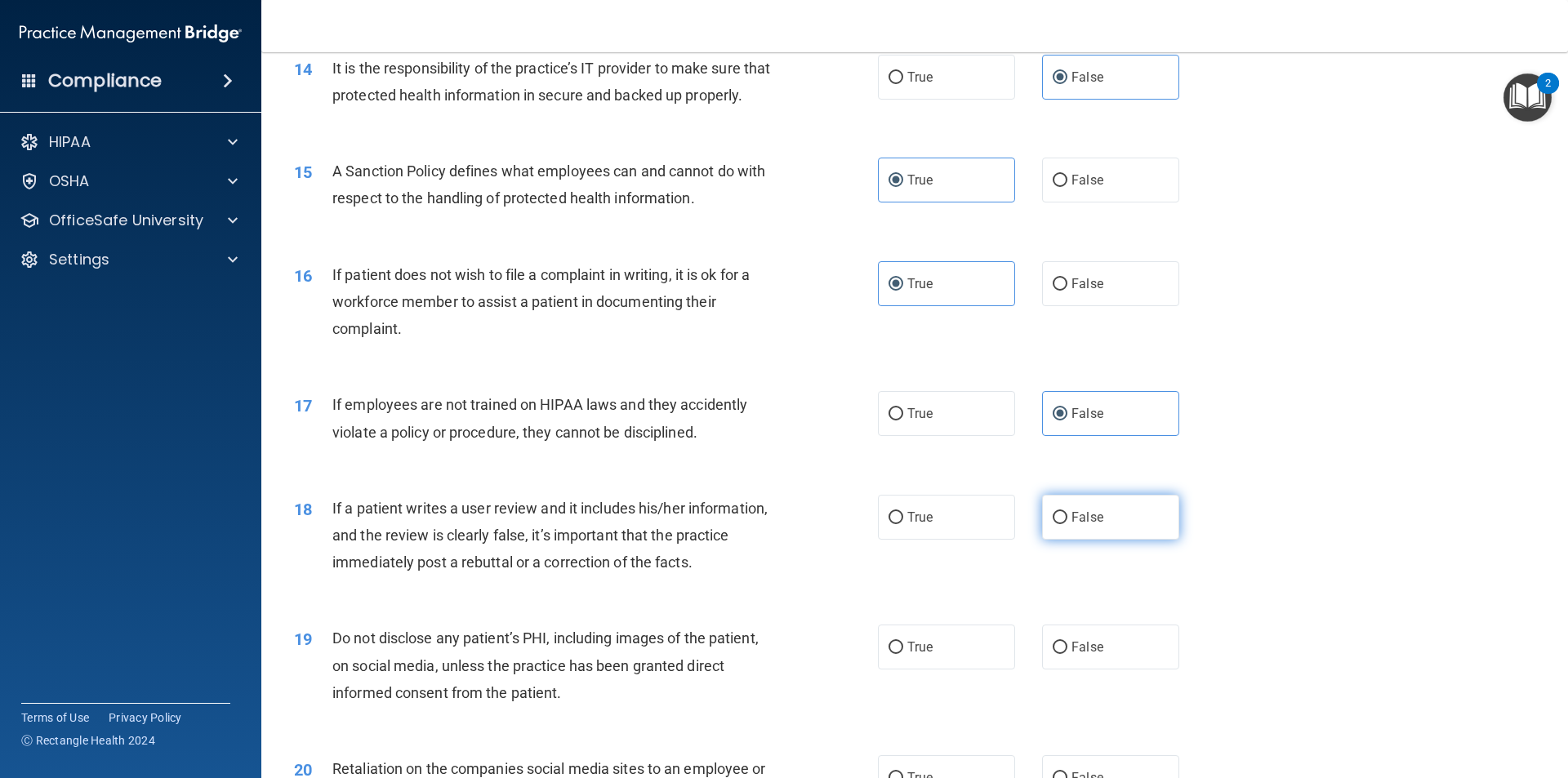
click at [1105, 540] on label "False" at bounding box center [1110, 517] width 137 height 45
click at [1067, 524] on input "False" at bounding box center [1060, 518] width 14 height 12
radio input "true"
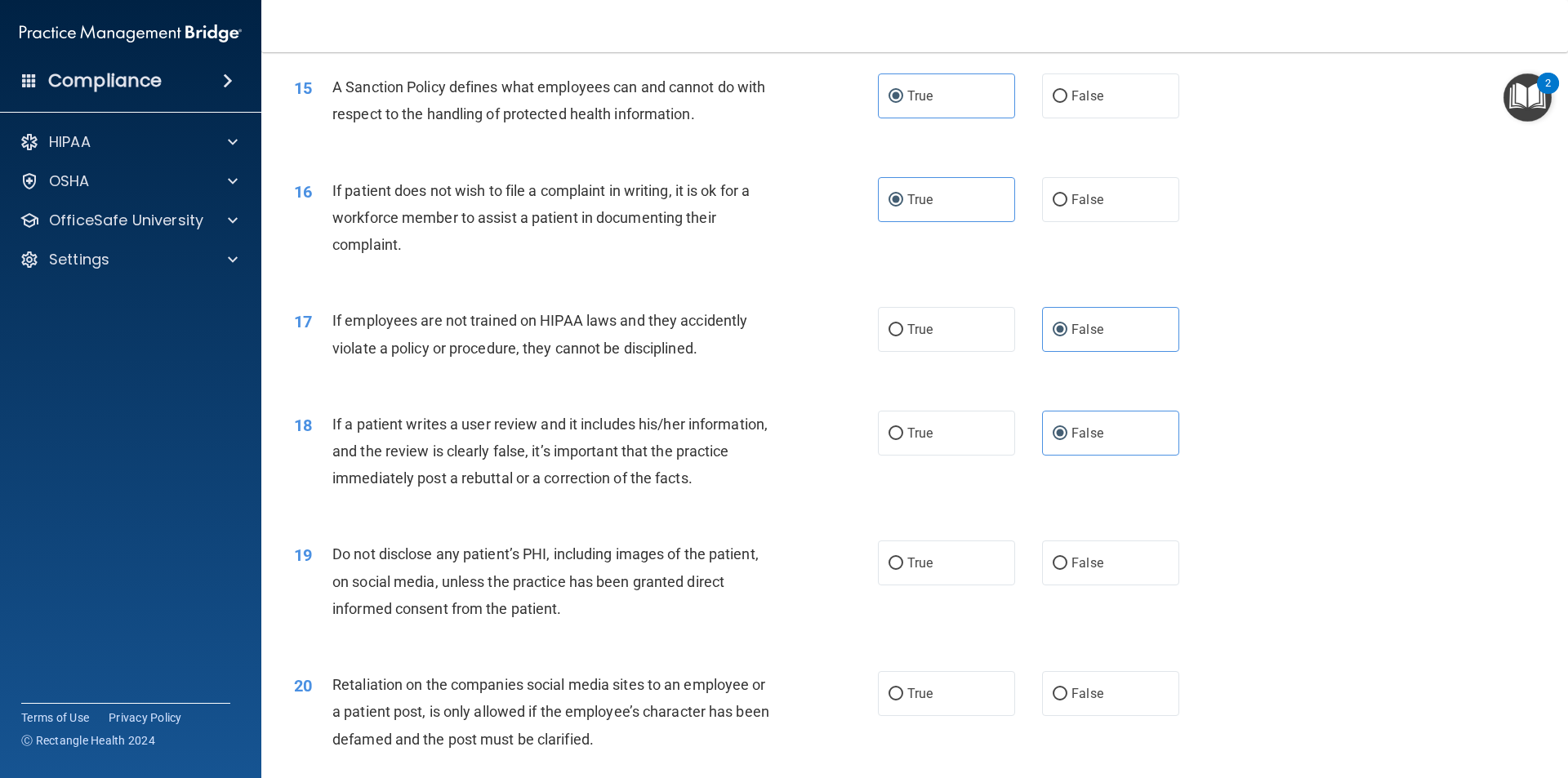
scroll to position [2041, 0]
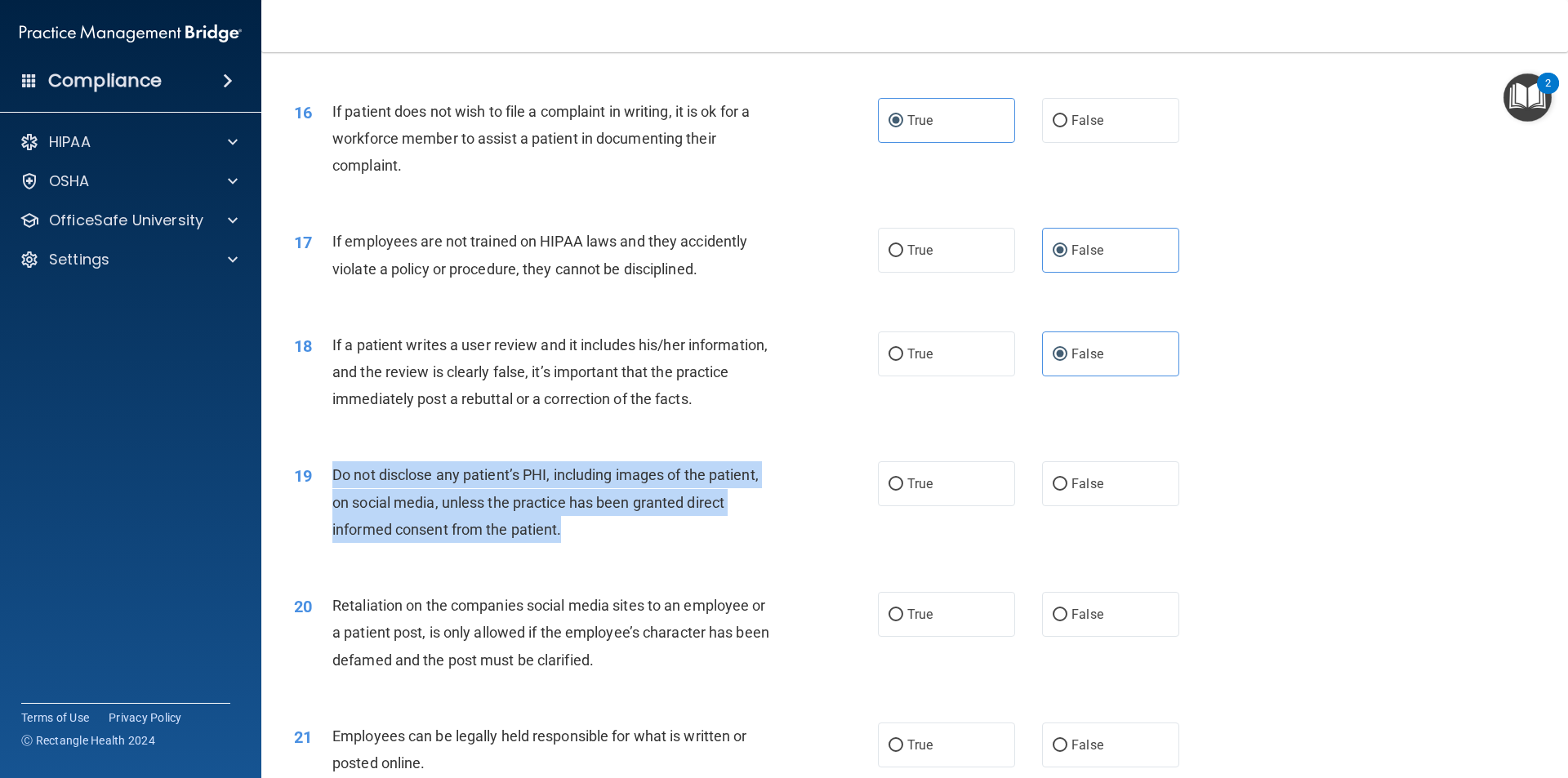
drag, startPoint x: 622, startPoint y: 566, endPoint x: 320, endPoint y: 506, distance: 307.9
click at [320, 506] on div "19 Do not disclose any patient’s PHI, including images of the patient, on socia…" at bounding box center [586, 506] width 633 height 90
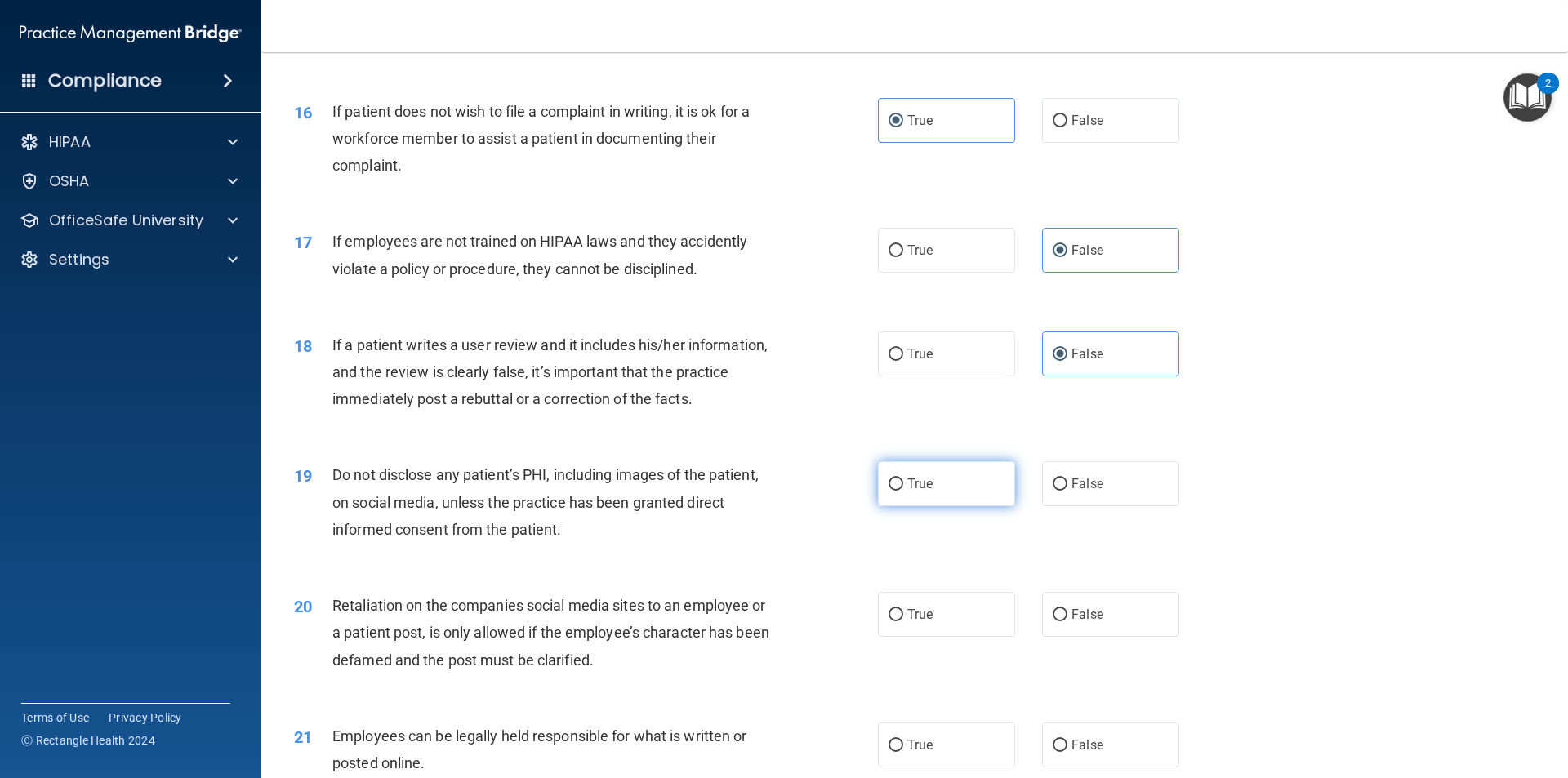
click at [975, 507] on label "True" at bounding box center [946, 483] width 137 height 45
click at [903, 490] on input "True" at bounding box center [895, 485] width 14 height 12
radio input "true"
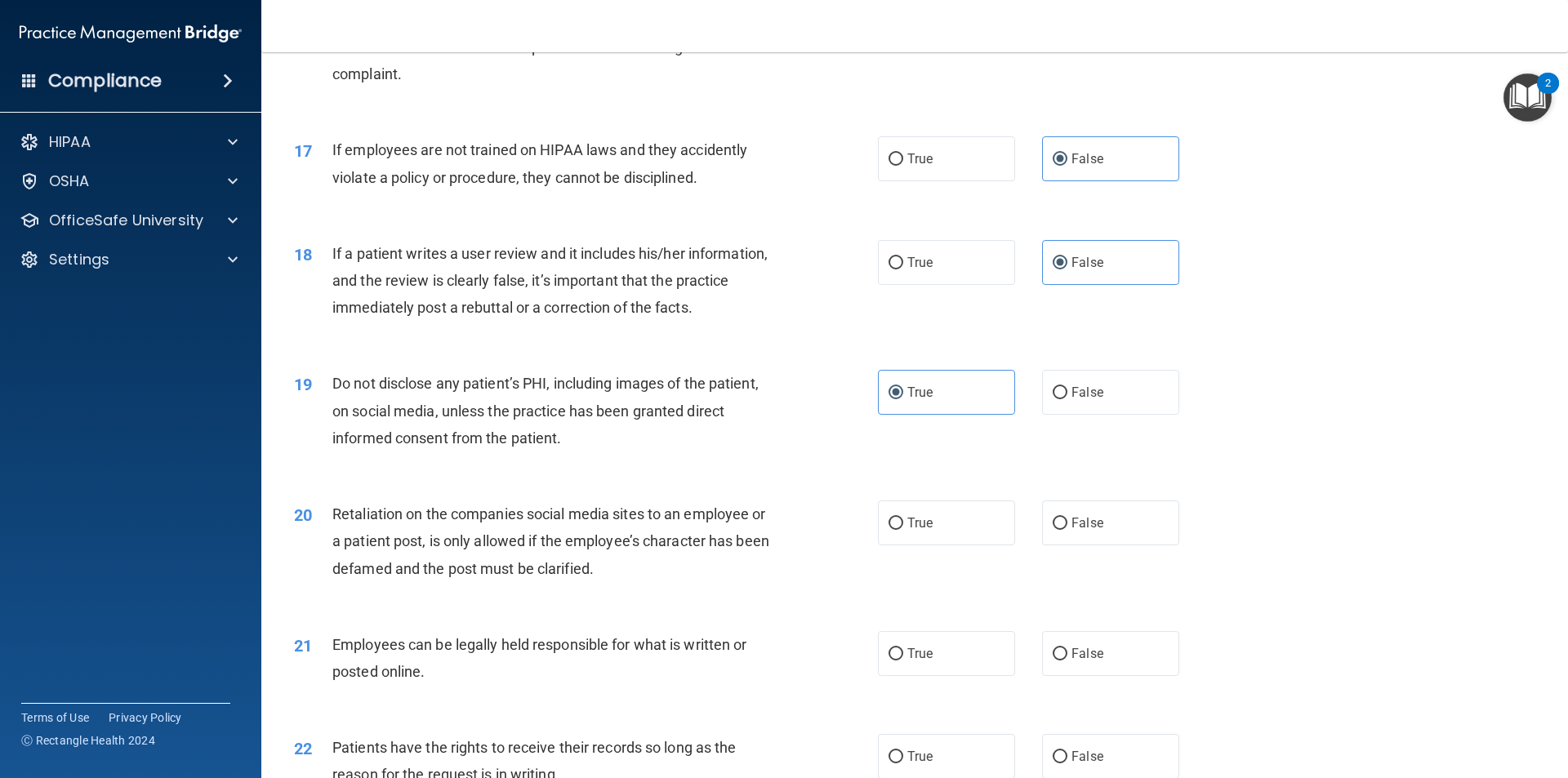
scroll to position [2286, 0]
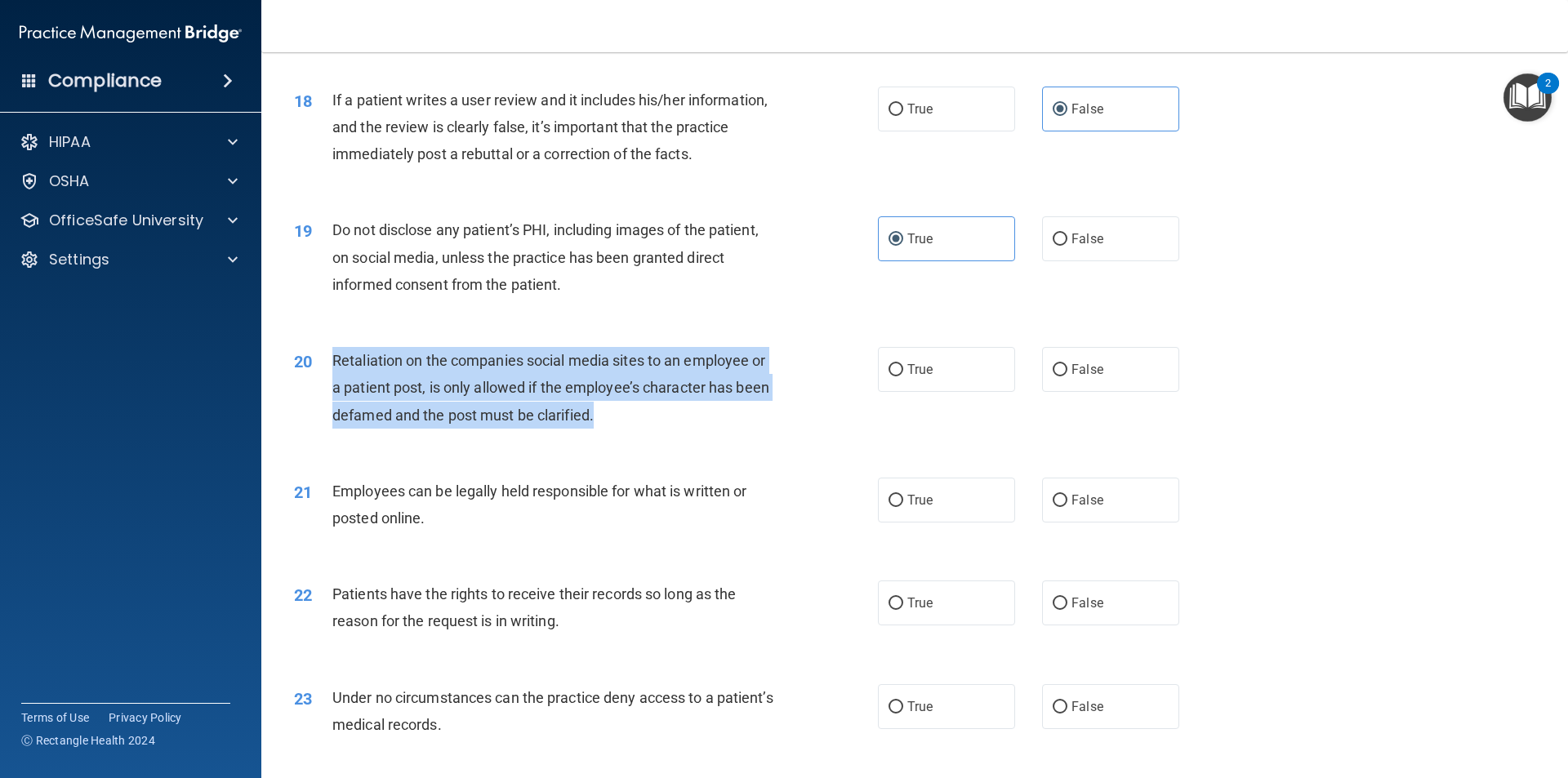
drag, startPoint x: 645, startPoint y: 441, endPoint x: 322, endPoint y: 381, distance: 328.5
click at [322, 381] on div "20 Retaliation on the companies social media sites to an employee or a patient …" at bounding box center [586, 392] width 633 height 90
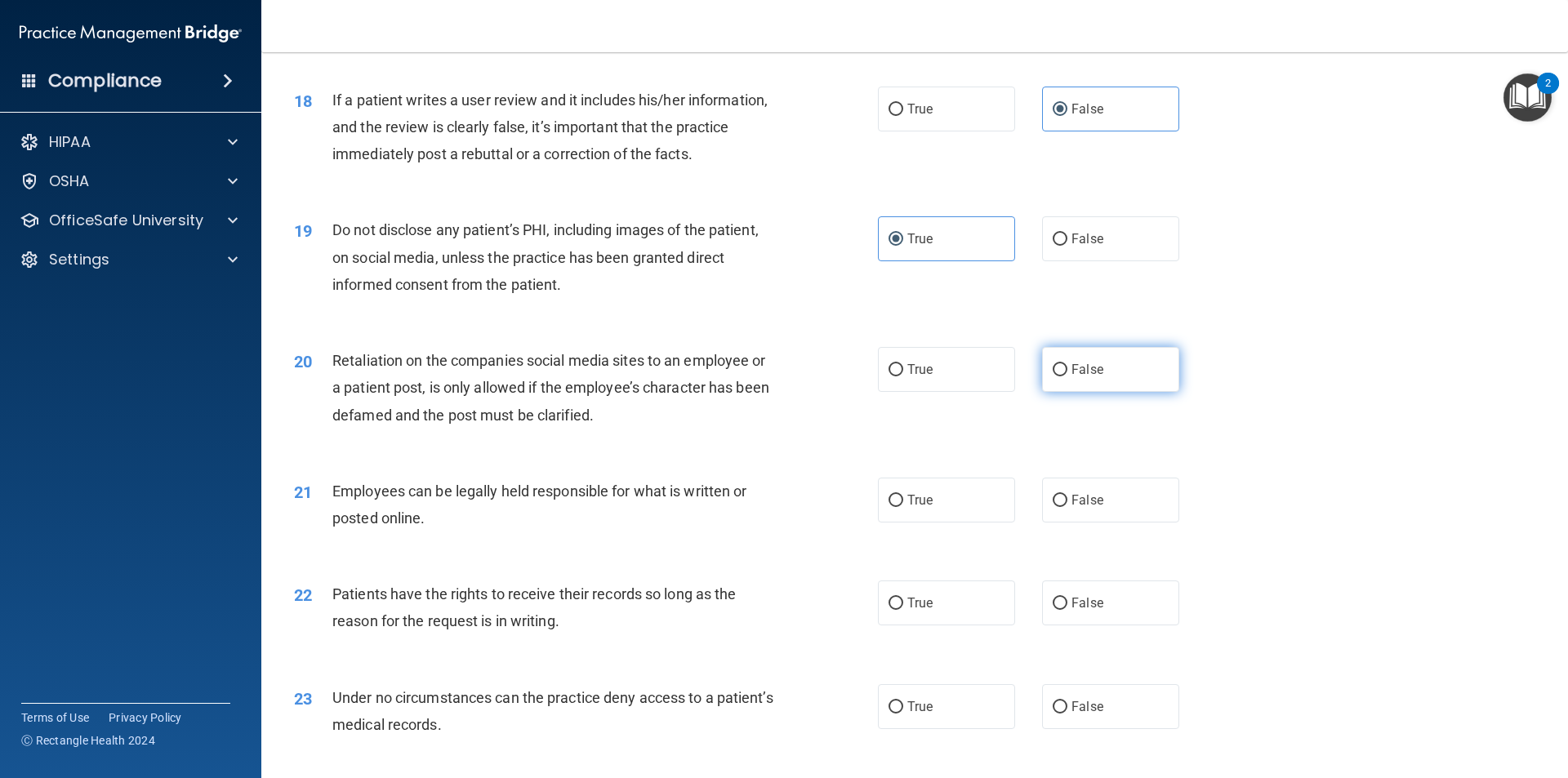
click at [1119, 392] on label "False" at bounding box center [1110, 369] width 137 height 45
click at [1067, 376] on input "False" at bounding box center [1060, 370] width 14 height 12
radio input "true"
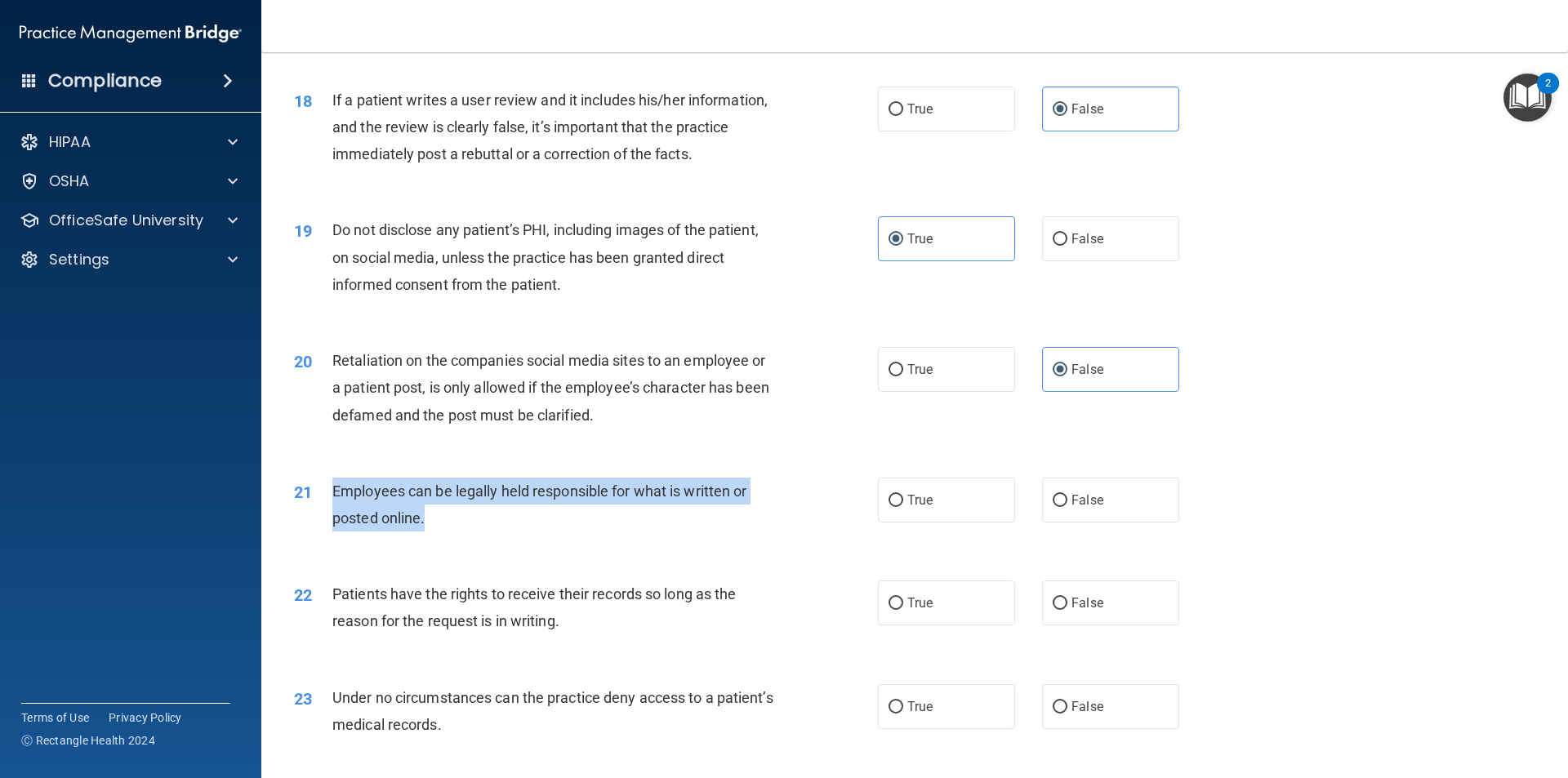
drag, startPoint x: 450, startPoint y: 557, endPoint x: 333, endPoint y: 521, distance: 122.4
click at [333, 521] on div "Employees can be legally held responsible for what is written or posted online." at bounding box center [561, 505] width 457 height 54
click at [907, 508] on span "True" at bounding box center [920, 500] width 25 height 15
click at [902, 507] on input "True" at bounding box center [895, 501] width 14 height 12
radio input "true"
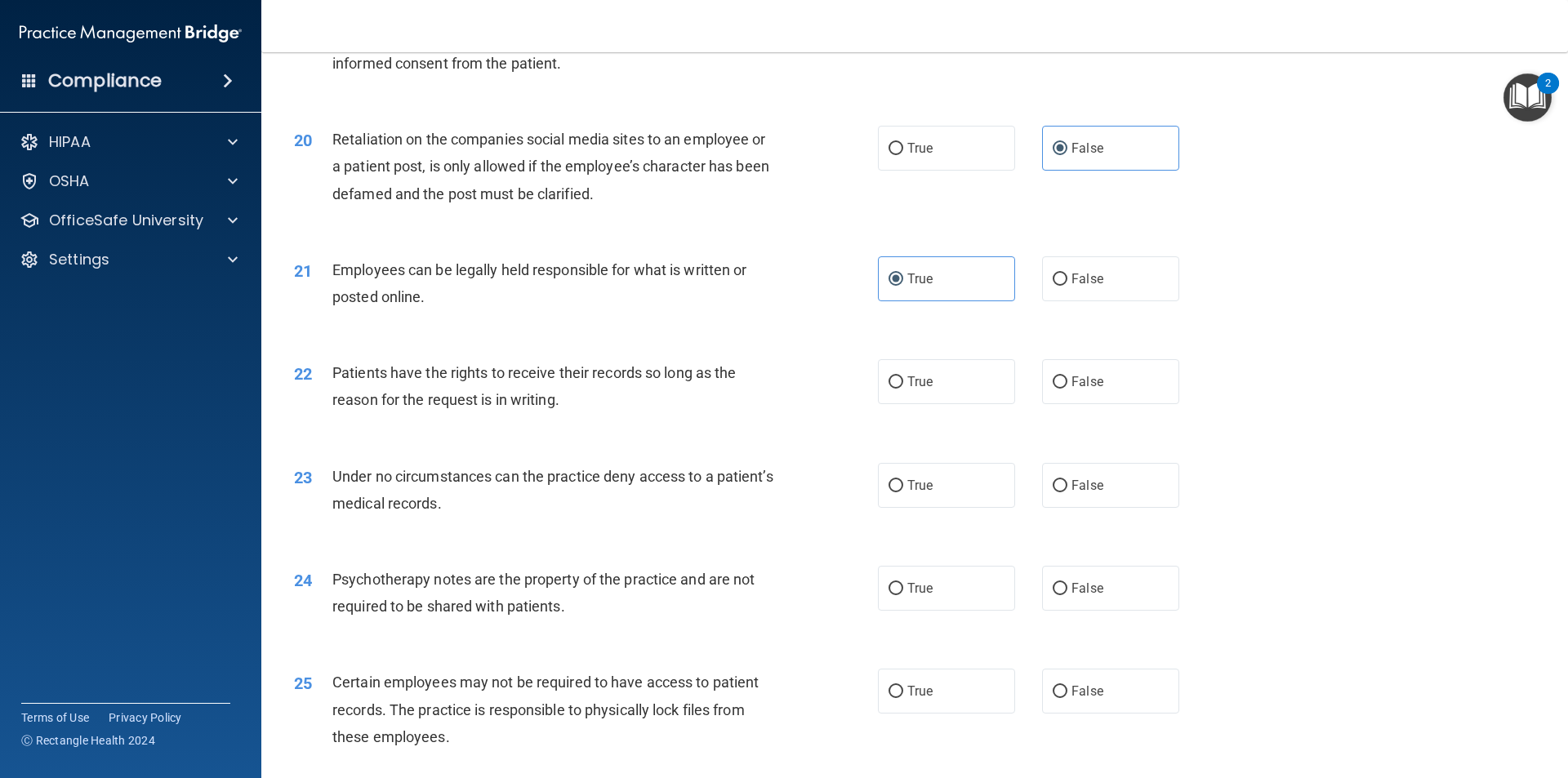
scroll to position [2531, 0]
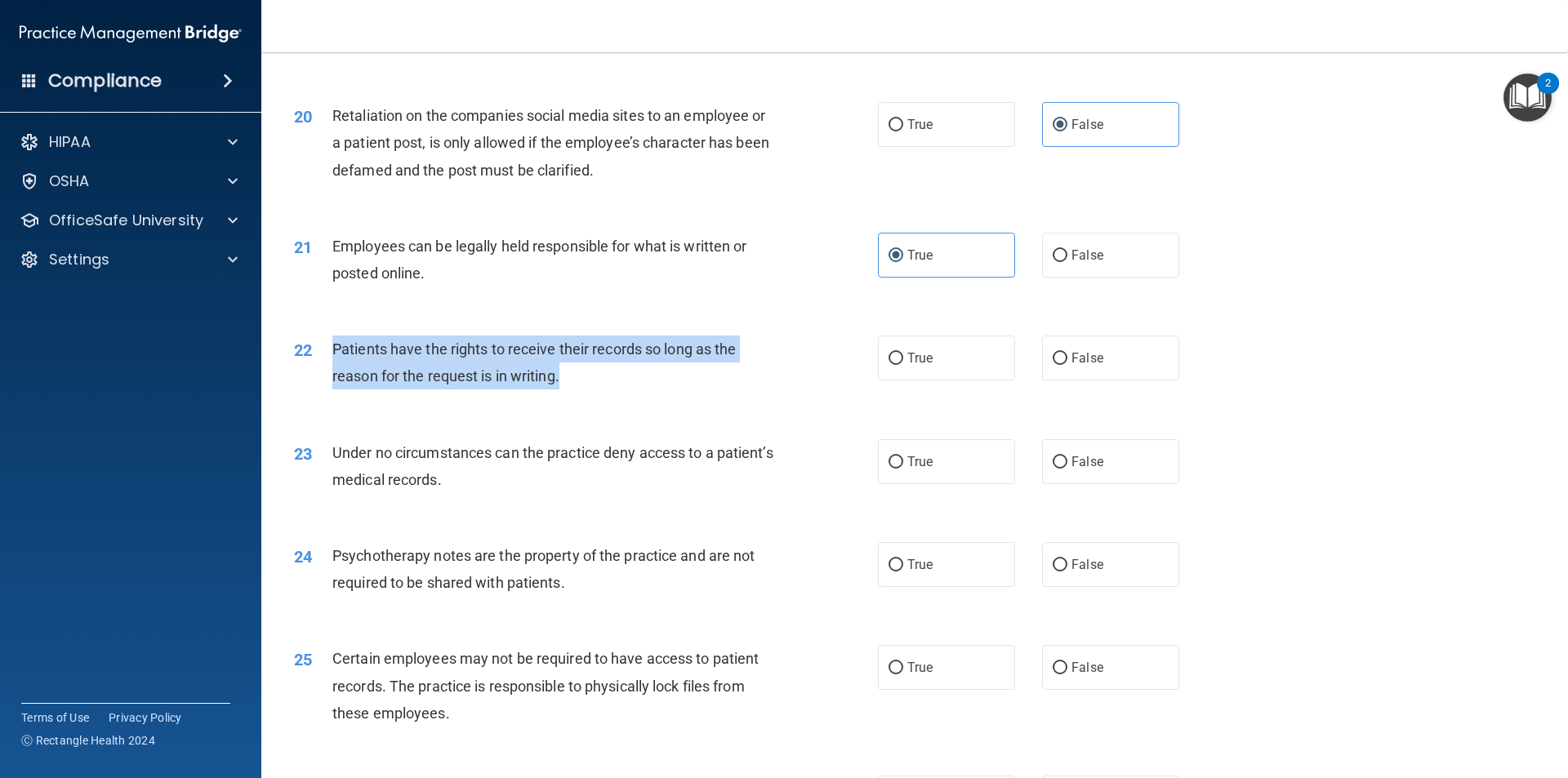
drag, startPoint x: 578, startPoint y: 403, endPoint x: 315, endPoint y: 366, distance: 265.6
click at [315, 366] on div "22 Patients have the rights to receive their records so long as the reason for …" at bounding box center [586, 366] width 633 height 62
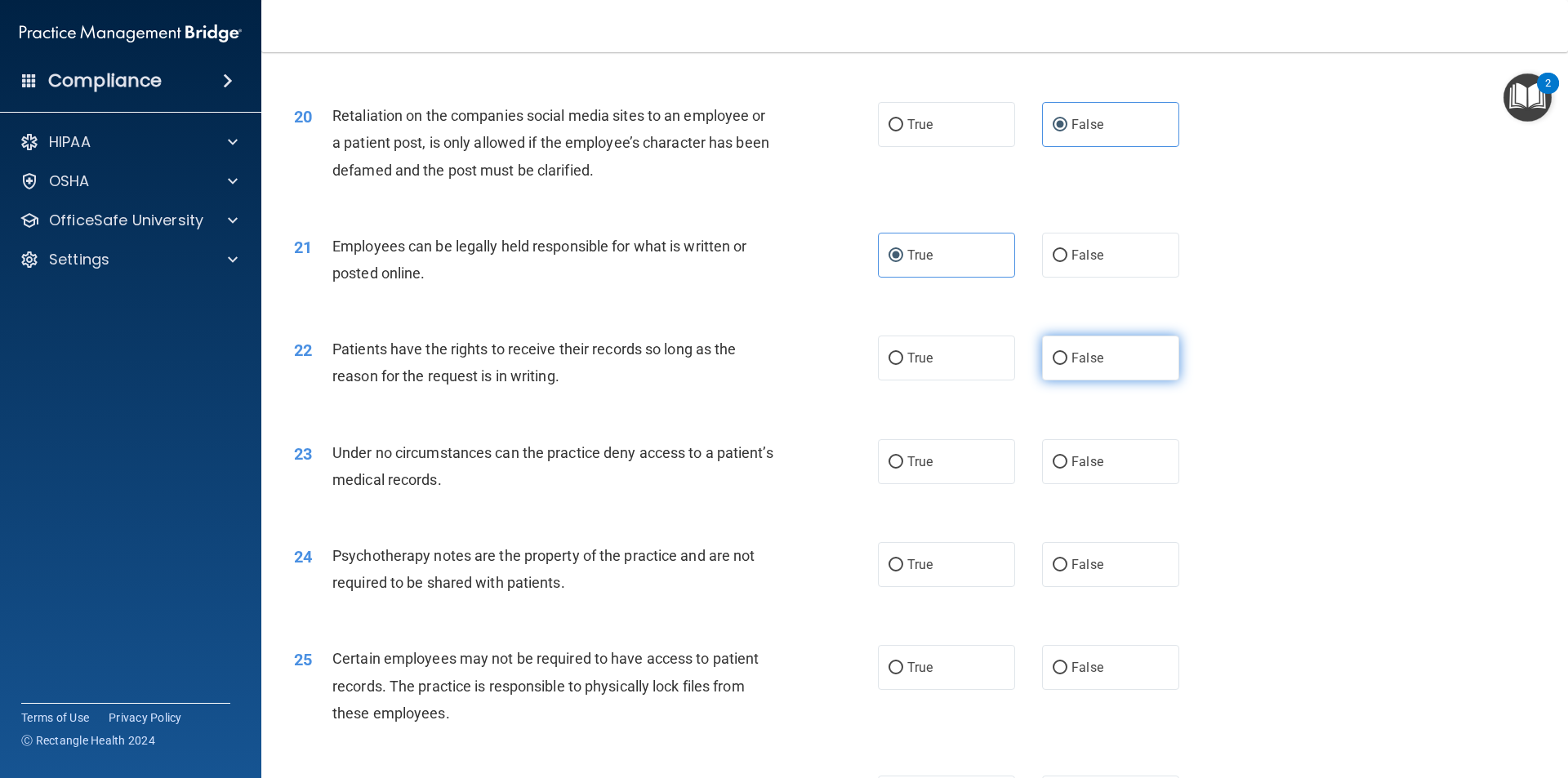
click at [1105, 381] on label "False" at bounding box center [1110, 358] width 137 height 45
click at [1067, 365] on input "False" at bounding box center [1060, 359] width 14 height 12
radio input "true"
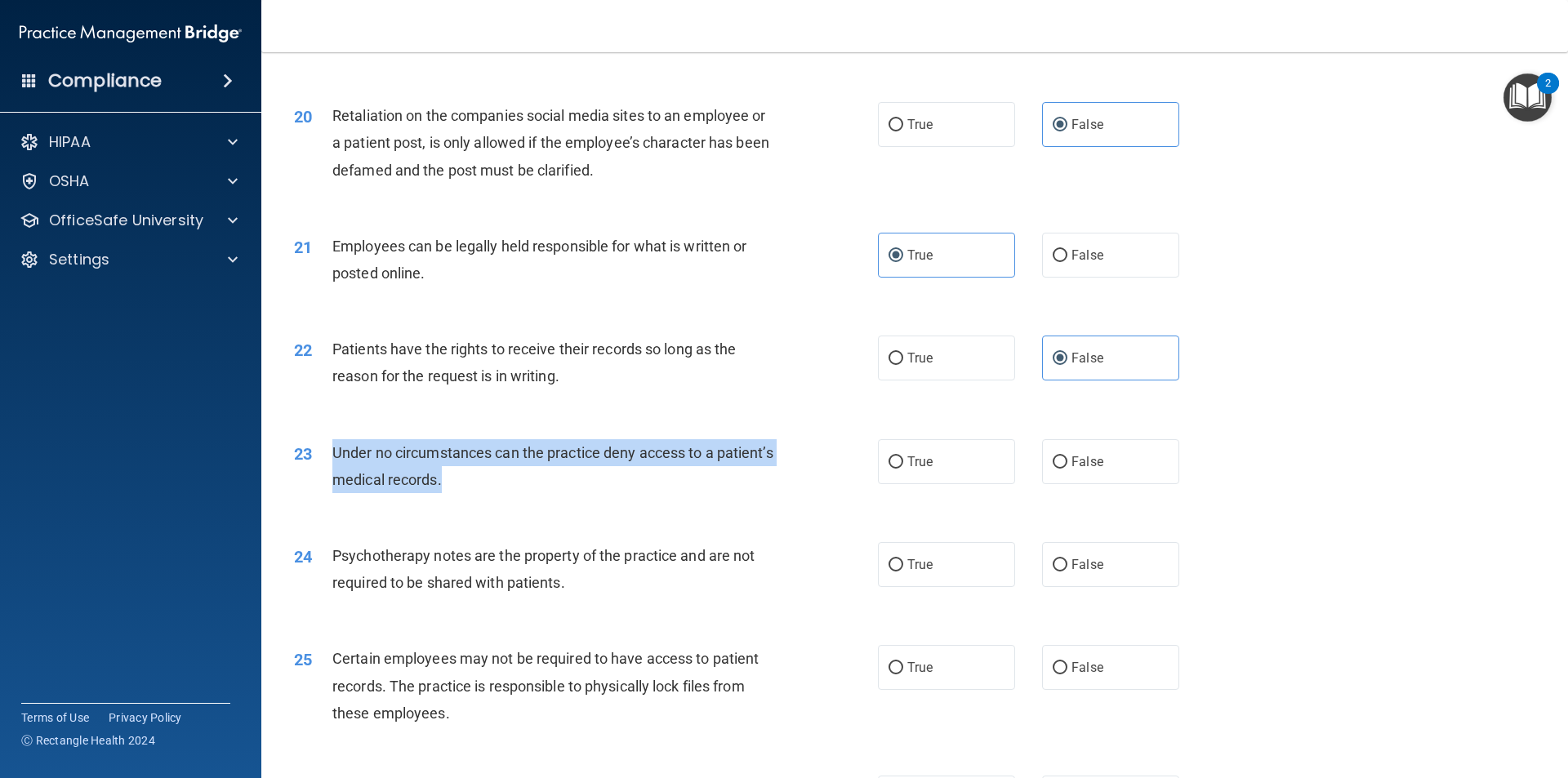
drag, startPoint x: 553, startPoint y: 523, endPoint x: 332, endPoint y: 473, distance: 226.6
click at [332, 473] on div "23 Under no circumstances can the practice deny access to a patient’s medical r…" at bounding box center [586, 469] width 633 height 62
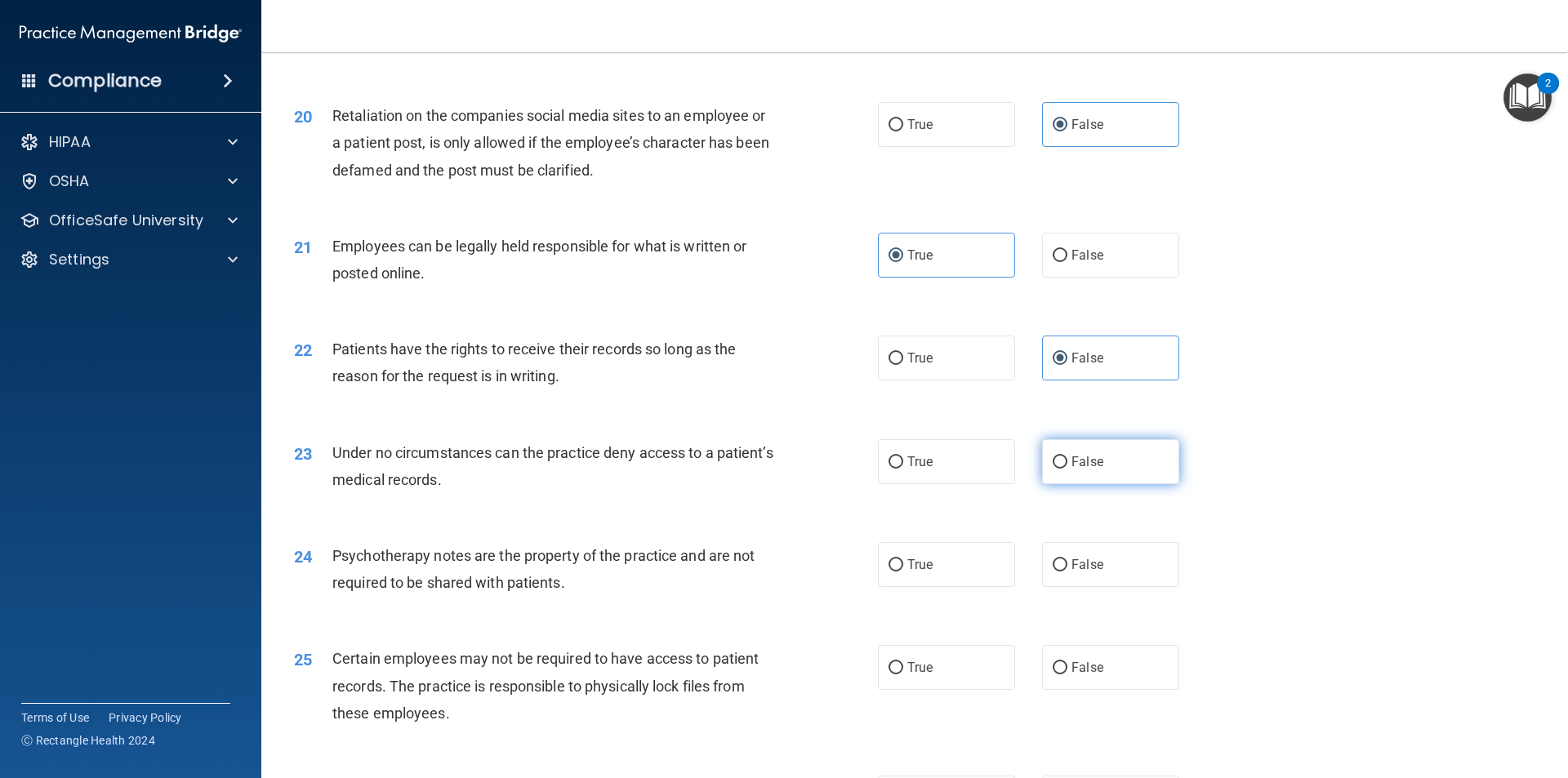
click at [1124, 485] on label "False" at bounding box center [1110, 461] width 137 height 45
click at [1067, 468] on input "False" at bounding box center [1060, 463] width 14 height 12
radio input "true"
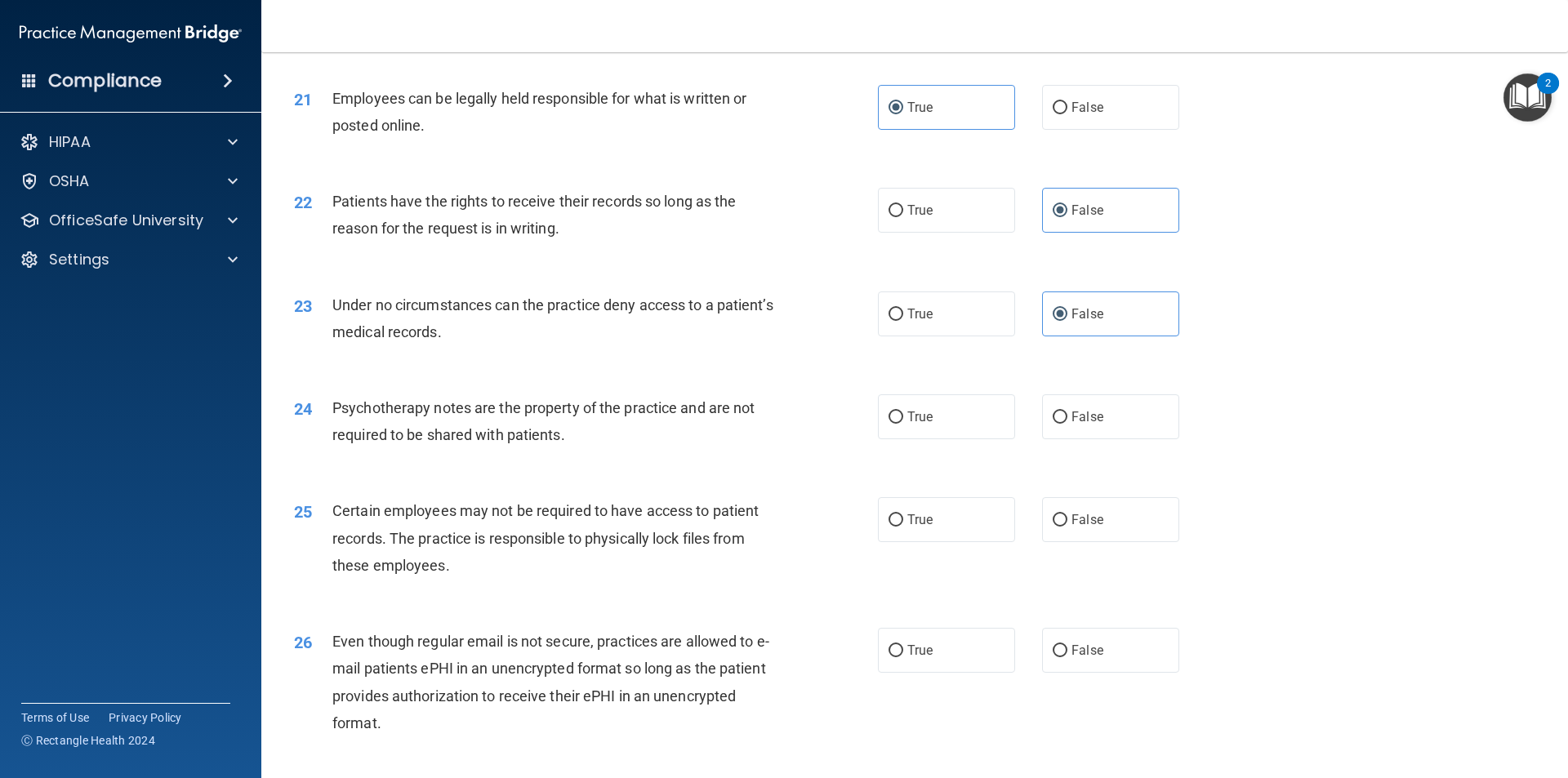
scroll to position [2694, 0]
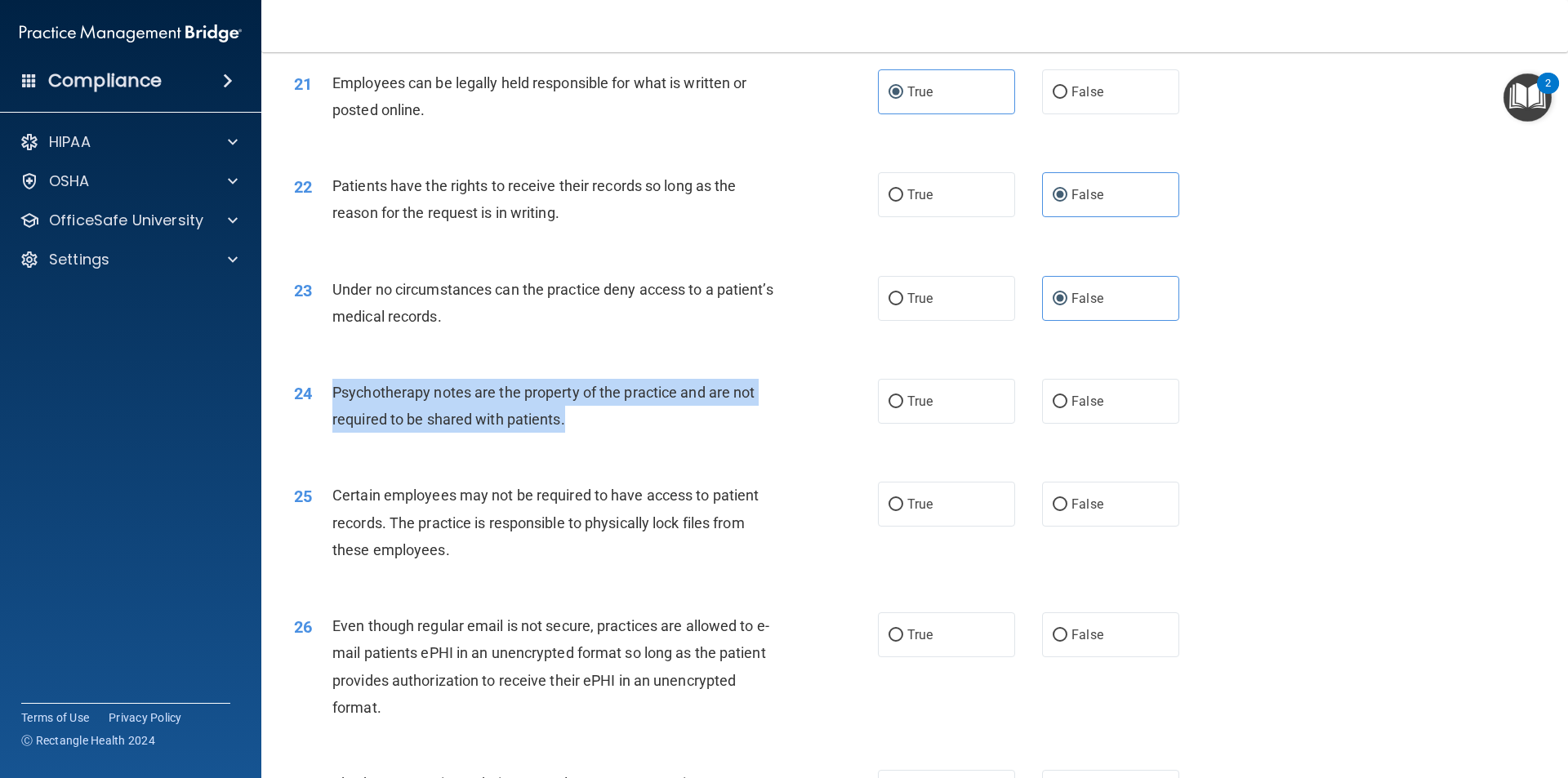
drag, startPoint x: 581, startPoint y: 452, endPoint x: 330, endPoint y: 421, distance: 252.9
click at [330, 421] on div "24 Psychotherapy notes are the property of the practice and are not required to…" at bounding box center [586, 409] width 633 height 62
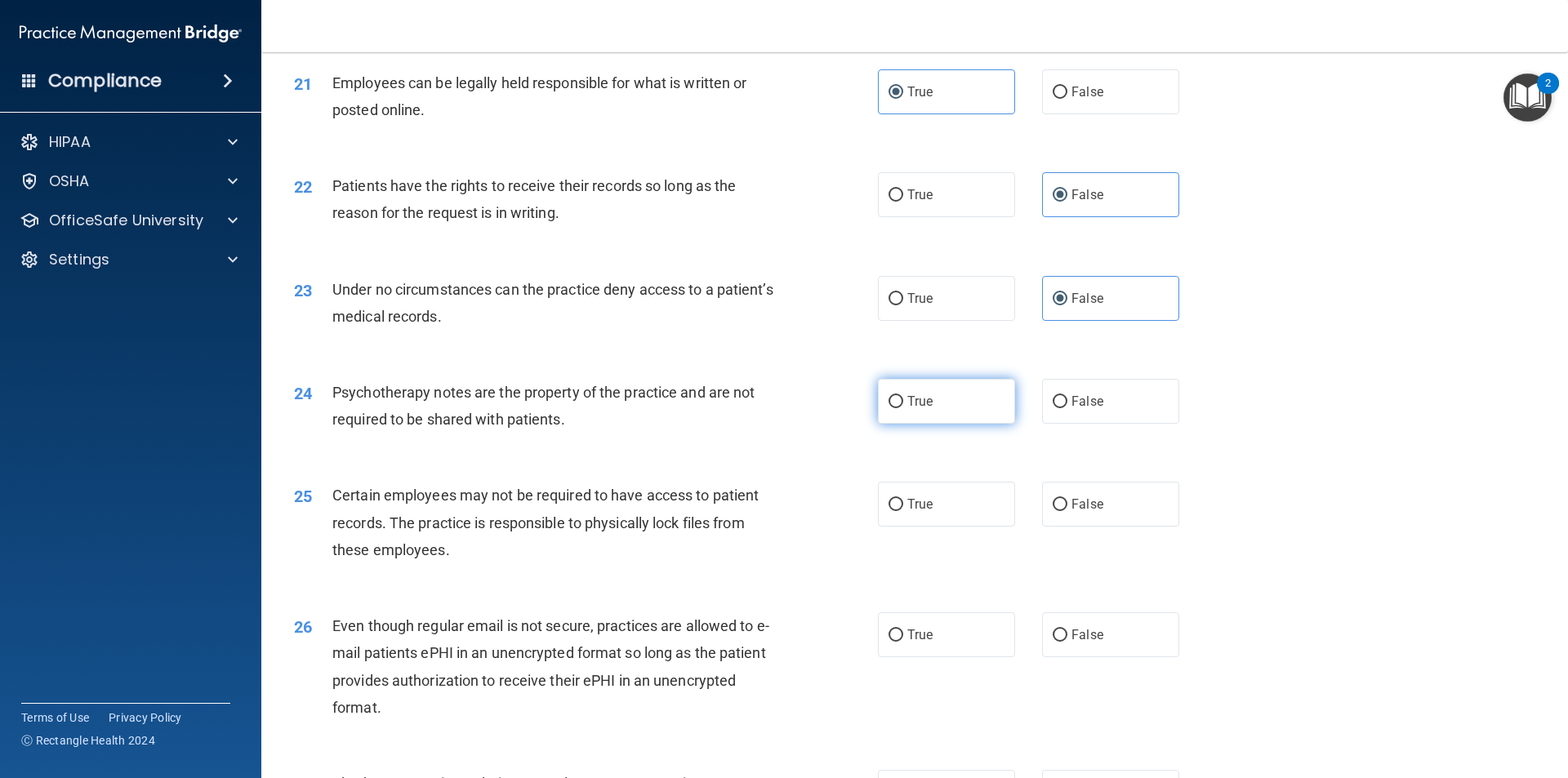
drag, startPoint x: 946, startPoint y: 428, endPoint x: 934, endPoint y: 447, distance: 22.5
click at [946, 424] on label "True" at bounding box center [946, 401] width 137 height 45
click at [903, 408] on input "True" at bounding box center [895, 402] width 14 height 12
radio input "true"
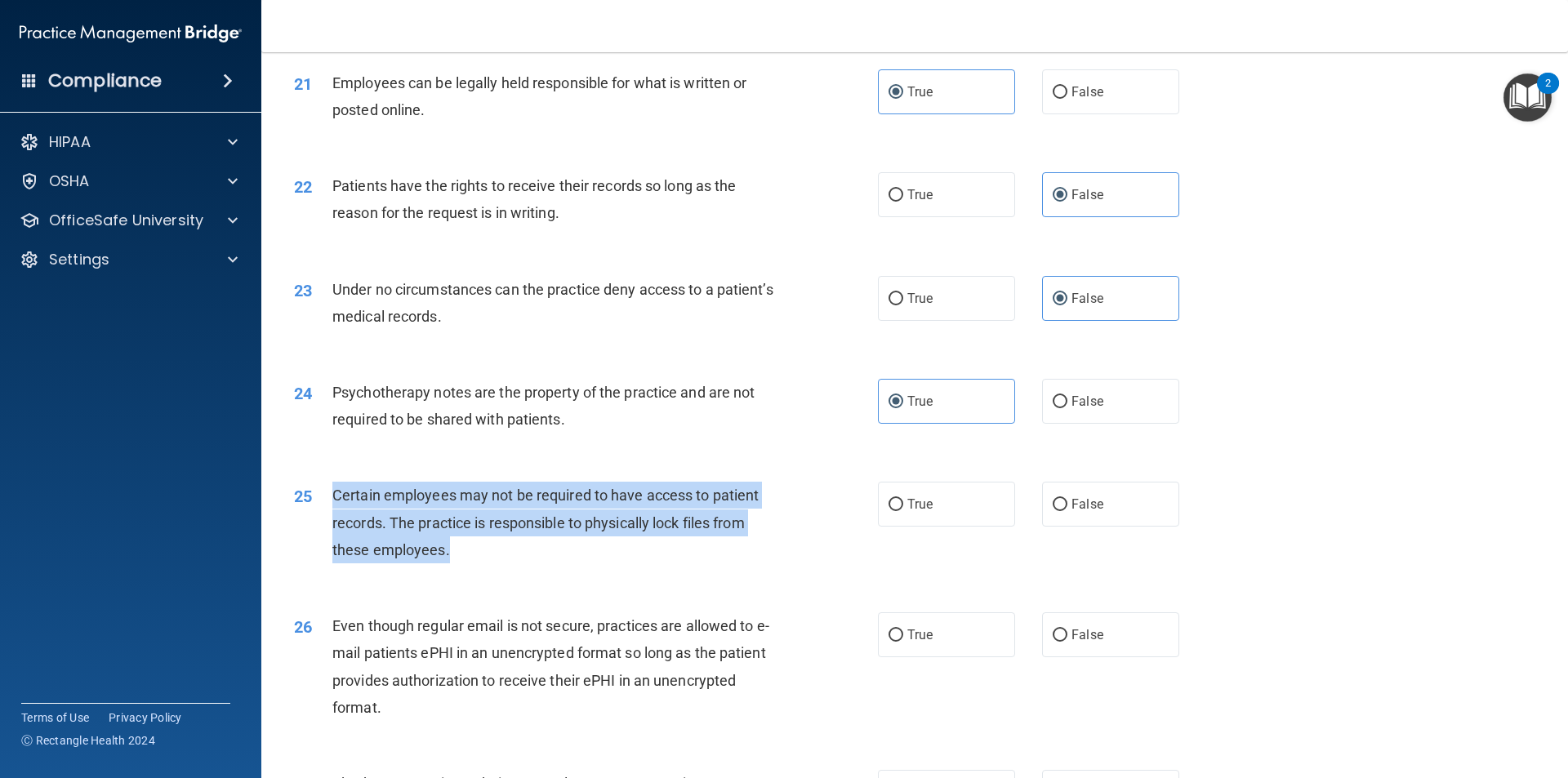
drag, startPoint x: 461, startPoint y: 576, endPoint x: 331, endPoint y: 527, distance: 138.9
click at [331, 527] on div "25 Certain employees may not be required to have access to patient records. The…" at bounding box center [586, 527] width 633 height 90
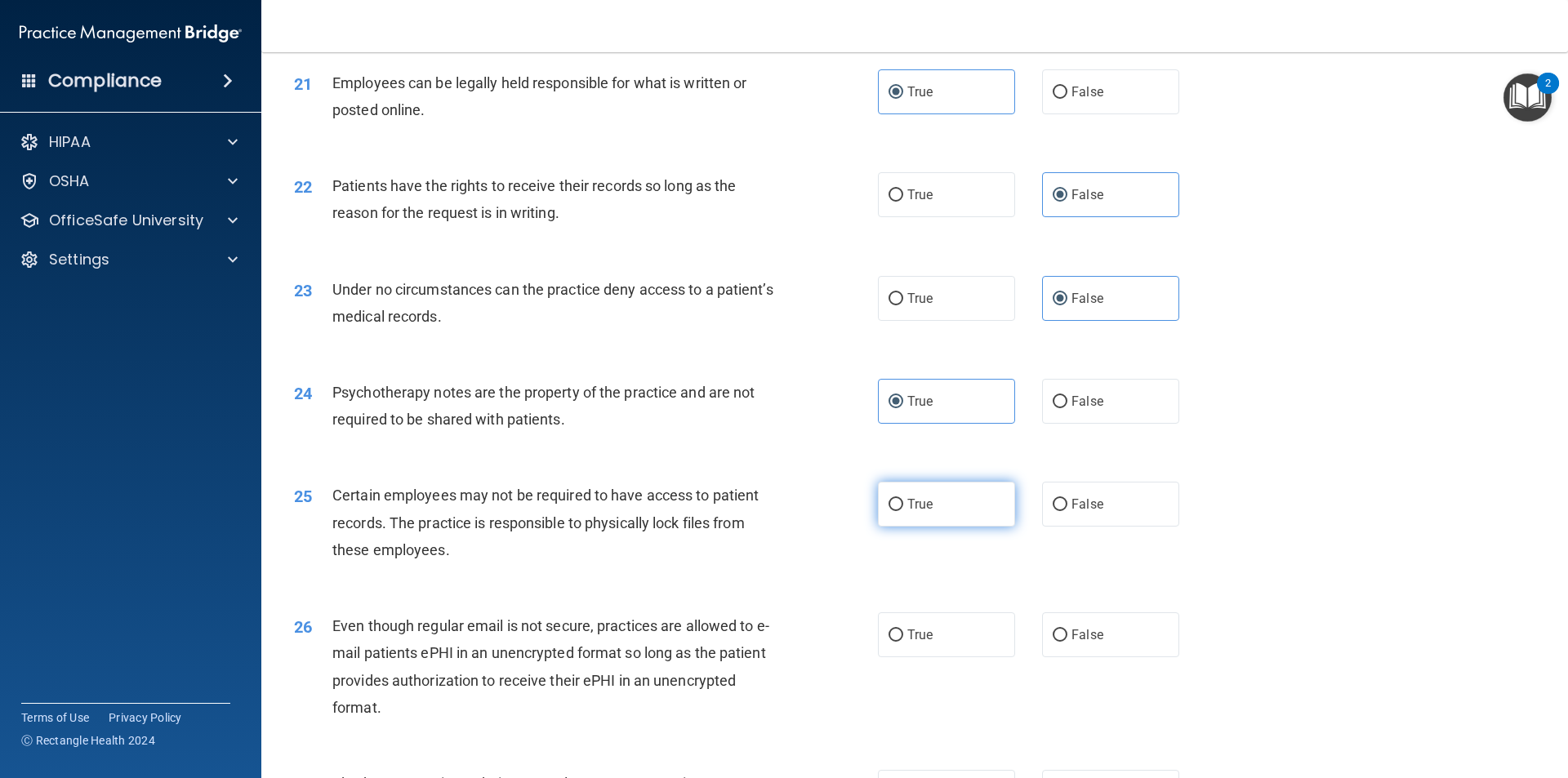
click at [936, 527] on label "True" at bounding box center [946, 504] width 137 height 45
click at [903, 511] on input "True" at bounding box center [895, 505] width 14 height 12
radio input "true"
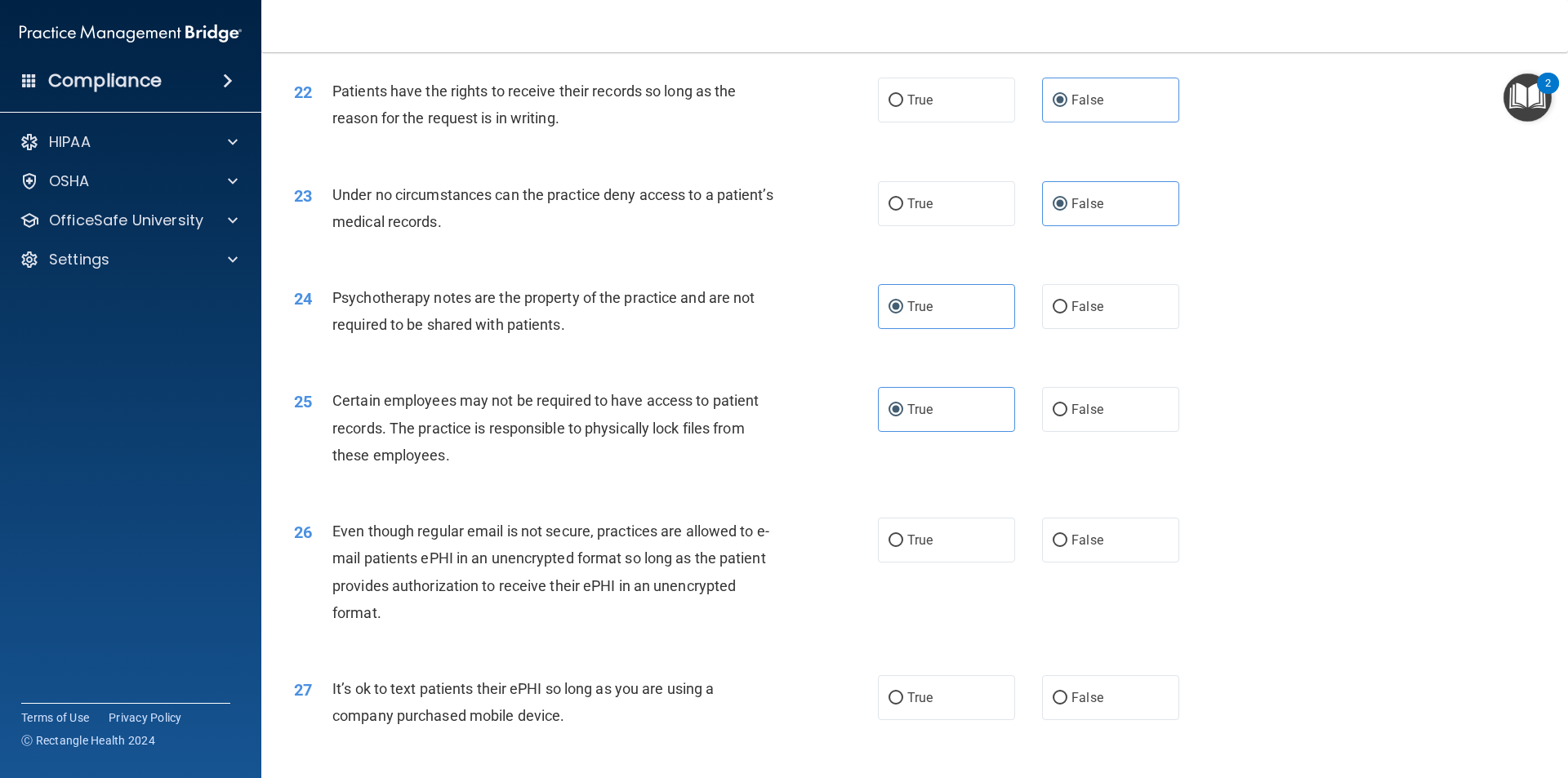
scroll to position [2939, 0]
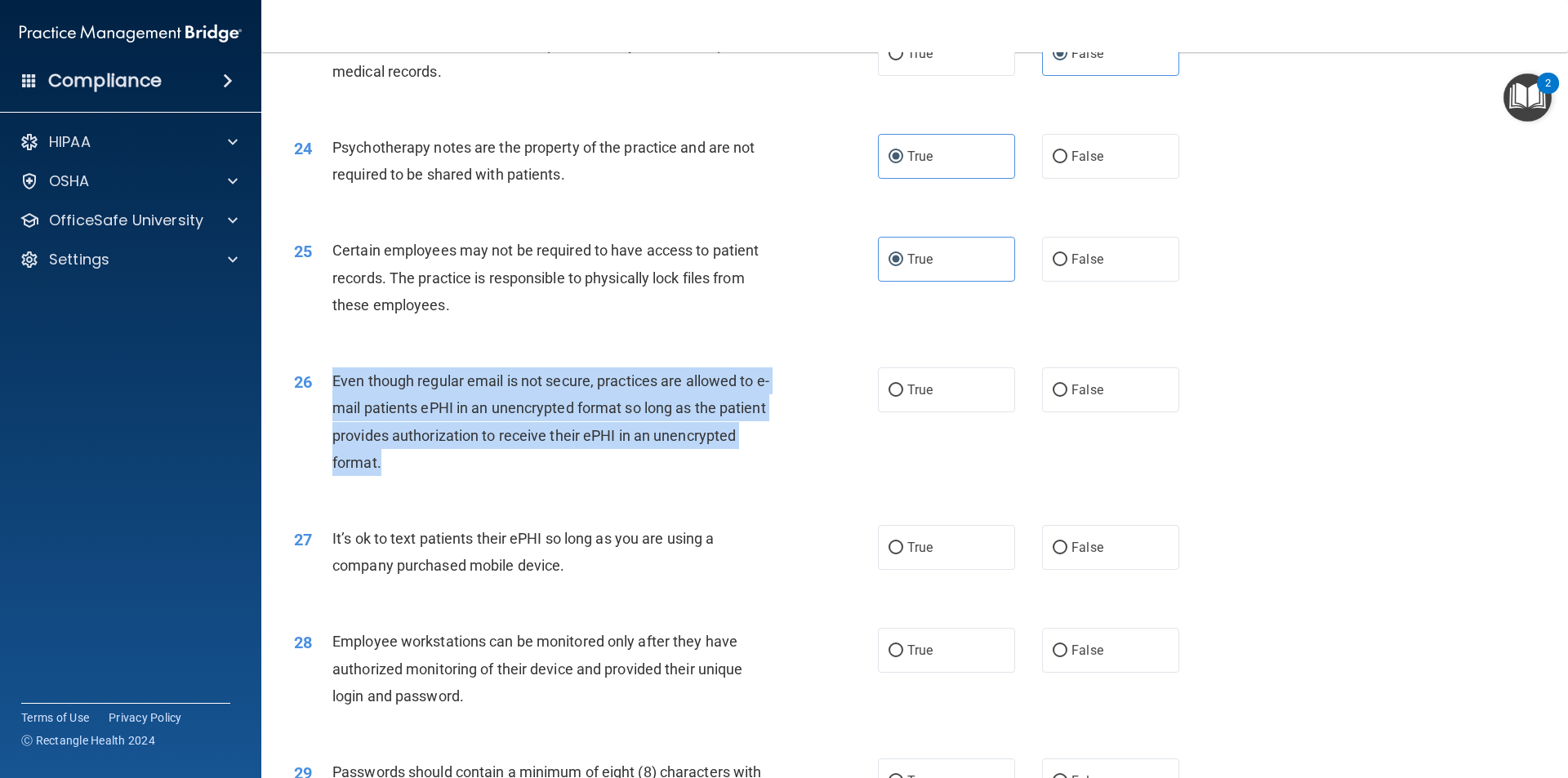
drag, startPoint x: 436, startPoint y: 483, endPoint x: 332, endPoint y: 408, distance: 128.2
click at [332, 408] on div "Even though regular email is not secure, practices are allowed to e-mail patien…" at bounding box center [561, 421] width 457 height 108
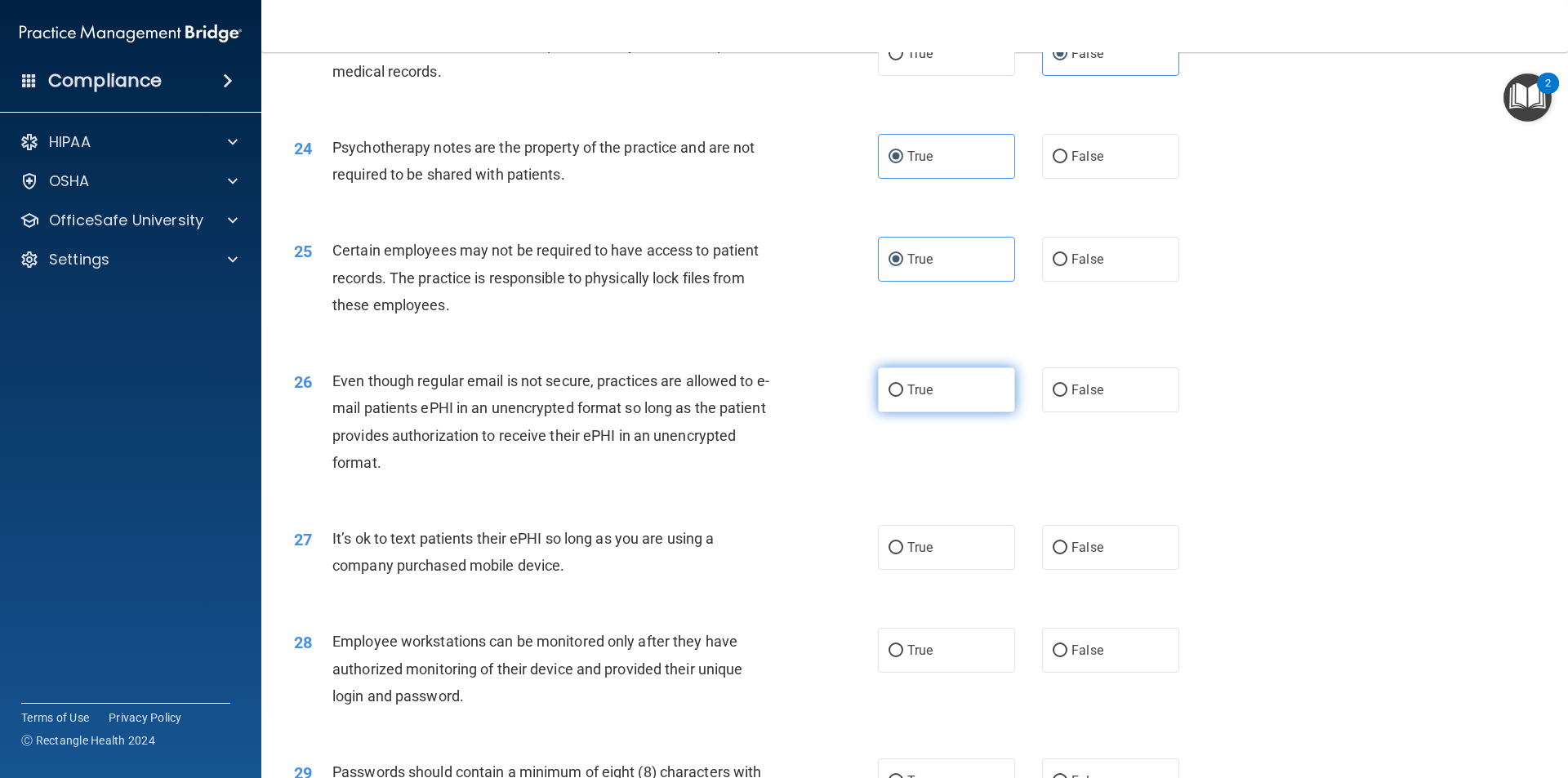
click at [907, 397] on span "True" at bounding box center [920, 390] width 25 height 15
click at [903, 397] on input "True" at bounding box center [895, 391] width 14 height 12
radio input "true"
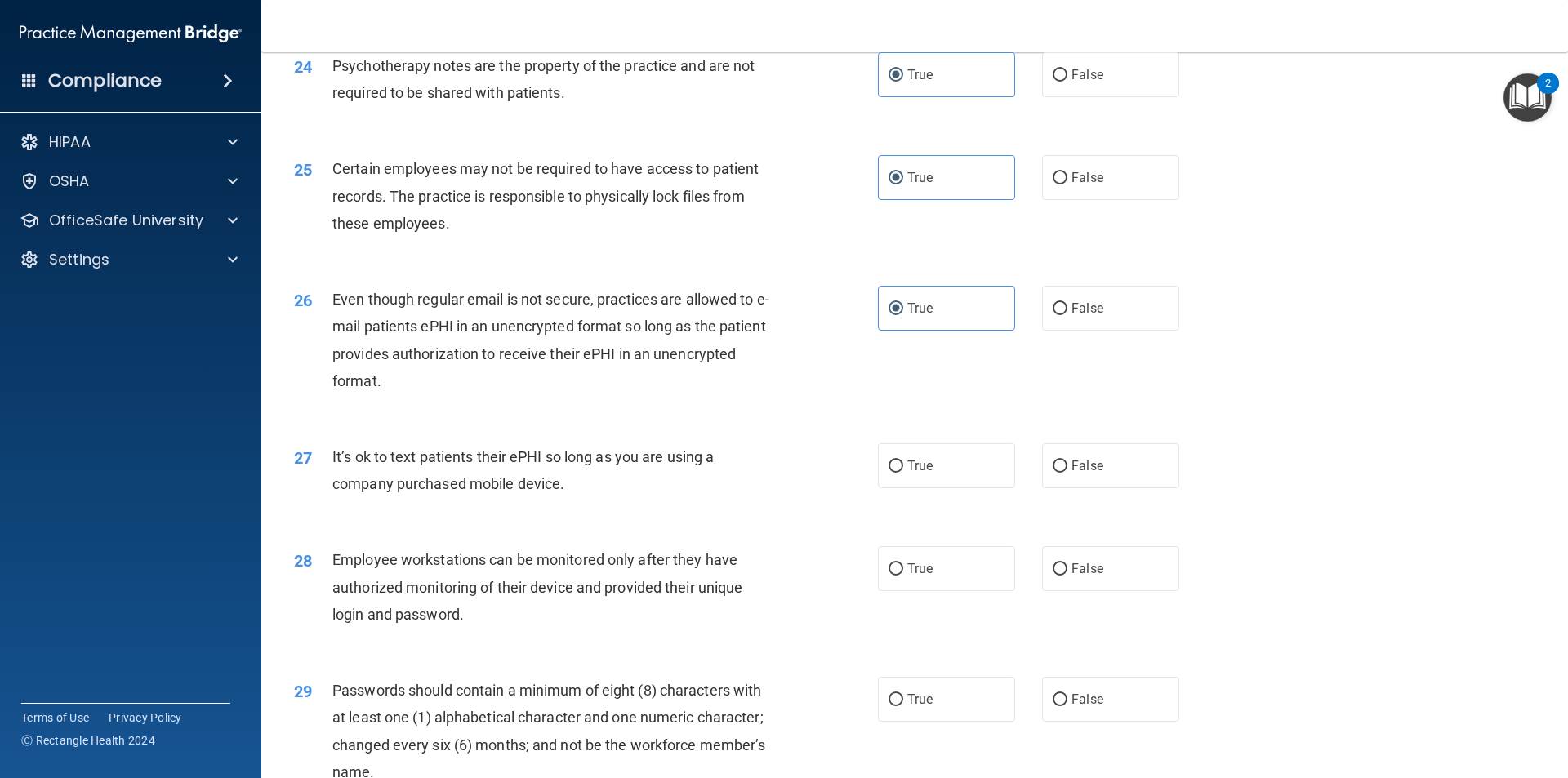
drag, startPoint x: 578, startPoint y: 518, endPoint x: 332, endPoint y: 471, distance: 250.4
click at [332, 471] on div "It’s ok to text patients their ePHI so long as you are using a company purchase…" at bounding box center [561, 470] width 457 height 54
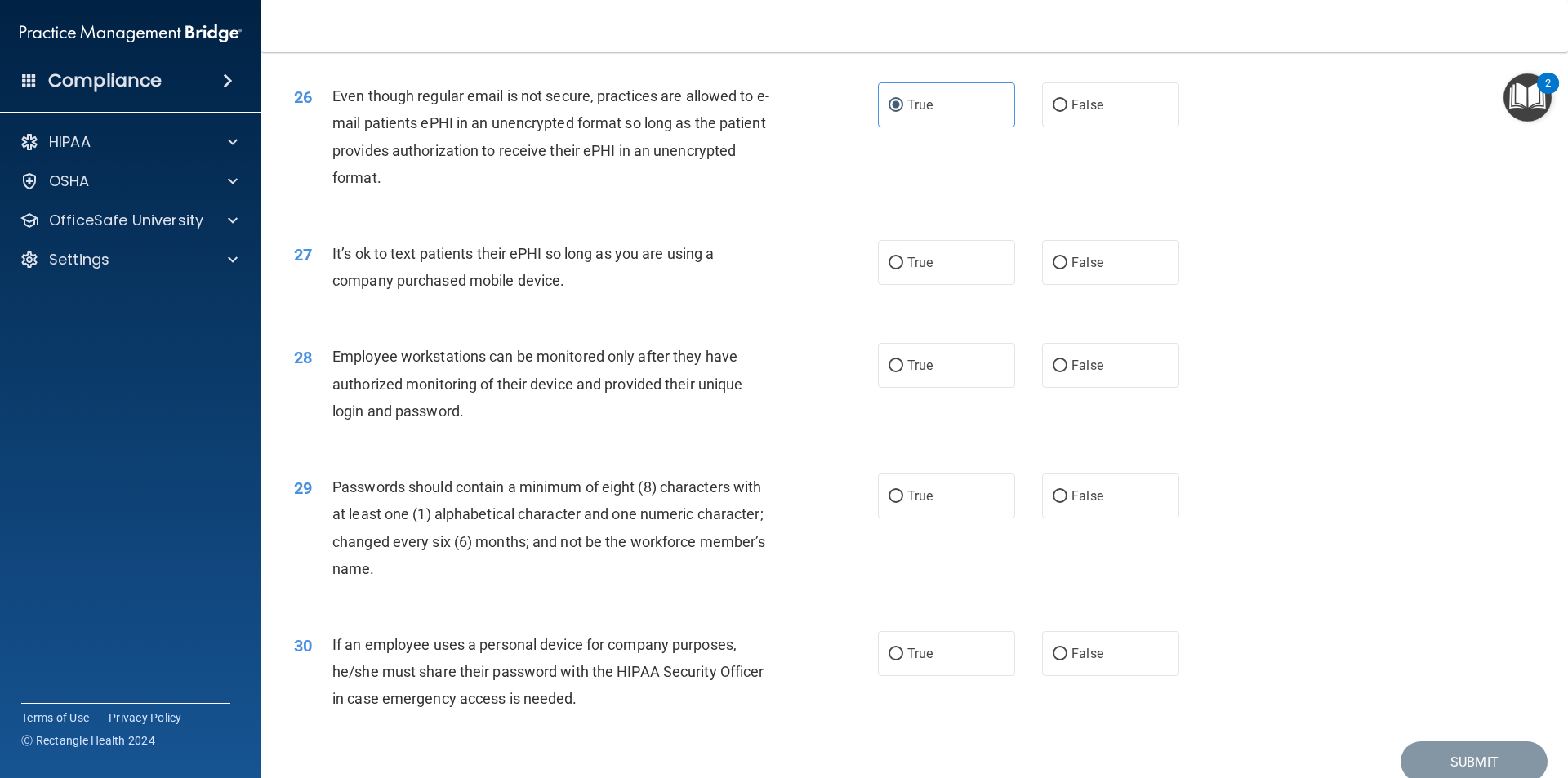
scroll to position [3266, 0]
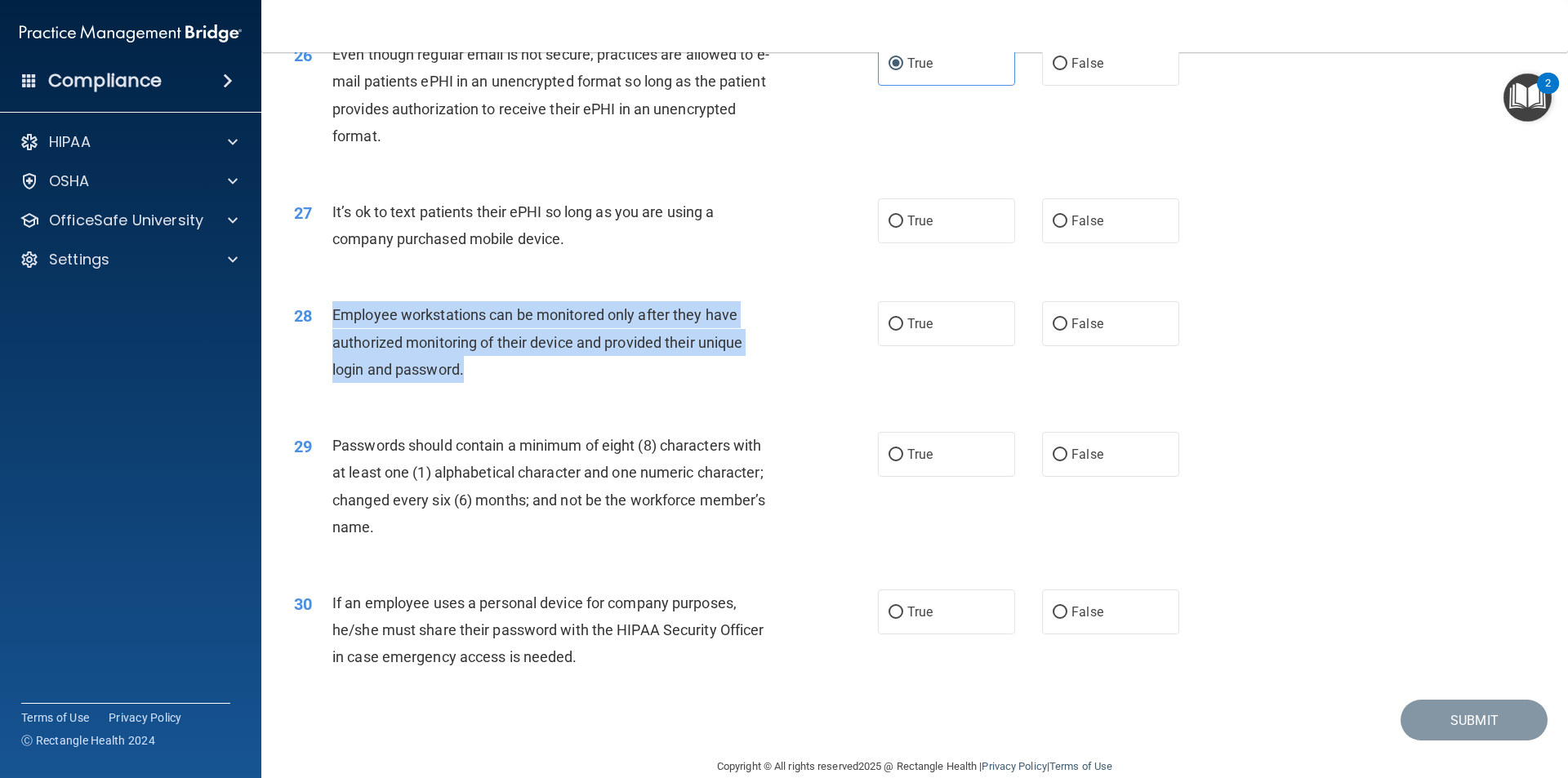
drag, startPoint x: 561, startPoint y: 401, endPoint x: 335, endPoint y: 338, distance: 234.6
click at [335, 338] on div "Employee workstations can be monitored only after they have authorized monitori…" at bounding box center [561, 342] width 457 height 82
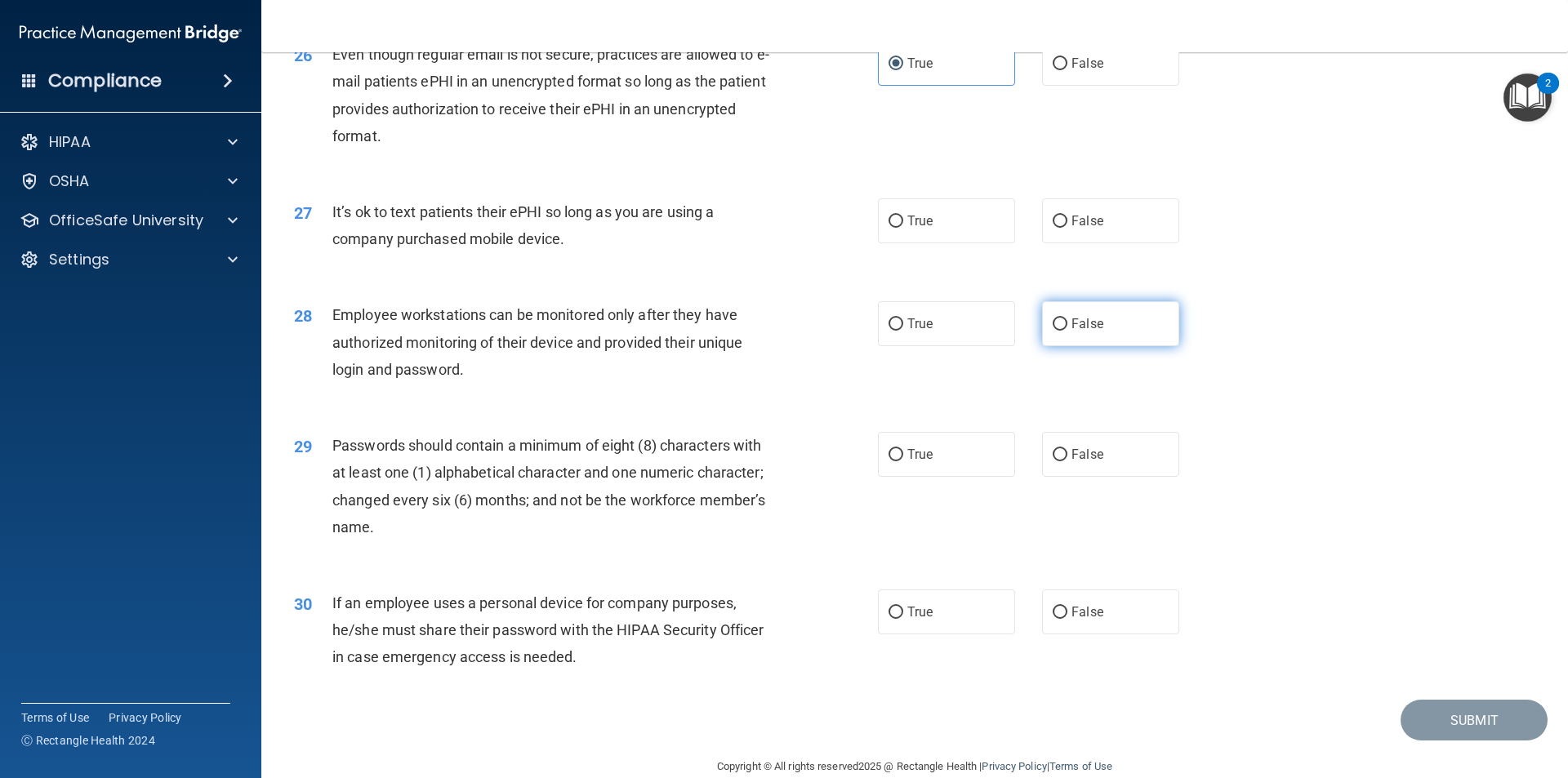
click at [1077, 346] on label "False" at bounding box center [1110, 323] width 137 height 45
click at [1067, 331] on input "False" at bounding box center [1060, 325] width 14 height 12
radio input "true"
click at [1086, 207] on div "27 It’s ok to text patients their ePHI so long as you are using a company purch…" at bounding box center [914, 229] width 1265 height 103
click at [1083, 232] on label "False" at bounding box center [1110, 221] width 137 height 45
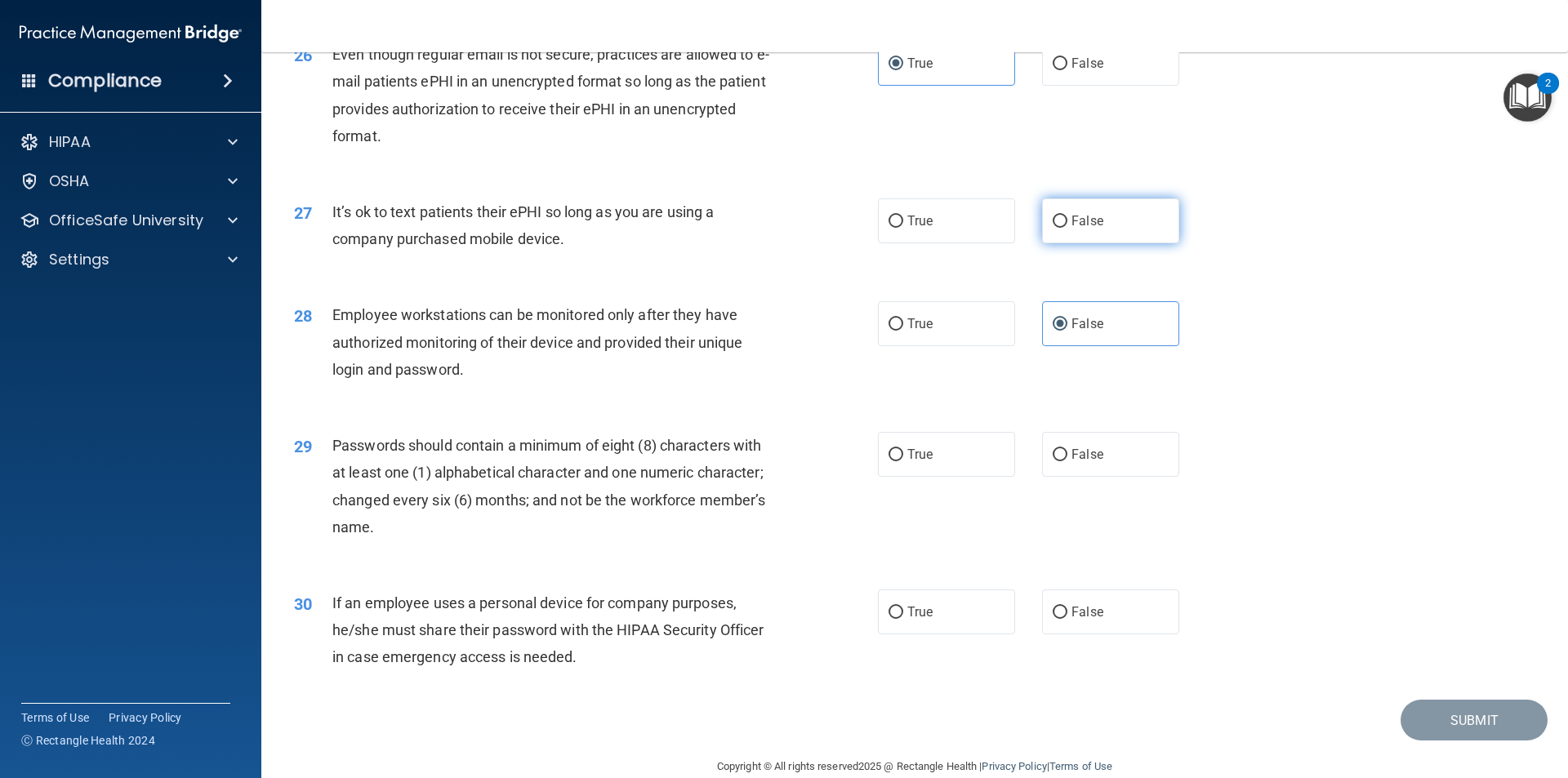
click at [1067, 227] on input "False" at bounding box center [1060, 222] width 14 height 12
radio input "true"
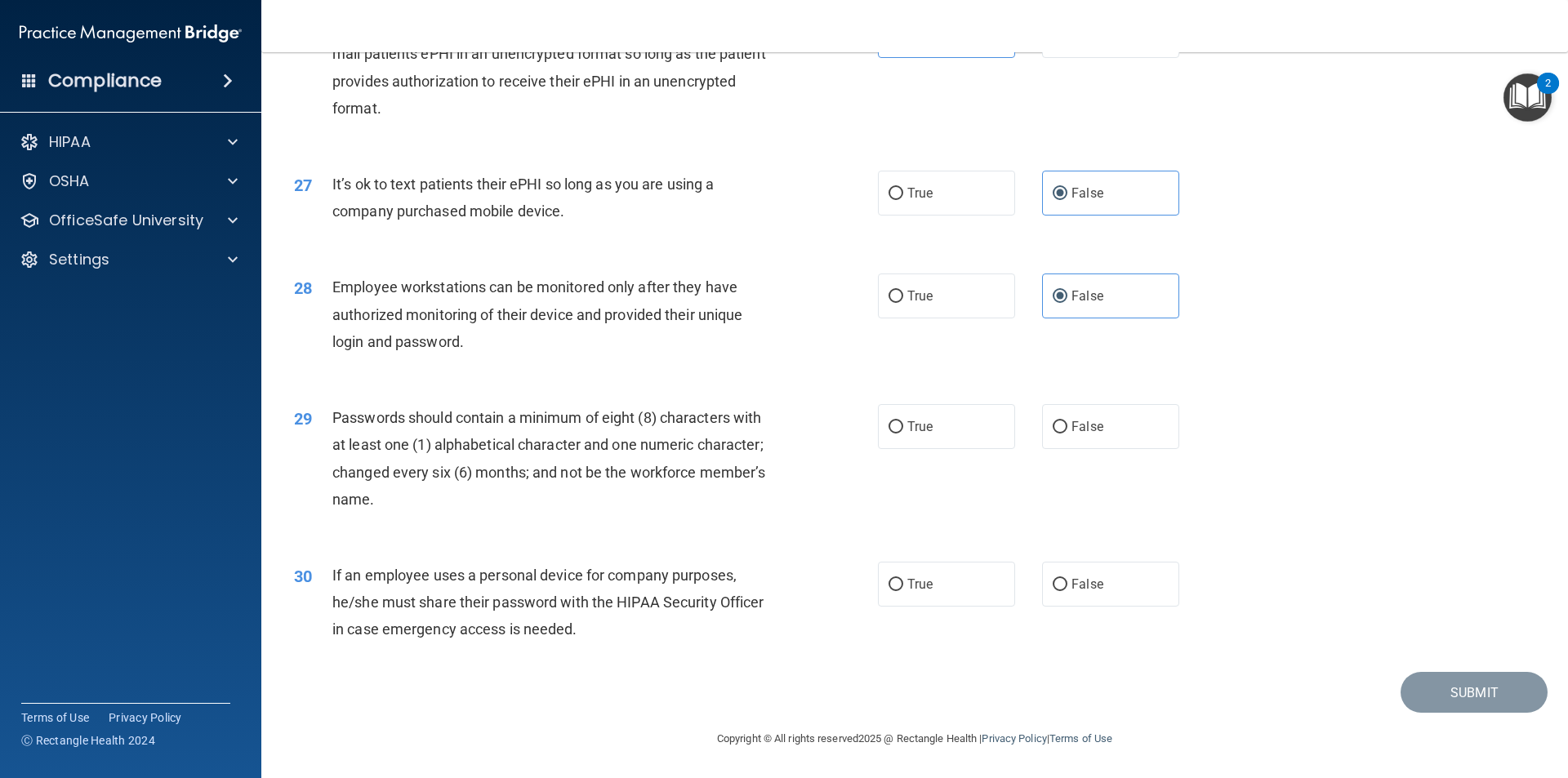
scroll to position [3321, 0]
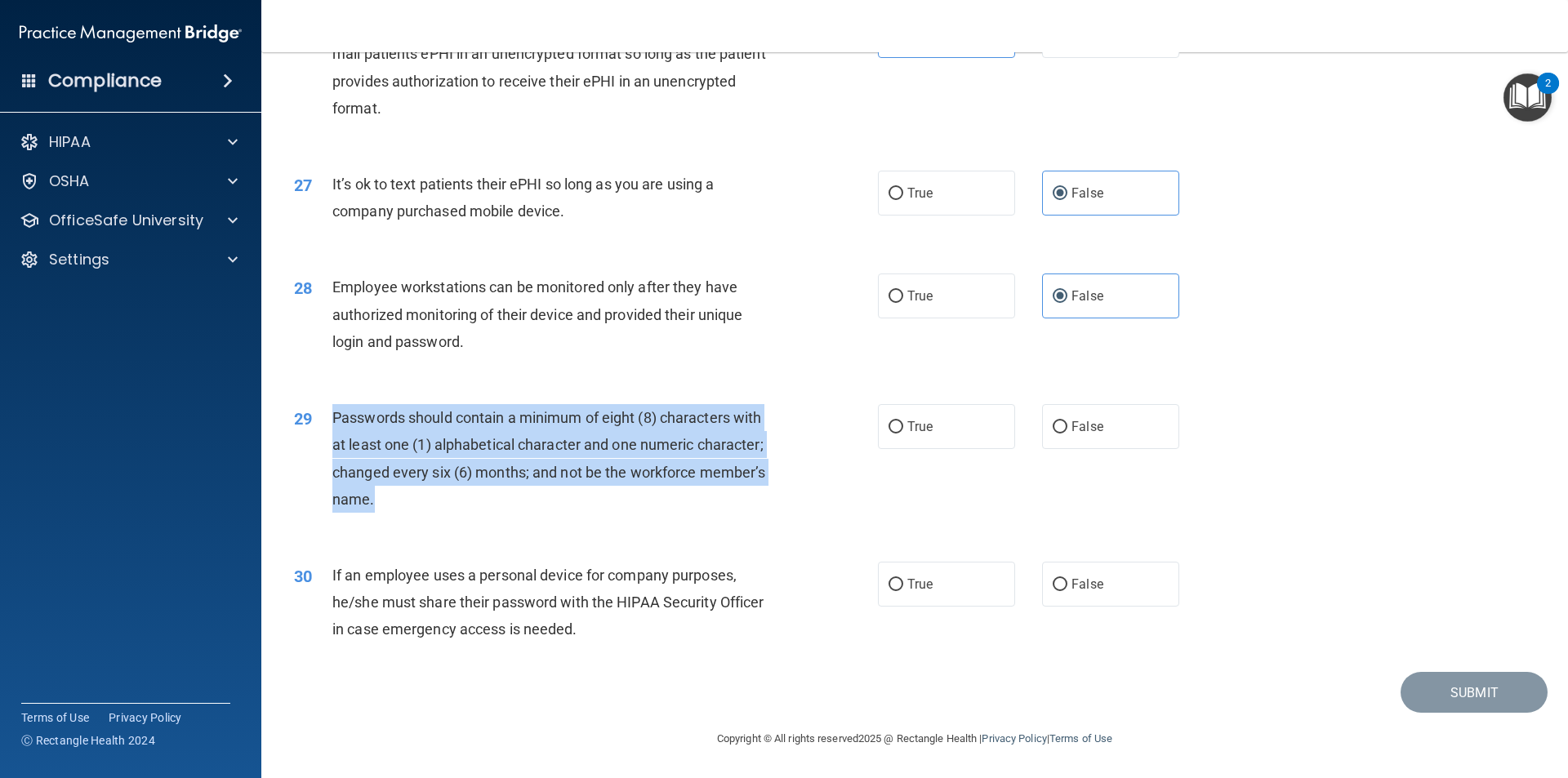
drag, startPoint x: 397, startPoint y: 504, endPoint x: 334, endPoint y: 424, distance: 101.8
click at [334, 424] on div "Passwords should contain a minimum of eight (8) characters with at least one (1…" at bounding box center [561, 458] width 457 height 108
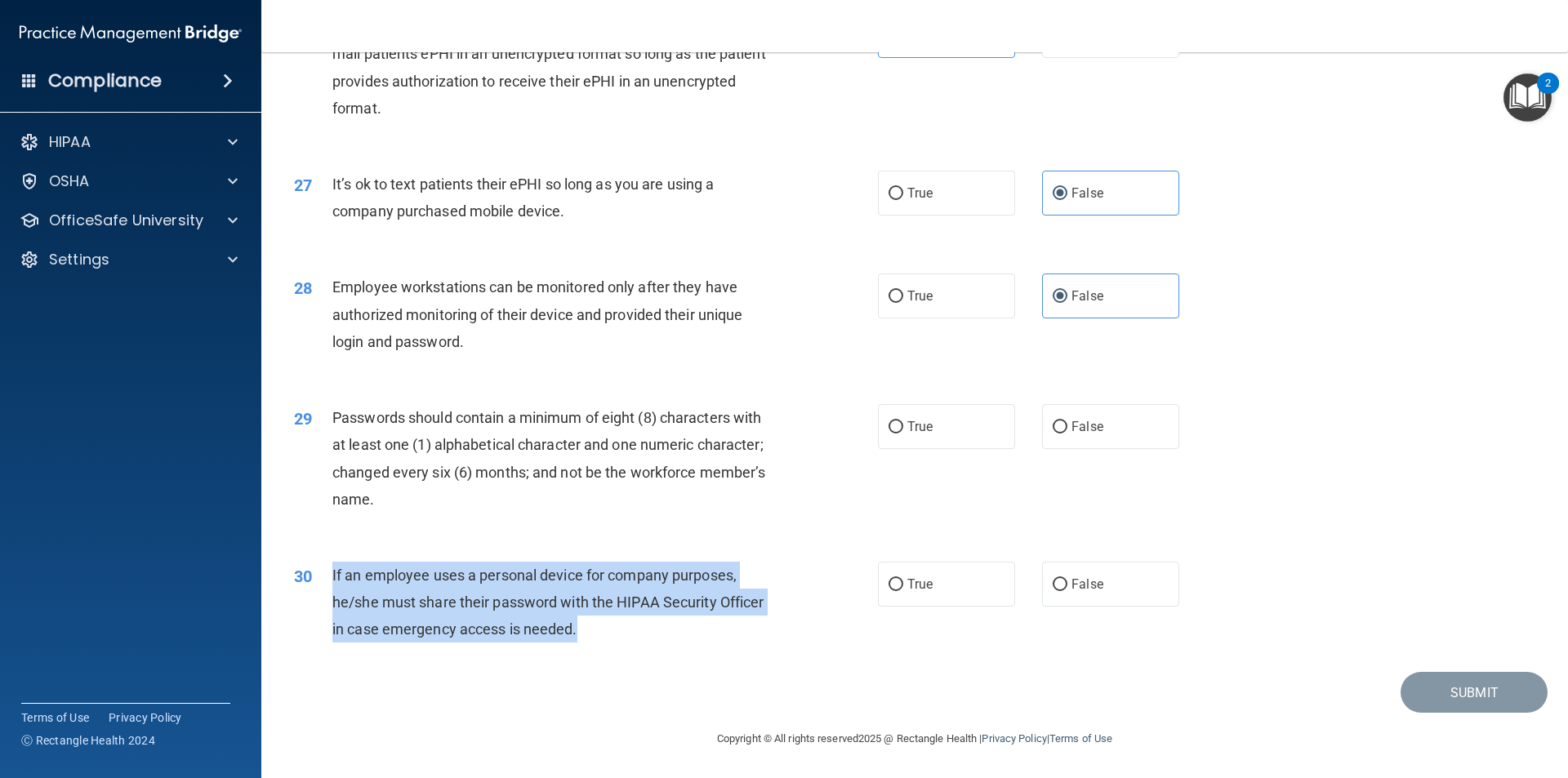
drag, startPoint x: 601, startPoint y: 636, endPoint x: 330, endPoint y: 577, distance: 277.3
click at [330, 577] on div "30 If an employee uses a personal device for company purposes, he/she must shar…" at bounding box center [586, 606] width 633 height 90
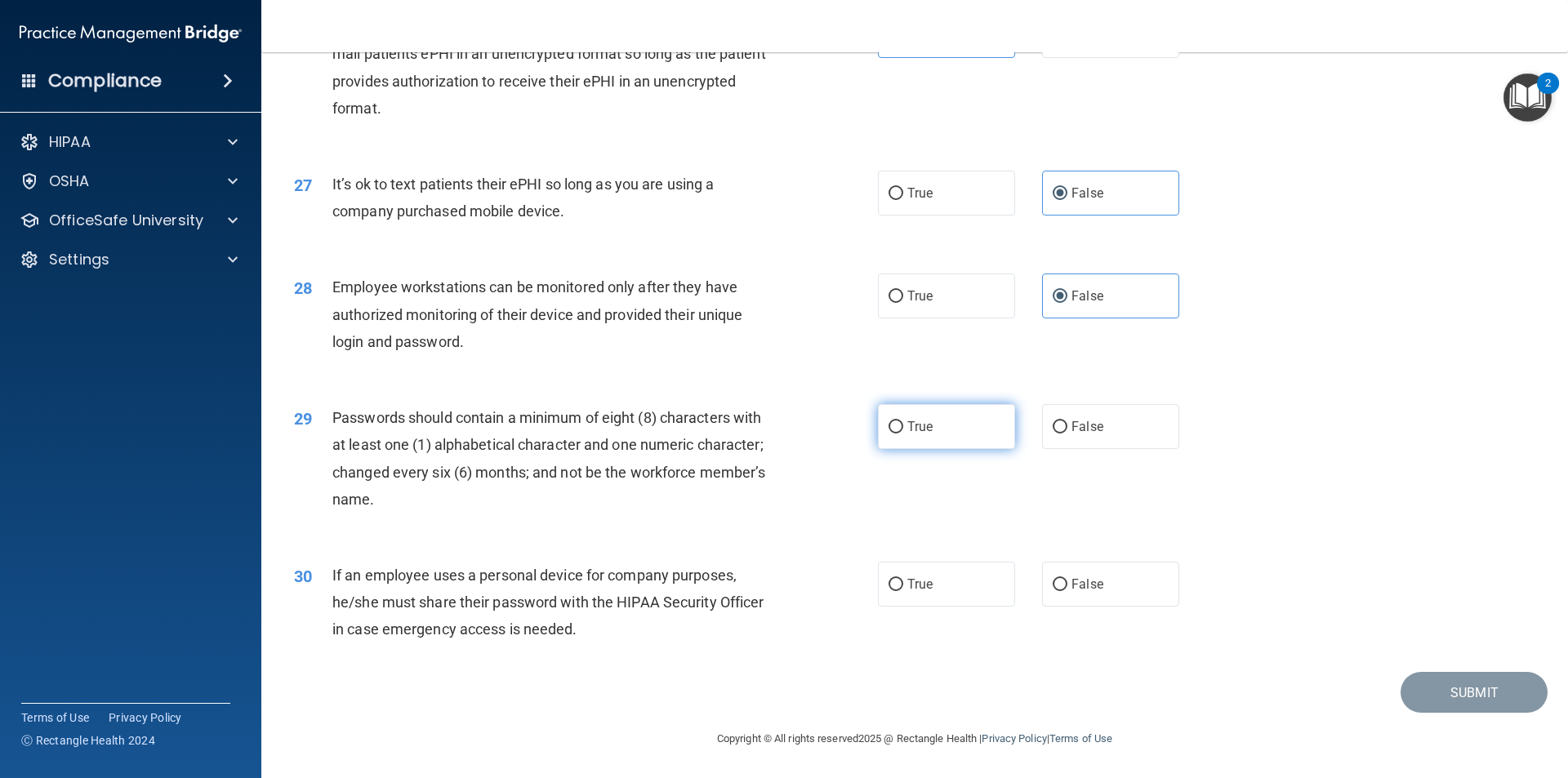
click at [979, 430] on label "True" at bounding box center [946, 426] width 137 height 45
click at [903, 430] on input "True" at bounding box center [895, 427] width 14 height 12
radio input "true"
drag, startPoint x: 1072, startPoint y: 600, endPoint x: 1080, endPoint y: 601, distance: 8.1
click at [1072, 600] on label "False" at bounding box center [1110, 584] width 137 height 45
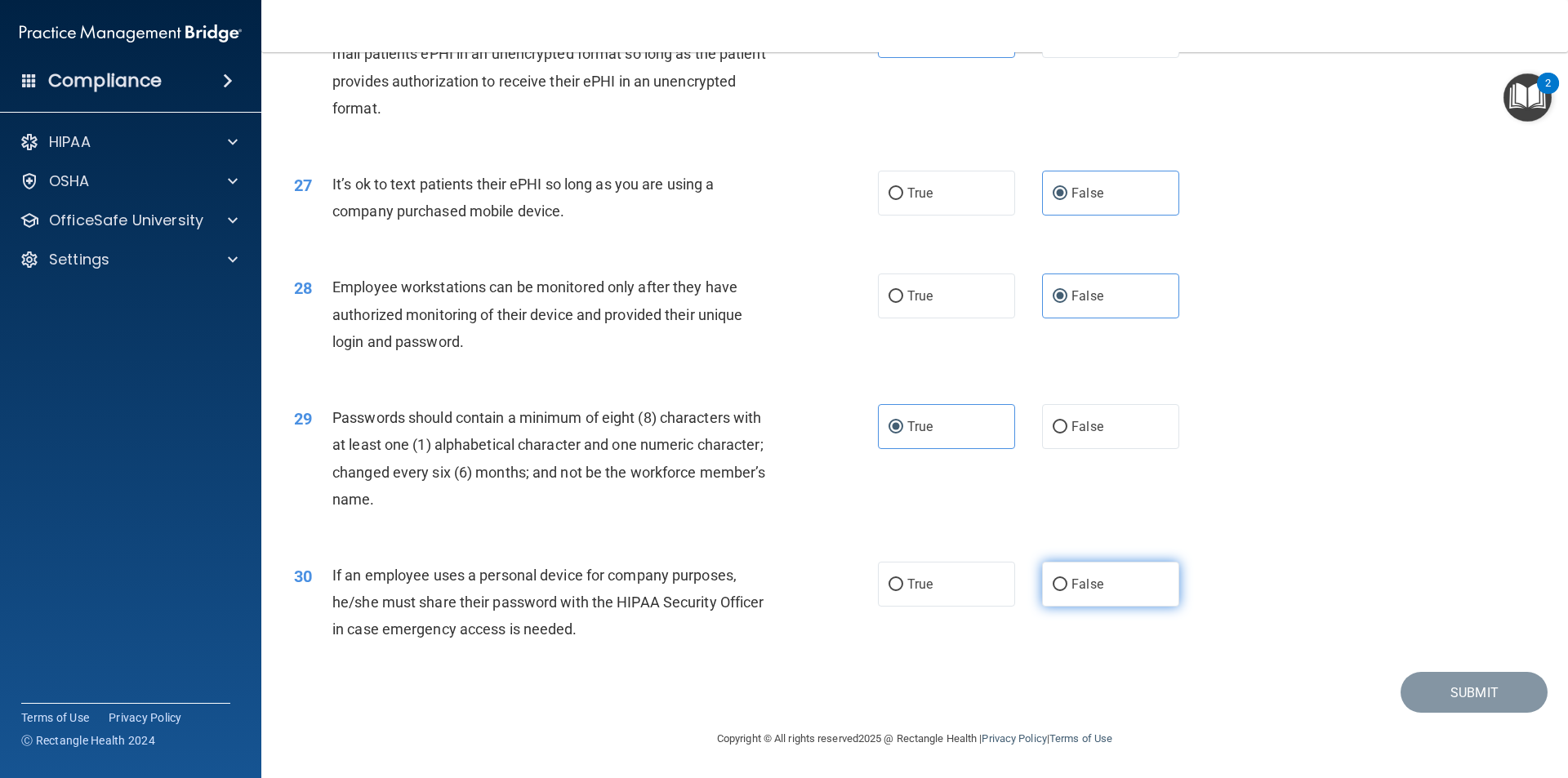
click at [1067, 591] on input "False" at bounding box center [1060, 585] width 14 height 12
radio input "true"
click at [1496, 689] on button "Submit" at bounding box center [1474, 693] width 147 height 41
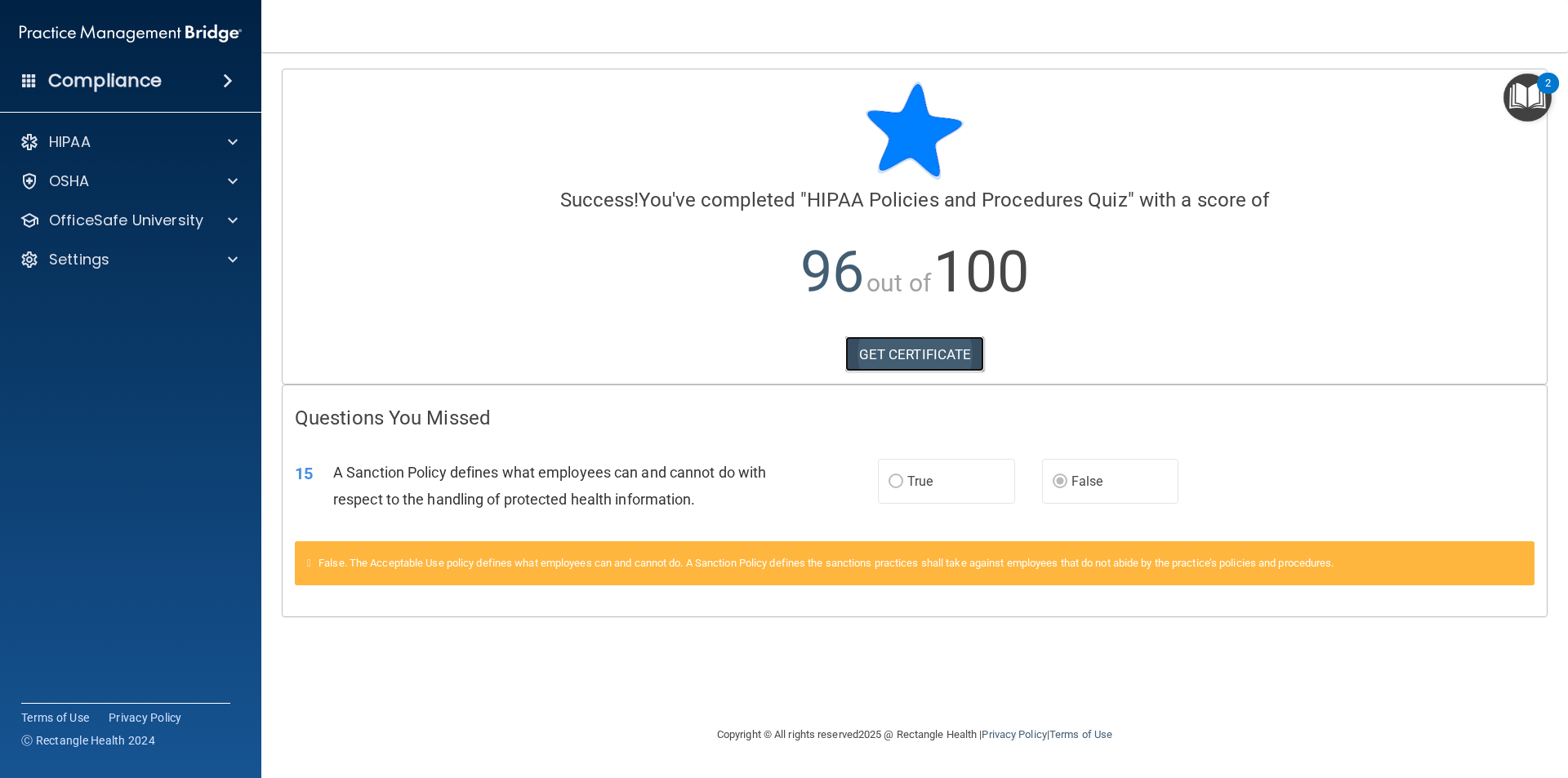
click at [882, 366] on link "GET CERTIFICATE" at bounding box center [914, 354] width 140 height 36
click at [184, 187] on div "OSHA" at bounding box center [108, 181] width 202 height 19
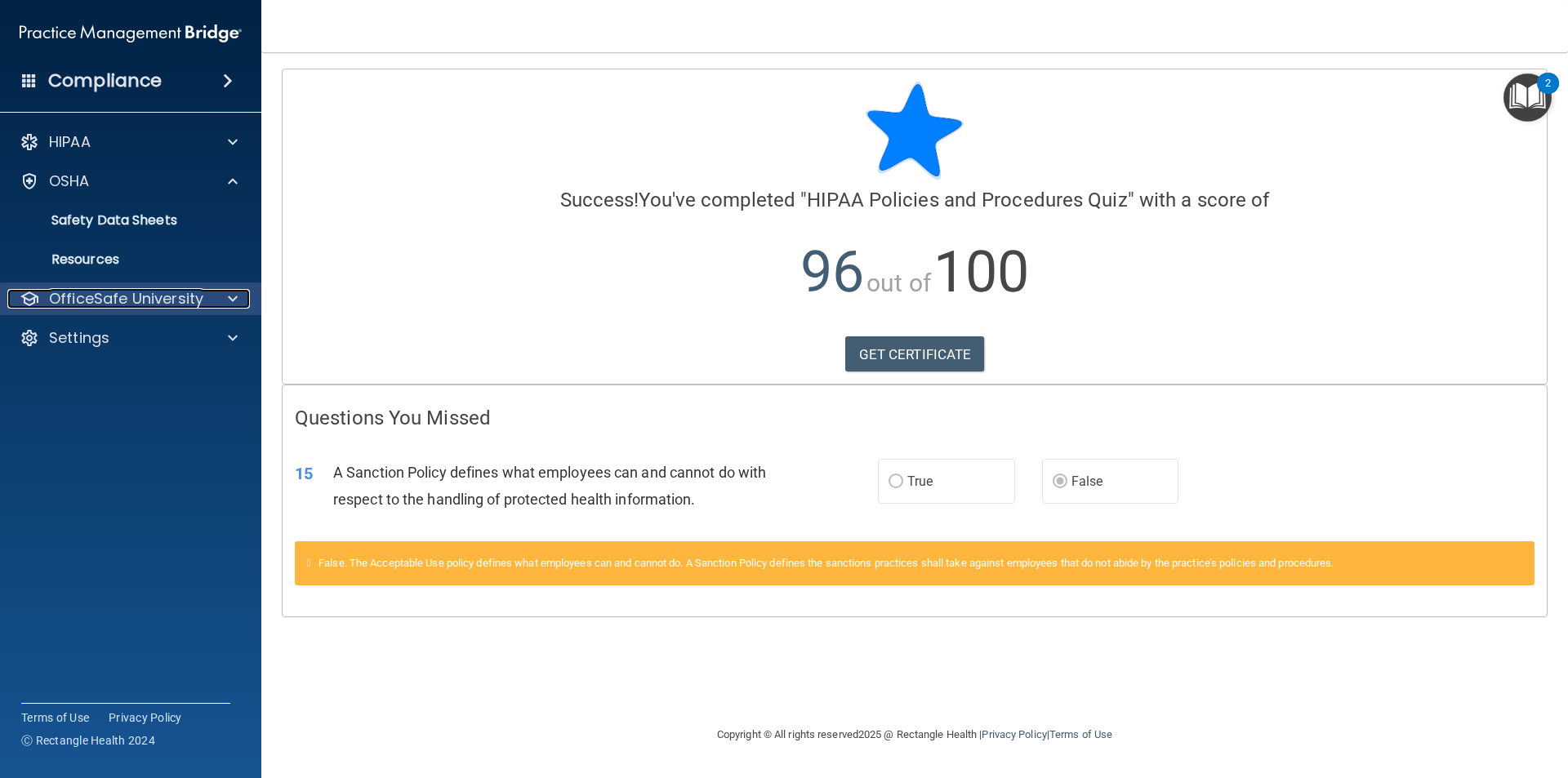
click at [203, 291] on div "OfficeSafe University" at bounding box center [108, 299] width 202 height 19
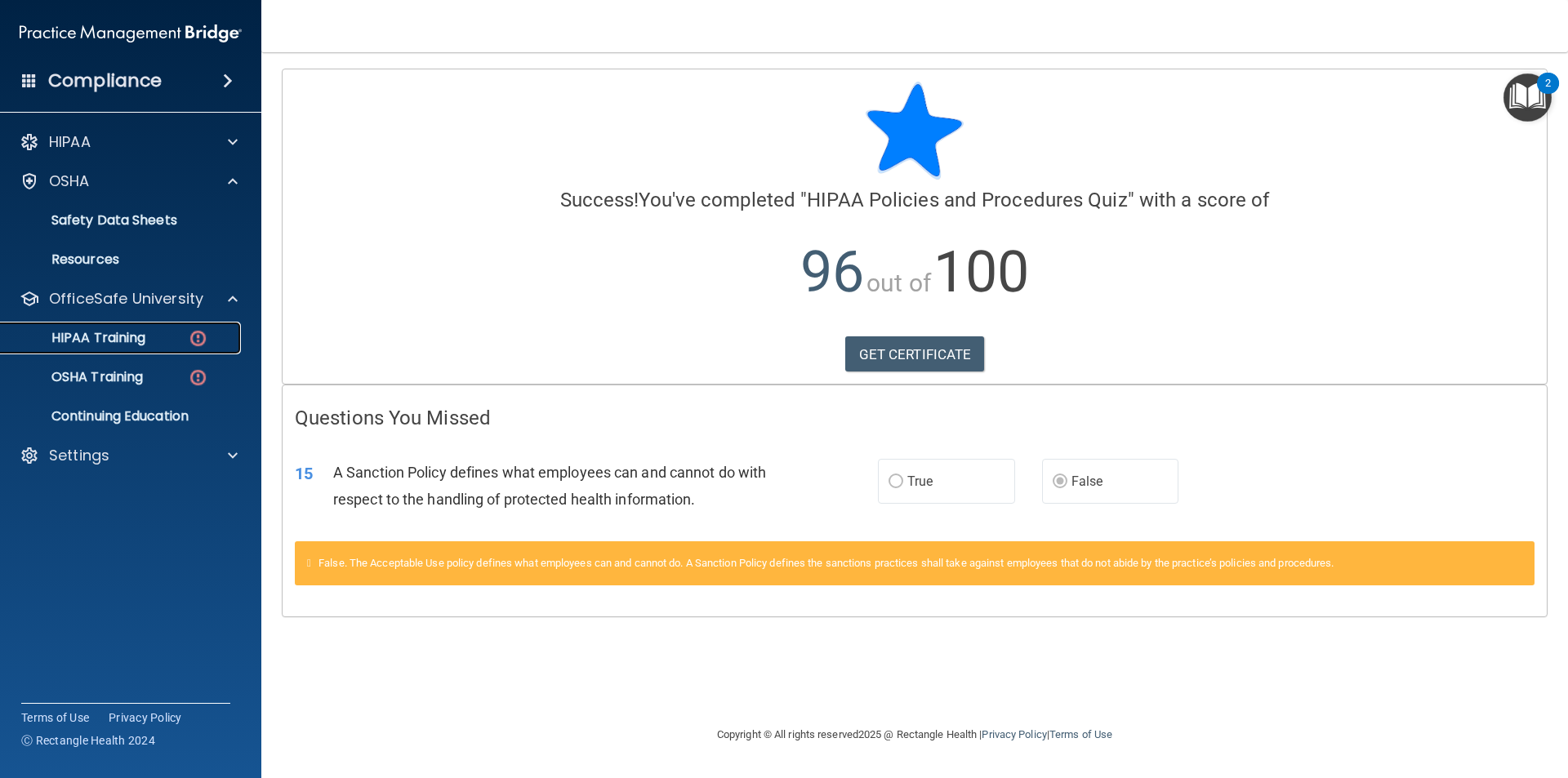
click at [202, 330] on img at bounding box center [198, 338] width 20 height 20
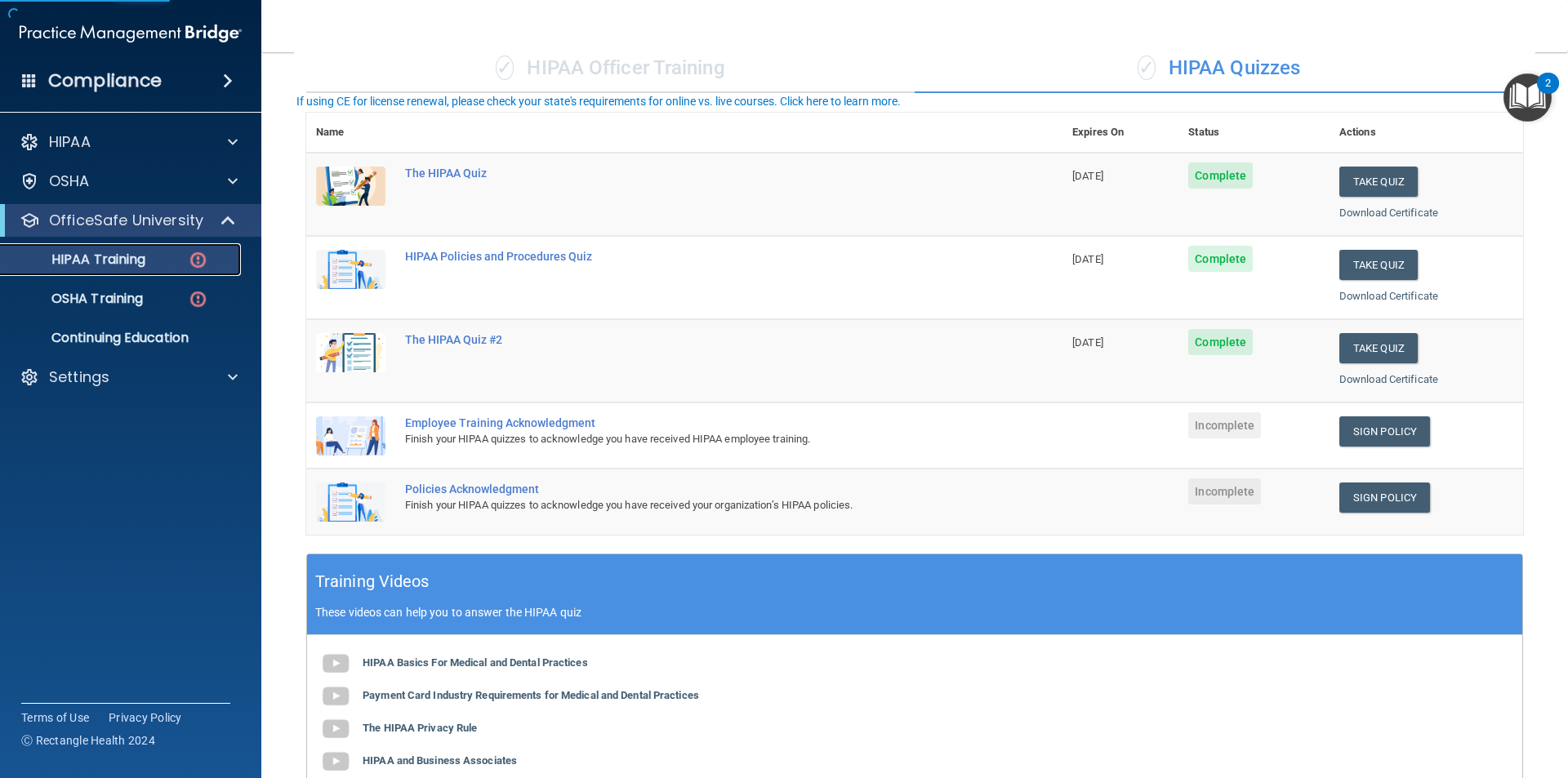
scroll to position [163, 0]
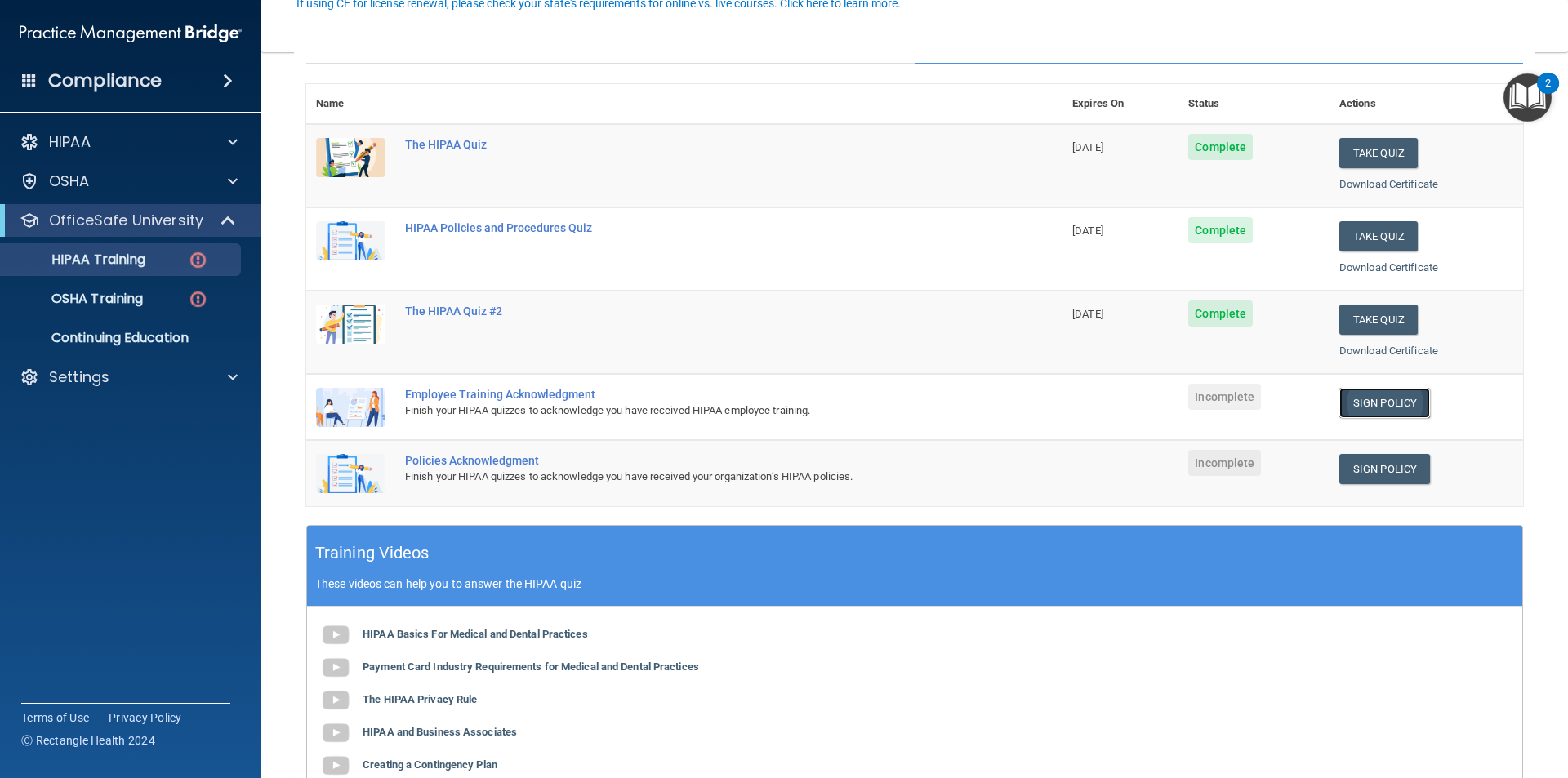
click at [1363, 405] on link "Sign Policy" at bounding box center [1384, 403] width 90 height 30
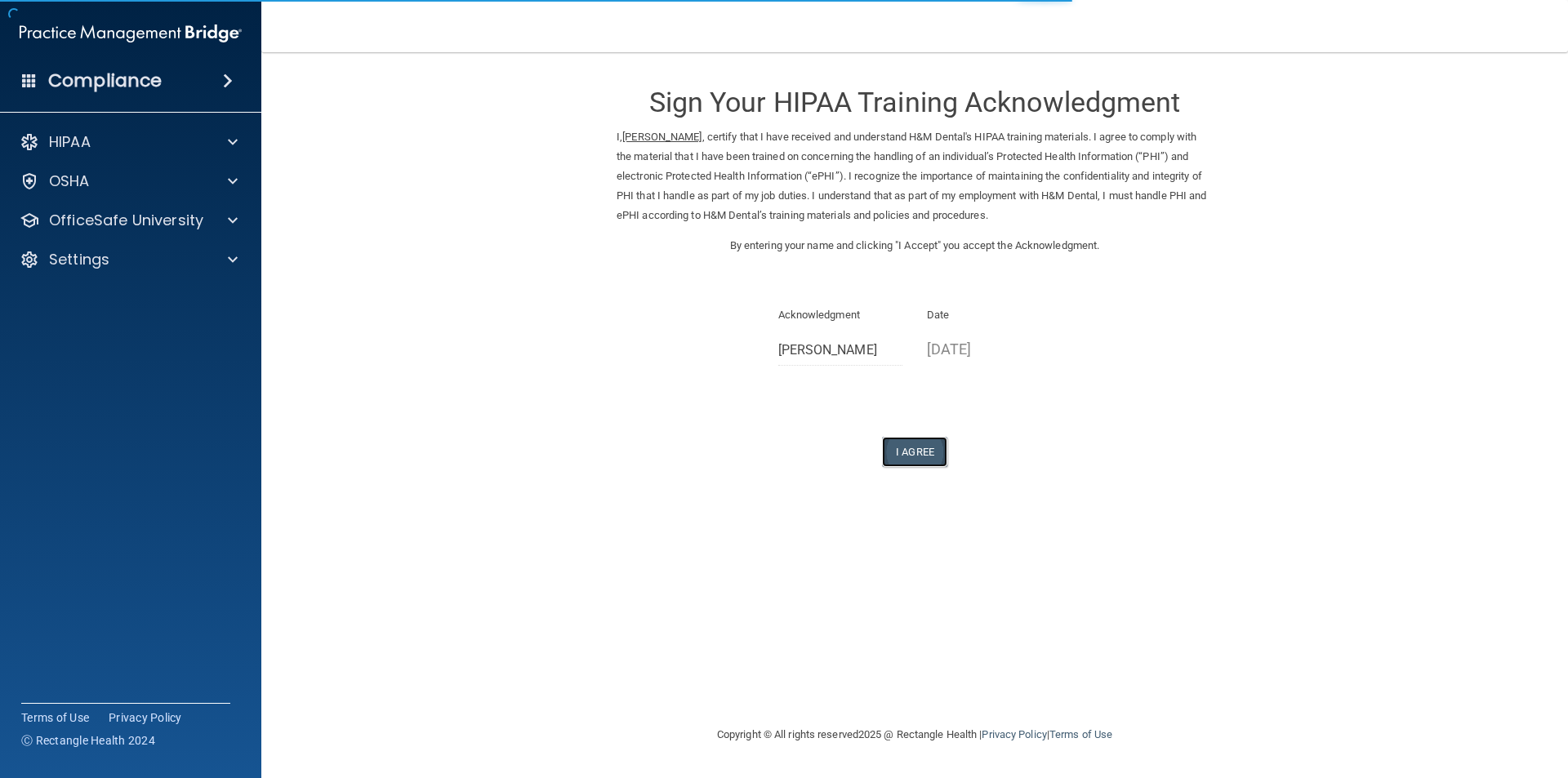
click at [896, 447] on button "I Agree" at bounding box center [914, 452] width 65 height 30
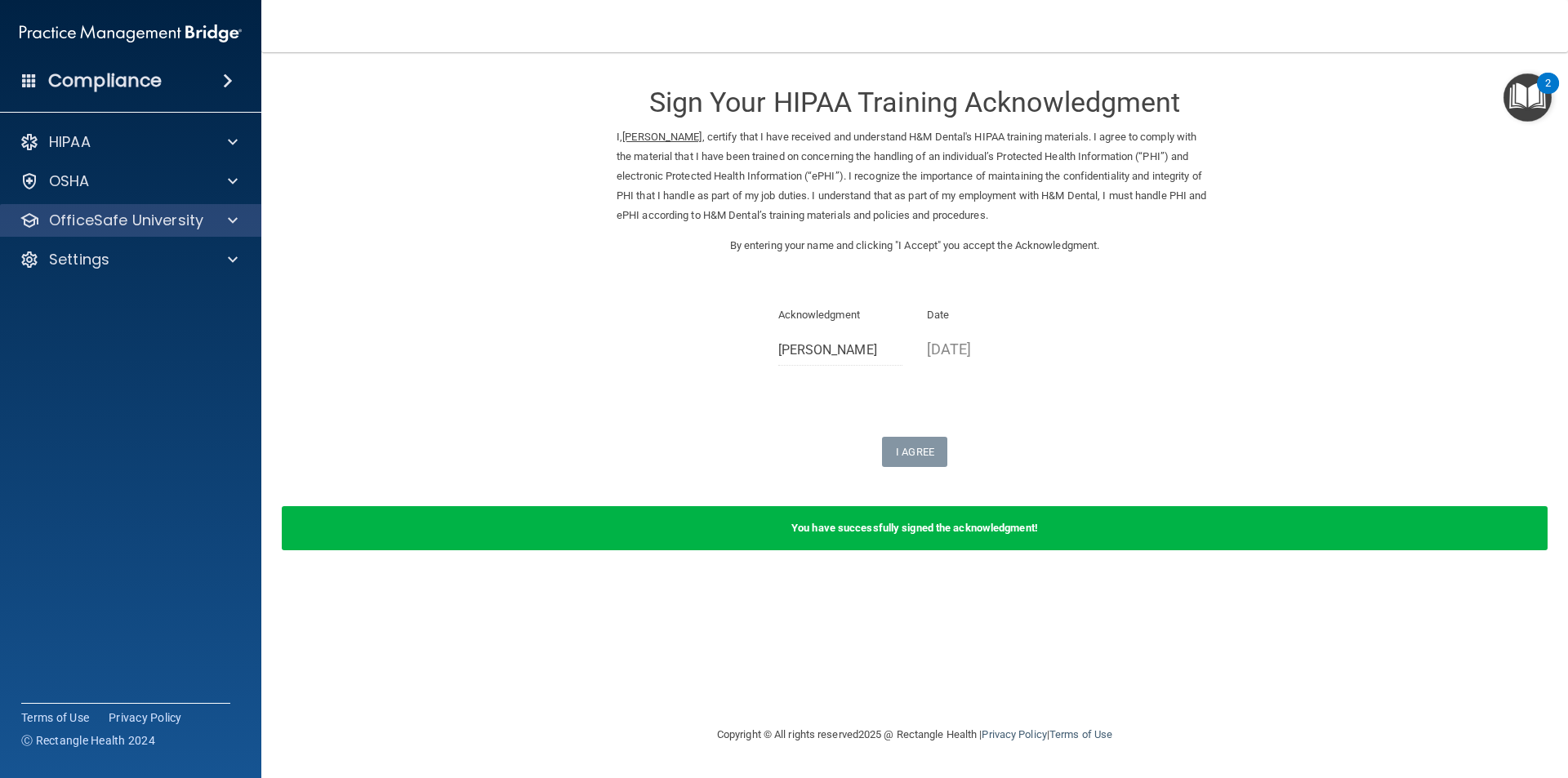
click at [220, 209] on div "OfficeSafe University" at bounding box center [131, 220] width 262 height 33
click at [225, 222] on div at bounding box center [230, 220] width 41 height 19
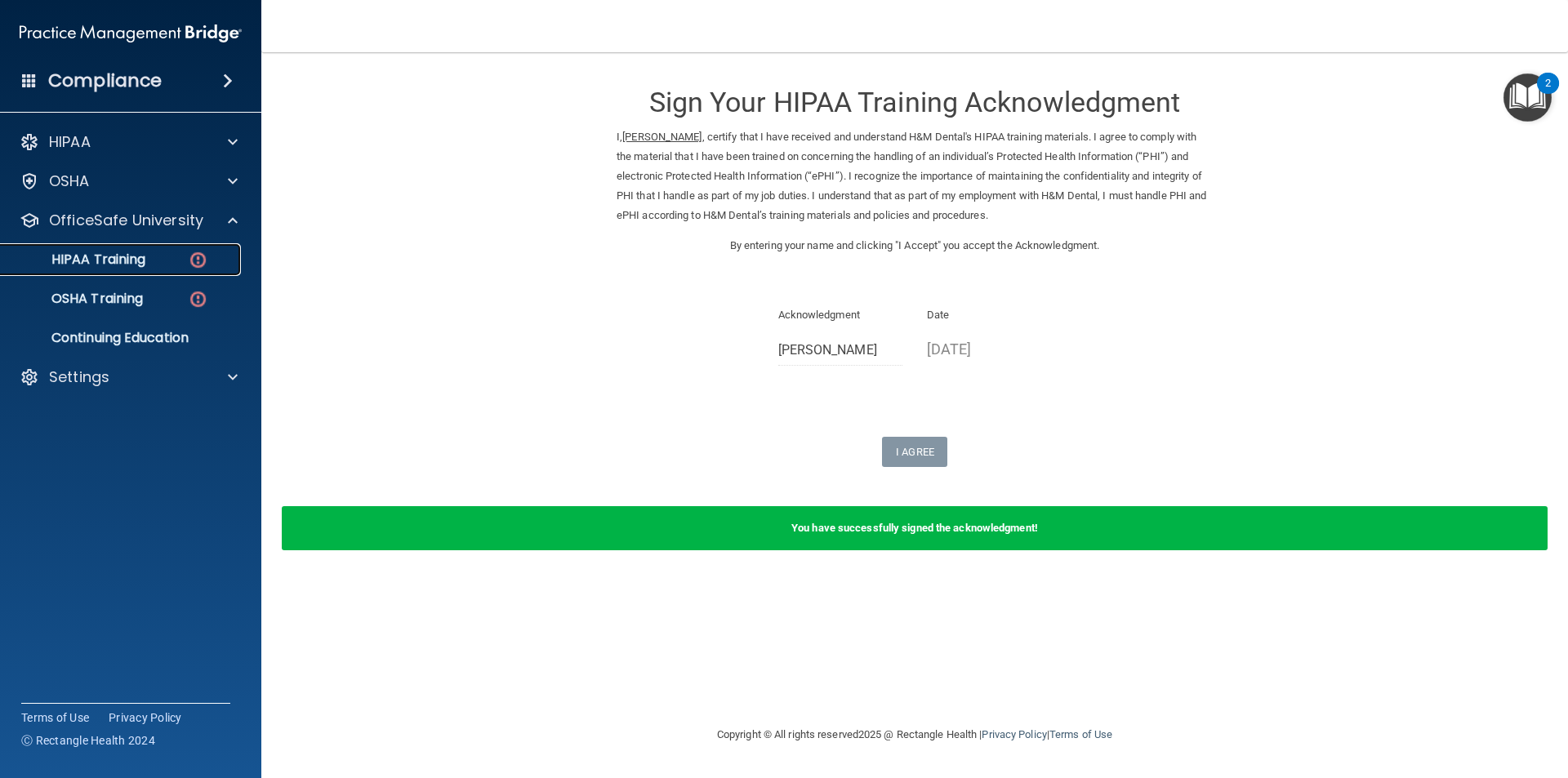
click at [186, 257] on div "HIPAA Training" at bounding box center [123, 259] width 223 height 16
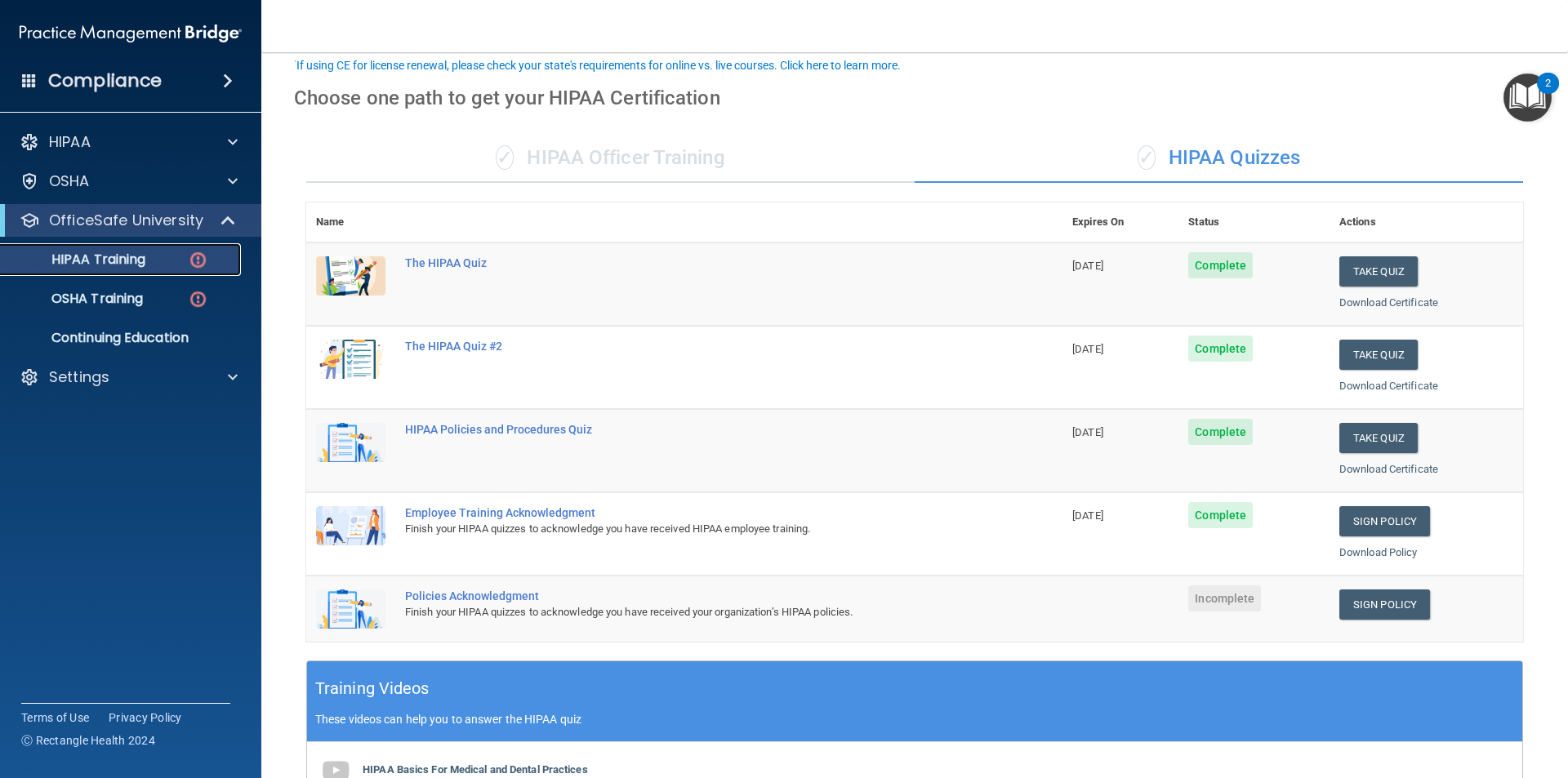
scroll to position [163, 0]
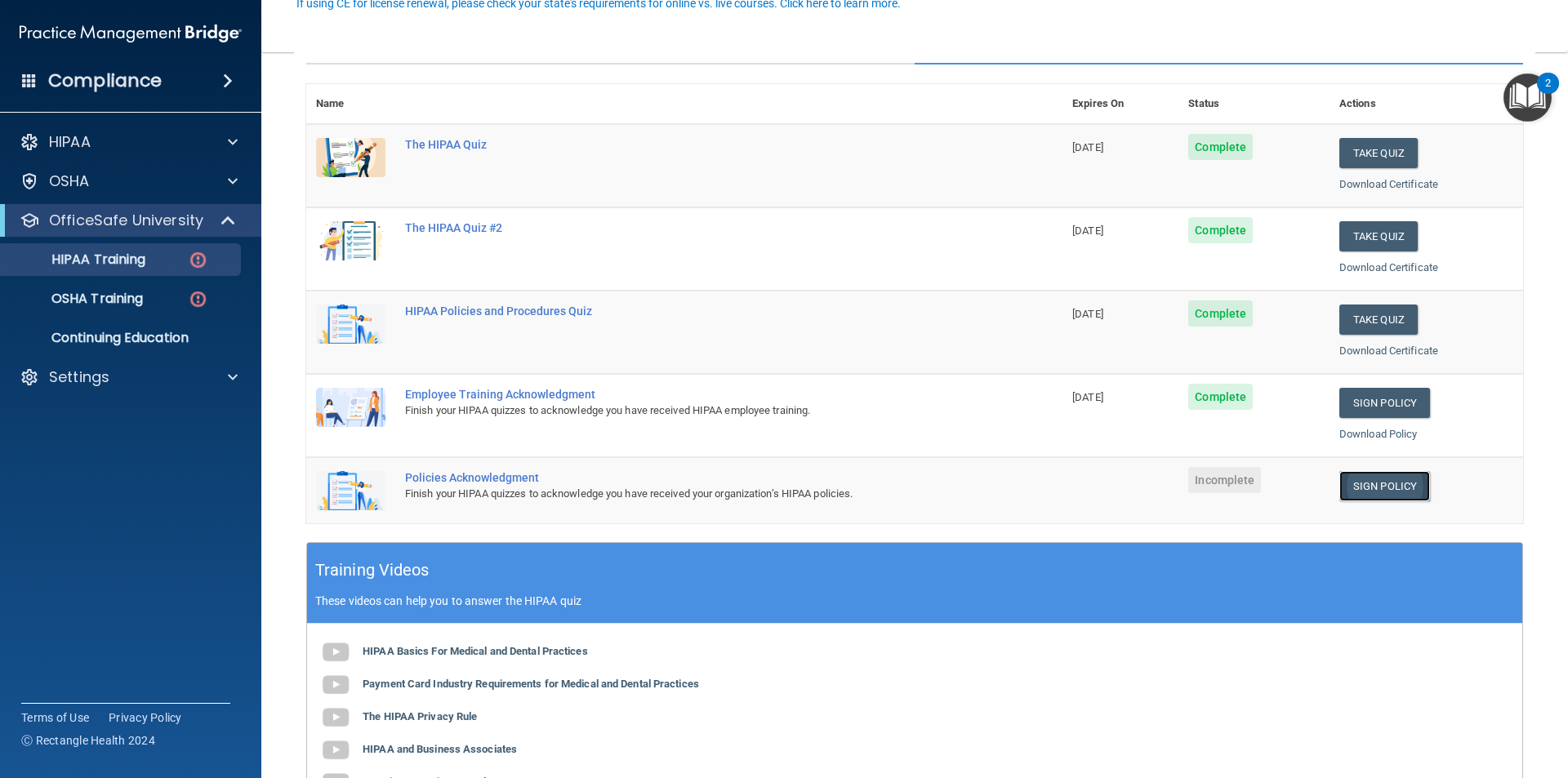
click at [1390, 493] on link "Sign Policy" at bounding box center [1384, 486] width 90 height 30
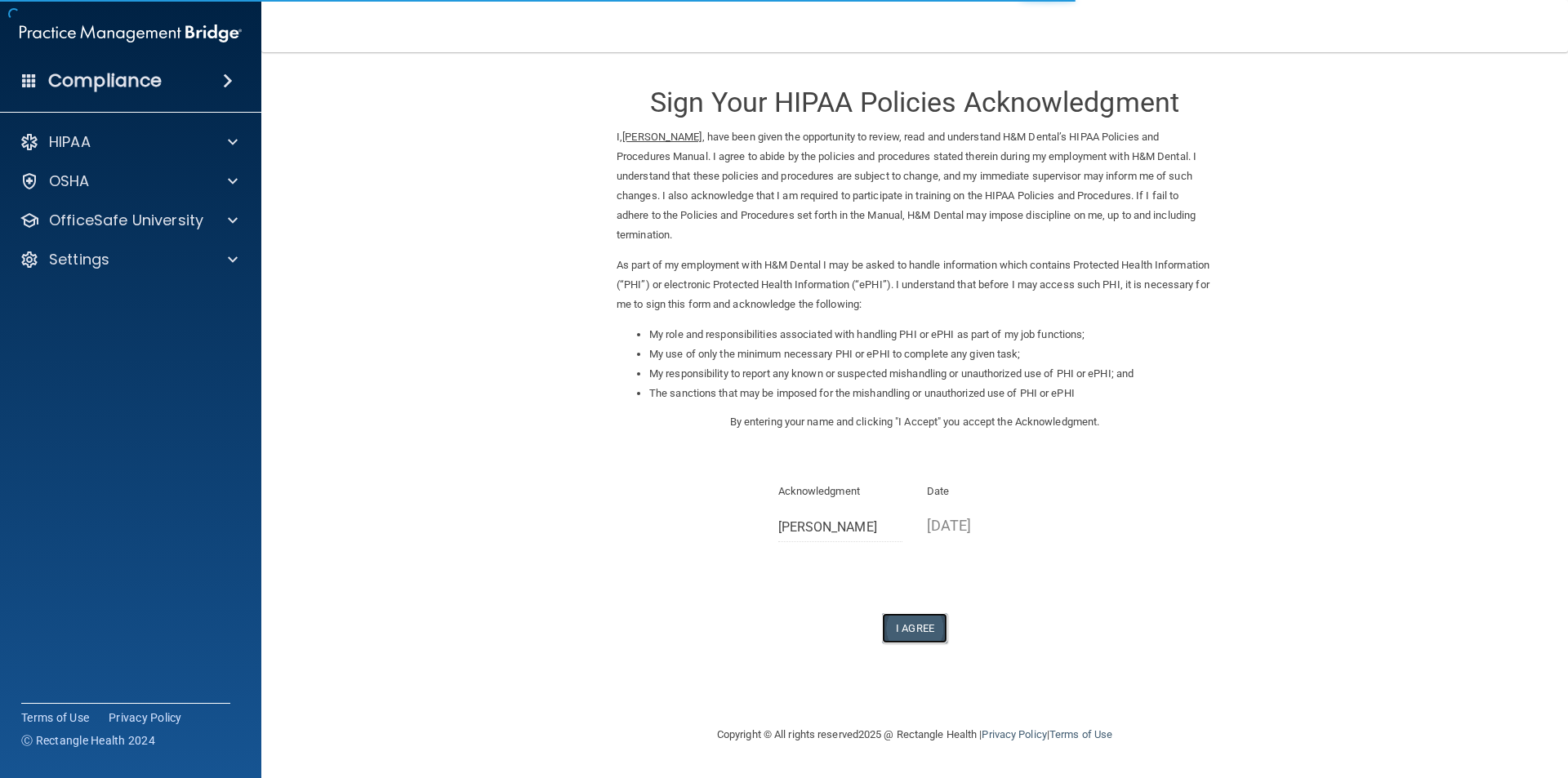
click at [893, 613] on button "I Agree" at bounding box center [914, 628] width 65 height 30
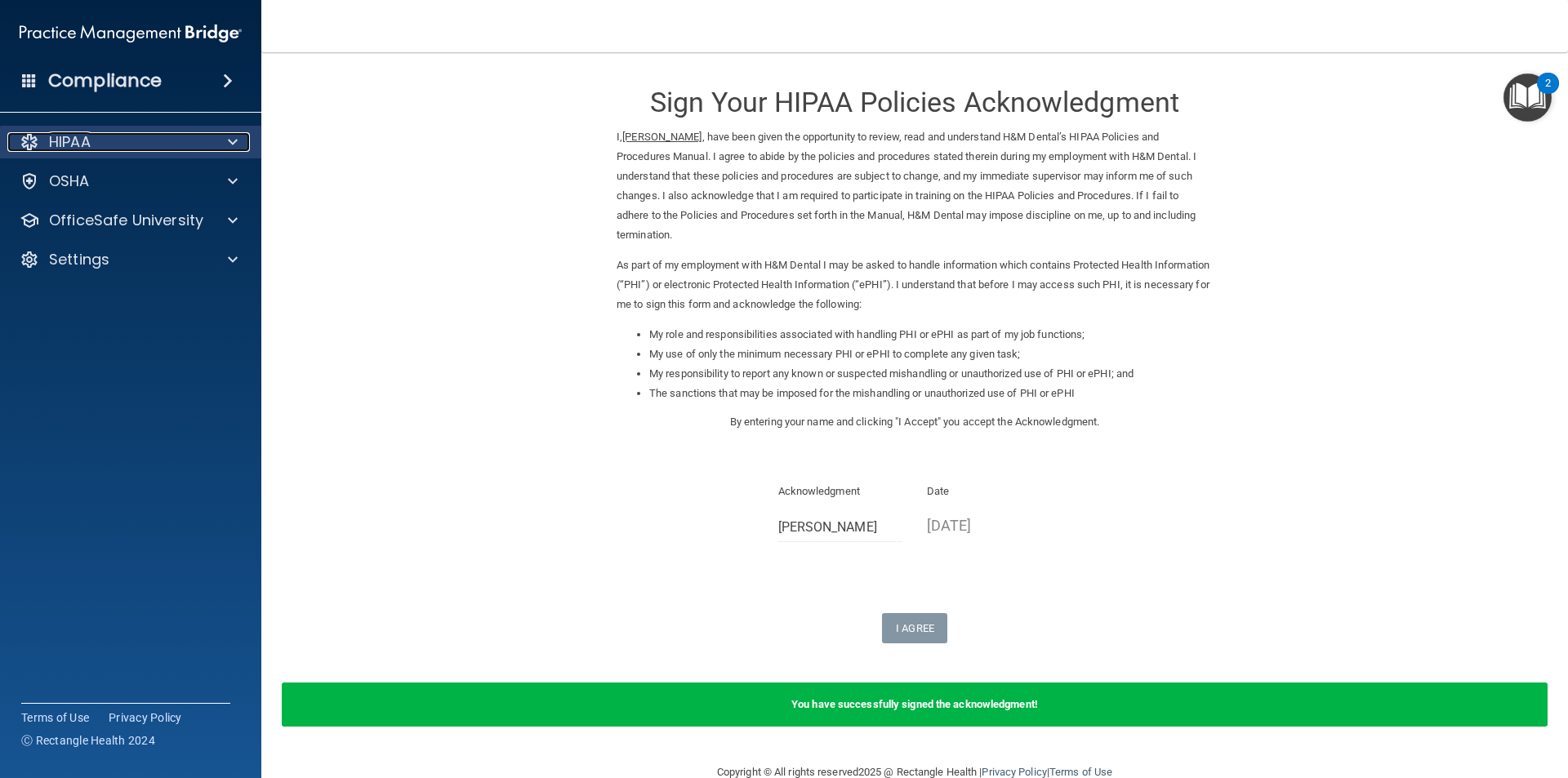
click at [198, 145] on div "HIPAA" at bounding box center [108, 141] width 202 height 19
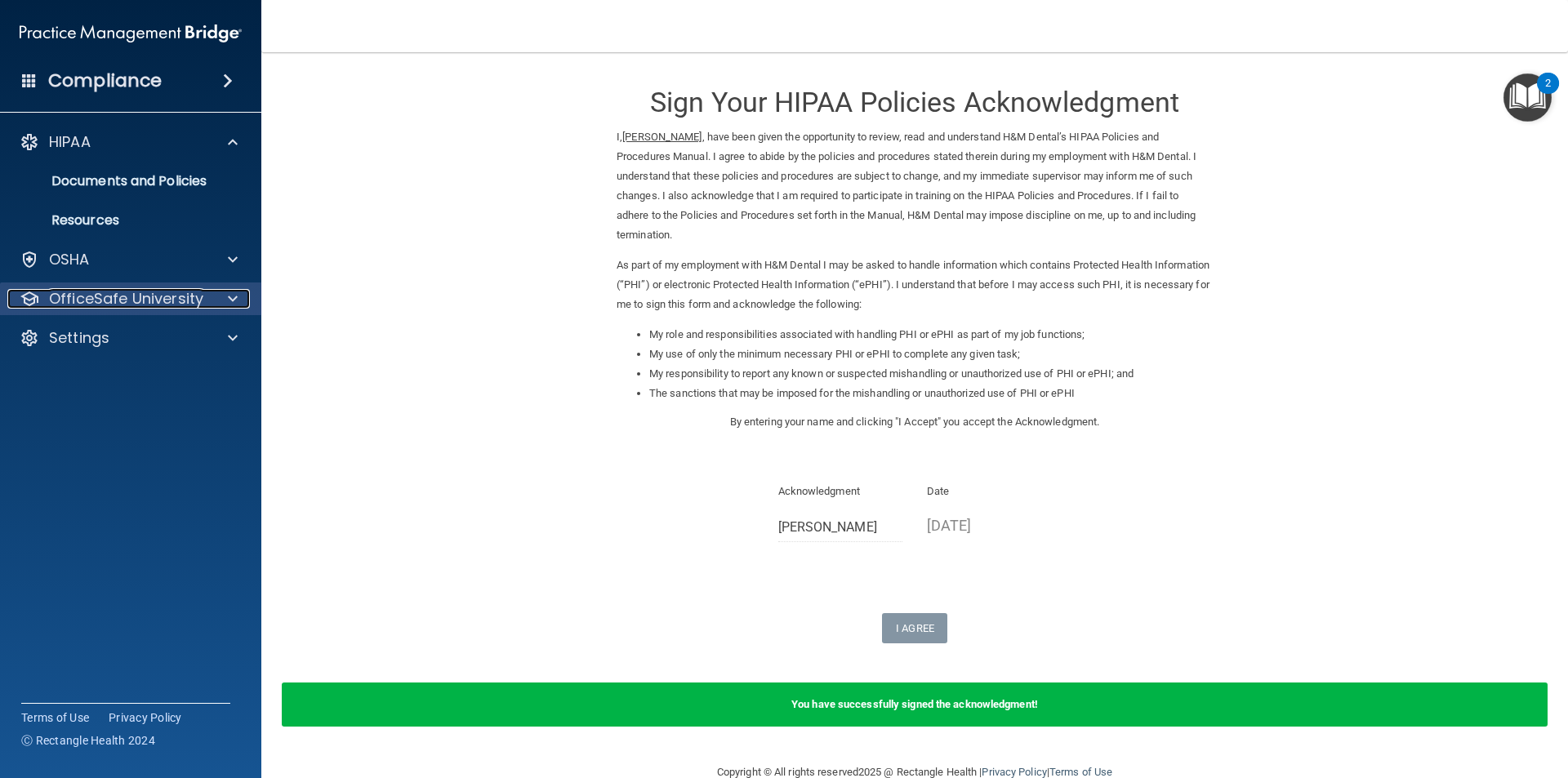
click at [167, 297] on p "OfficeSafe University" at bounding box center [126, 299] width 154 height 19
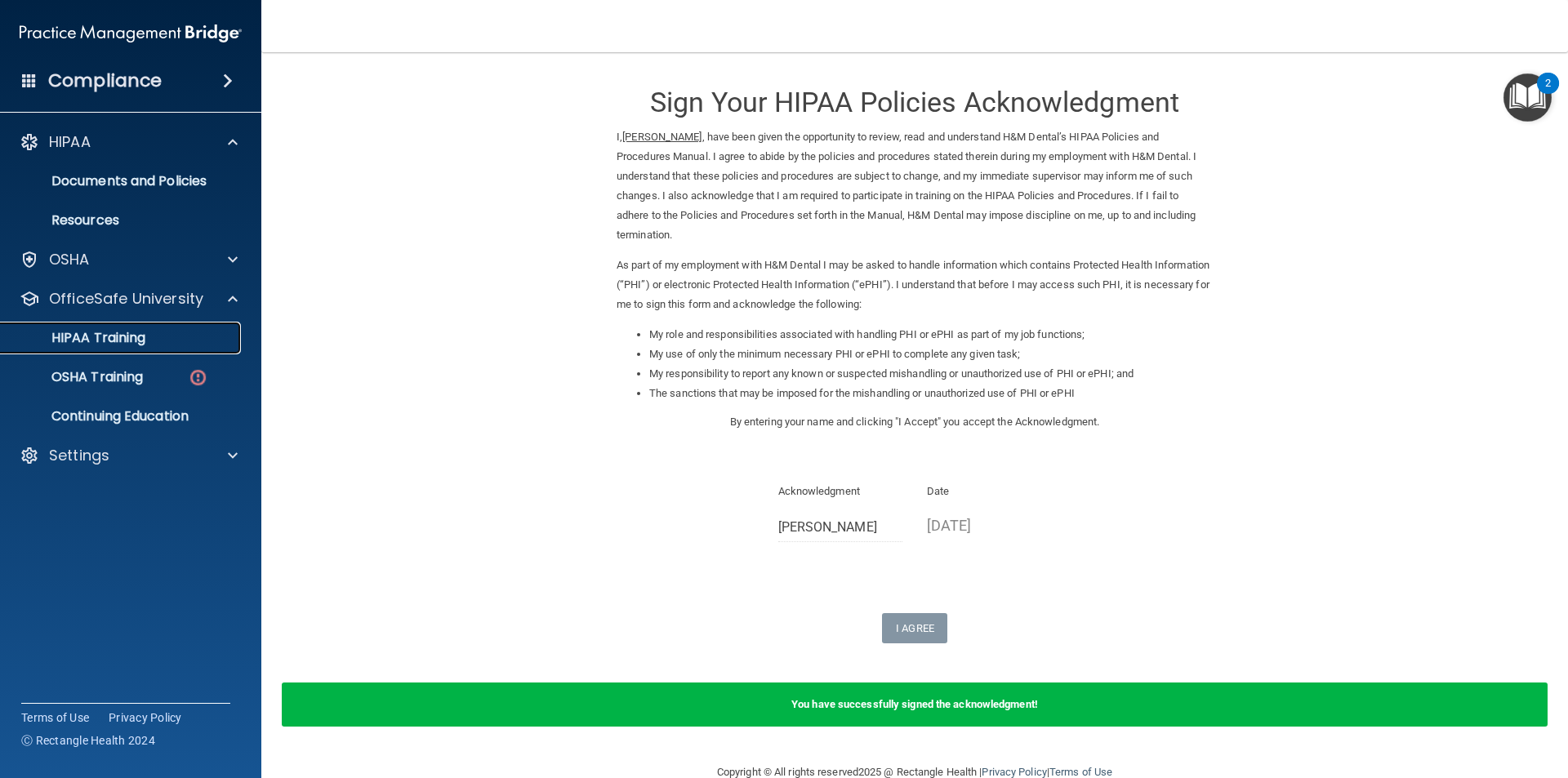
click at [183, 333] on div "HIPAA Training" at bounding box center [123, 337] width 223 height 16
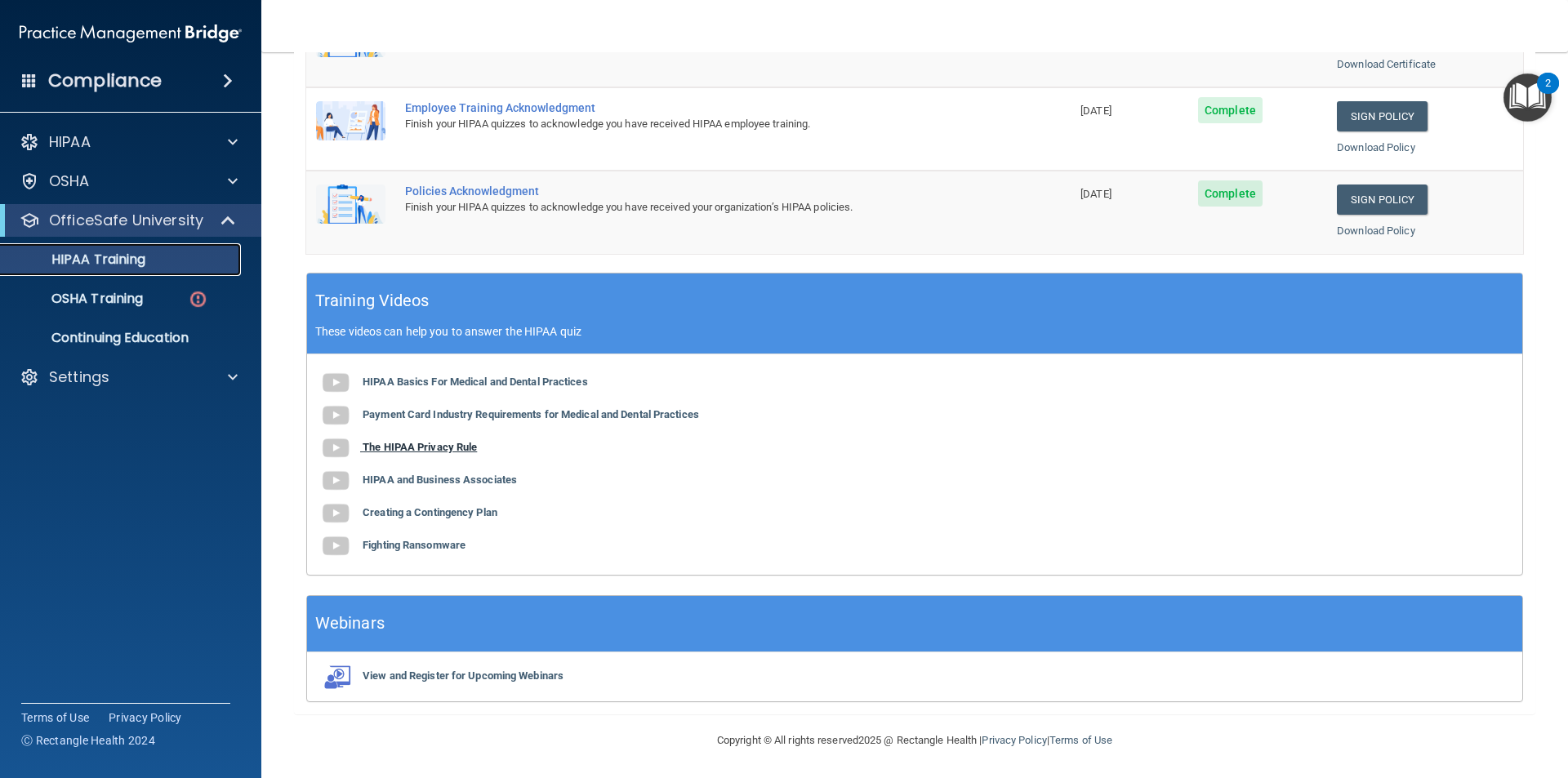
scroll to position [452, 0]
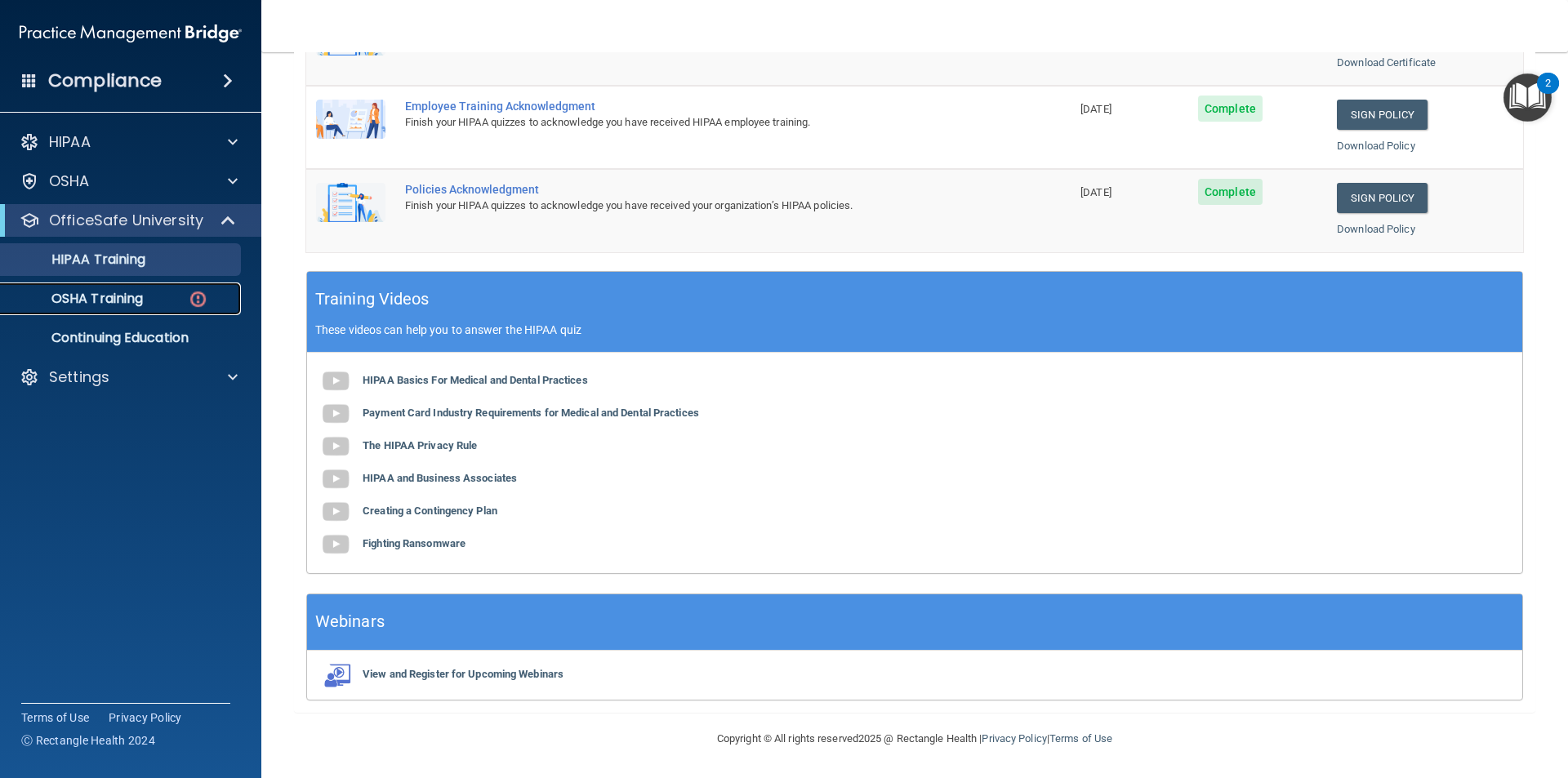
click at [178, 295] on div "OSHA Training" at bounding box center [123, 299] width 223 height 16
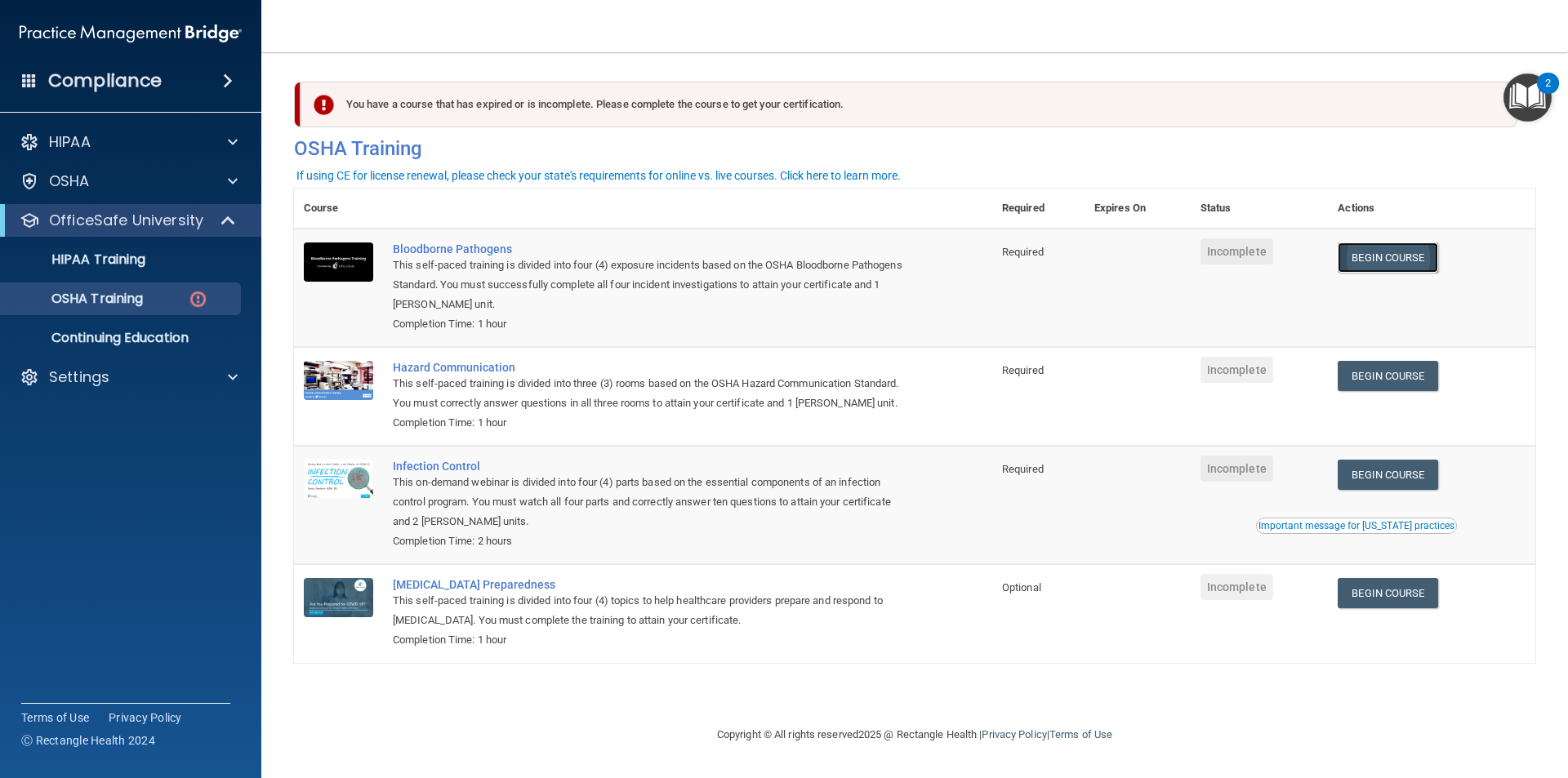
click at [1373, 253] on link "Begin Course" at bounding box center [1387, 258] width 100 height 30
click at [154, 293] on div "OSHA Training" at bounding box center [123, 299] width 223 height 16
click at [173, 259] on div "HIPAA Training" at bounding box center [123, 259] width 223 height 16
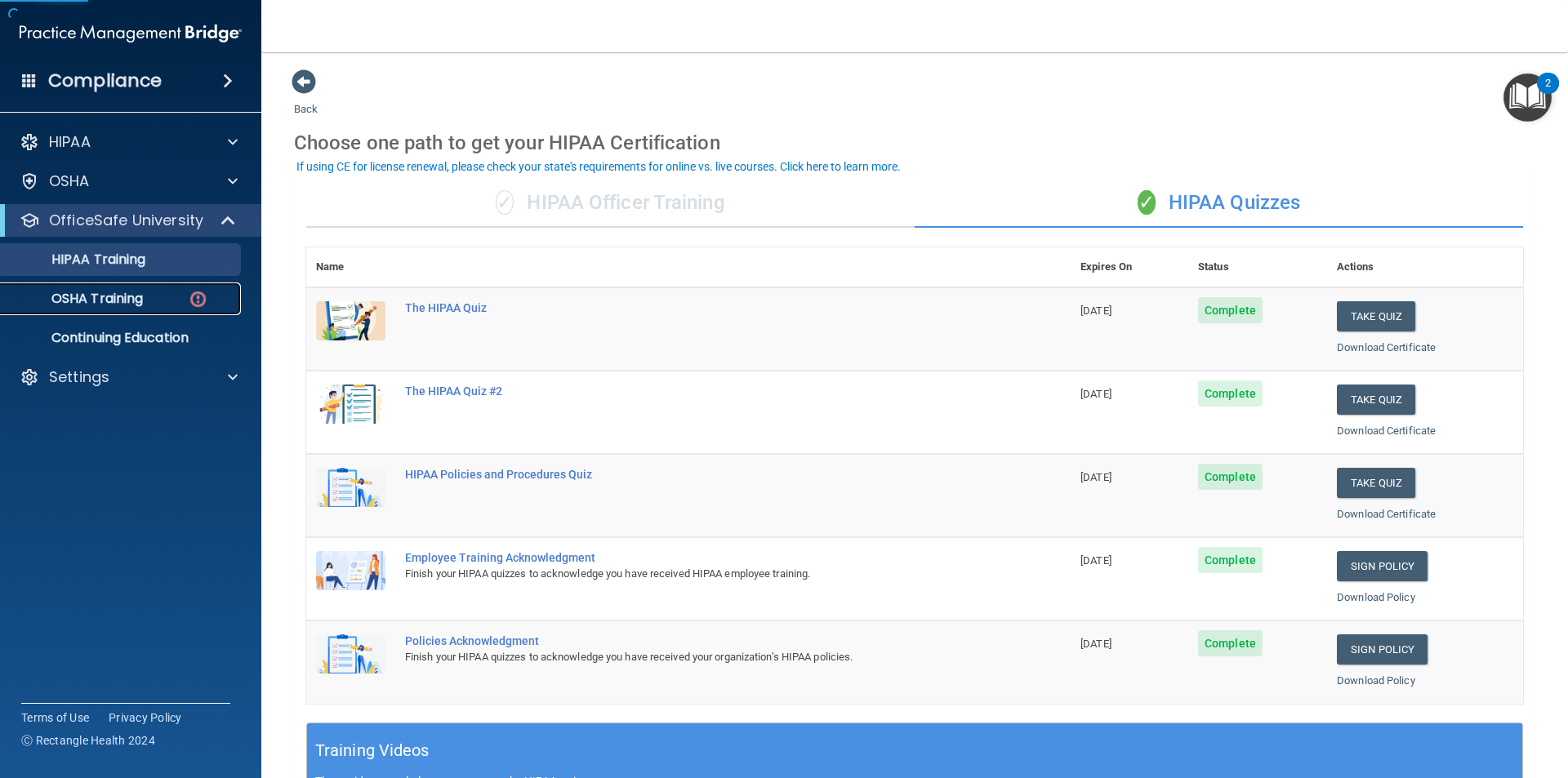
click at [185, 299] on div "OSHA Training" at bounding box center [123, 299] width 223 height 16
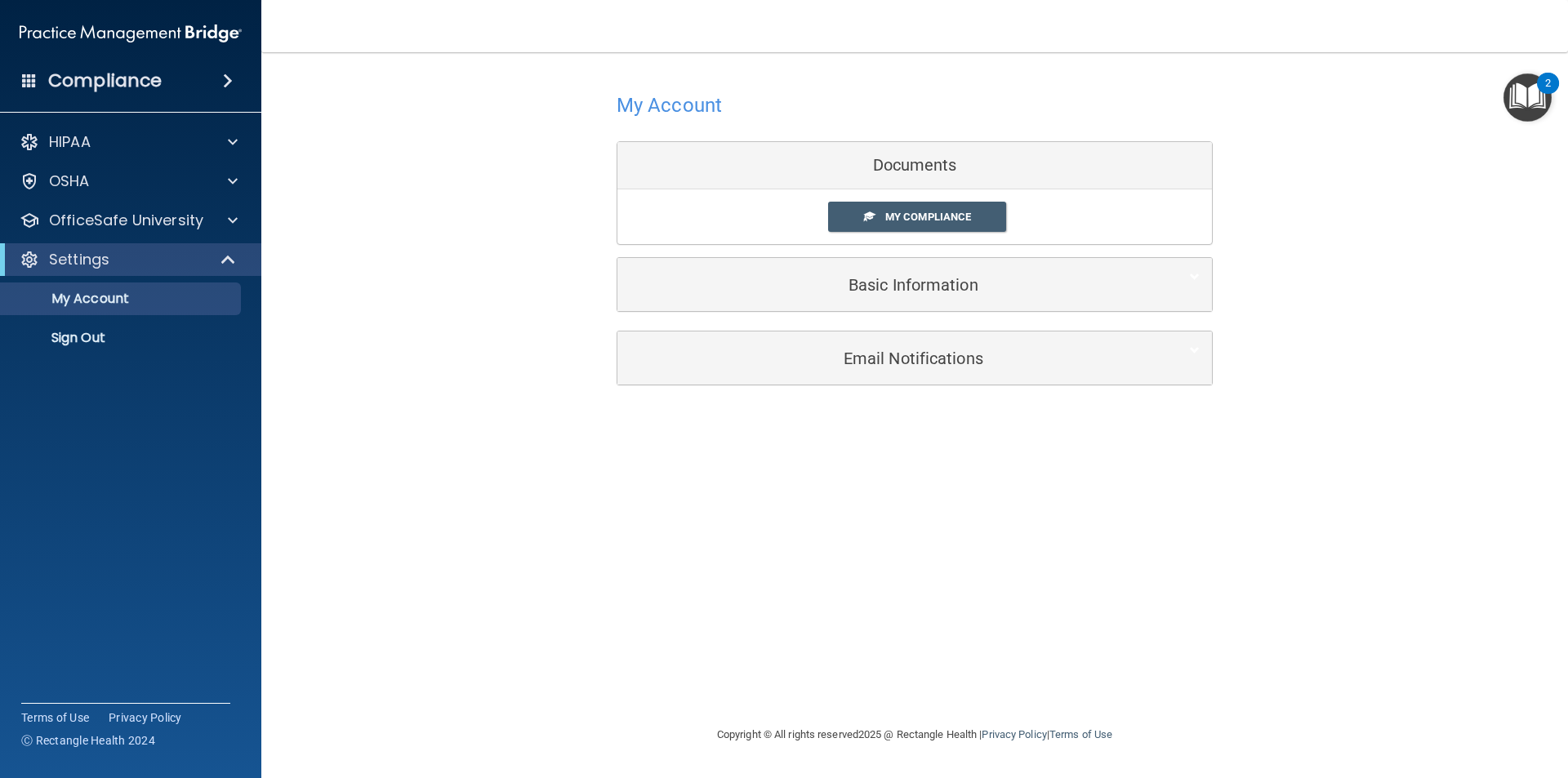
click at [935, 172] on div "Documents" at bounding box center [914, 166] width 595 height 47
click at [924, 211] on span "My Compliance" at bounding box center [928, 216] width 85 height 12
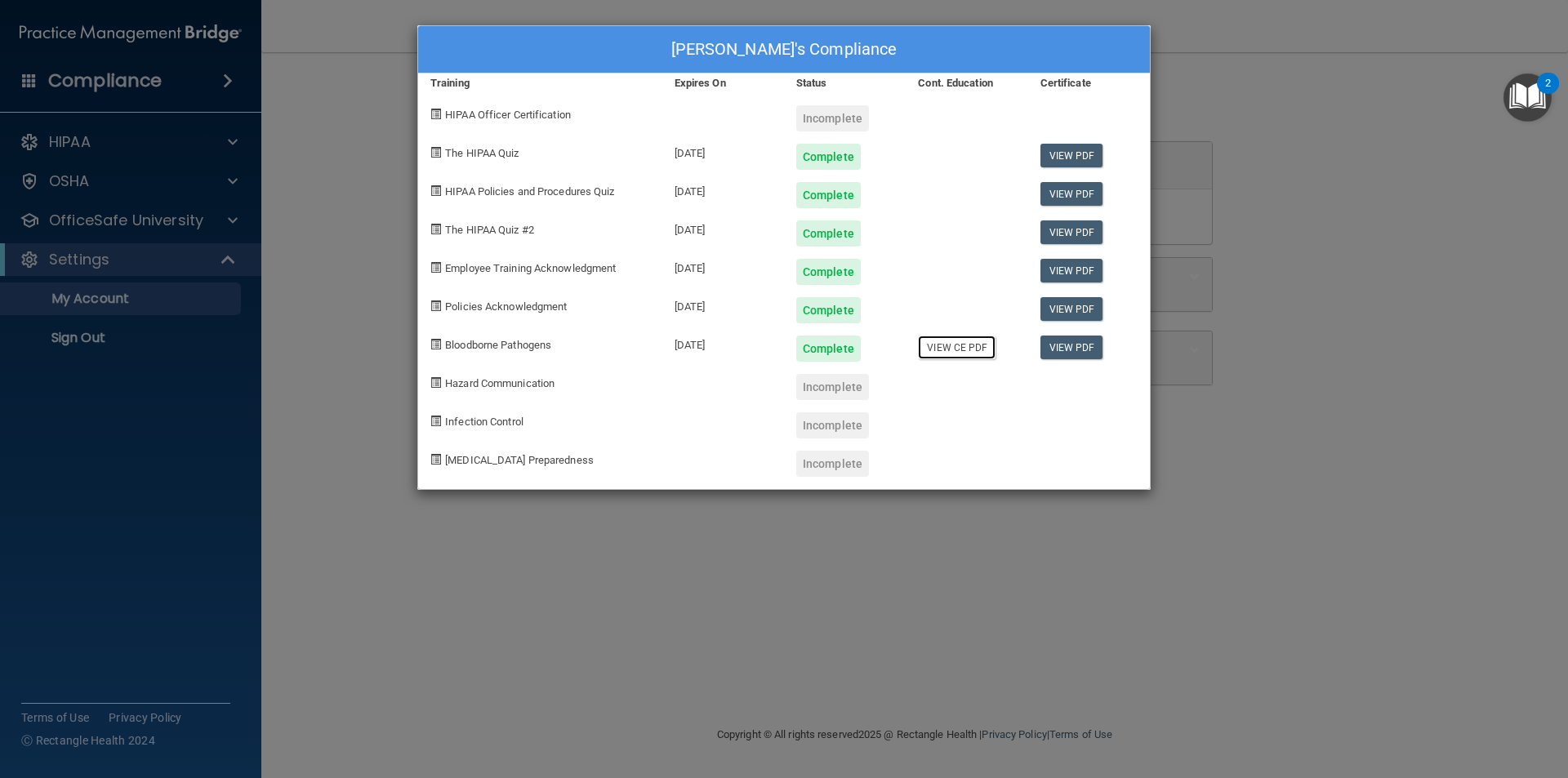
click at [971, 351] on link "View CE PDF" at bounding box center [957, 348] width 78 height 24
